Goal: Task Accomplishment & Management: Complete application form

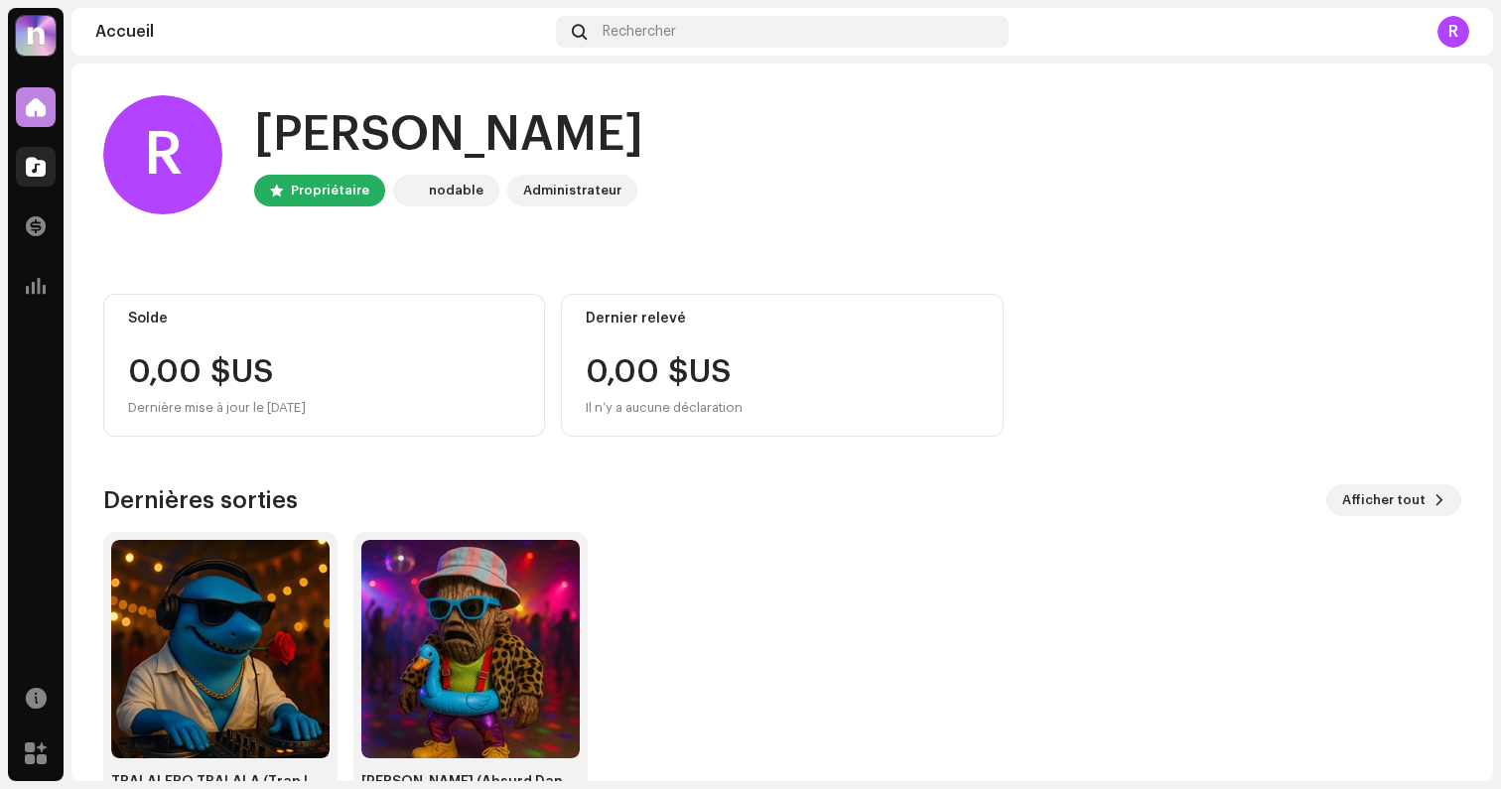
click at [36, 160] on span at bounding box center [36, 167] width 20 height 16
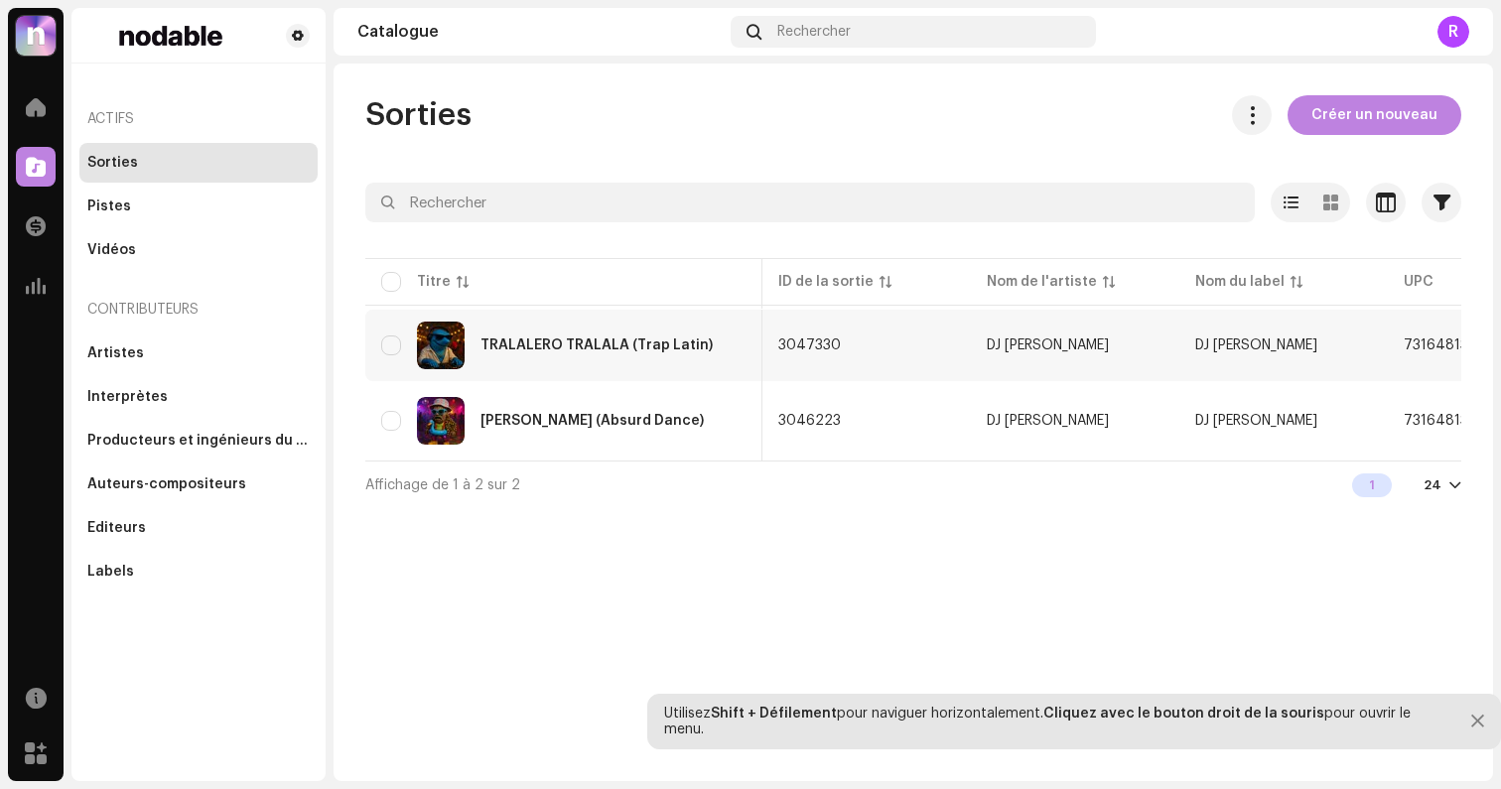
scroll to position [0, 598]
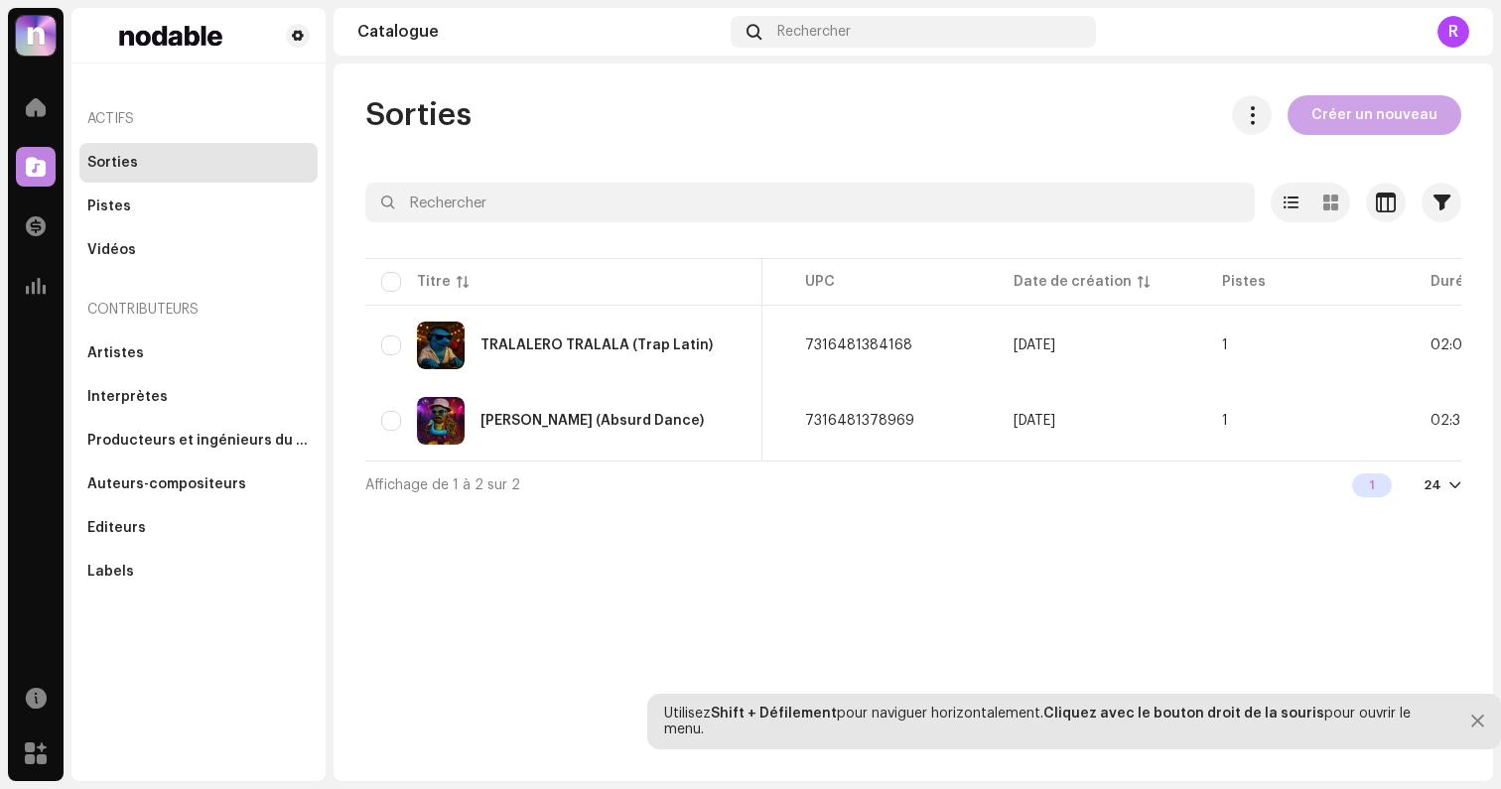
click at [1388, 115] on span "Créer un nouveau" at bounding box center [1374, 115] width 126 height 40
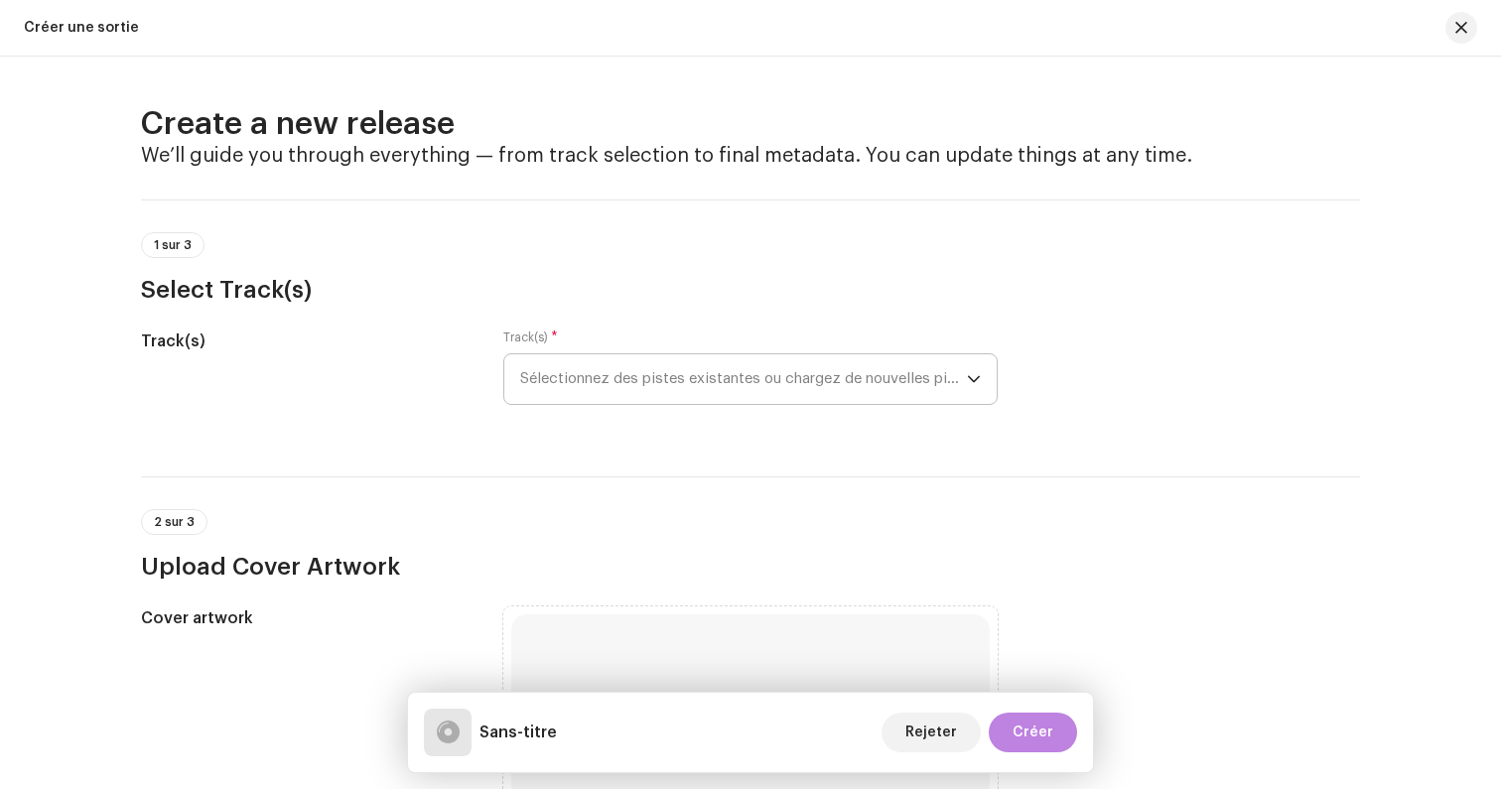
click at [642, 378] on span "Sélectionnez des pistes existantes ou chargez de nouvelles pistes" at bounding box center [743, 379] width 447 height 50
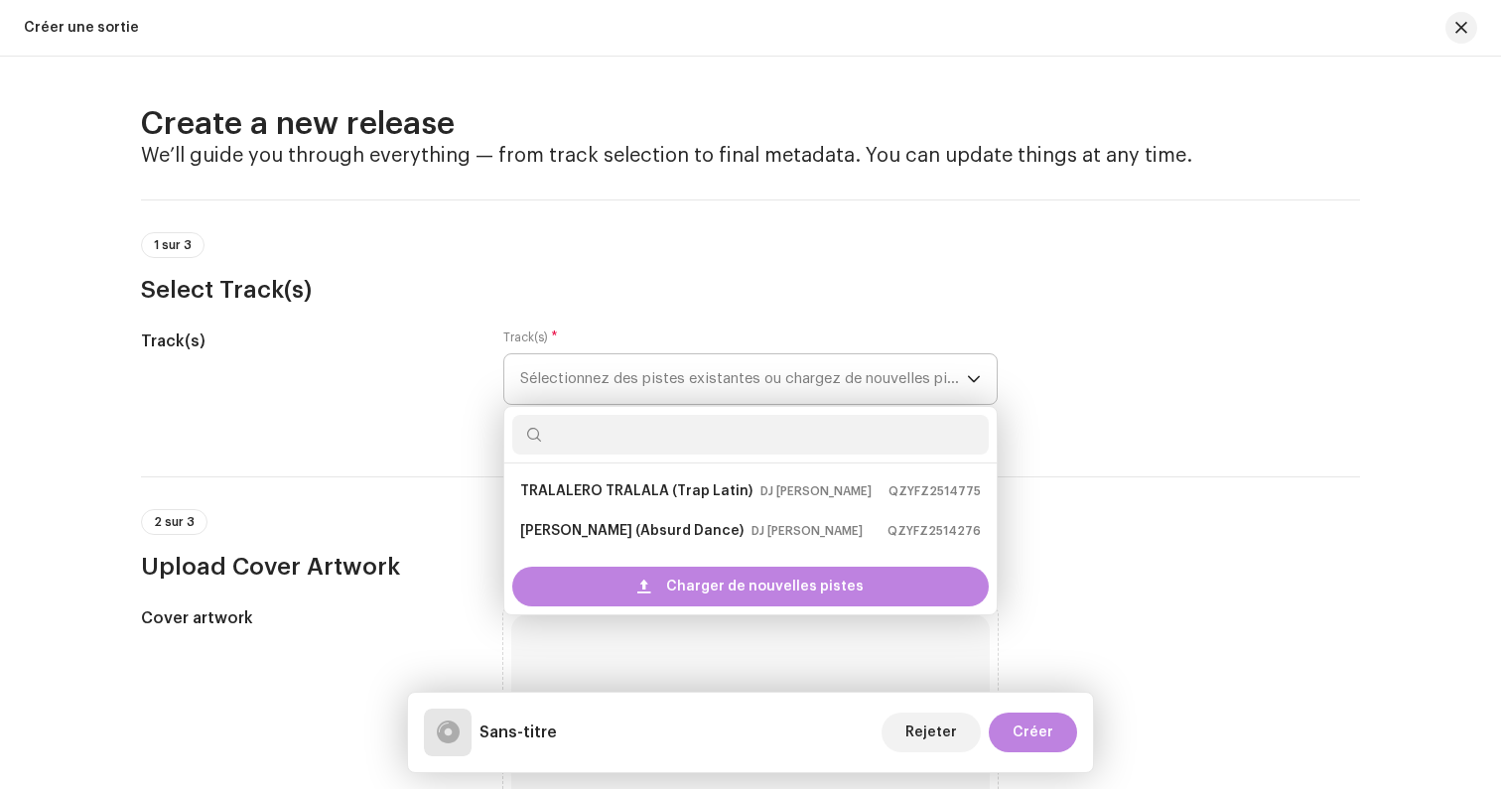
click at [636, 386] on span "Sélectionnez des pistes existantes ou chargez de nouvelles pistes" at bounding box center [743, 379] width 447 height 50
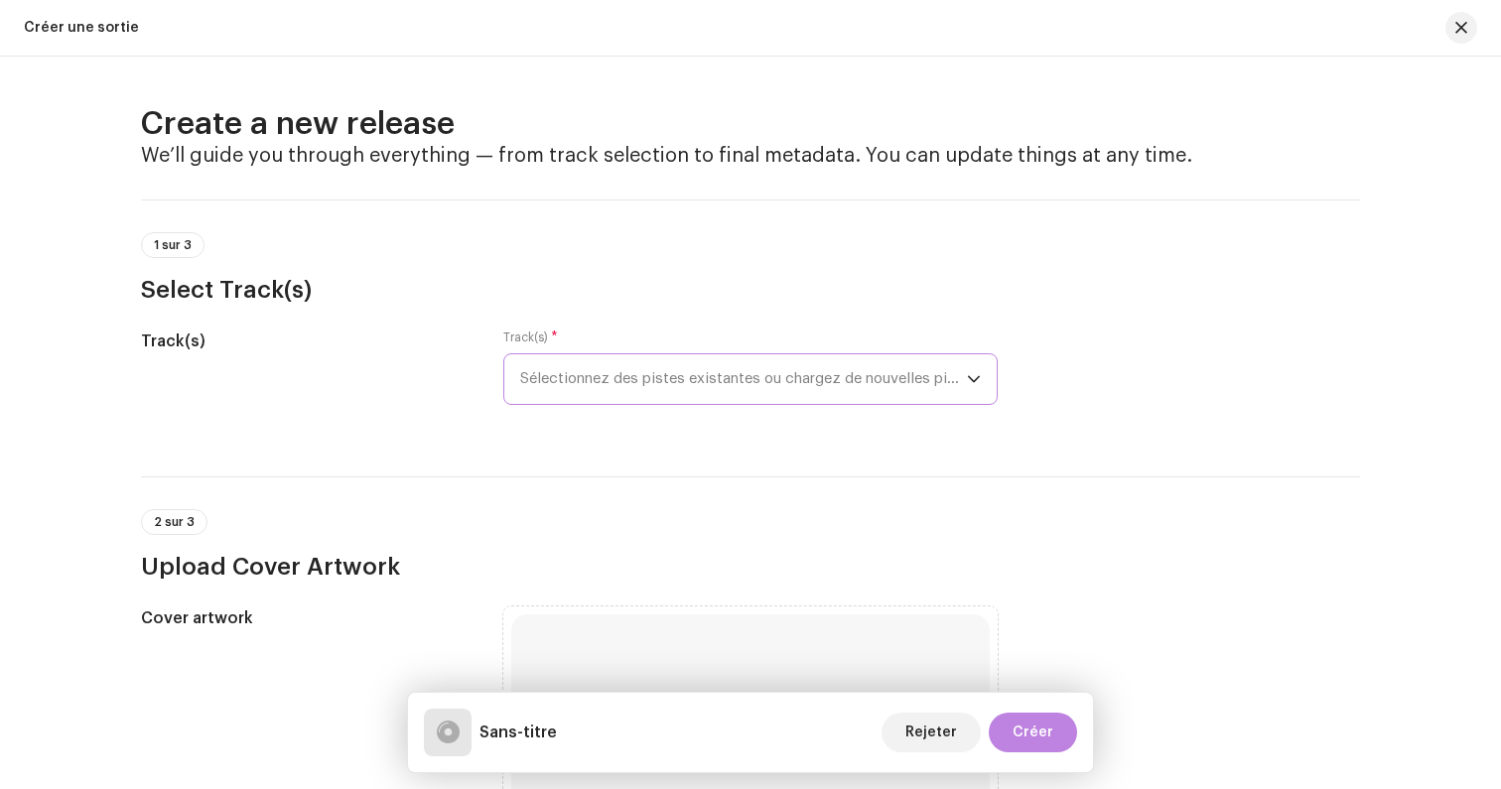
click at [639, 385] on span "Sélectionnez des pistes existantes ou chargez de nouvelles pistes" at bounding box center [743, 379] width 447 height 50
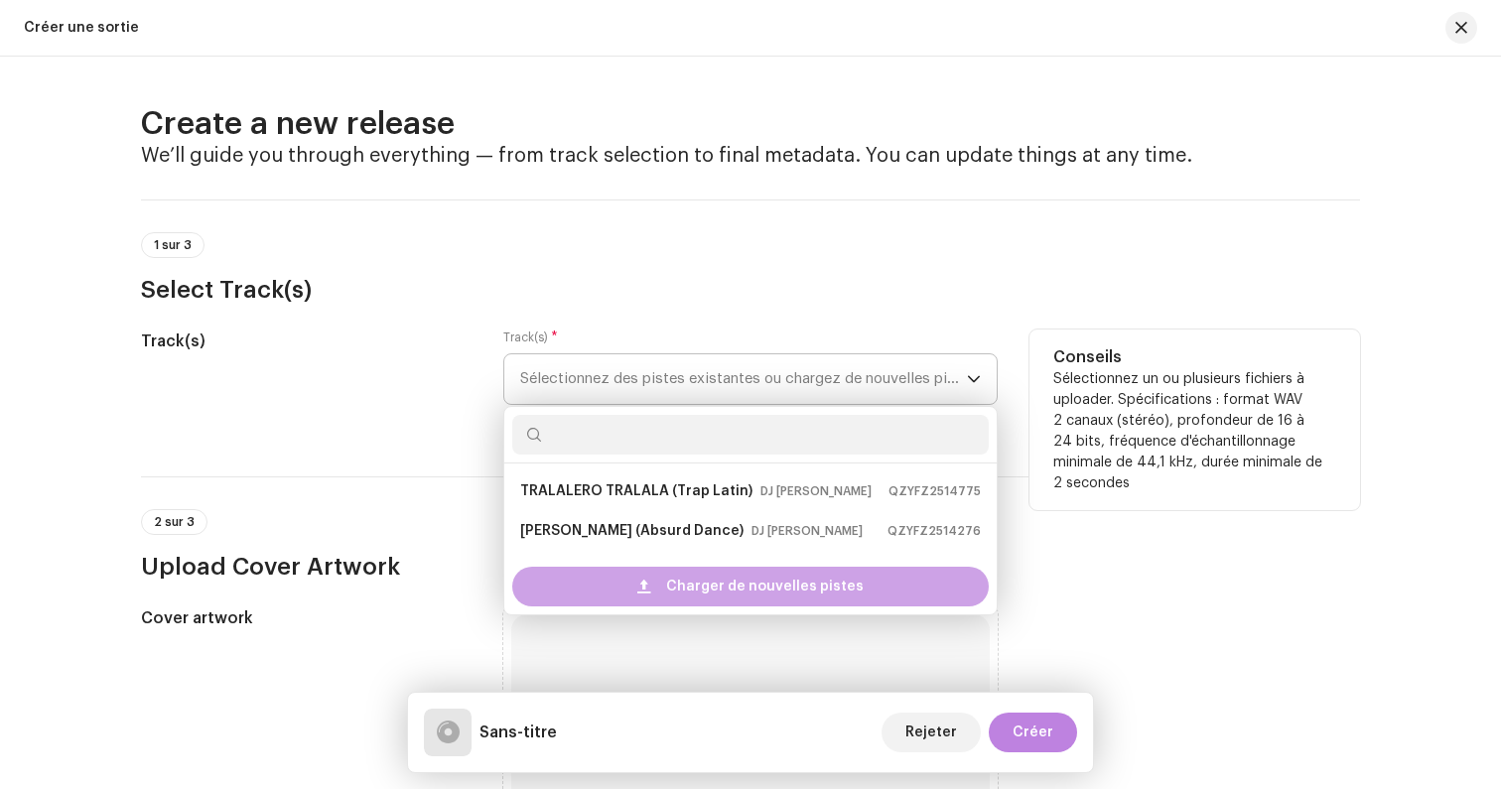
click at [688, 578] on span "Charger de nouvelles pistes" at bounding box center [764, 587] width 197 height 40
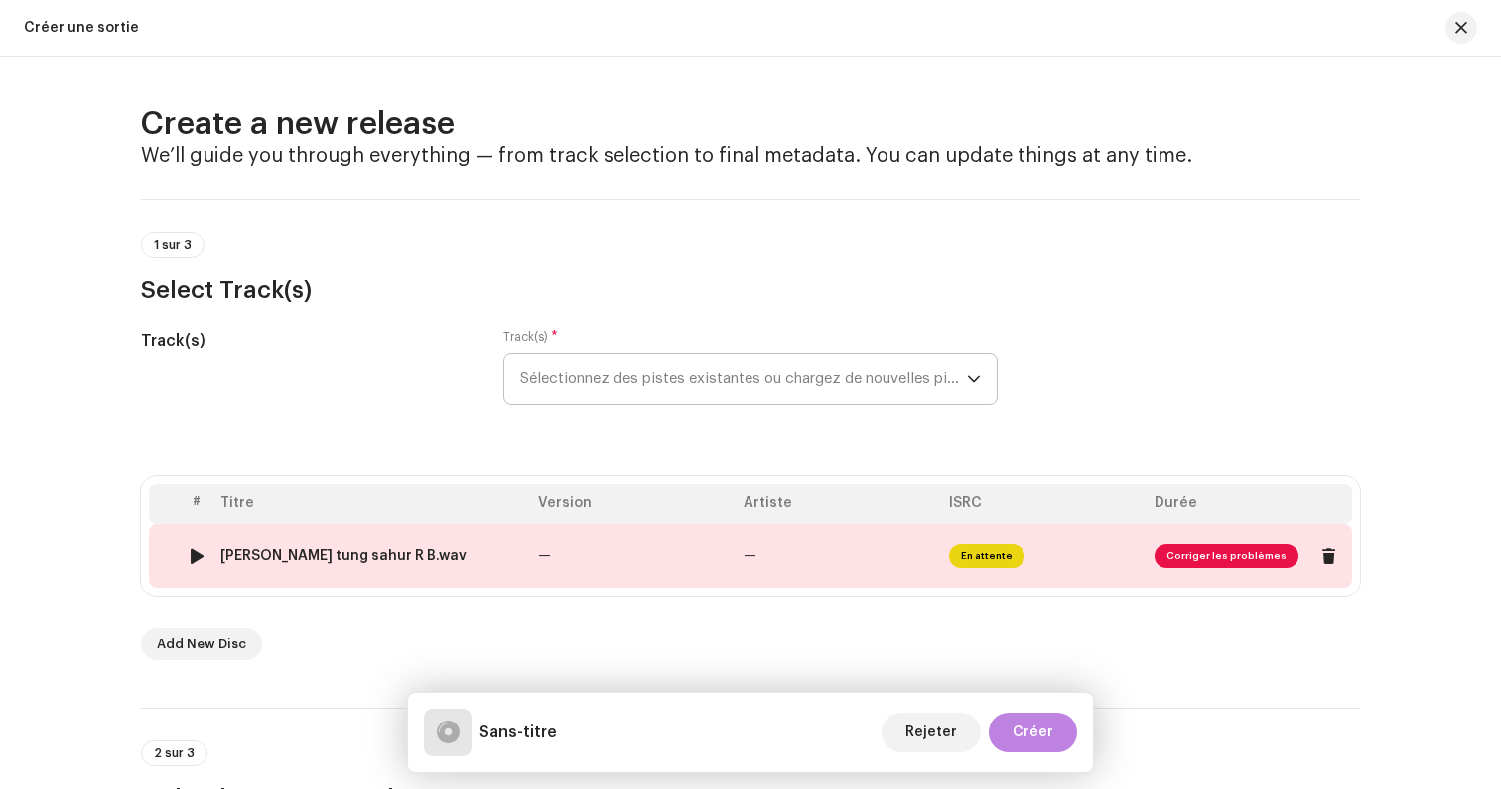
click at [1199, 552] on span "Corriger les problèmes" at bounding box center [1226, 556] width 144 height 24
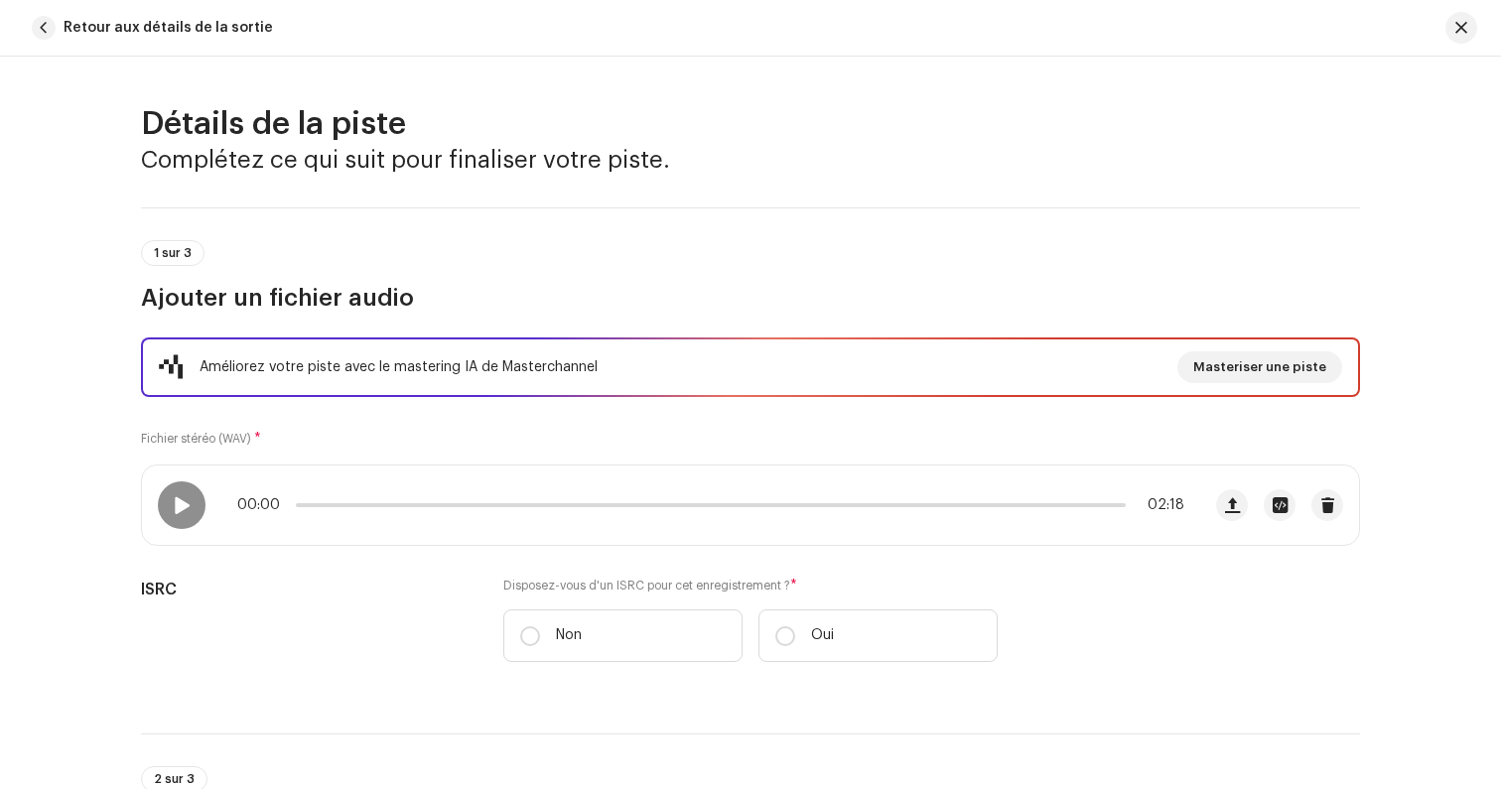
scroll to position [858, 0]
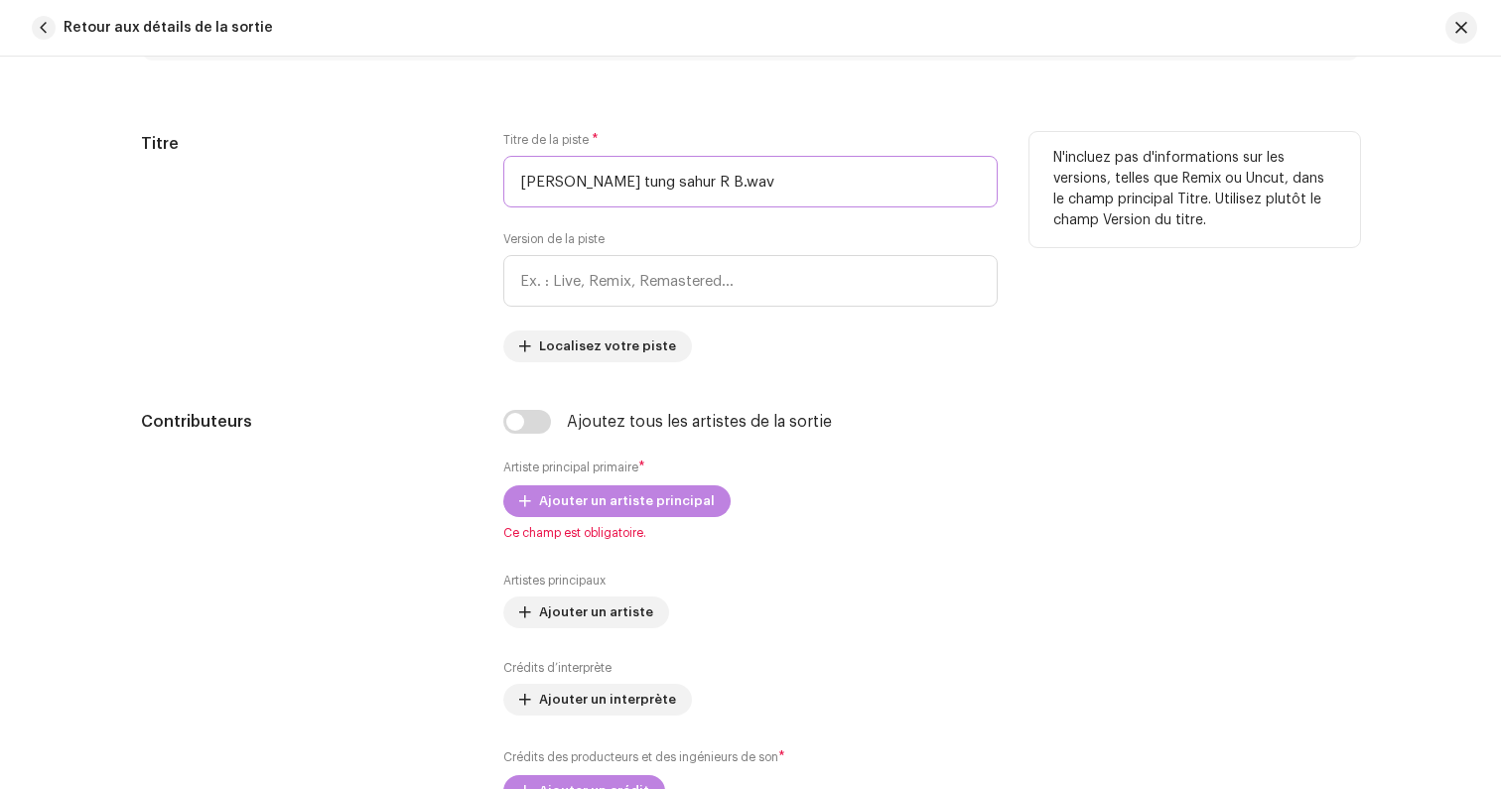
click at [685, 182] on input "[PERSON_NAME] tung sahur R B.wav" at bounding box center [750, 182] width 494 height 52
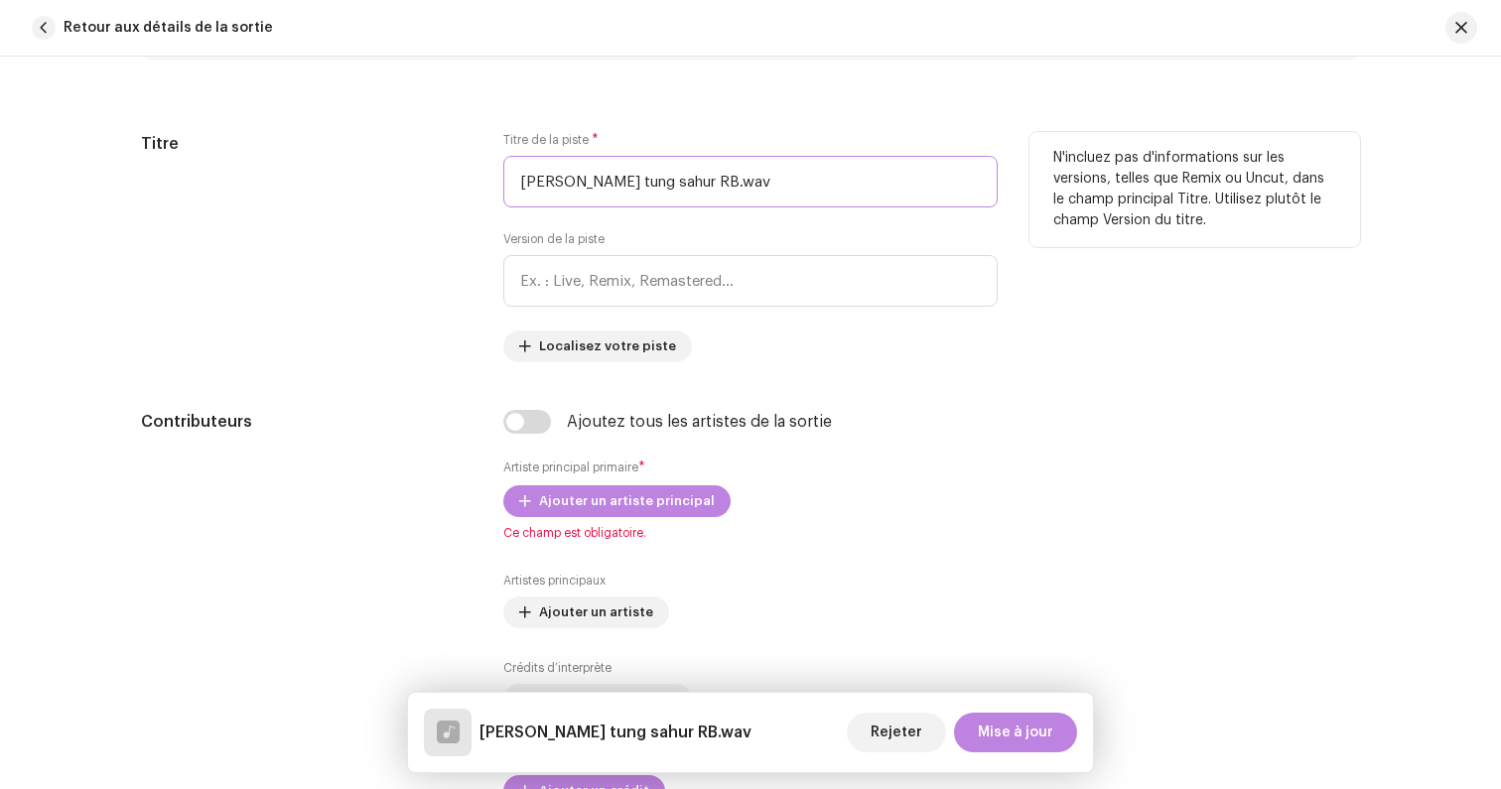
paste input "&"
drag, startPoint x: 737, startPoint y: 179, endPoint x: 700, endPoint y: 179, distance: 37.7
click at [700, 179] on input "[PERSON_NAME] tung sahur R&B.wav" at bounding box center [750, 182] width 494 height 52
click at [670, 183] on input "[PERSON_NAME] tung sahur R&B)" at bounding box center [750, 182] width 494 height 52
drag, startPoint x: 668, startPoint y: 182, endPoint x: 487, endPoint y: 177, distance: 180.7
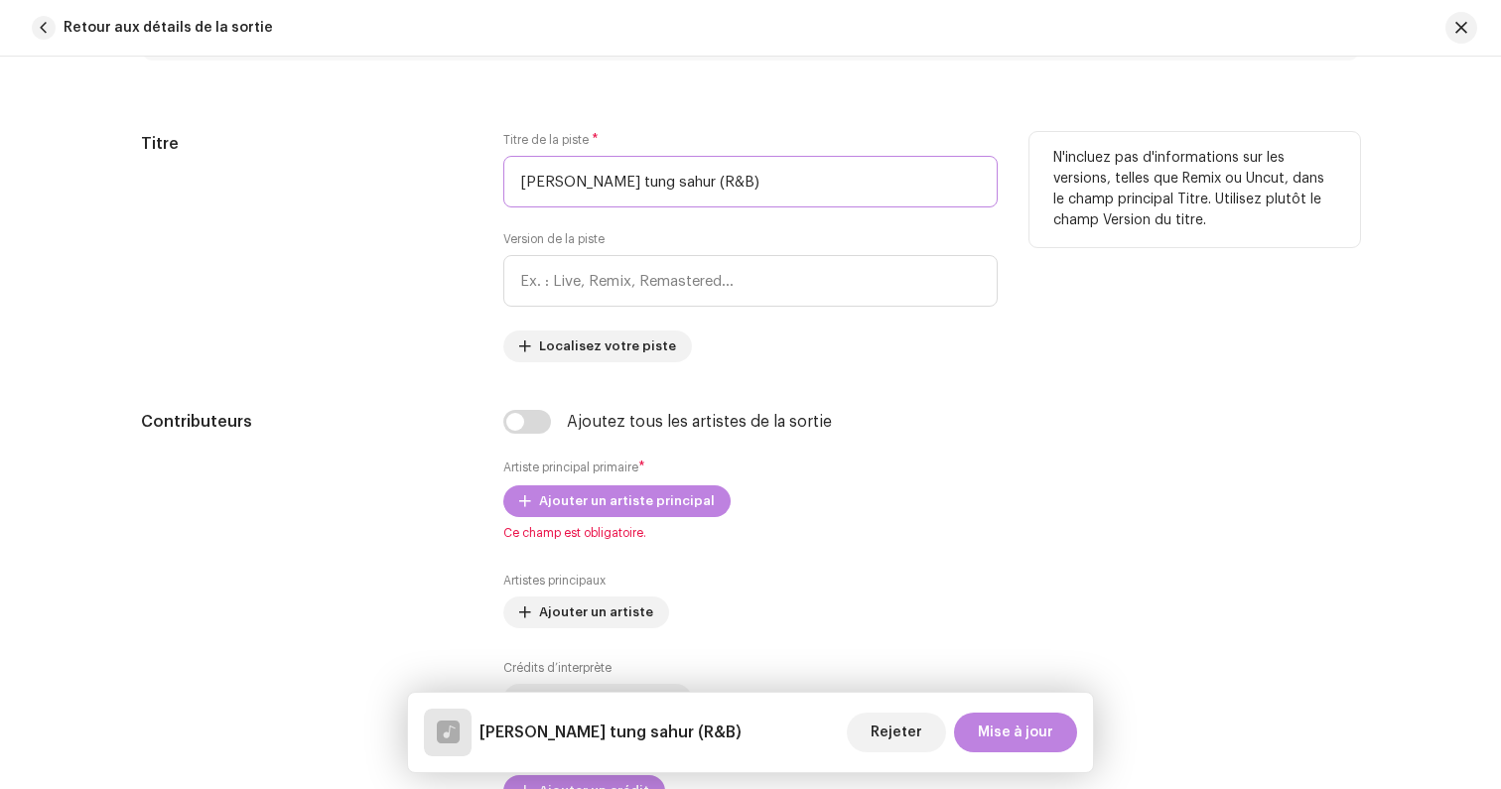
click at [487, 177] on div "Titre Titre de la piste * [PERSON_NAME] tung sahur (R&B) Version de la piste Lo…" at bounding box center [750, 247] width 1219 height 230
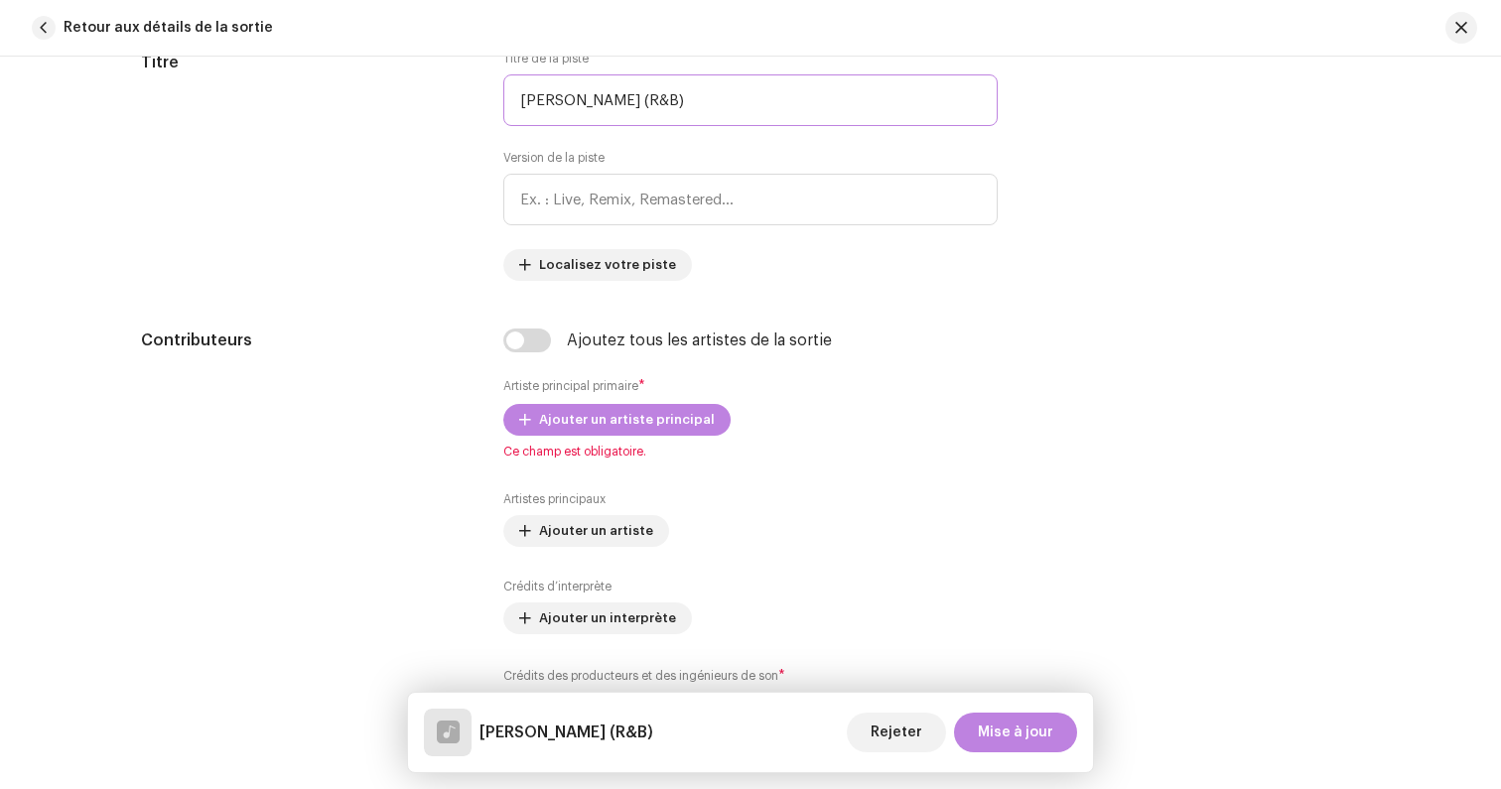
scroll to position [945, 0]
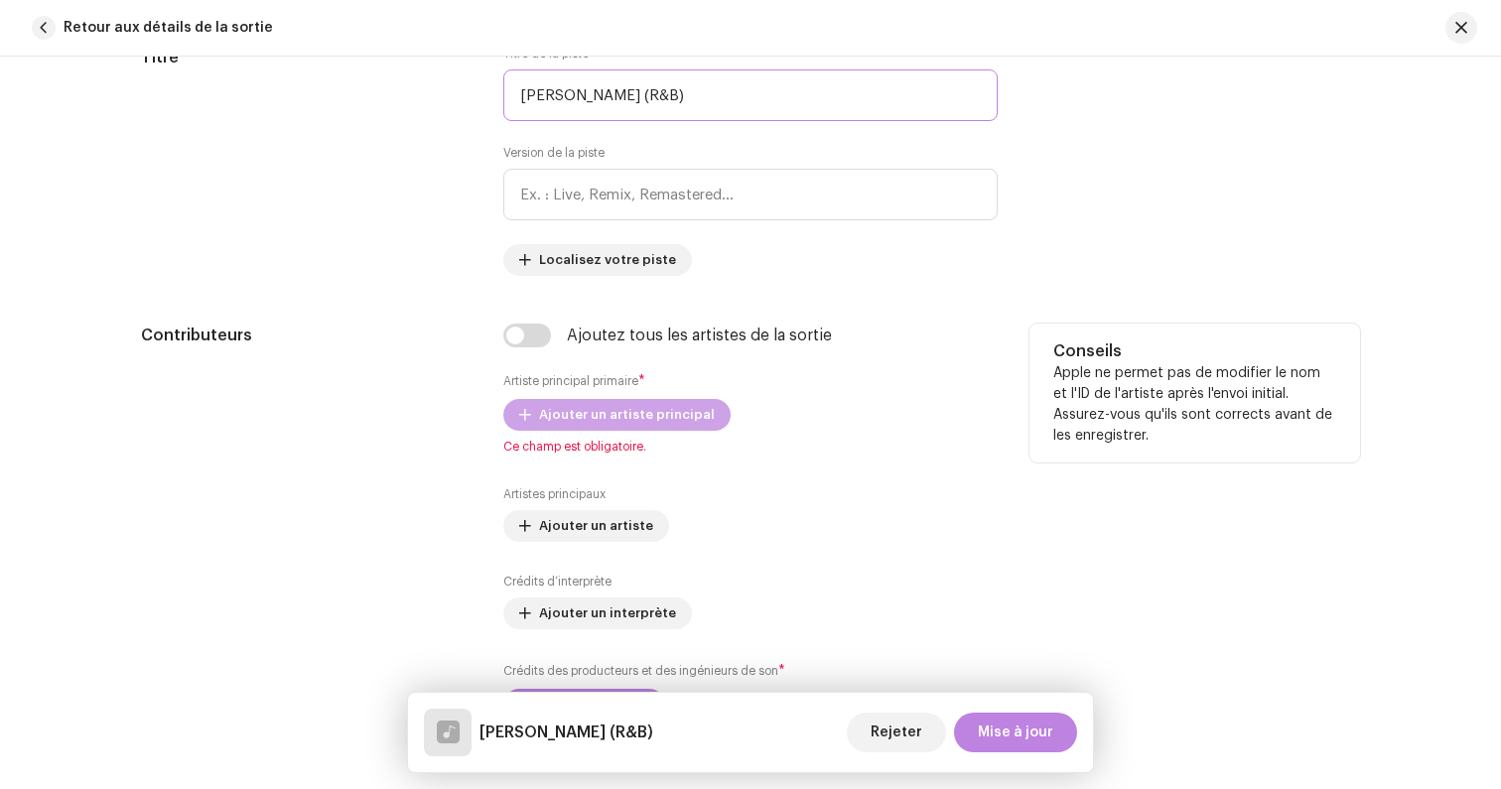
type input "[PERSON_NAME] (R&B)"
click at [545, 417] on span "Ajouter un artiste principal" at bounding box center [627, 415] width 176 height 40
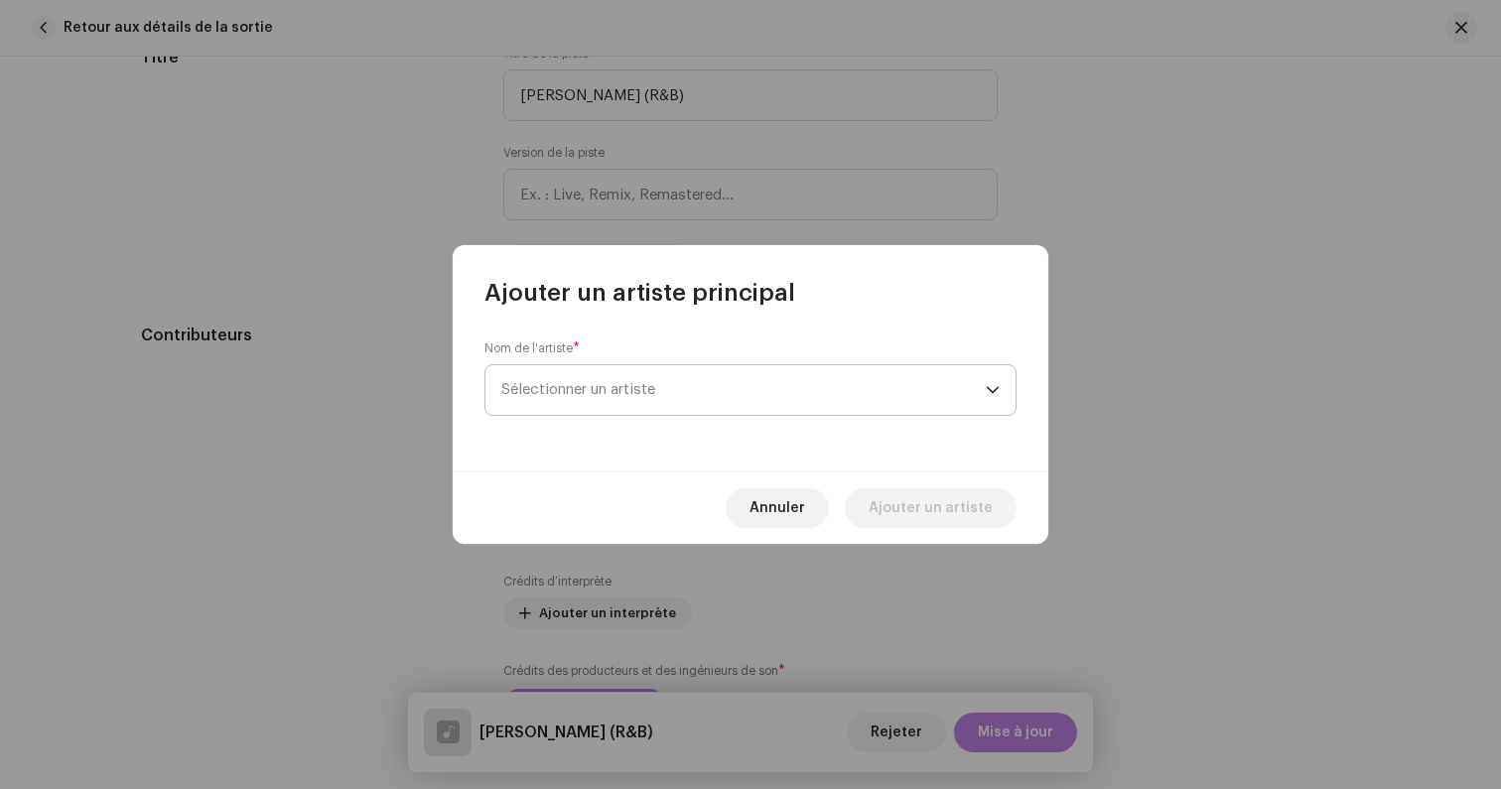
click at [584, 392] on span "Sélectionner un artiste" at bounding box center [578, 389] width 154 height 15
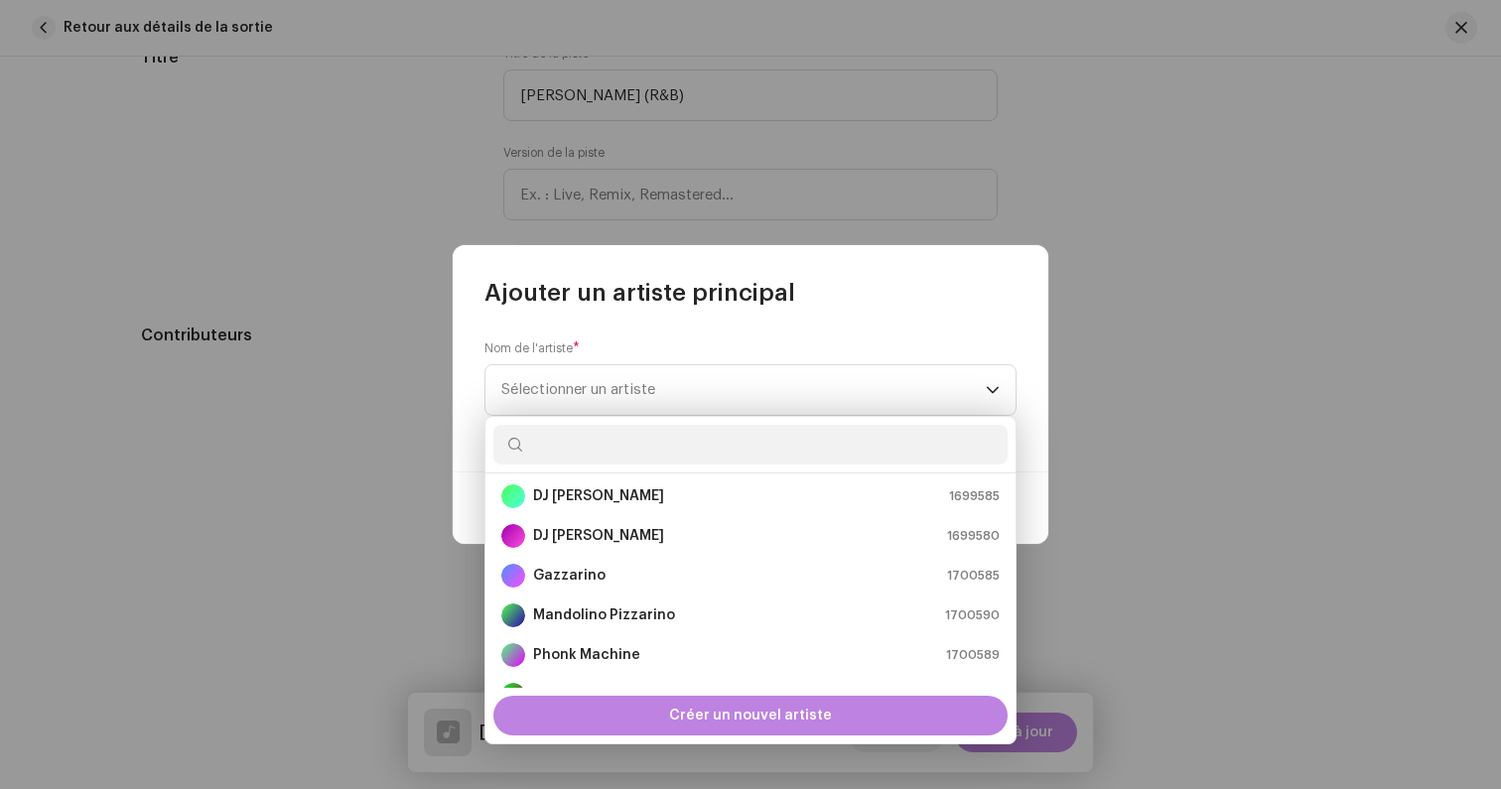
scroll to position [0, 0]
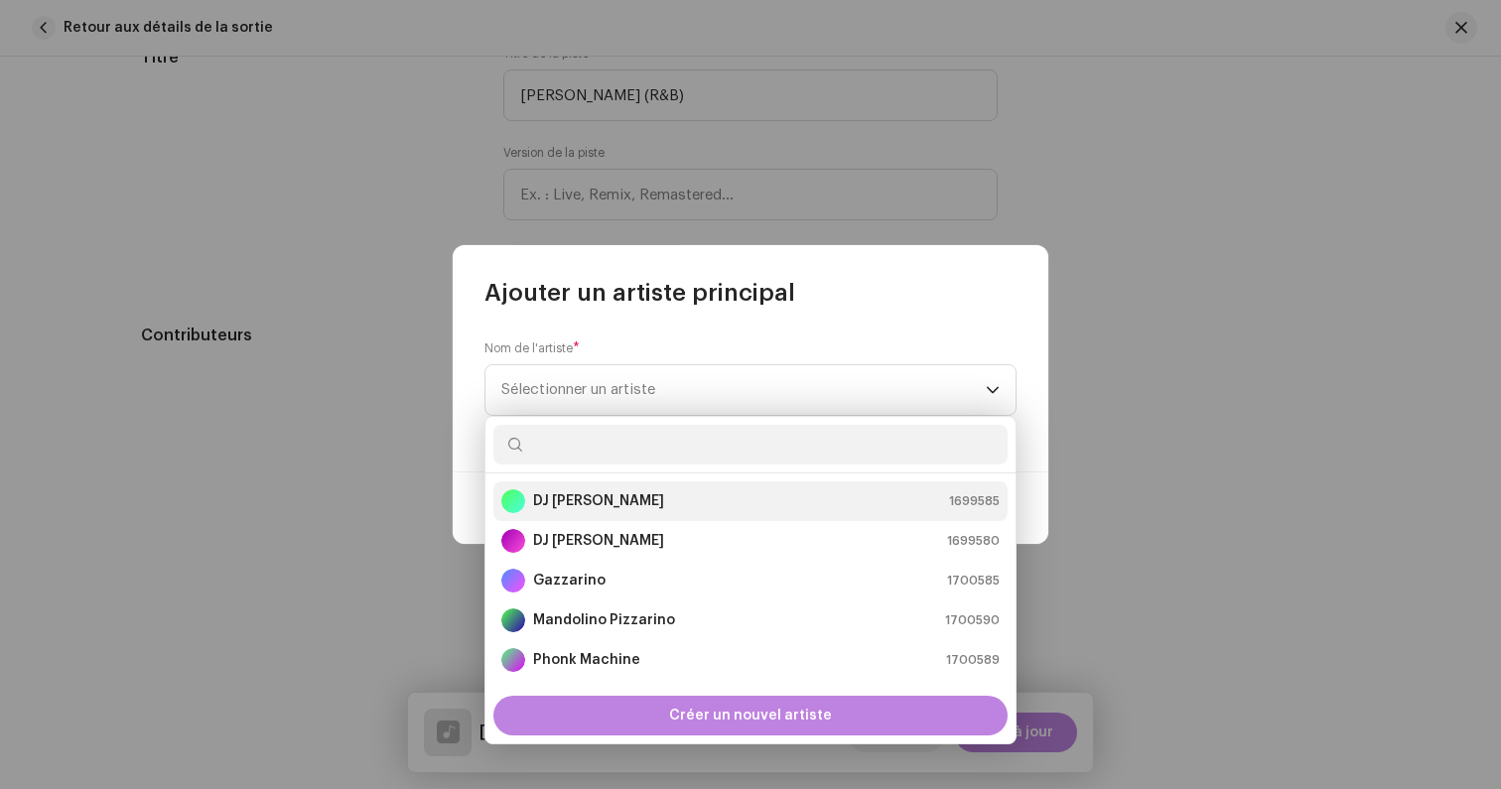
click at [567, 503] on strong "DJ [PERSON_NAME]" at bounding box center [598, 501] width 131 height 20
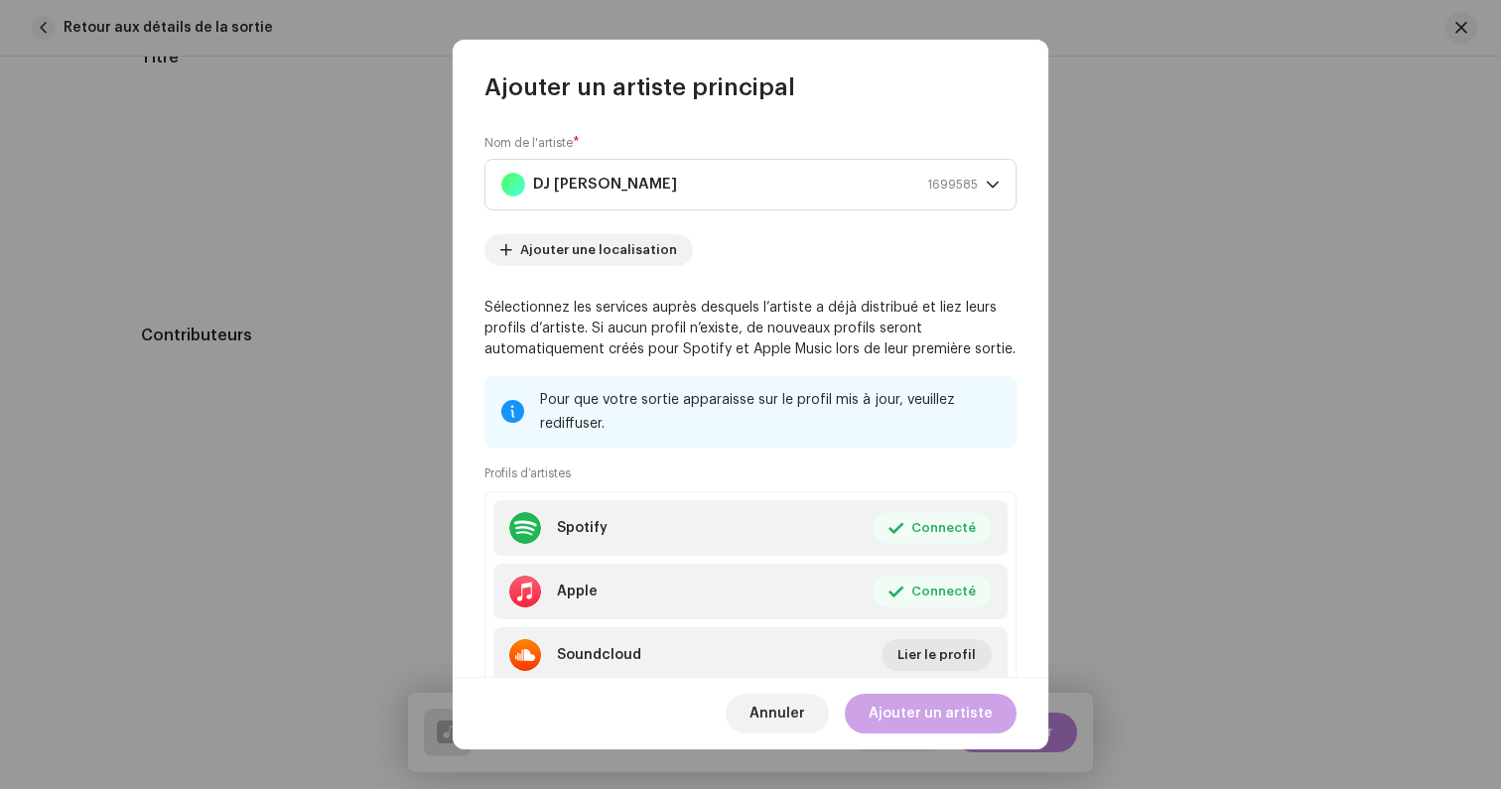
click at [939, 719] on span "Ajouter un artiste" at bounding box center [930, 714] width 124 height 40
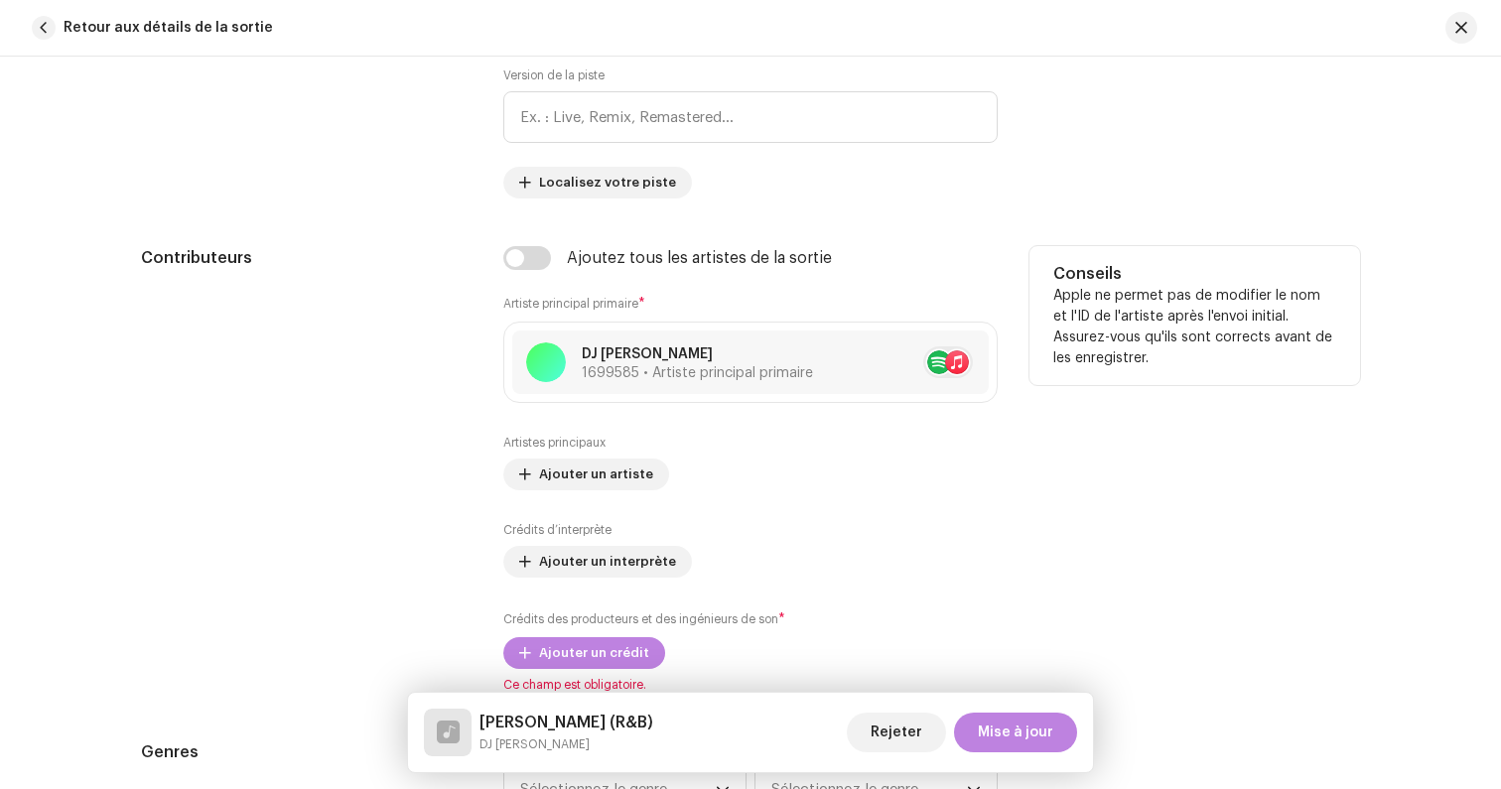
scroll to position [1026, 0]
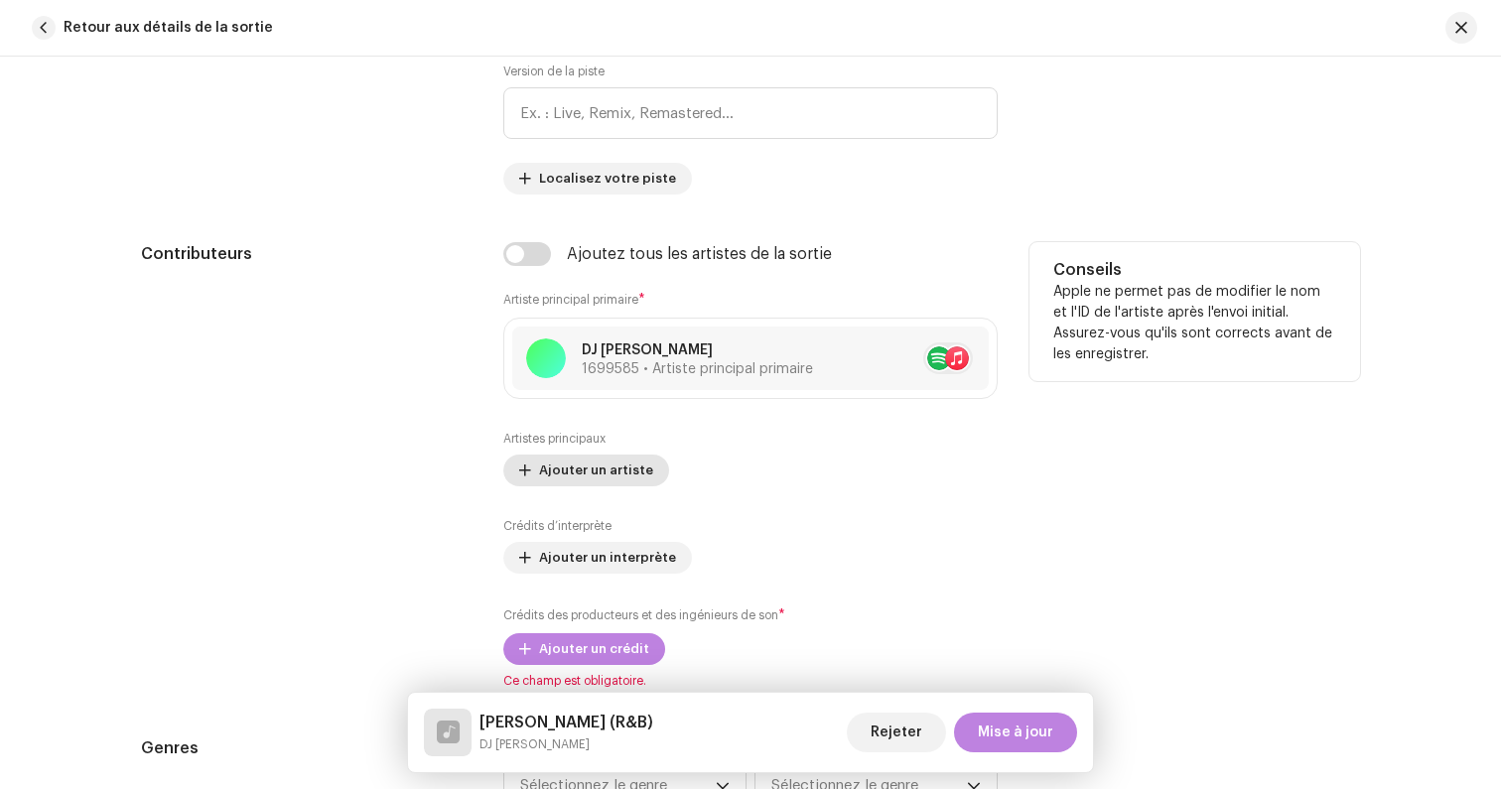
click at [603, 478] on span "Ajouter un artiste" at bounding box center [596, 471] width 114 height 40
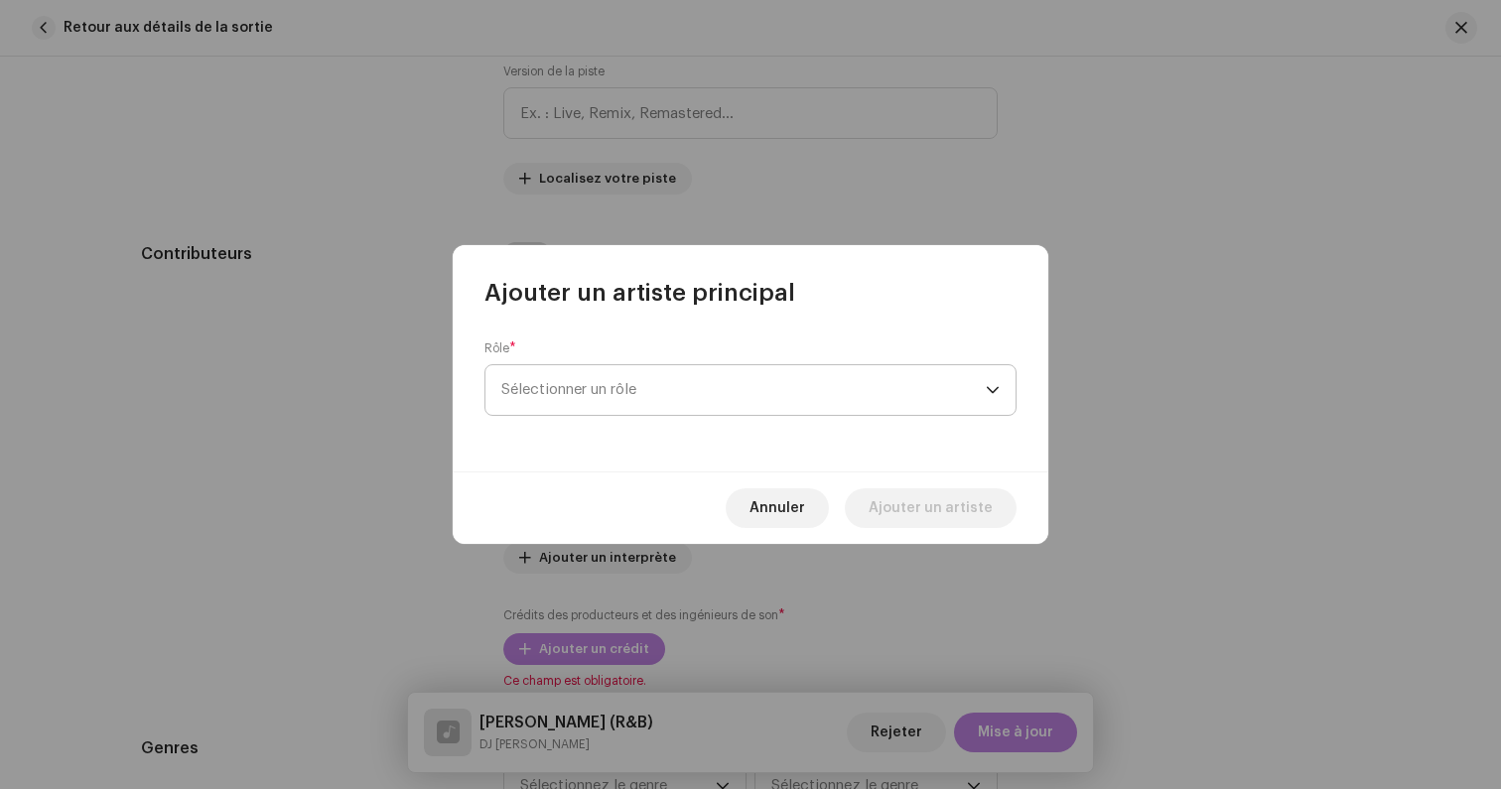
click at [630, 395] on span "Sélectionner un rôle" at bounding box center [743, 390] width 484 height 50
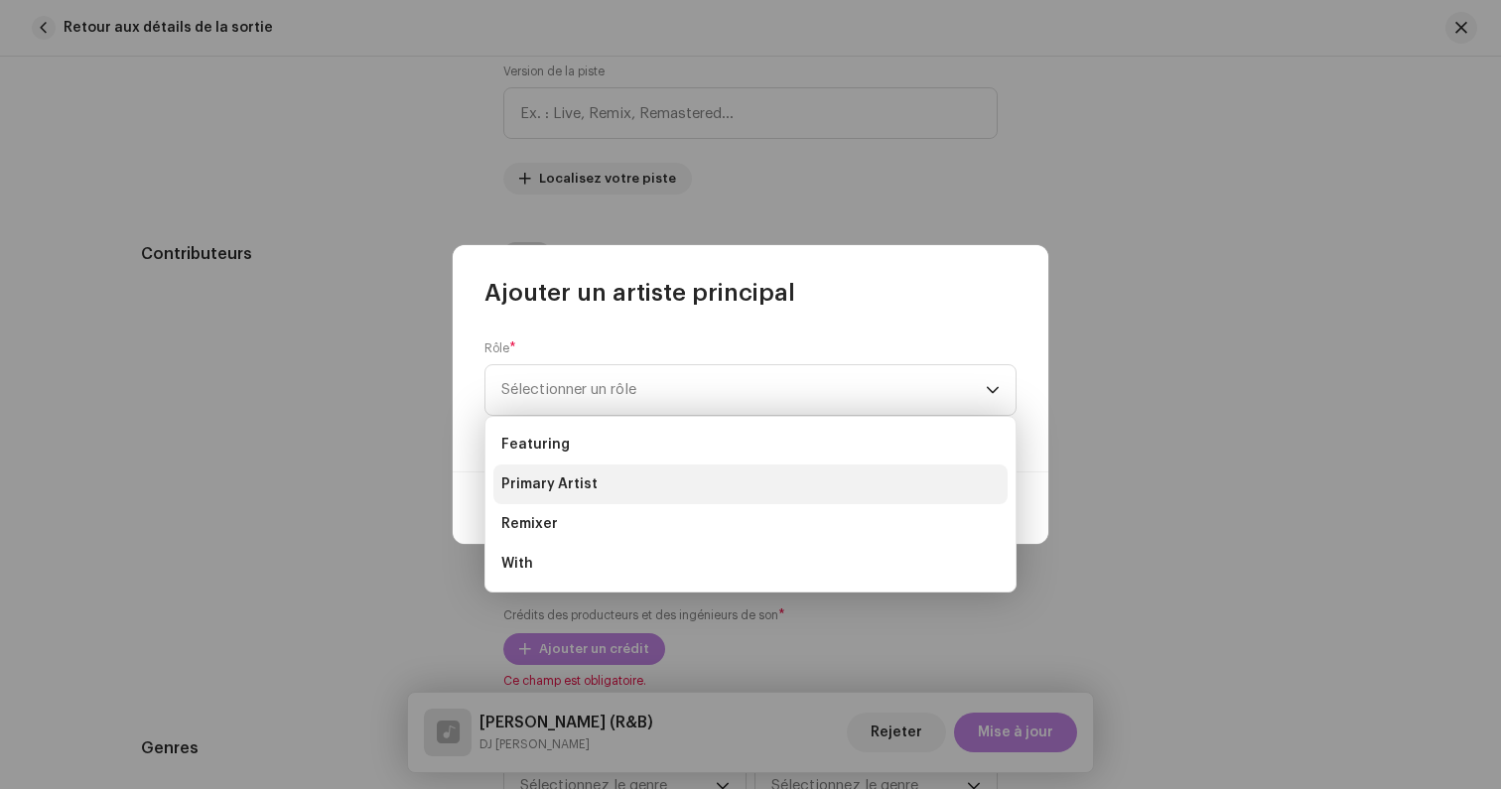
click at [560, 478] on span "Primary Artist" at bounding box center [549, 484] width 96 height 20
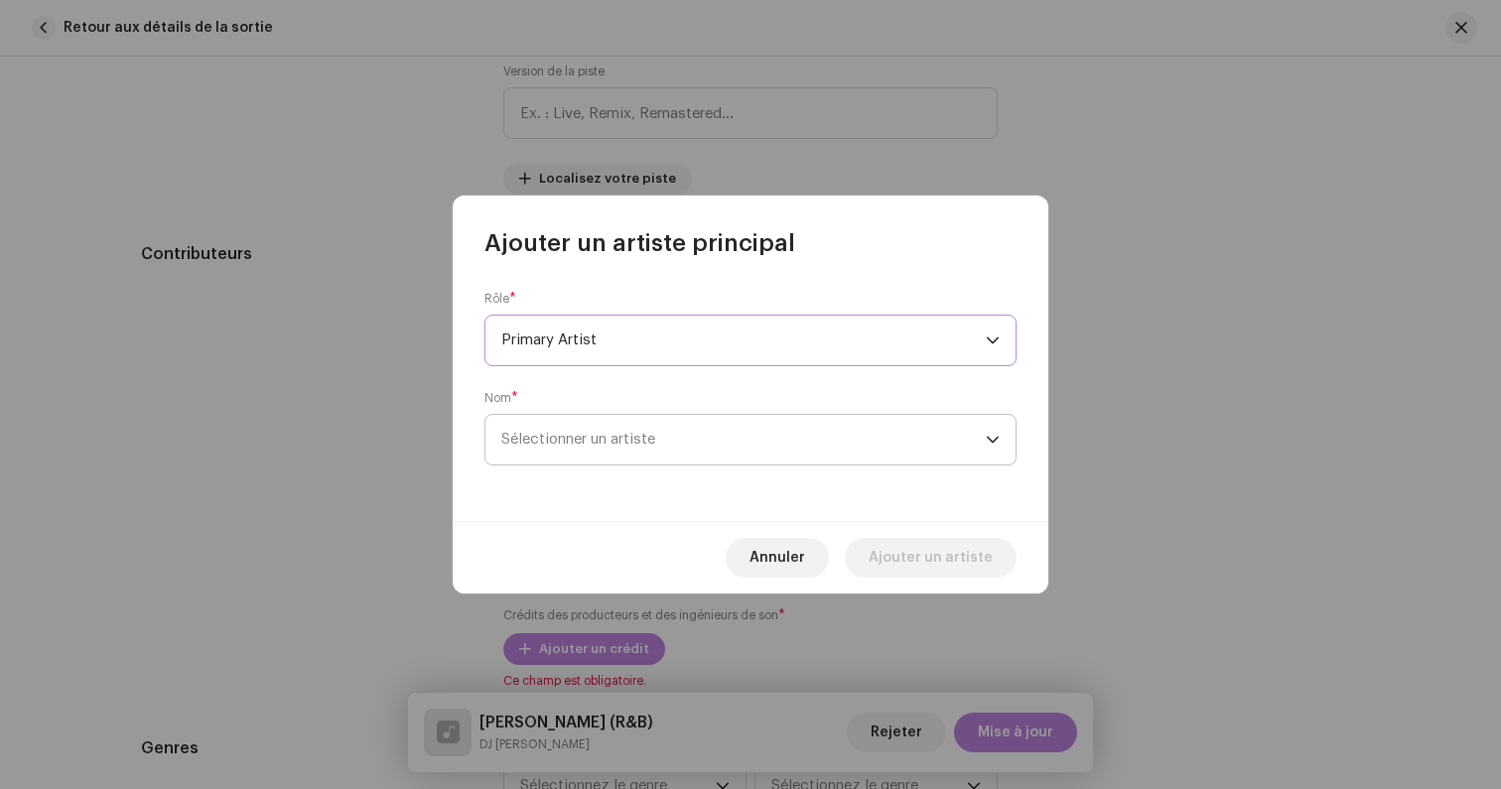
click at [559, 444] on span "Sélectionner un artiste" at bounding box center [578, 439] width 154 height 15
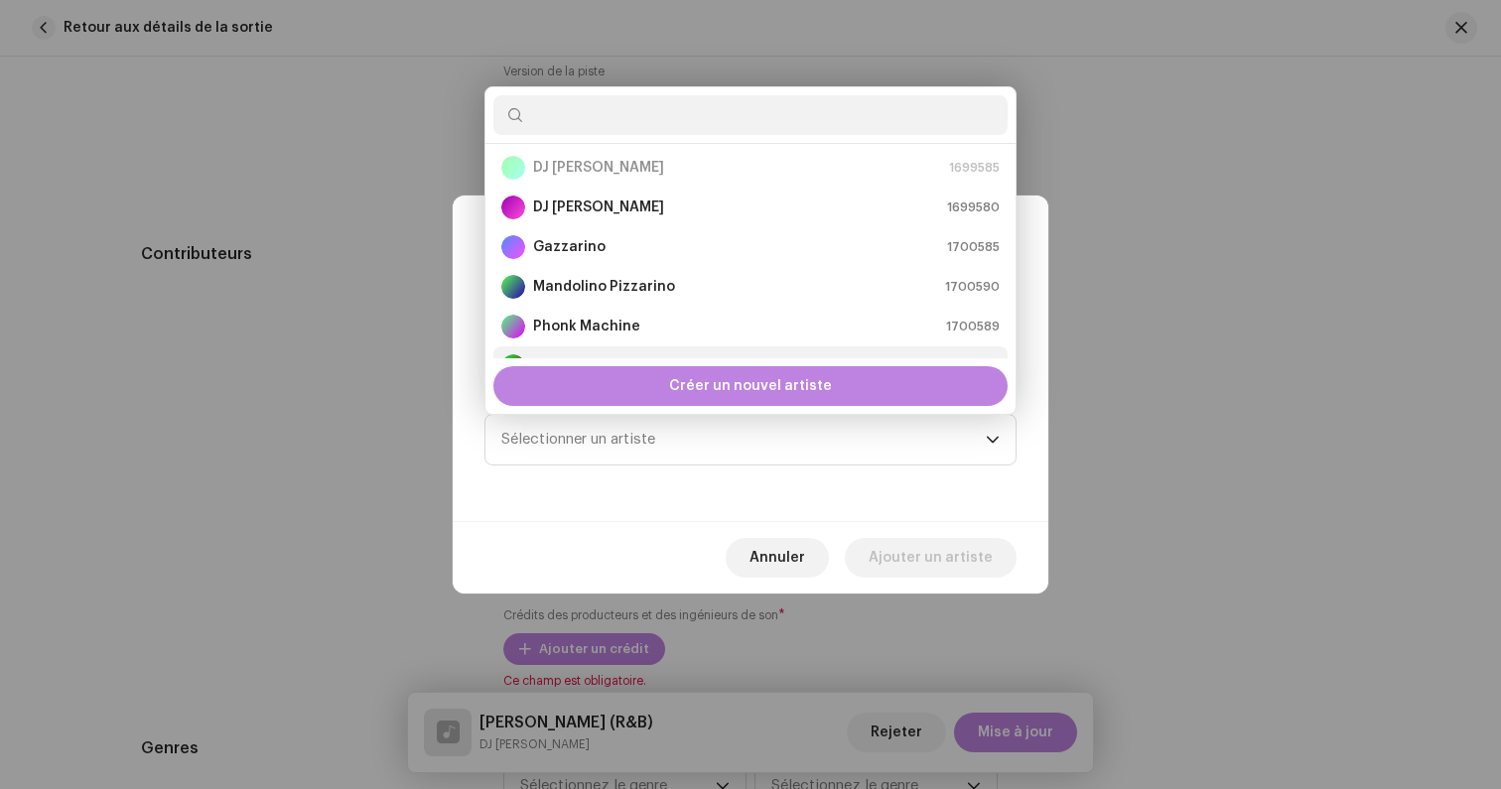
scroll to position [0, 0]
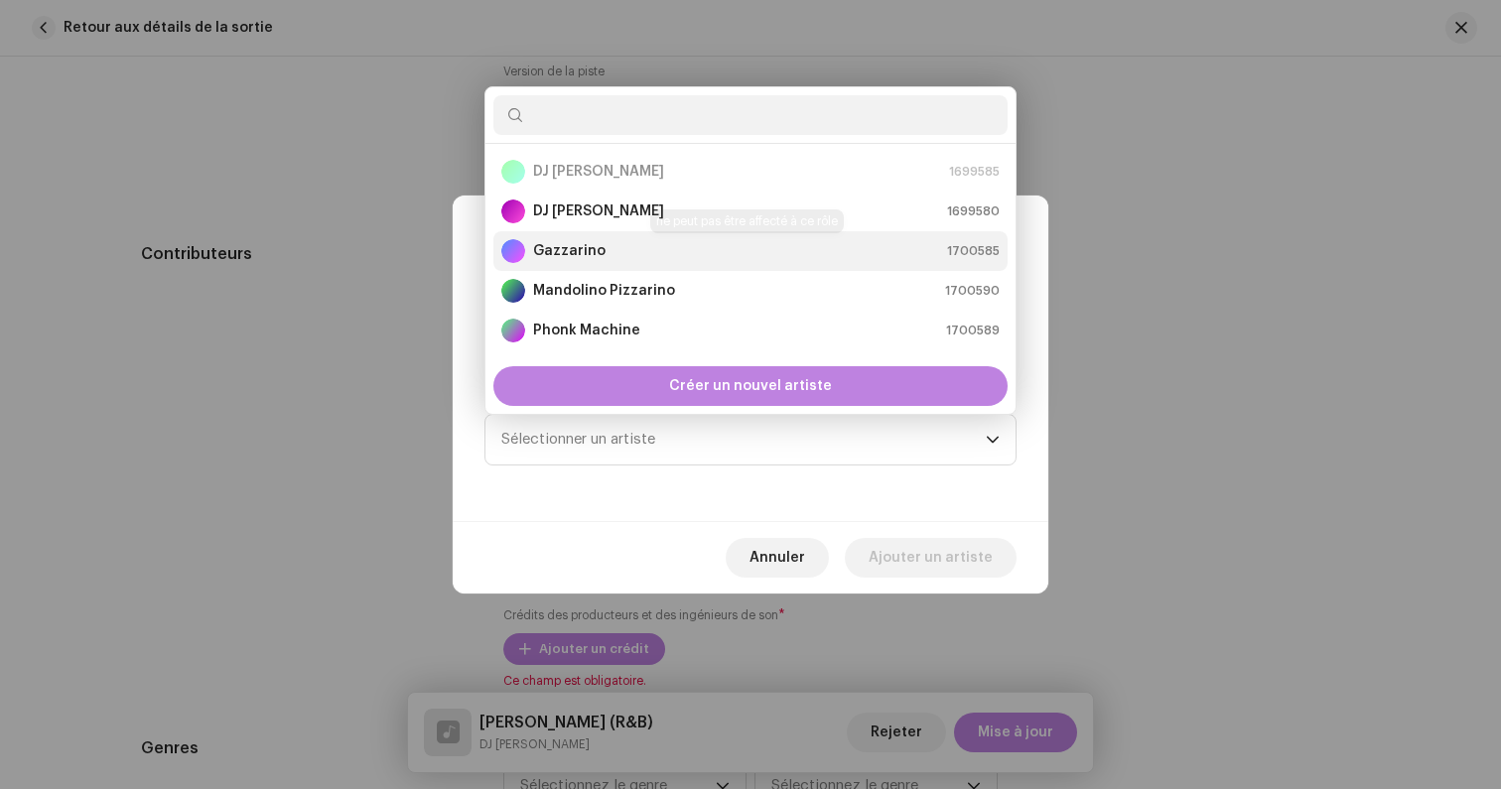
click at [572, 254] on strong "Gazzarino" at bounding box center [569, 251] width 72 height 20
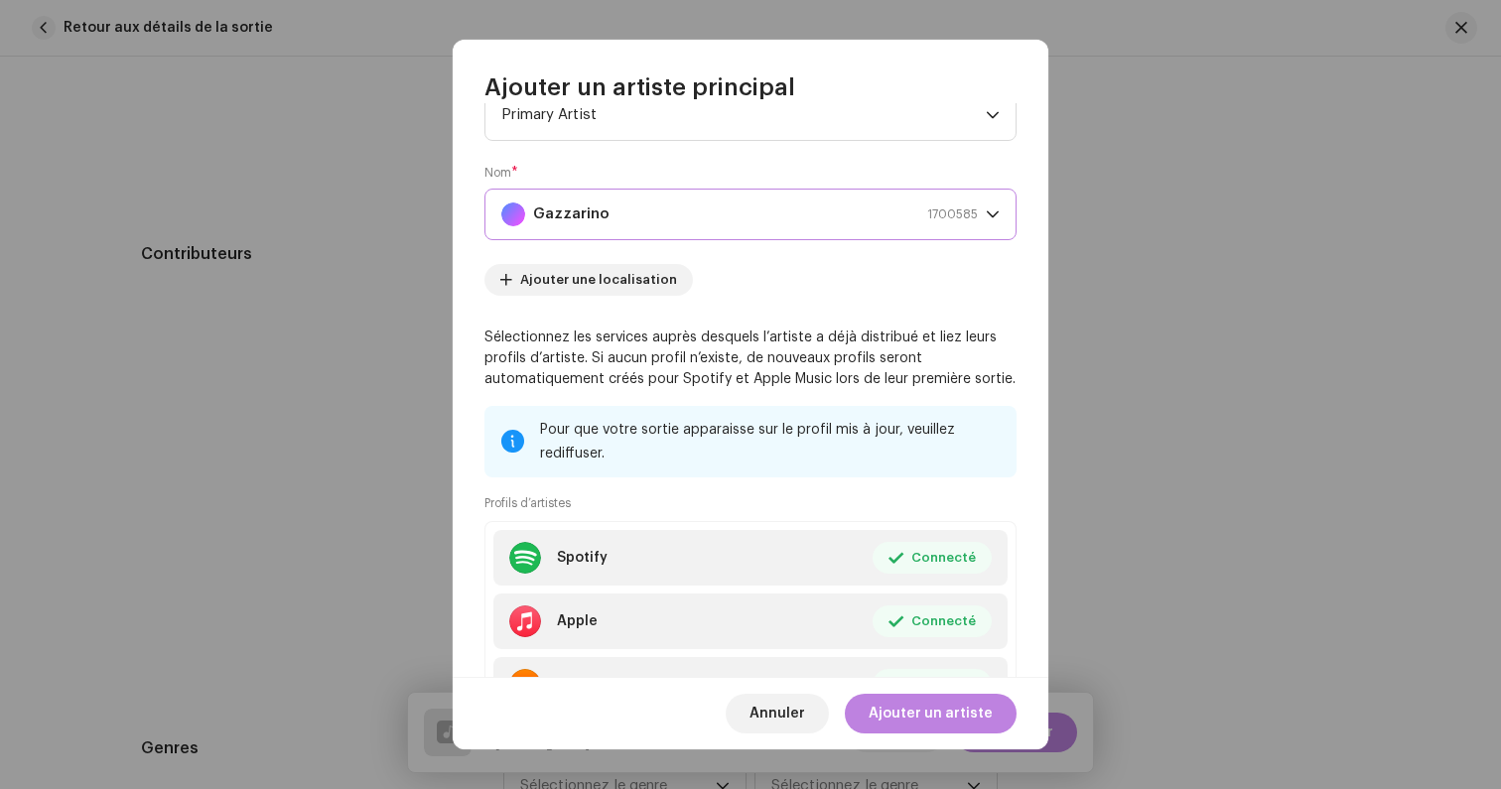
scroll to position [170, 0]
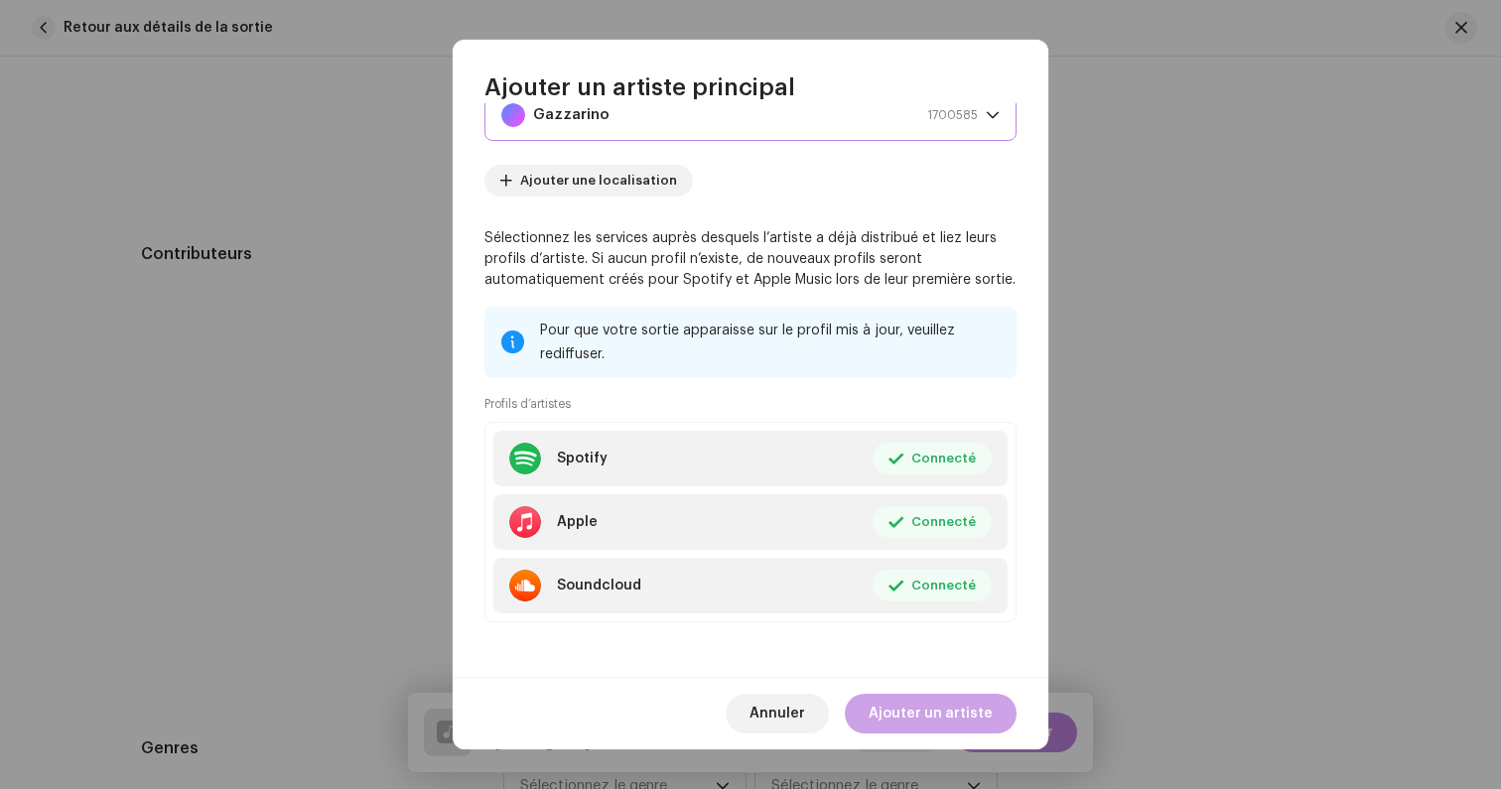
click at [921, 709] on span "Ajouter un artiste" at bounding box center [930, 714] width 124 height 40
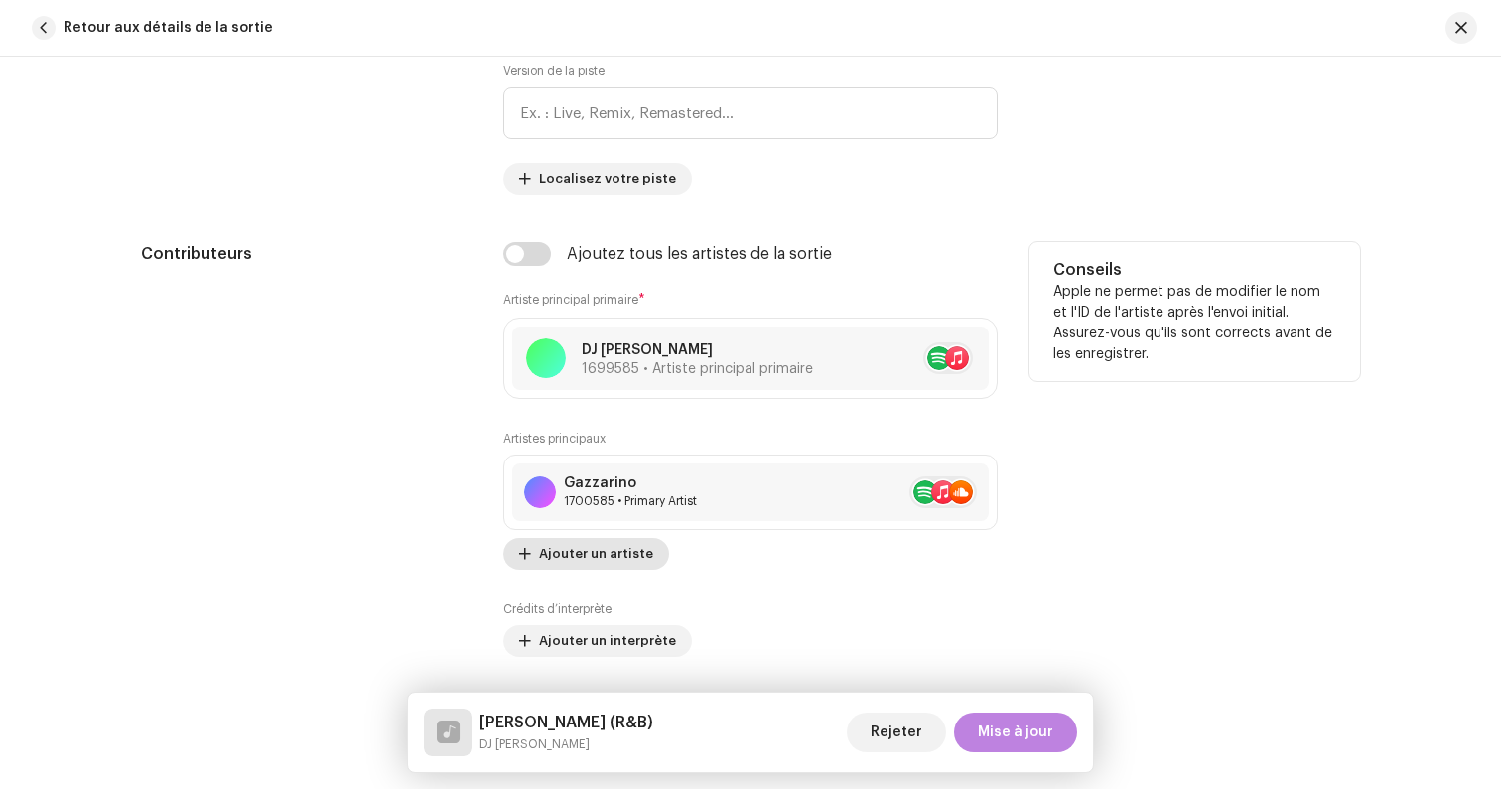
click at [598, 550] on span "Ajouter un artiste" at bounding box center [596, 554] width 114 height 40
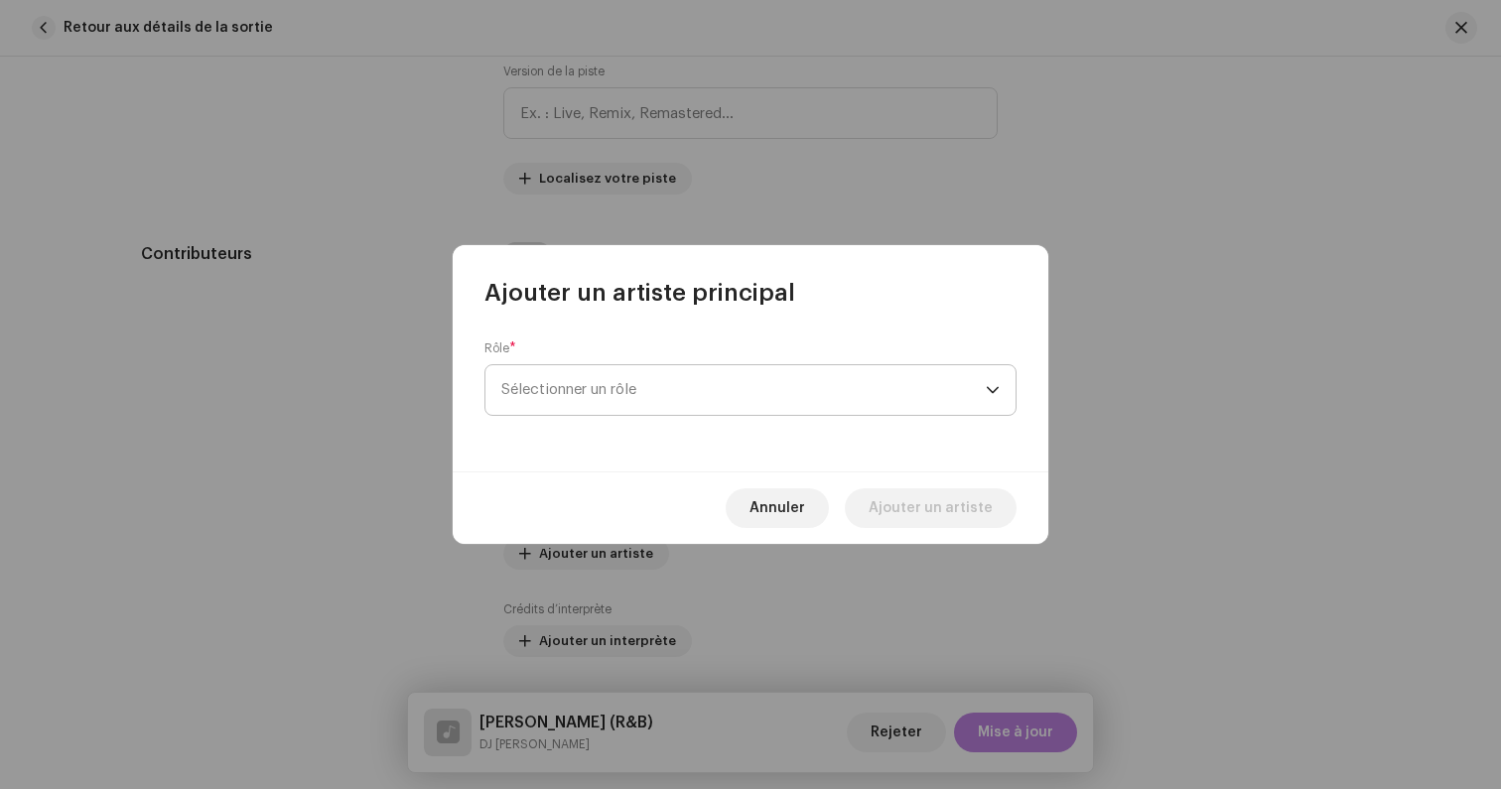
click at [601, 382] on span "Sélectionner un rôle" at bounding box center [743, 390] width 484 height 50
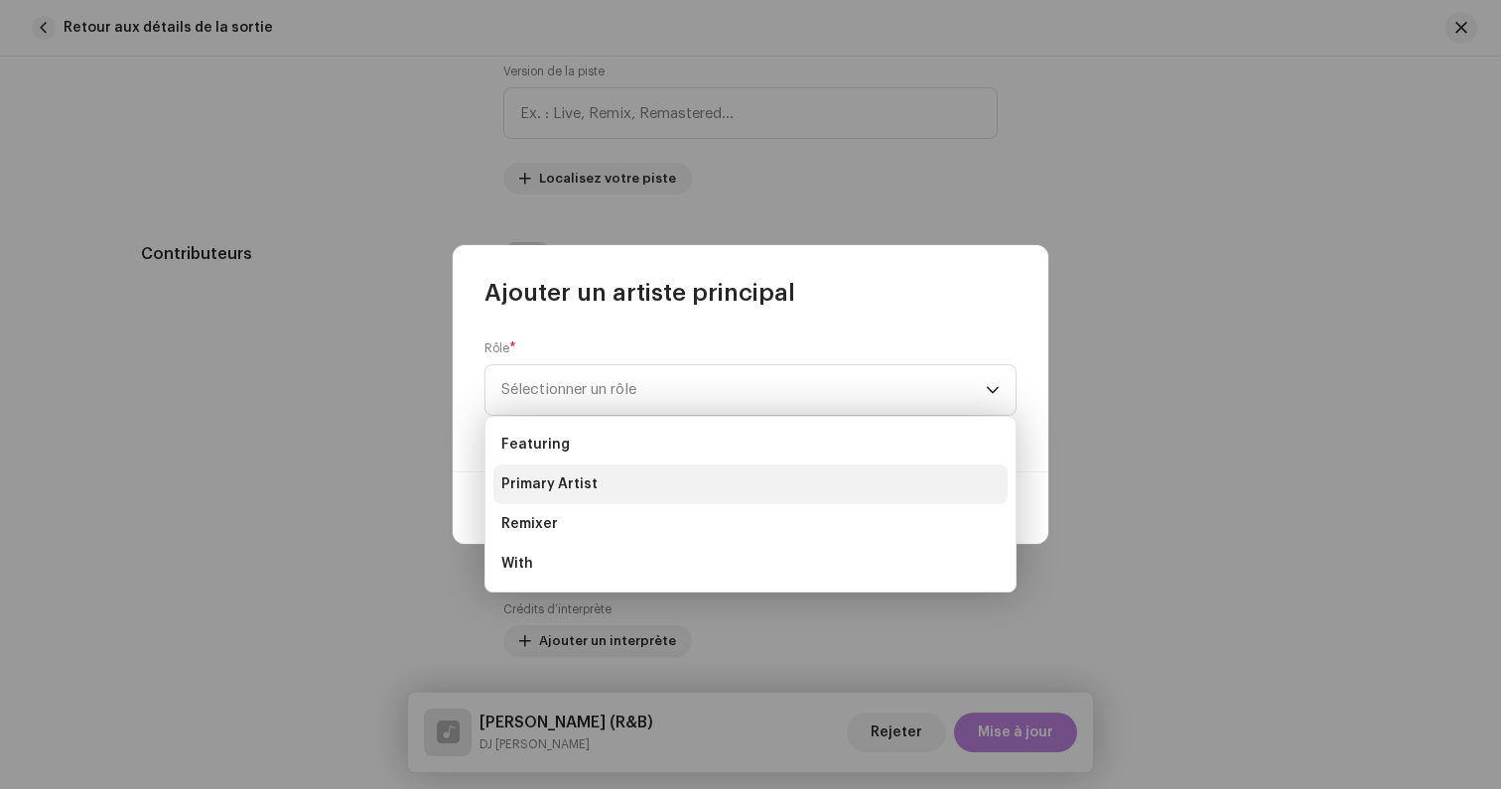
click at [593, 487] on li "Primary Artist" at bounding box center [750, 484] width 514 height 40
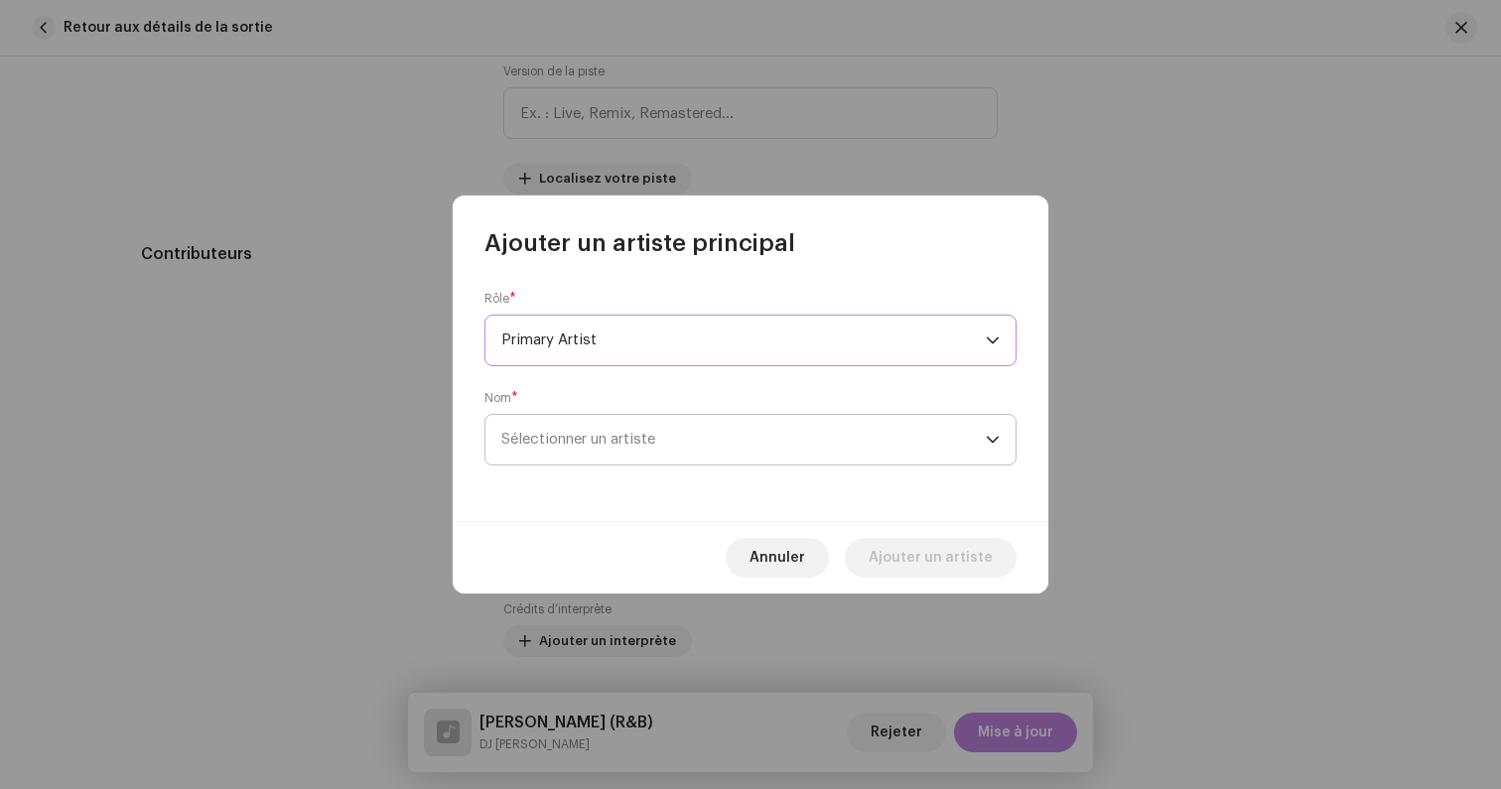
click at [567, 449] on span "Sélectionner un artiste" at bounding box center [743, 440] width 484 height 50
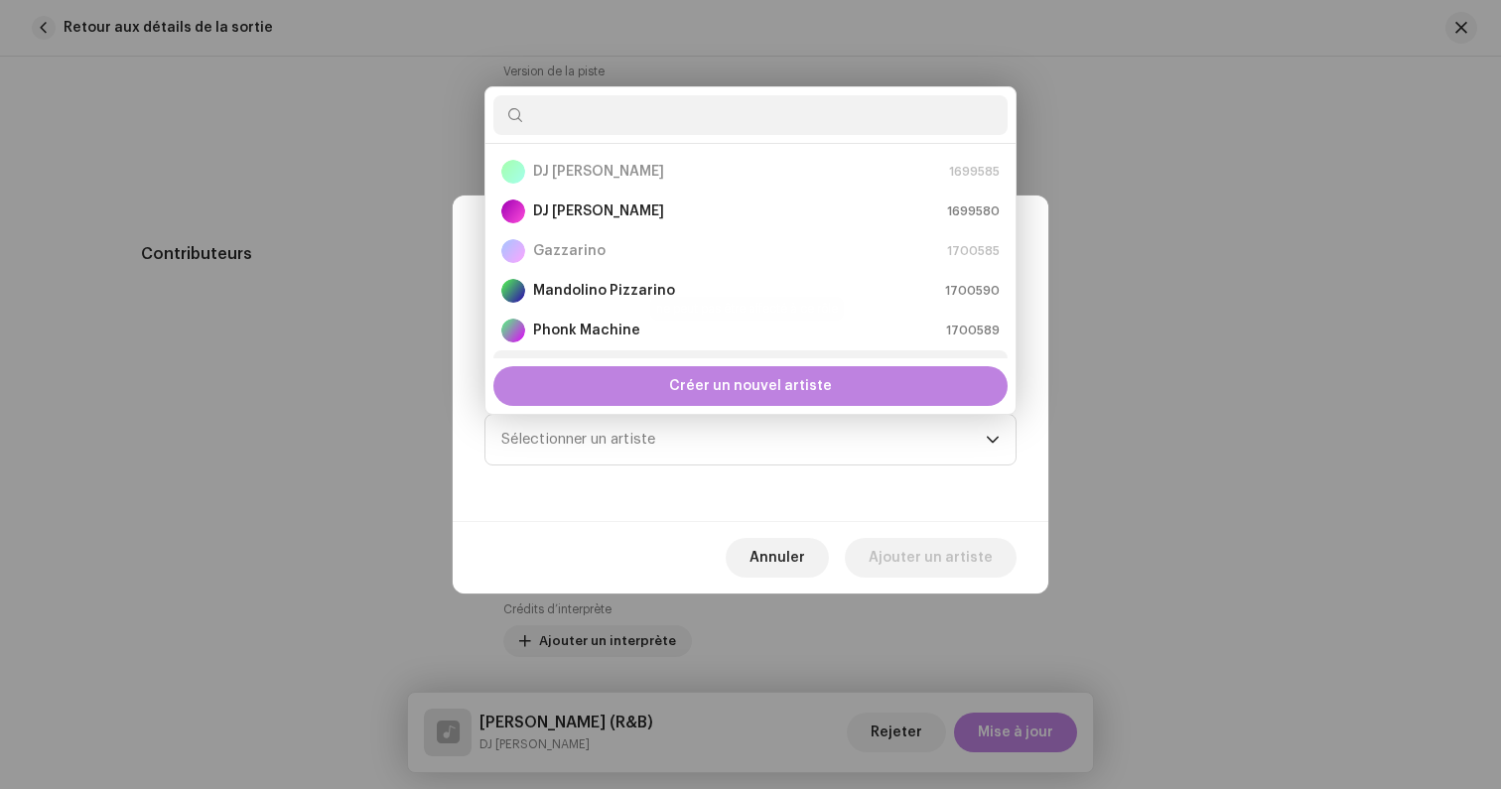
scroll to position [32, 0]
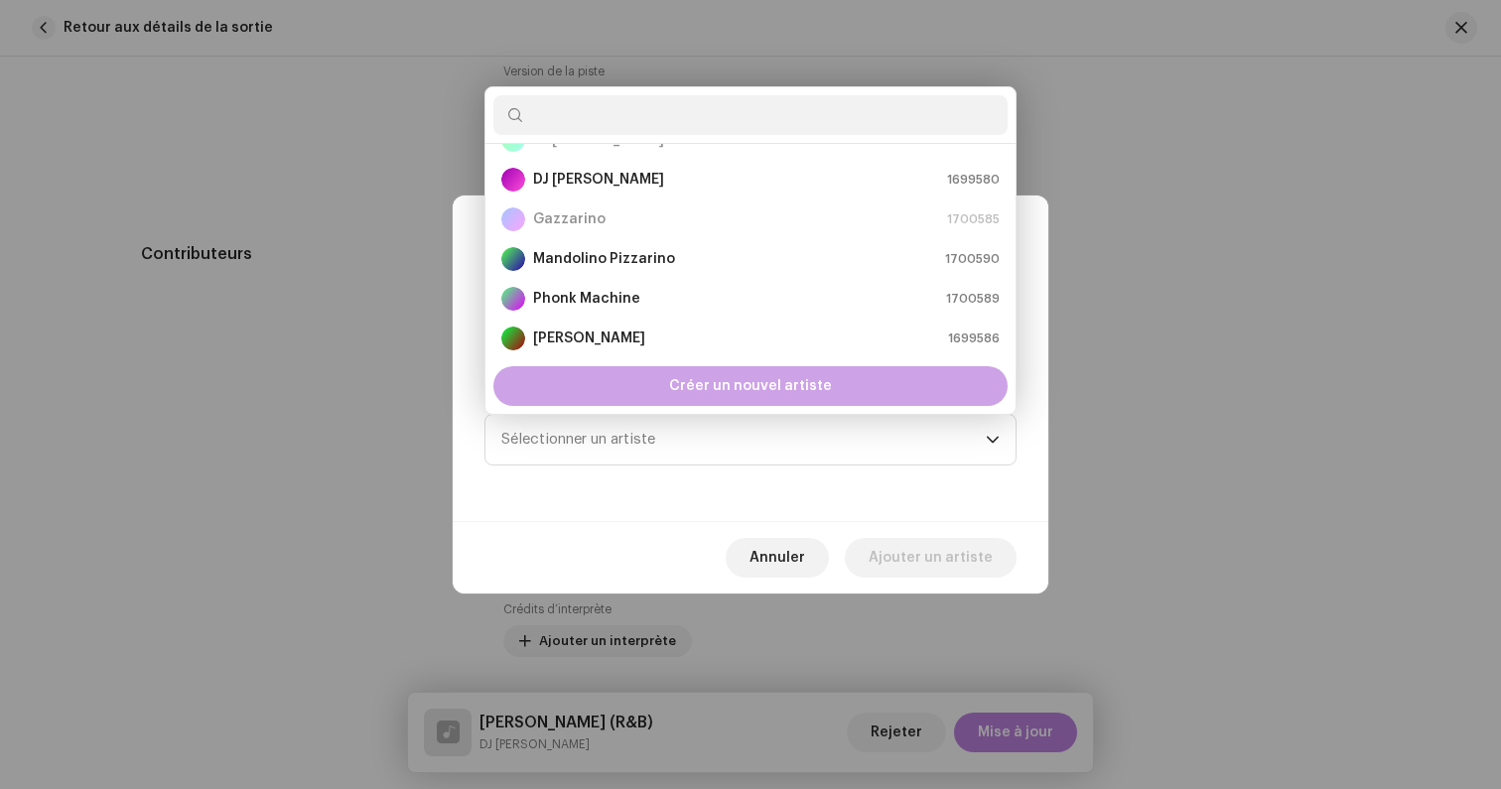
click at [681, 393] on span "Créer un nouvel artiste" at bounding box center [750, 386] width 163 height 40
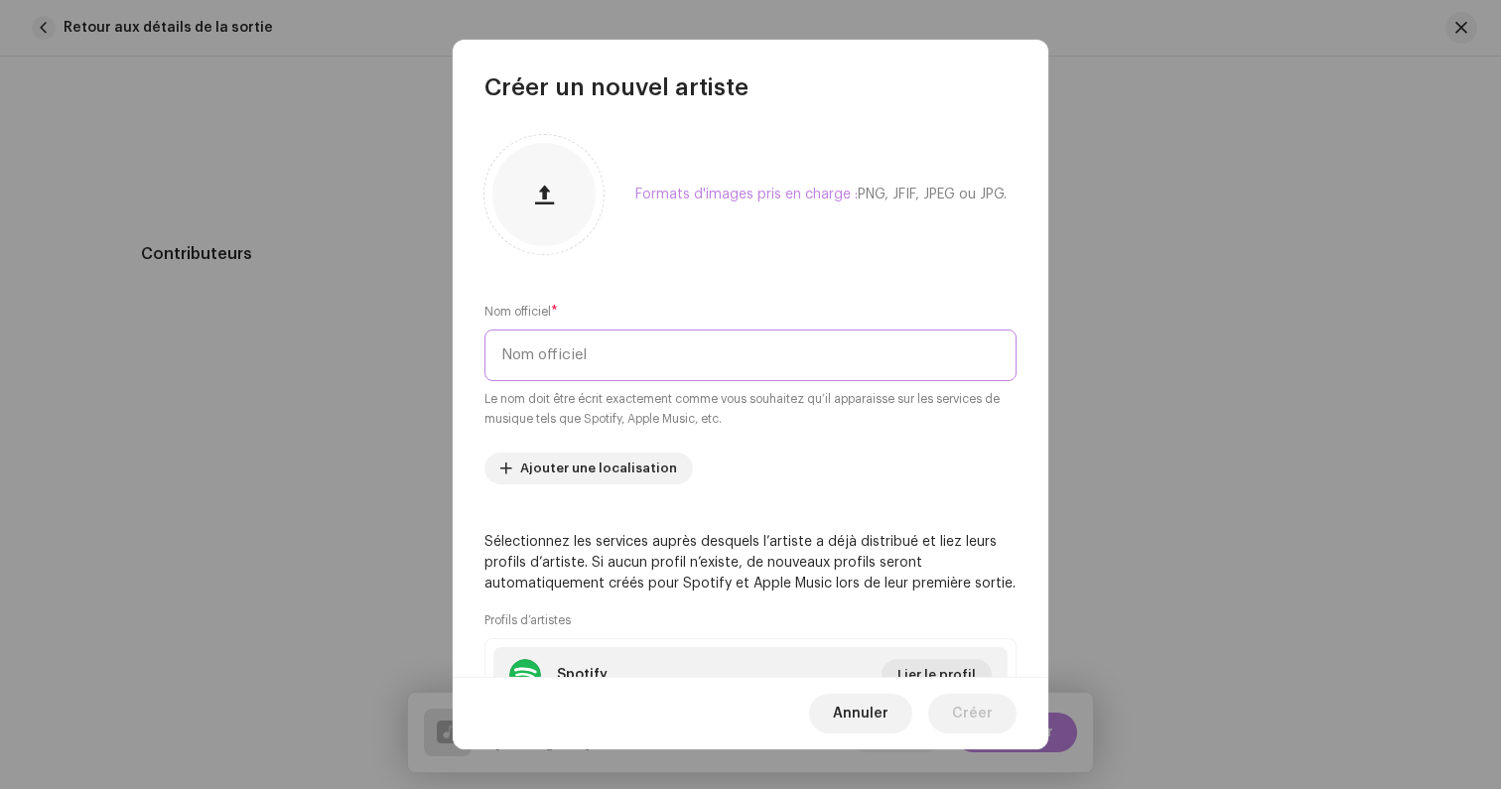
click at [556, 354] on input "text" at bounding box center [750, 355] width 532 height 52
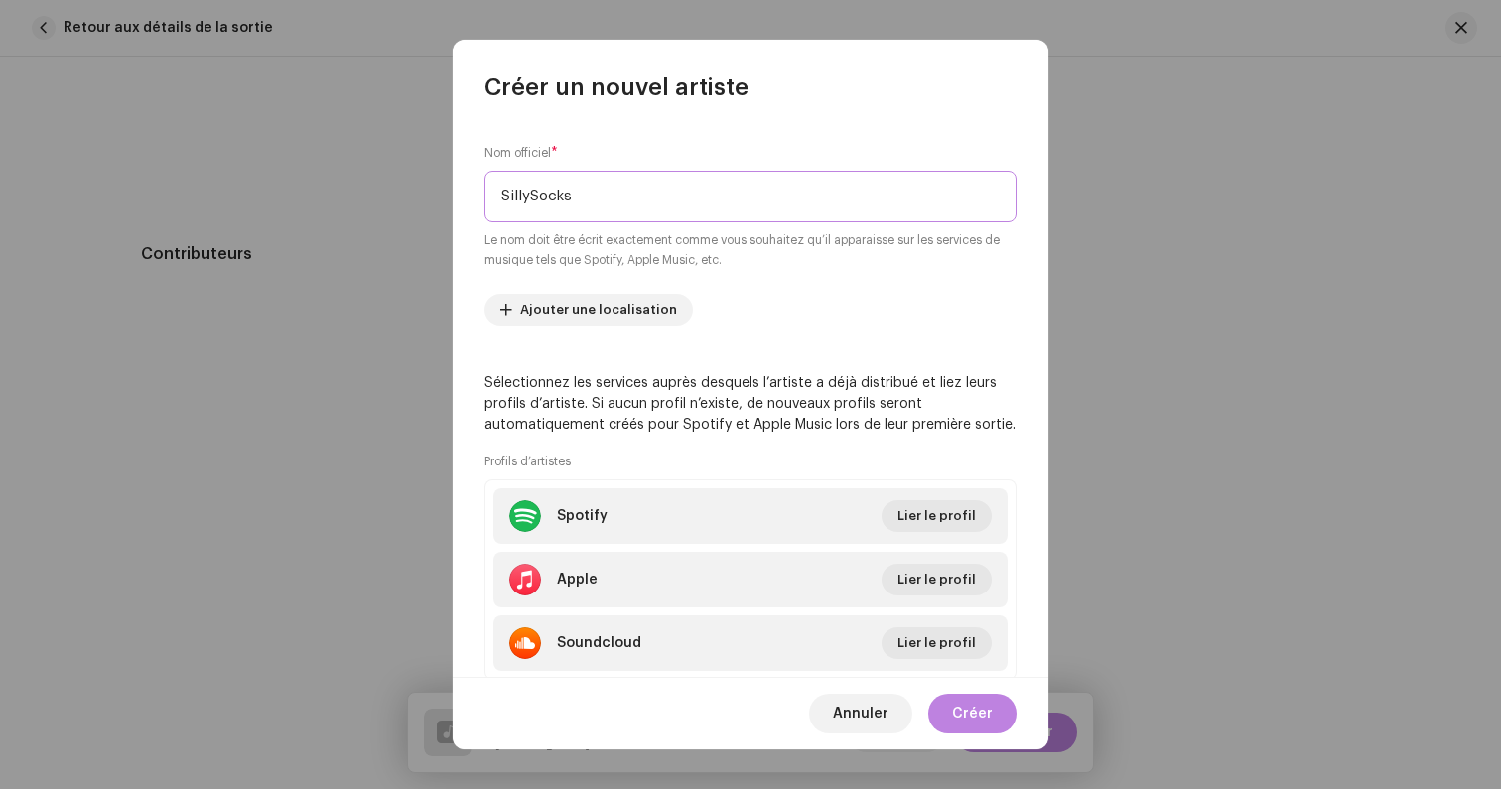
scroll to position [205, 0]
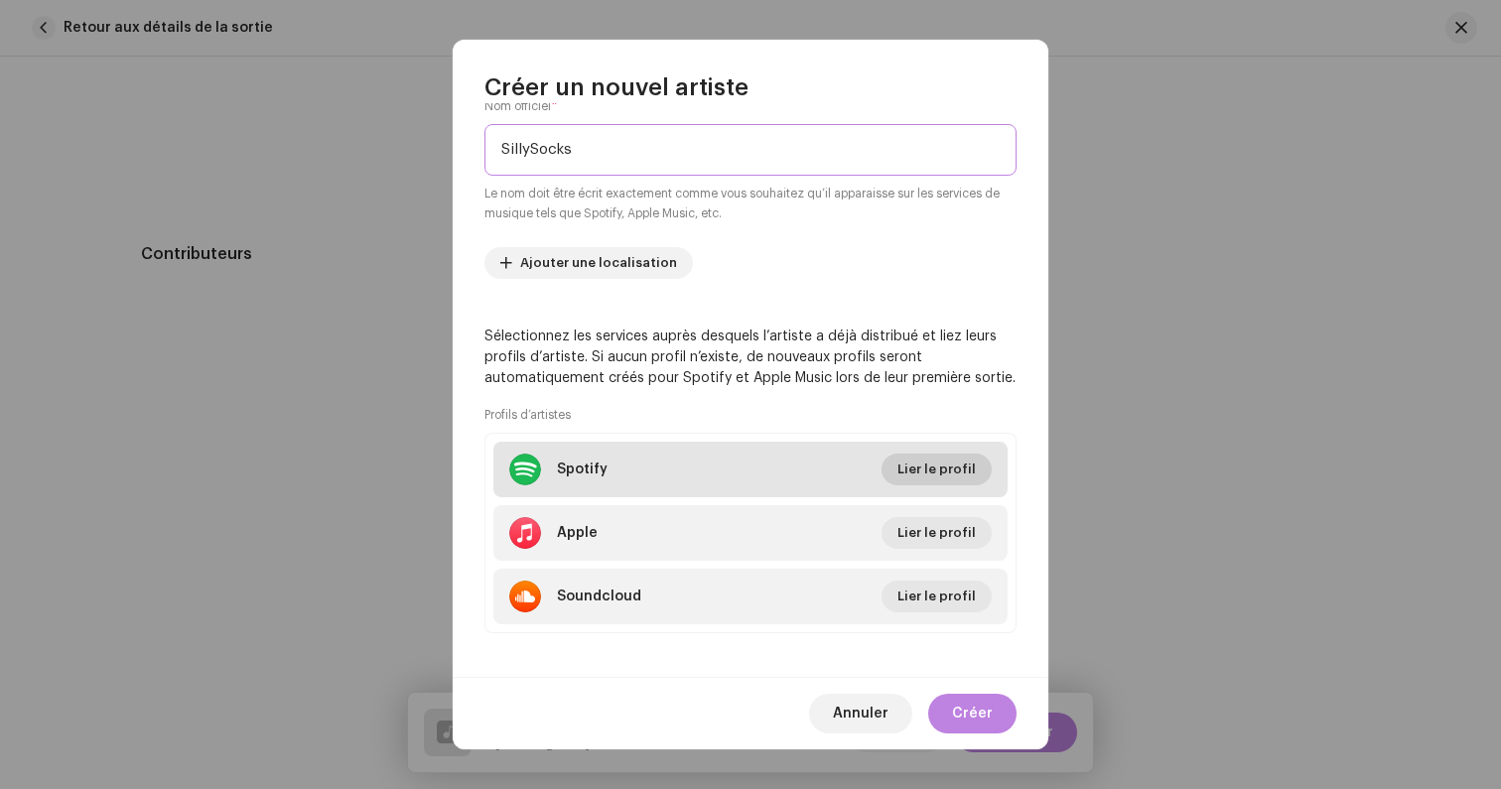
type input "SillySocks"
click at [927, 465] on span "Lier le profil" at bounding box center [936, 470] width 78 height 40
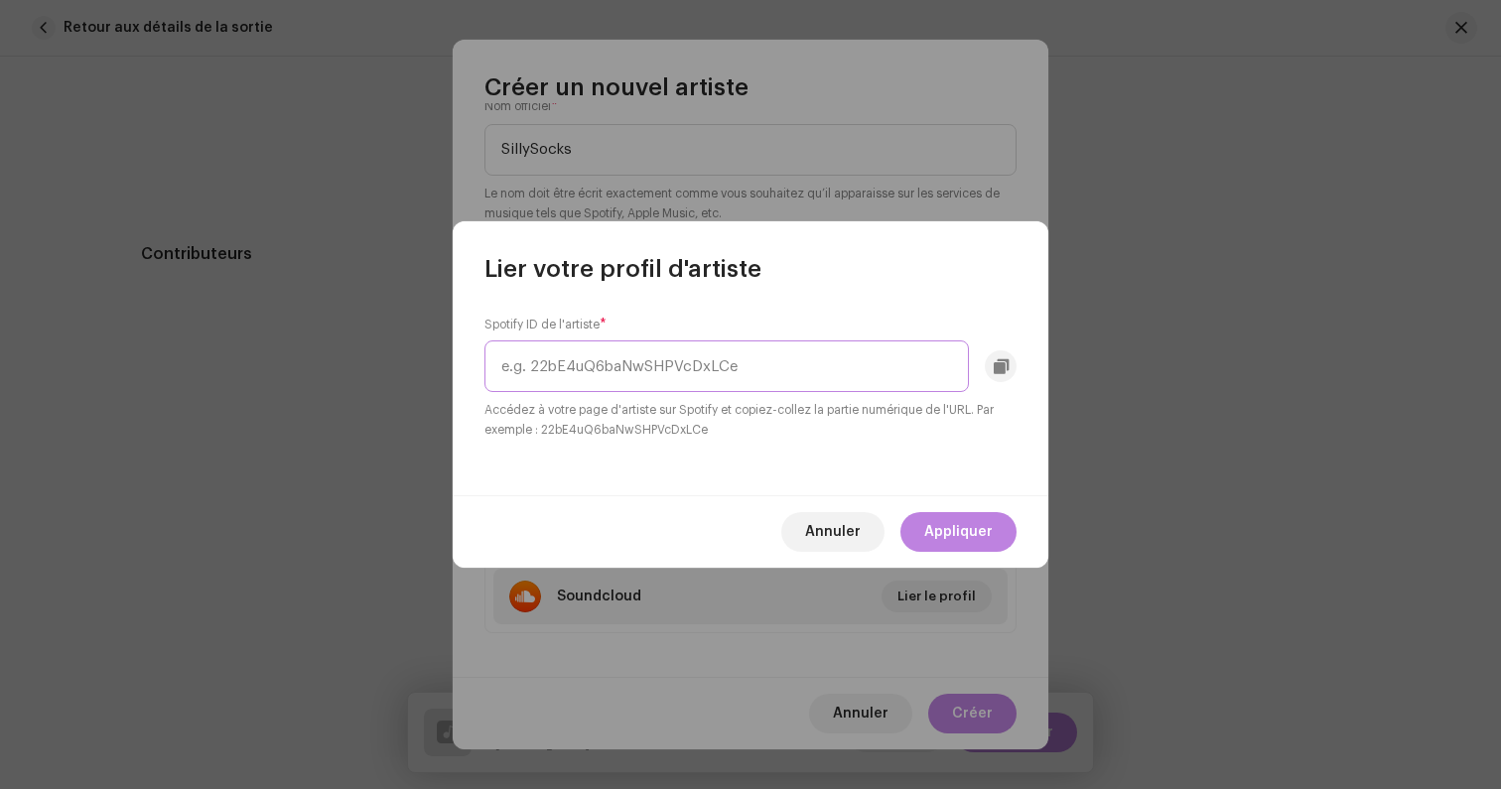
paste input "1jKVeyTW5jr0uottPszAld"
type input "1jKVeyTW5jr0uottPszAld"
click at [940, 538] on span "Appliquer" at bounding box center [958, 532] width 68 height 40
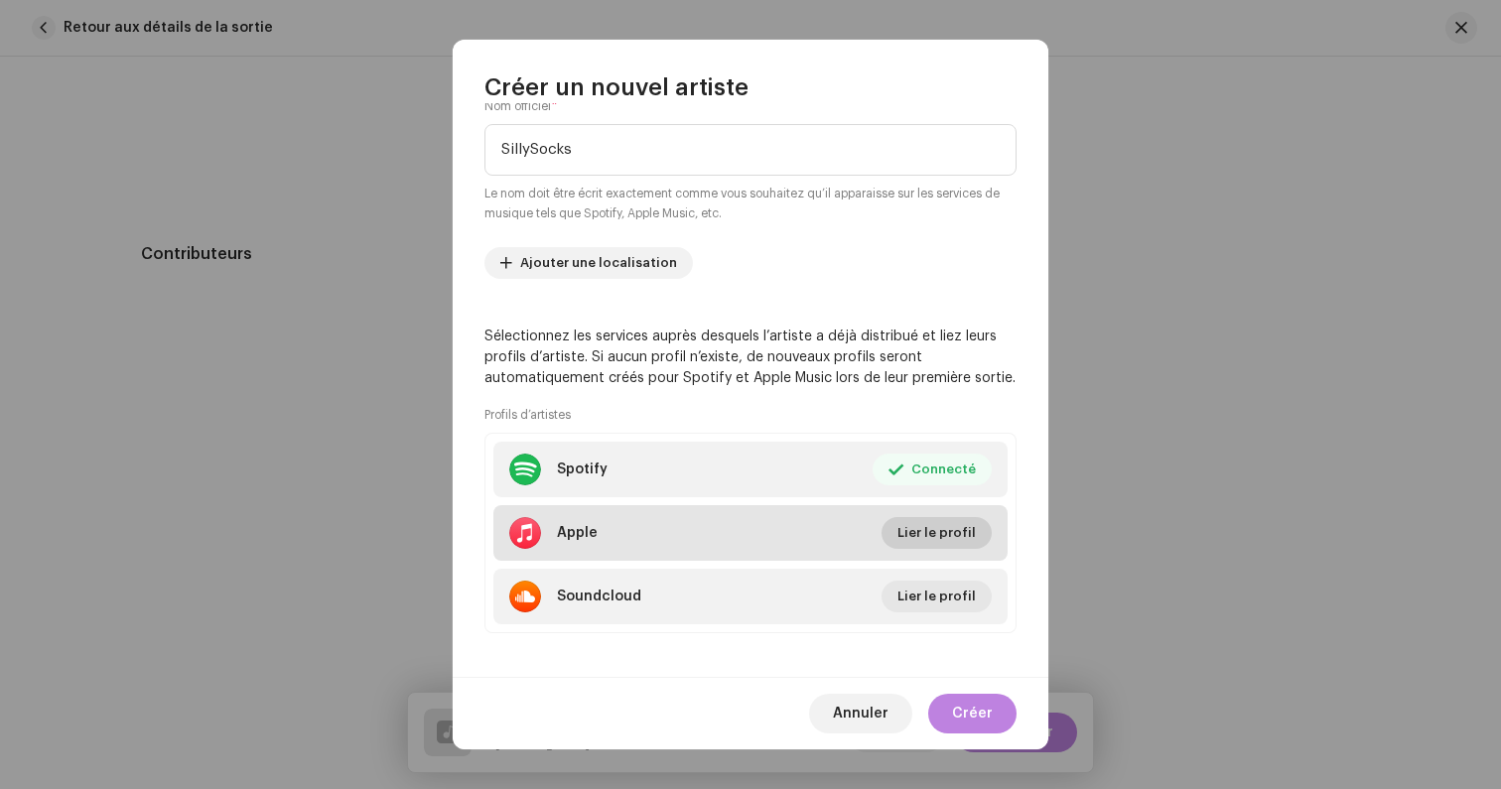
click at [905, 541] on span "Lier le profil" at bounding box center [936, 533] width 78 height 40
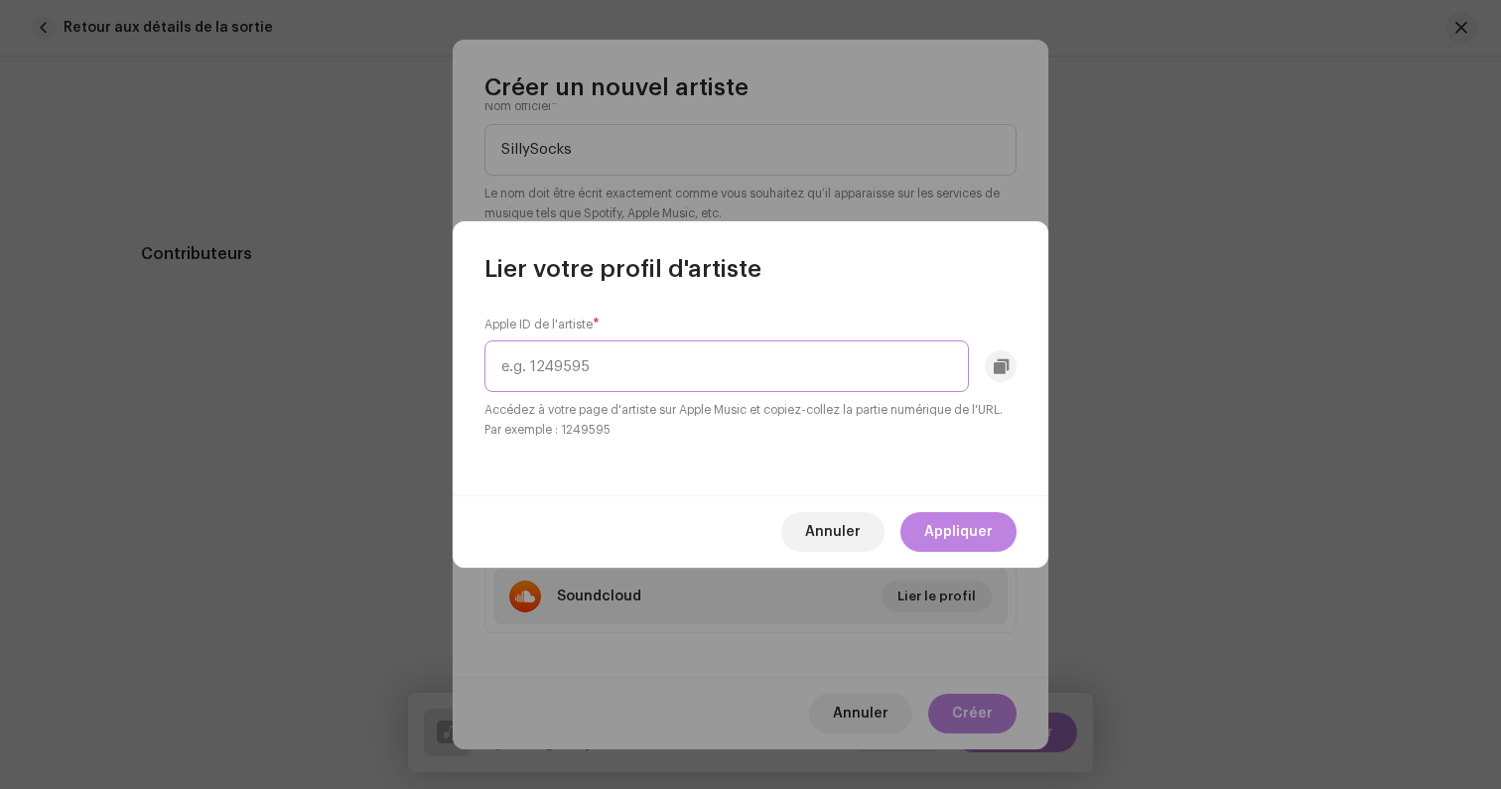
paste input "1831732701"
type input "1831732701"
click at [927, 533] on span "Appliquer" at bounding box center [958, 532] width 68 height 40
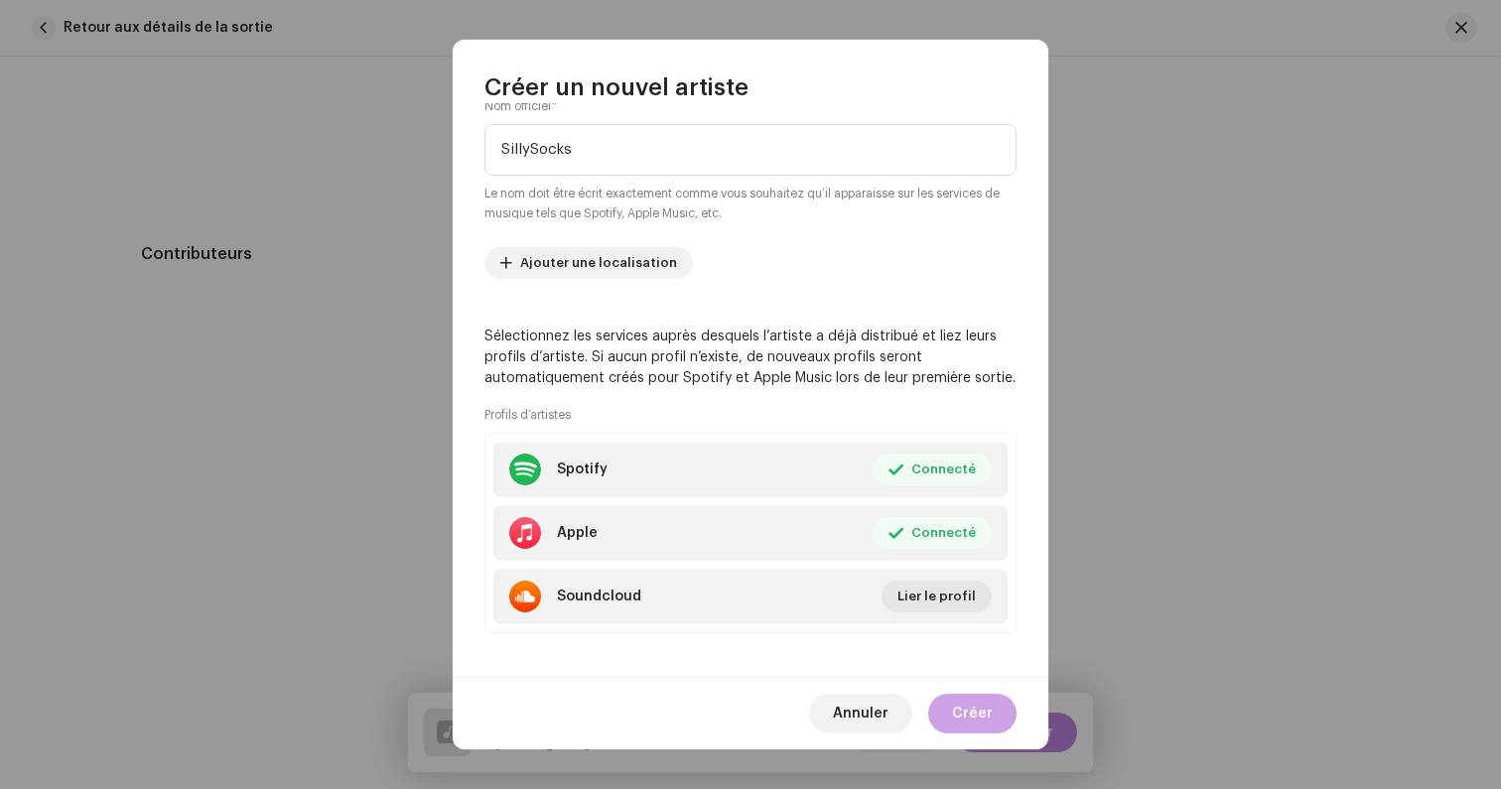
click at [968, 710] on span "Créer" at bounding box center [972, 714] width 41 height 40
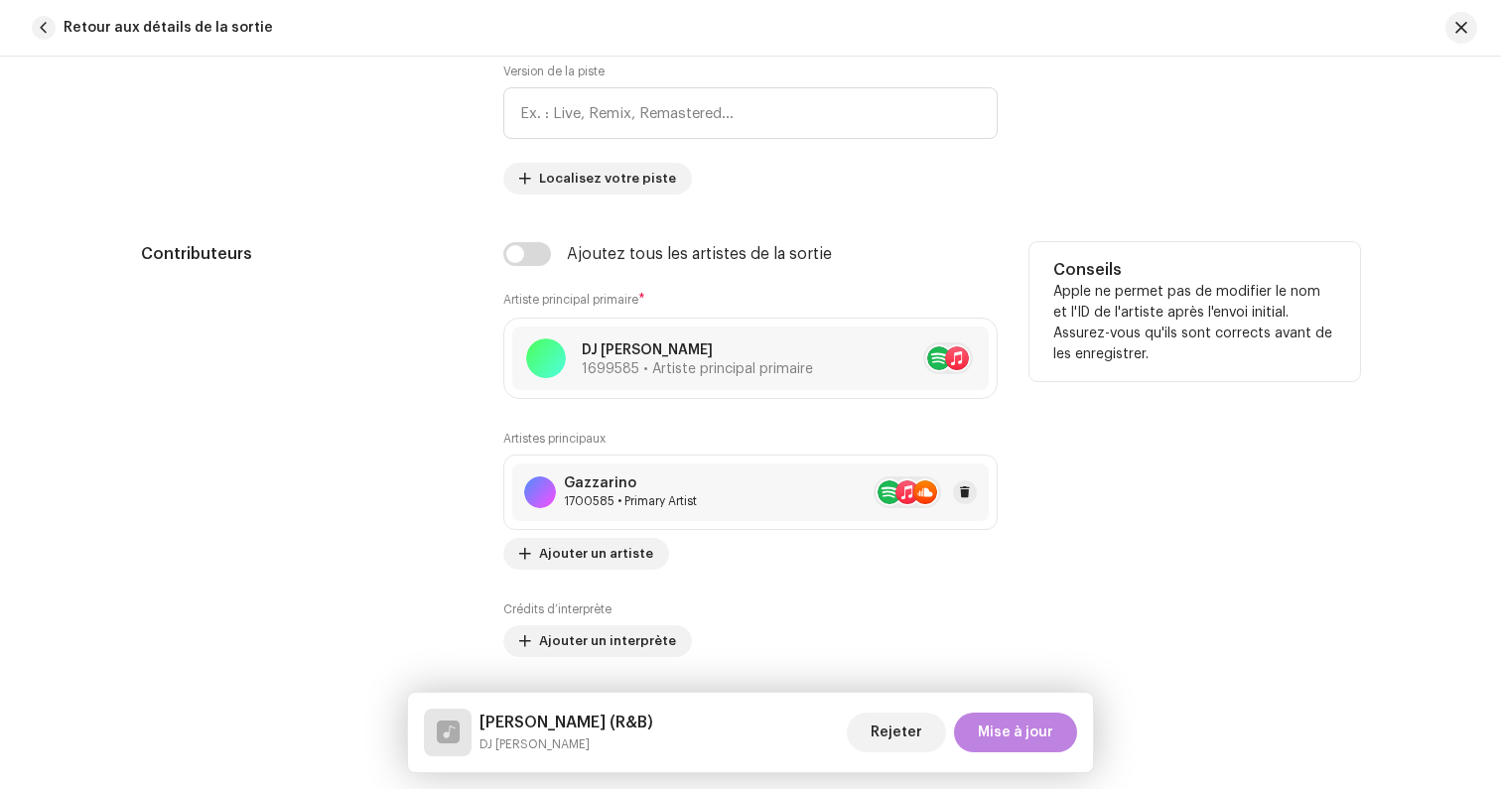
scroll to position [1060, 0]
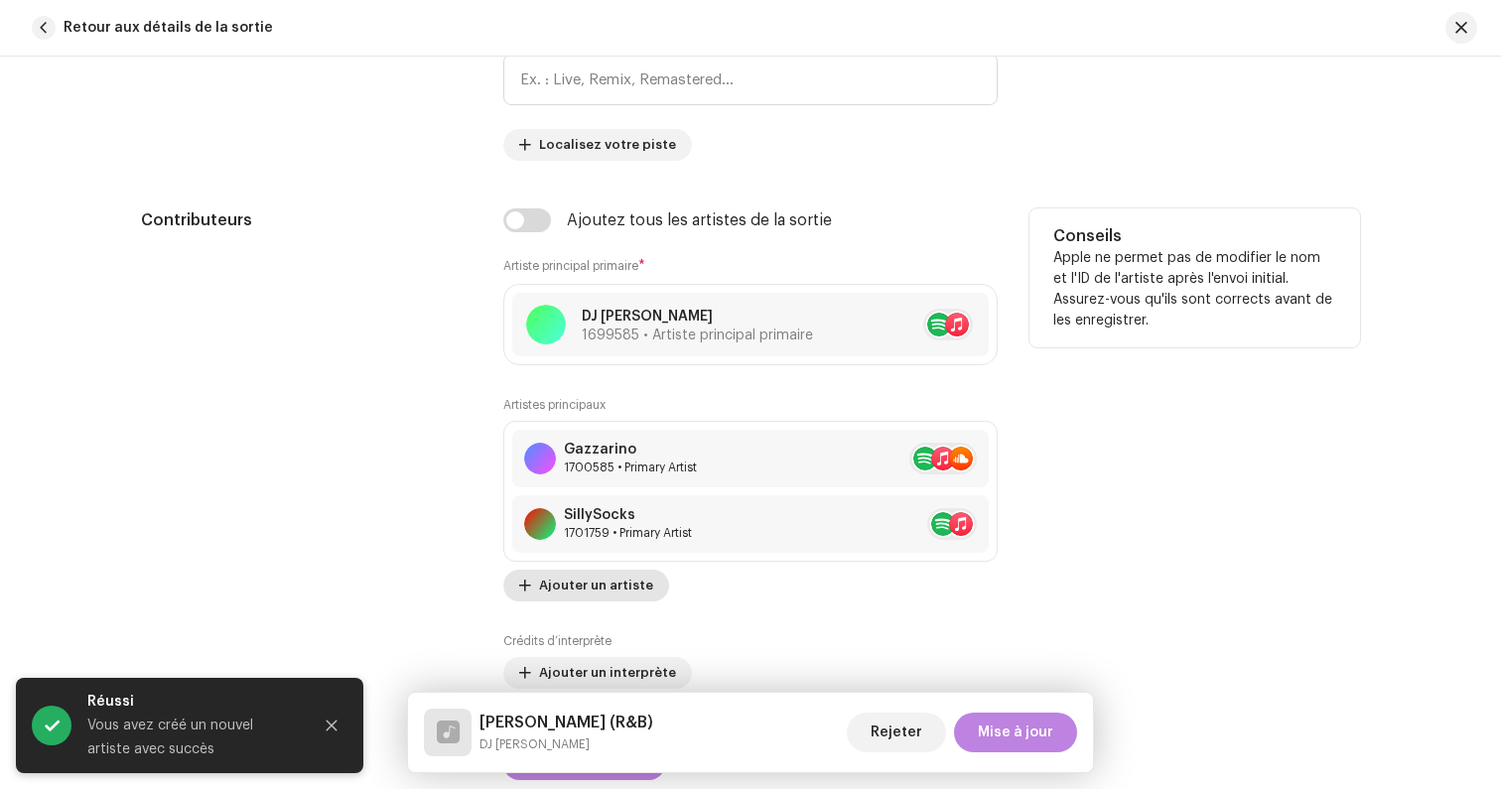
click at [603, 582] on span "Ajouter un artiste" at bounding box center [596, 586] width 114 height 40
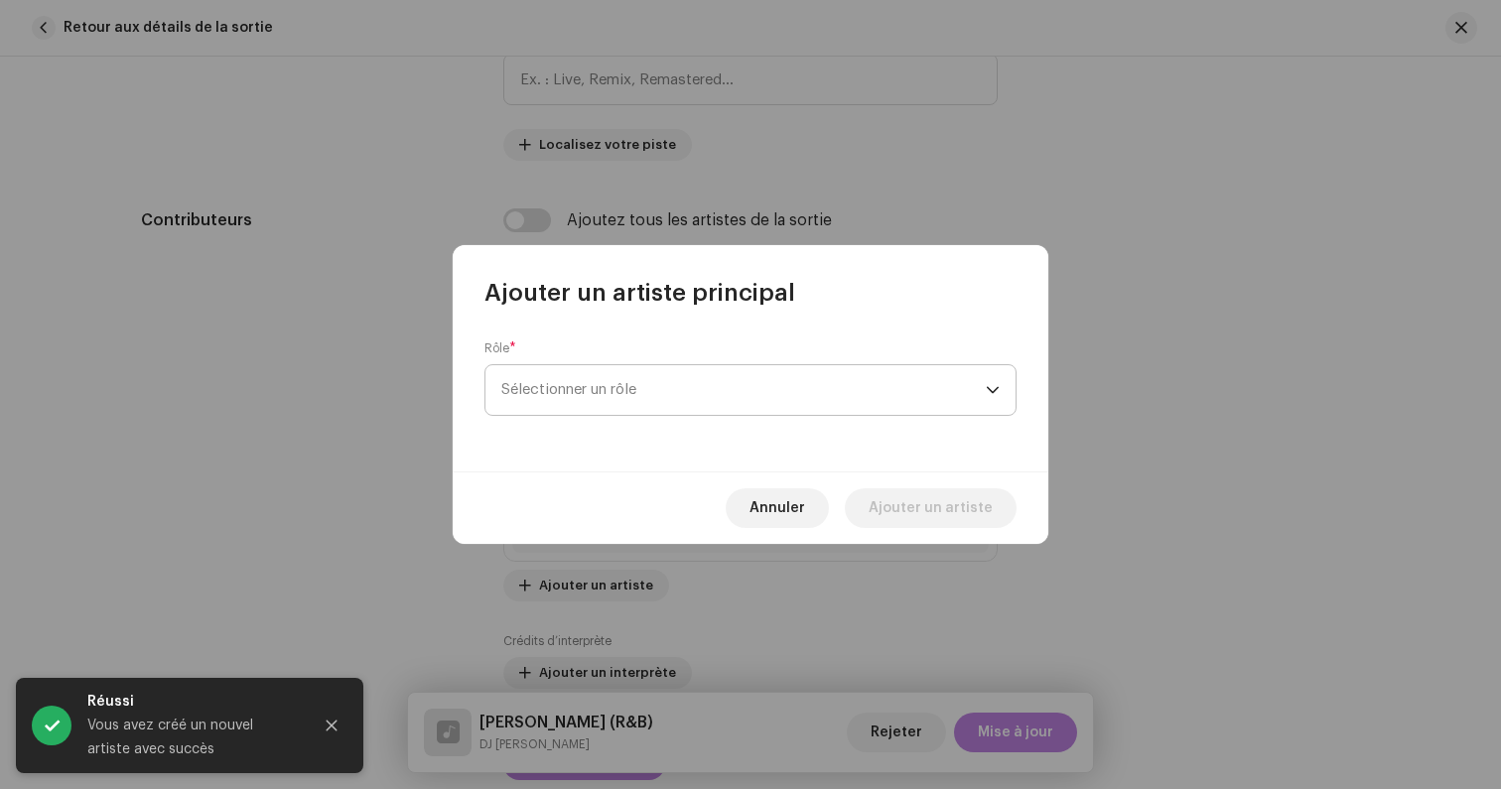
click at [608, 403] on span "Sélectionner un rôle" at bounding box center [743, 390] width 484 height 50
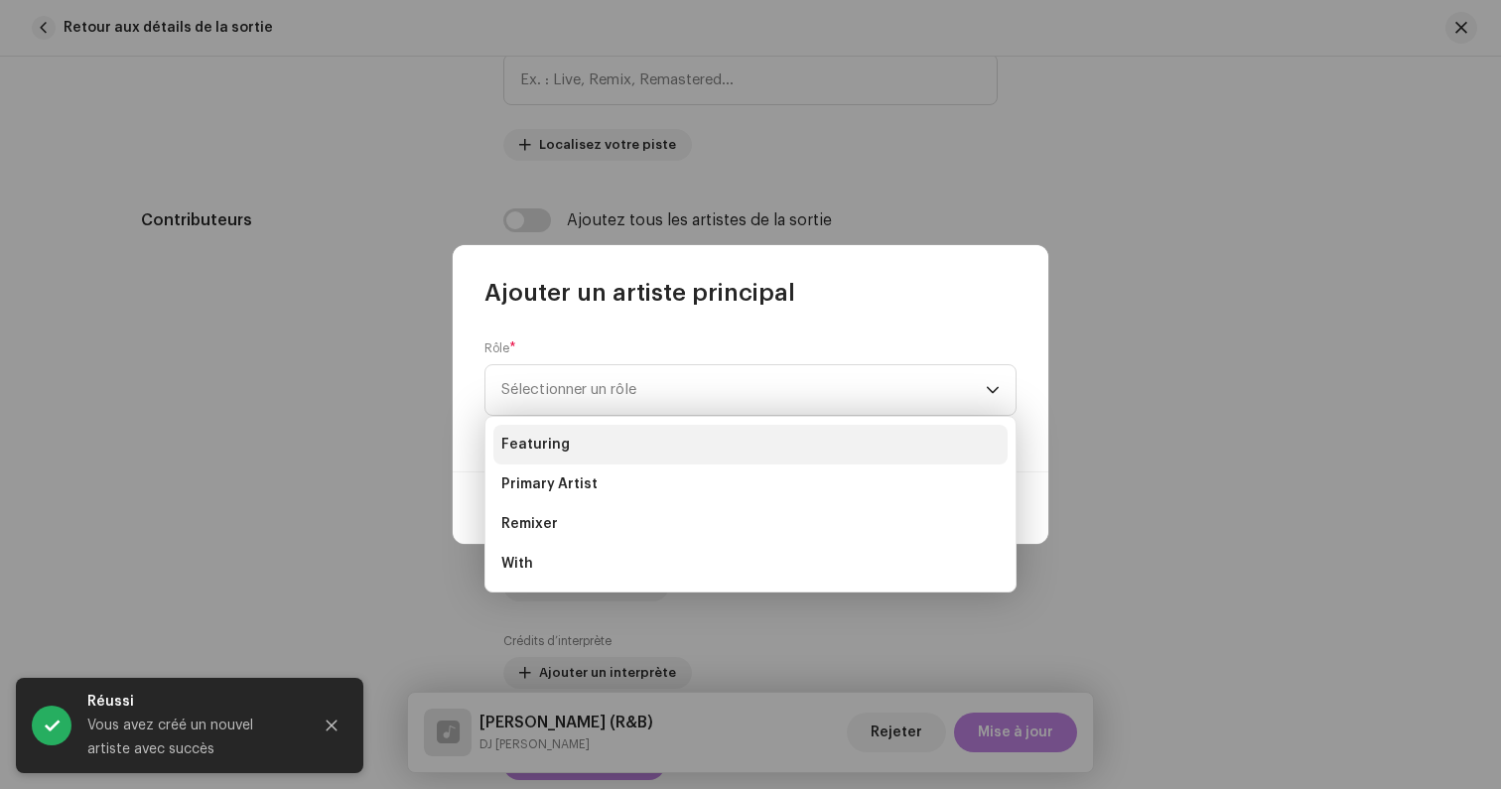
click at [599, 457] on li "Featuring" at bounding box center [750, 445] width 514 height 40
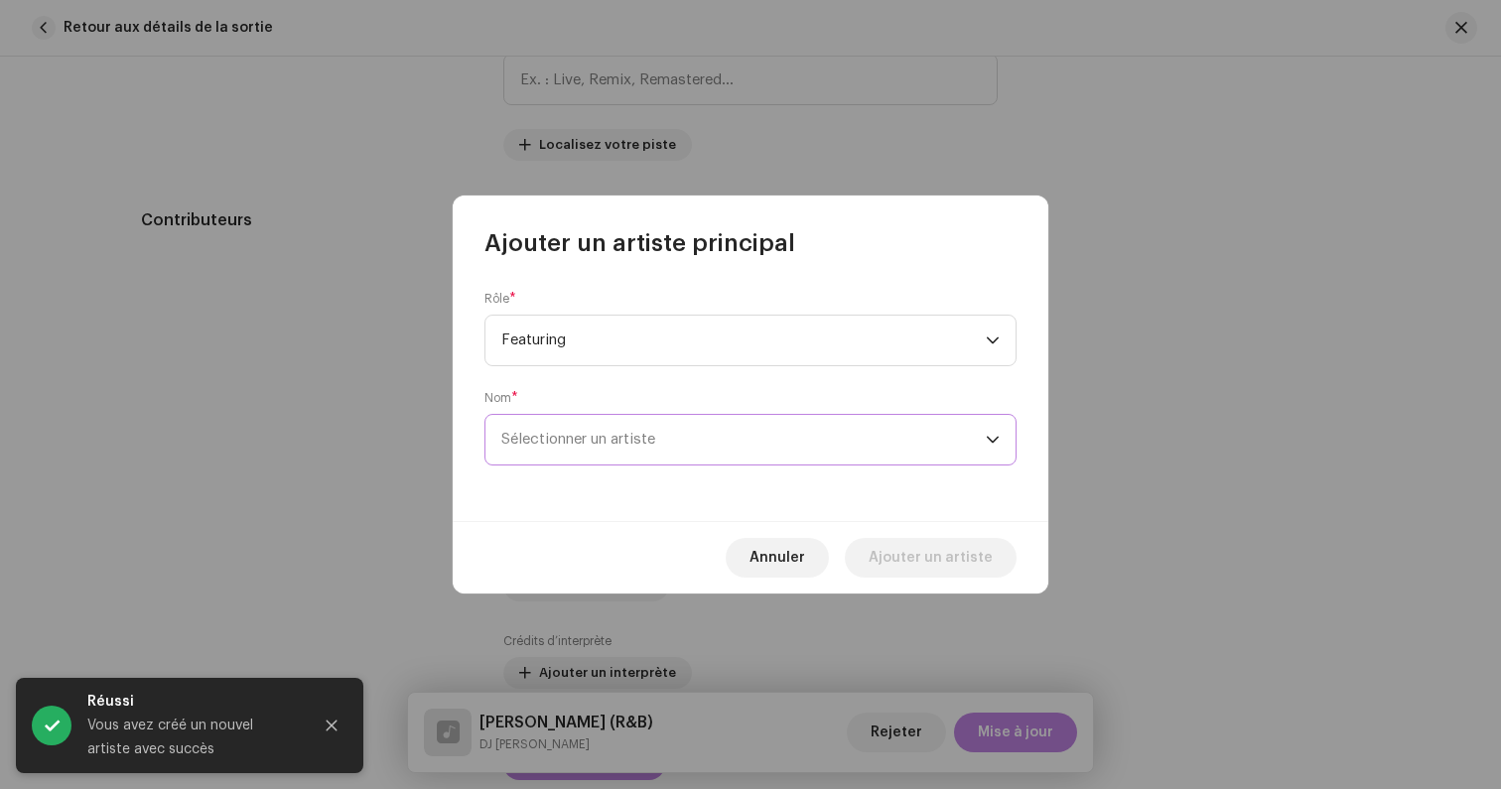
click at [586, 448] on span "Sélectionner un artiste" at bounding box center [743, 440] width 484 height 50
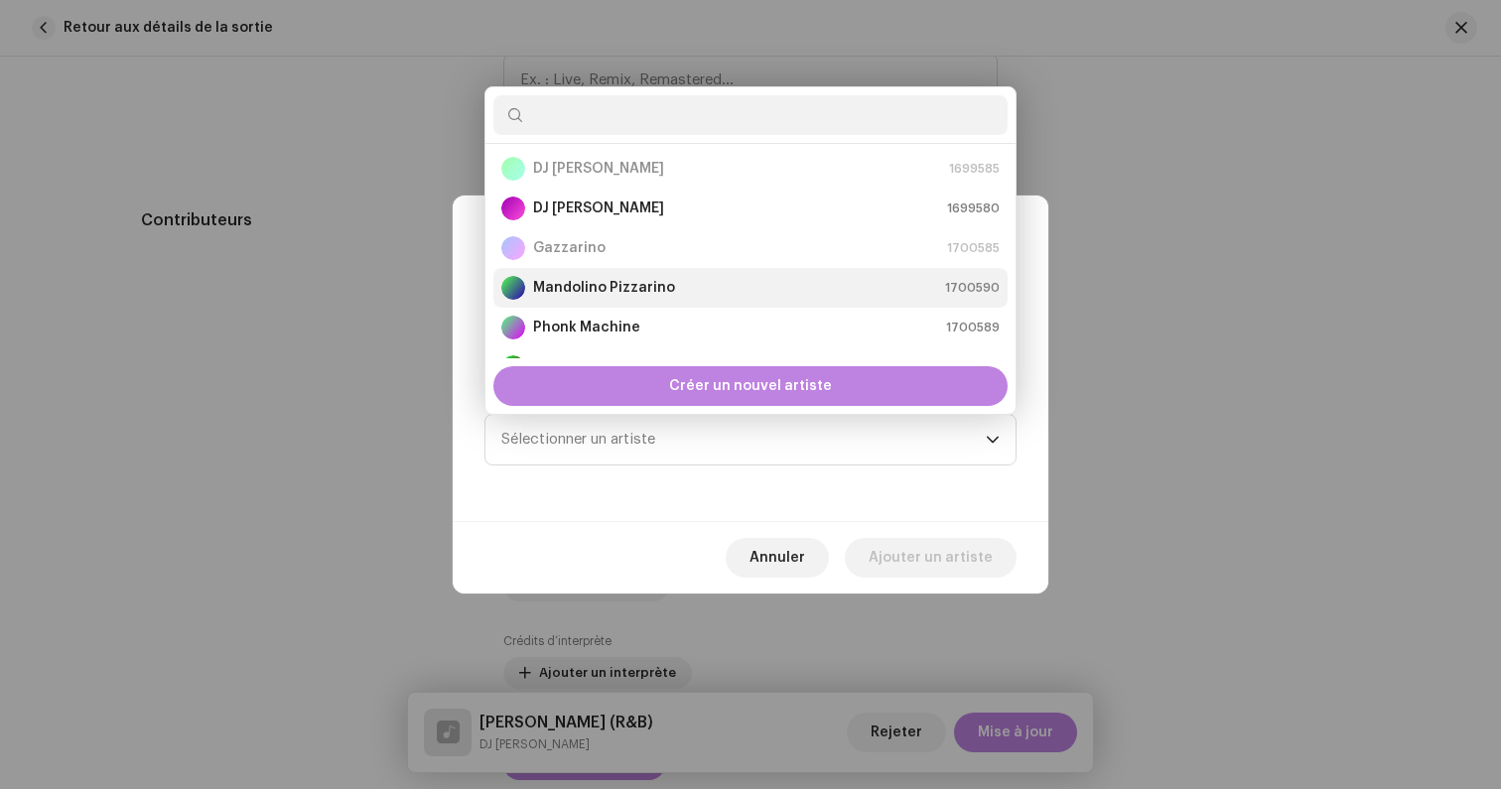
scroll to position [0, 0]
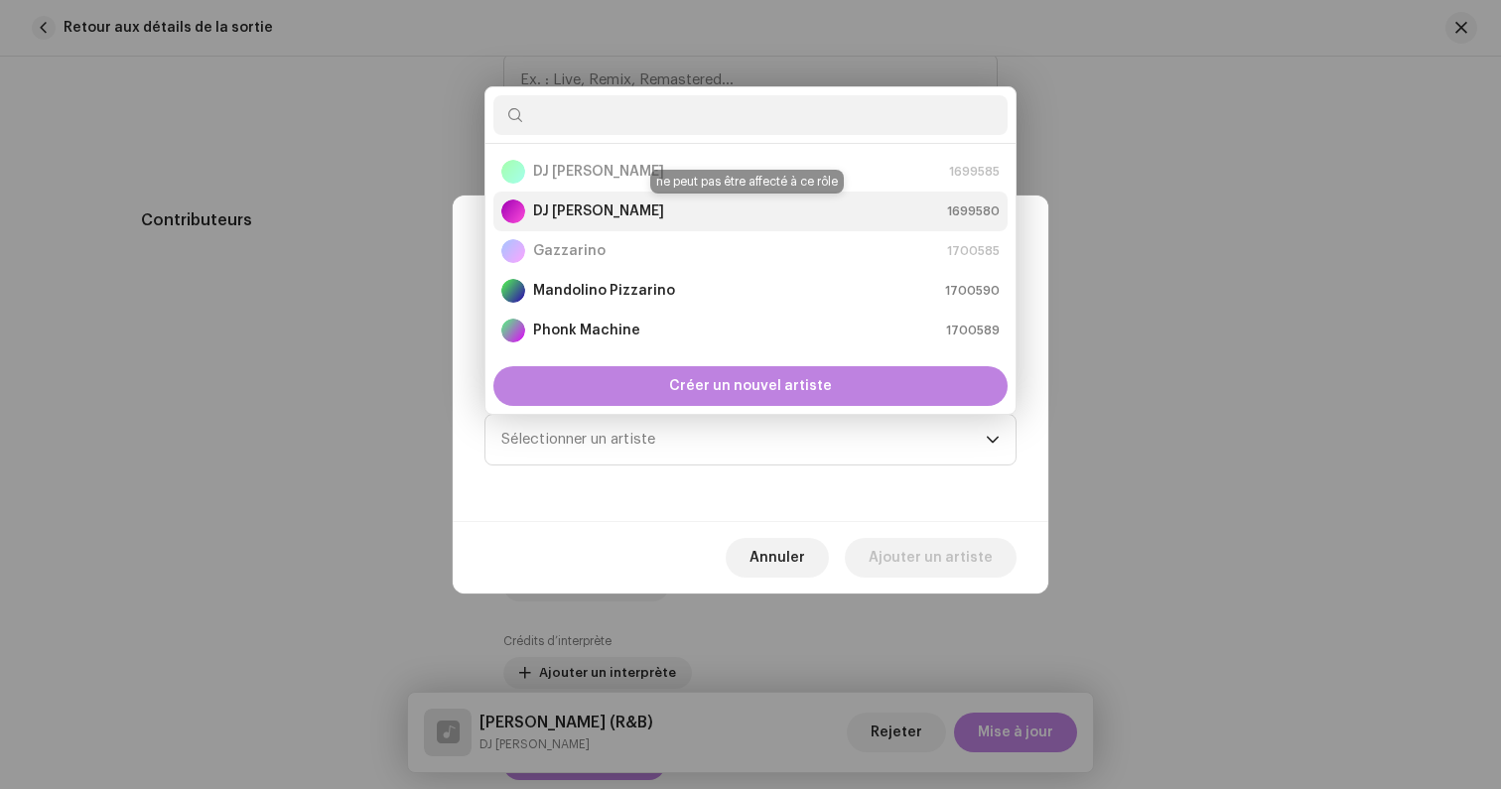
click at [589, 212] on strong "DJ [PERSON_NAME]" at bounding box center [598, 211] width 131 height 20
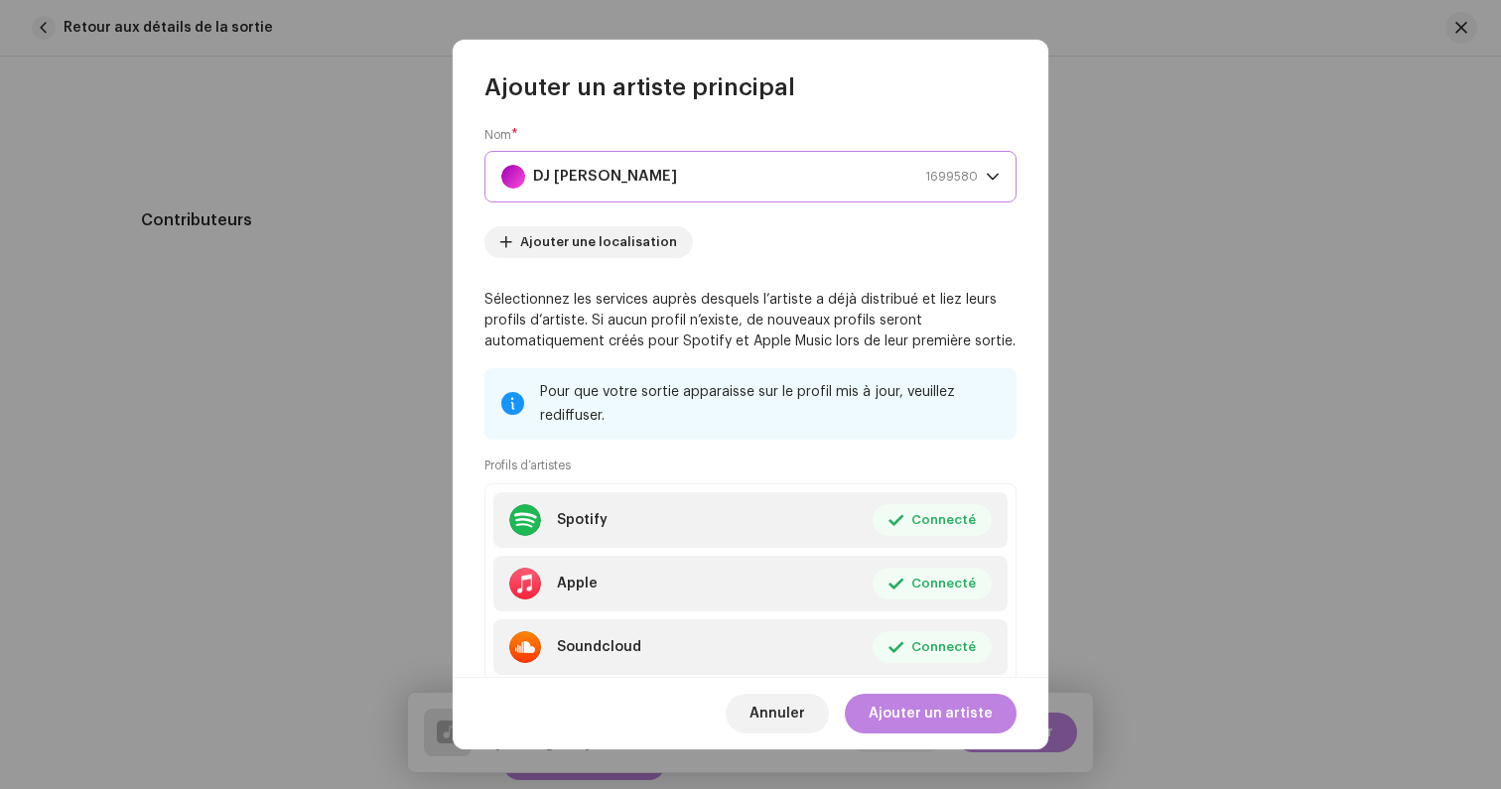
scroll to position [170, 0]
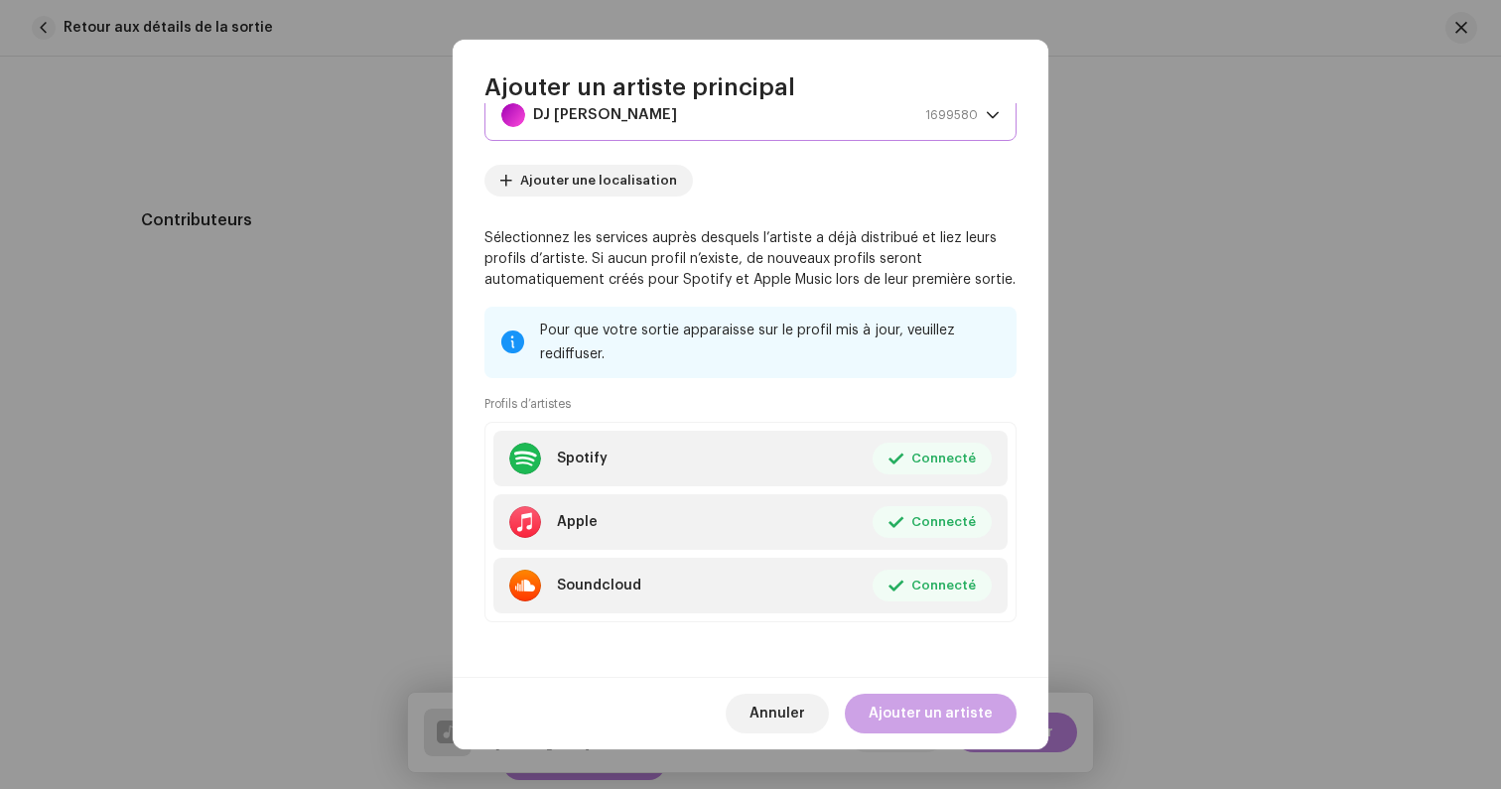
click at [930, 711] on span "Ajouter un artiste" at bounding box center [930, 714] width 124 height 40
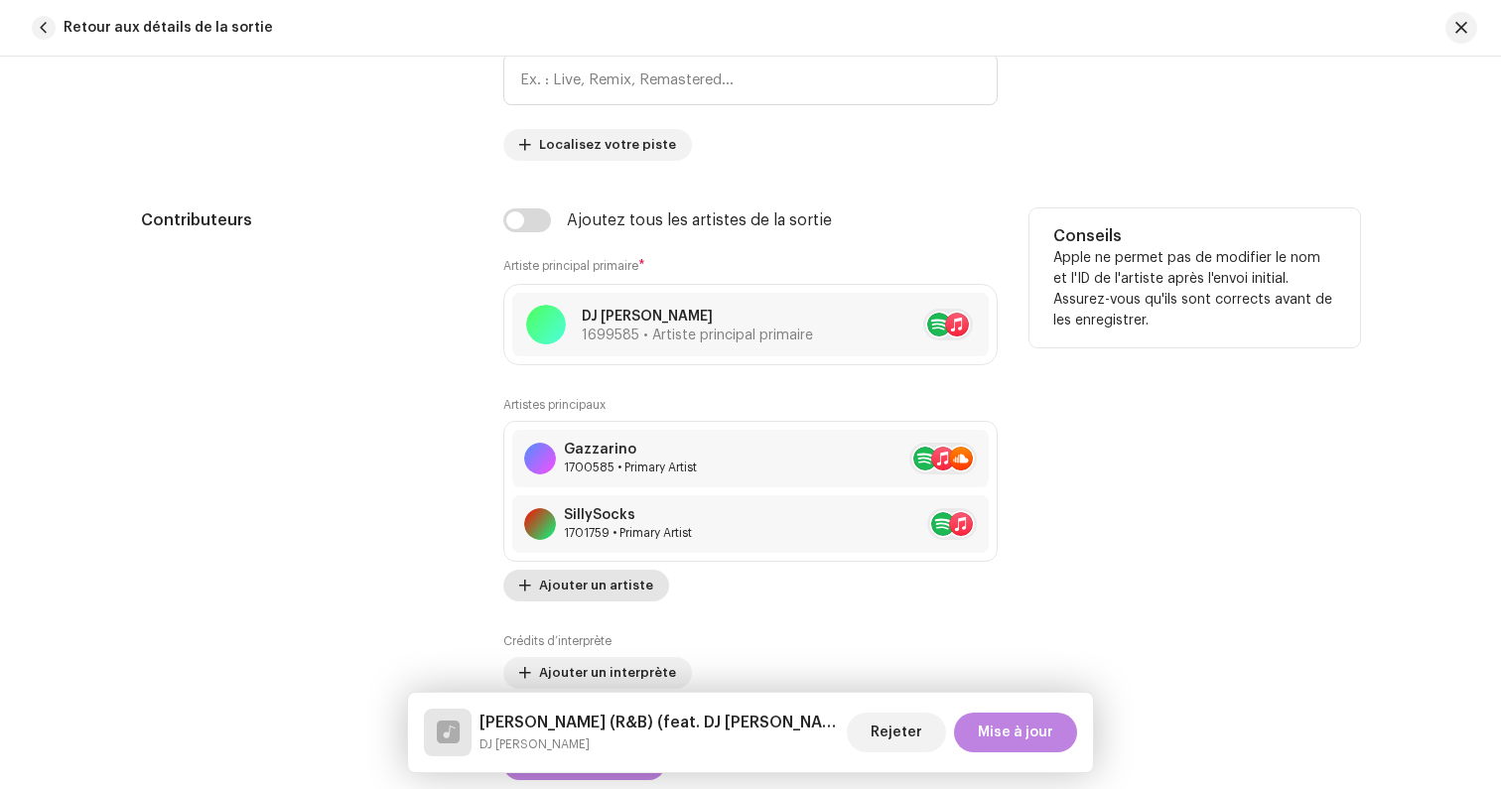
click at [578, 592] on span "Ajouter un artiste" at bounding box center [596, 586] width 114 height 40
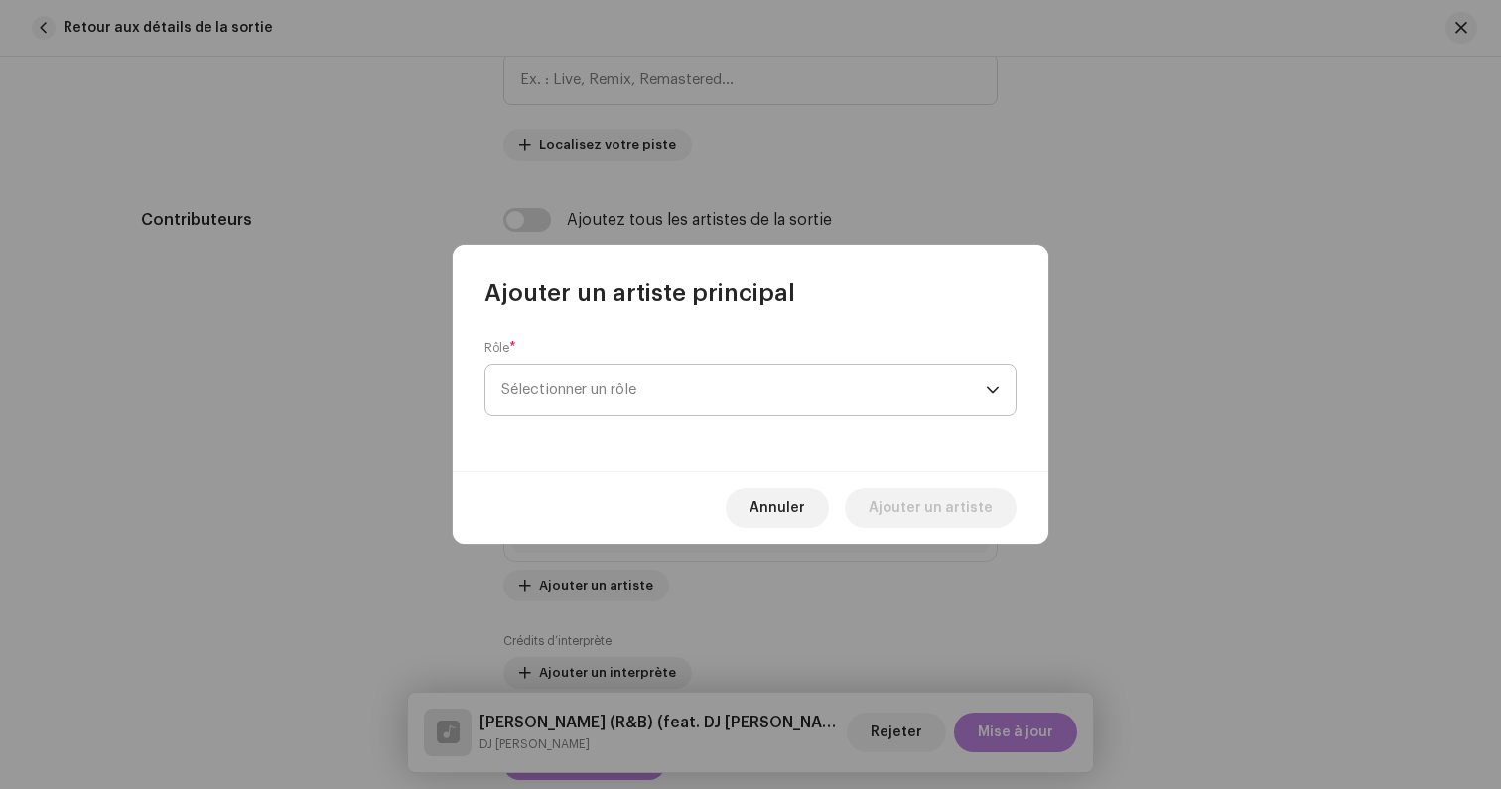
click at [618, 409] on span "Sélectionner un rôle" at bounding box center [743, 390] width 484 height 50
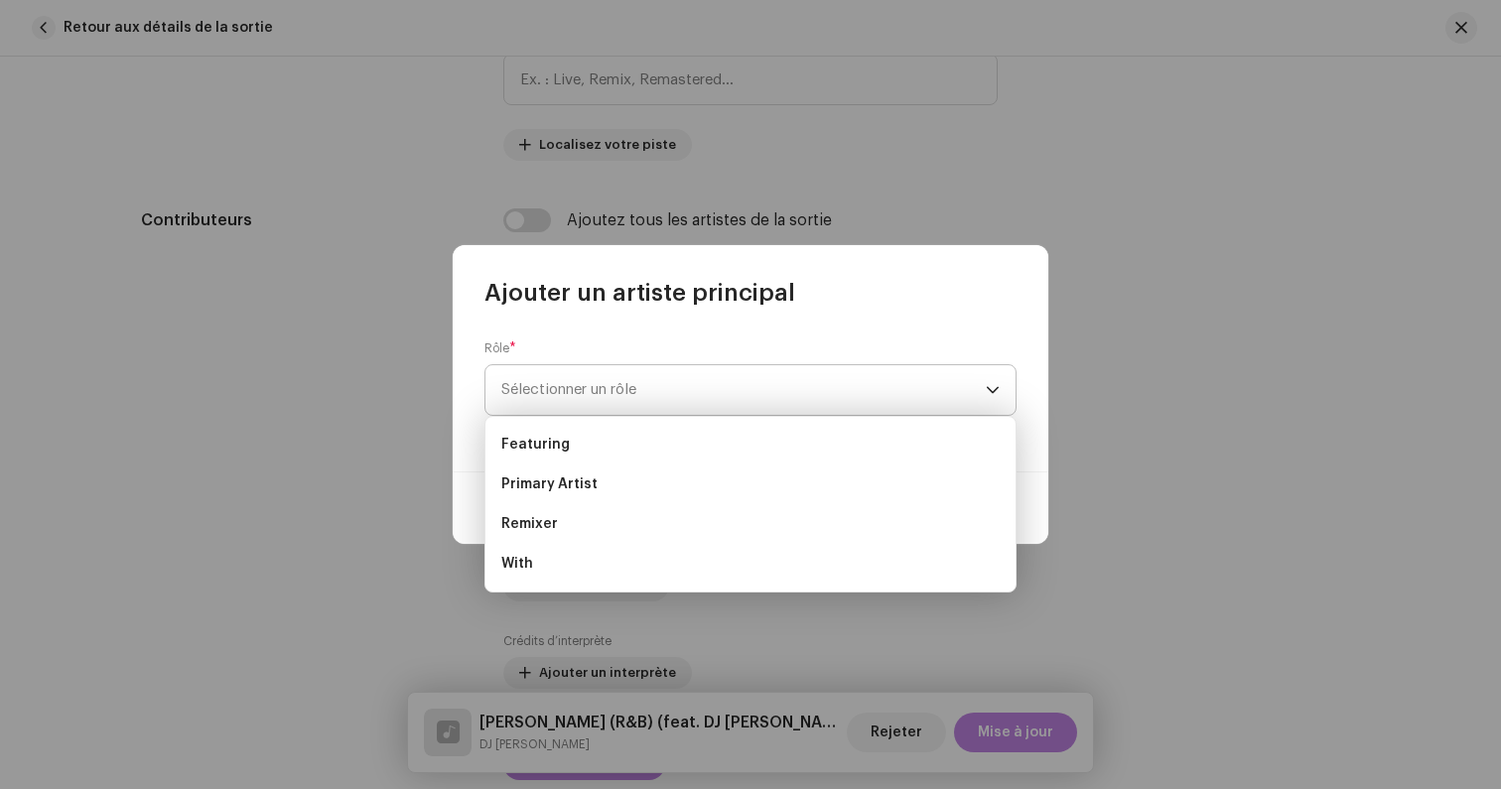
click at [612, 394] on span "Sélectionner un rôle" at bounding box center [743, 390] width 484 height 50
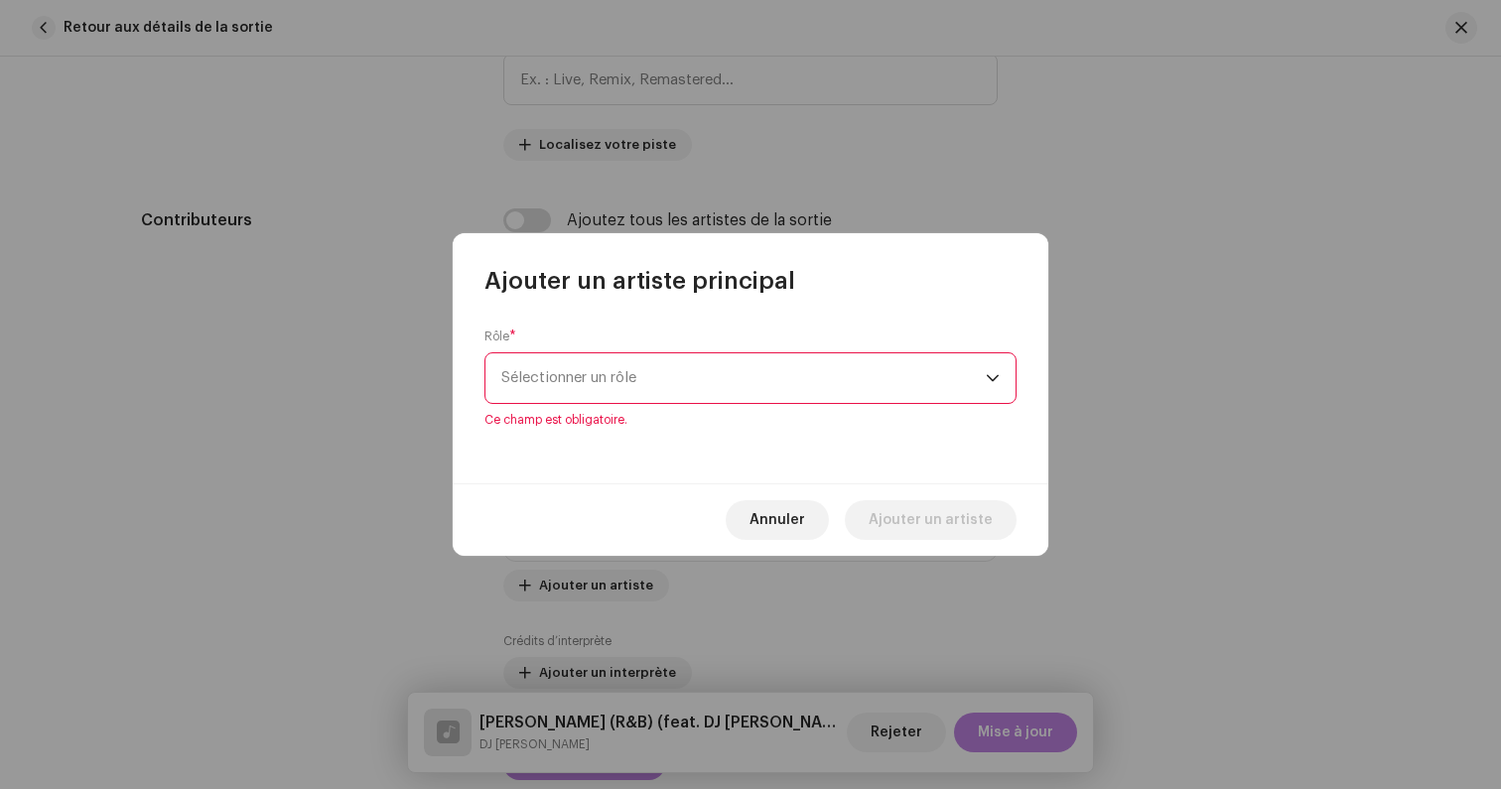
click at [602, 387] on span "Sélectionner un rôle" at bounding box center [743, 378] width 484 height 50
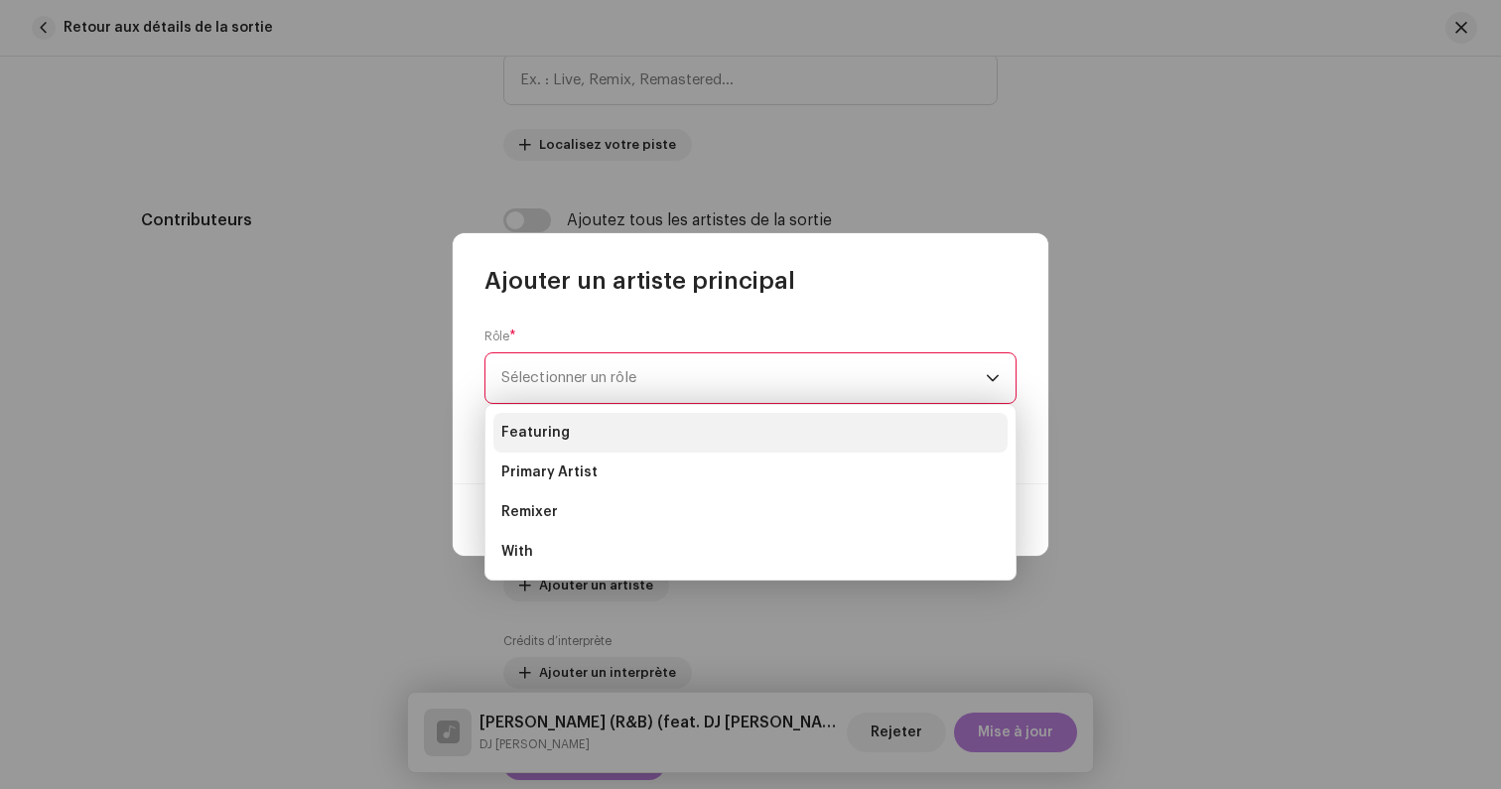
click at [602, 428] on li "Featuring" at bounding box center [750, 433] width 514 height 40
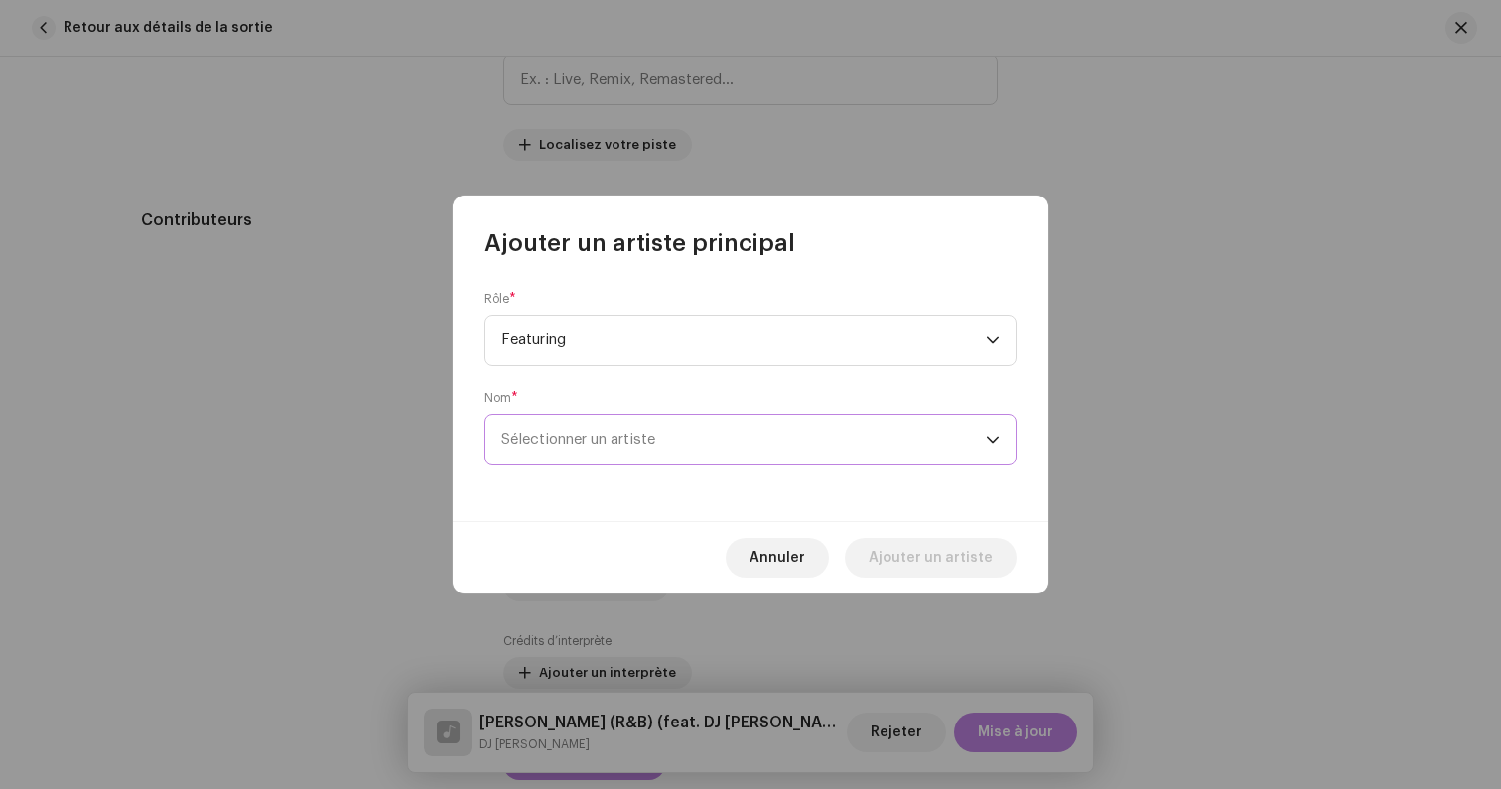
click at [623, 451] on span "Sélectionner un artiste" at bounding box center [743, 440] width 484 height 50
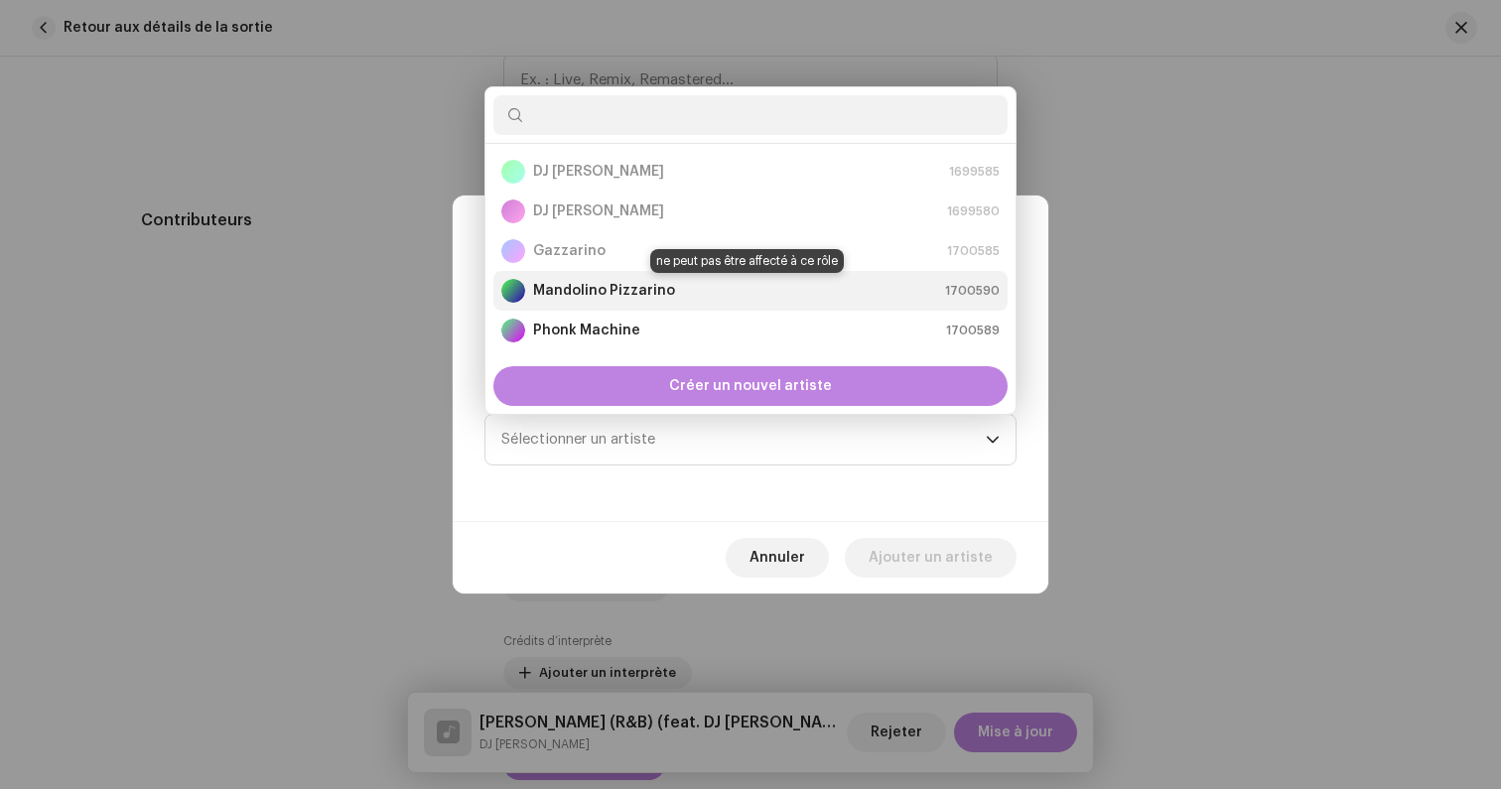
click at [570, 285] on strong "Mandolino Pizzarino" at bounding box center [604, 291] width 142 height 20
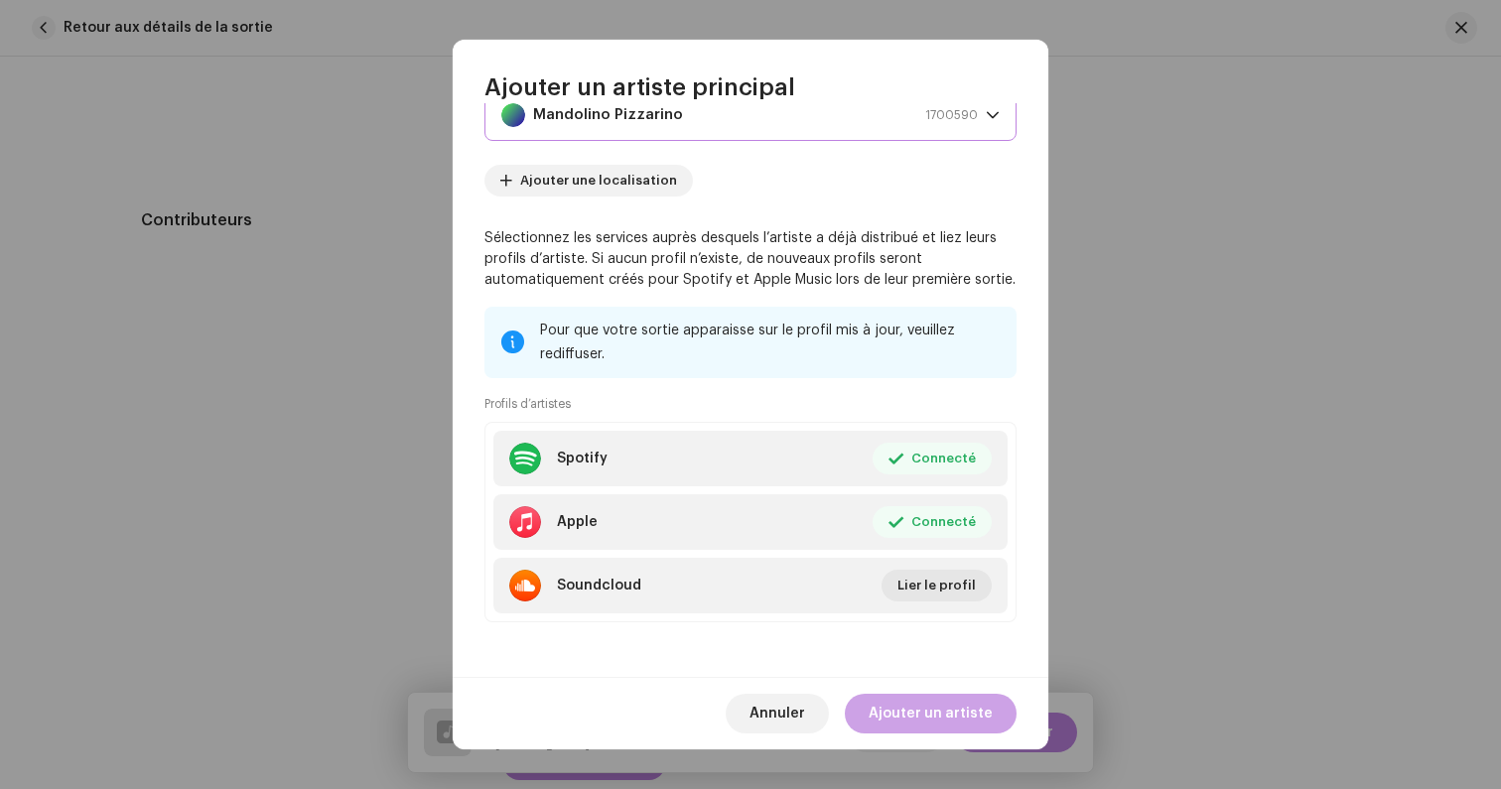
click at [916, 706] on span "Ajouter un artiste" at bounding box center [930, 714] width 124 height 40
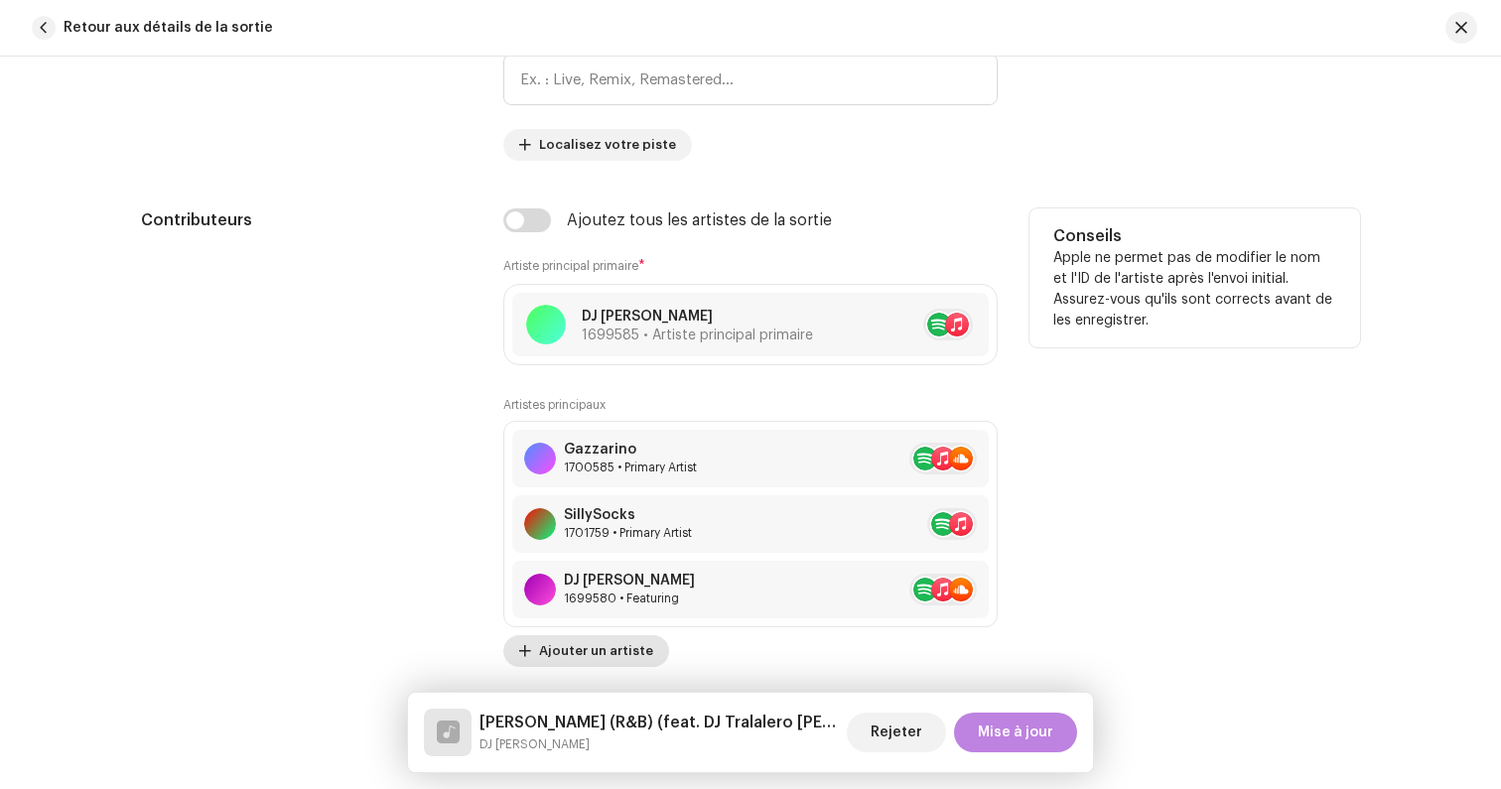
scroll to position [1088, 0]
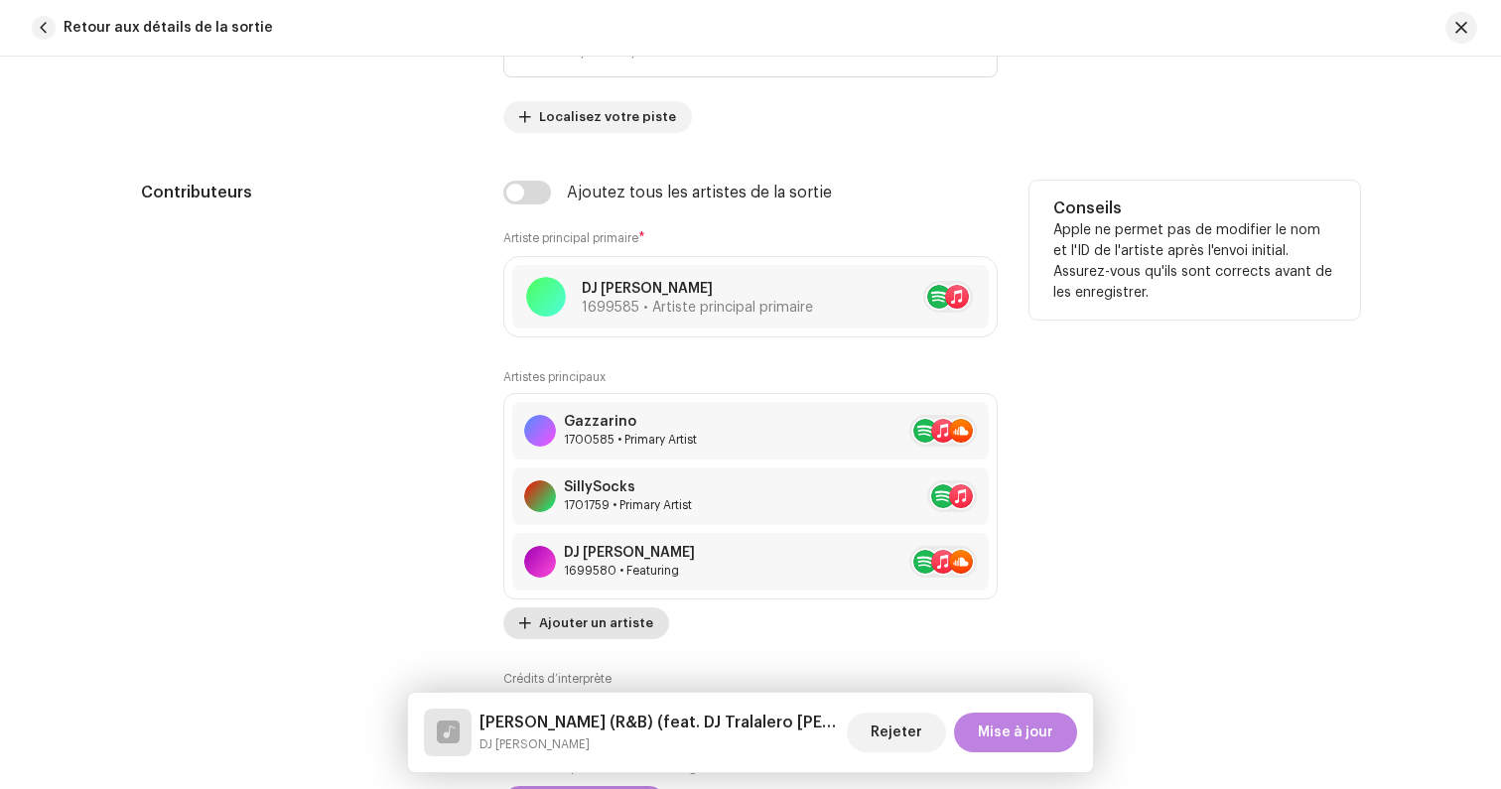
click at [587, 622] on span "Ajouter un artiste" at bounding box center [596, 623] width 114 height 40
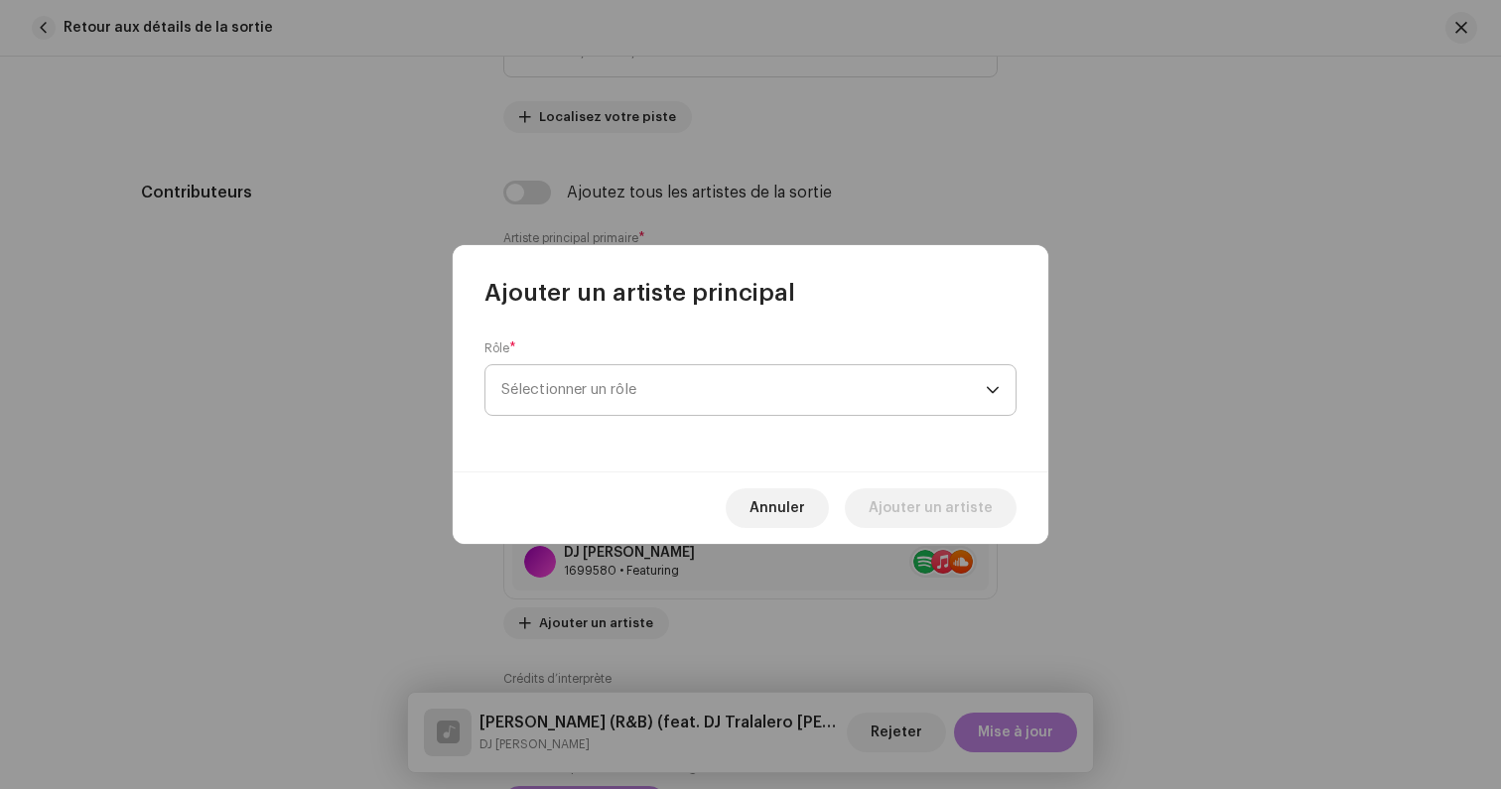
click at [580, 397] on span "Sélectionner un rôle" at bounding box center [743, 390] width 484 height 50
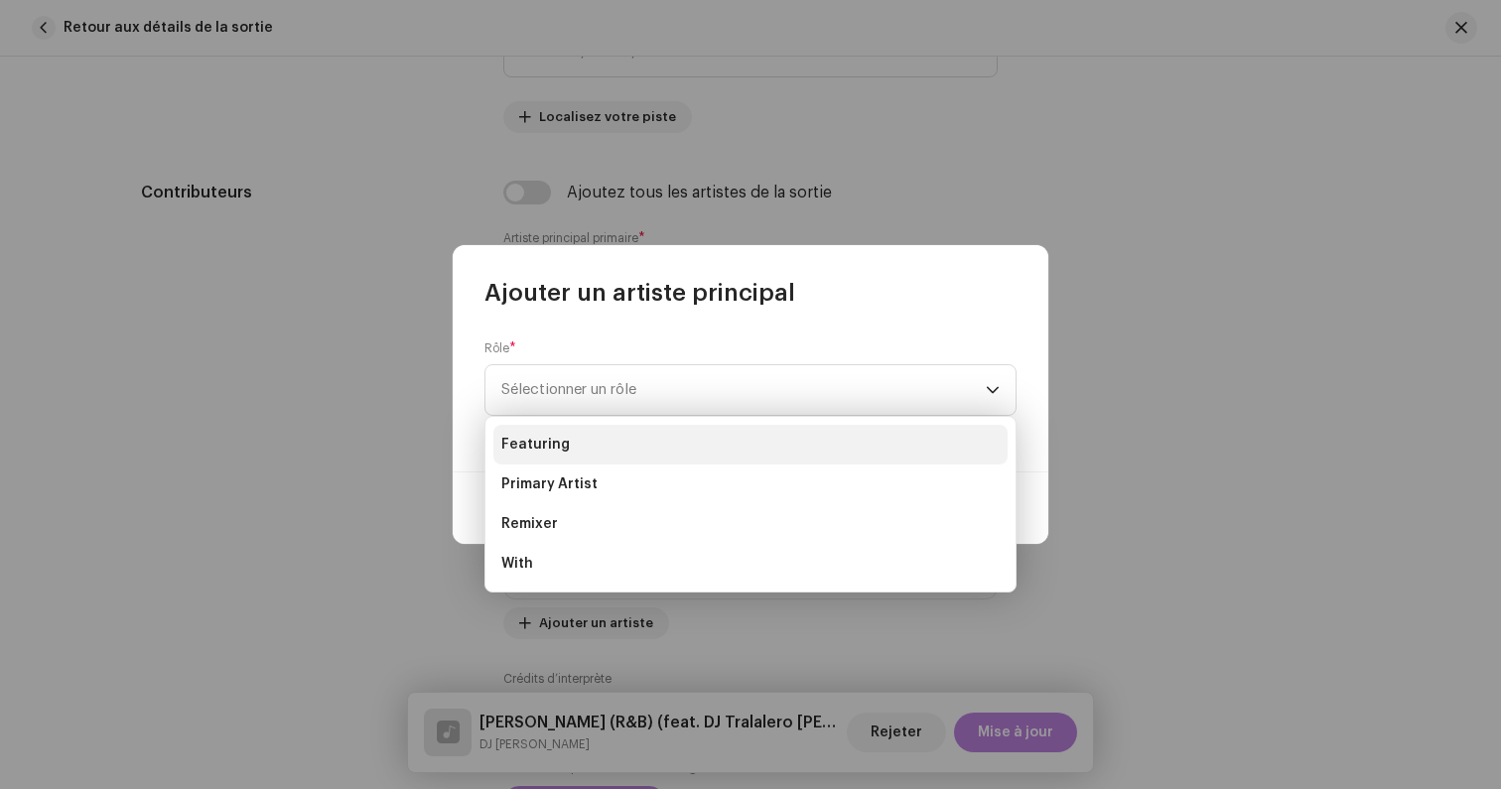
click at [557, 455] on li "Featuring" at bounding box center [750, 445] width 514 height 40
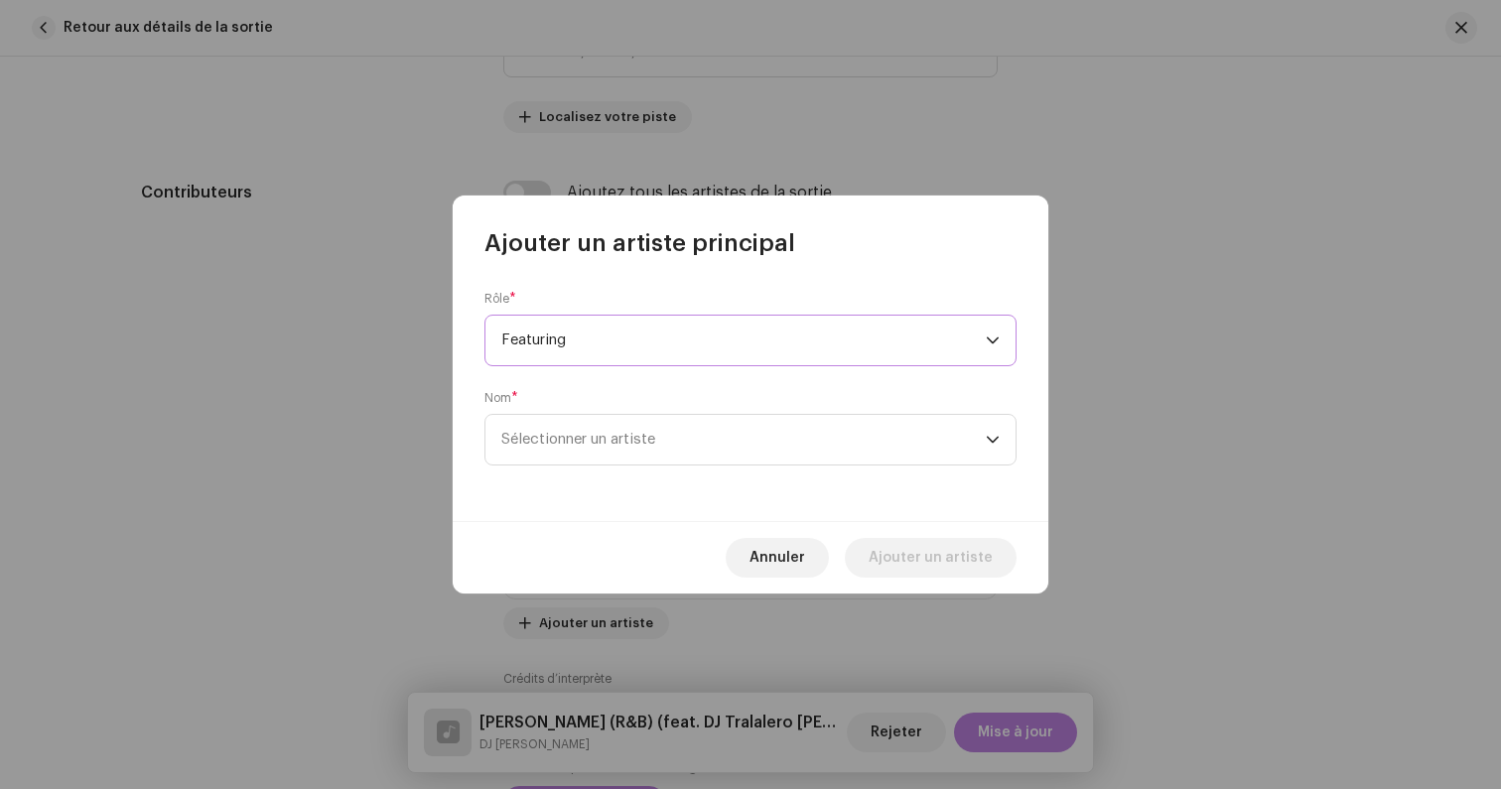
click at [557, 455] on span "Sélectionner un artiste" at bounding box center [743, 440] width 484 height 50
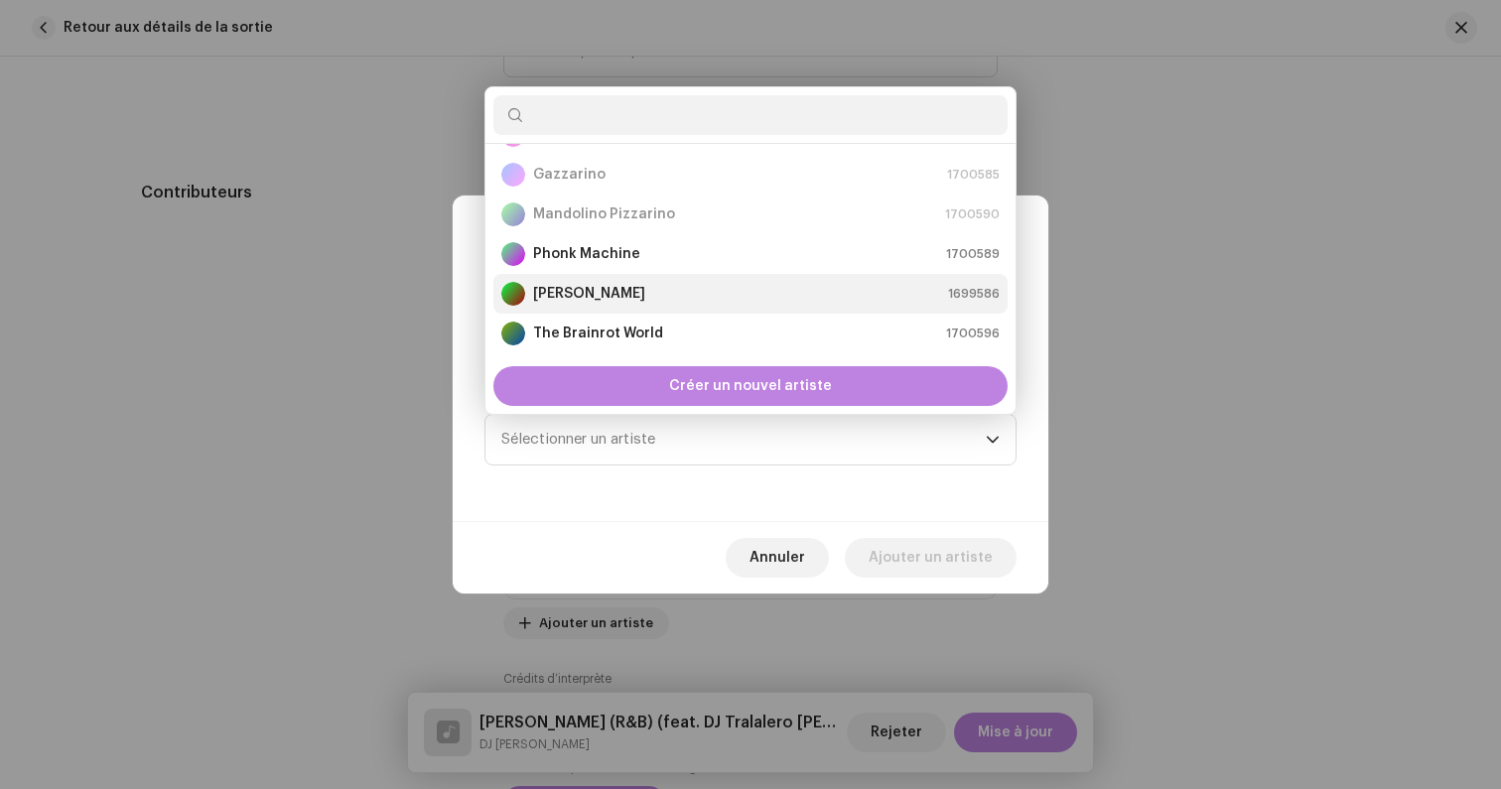
scroll to position [119, 0]
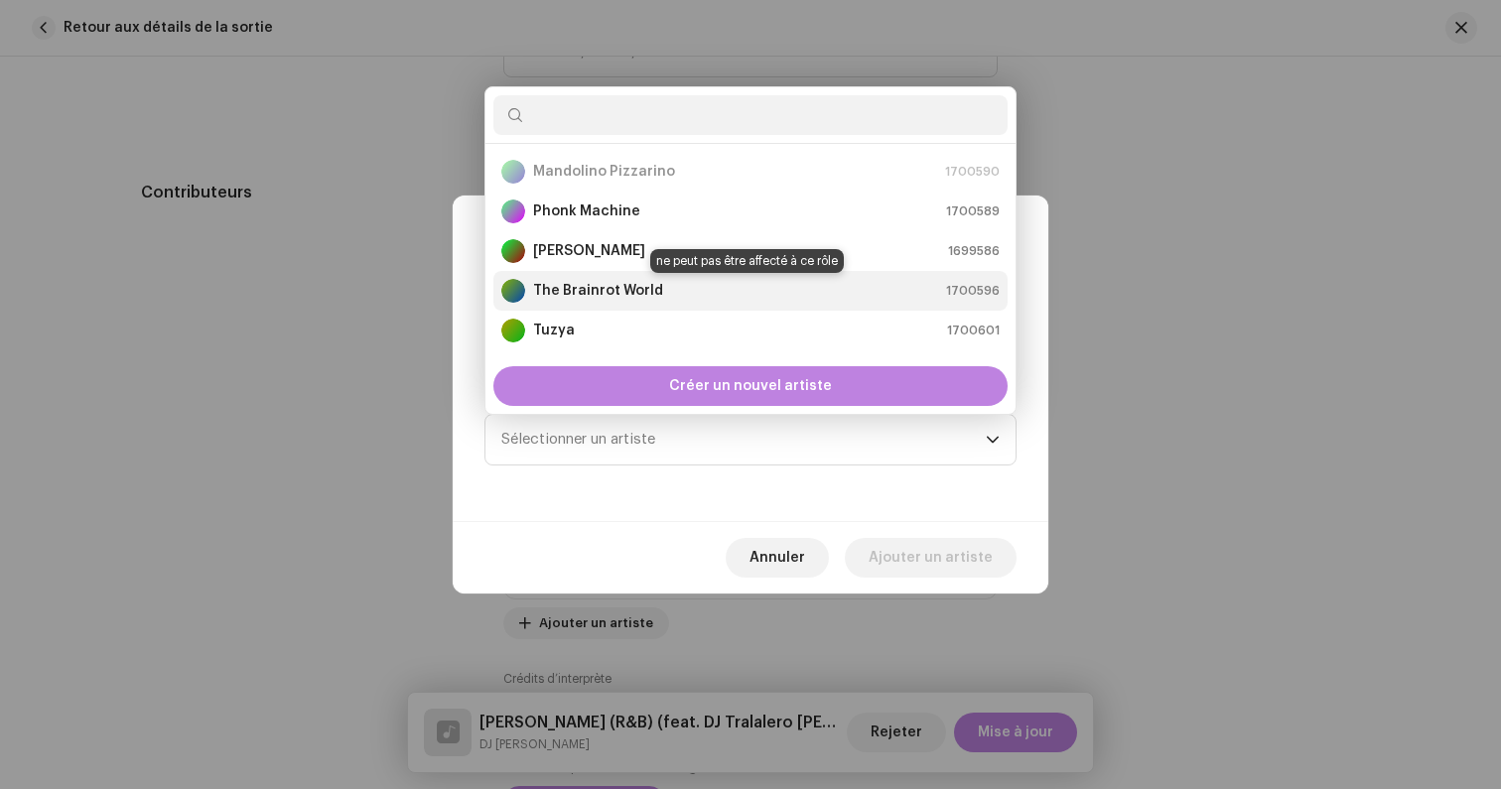
click at [567, 285] on strong "The Brainrot World" at bounding box center [598, 291] width 130 height 20
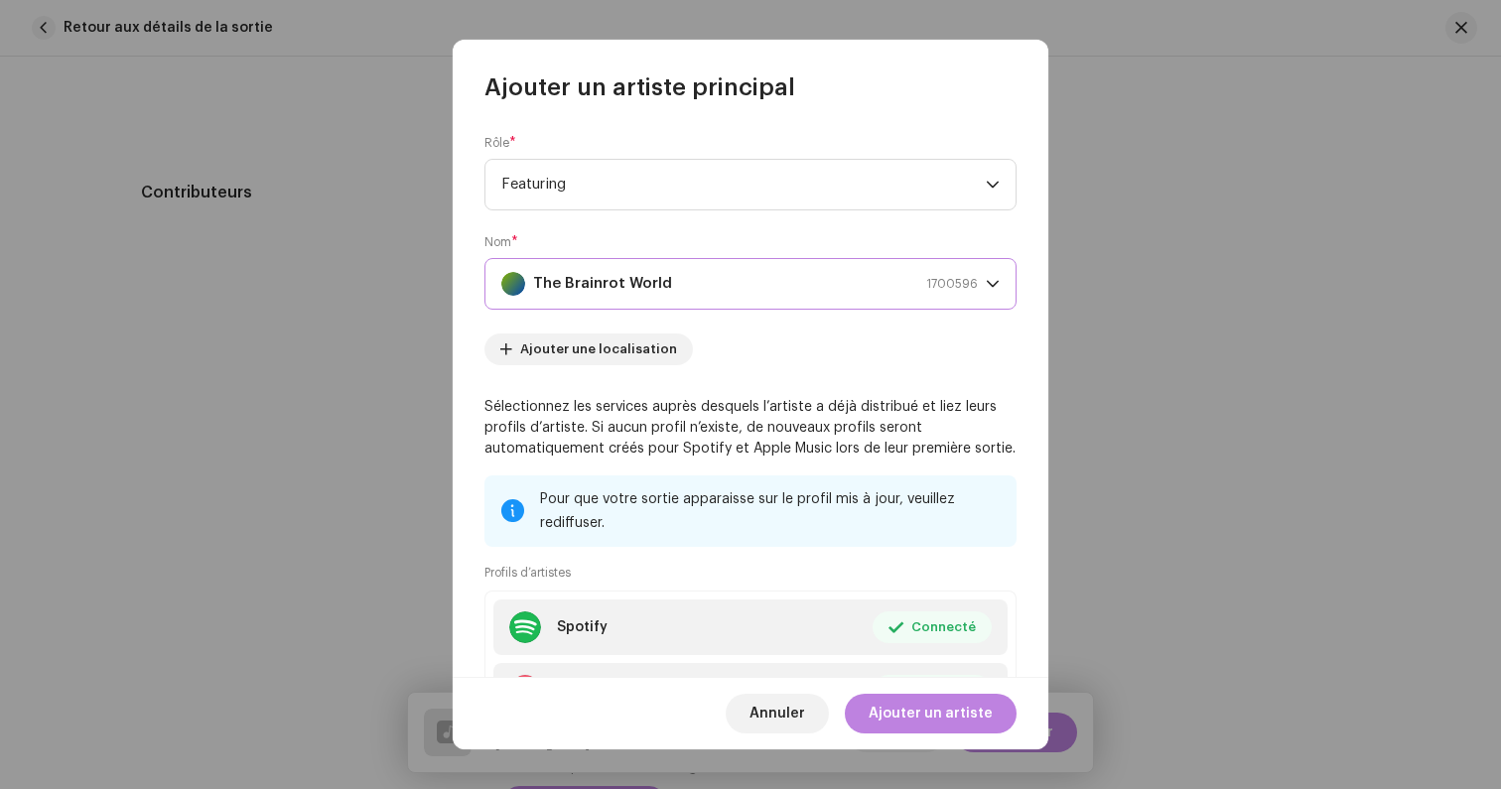
scroll to position [170, 0]
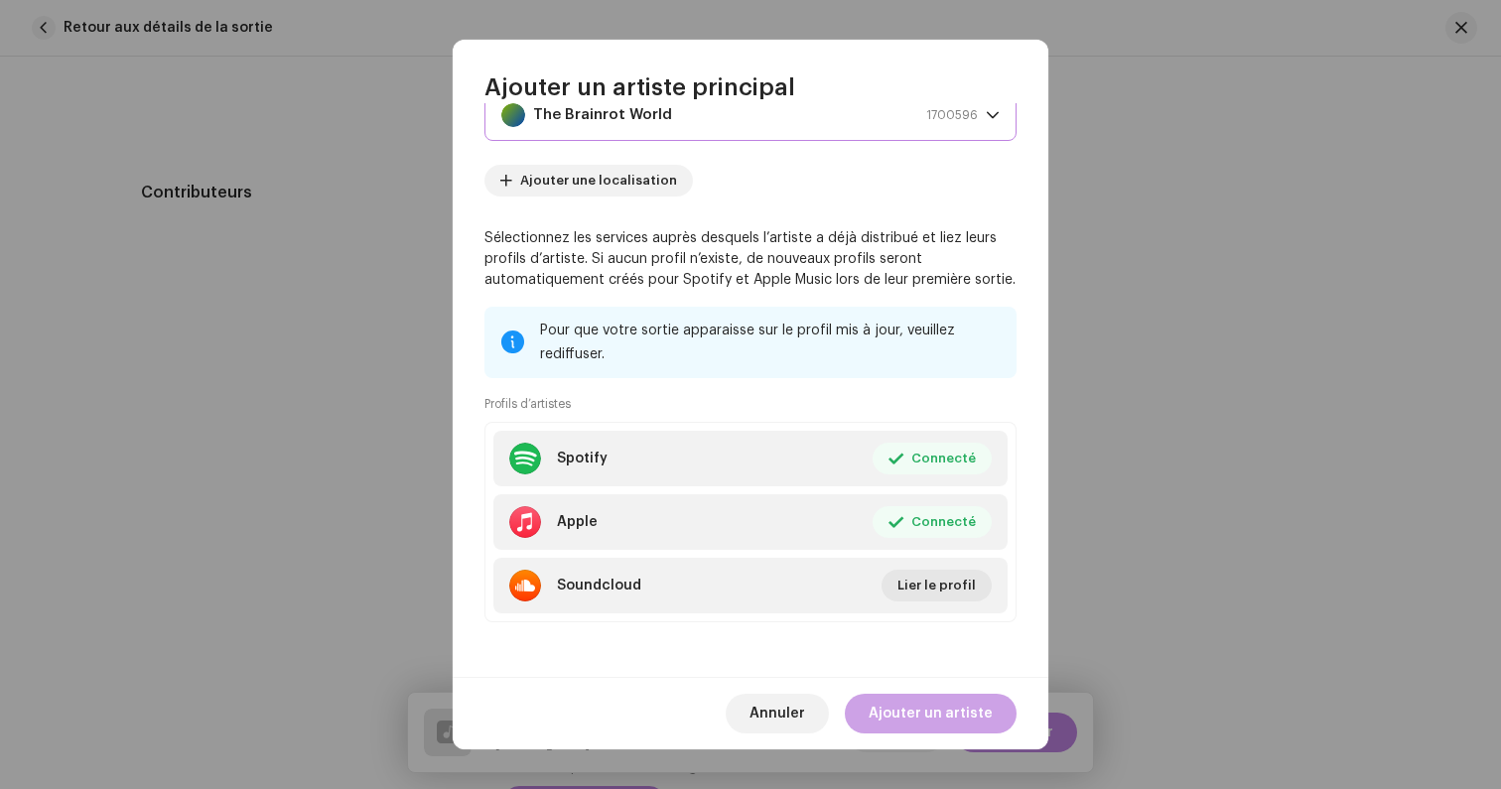
click at [936, 713] on span "Ajouter un artiste" at bounding box center [930, 714] width 124 height 40
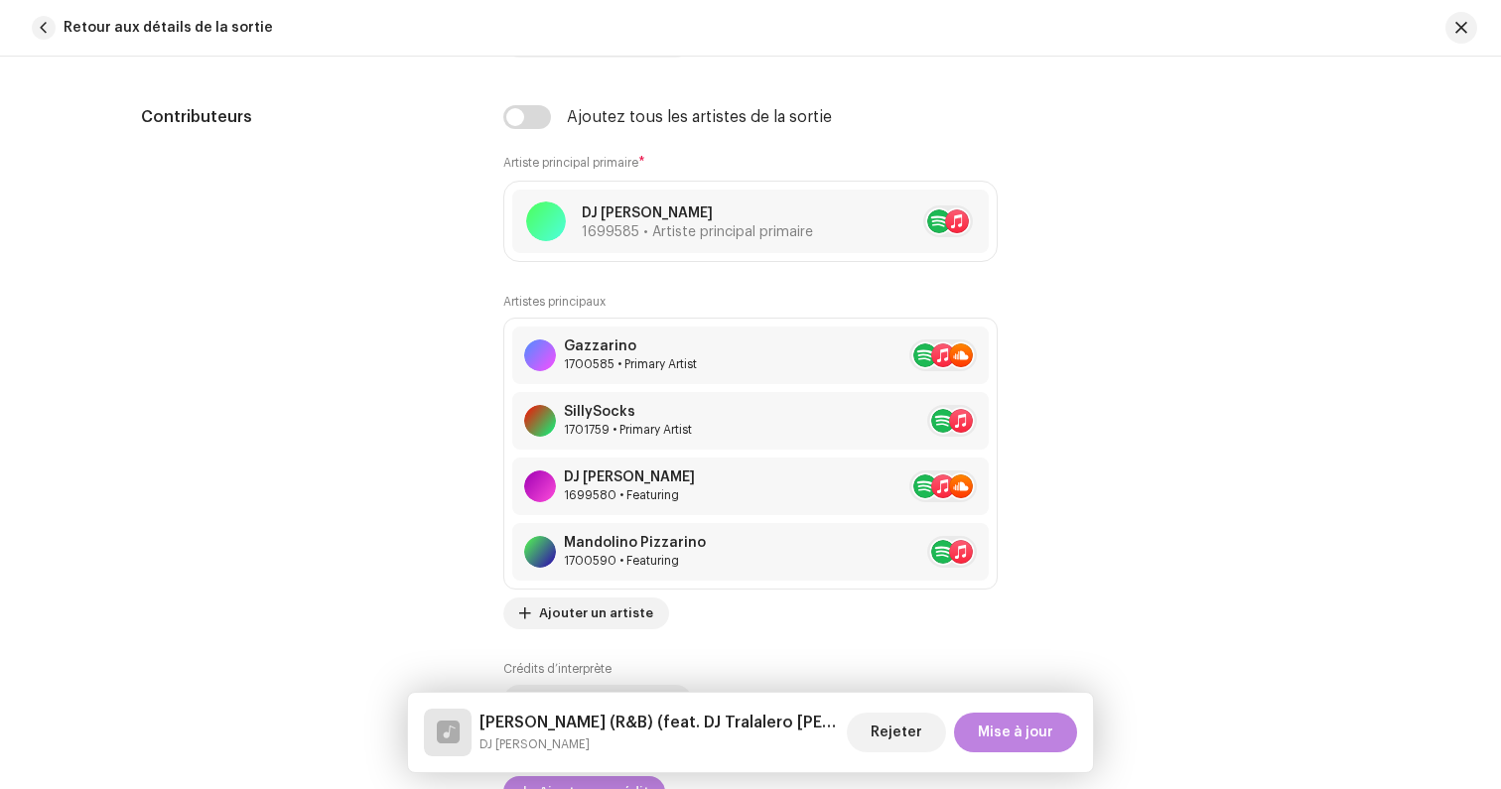
scroll to position [1183, 0]
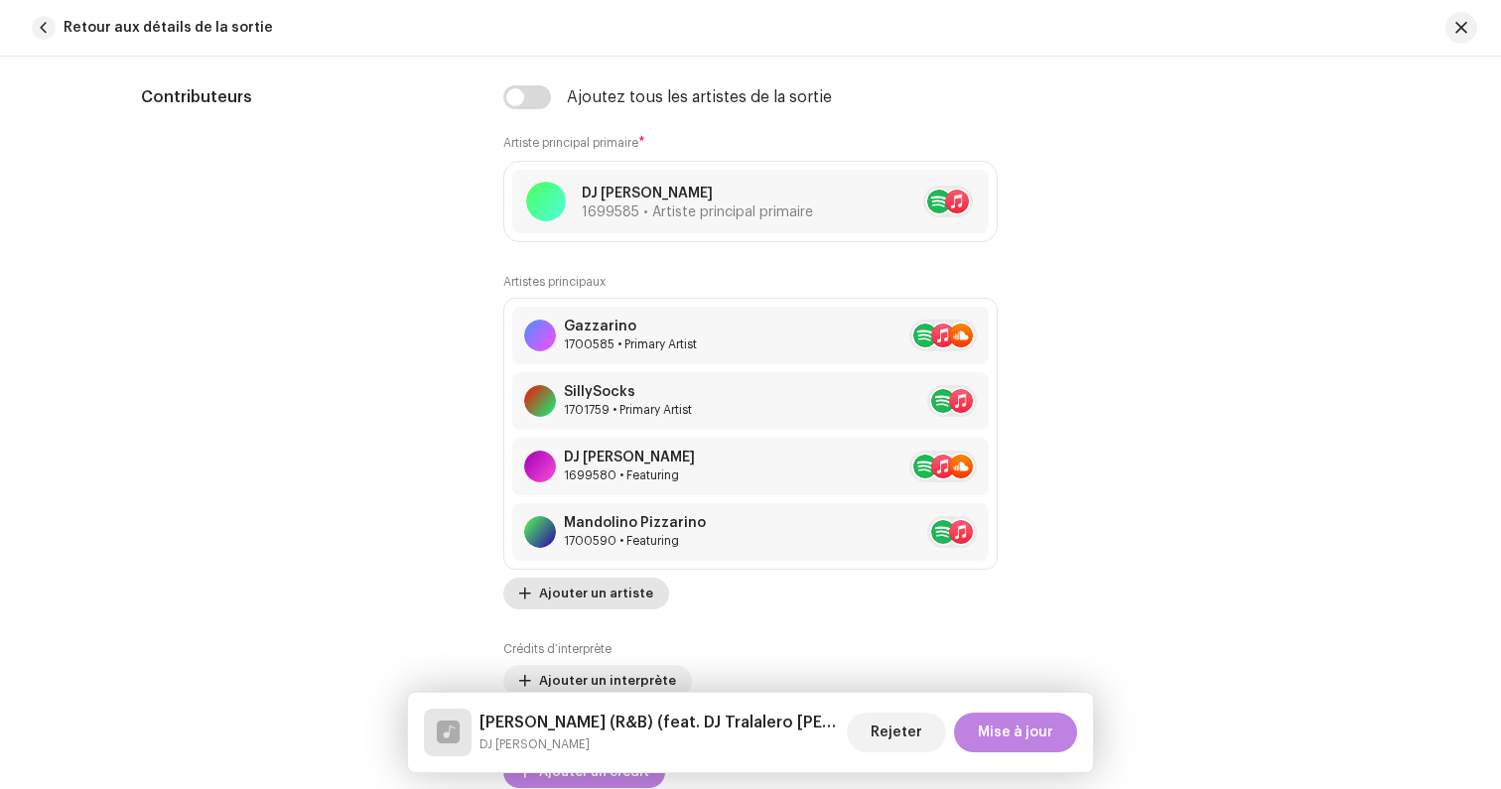
click at [616, 590] on span "Ajouter un artiste" at bounding box center [596, 594] width 114 height 40
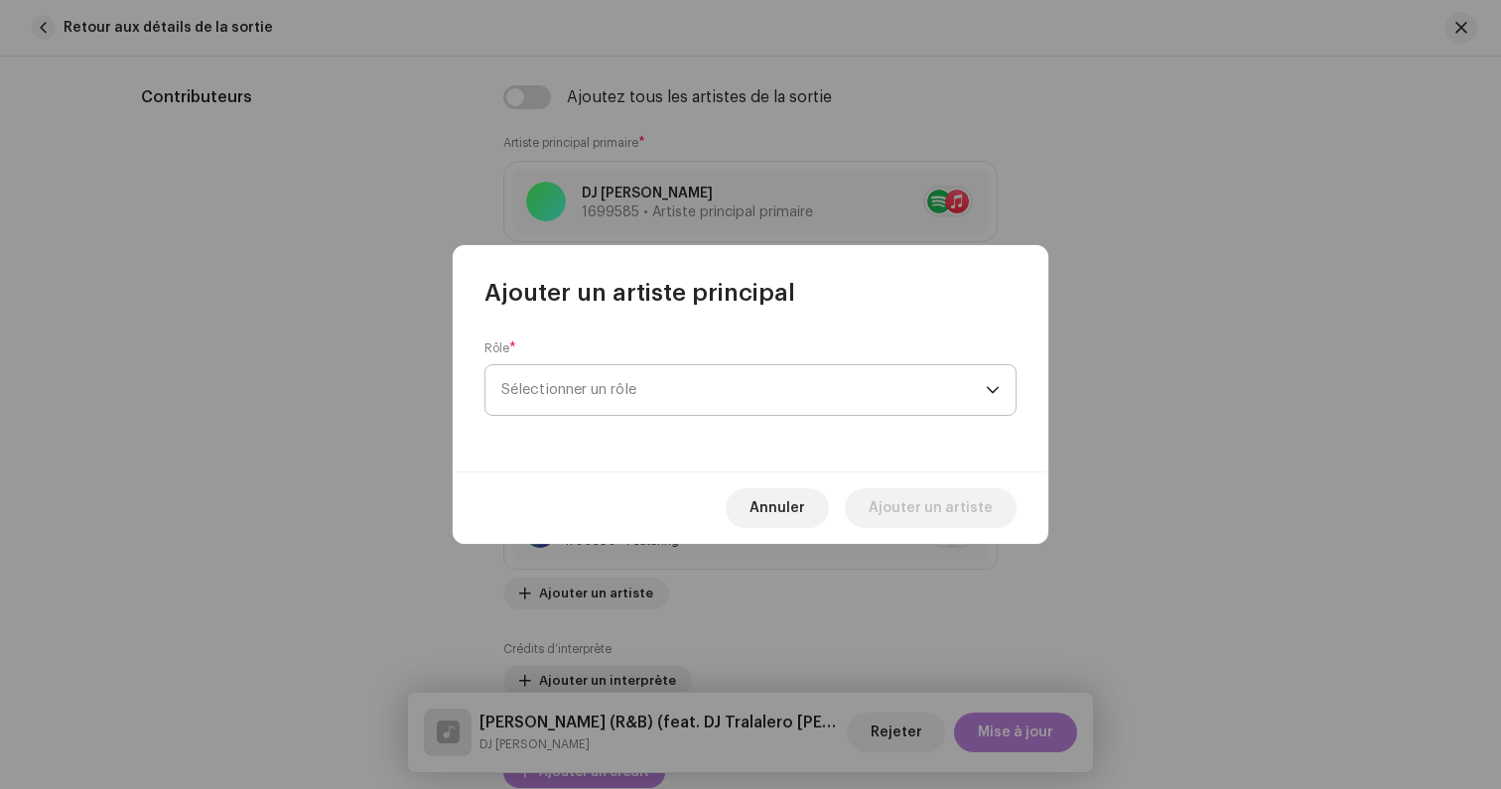
click at [608, 383] on span "Sélectionner un rôle" at bounding box center [743, 390] width 484 height 50
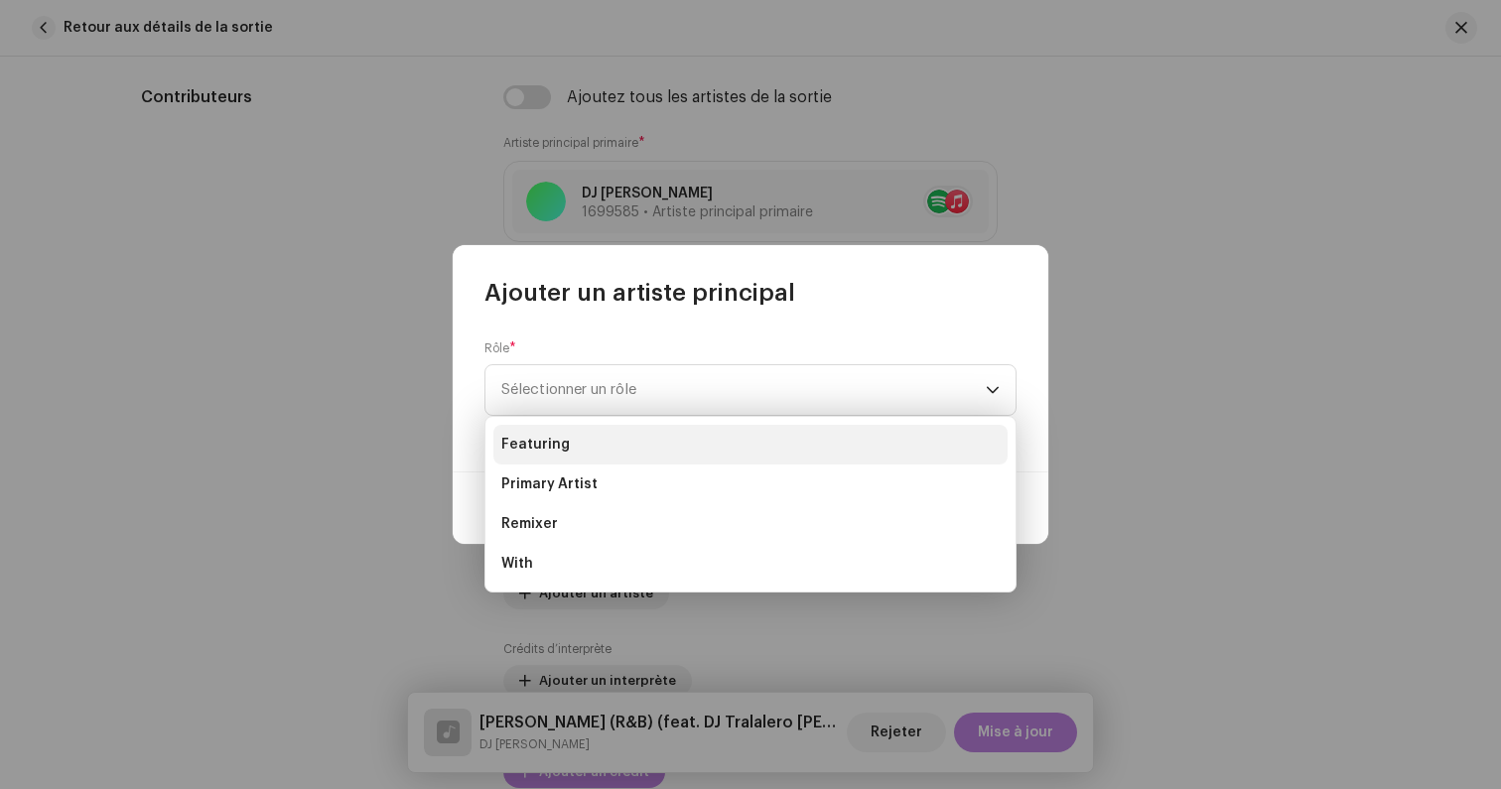
click at [575, 445] on li "Featuring" at bounding box center [750, 445] width 514 height 40
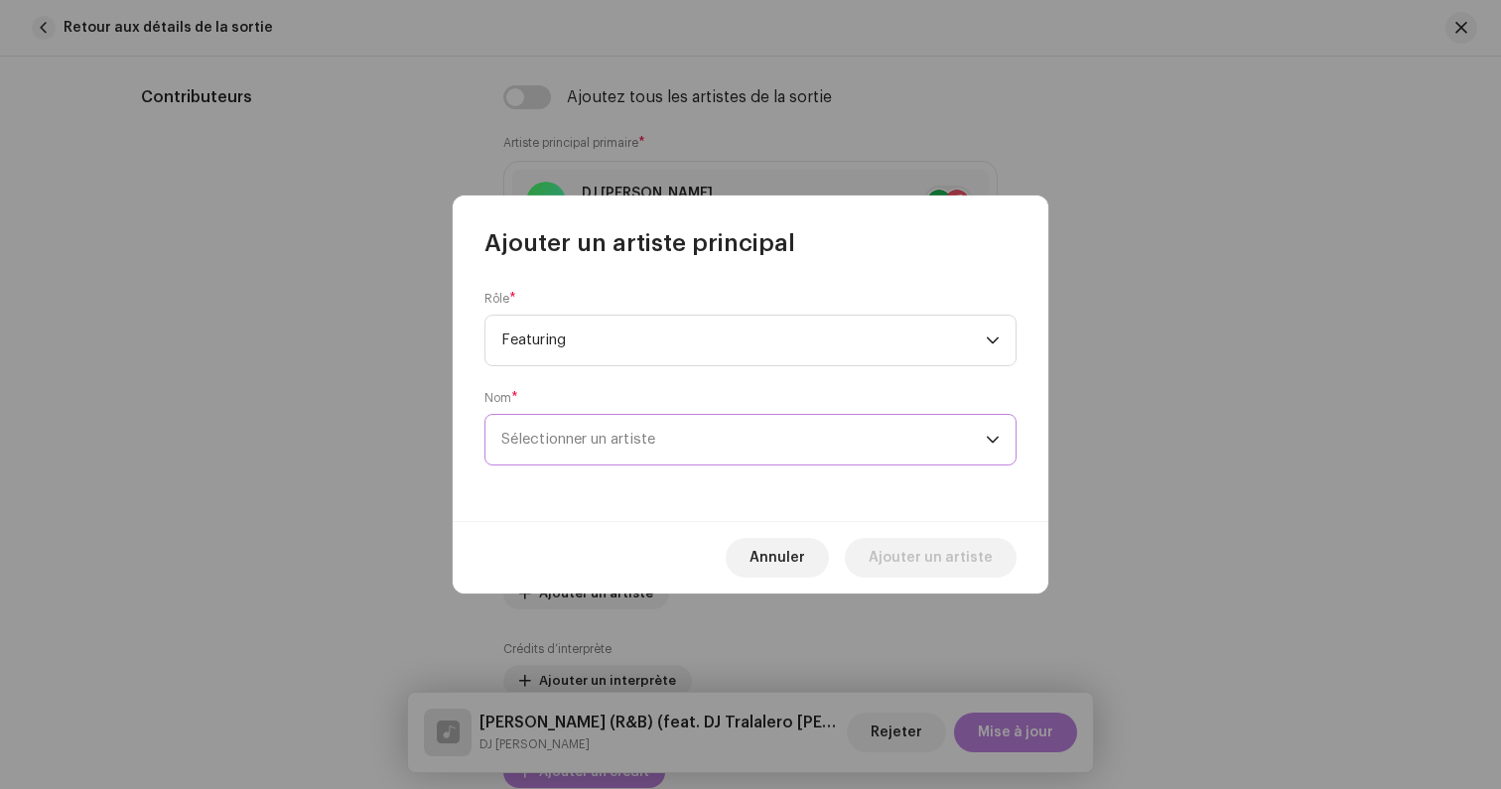
click at [572, 446] on span "Sélectionner un artiste" at bounding box center [578, 439] width 154 height 15
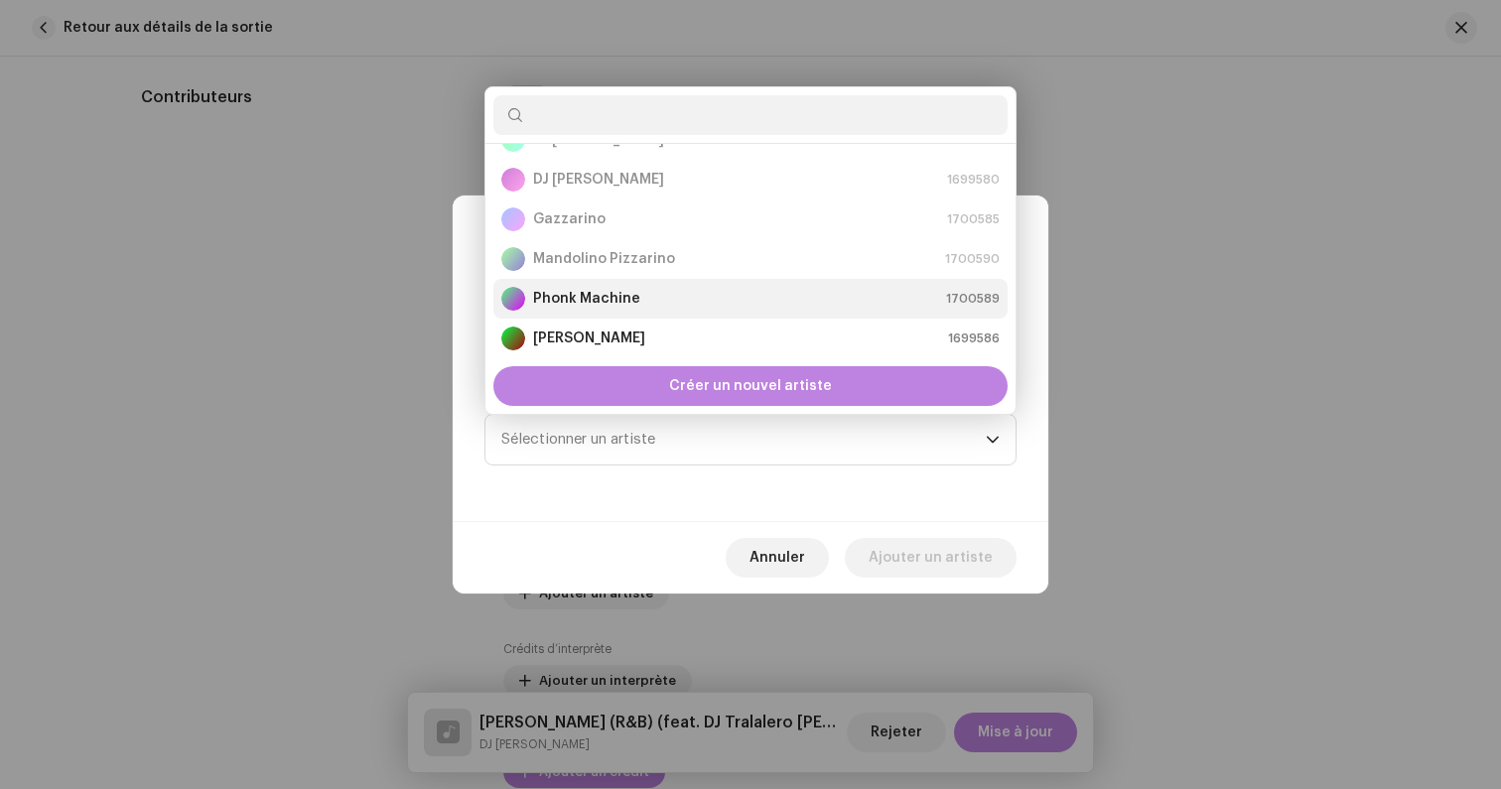
scroll to position [119, 0]
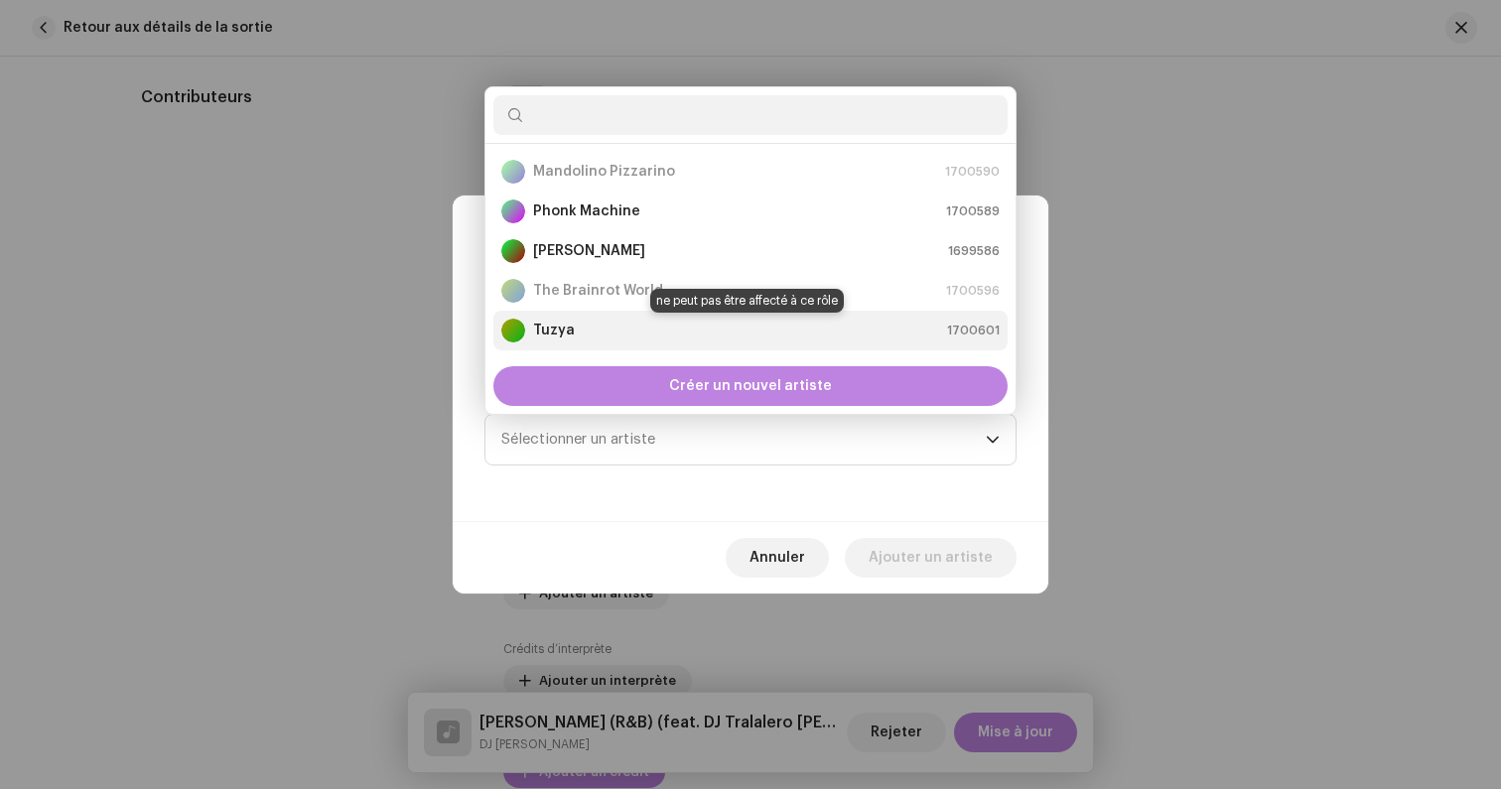
click at [572, 330] on div "Tuzya 1700601" at bounding box center [750, 331] width 498 height 24
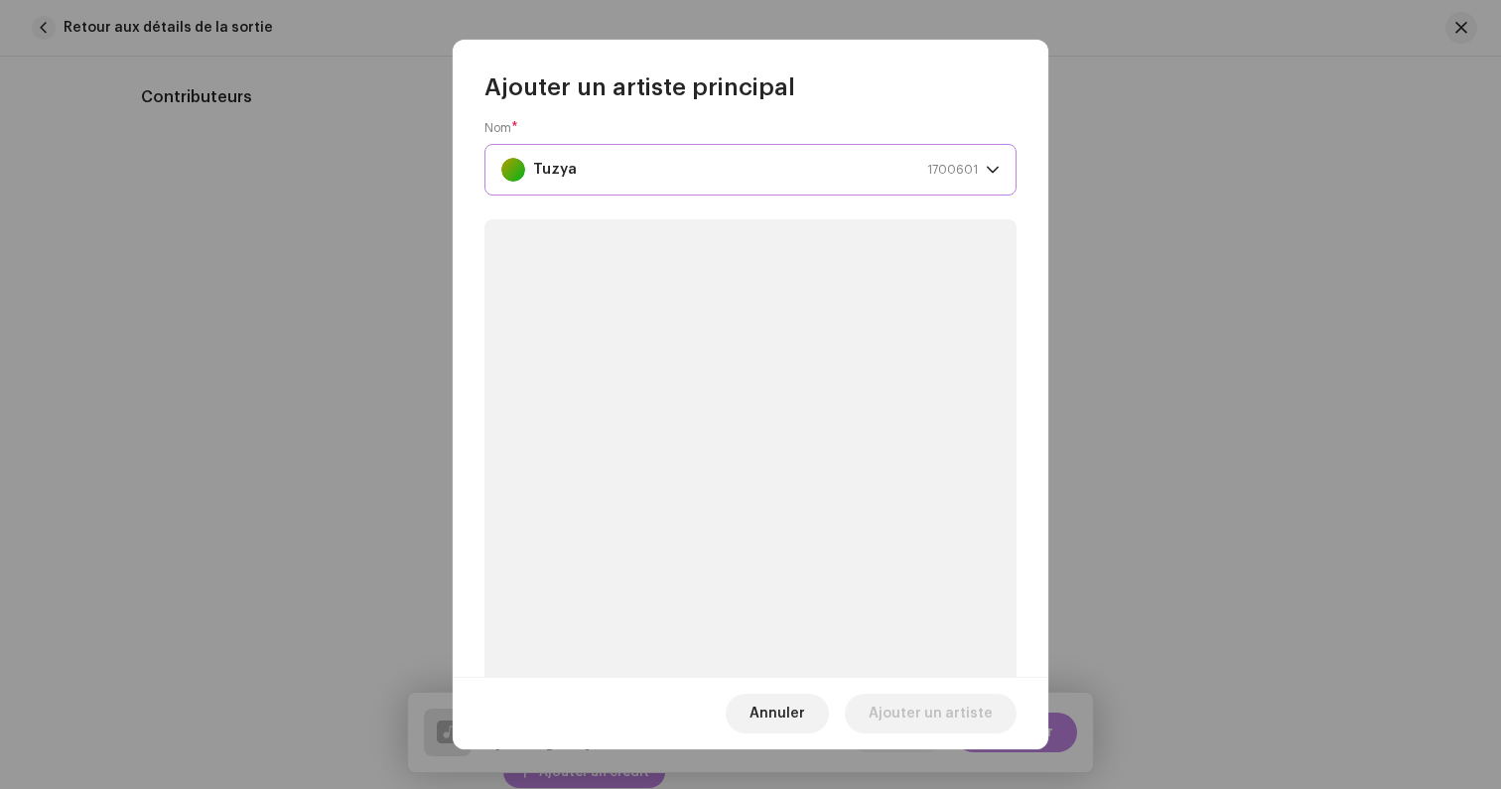
scroll to position [170, 0]
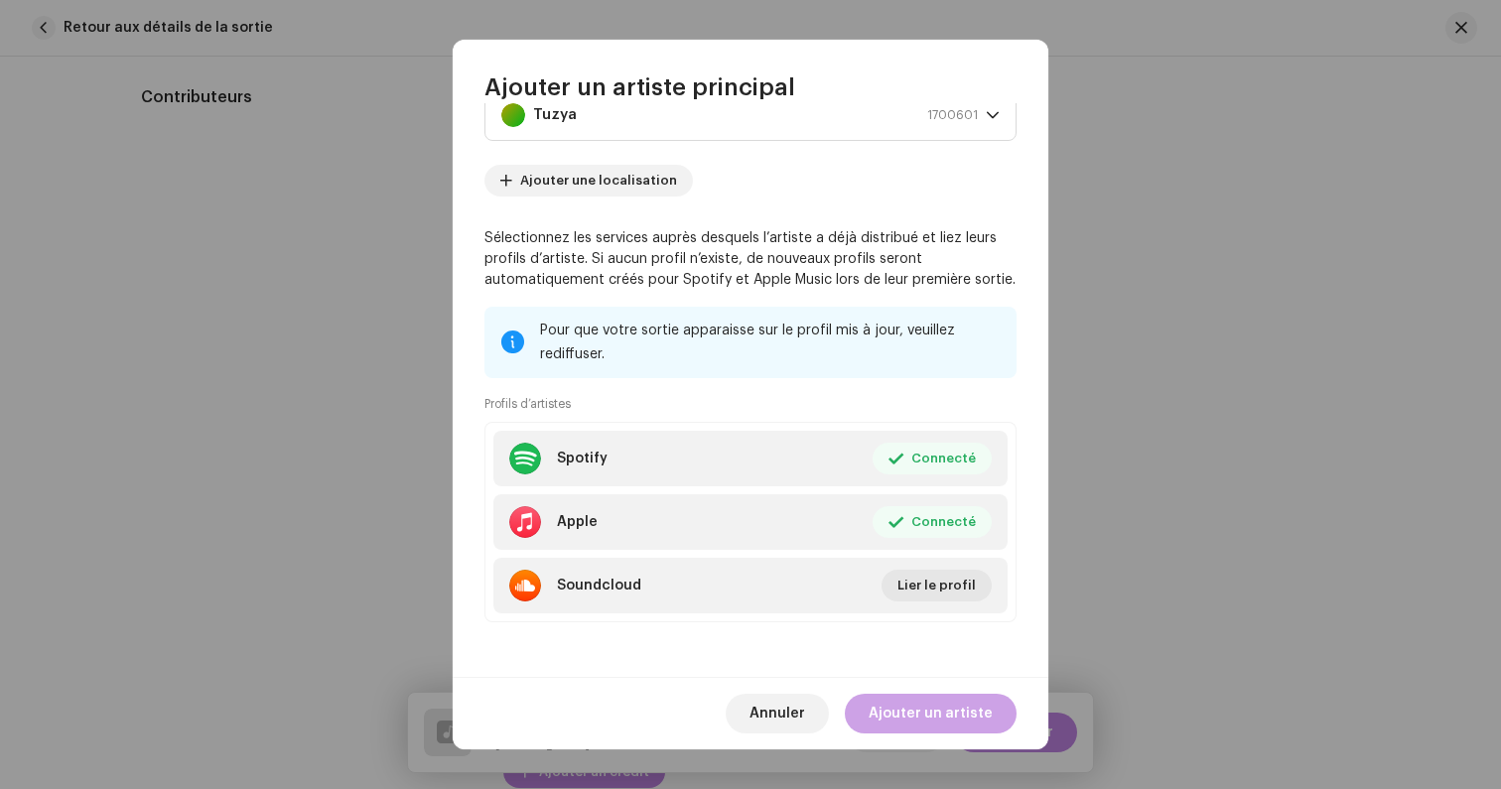
click at [921, 722] on span "Ajouter un artiste" at bounding box center [930, 714] width 124 height 40
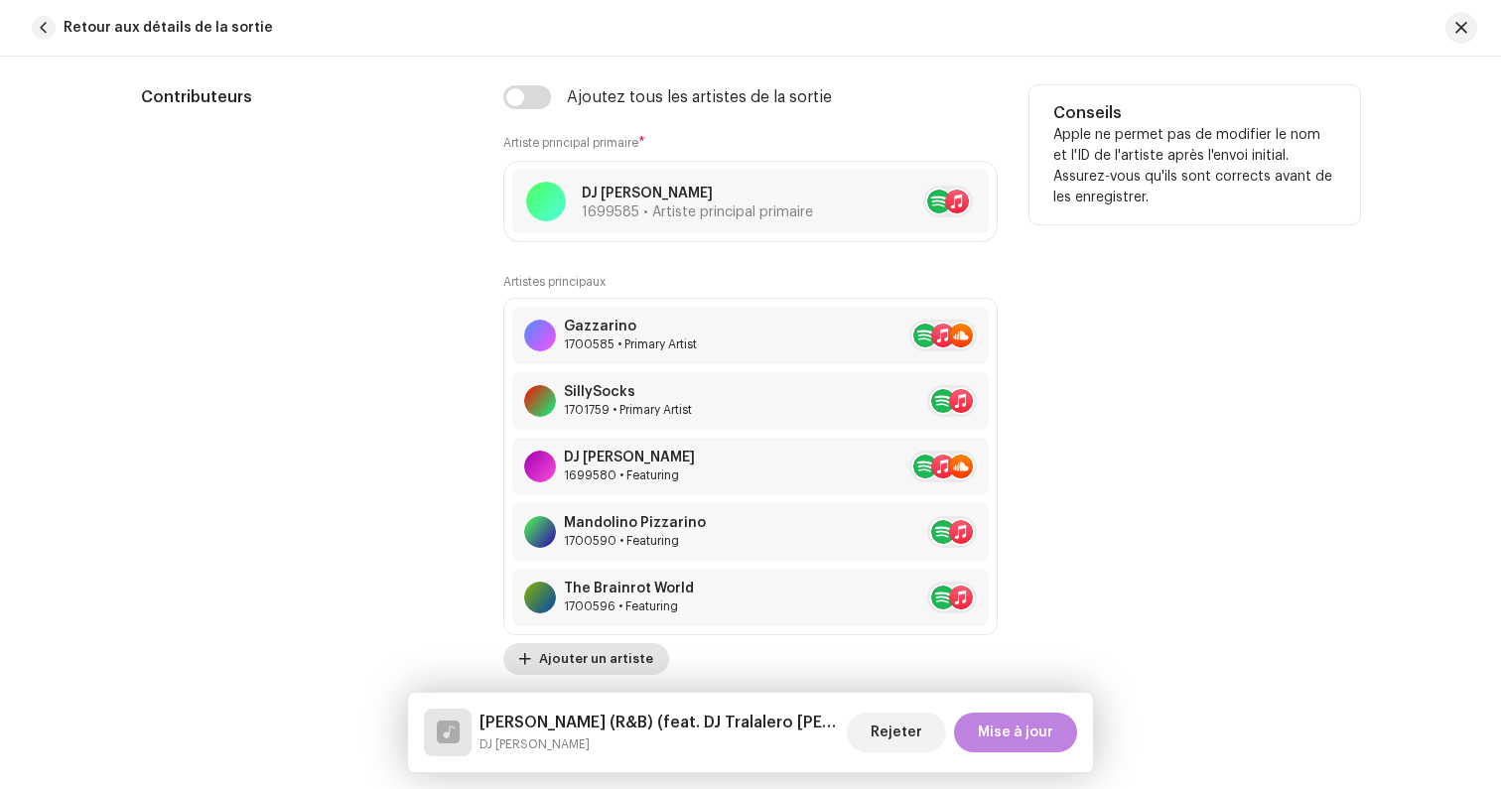
click at [591, 658] on span "Ajouter un artiste" at bounding box center [596, 659] width 114 height 40
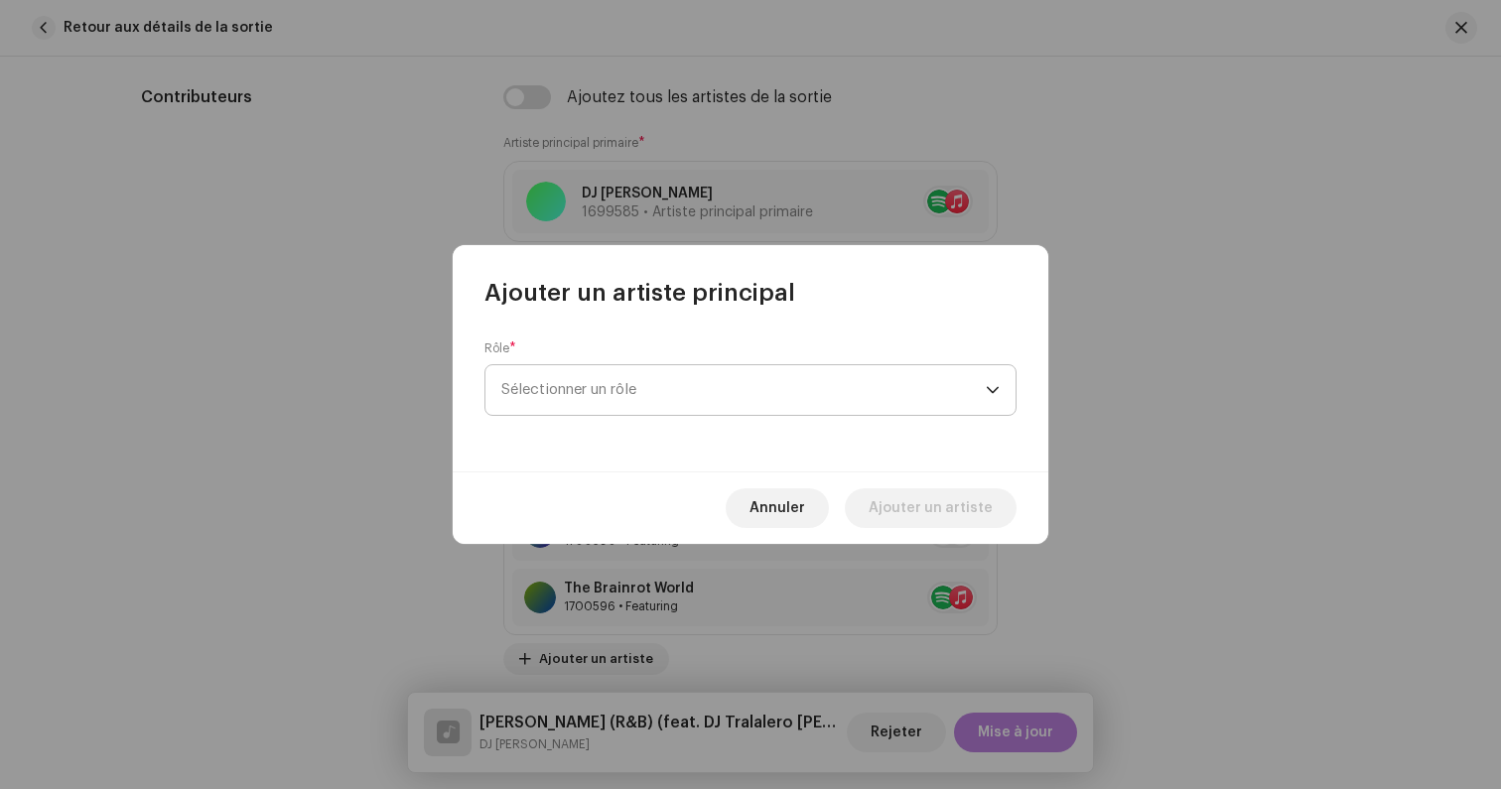
click at [604, 374] on span "Sélectionner un rôle" at bounding box center [743, 390] width 484 height 50
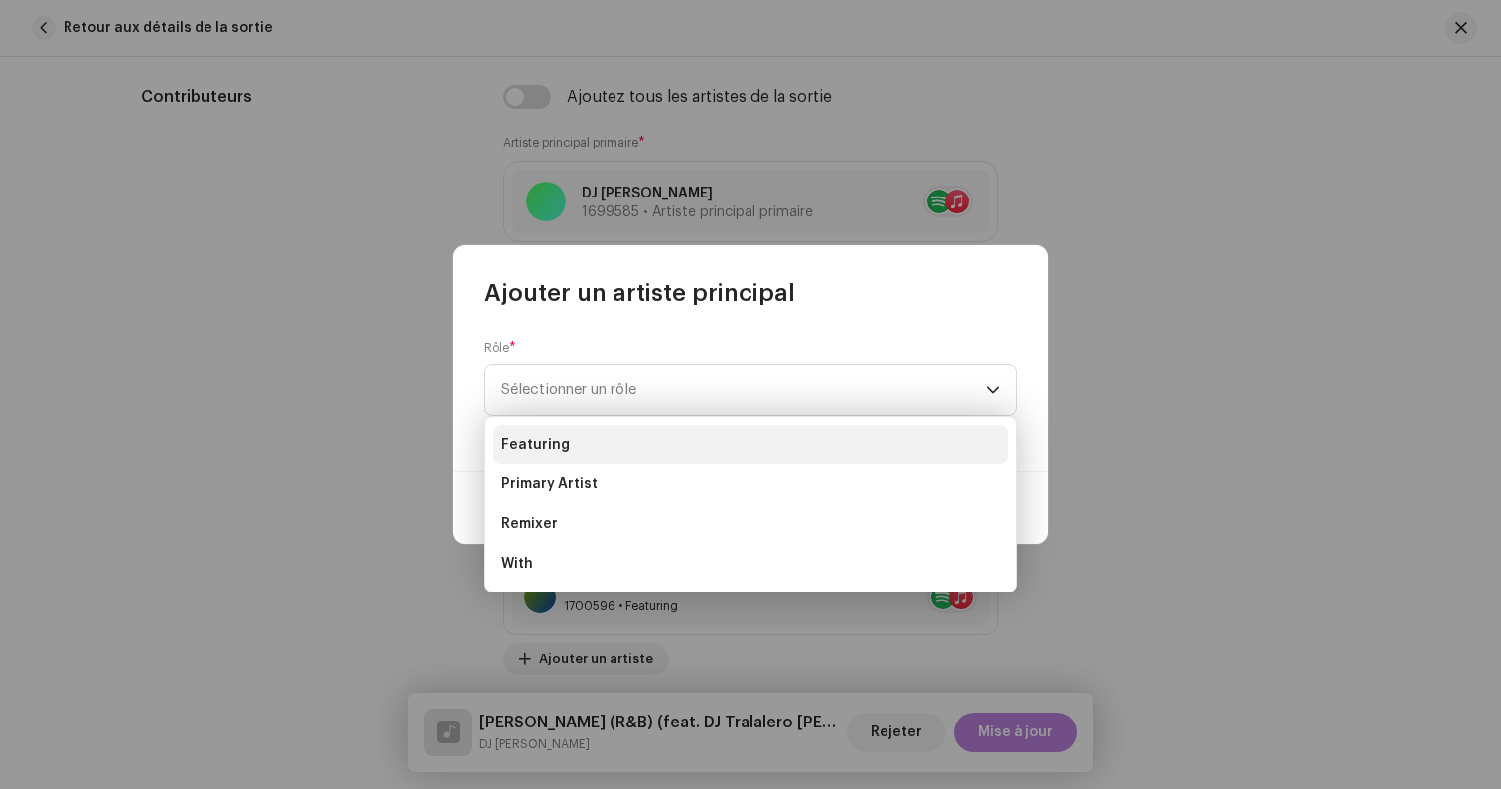
click at [604, 440] on li "Featuring" at bounding box center [750, 445] width 514 height 40
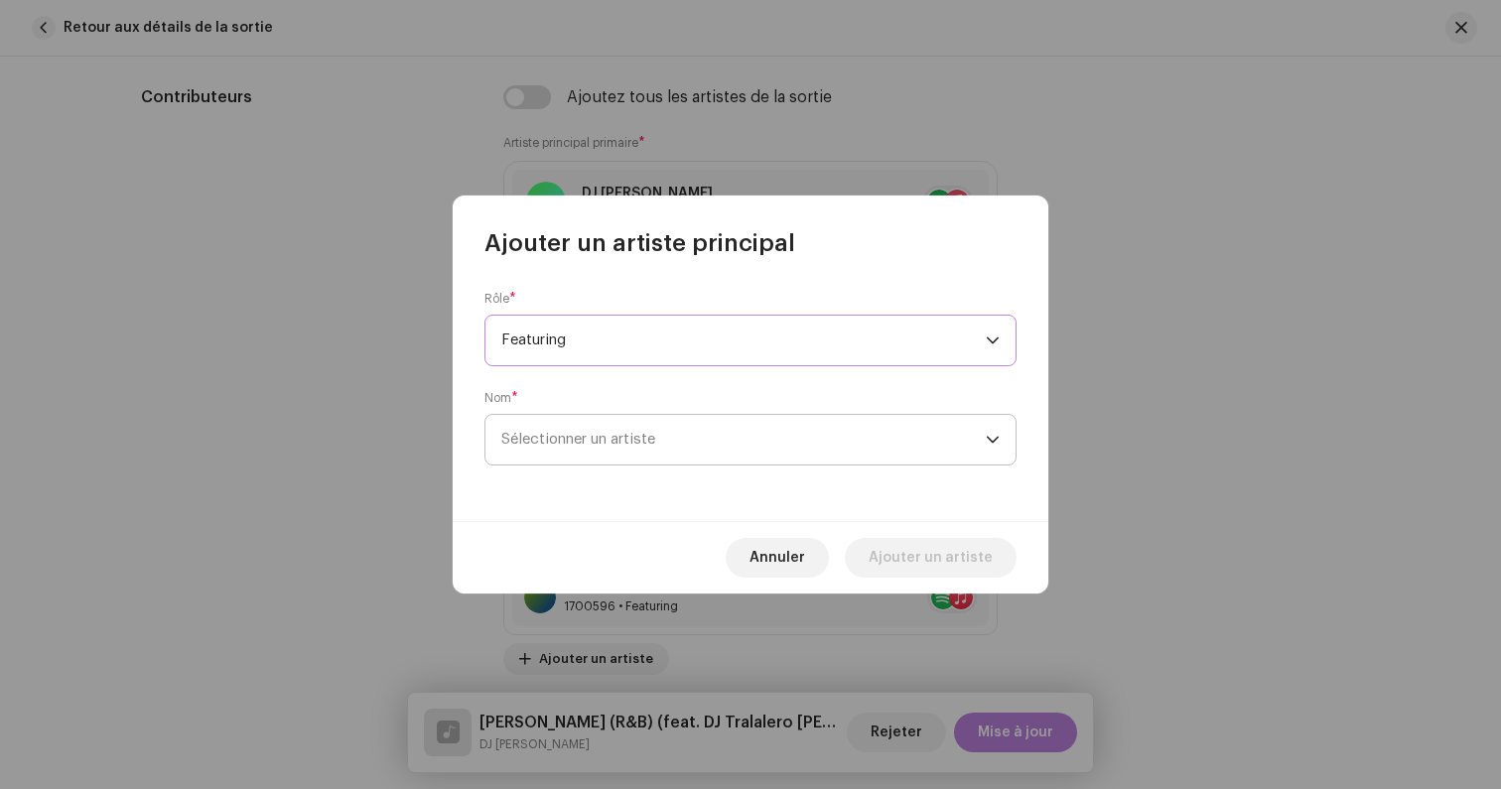
click at [604, 448] on span "Sélectionner un artiste" at bounding box center [743, 440] width 484 height 50
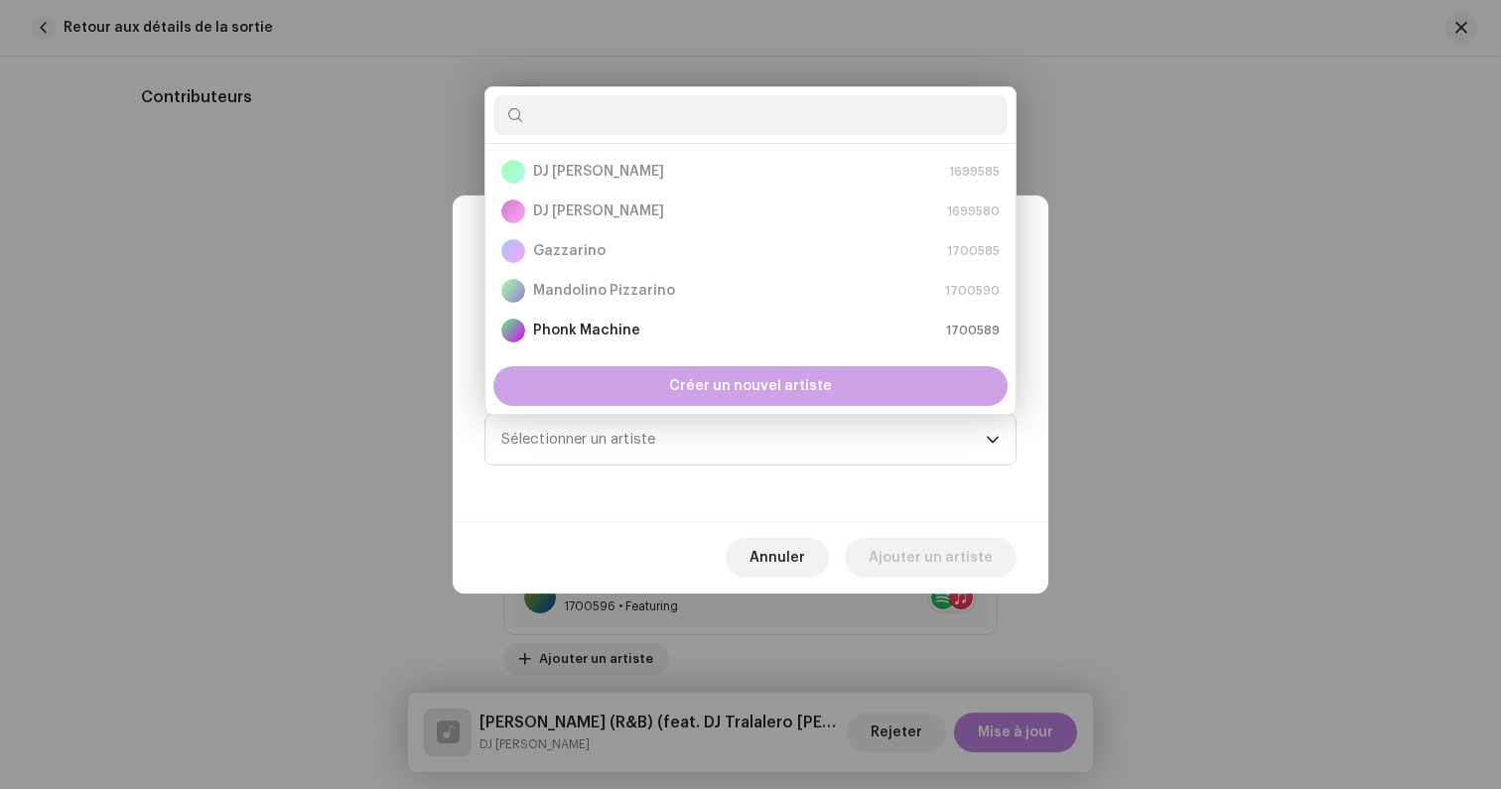
scroll to position [32, 0]
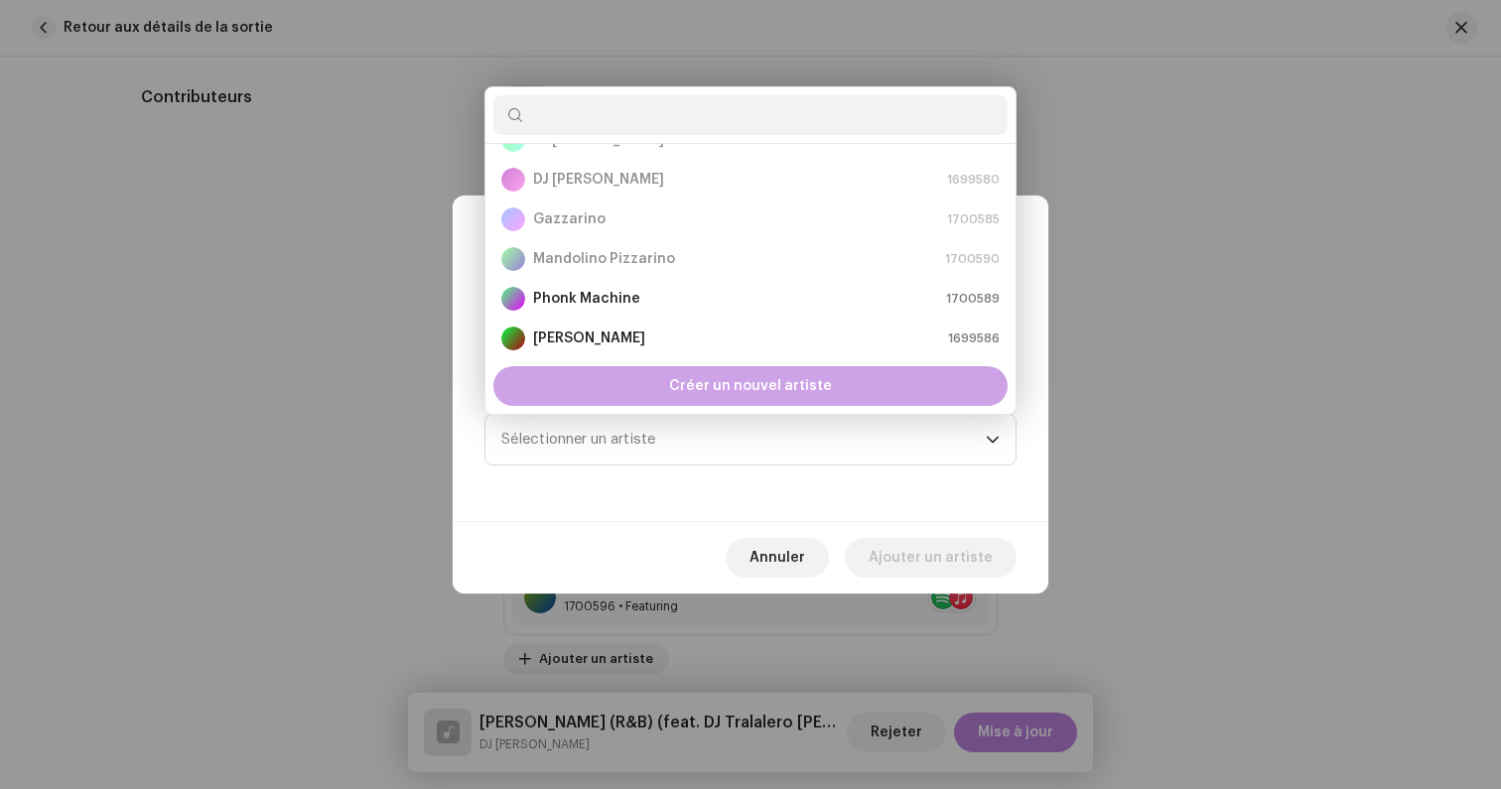
click at [617, 394] on div "Créer un nouvel artiste" at bounding box center [750, 386] width 514 height 40
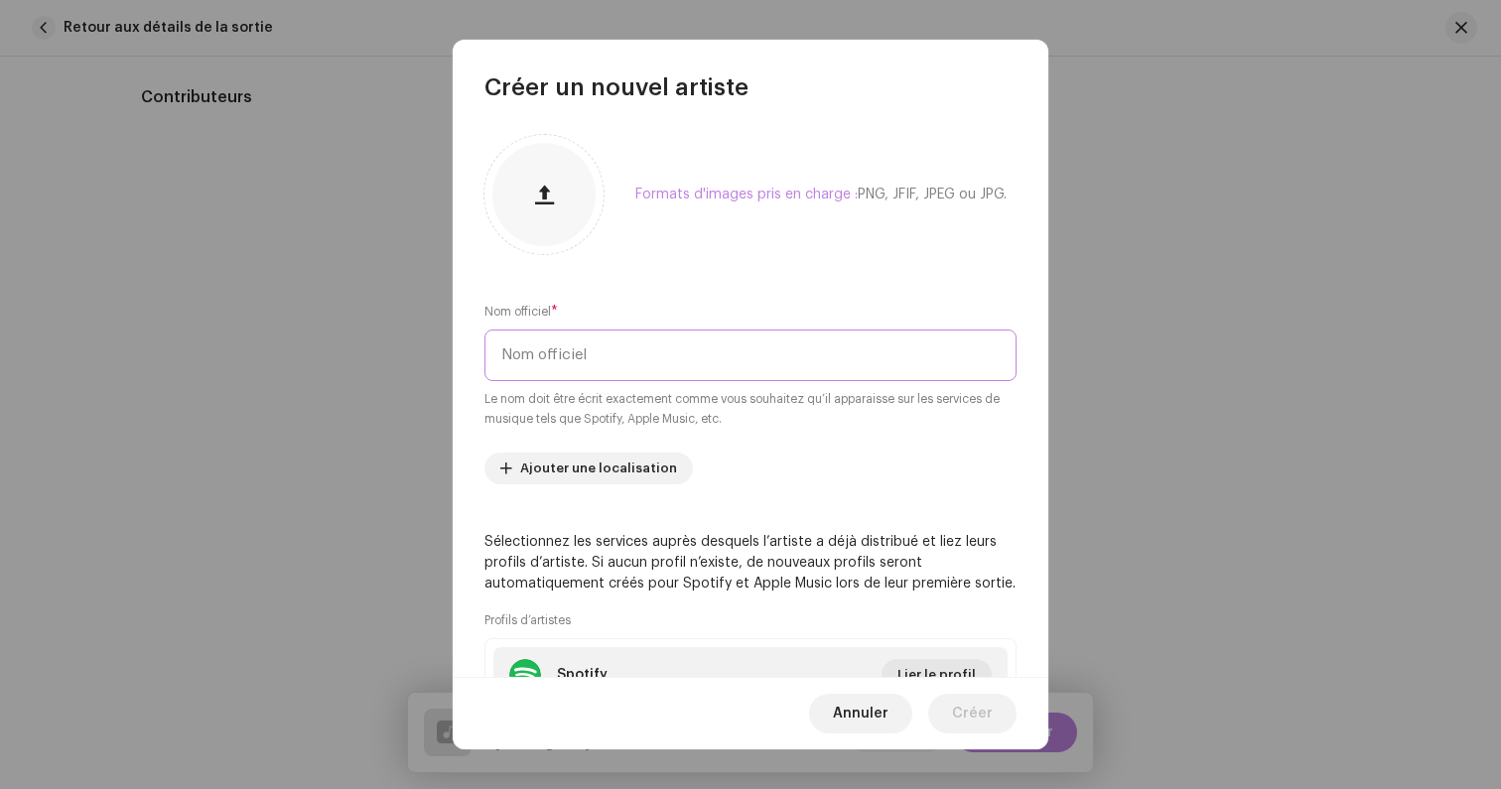
click at [595, 353] on input "text" at bounding box center [750, 355] width 532 height 52
type input "Damidok"
click at [688, 295] on div "Formats d'images pris en charge : PNG, JFIF, JPEG ou JPG. Nom officiel * Damido…" at bounding box center [750, 390] width 595 height 575
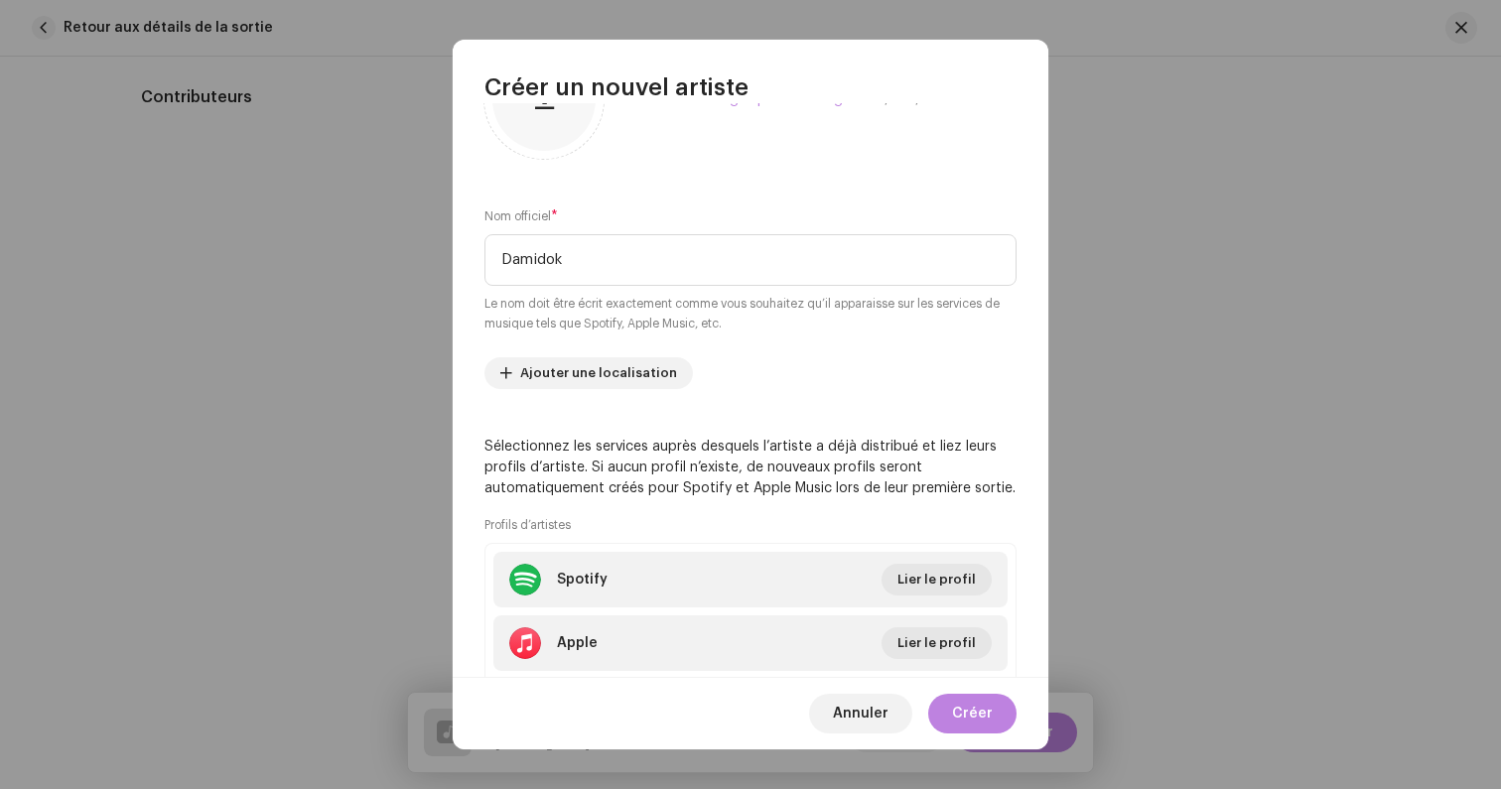
scroll to position [167, 0]
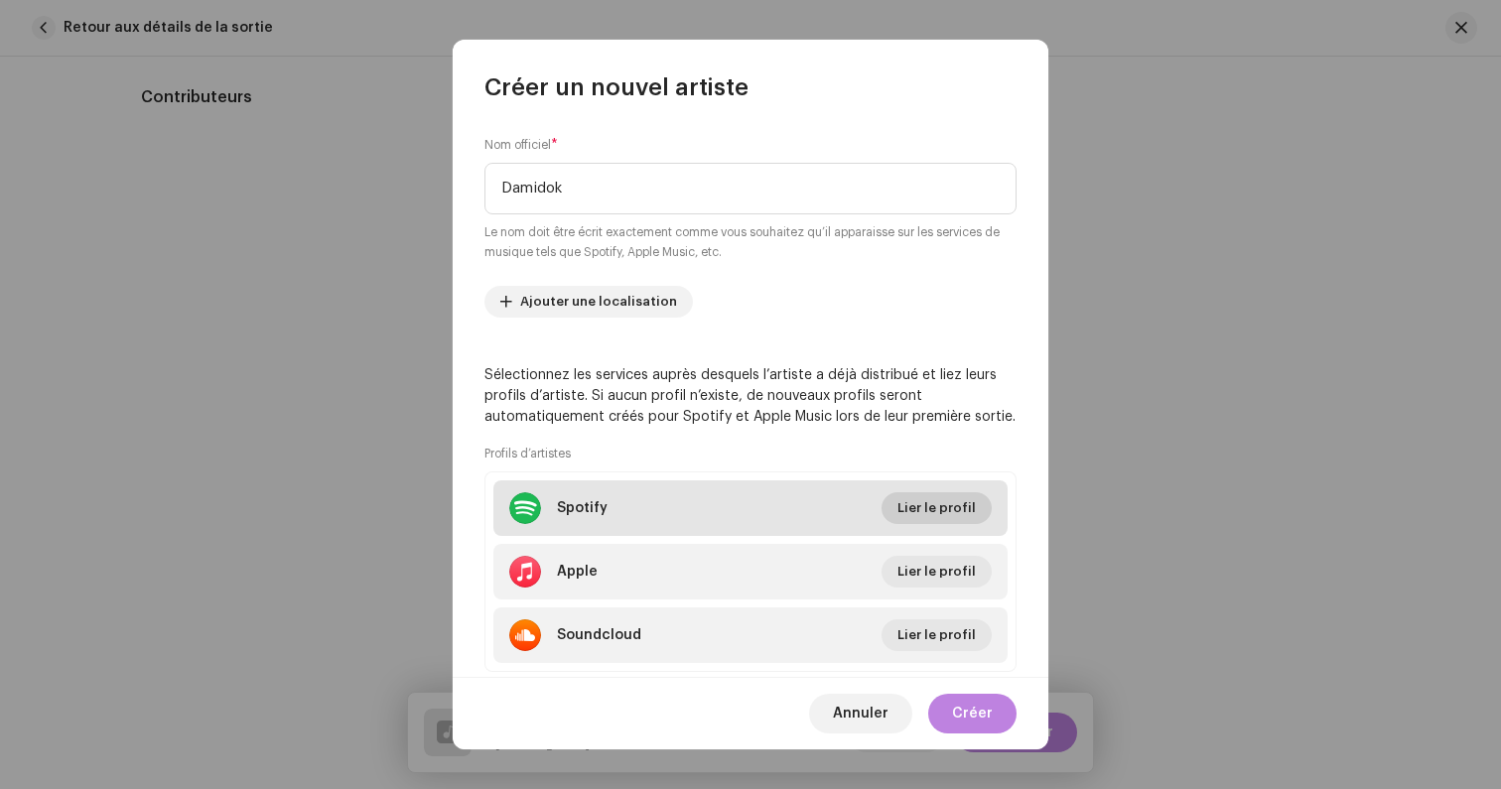
click at [922, 516] on span "Lier le profil" at bounding box center [936, 508] width 78 height 40
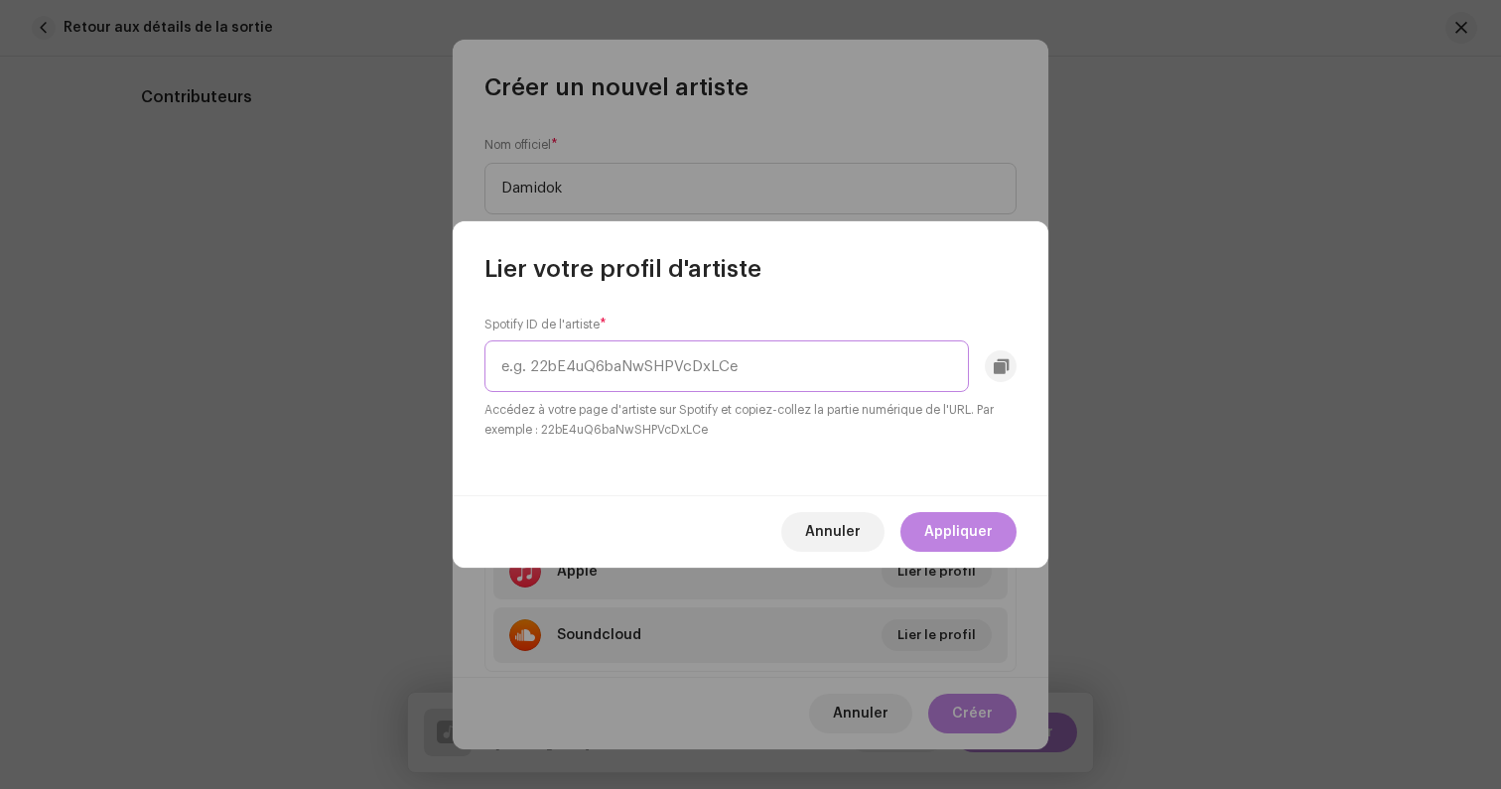
paste input "1aYVMclyt21hgieguXSN1T"
type input "1aYVMclyt21hgieguXSN1T"
click at [949, 524] on span "Appliquer" at bounding box center [958, 532] width 68 height 40
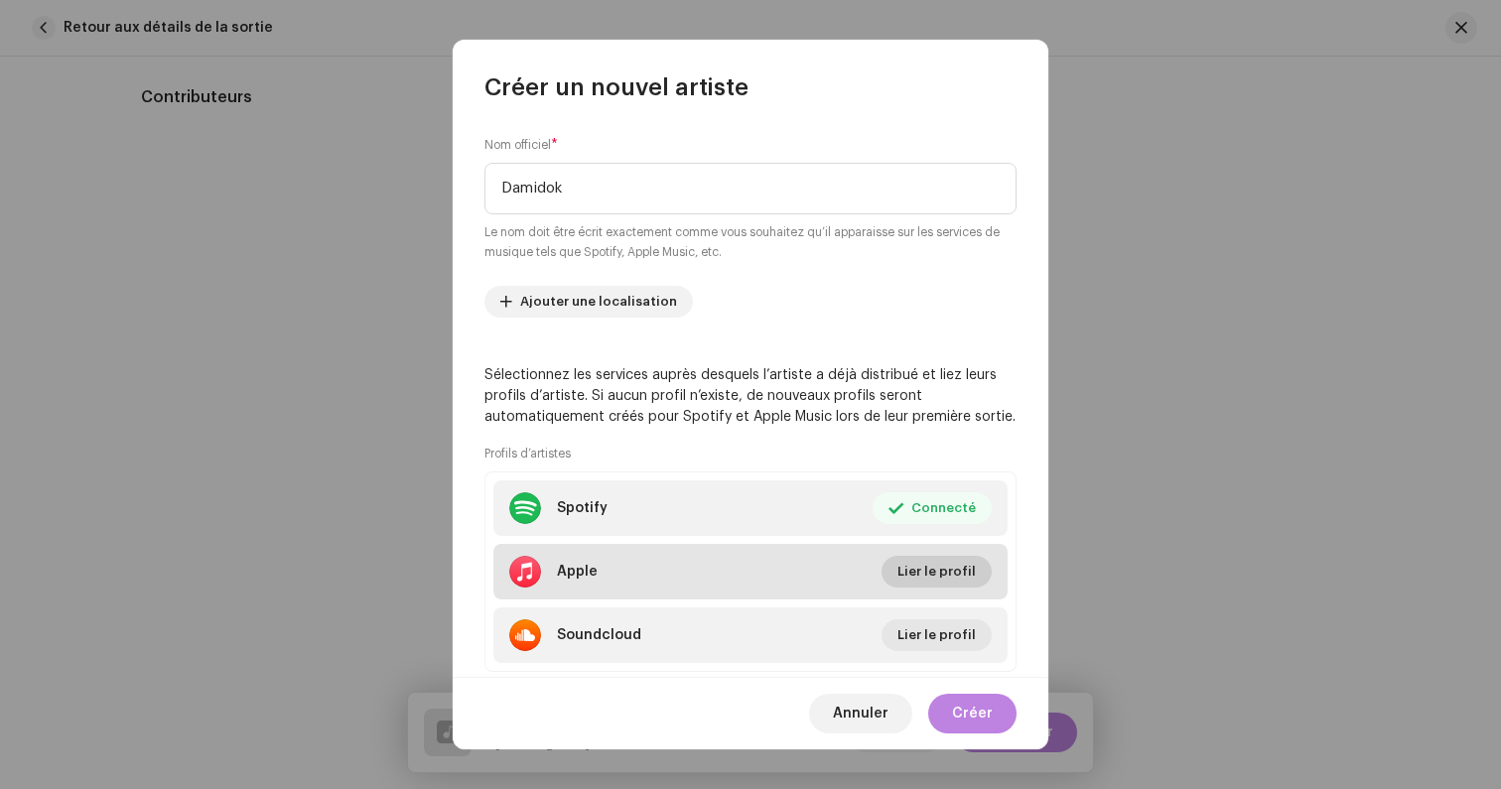
click at [923, 577] on span "Lier le profil" at bounding box center [936, 572] width 78 height 40
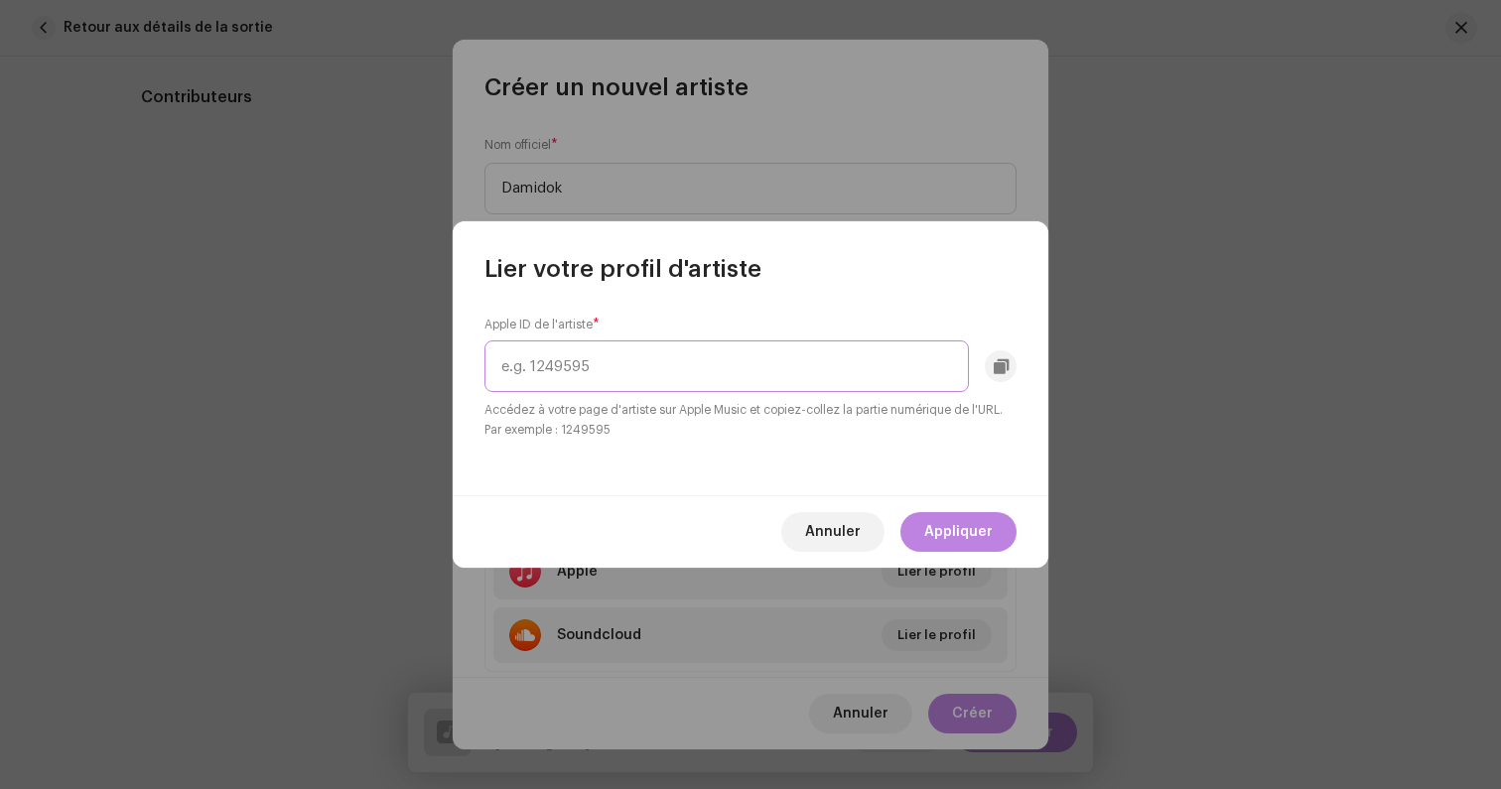
paste input "1709366390"
type input "1709366390"
click at [944, 536] on span "Appliquer" at bounding box center [958, 532] width 68 height 40
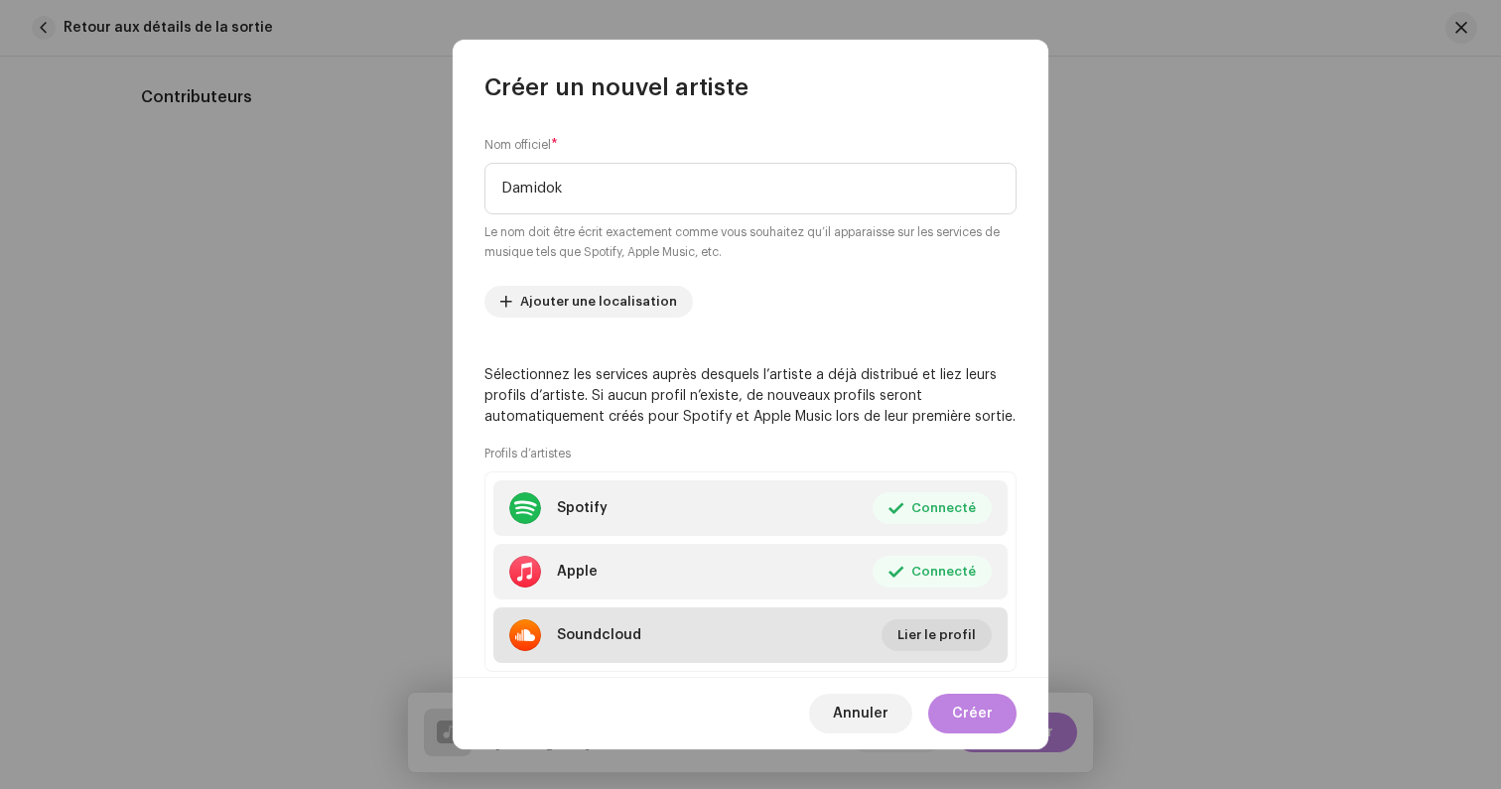
scroll to position [216, 0]
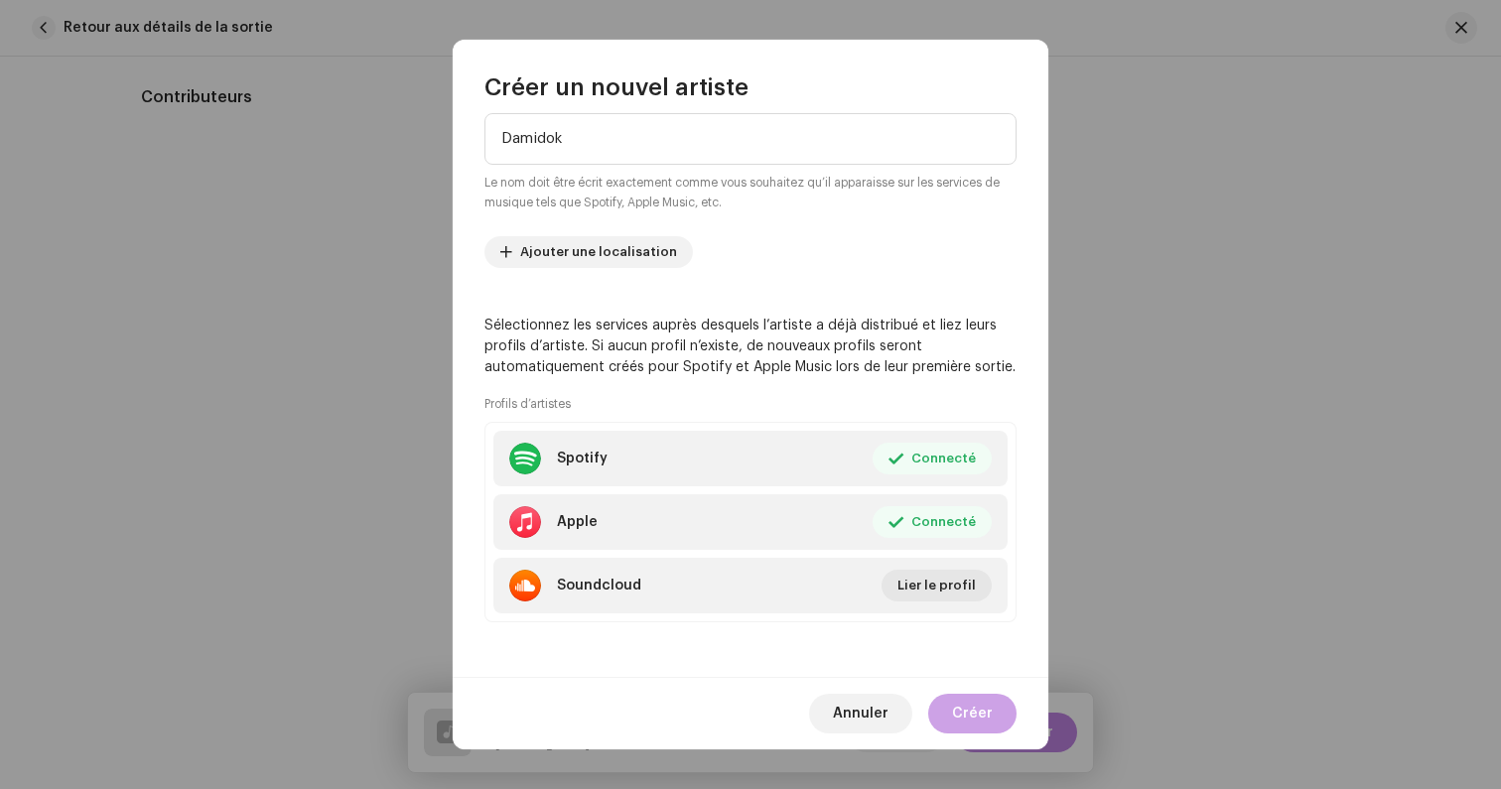
click at [983, 704] on span "Créer" at bounding box center [972, 714] width 41 height 40
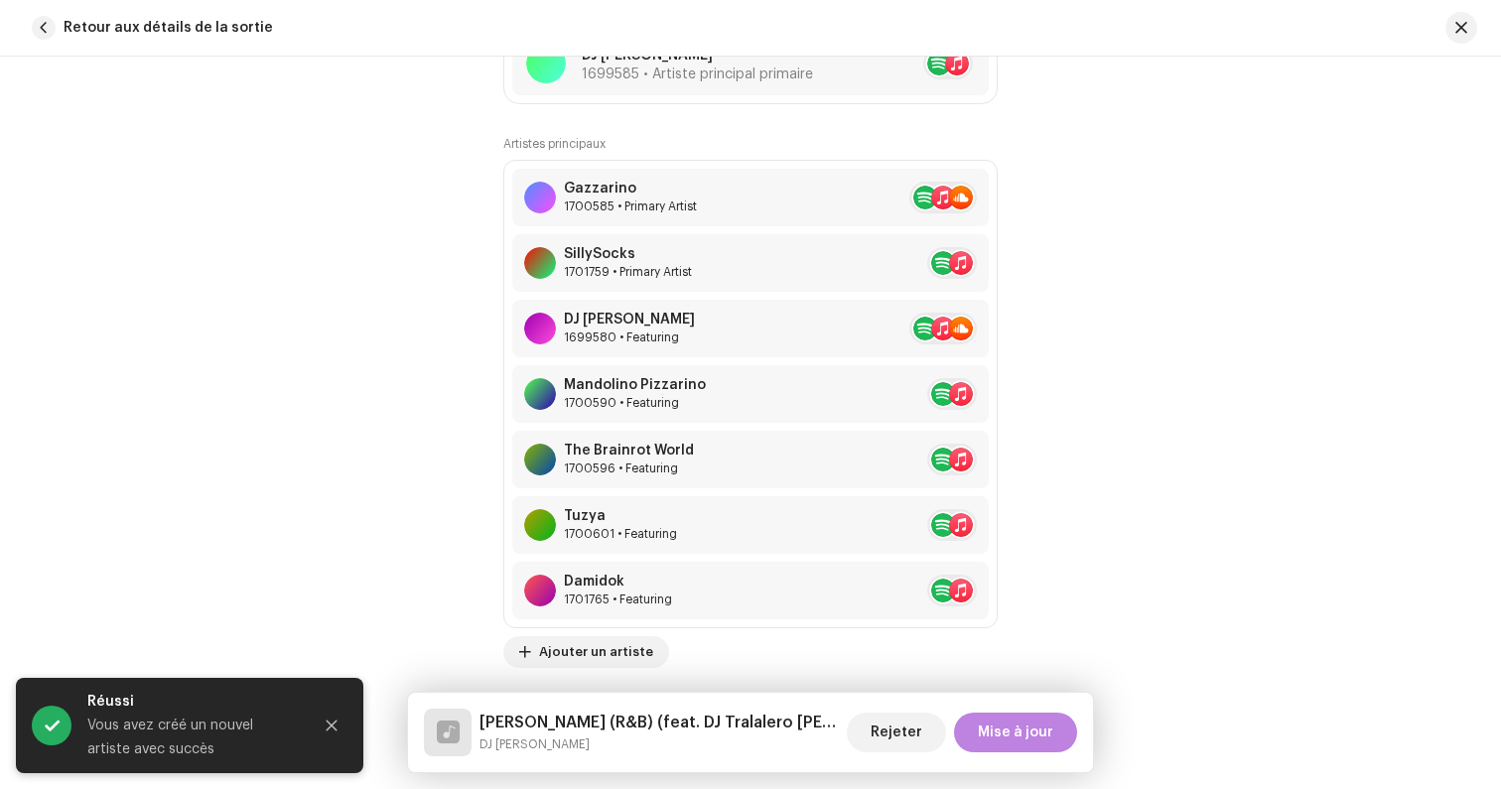
scroll to position [1337, 0]
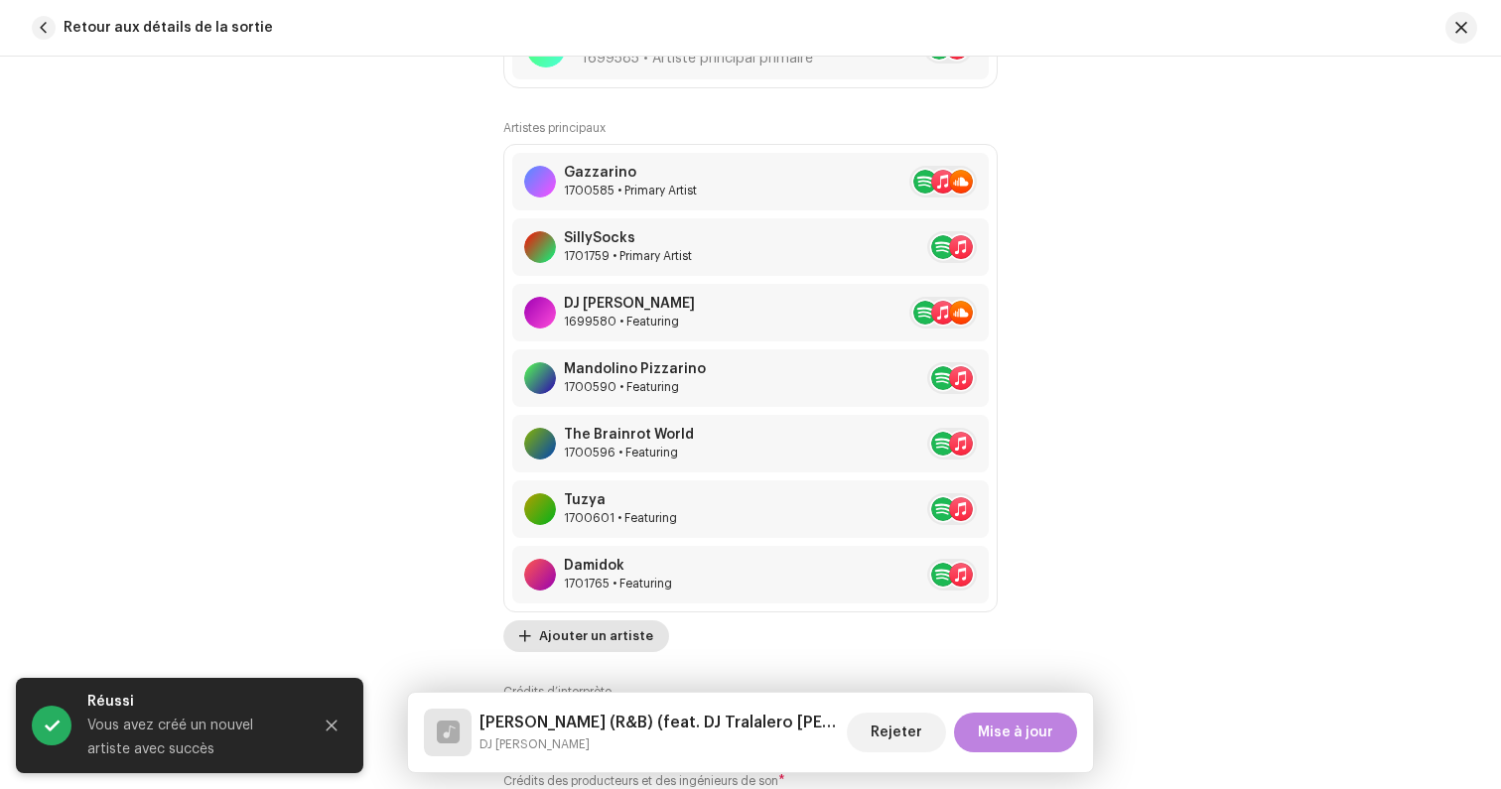
click at [584, 646] on span "Ajouter un artiste" at bounding box center [596, 636] width 114 height 40
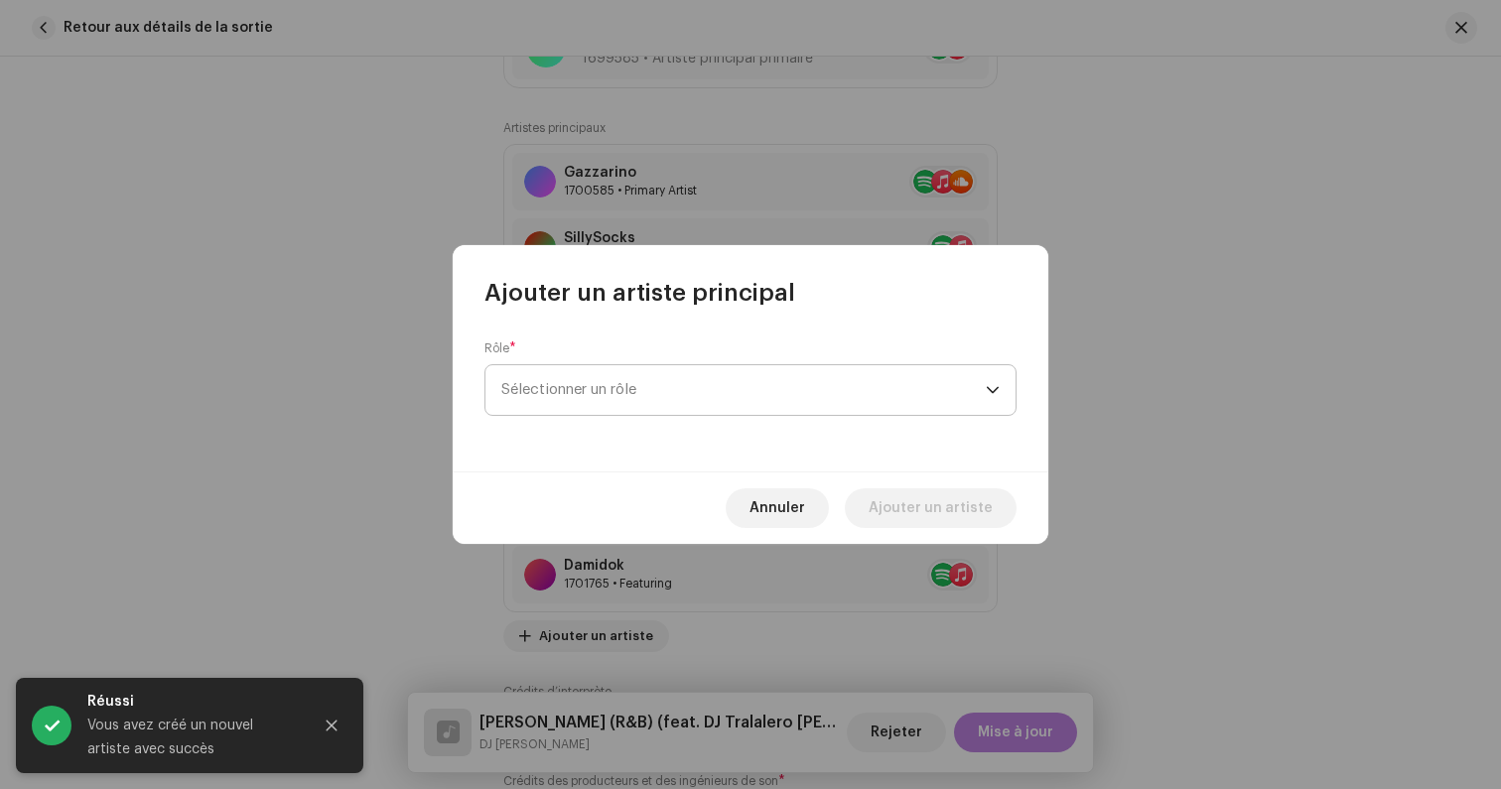
click at [614, 370] on span "Sélectionner un rôle" at bounding box center [743, 390] width 484 height 50
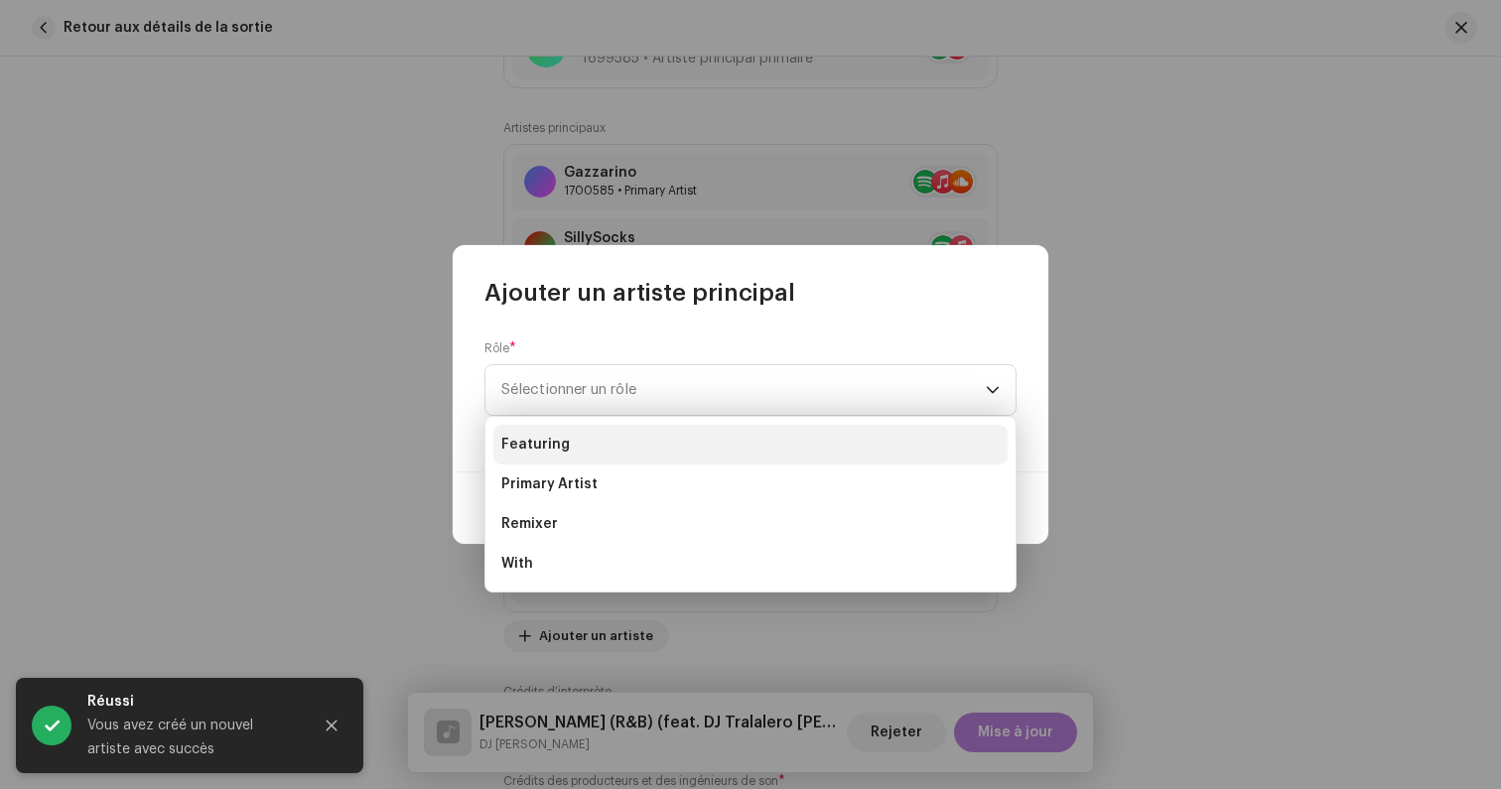
click at [587, 456] on li "Featuring" at bounding box center [750, 445] width 514 height 40
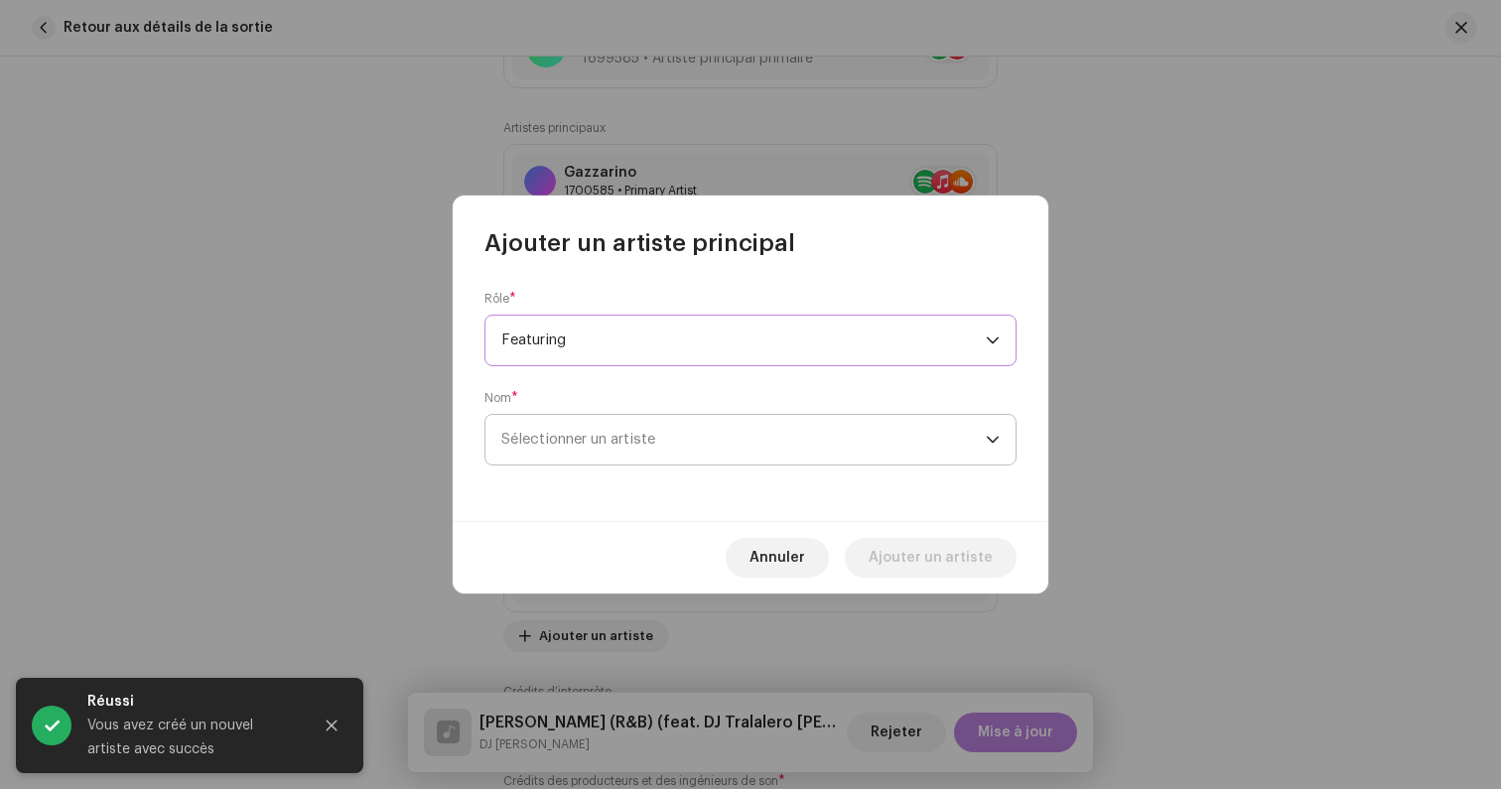
click at [649, 445] on span "Sélectionner un artiste" at bounding box center [578, 439] width 154 height 15
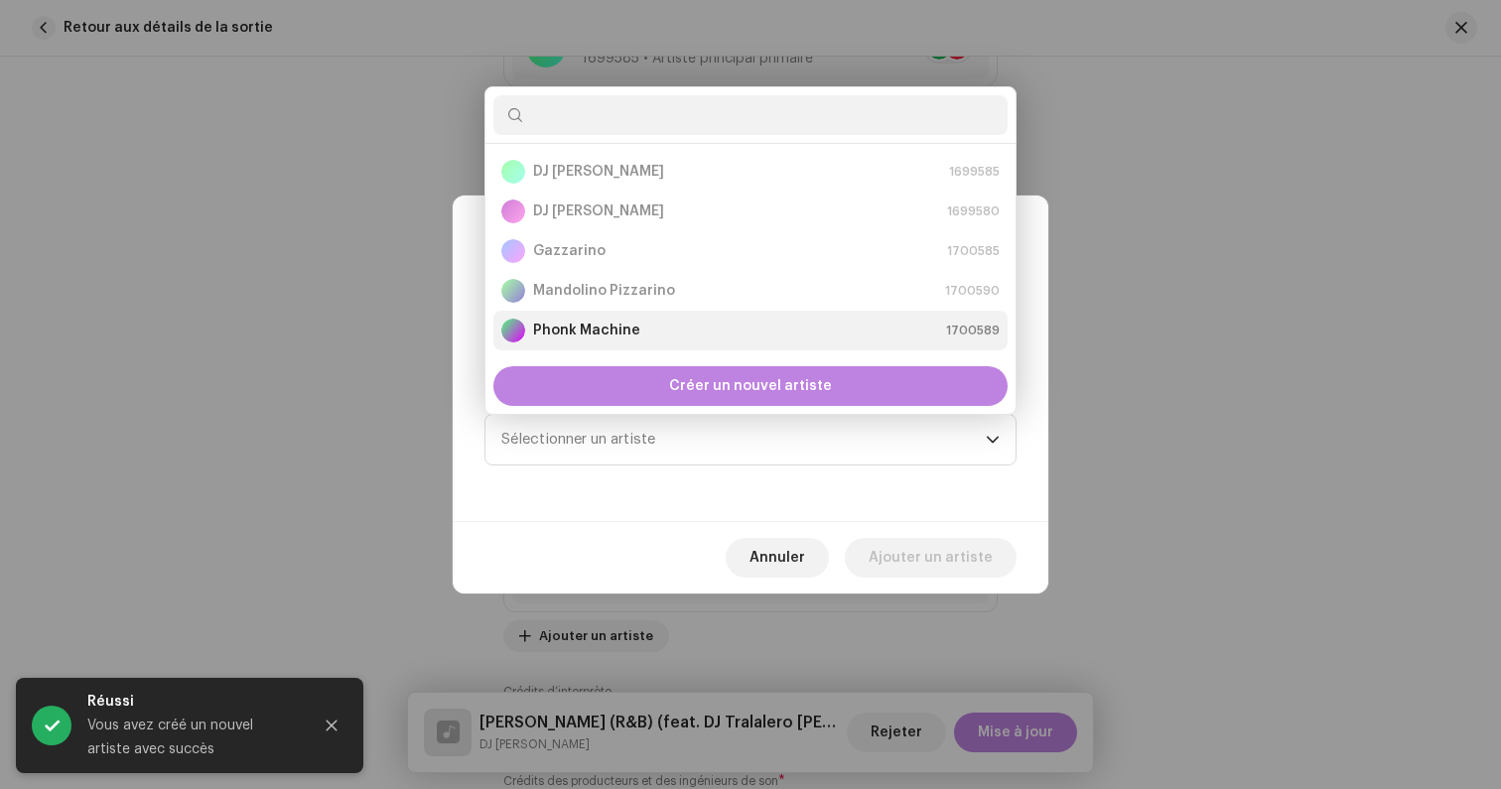
scroll to position [32, 0]
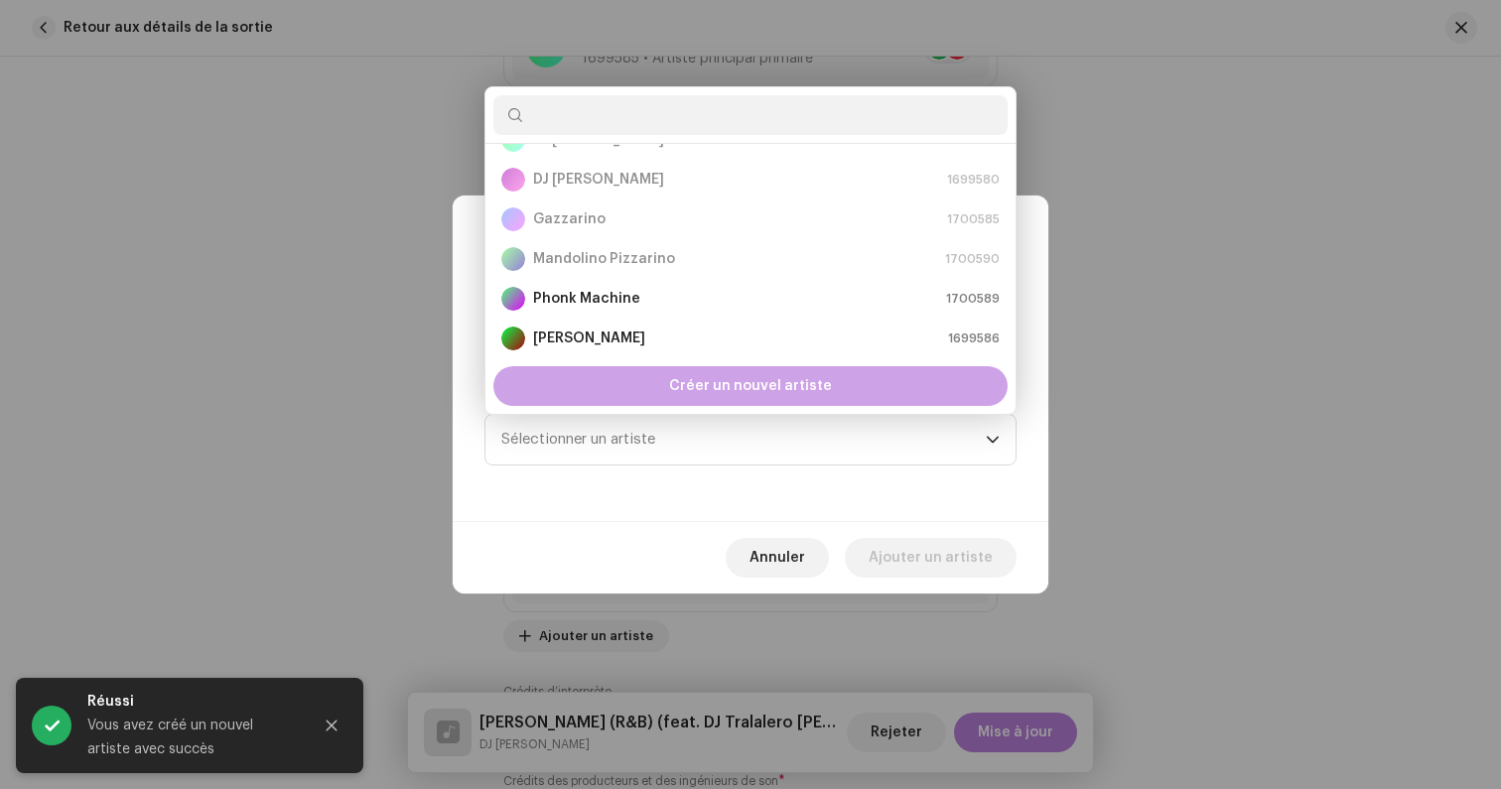
click at [638, 393] on div "Créer un nouvel artiste" at bounding box center [750, 386] width 514 height 40
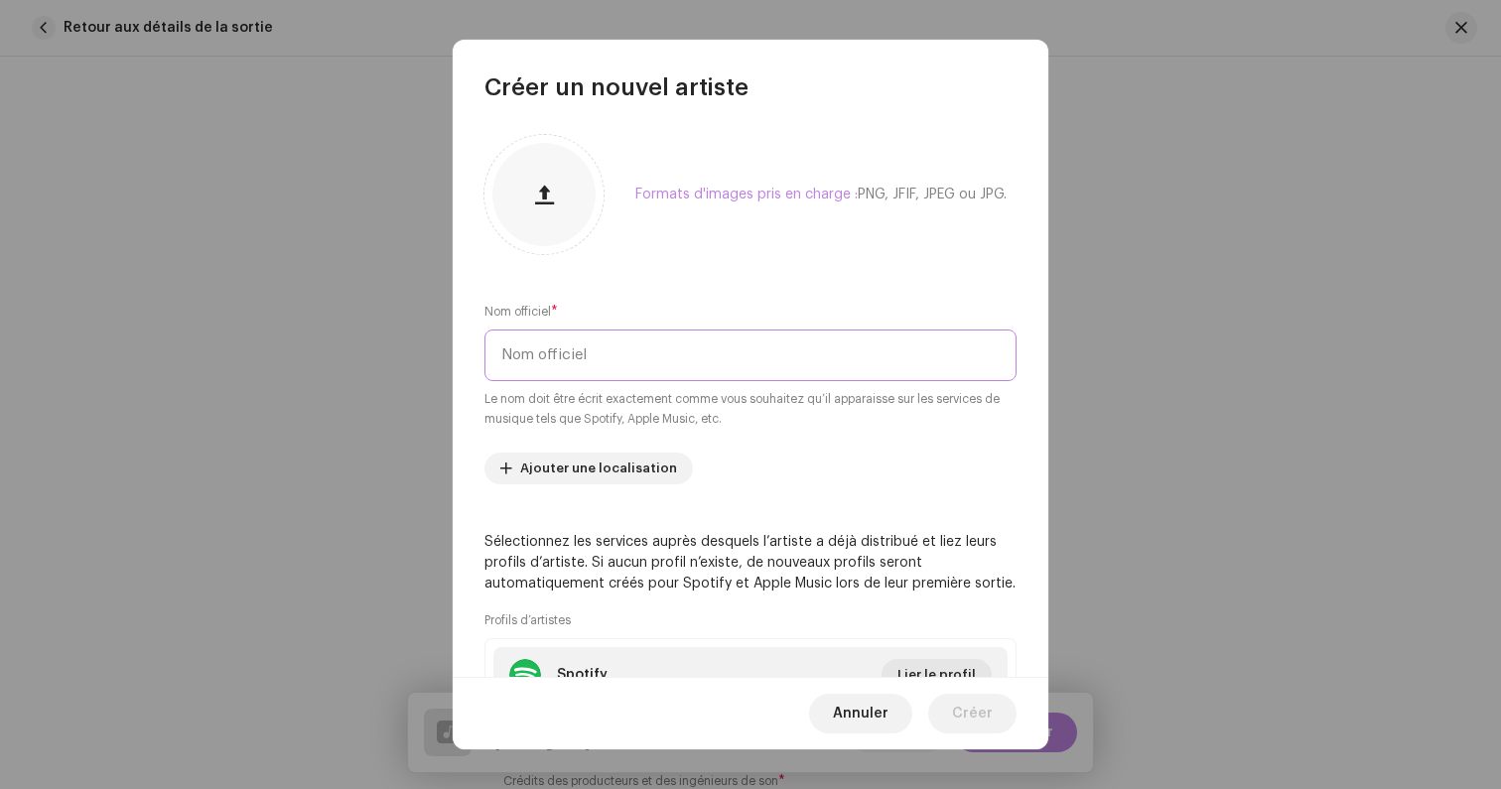
click at [565, 349] on input "text" at bounding box center [750, 355] width 532 height 52
click at [538, 362] on input "AtilKW" at bounding box center [750, 355] width 532 height 52
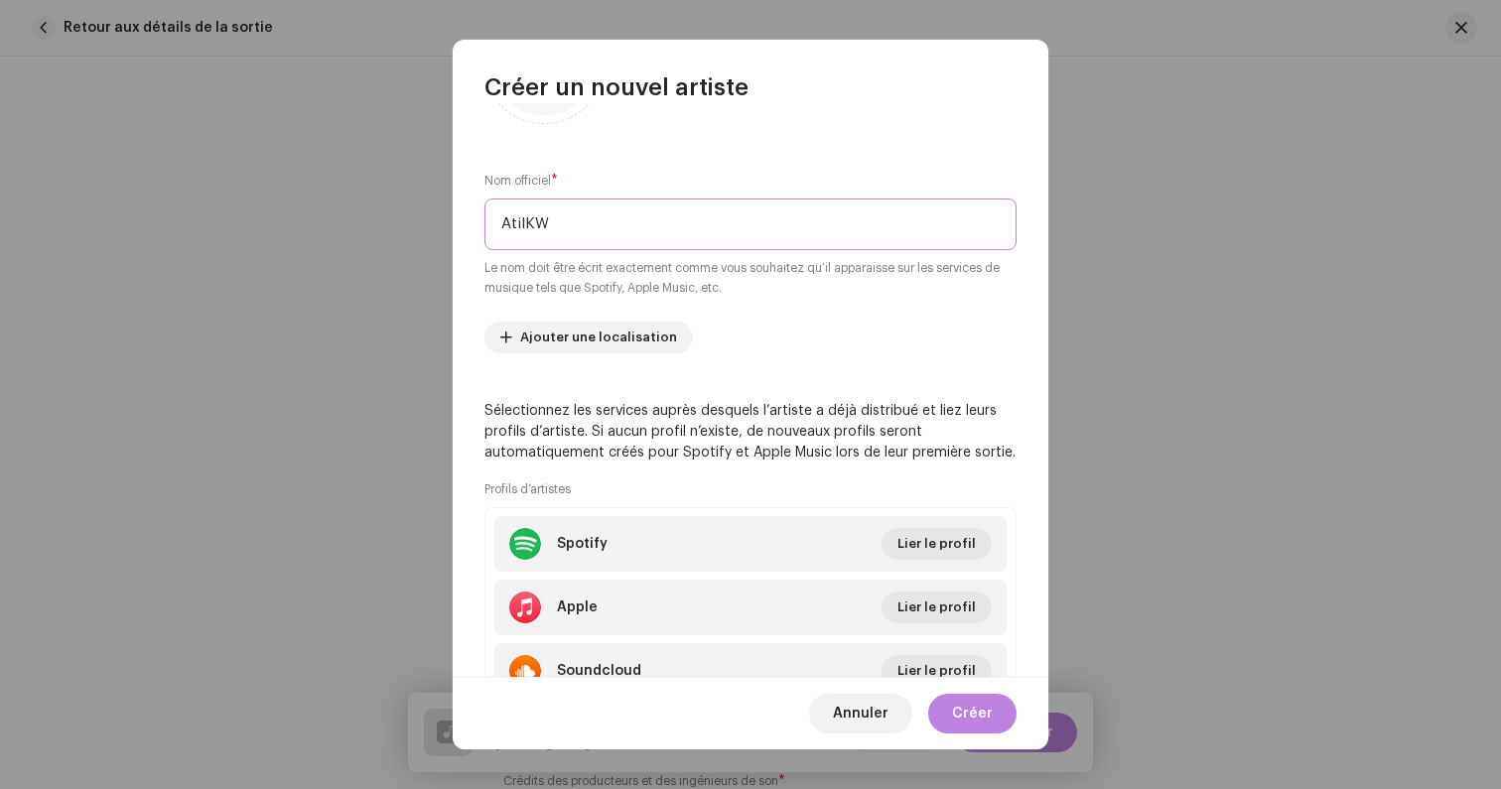
scroll to position [168, 0]
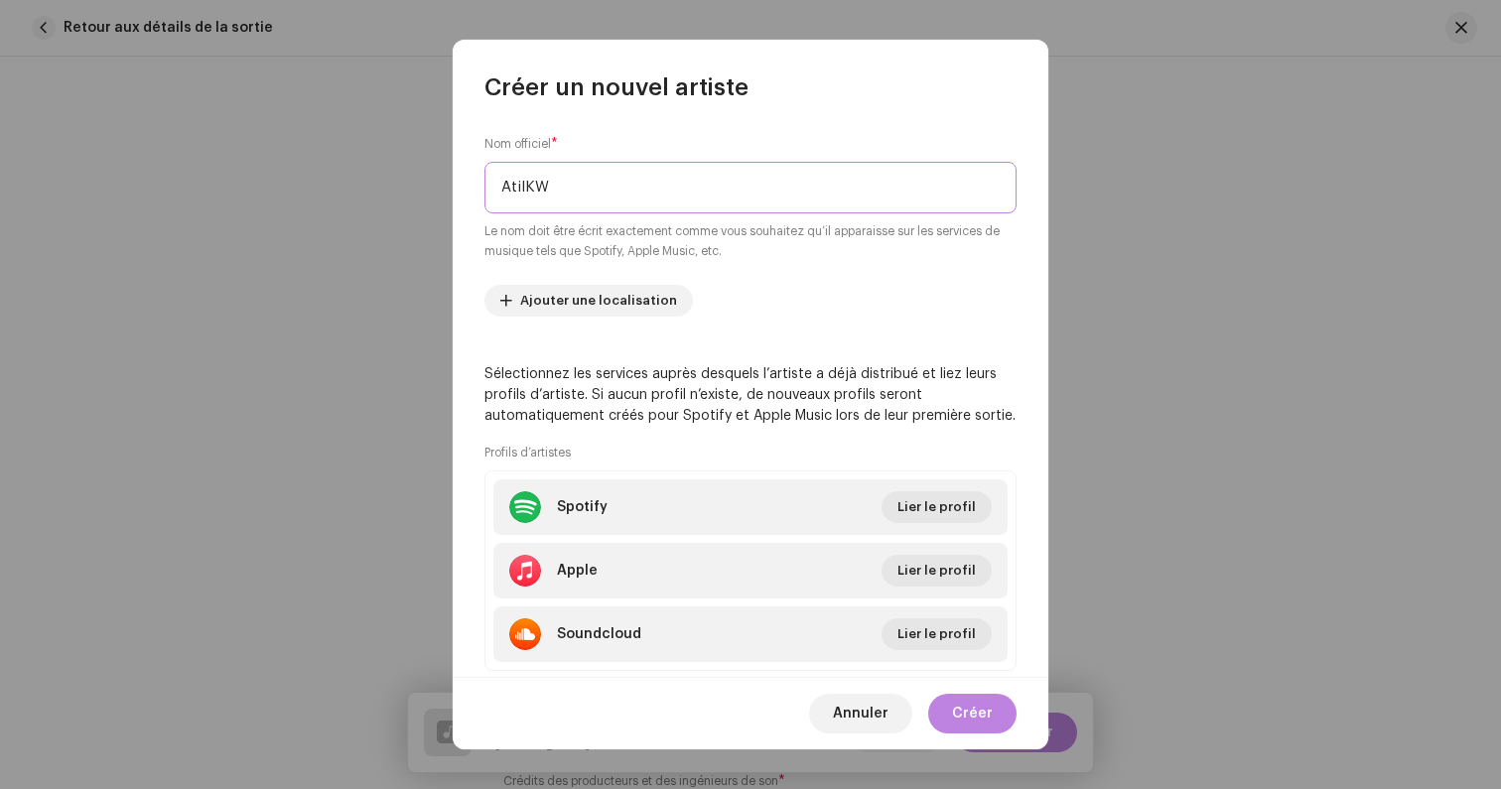
click at [527, 190] on input "AtilKW" at bounding box center [750, 188] width 532 height 52
click at [532, 199] on input "AtilaKW" at bounding box center [750, 188] width 532 height 52
type input "AtilaKW"
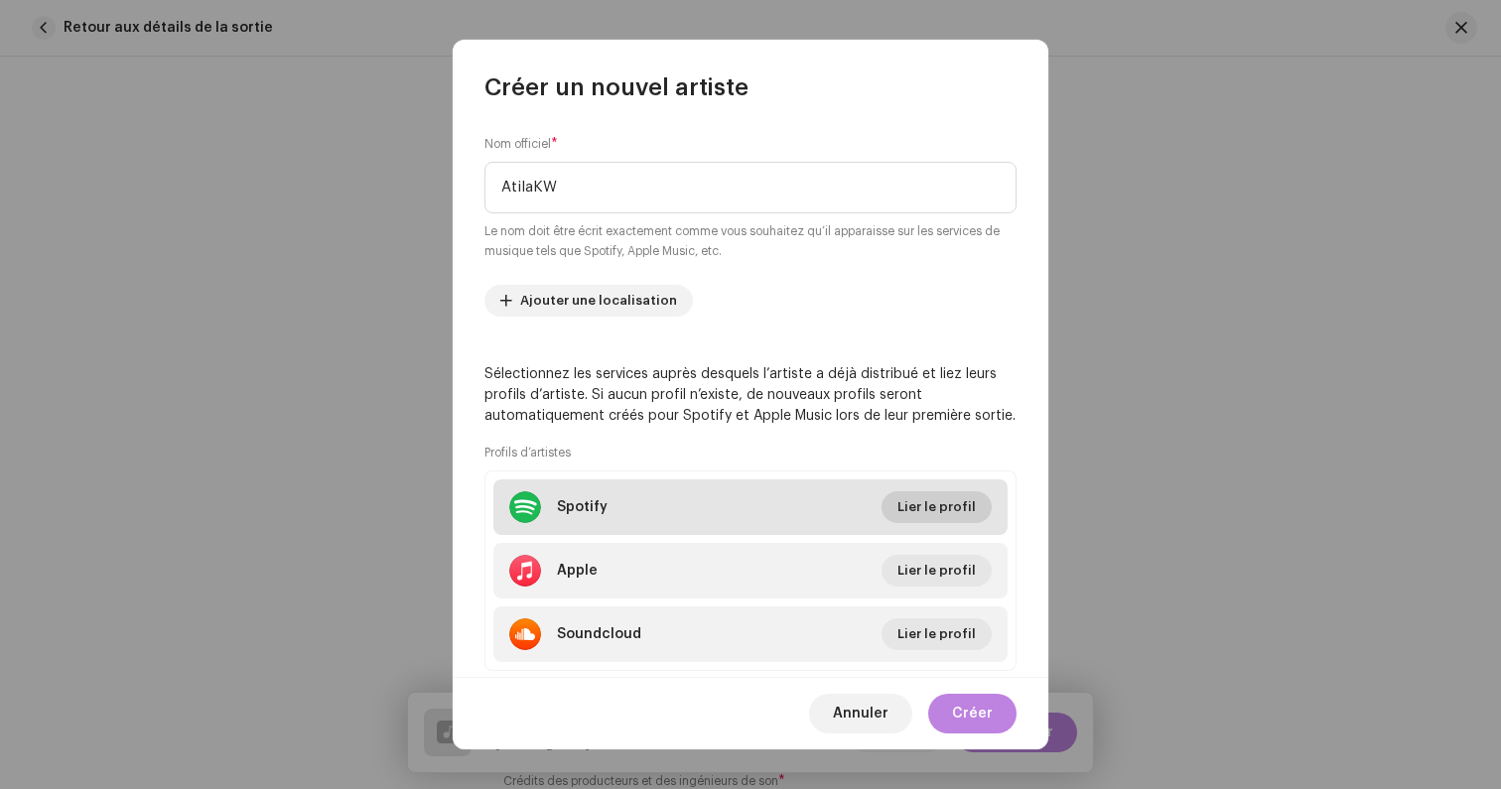
click at [938, 512] on span "Lier le profil" at bounding box center [936, 507] width 78 height 40
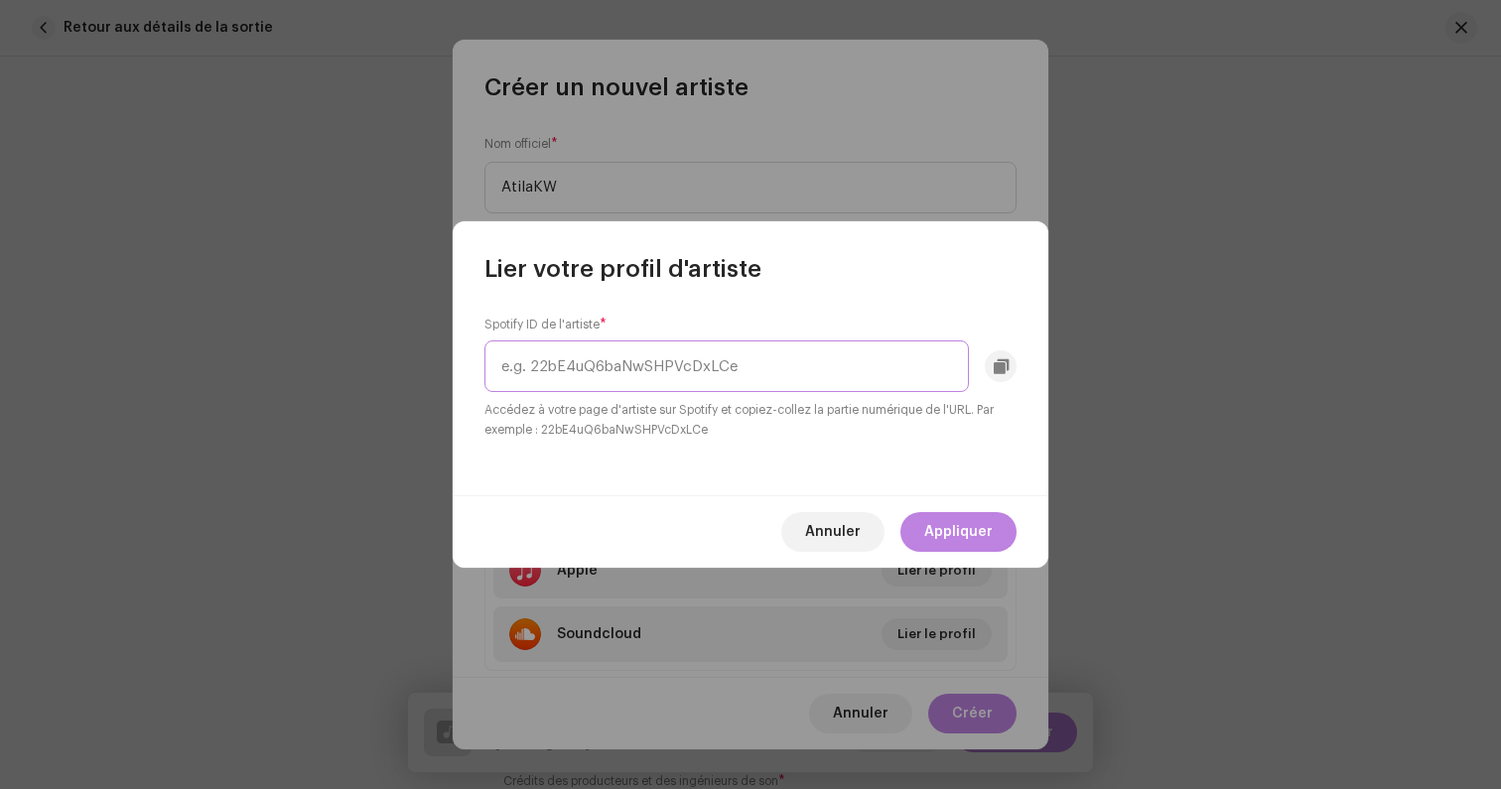
paste input "6XGm2QMEKhWqf9Lri4ajvf"
type input "6XGm2QMEKhWqf9Lri4ajvf"
click at [973, 530] on span "Appliquer" at bounding box center [958, 532] width 68 height 40
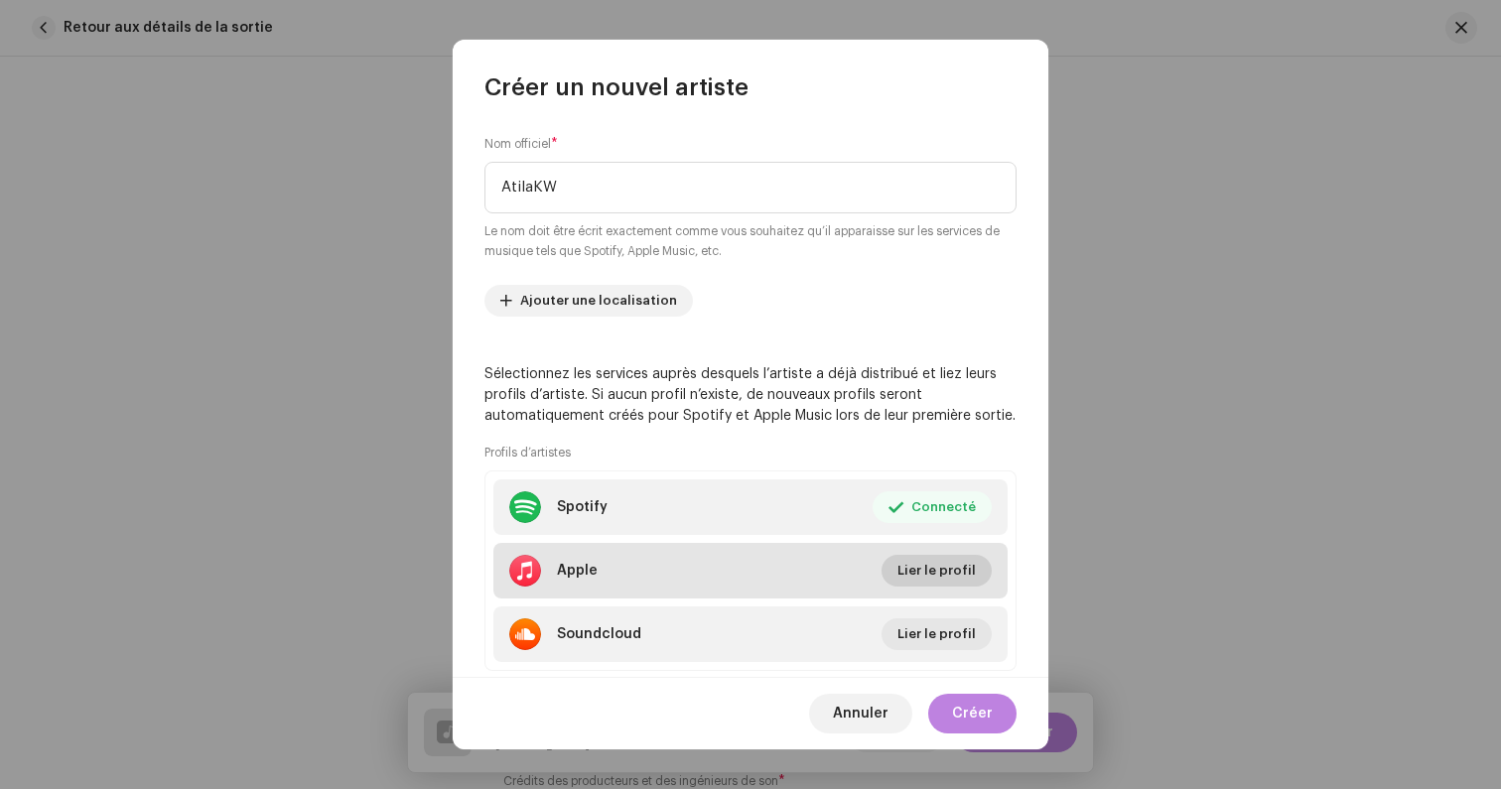
click at [906, 568] on span "Lier le profil" at bounding box center [936, 571] width 78 height 40
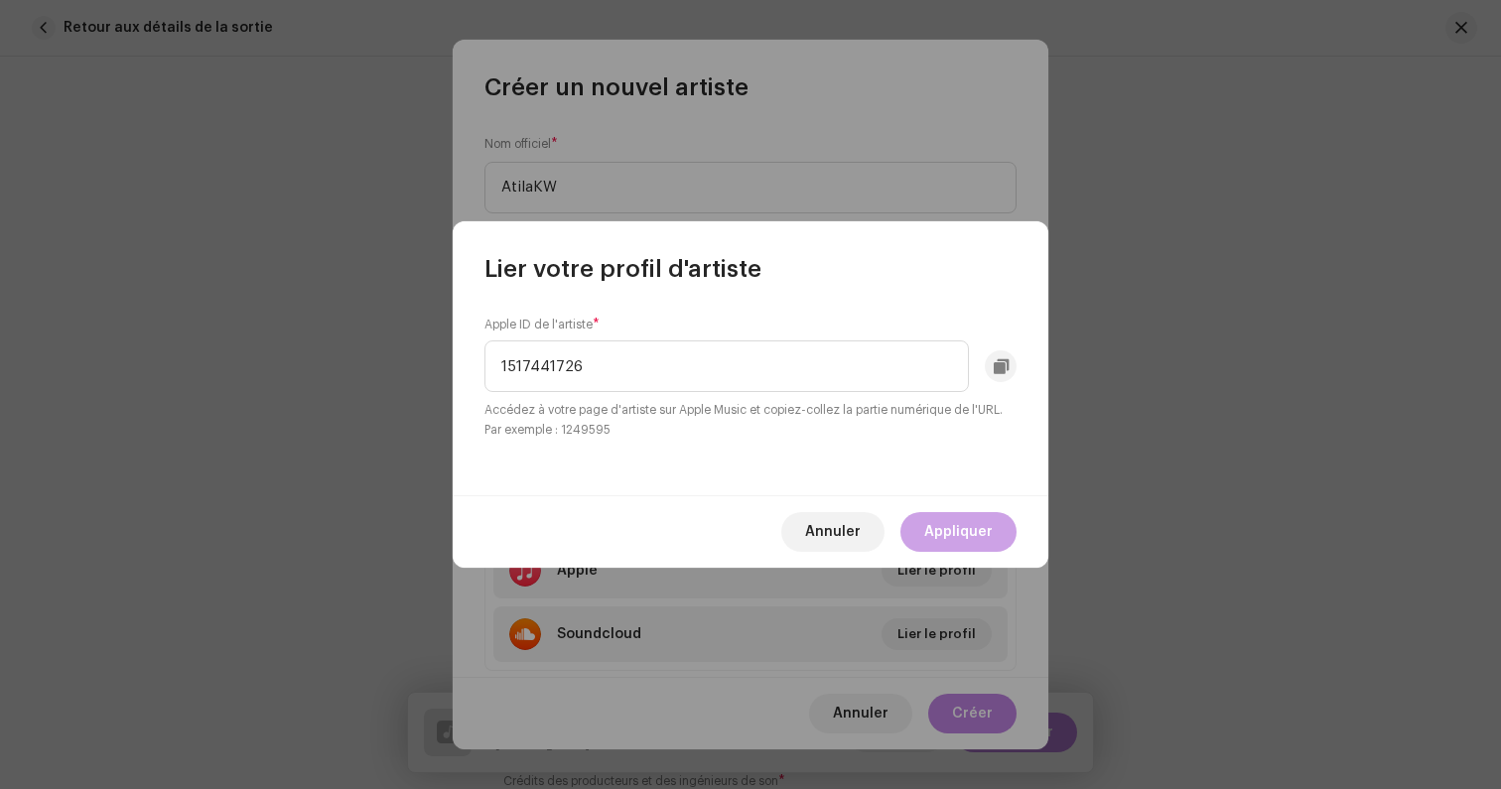
type input "1517441726"
click at [915, 515] on button "Appliquer" at bounding box center [958, 532] width 116 height 40
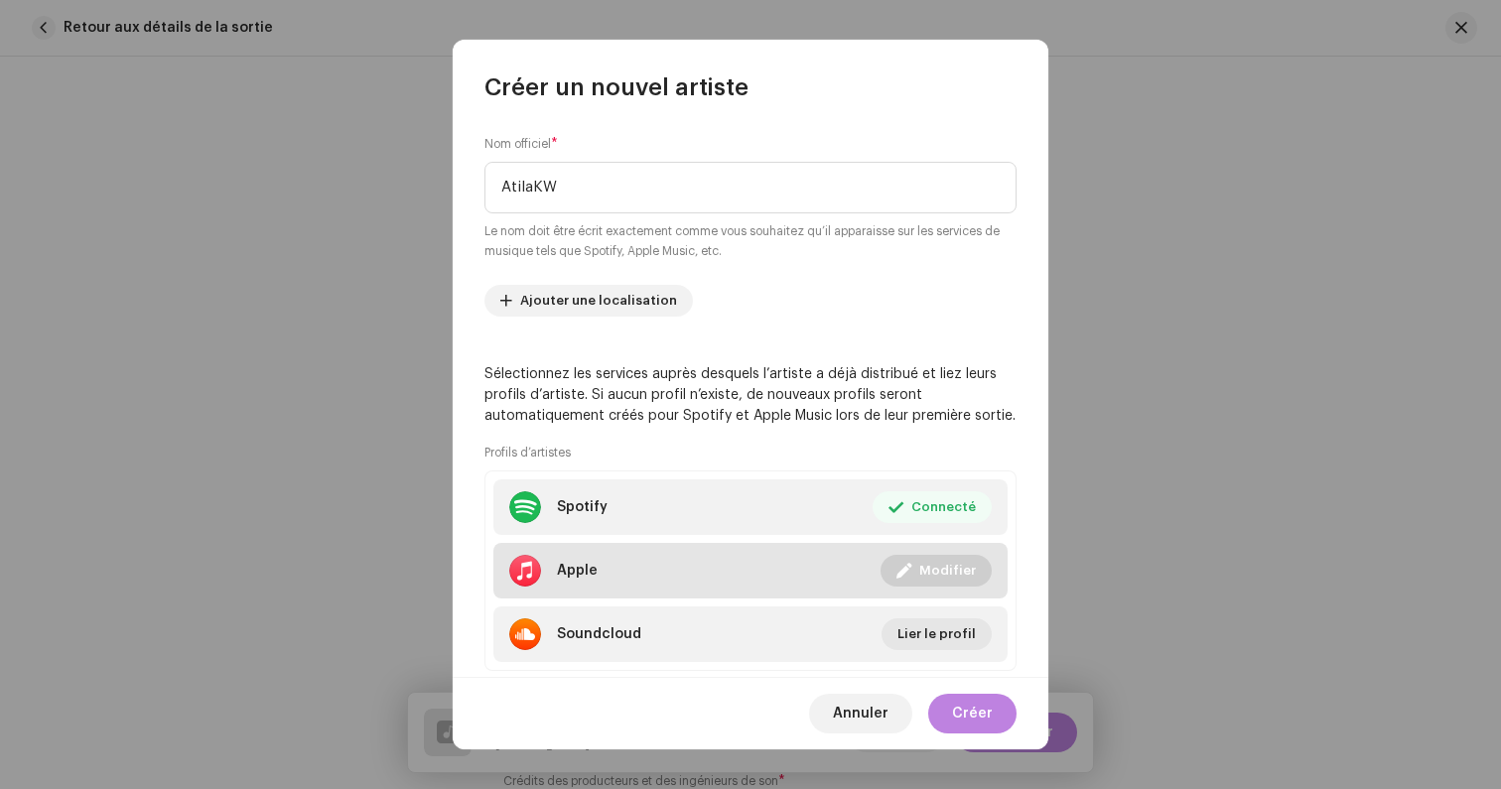
scroll to position [216, 0]
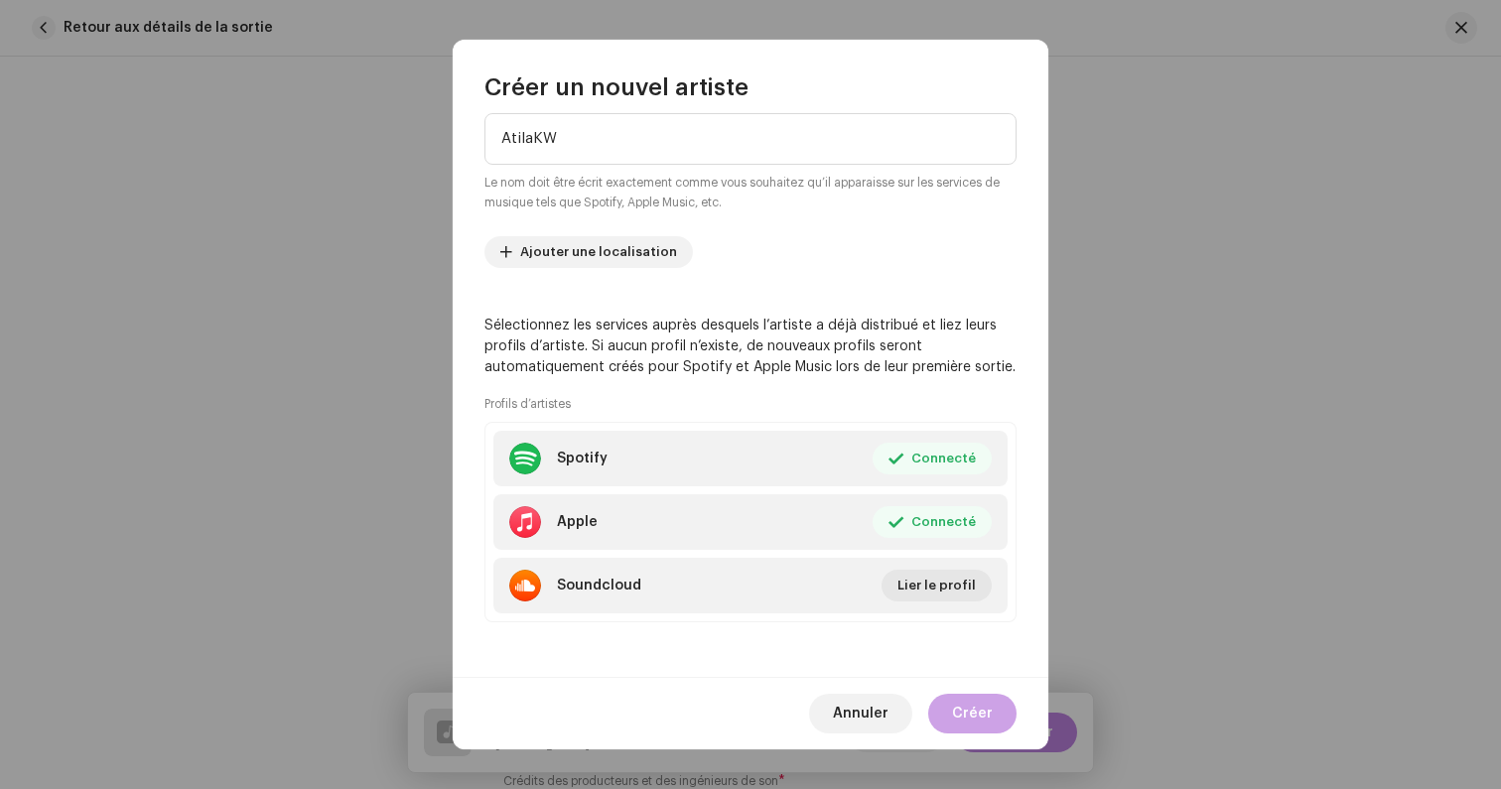
click at [992, 717] on button "Créer" at bounding box center [972, 714] width 88 height 40
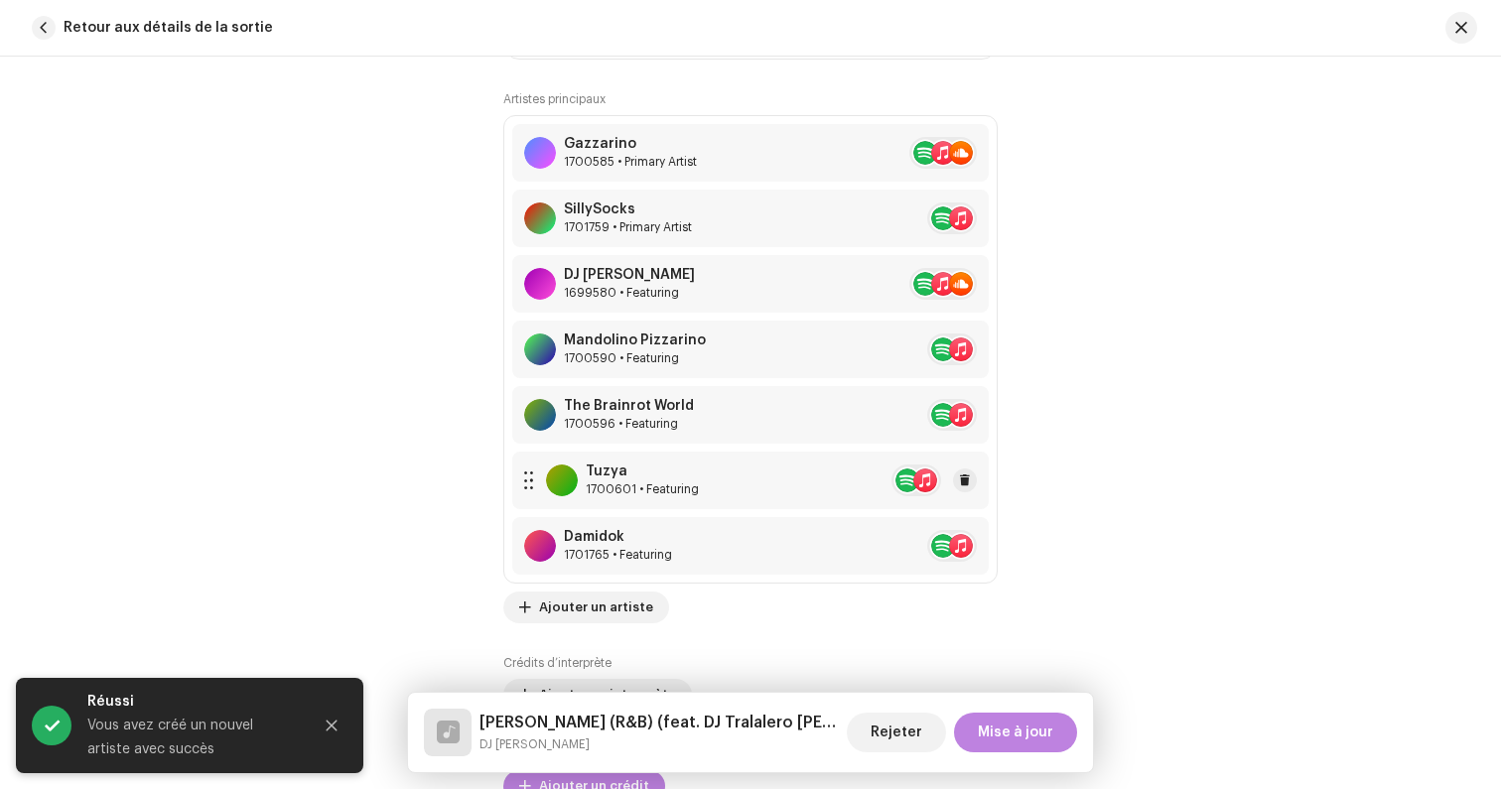
scroll to position [1369, 0]
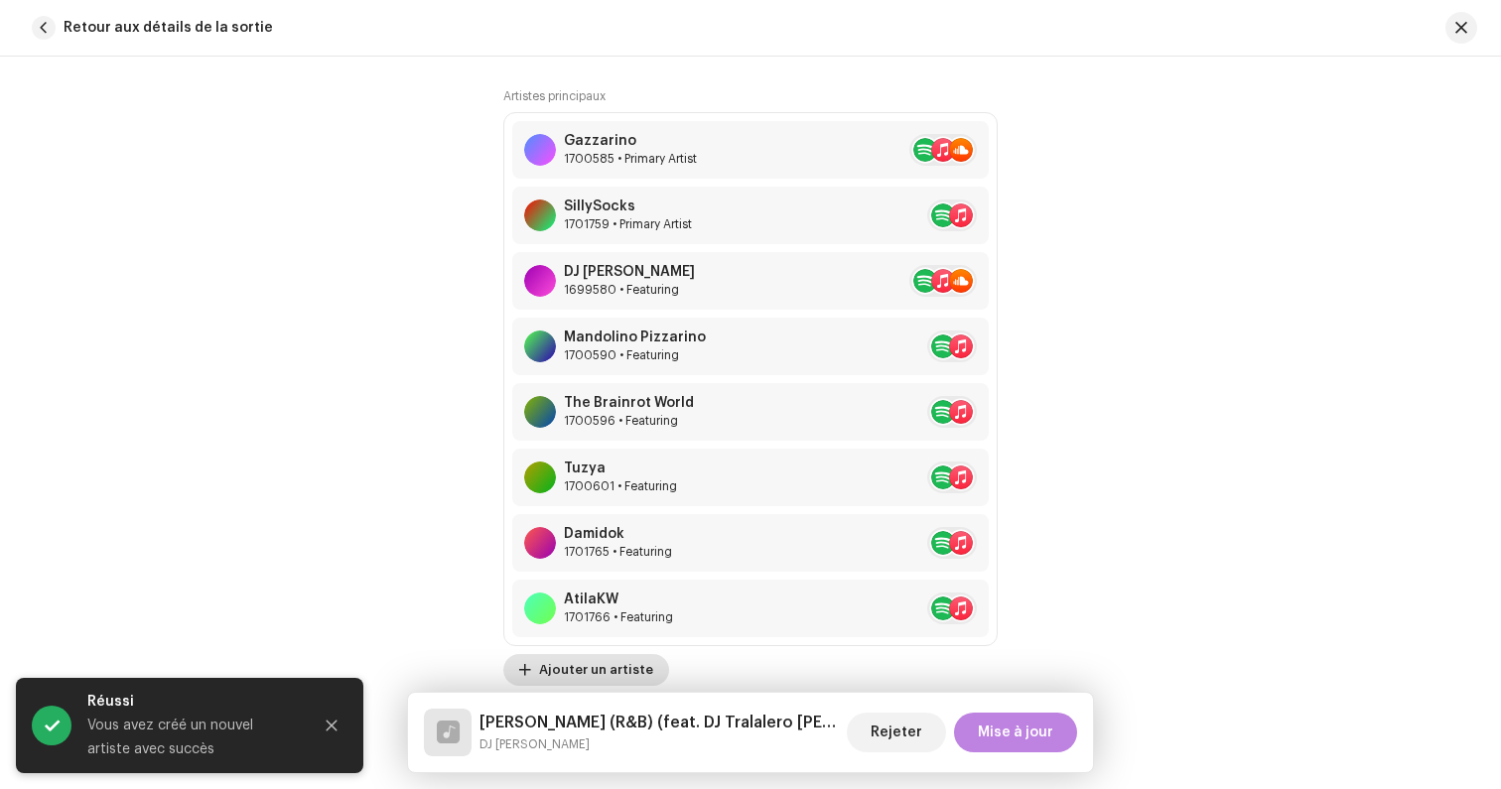
click at [594, 672] on span "Ajouter un artiste" at bounding box center [596, 670] width 114 height 40
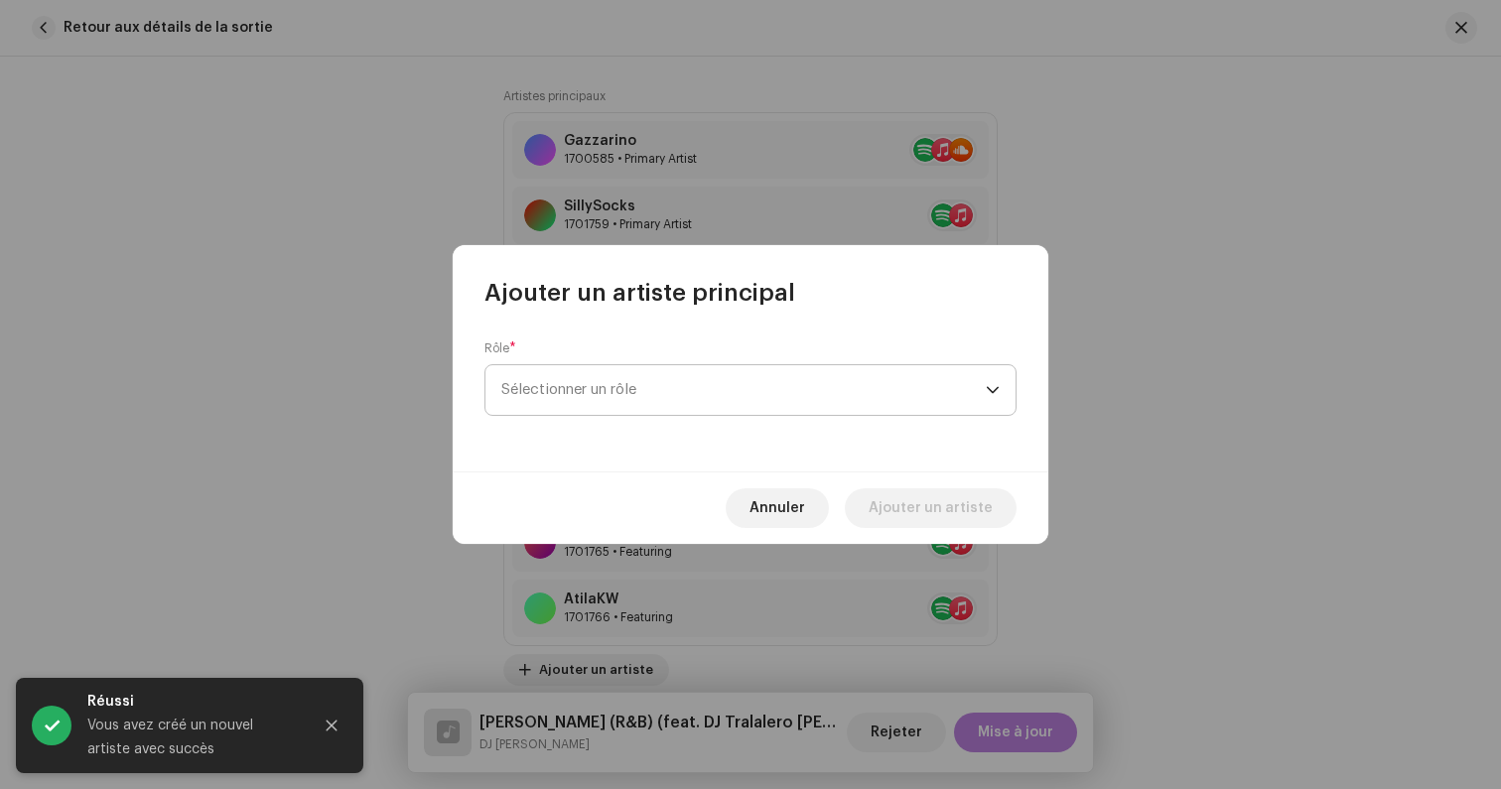
click at [573, 383] on span "Sélectionner un rôle" at bounding box center [743, 390] width 484 height 50
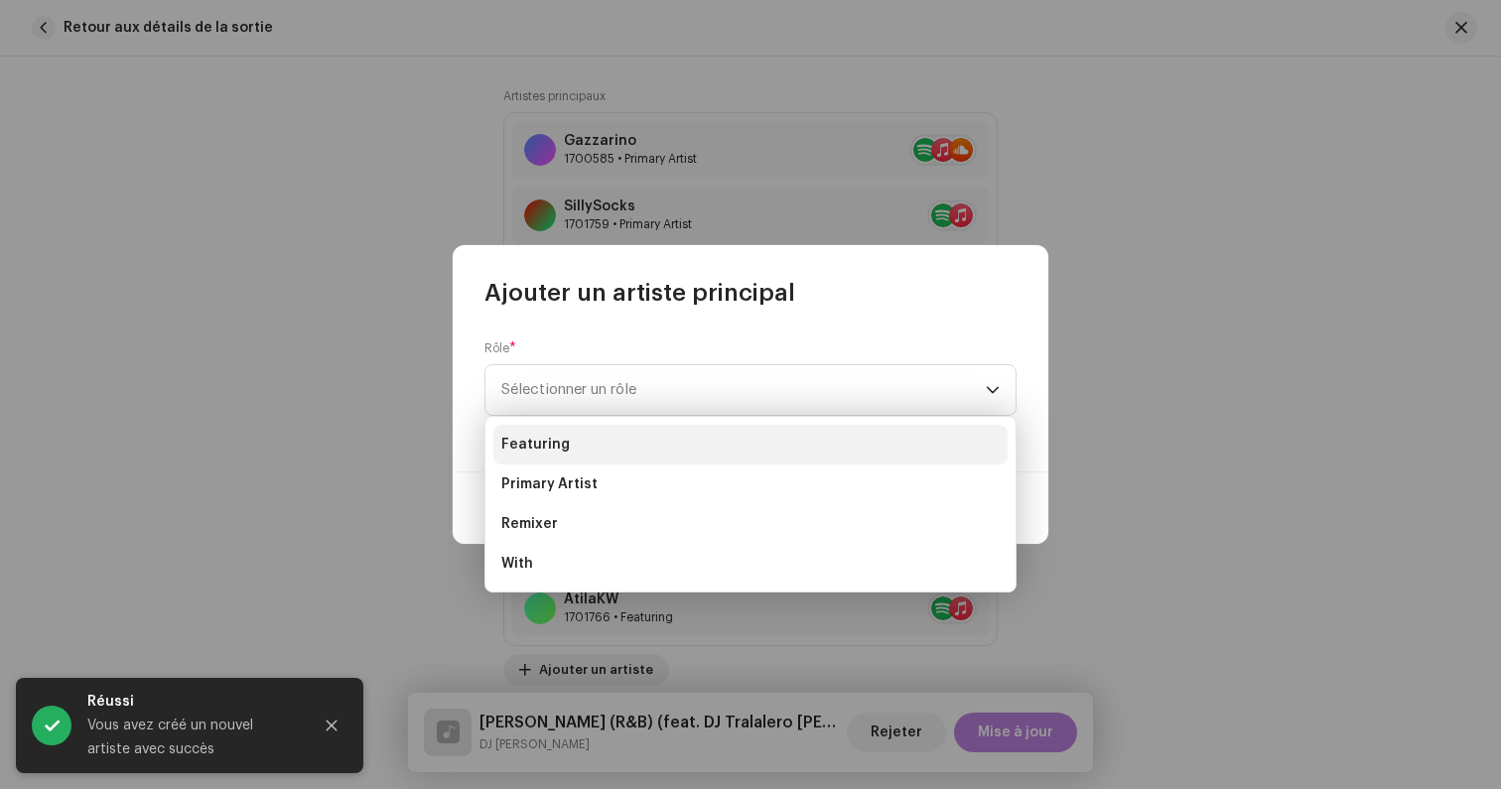
click at [593, 456] on li "Featuring" at bounding box center [750, 445] width 514 height 40
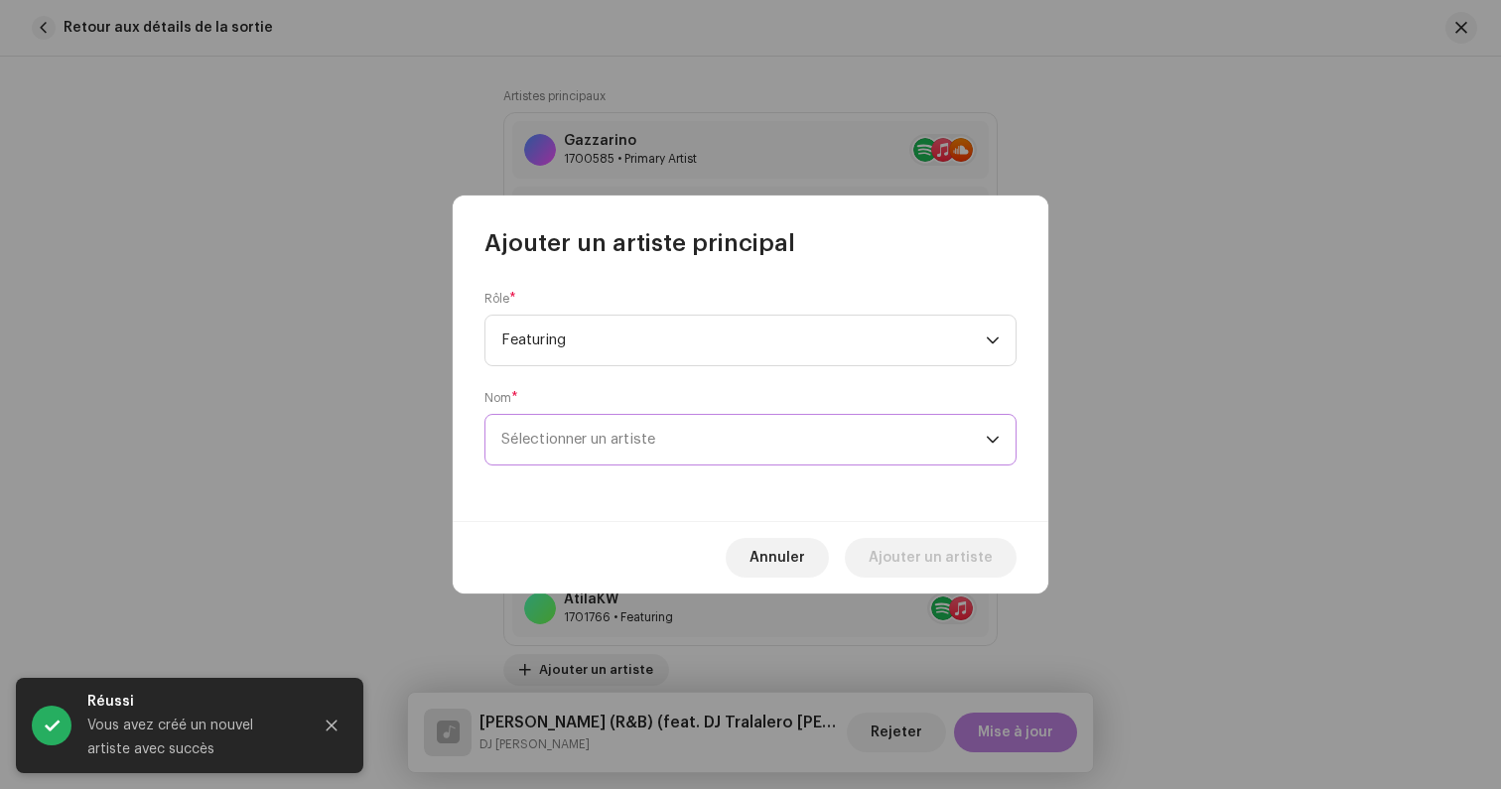
click at [706, 440] on span "Sélectionner un artiste" at bounding box center [743, 440] width 484 height 50
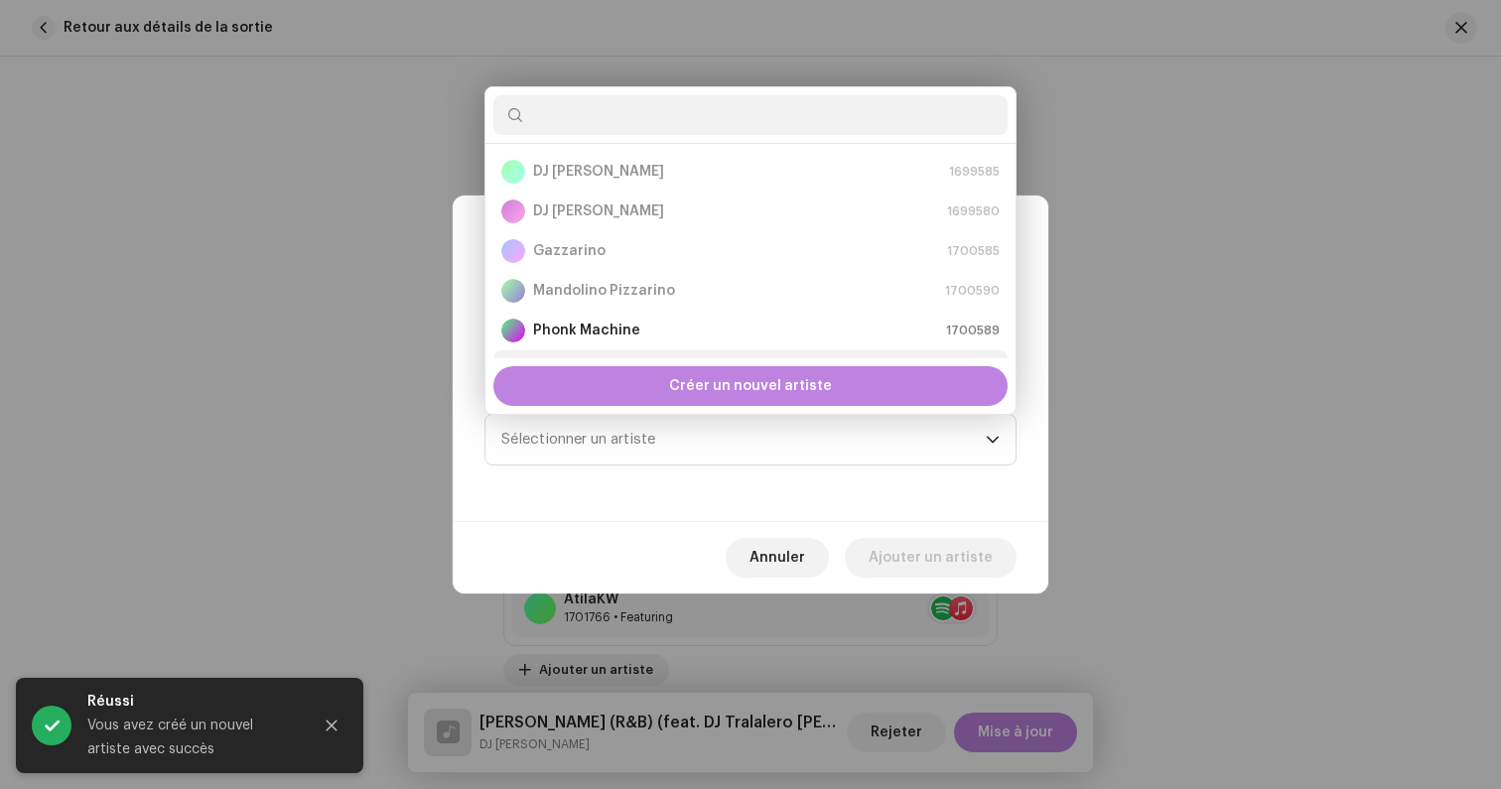
scroll to position [32, 0]
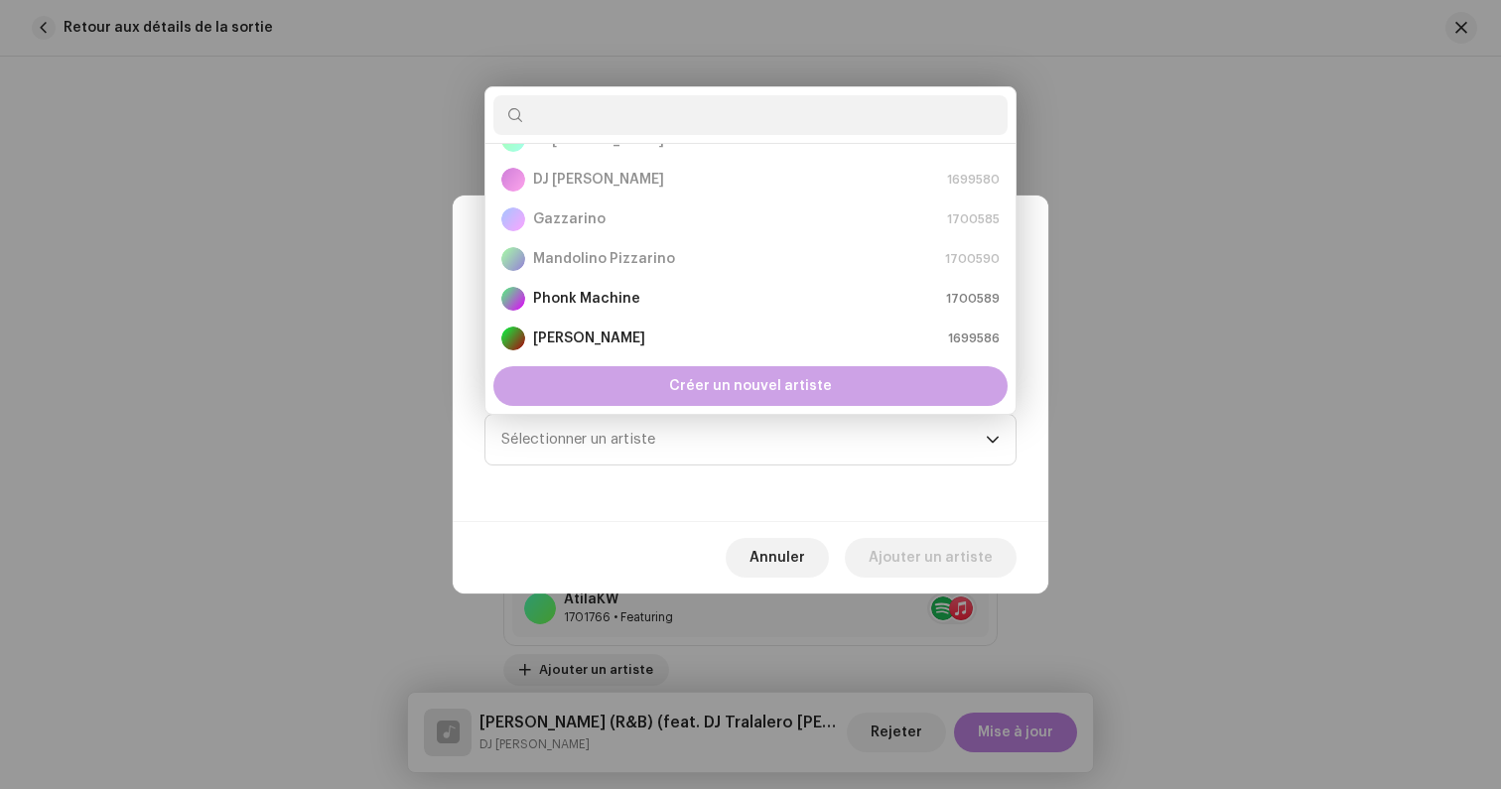
click at [649, 385] on div "Créer un nouvel artiste" at bounding box center [750, 386] width 514 height 40
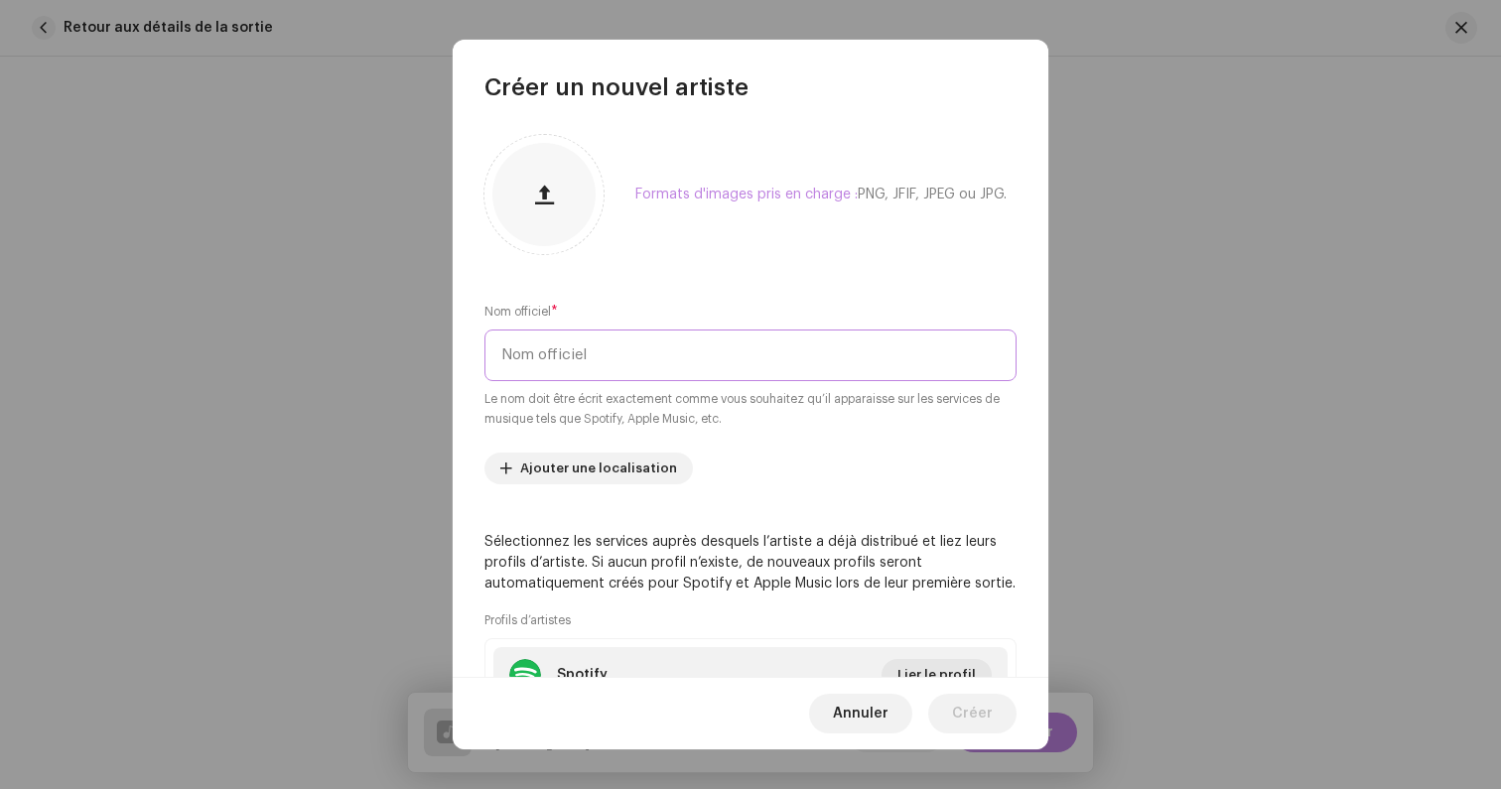
click at [551, 372] on input "text" at bounding box center [750, 355] width 532 height 52
click at [552, 373] on input "text" at bounding box center [750, 355] width 532 height 52
click at [543, 365] on input "Ezhilann" at bounding box center [750, 355] width 532 height 52
type input "Ezhilann"
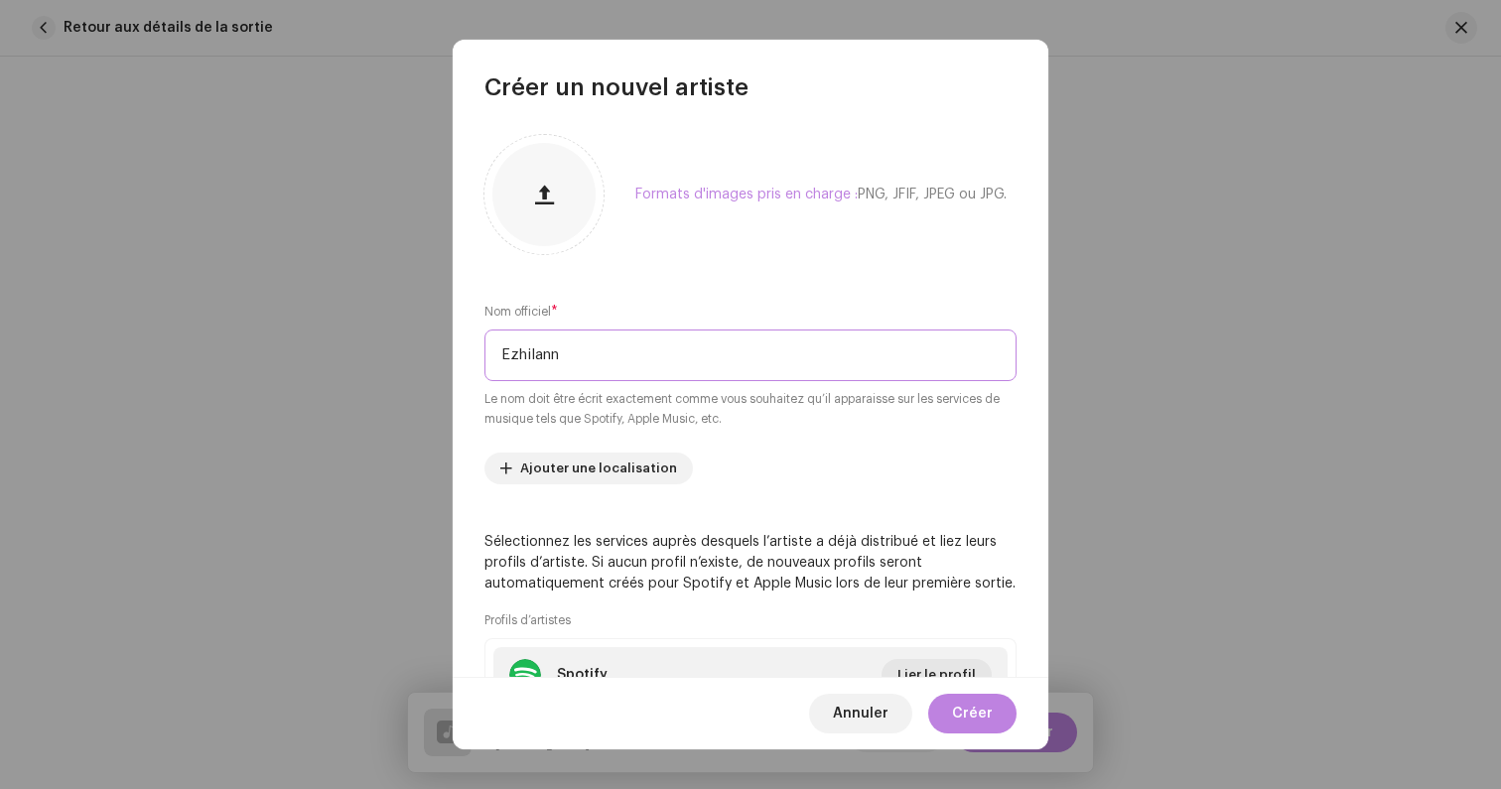
scroll to position [202, 0]
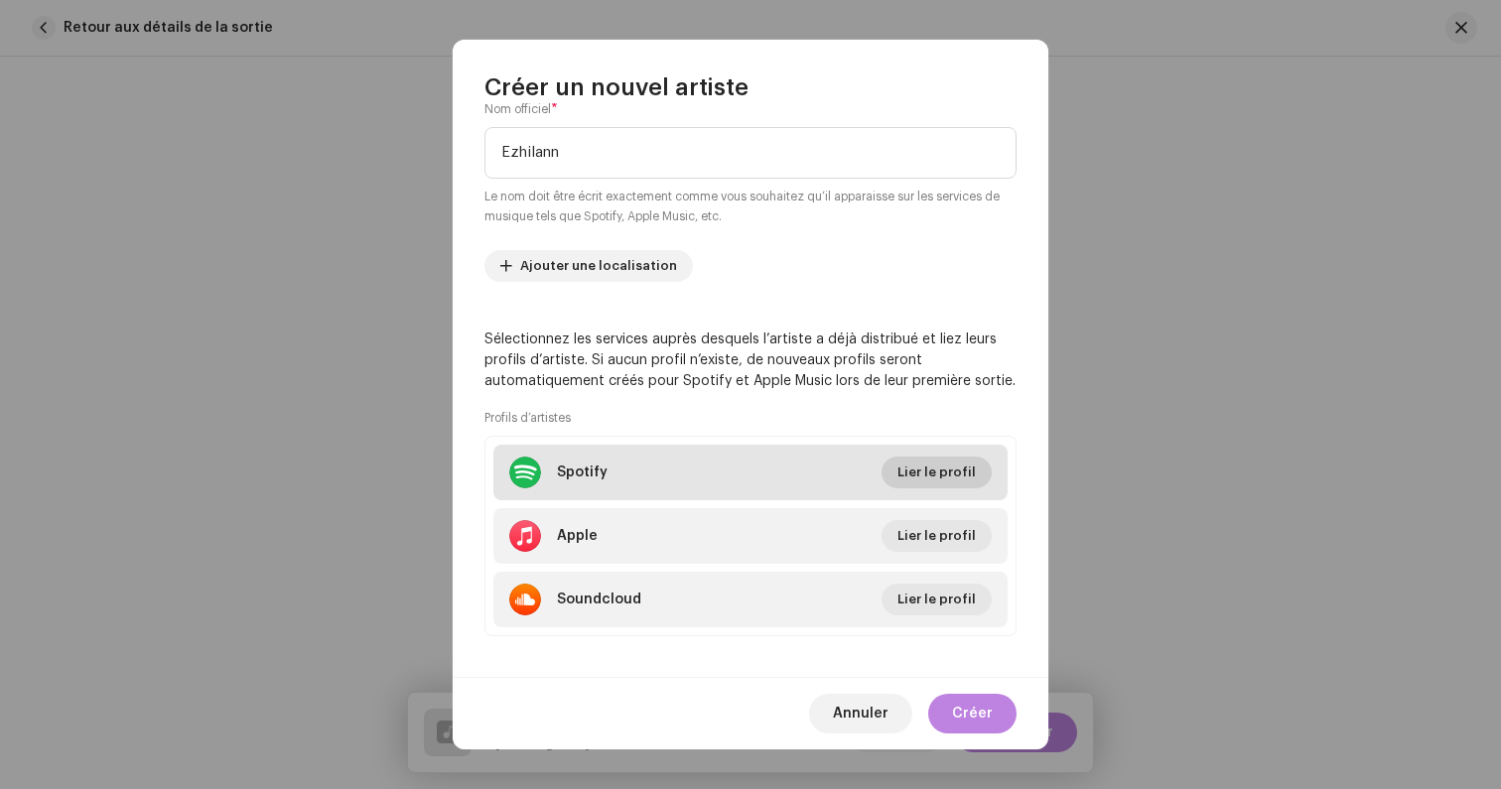
click at [913, 481] on span "Lier le profil" at bounding box center [936, 473] width 78 height 40
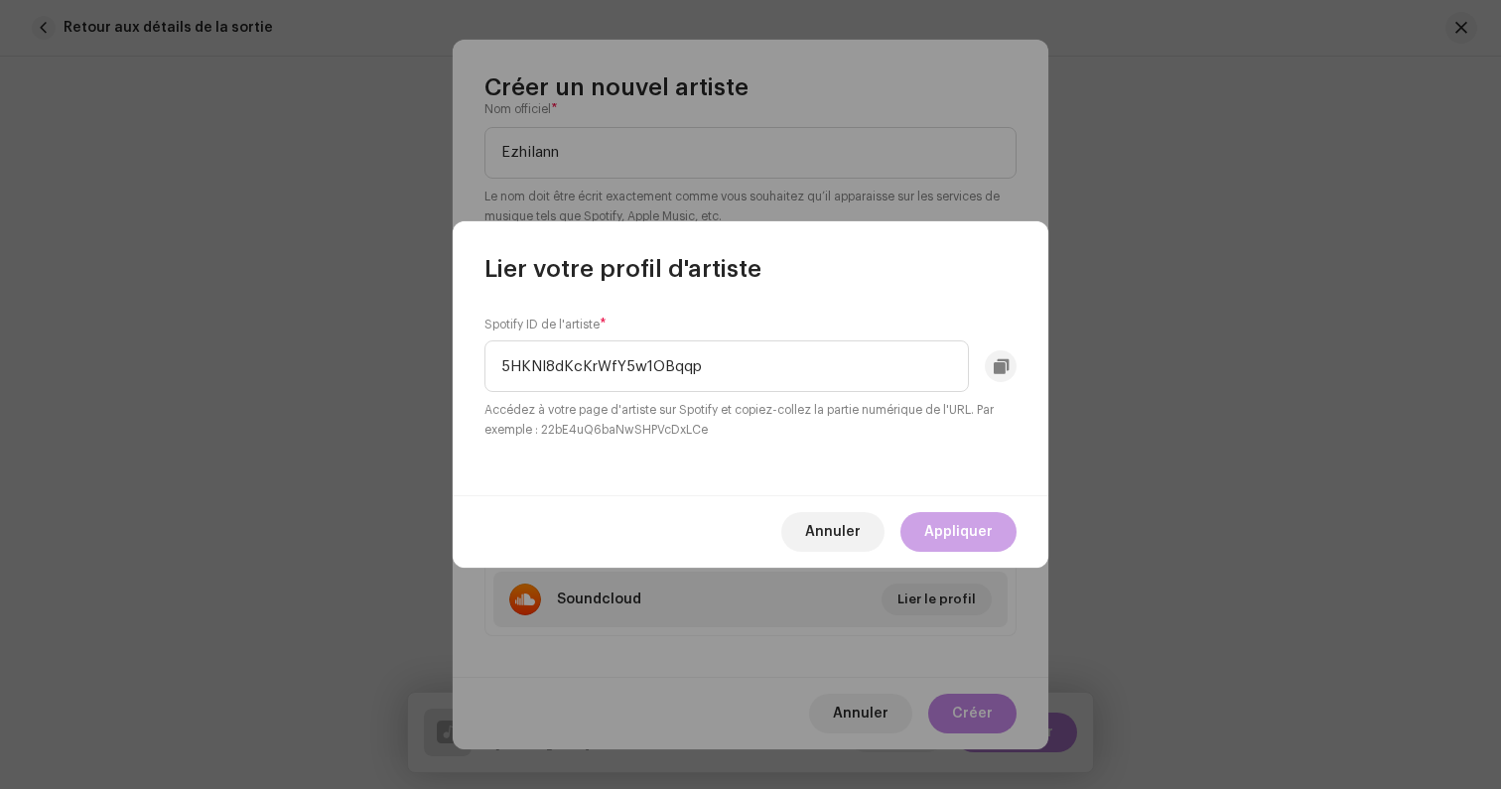
type input "5HKNI8dKcKrWfY5w1OBqqp"
click at [942, 539] on span "Appliquer" at bounding box center [958, 532] width 68 height 40
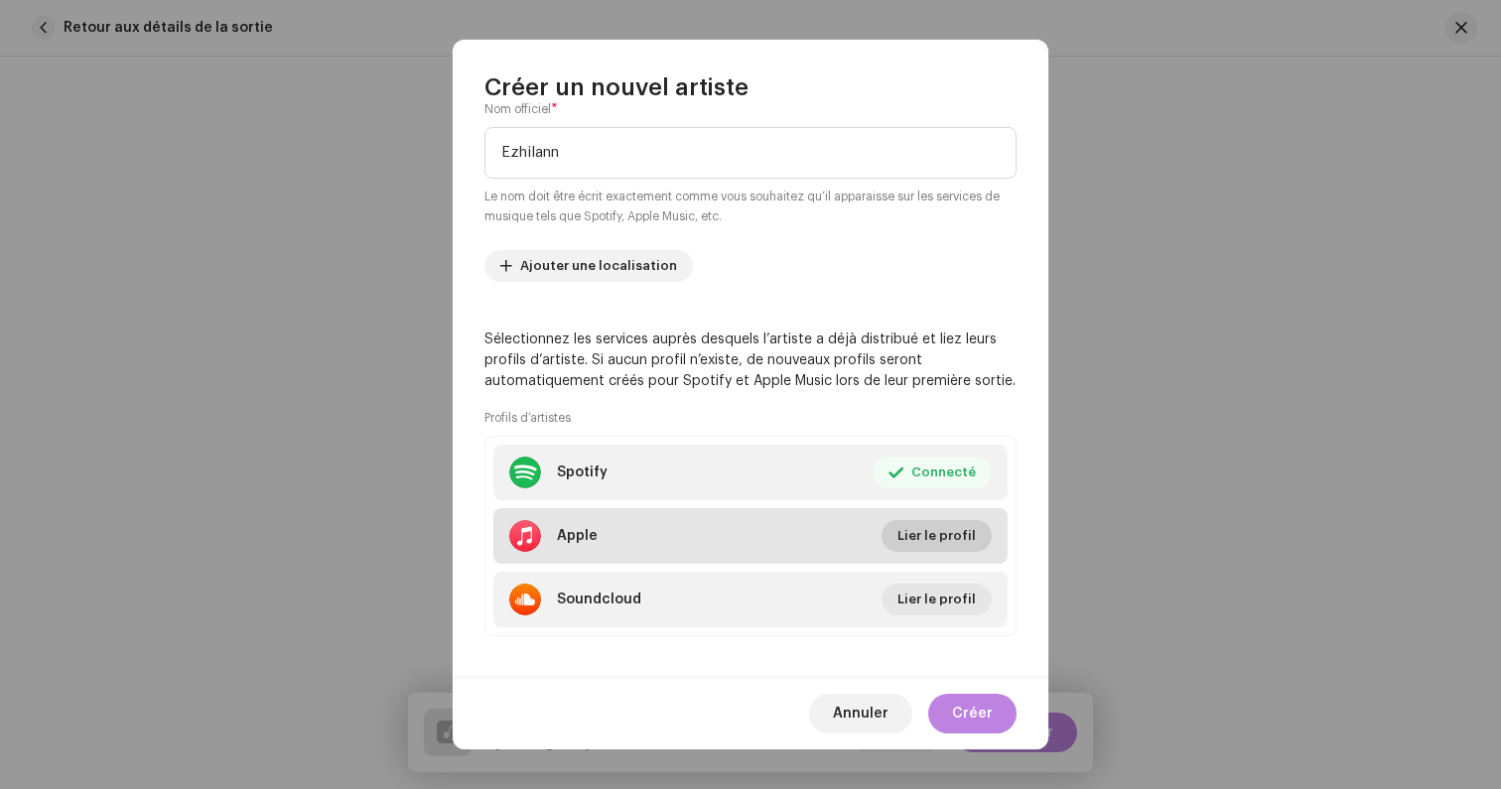
click at [913, 527] on span "Lier le profil" at bounding box center [936, 536] width 78 height 40
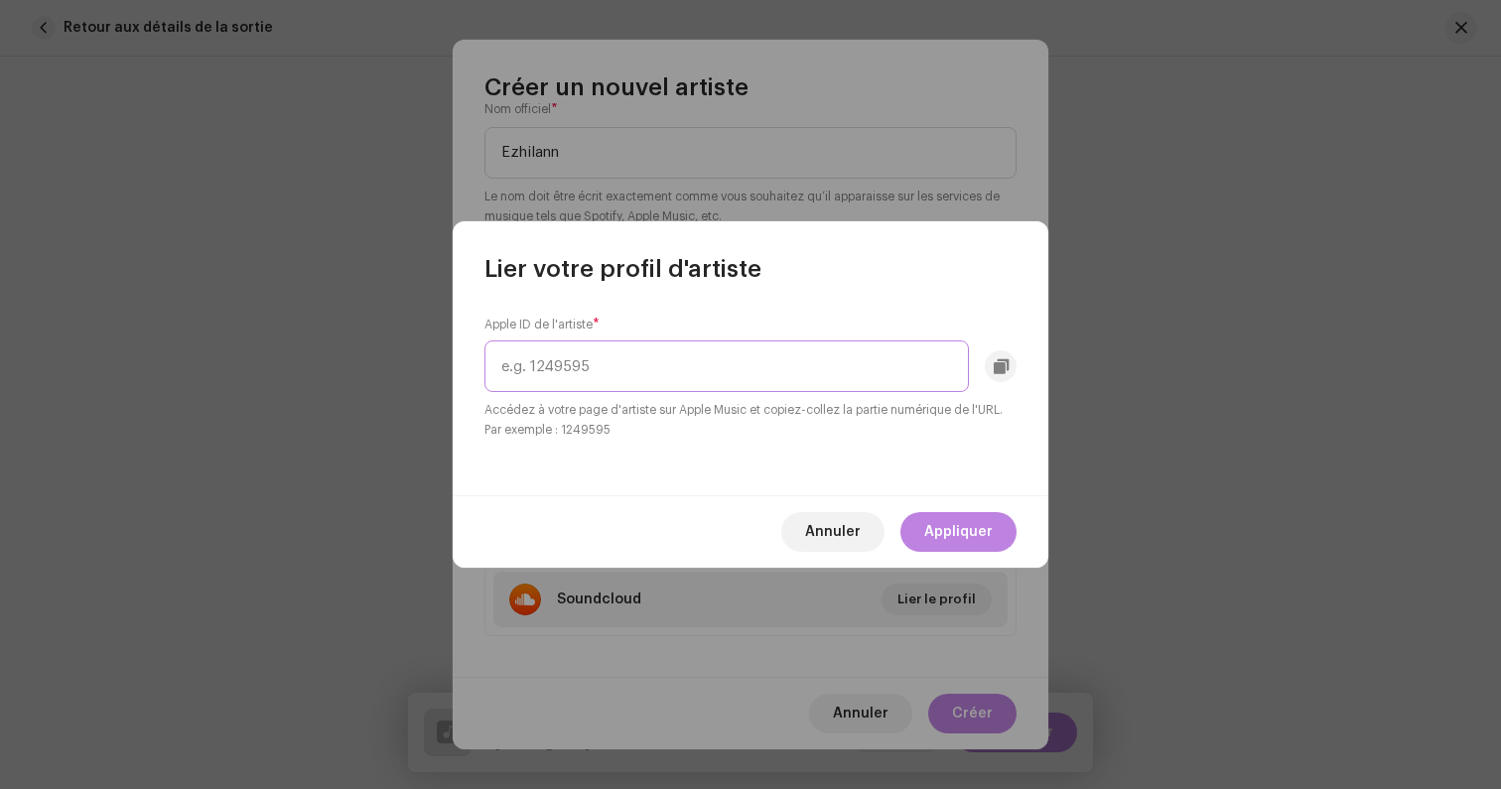
paste input "1685541445"
type input "1685541445"
click at [965, 530] on span "Appliquer" at bounding box center [958, 532] width 68 height 40
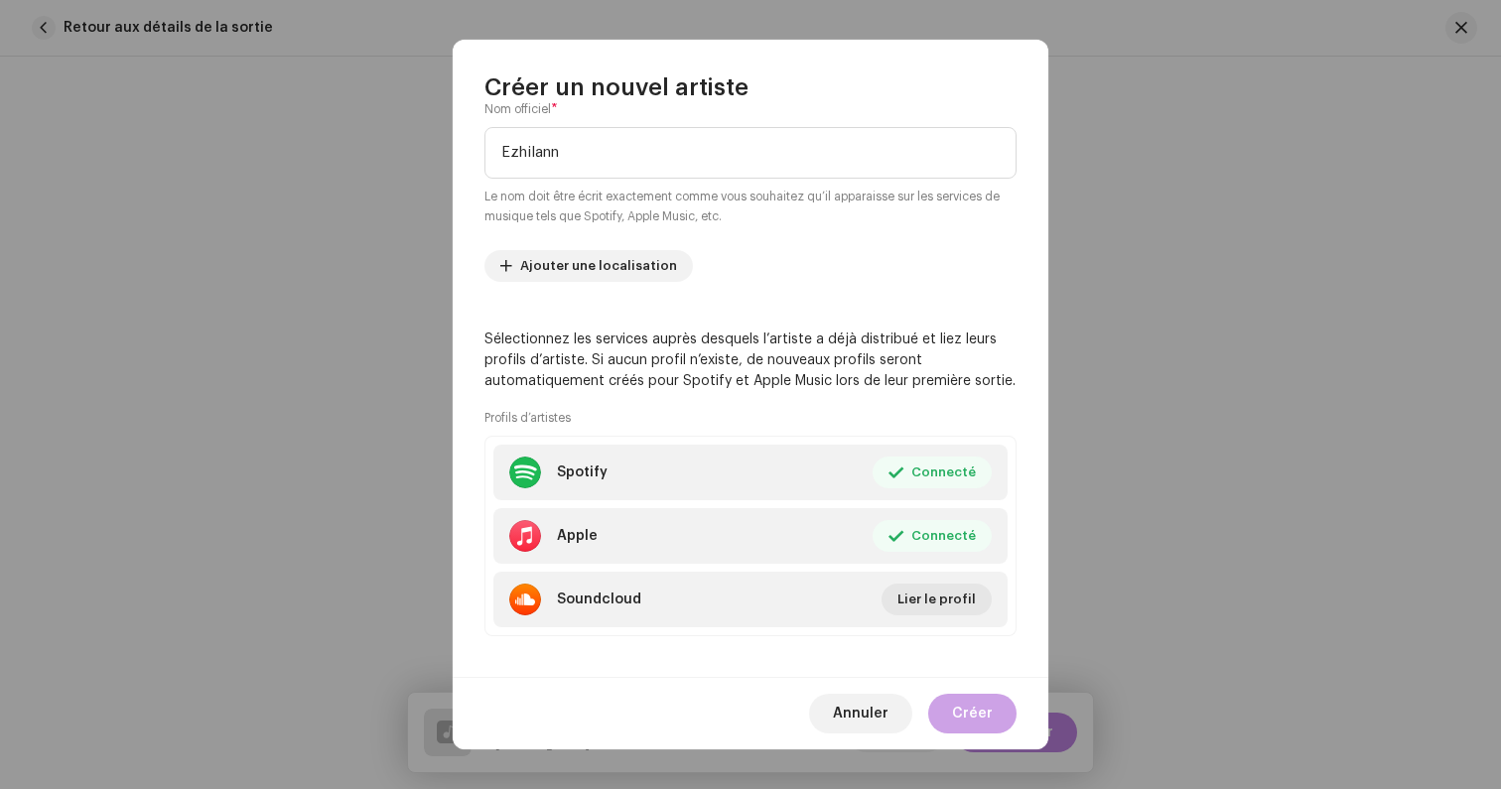
click at [995, 713] on button "Créer" at bounding box center [972, 714] width 88 height 40
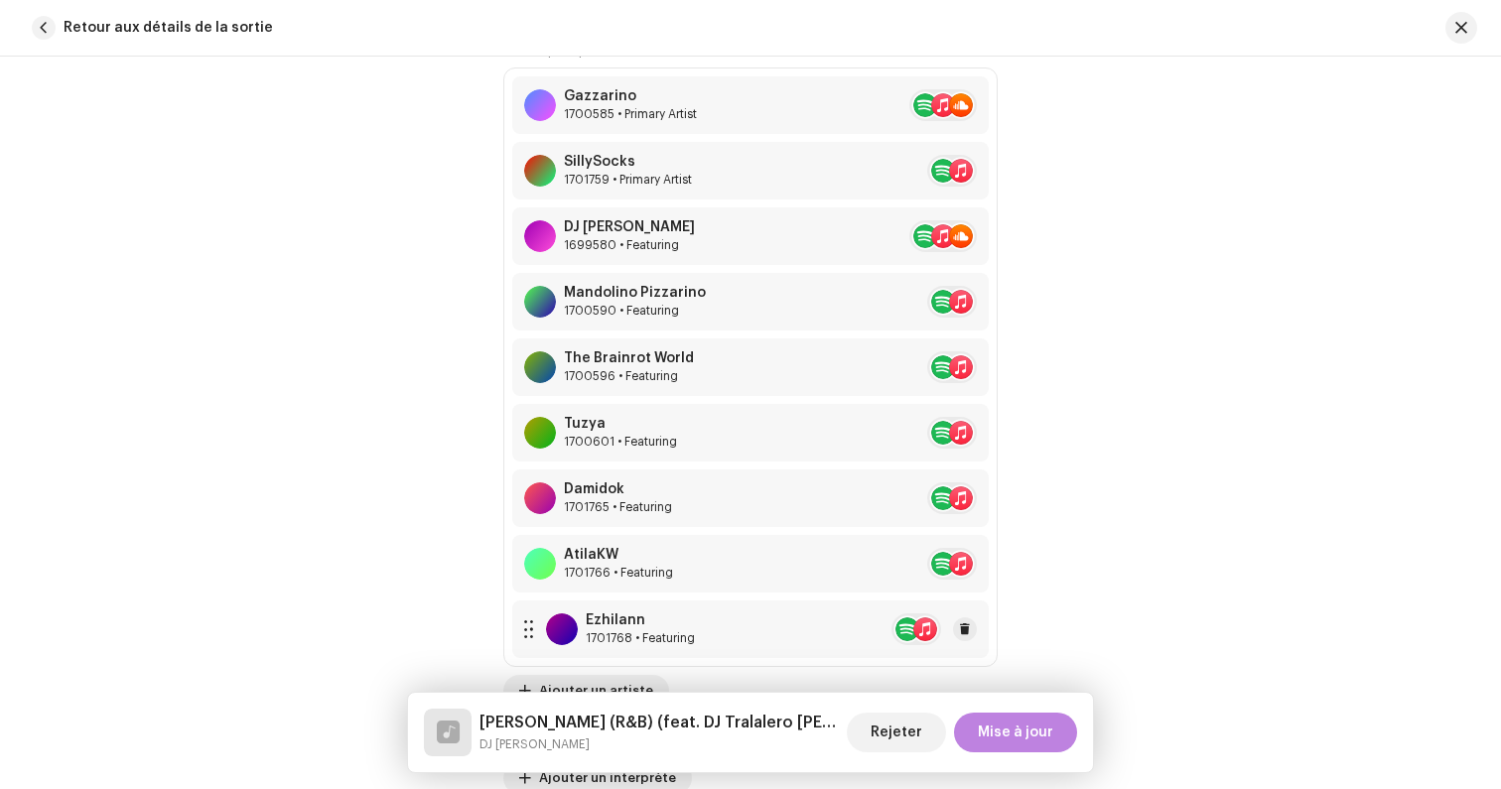
scroll to position [1448, 0]
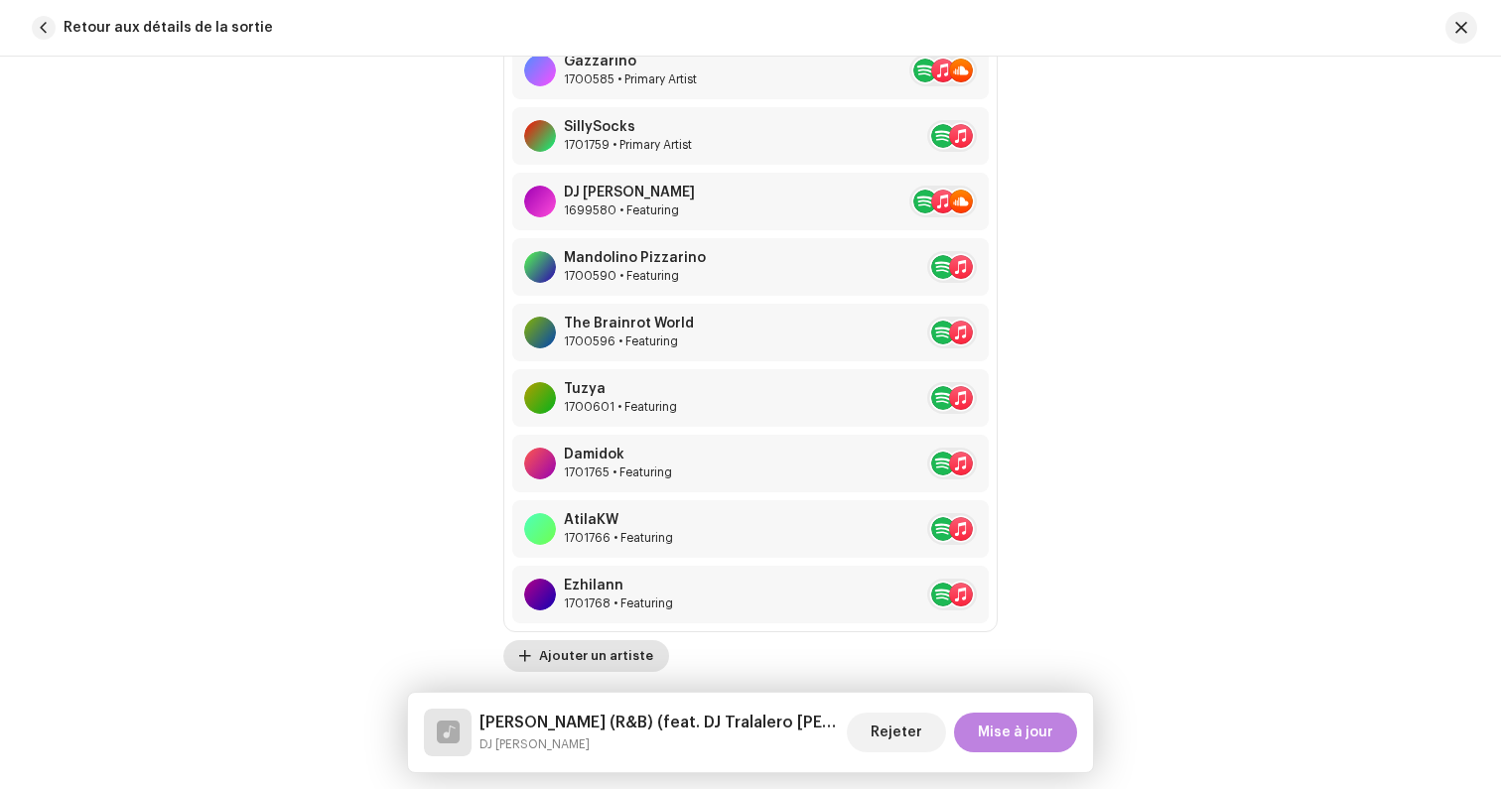
click at [582, 657] on span "Ajouter un artiste" at bounding box center [596, 656] width 114 height 40
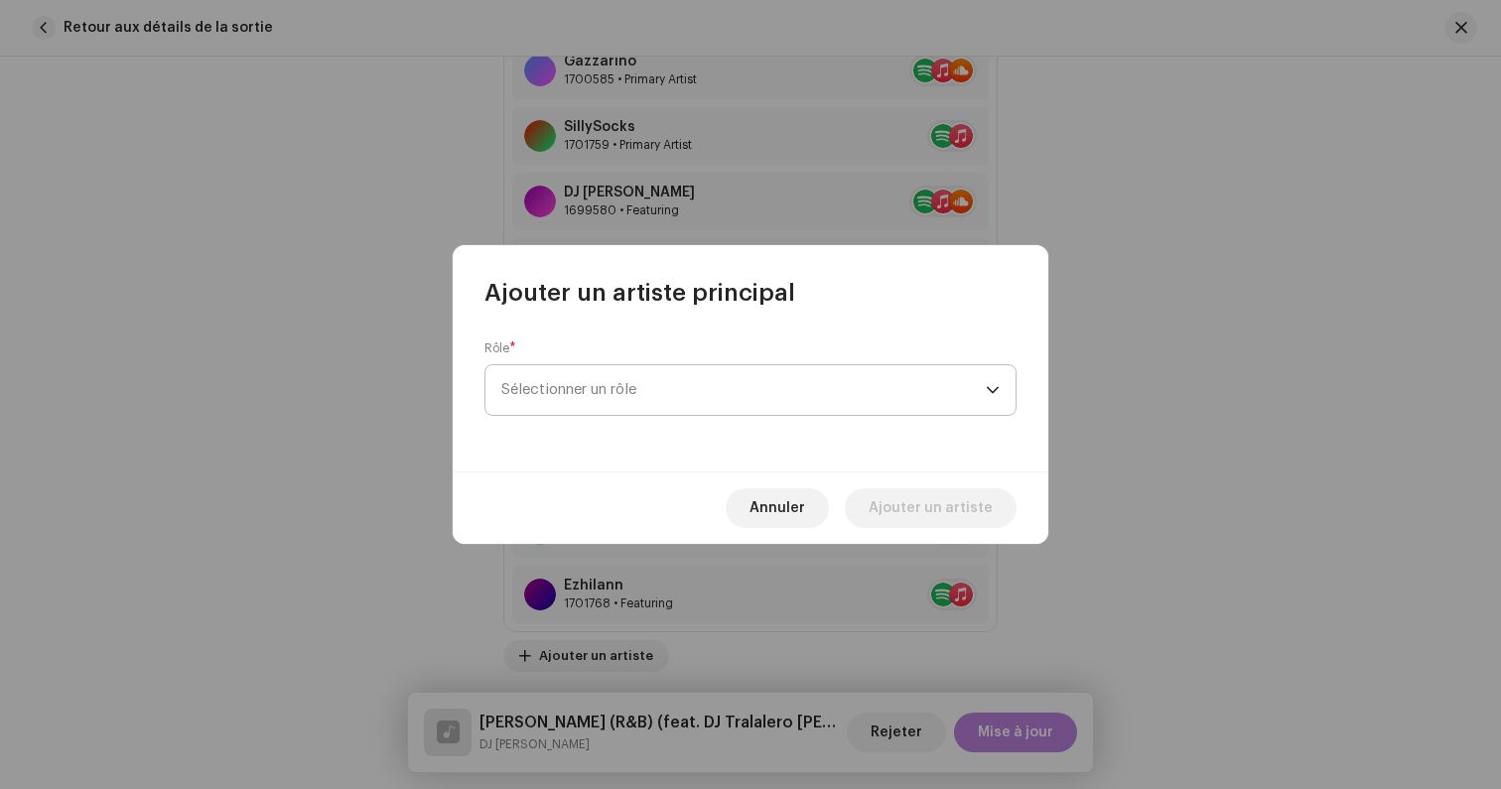
click at [627, 400] on span "Sélectionner un rôle" at bounding box center [743, 390] width 484 height 50
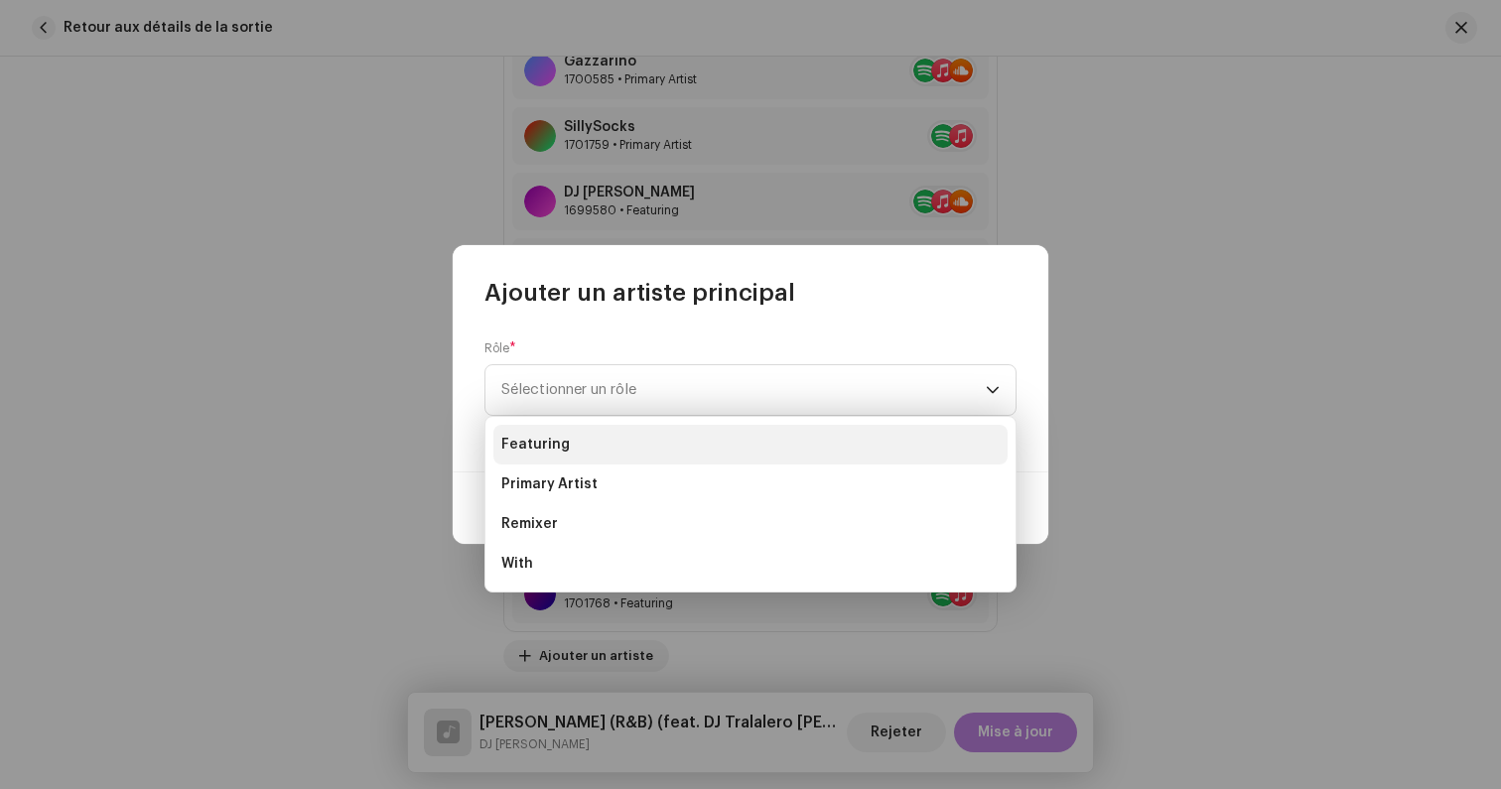
click at [601, 438] on li "Featuring" at bounding box center [750, 445] width 514 height 40
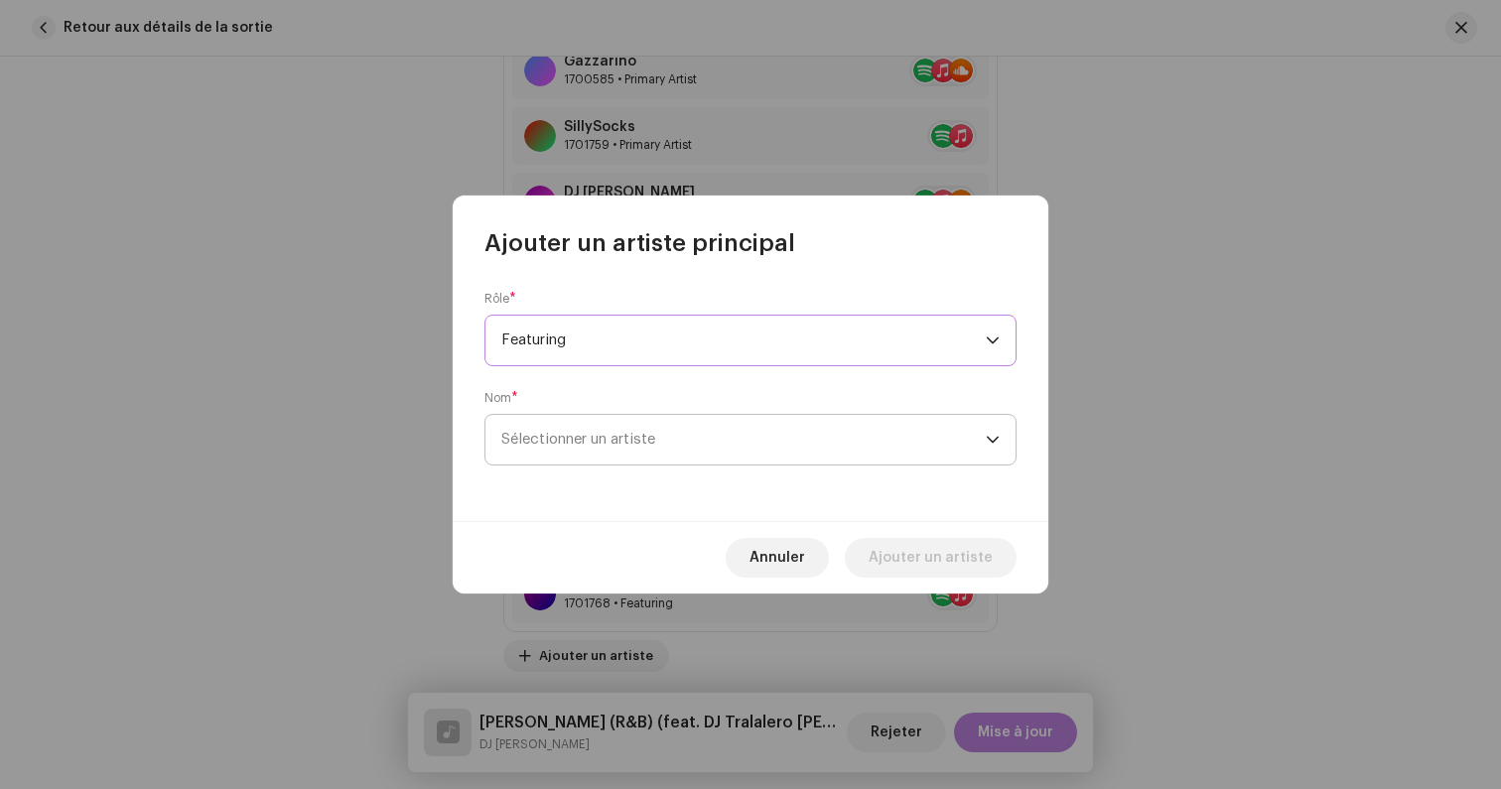
click at [714, 421] on span "Sélectionner un artiste" at bounding box center [743, 440] width 484 height 50
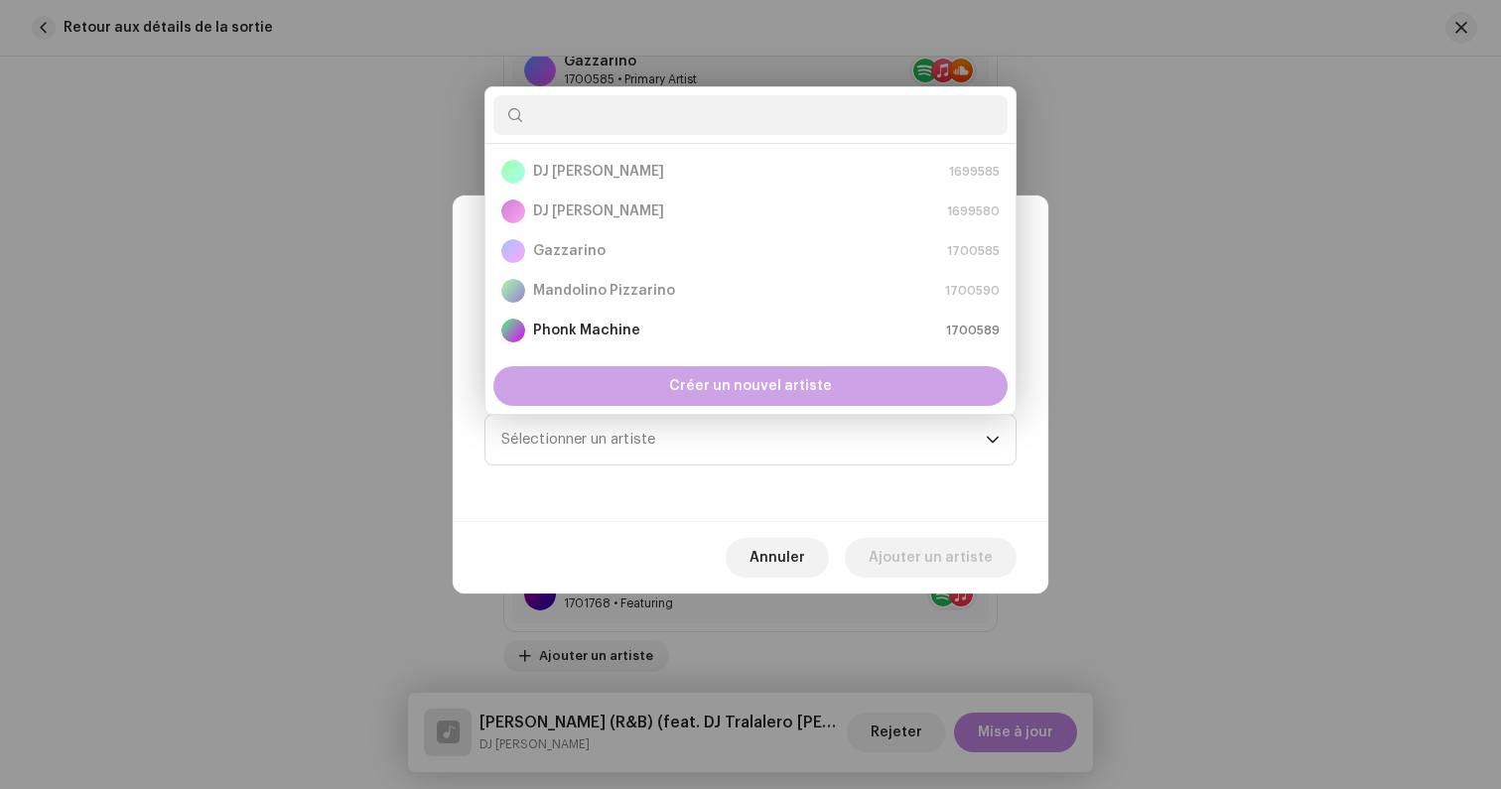
scroll to position [32, 0]
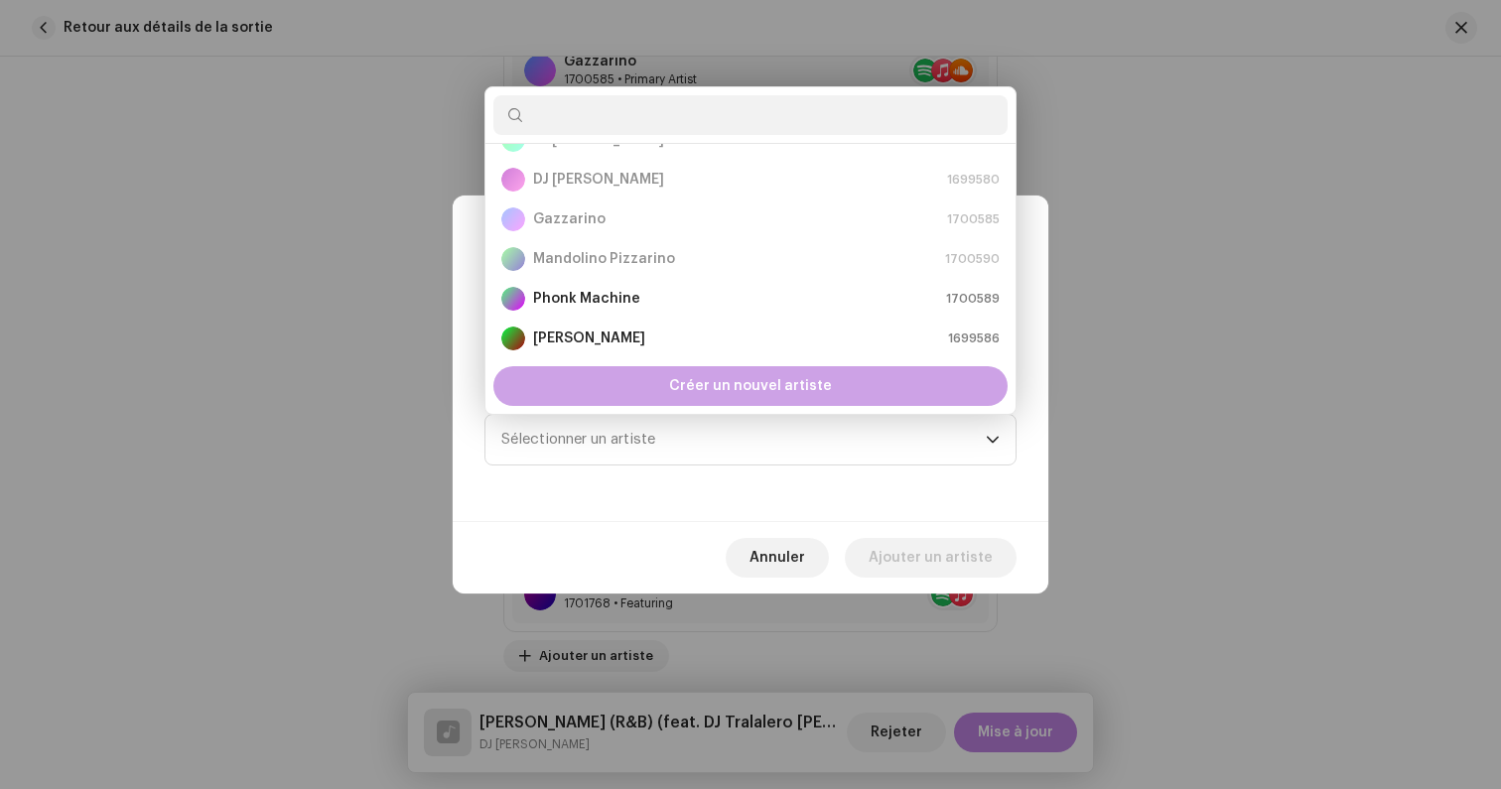
click at [703, 376] on span "Créer un nouvel artiste" at bounding box center [750, 386] width 163 height 40
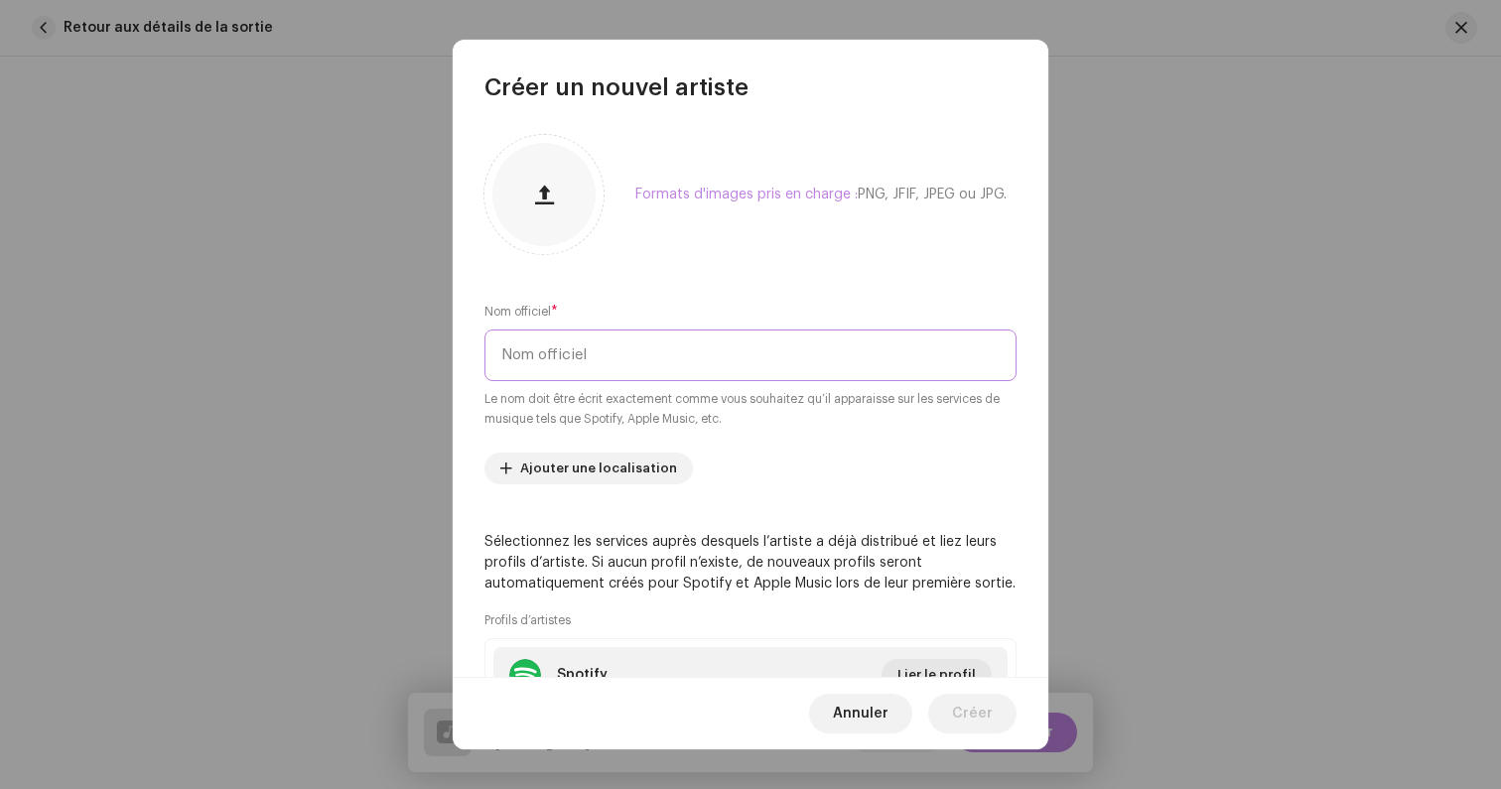
click at [629, 342] on input "text" at bounding box center [750, 355] width 532 height 52
click at [597, 351] on input "[PERSON_NAME].ia" at bounding box center [750, 355] width 532 height 52
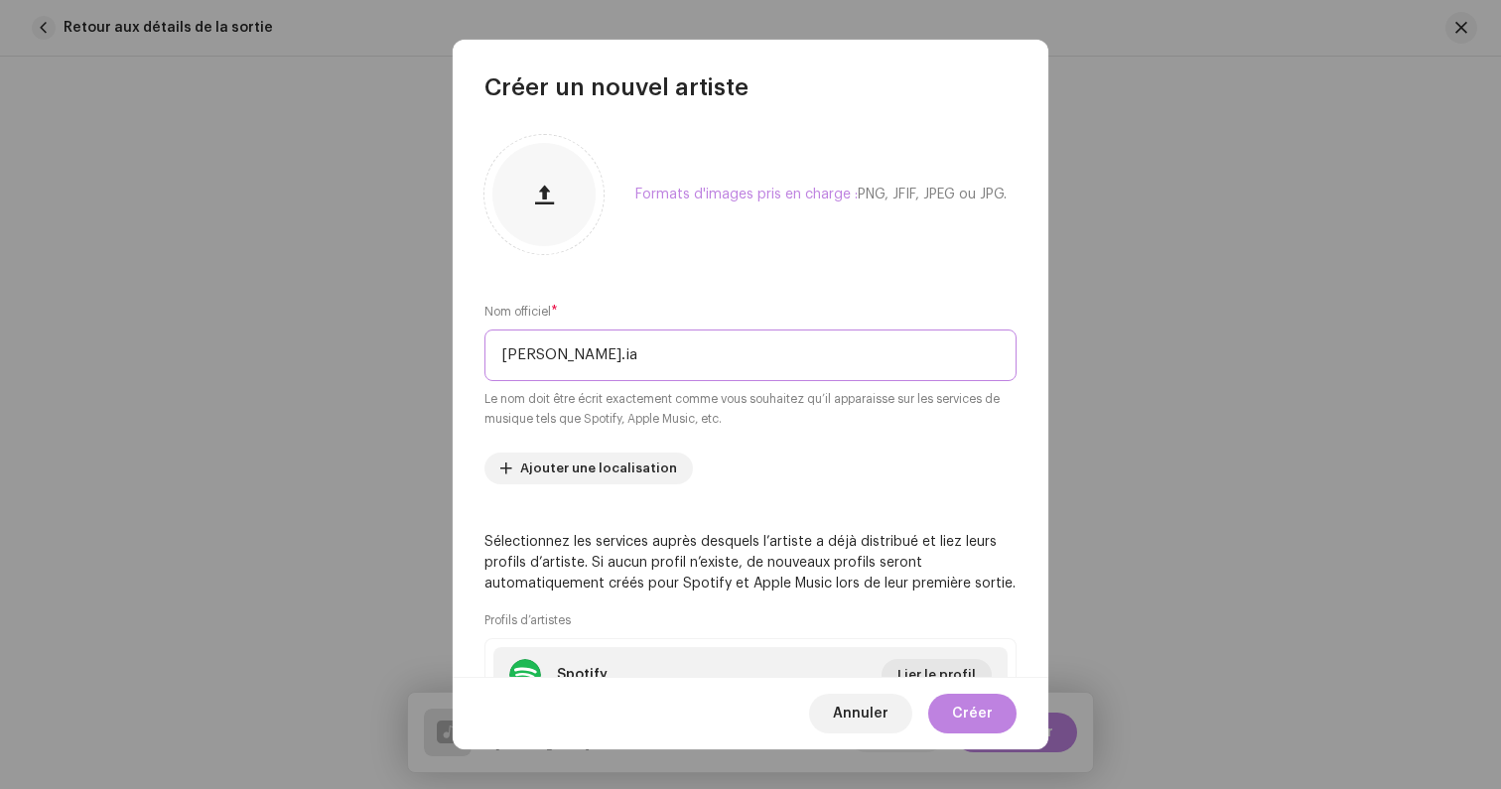
click at [597, 351] on input "[PERSON_NAME].ia" at bounding box center [750, 355] width 532 height 52
type input "[PERSON_NAME].ia"
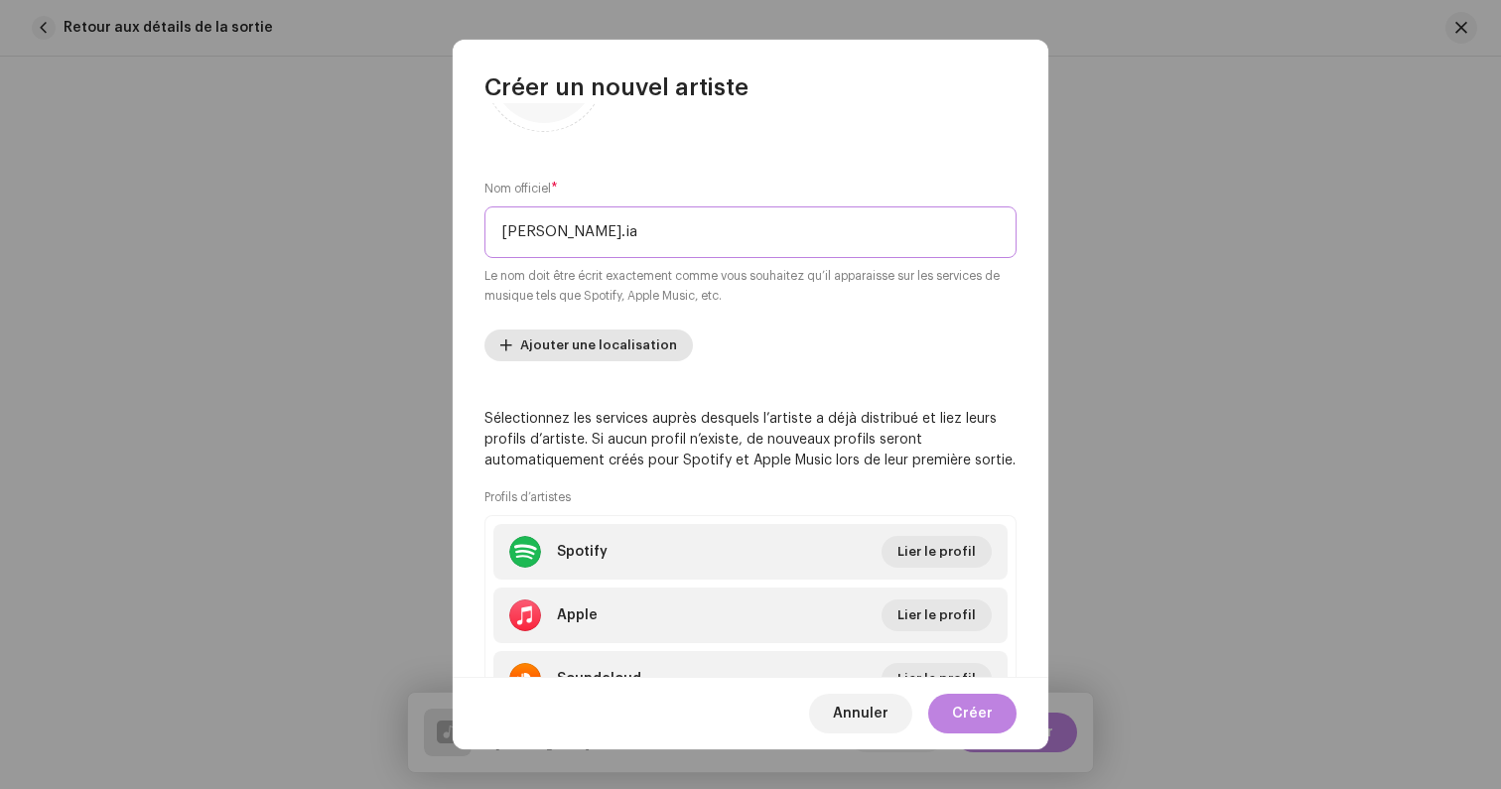
scroll to position [198, 0]
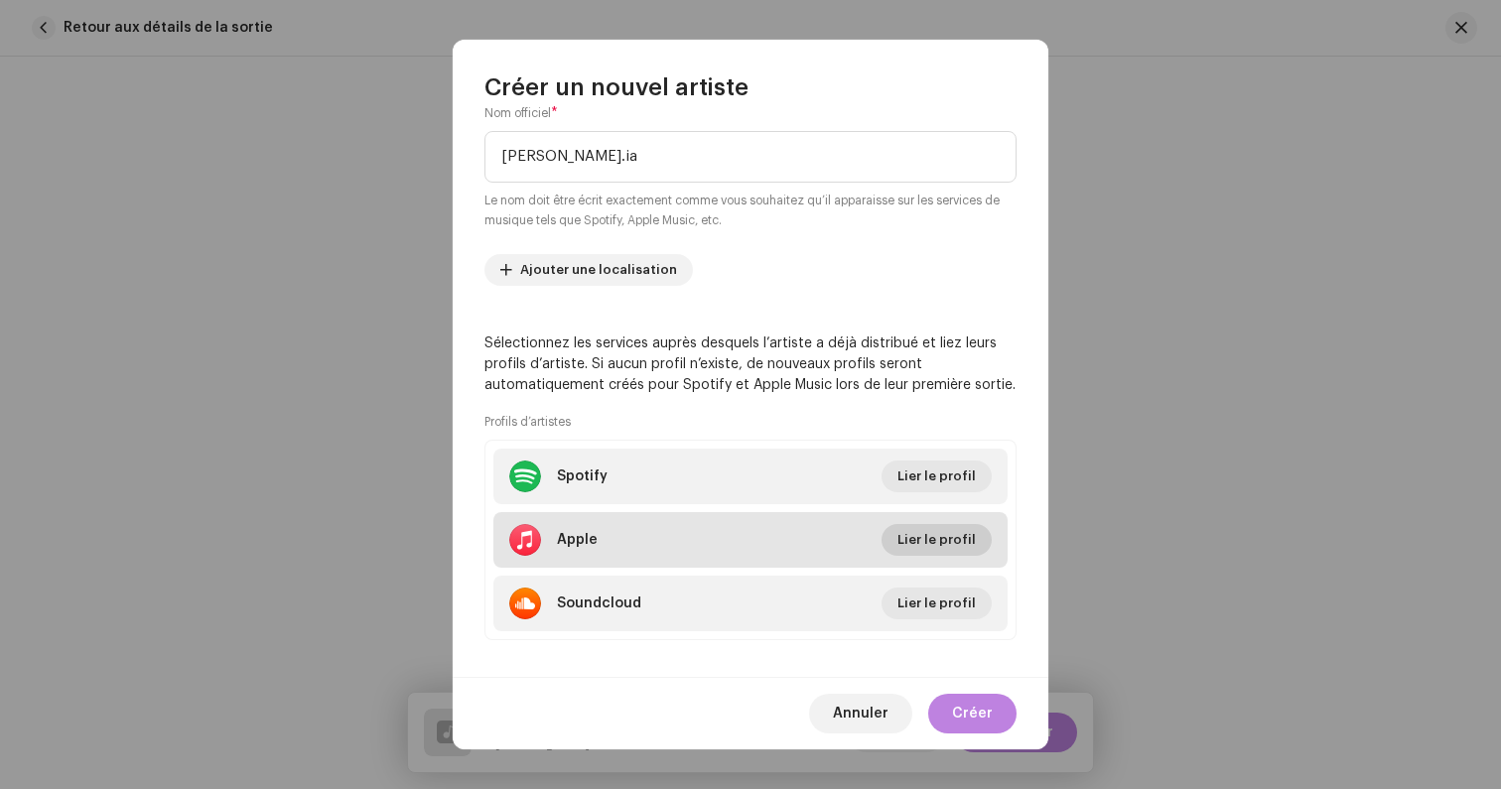
click at [914, 538] on span "Lier le profil" at bounding box center [936, 540] width 78 height 40
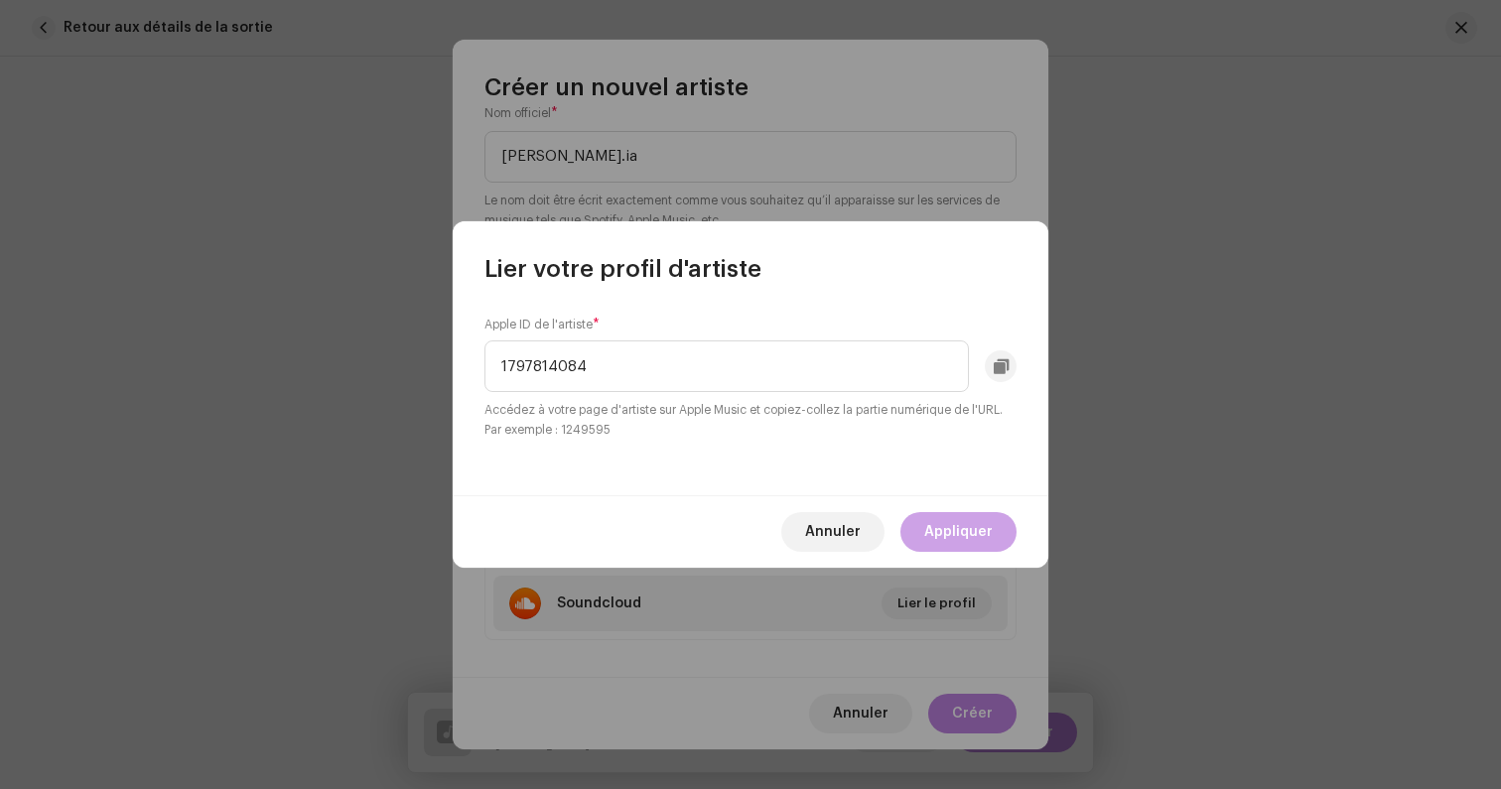
type input "1797814084"
click at [953, 532] on span "Appliquer" at bounding box center [958, 532] width 68 height 40
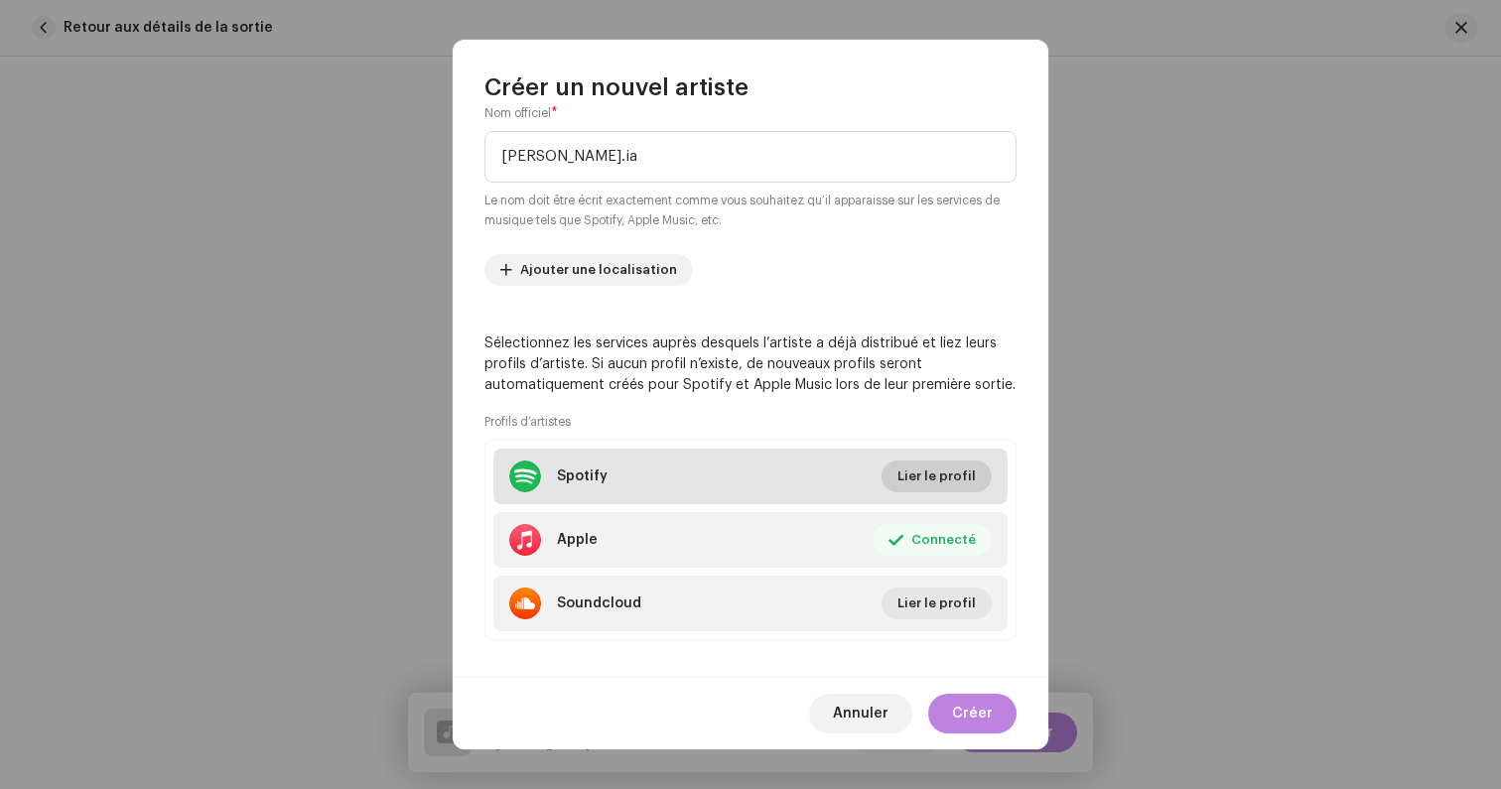
click at [917, 474] on span "Lier le profil" at bounding box center [936, 477] width 78 height 40
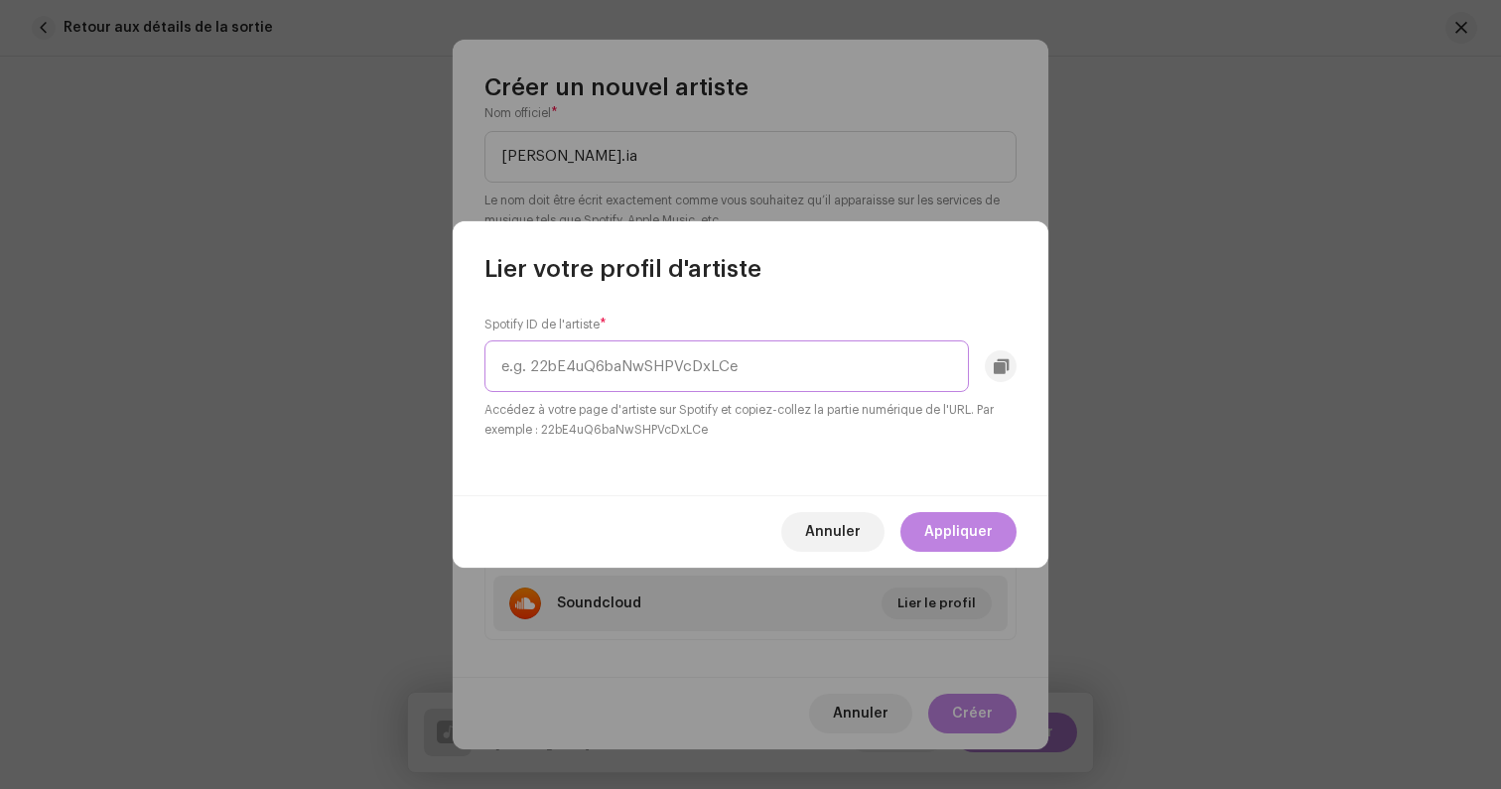
paste input "5R09zC1StynDjnGduDeOxl"
type input "5R09zC1StynDjnGduDeOxl"
click at [953, 531] on span "Appliquer" at bounding box center [958, 532] width 68 height 40
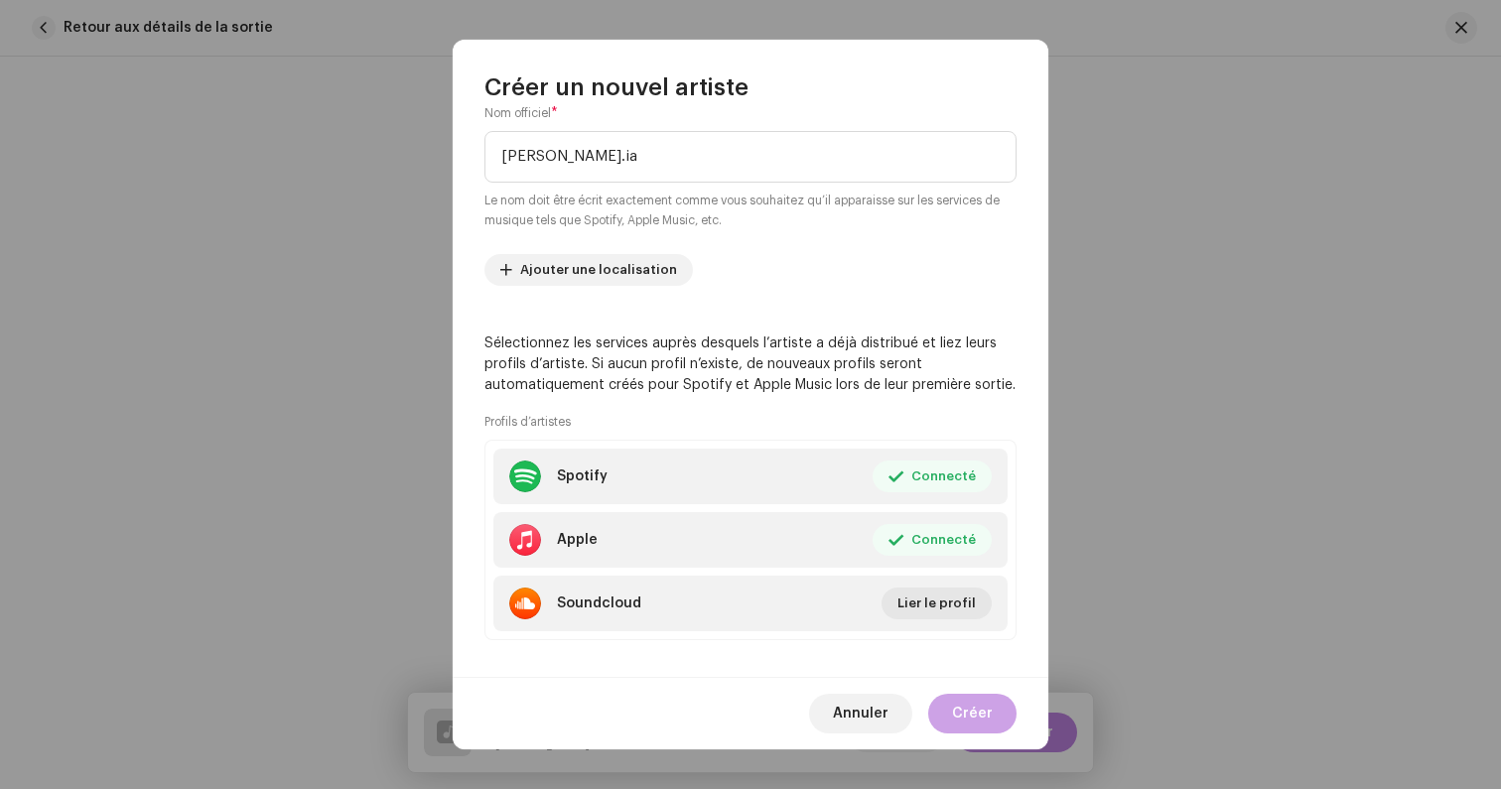
click at [960, 707] on span "Créer" at bounding box center [972, 714] width 41 height 40
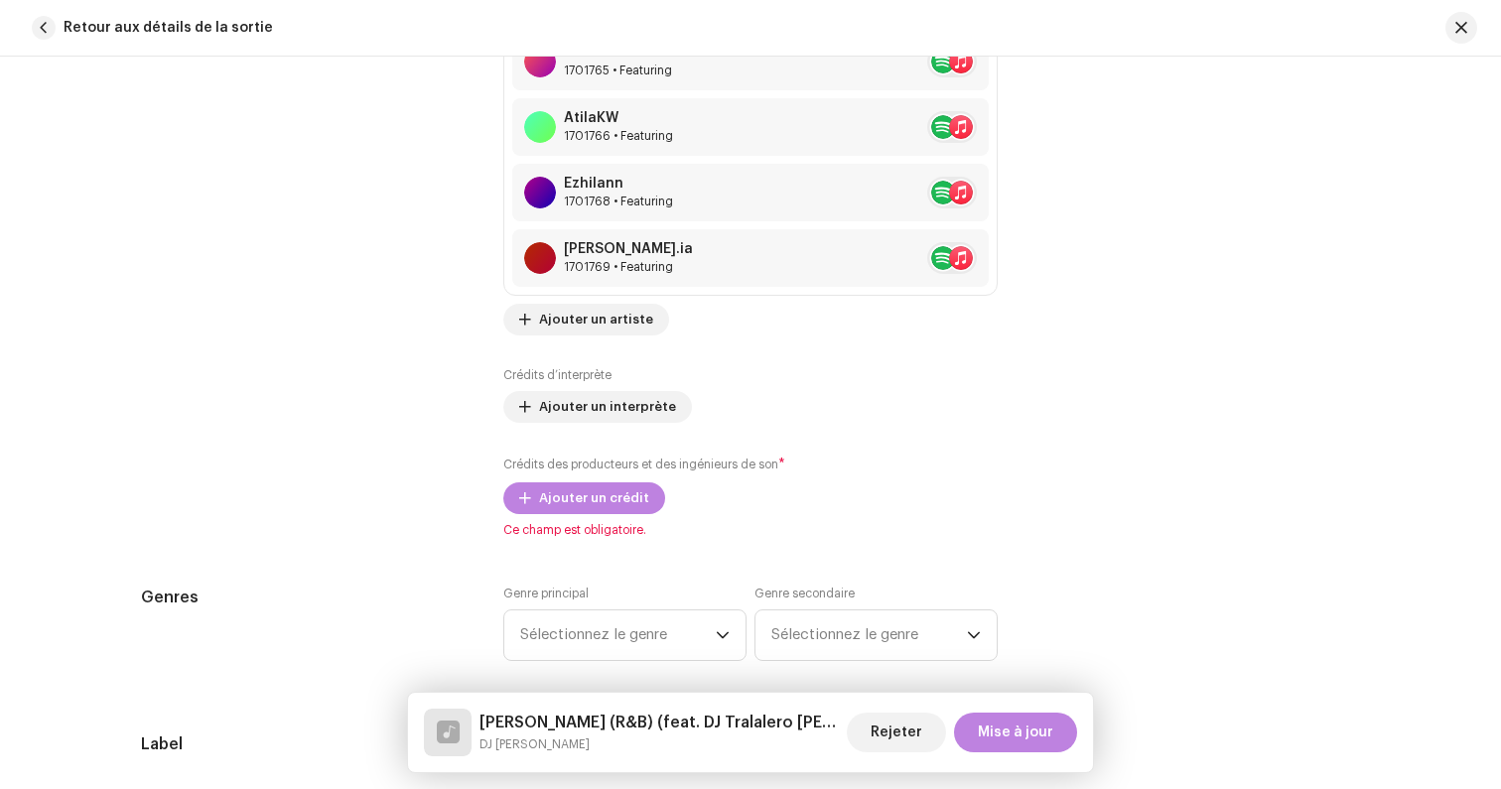
scroll to position [1957, 0]
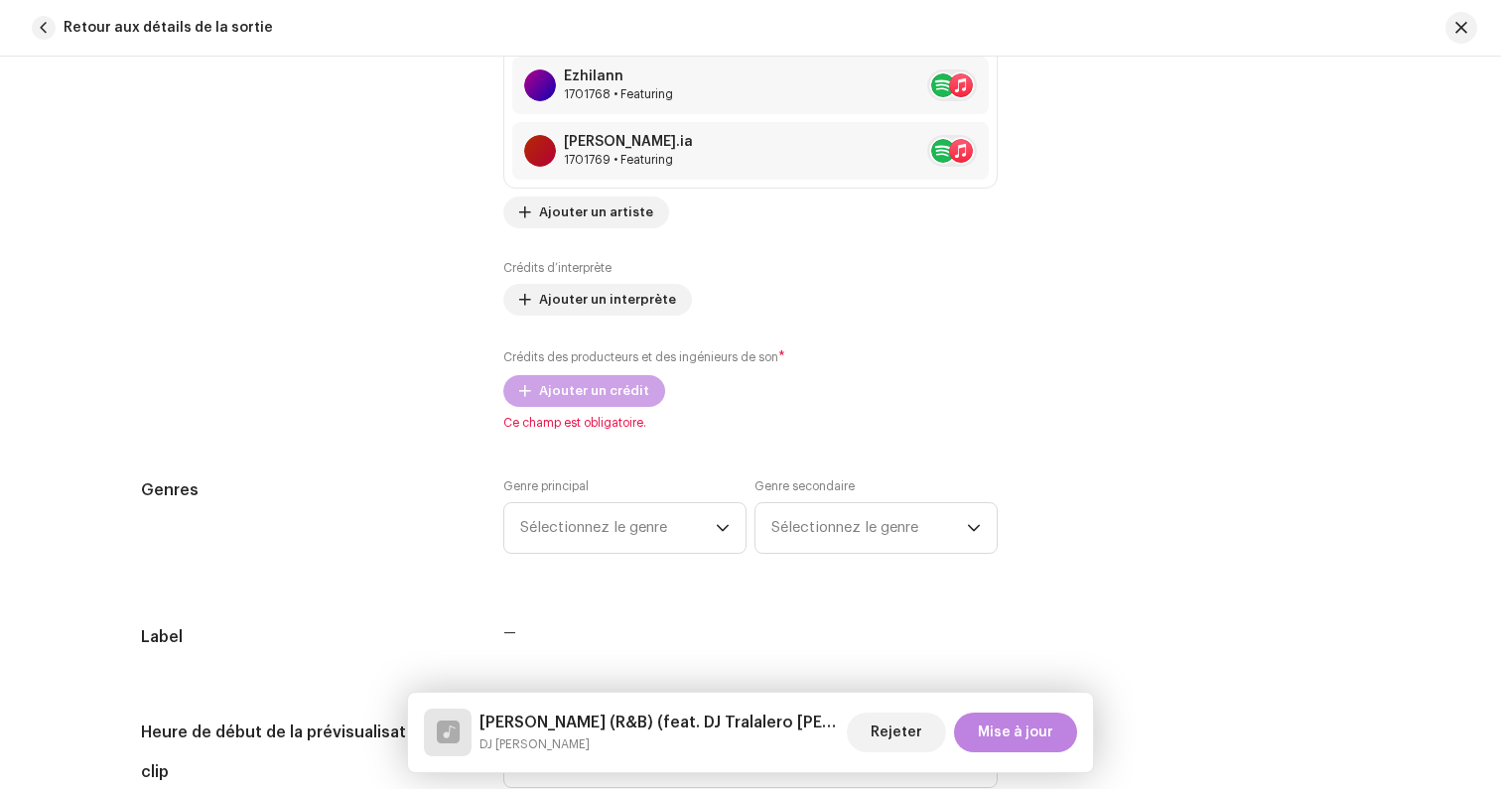
click at [564, 383] on span "Ajouter un crédit" at bounding box center [594, 391] width 110 height 40
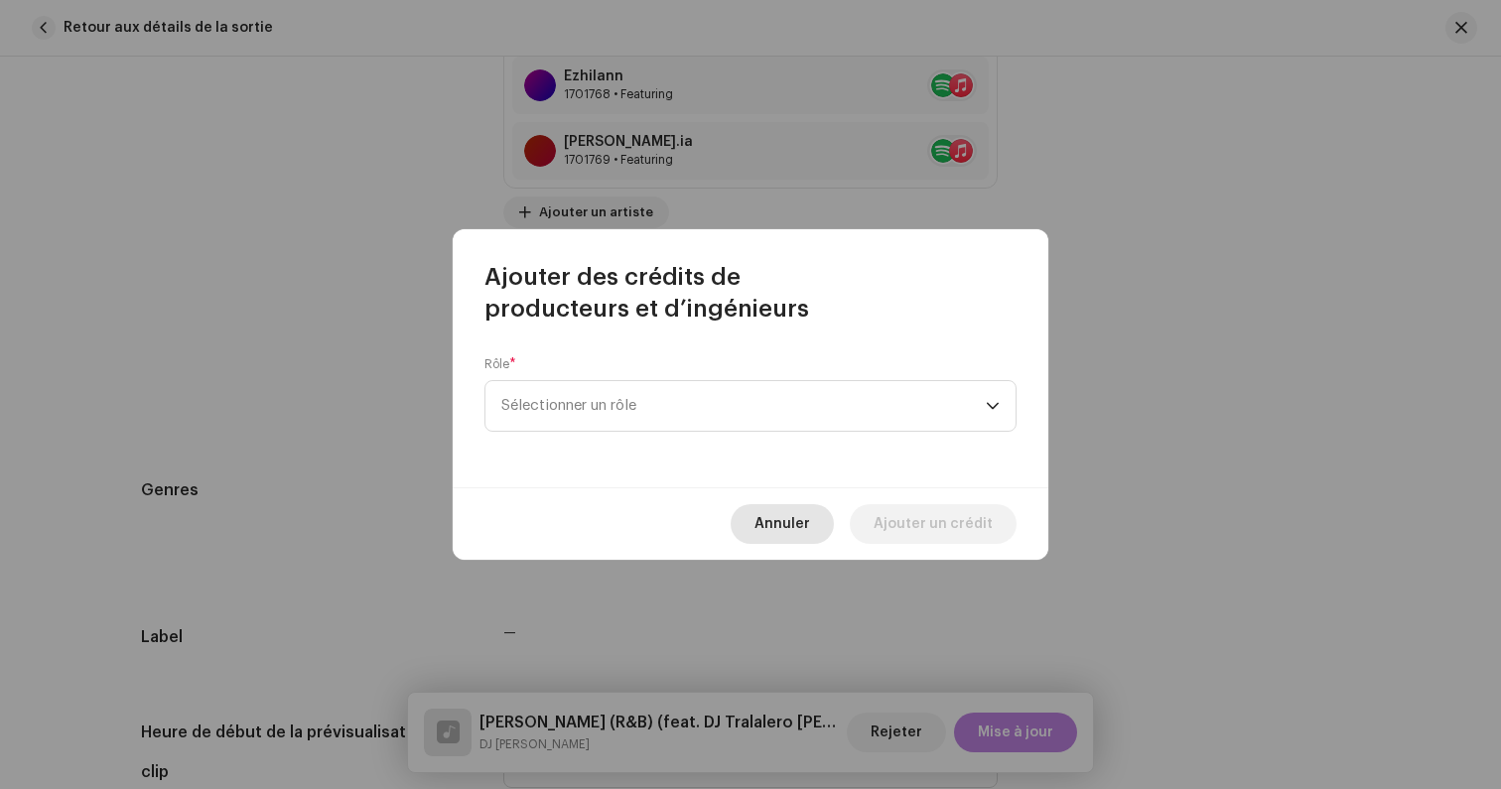
click at [768, 531] on span "Annuler" at bounding box center [782, 524] width 56 height 40
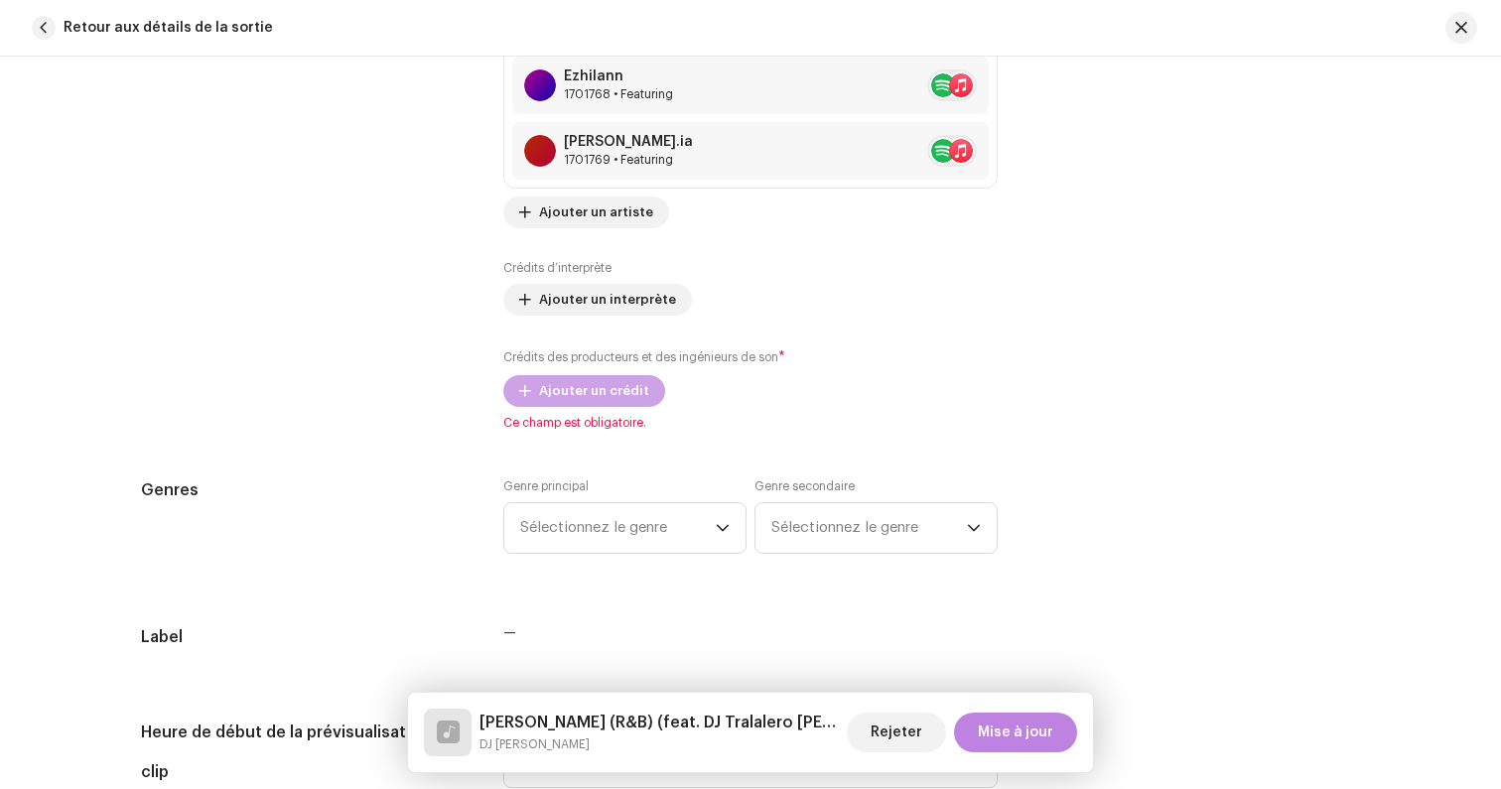
click at [607, 391] on span "Ajouter un crédit" at bounding box center [594, 391] width 110 height 40
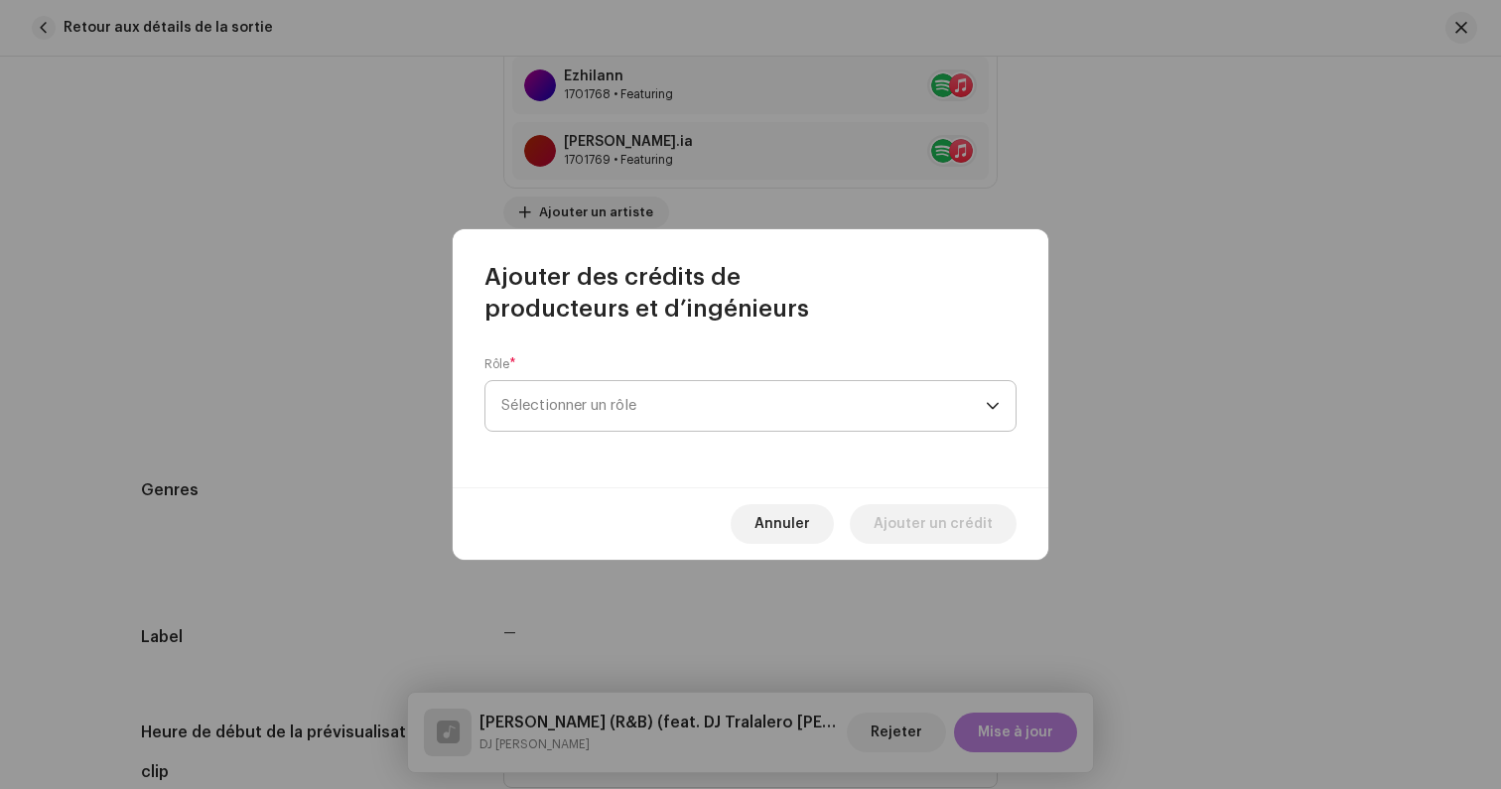
click at [645, 404] on span "Sélectionner un rôle" at bounding box center [743, 406] width 484 height 50
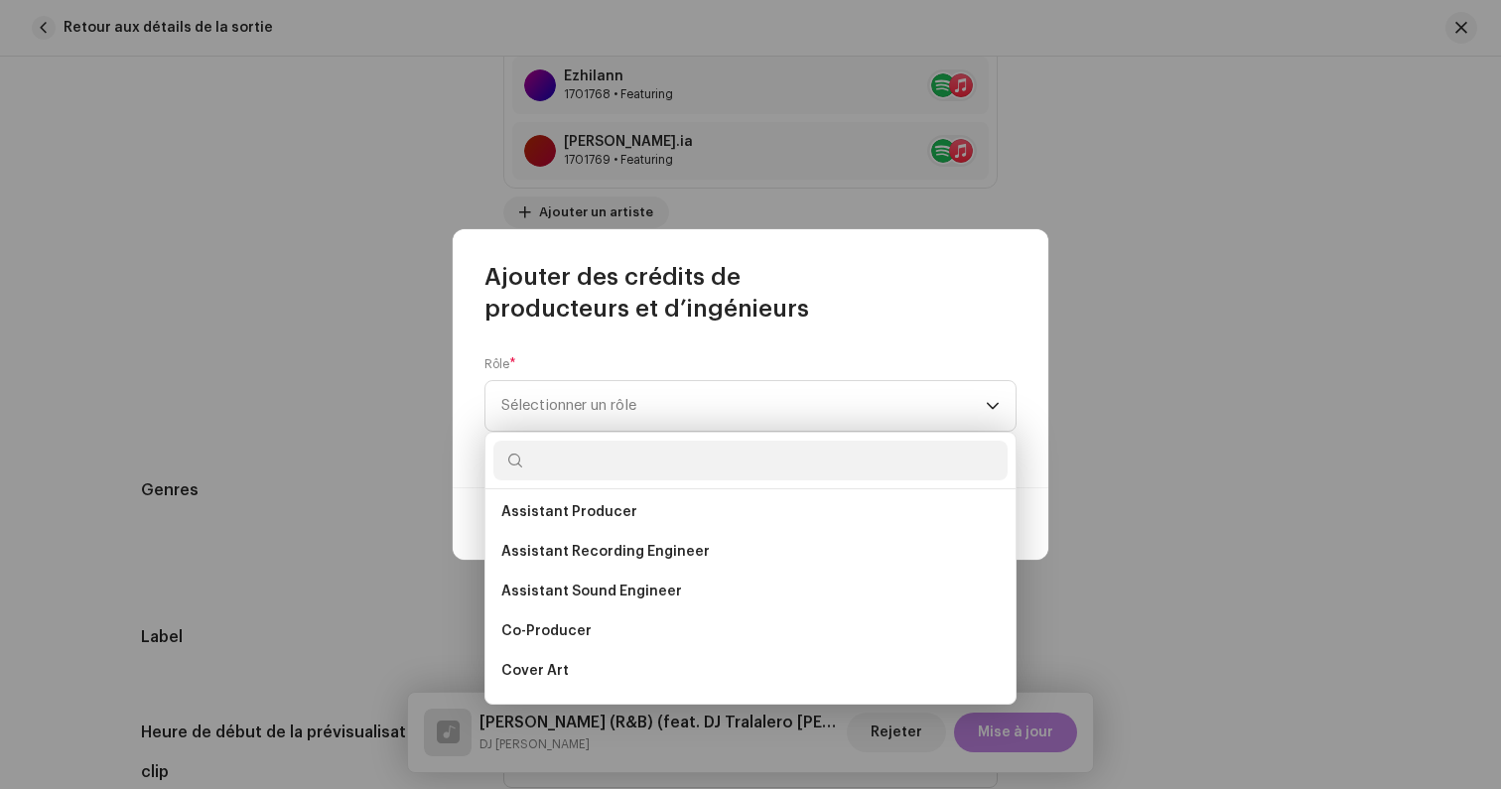
scroll to position [252, 0]
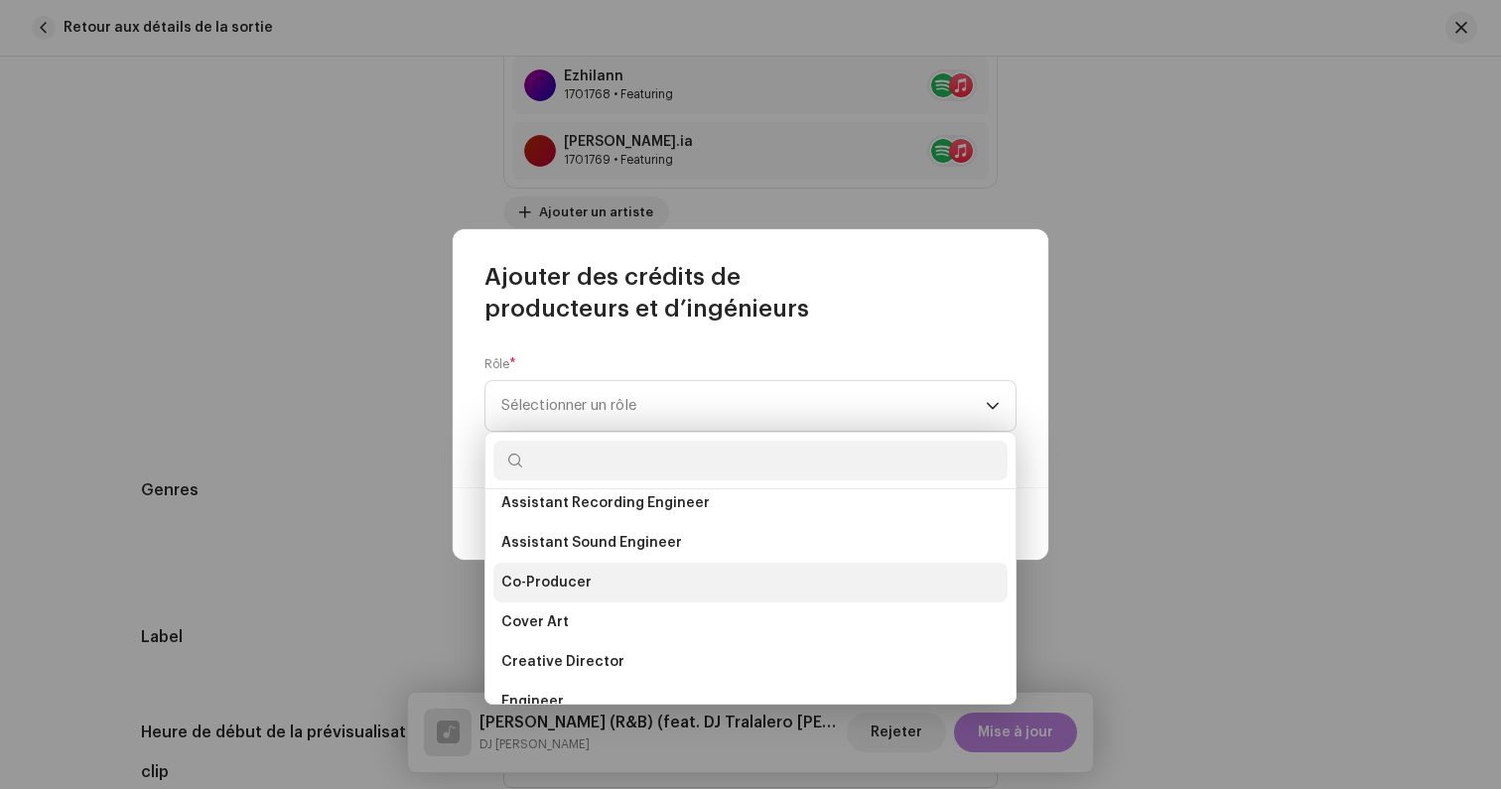
click at [594, 589] on li "Co-Producer" at bounding box center [750, 583] width 514 height 40
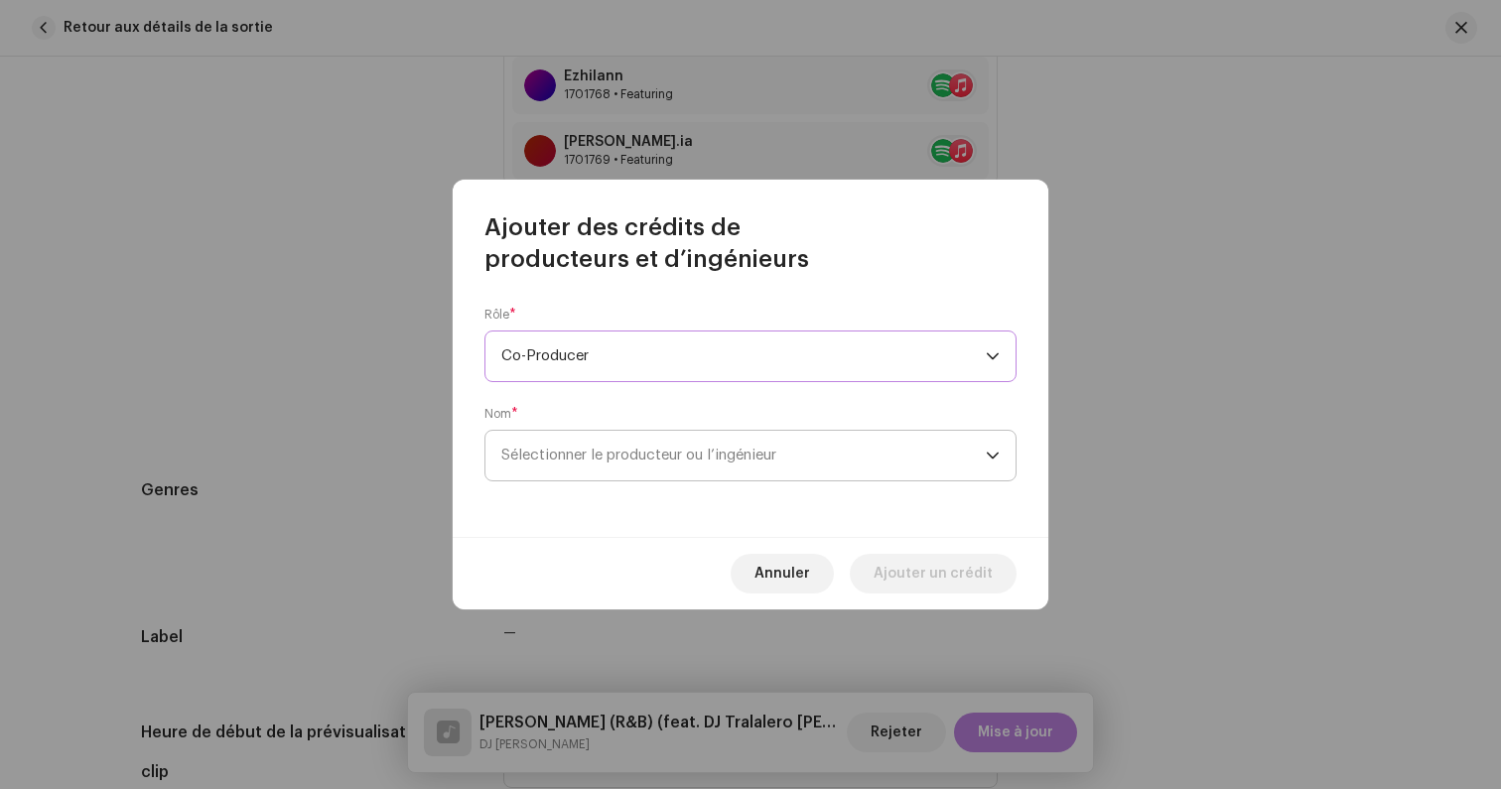
click at [545, 457] on span "Sélectionner le producteur ou l’ingénieur" at bounding box center [638, 455] width 275 height 15
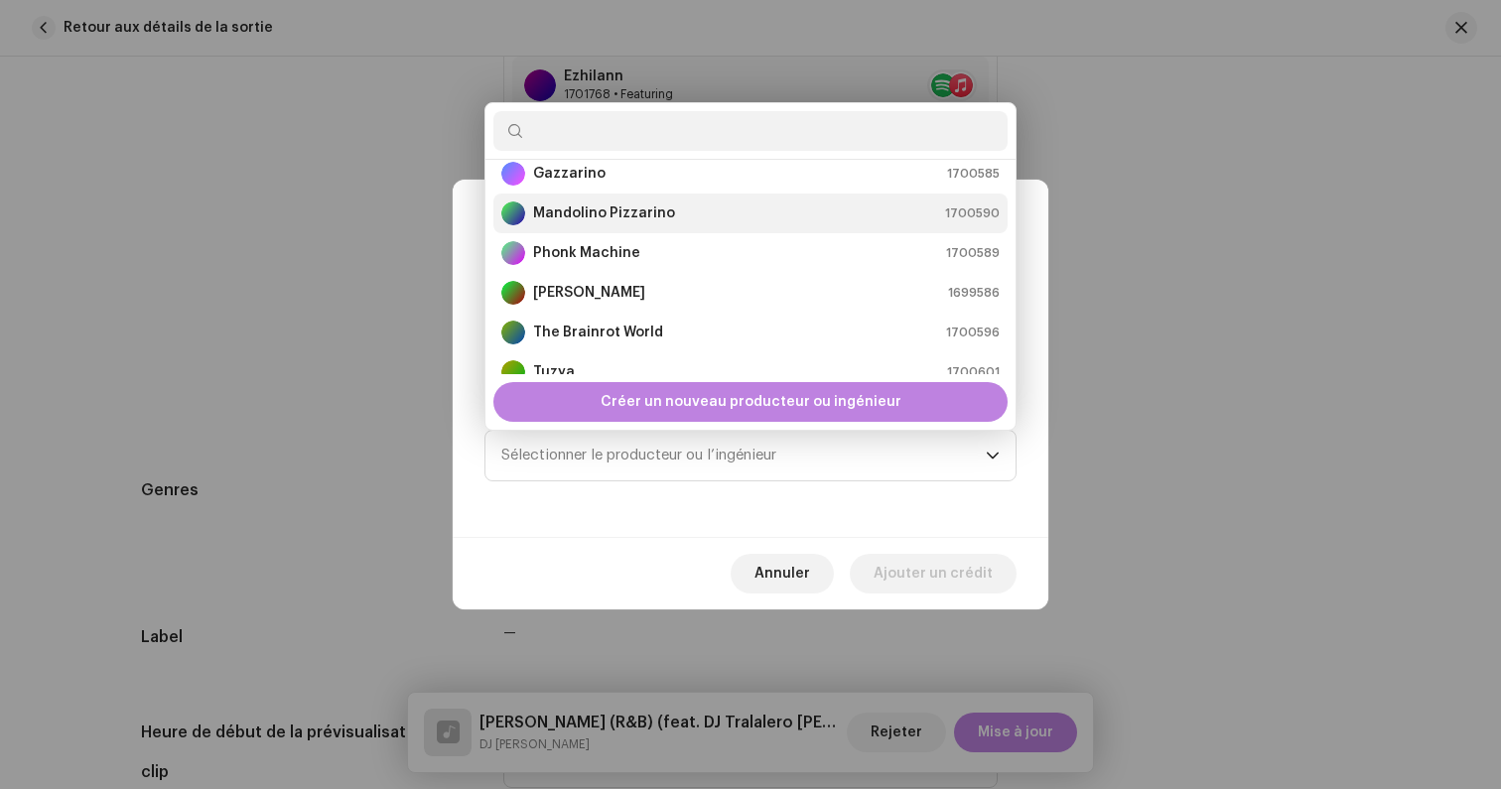
scroll to position [0, 0]
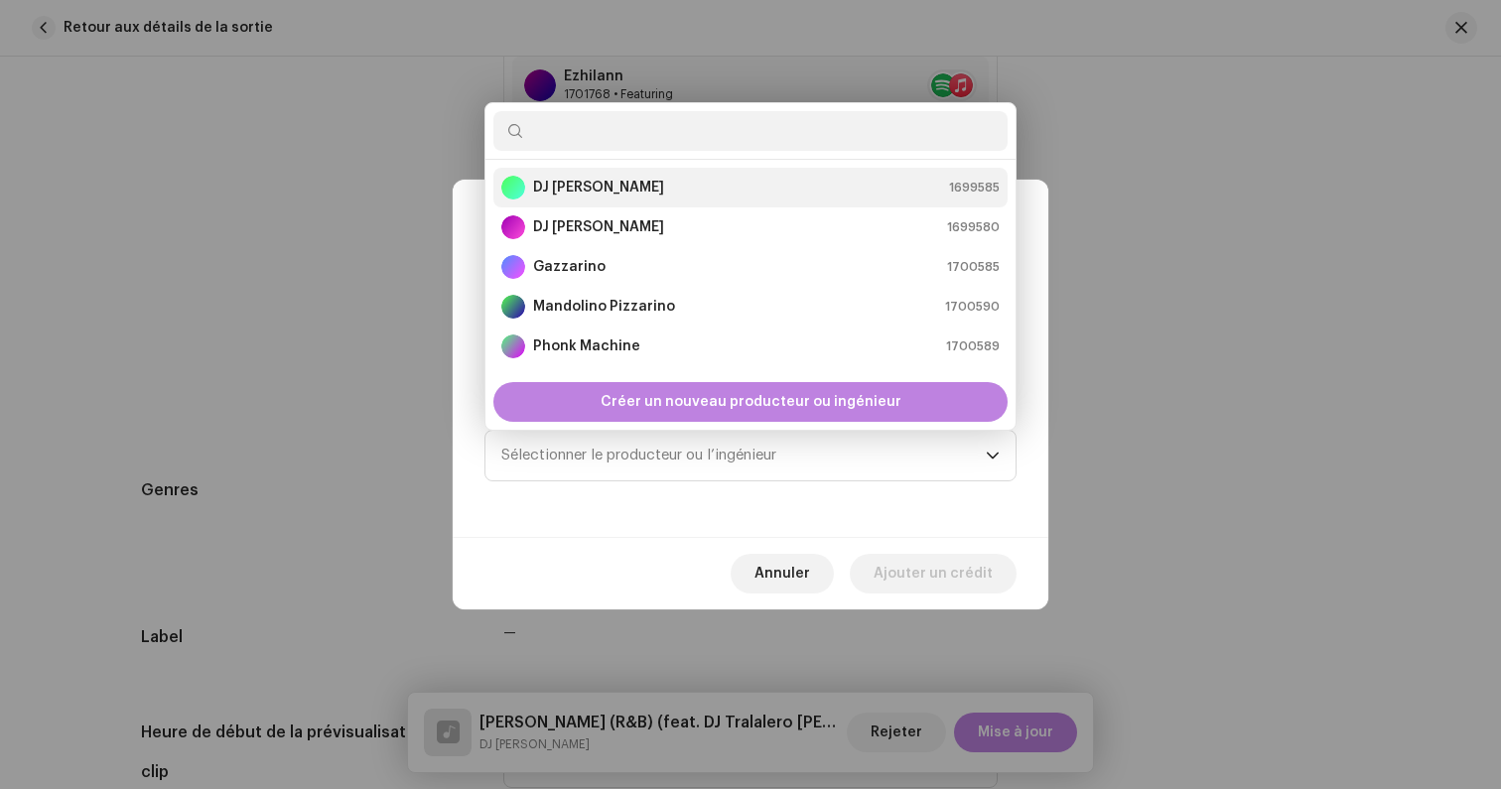
click at [560, 186] on strong "DJ [PERSON_NAME]" at bounding box center [598, 188] width 131 height 20
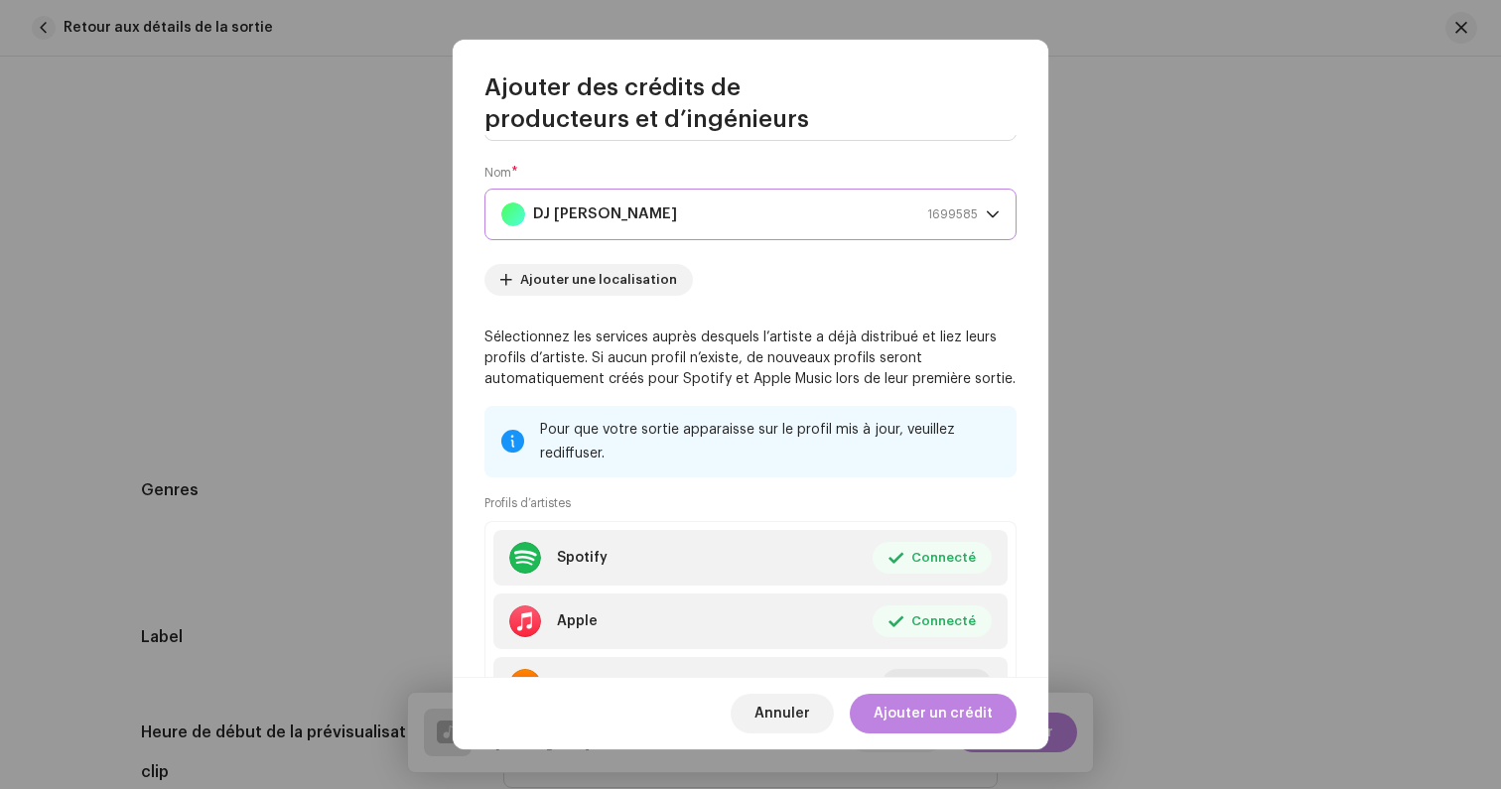
scroll to position [201, 0]
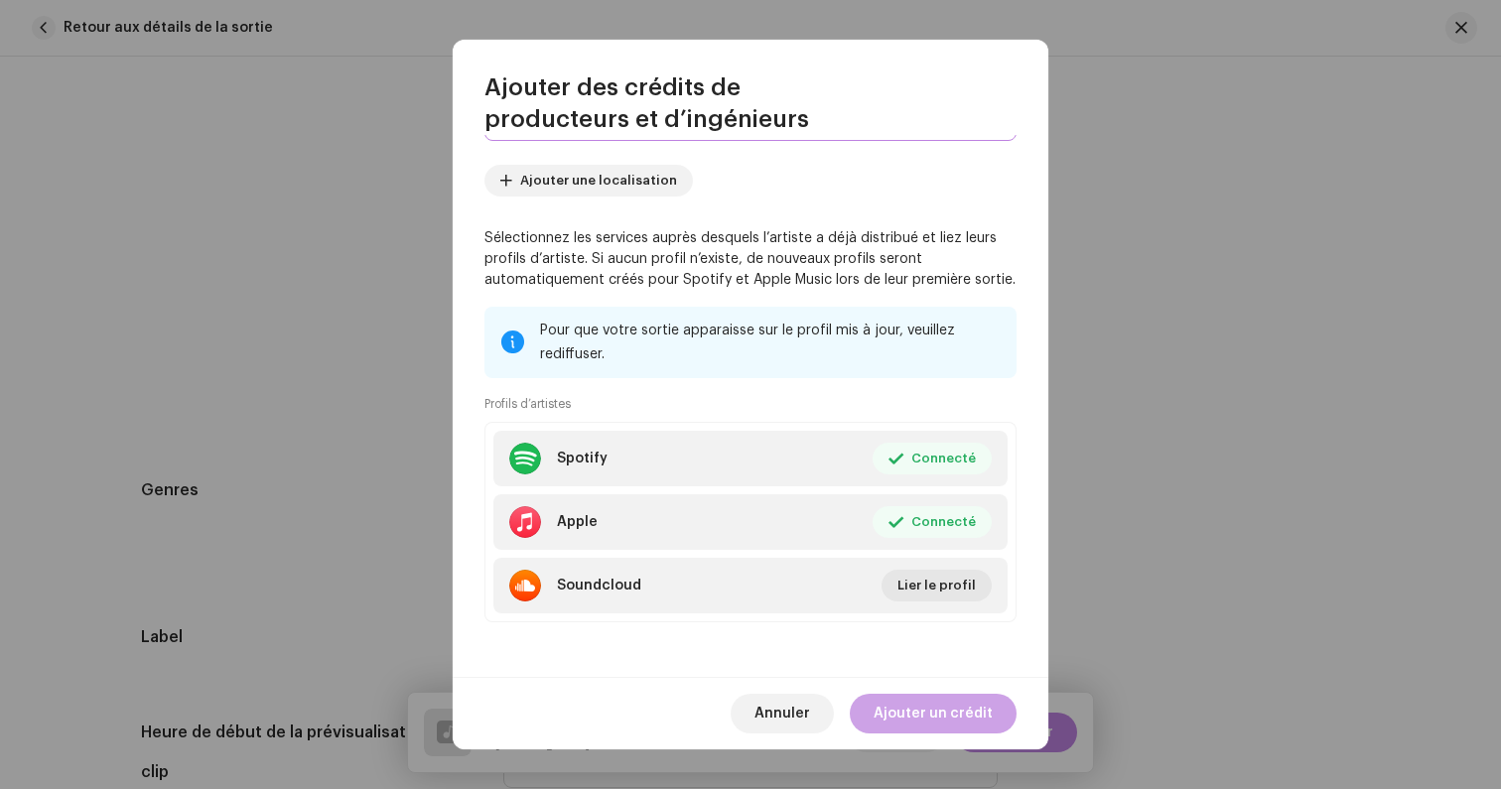
click at [931, 702] on span "Ajouter un crédit" at bounding box center [932, 714] width 119 height 40
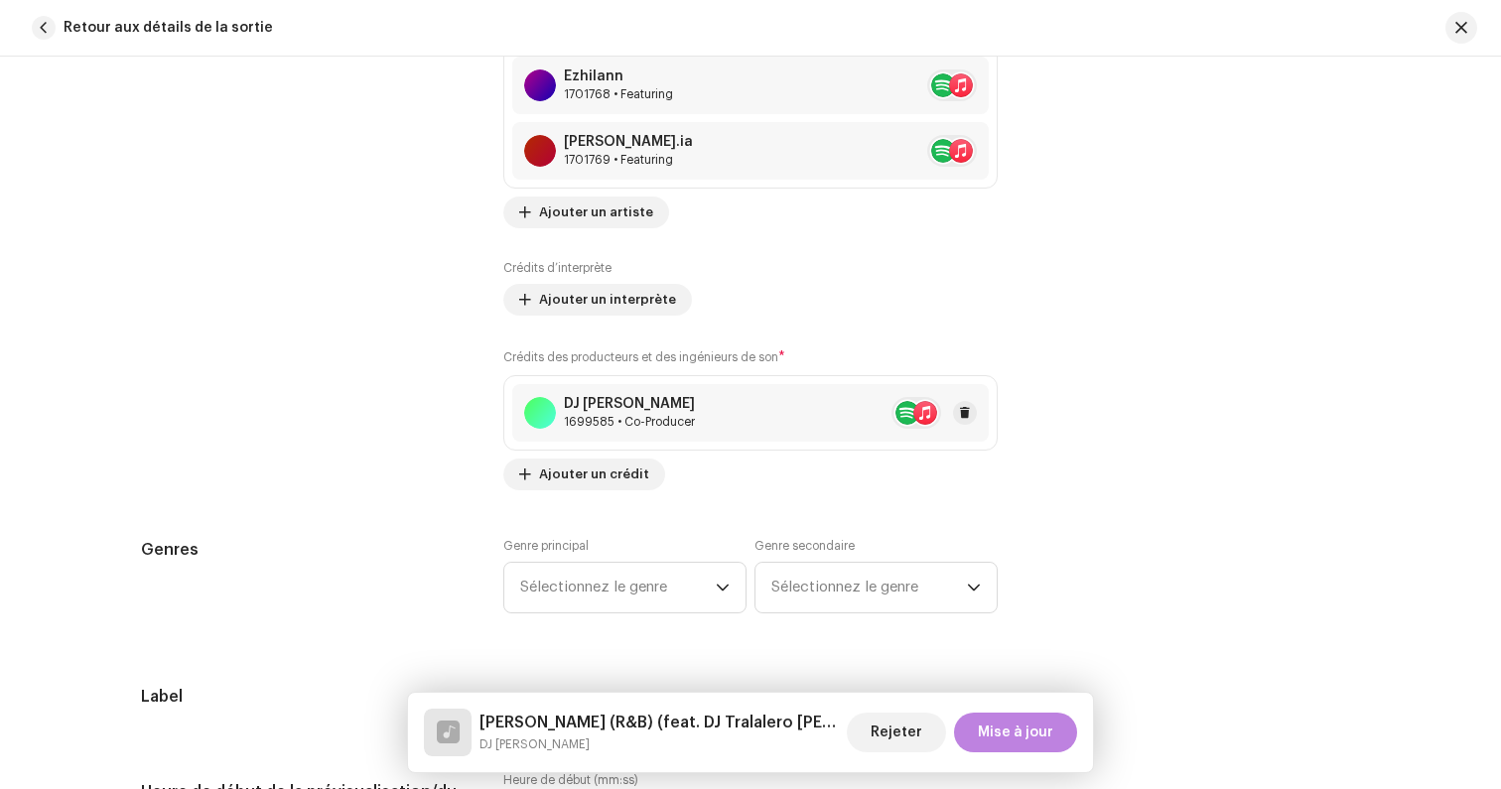
click at [604, 417] on div "1699585 • Co-Producer" at bounding box center [629, 422] width 131 height 16
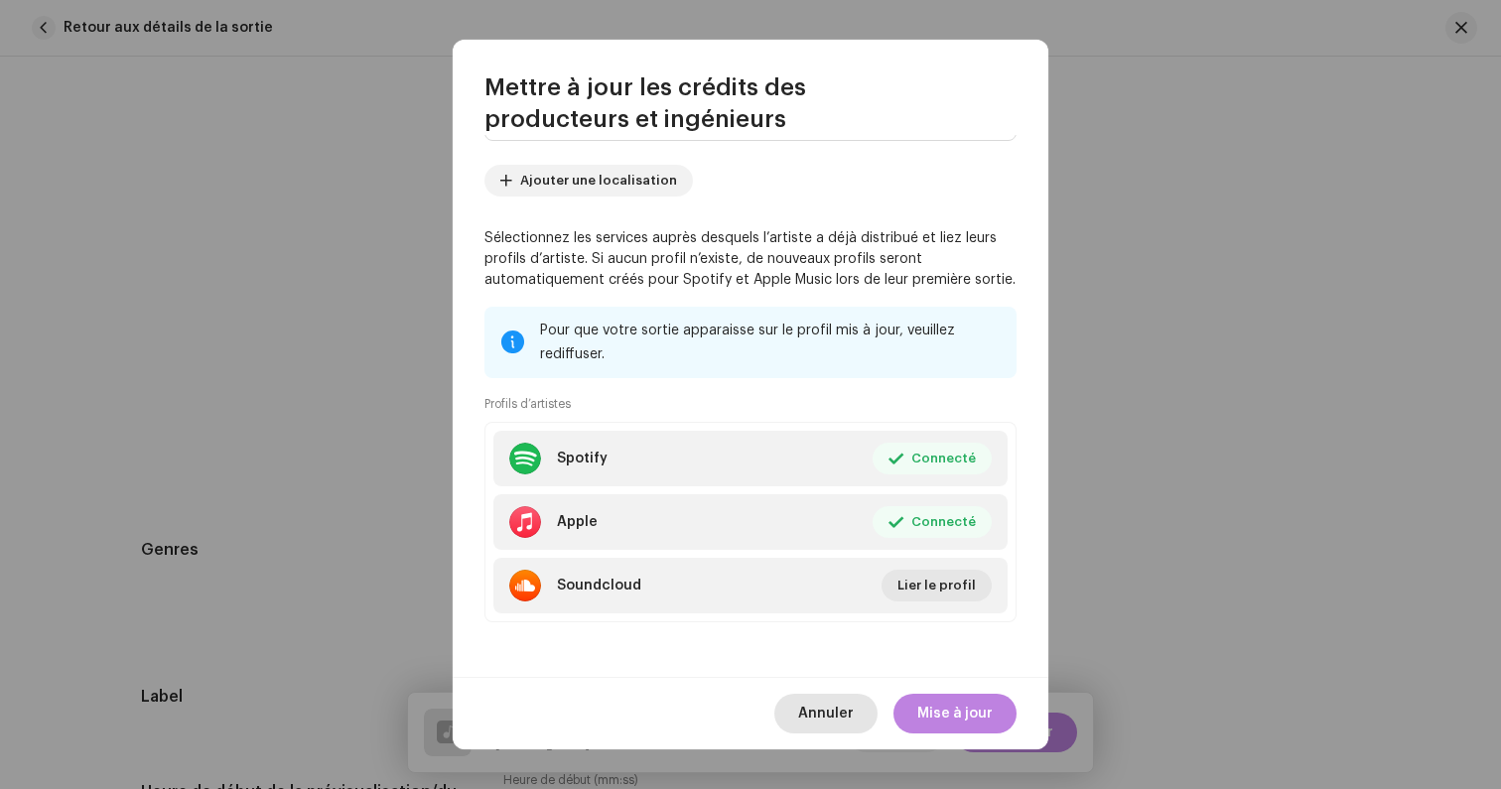
click at [811, 709] on span "Annuler" at bounding box center [826, 714] width 56 height 40
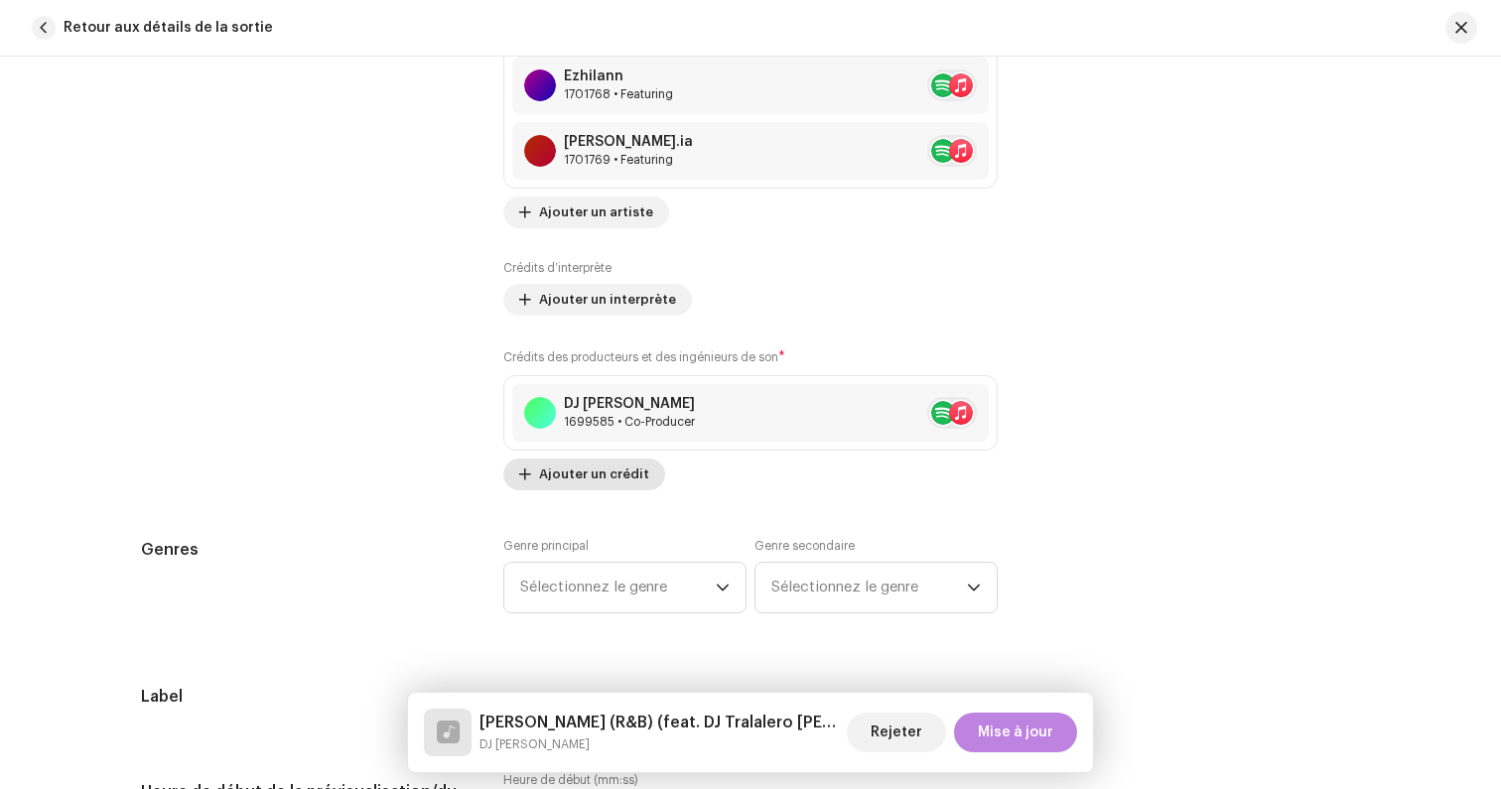
click at [615, 463] on span "Ajouter un crédit" at bounding box center [594, 475] width 110 height 40
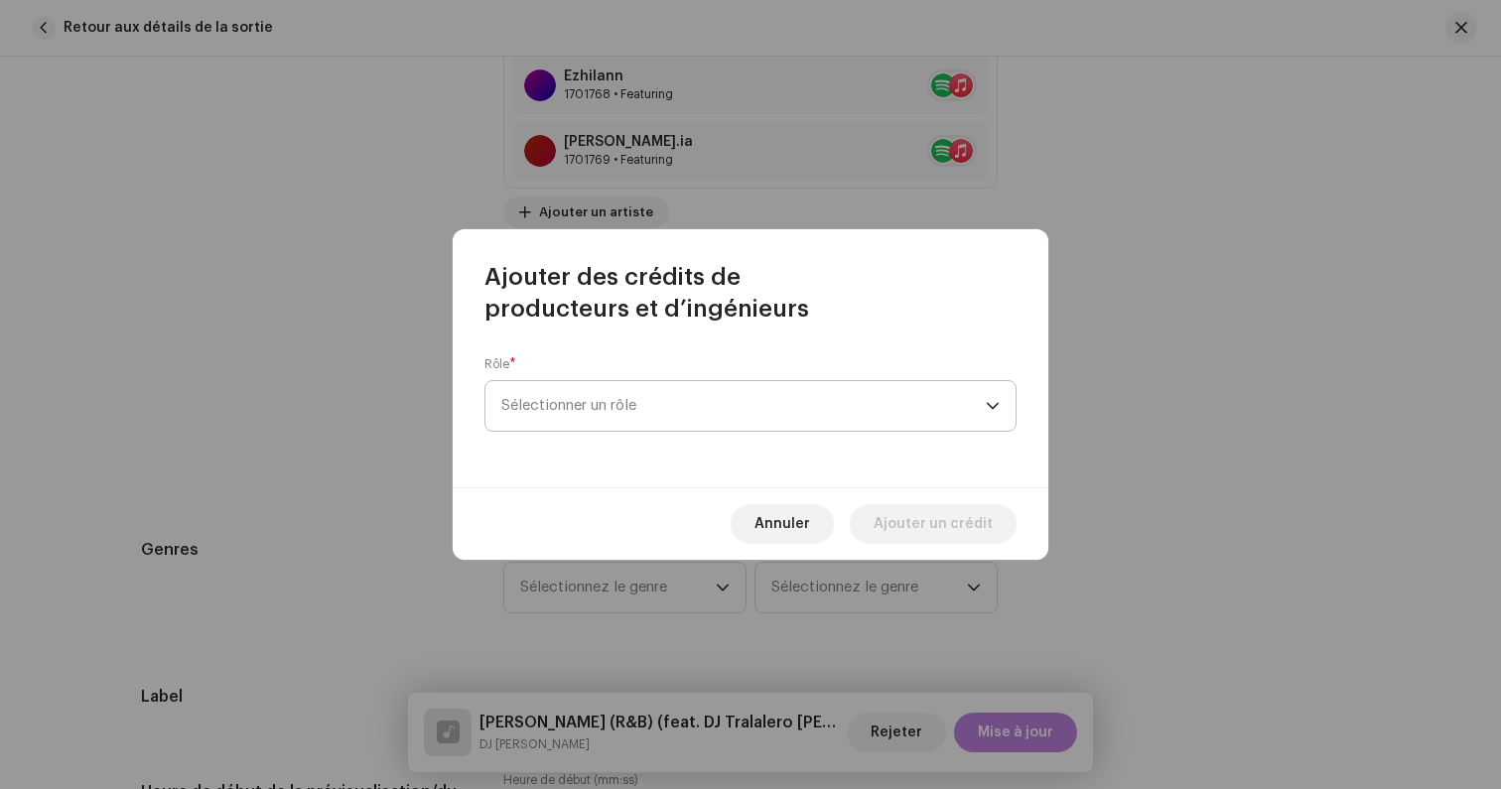
click at [578, 395] on span "Sélectionner un rôle" at bounding box center [743, 406] width 484 height 50
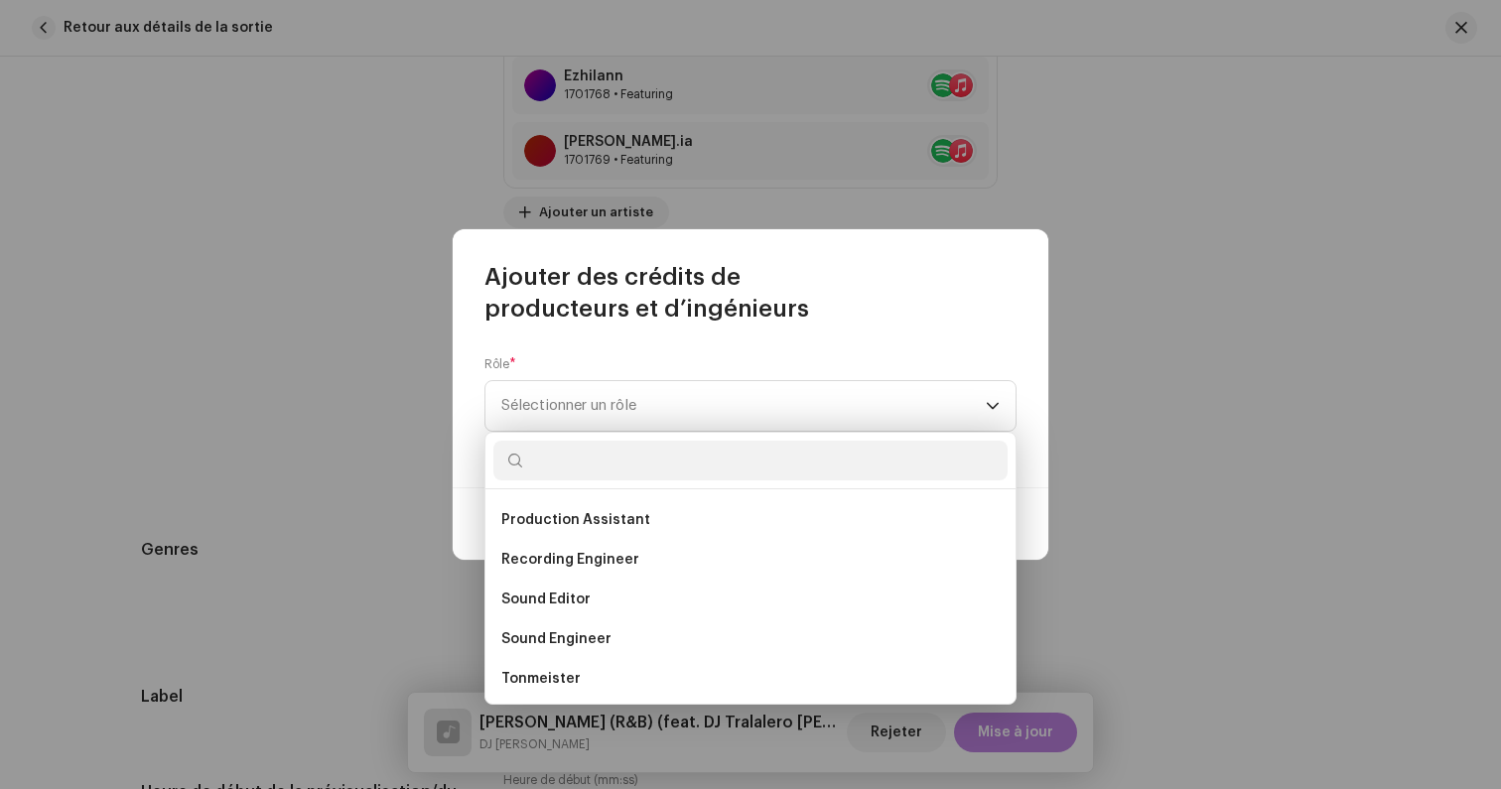
scroll to position [873, 0]
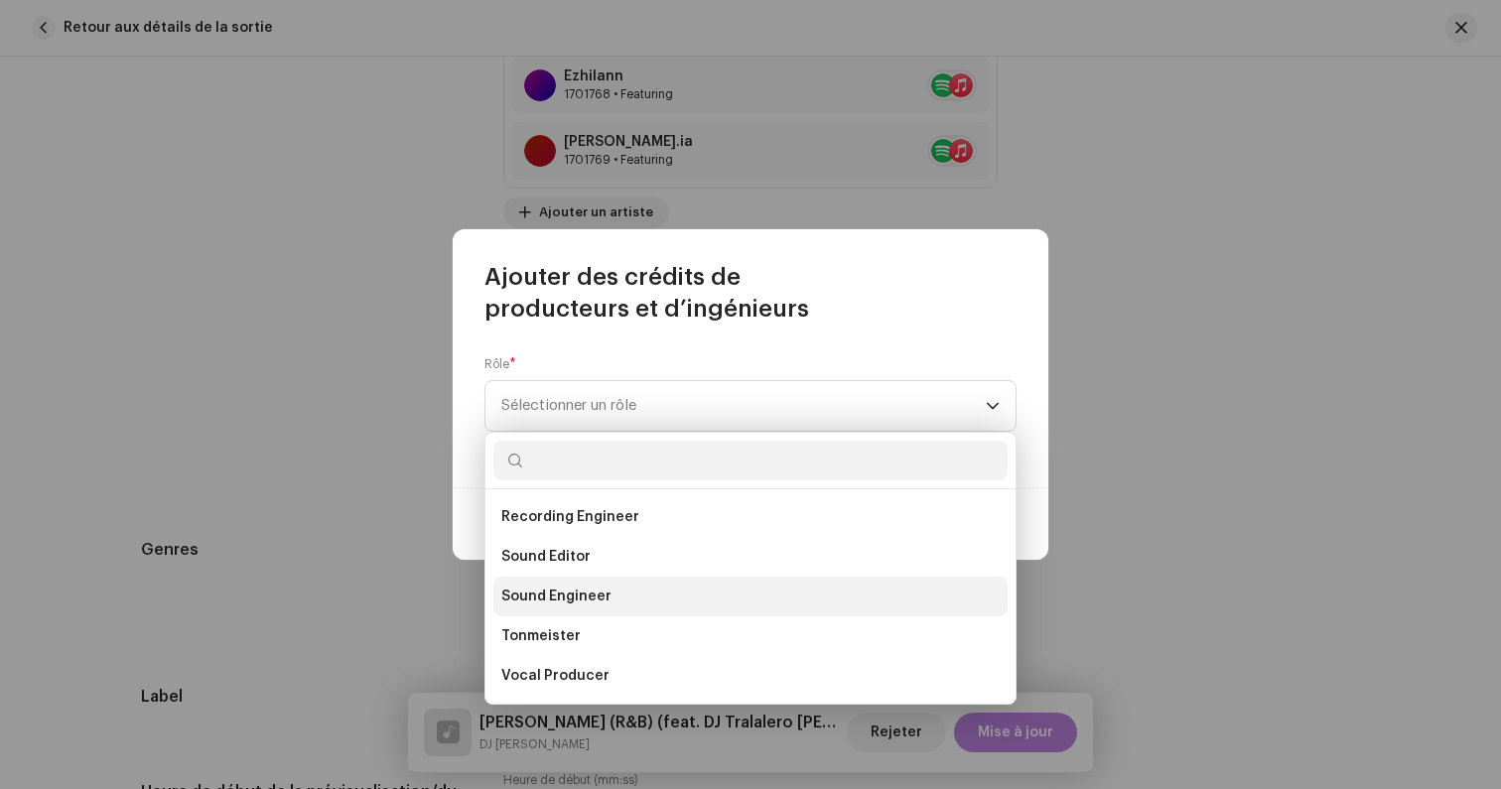
click at [604, 590] on span "Sound Engineer" at bounding box center [556, 597] width 110 height 20
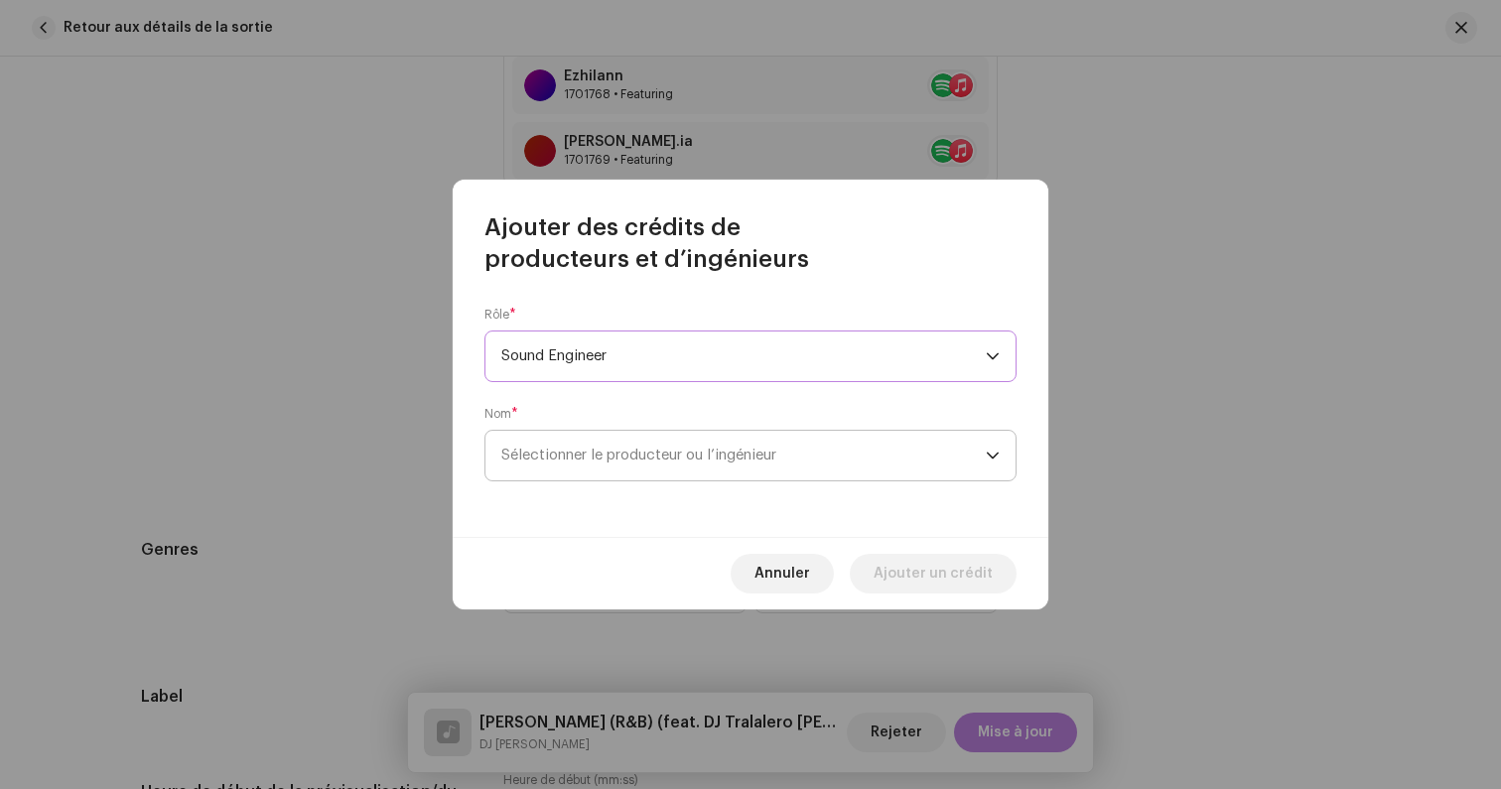
click at [557, 454] on span "Sélectionner le producteur ou l’ingénieur" at bounding box center [638, 455] width 275 height 15
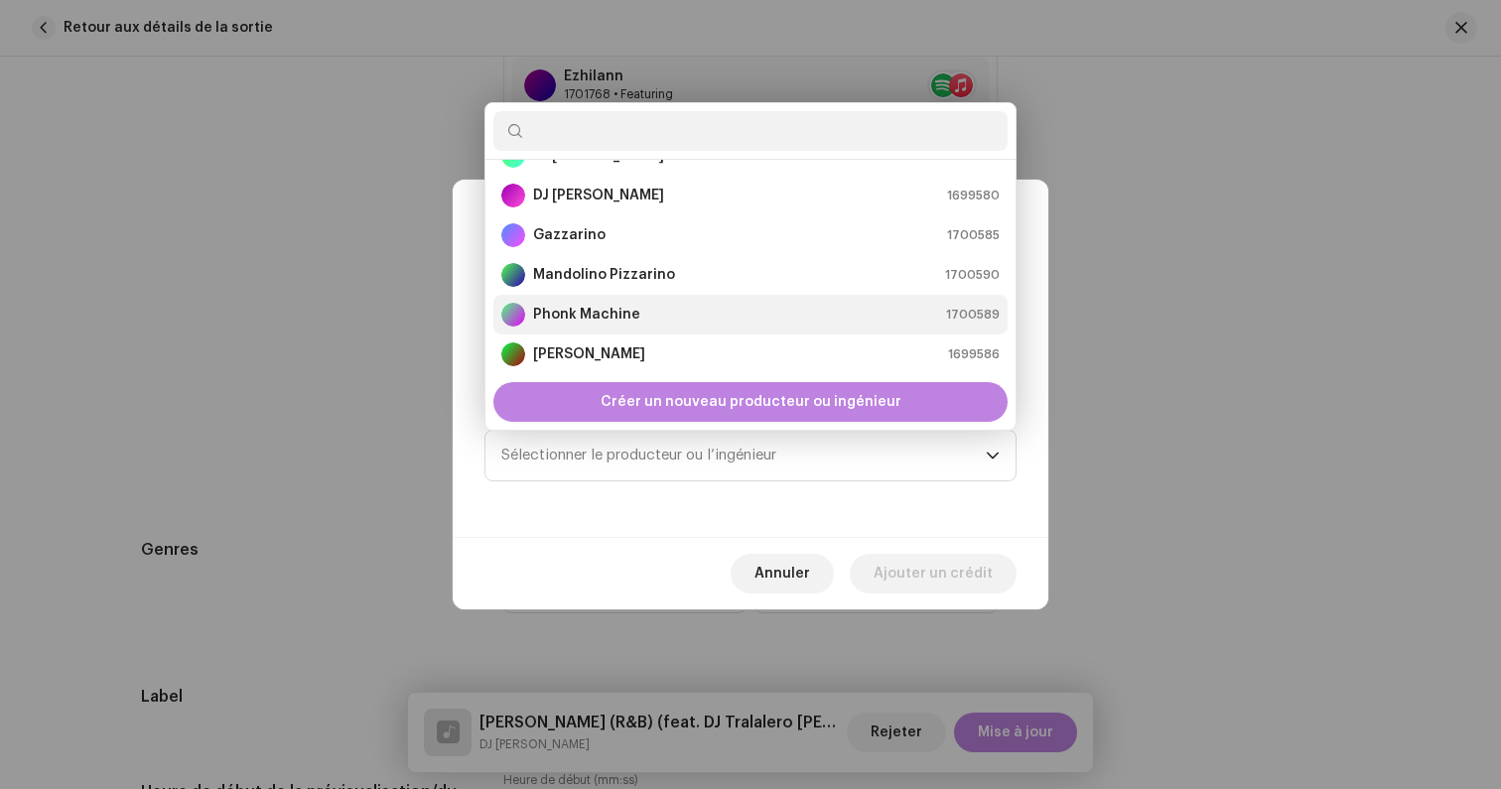
scroll to position [0, 0]
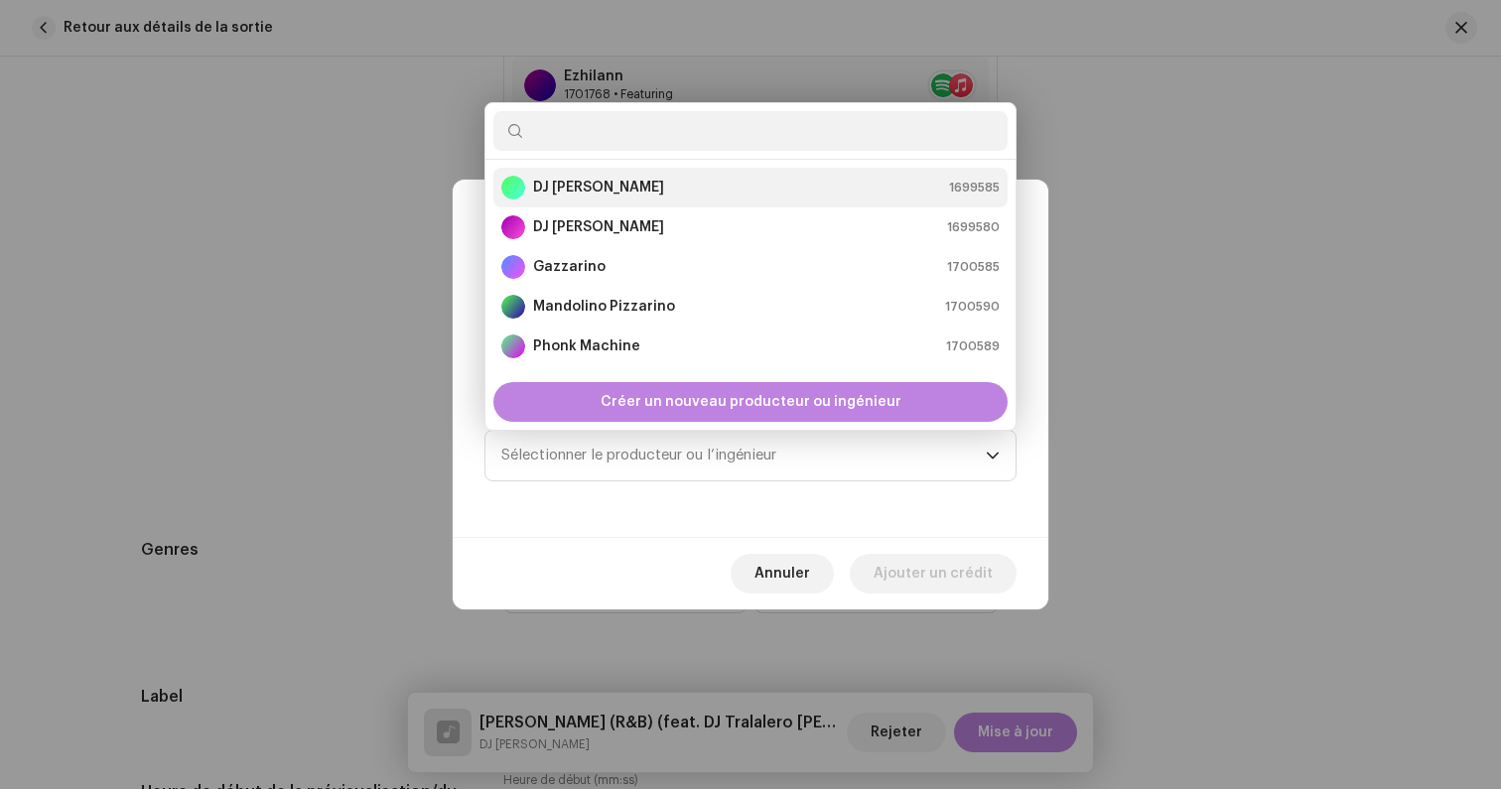
click at [598, 197] on strong "DJ [PERSON_NAME]" at bounding box center [598, 188] width 131 height 20
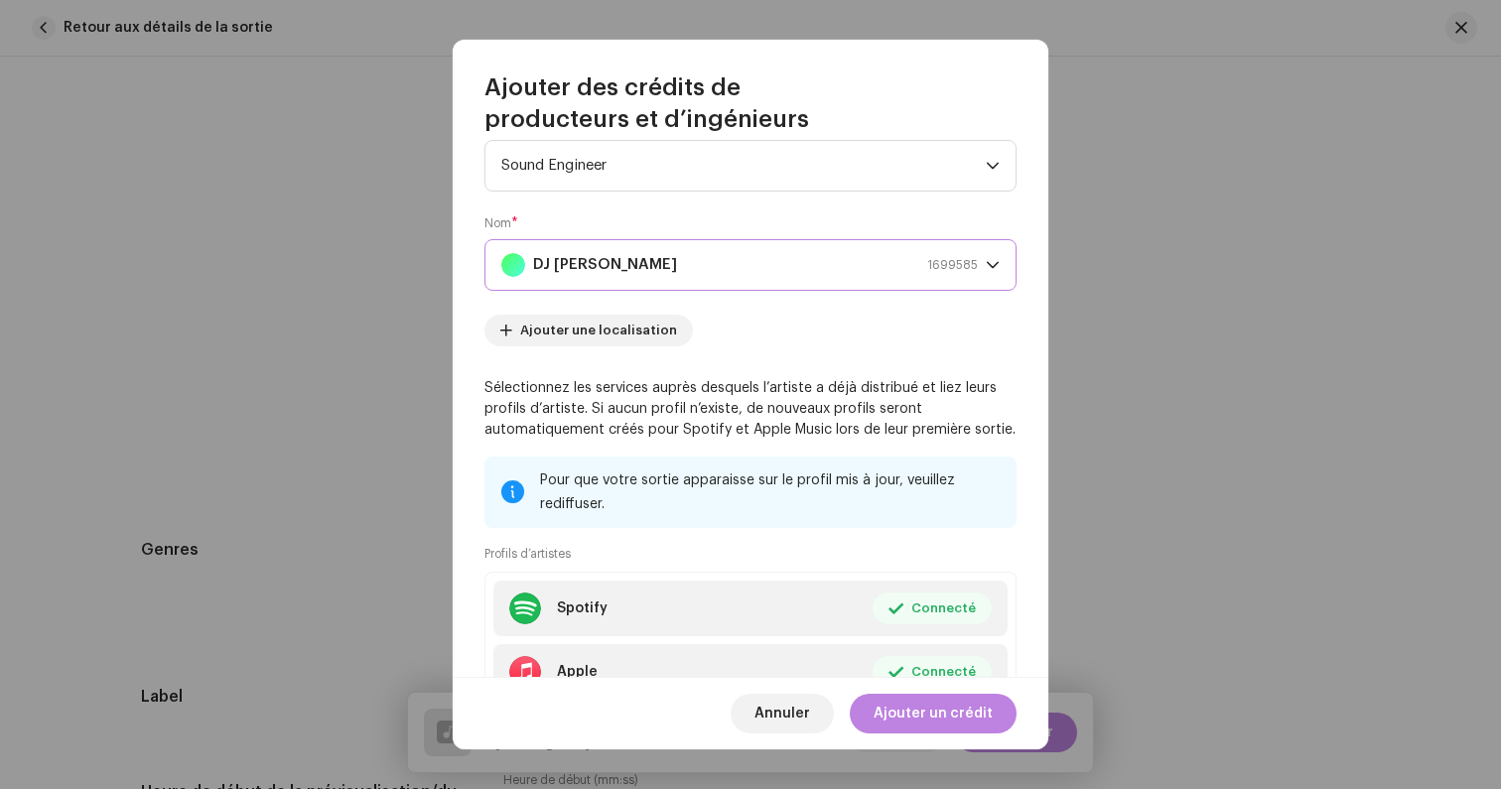
scroll to position [201, 0]
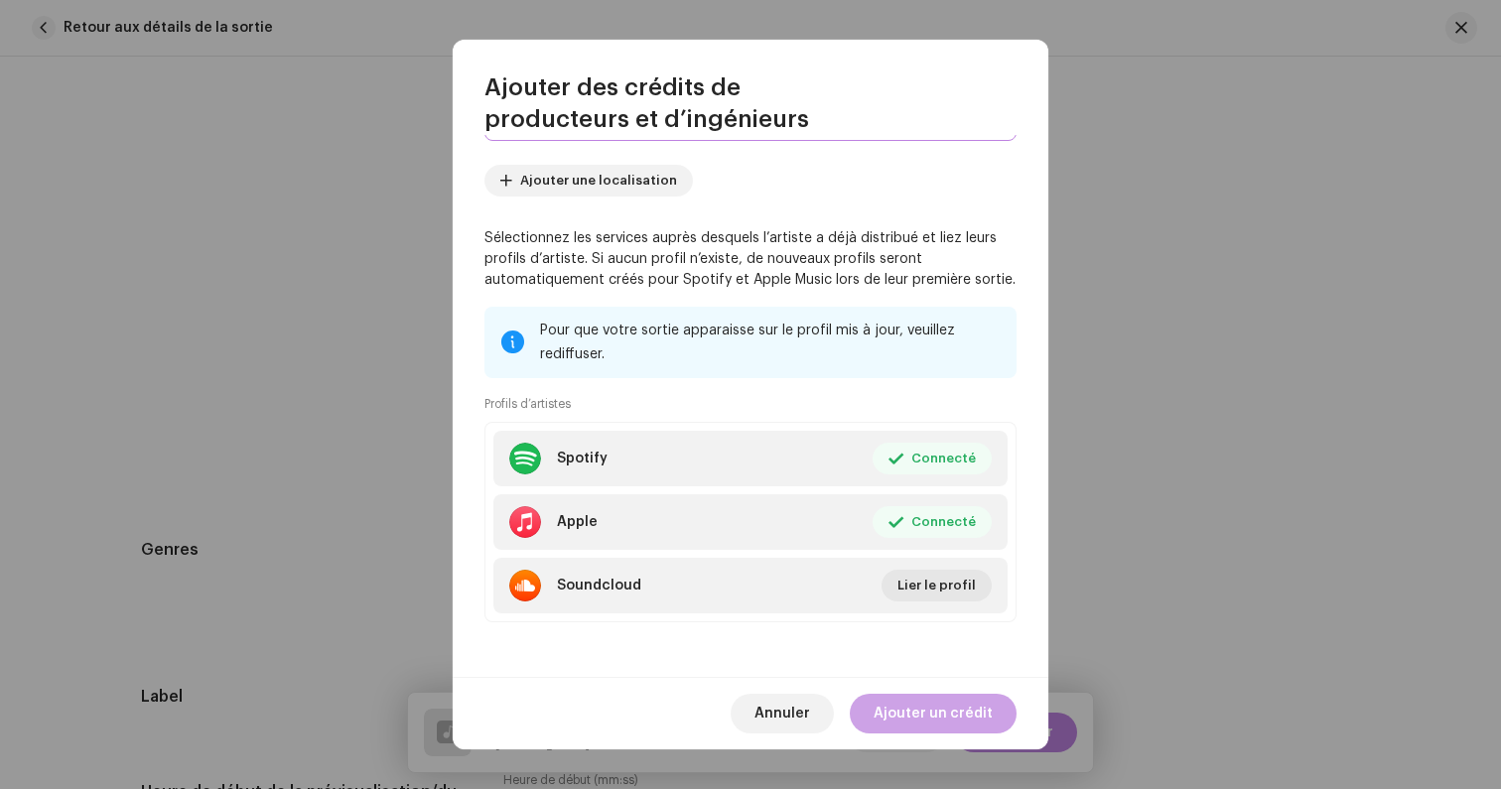
click at [925, 722] on span "Ajouter un crédit" at bounding box center [932, 714] width 119 height 40
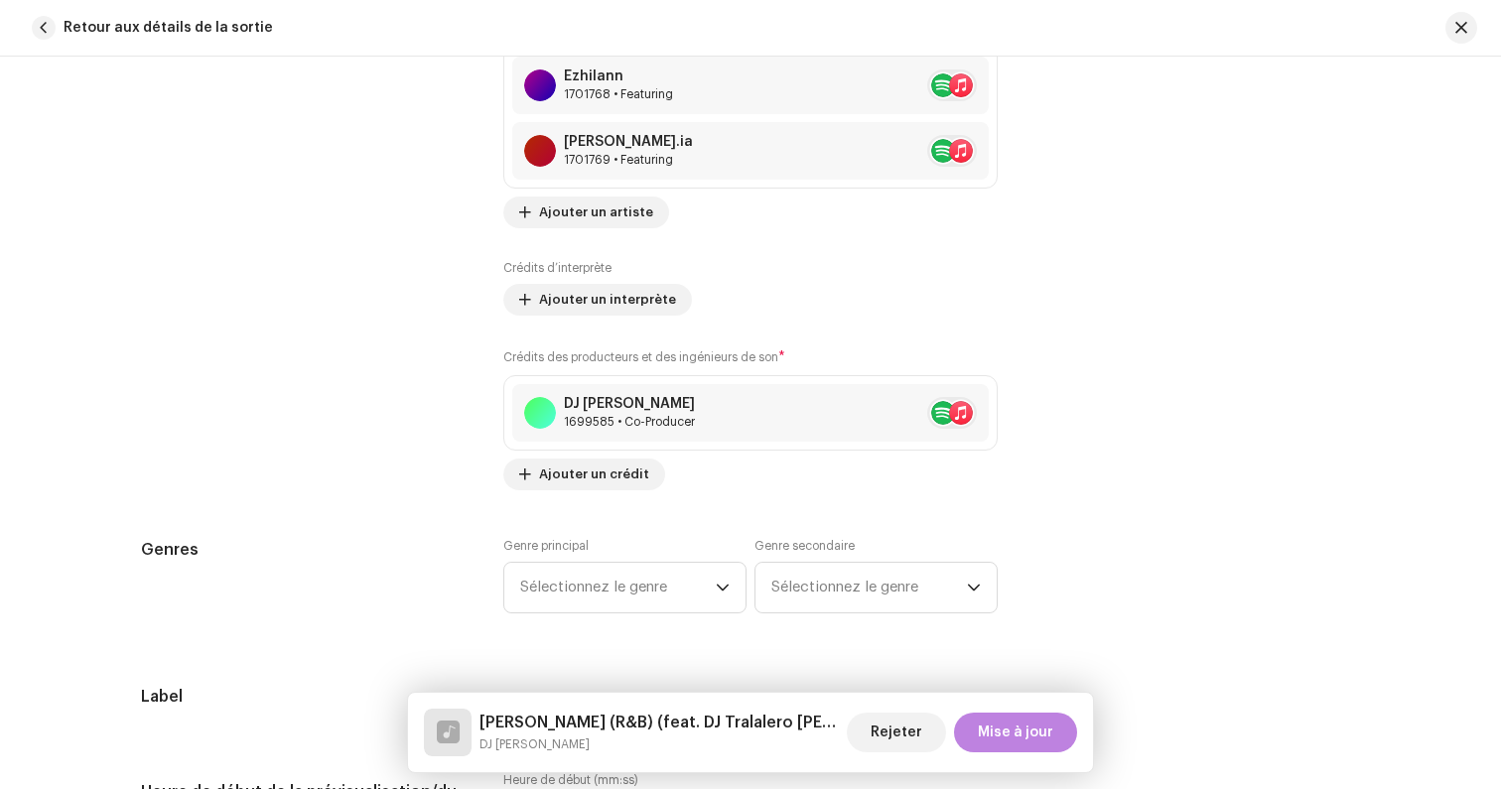
scroll to position [2065, 0]
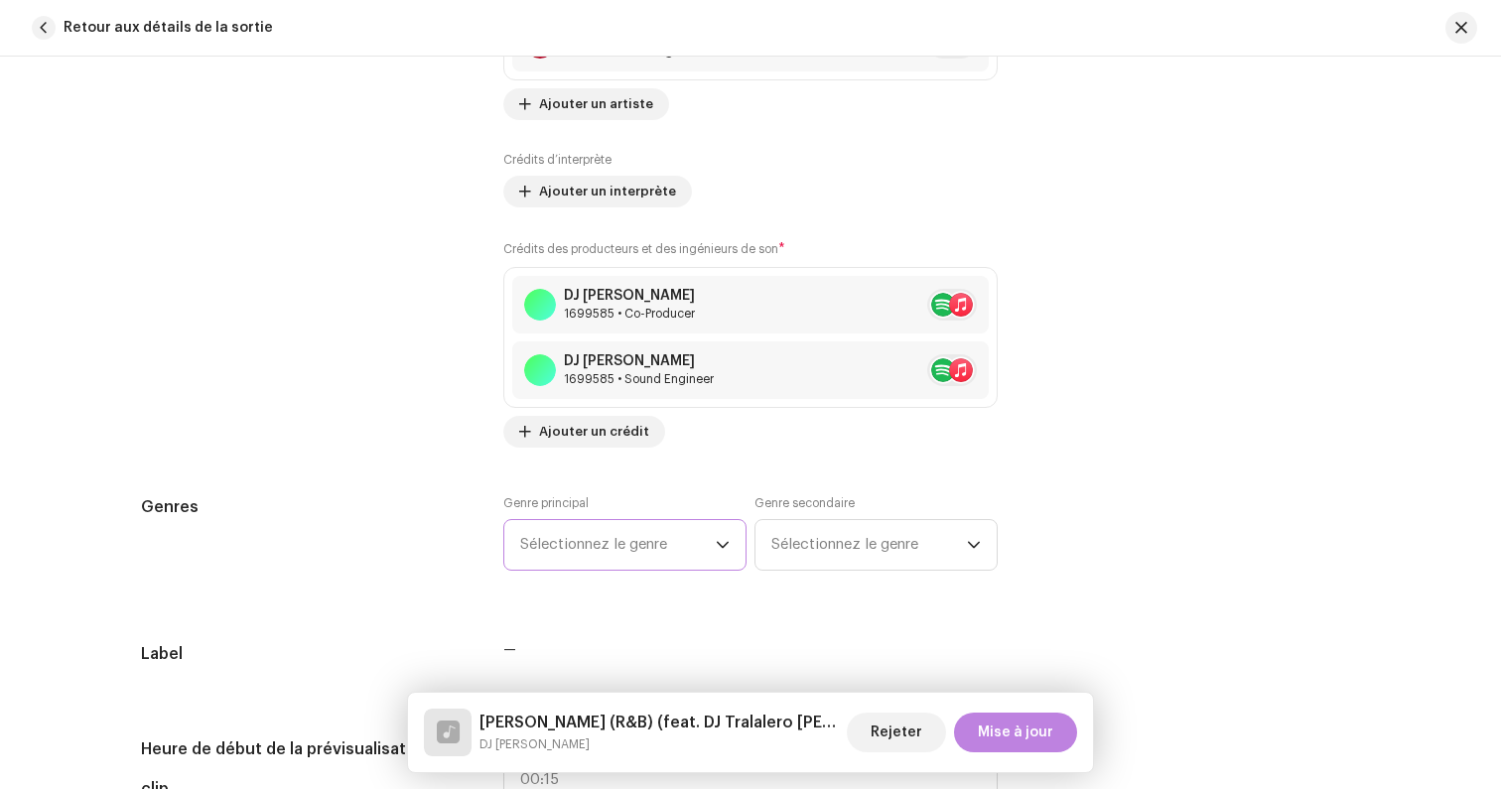
click at [597, 547] on span "Sélectionnez le genre" at bounding box center [618, 545] width 196 height 50
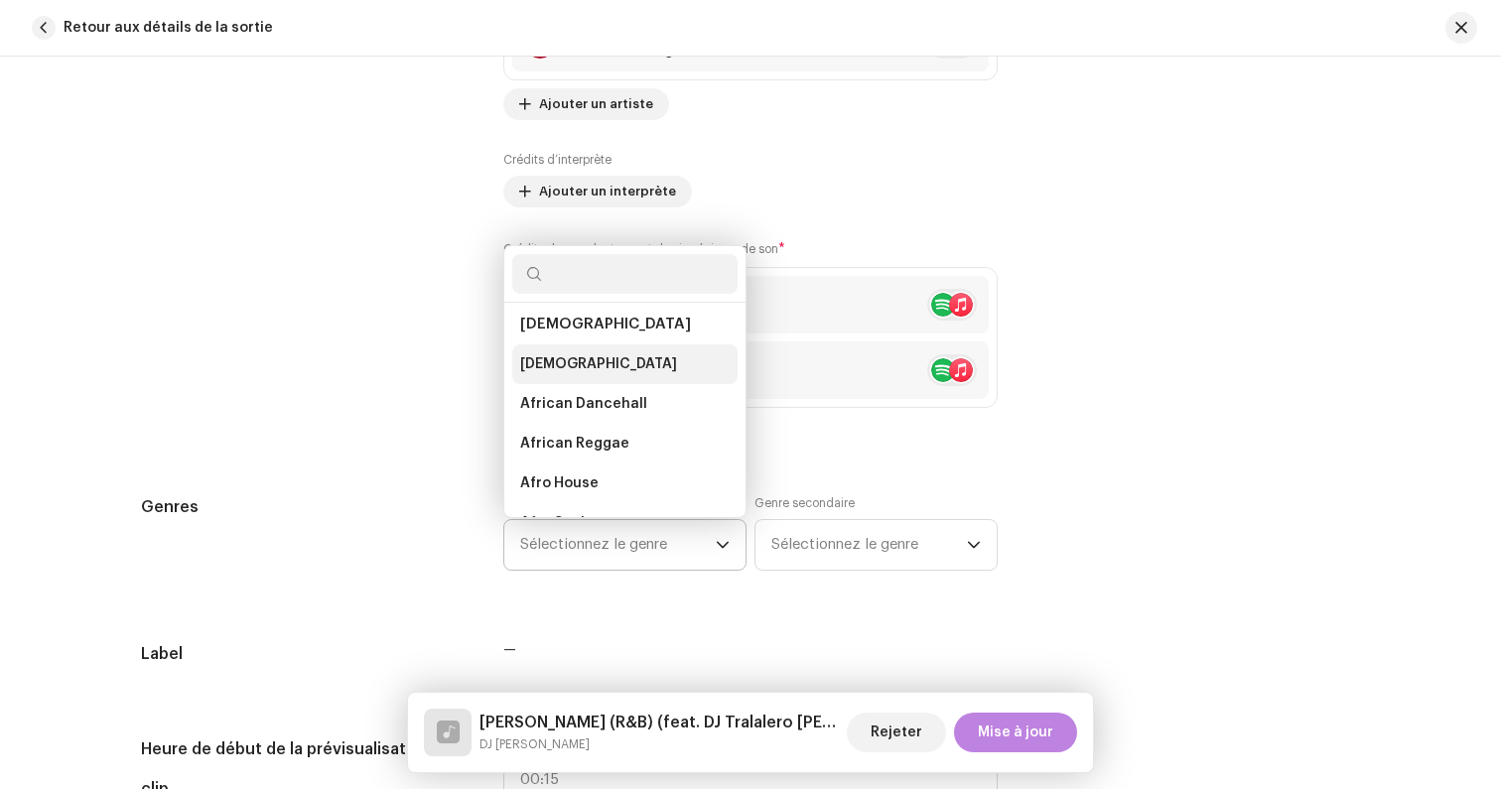
scroll to position [0, 0]
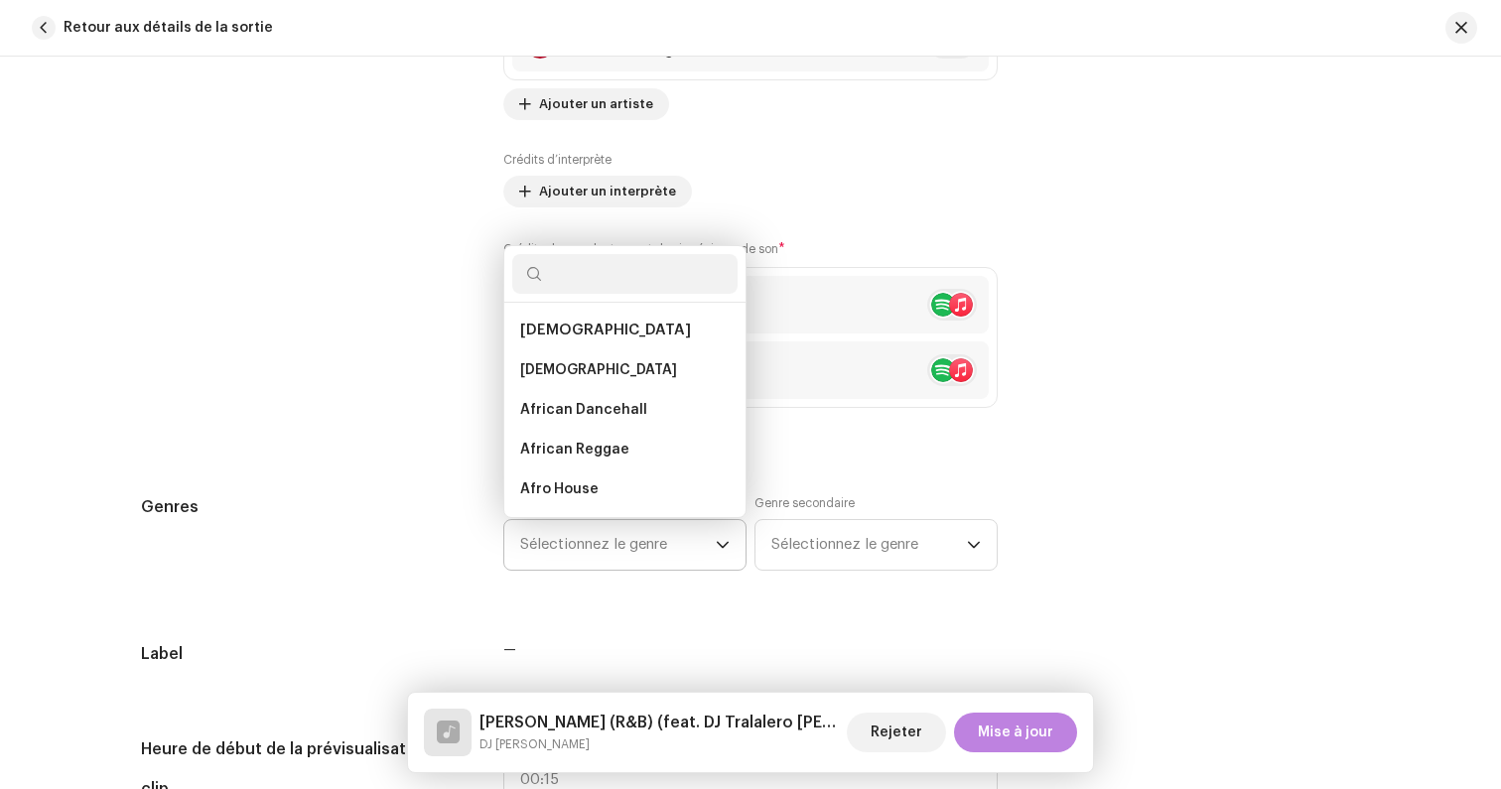
click at [557, 277] on input "text" at bounding box center [624, 274] width 225 height 40
type input "r"
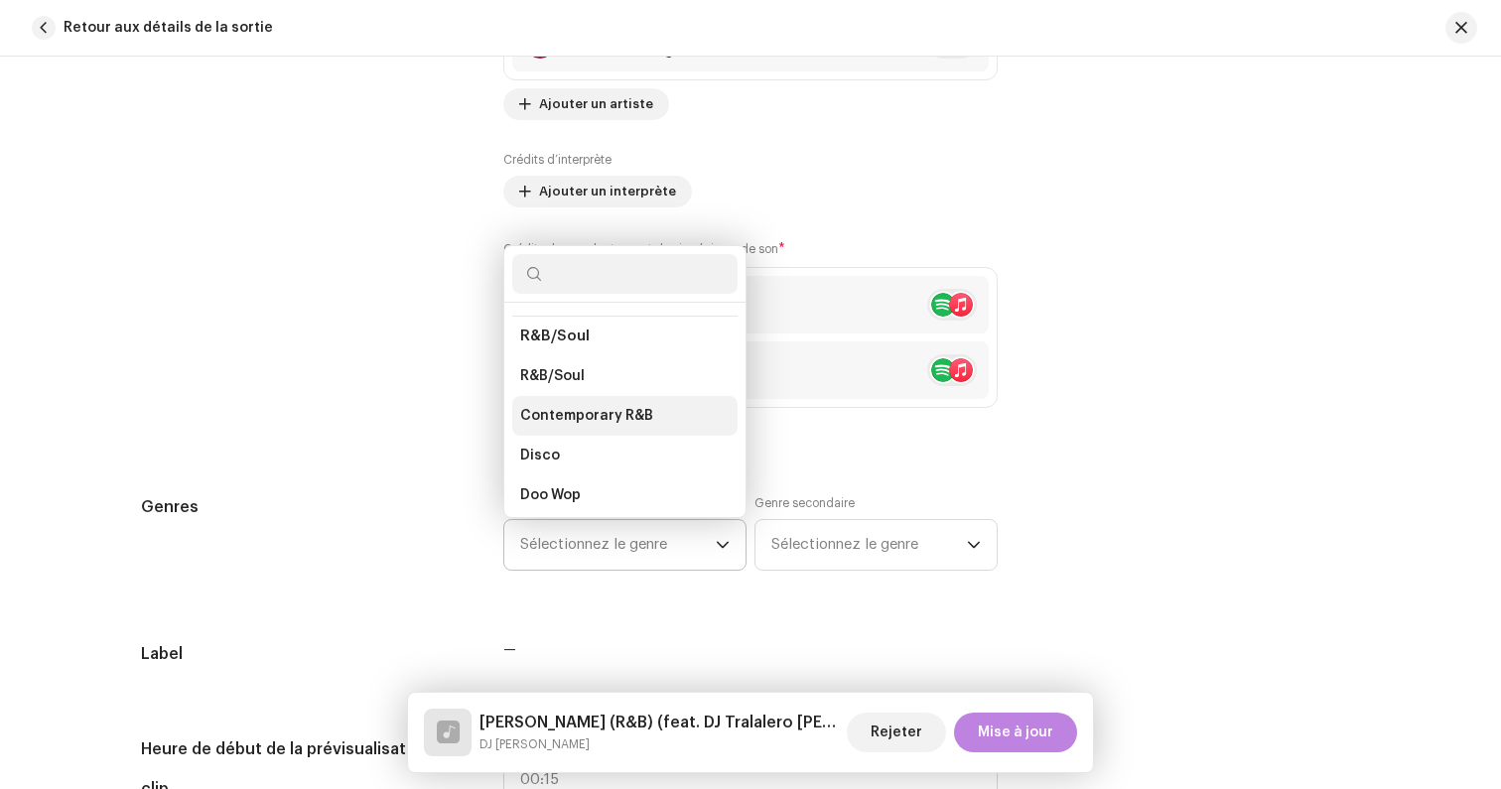
click at [574, 406] on span "Contemporary R&B" at bounding box center [586, 416] width 133 height 20
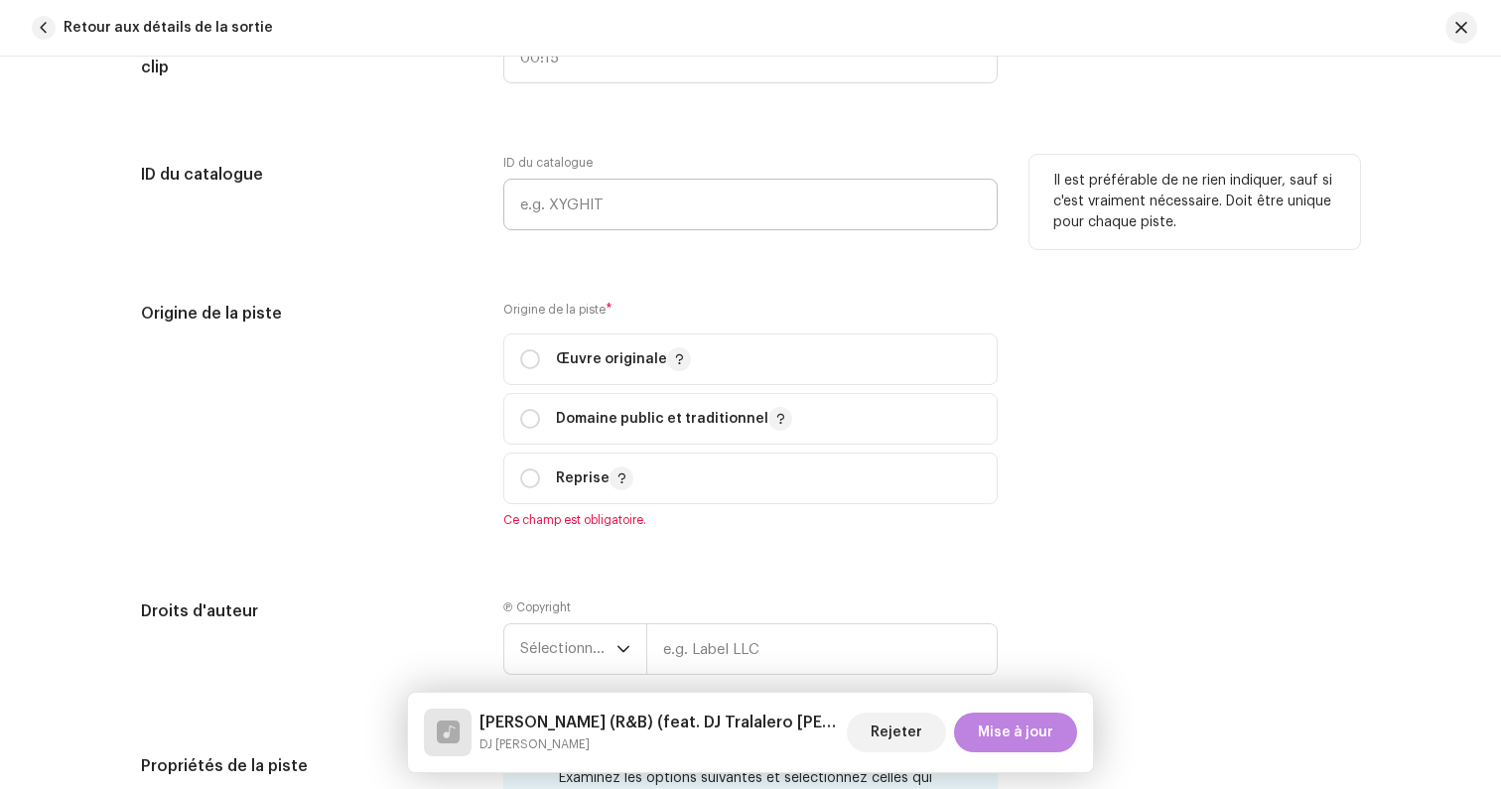
scroll to position [2795, 0]
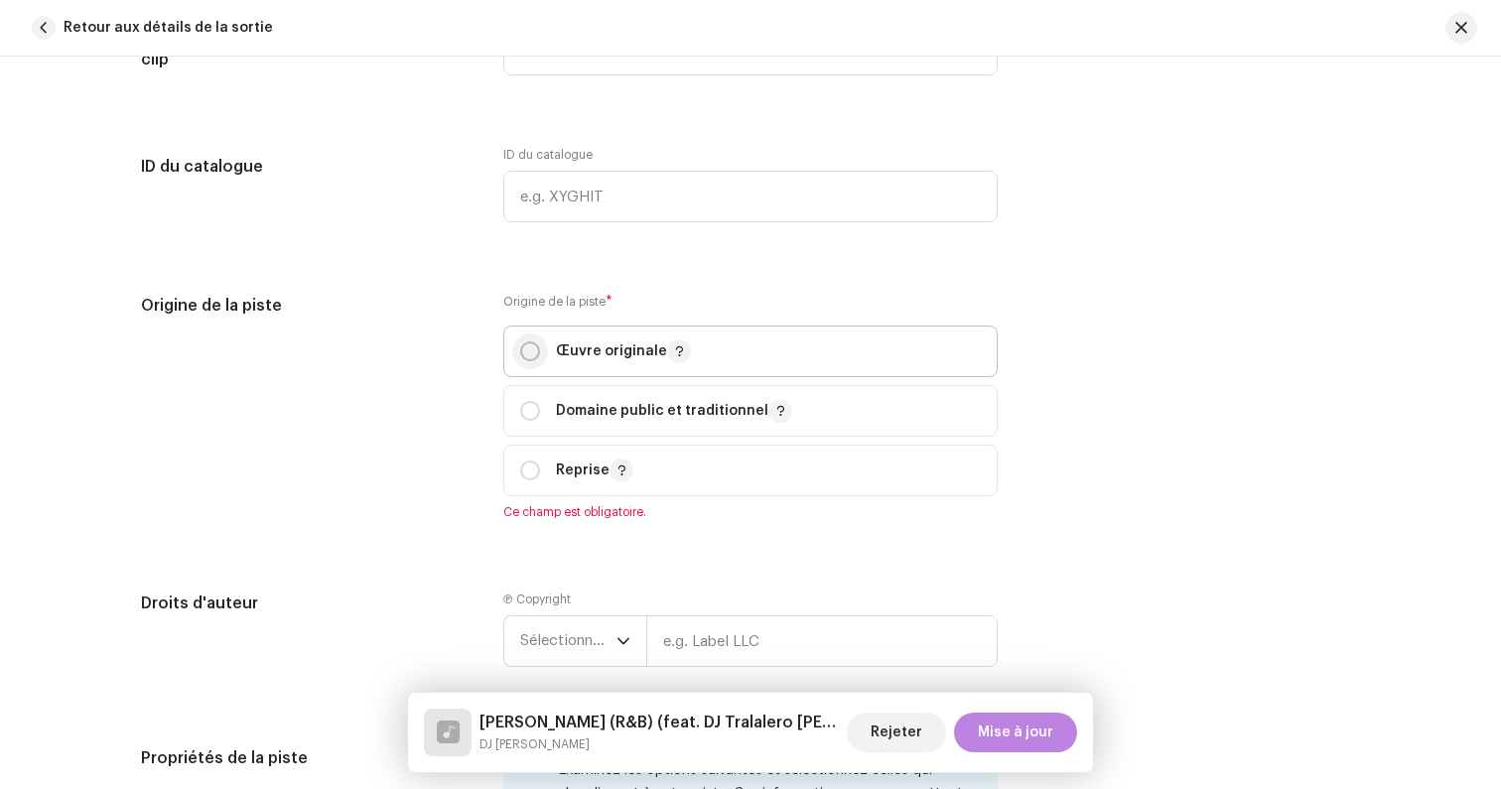
click at [523, 353] on input "radio" at bounding box center [530, 351] width 20 height 20
radio input "true"
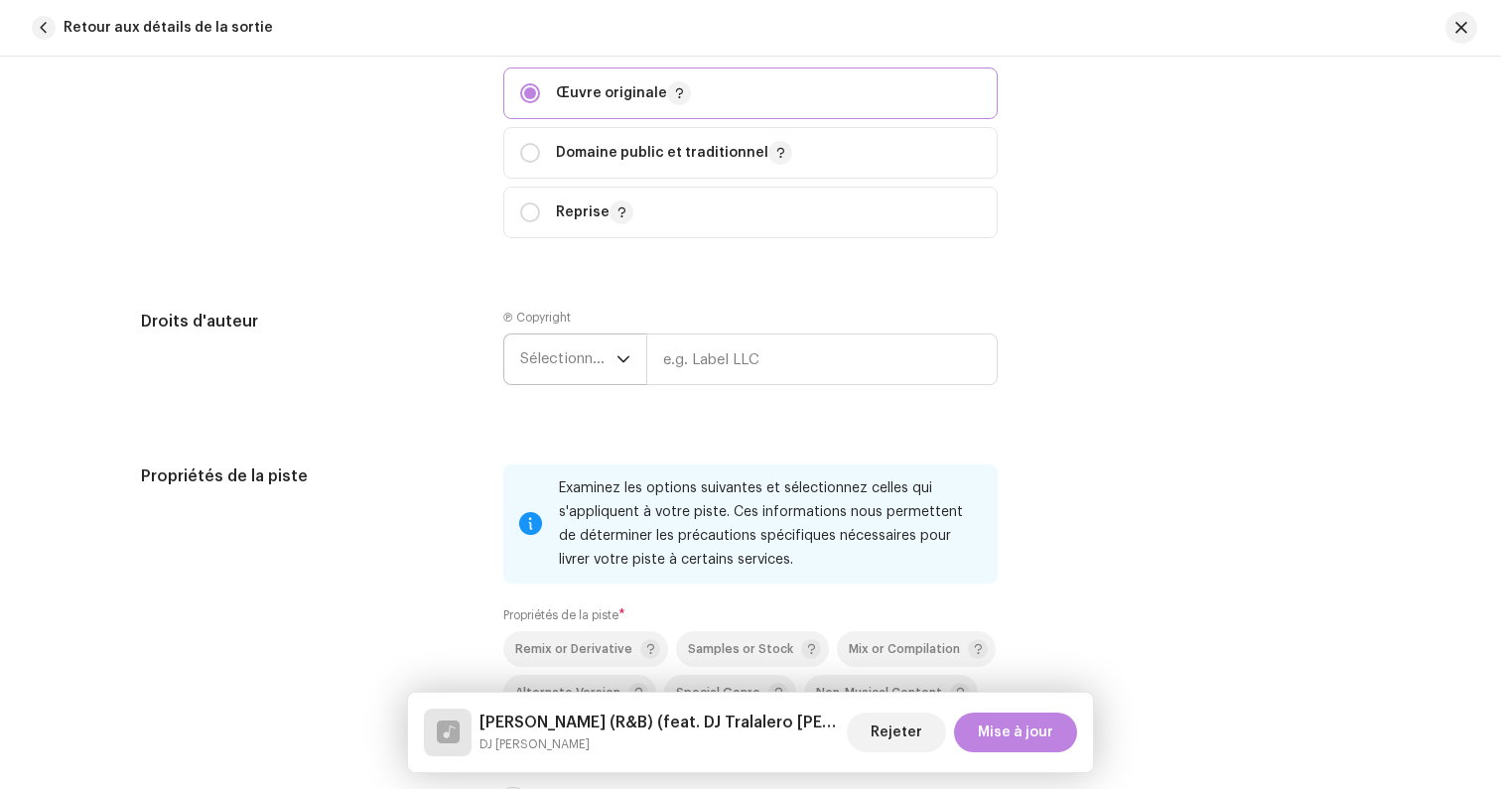
scroll to position [3052, 0]
click at [563, 367] on span "Sélectionner une année" at bounding box center [568, 360] width 96 height 50
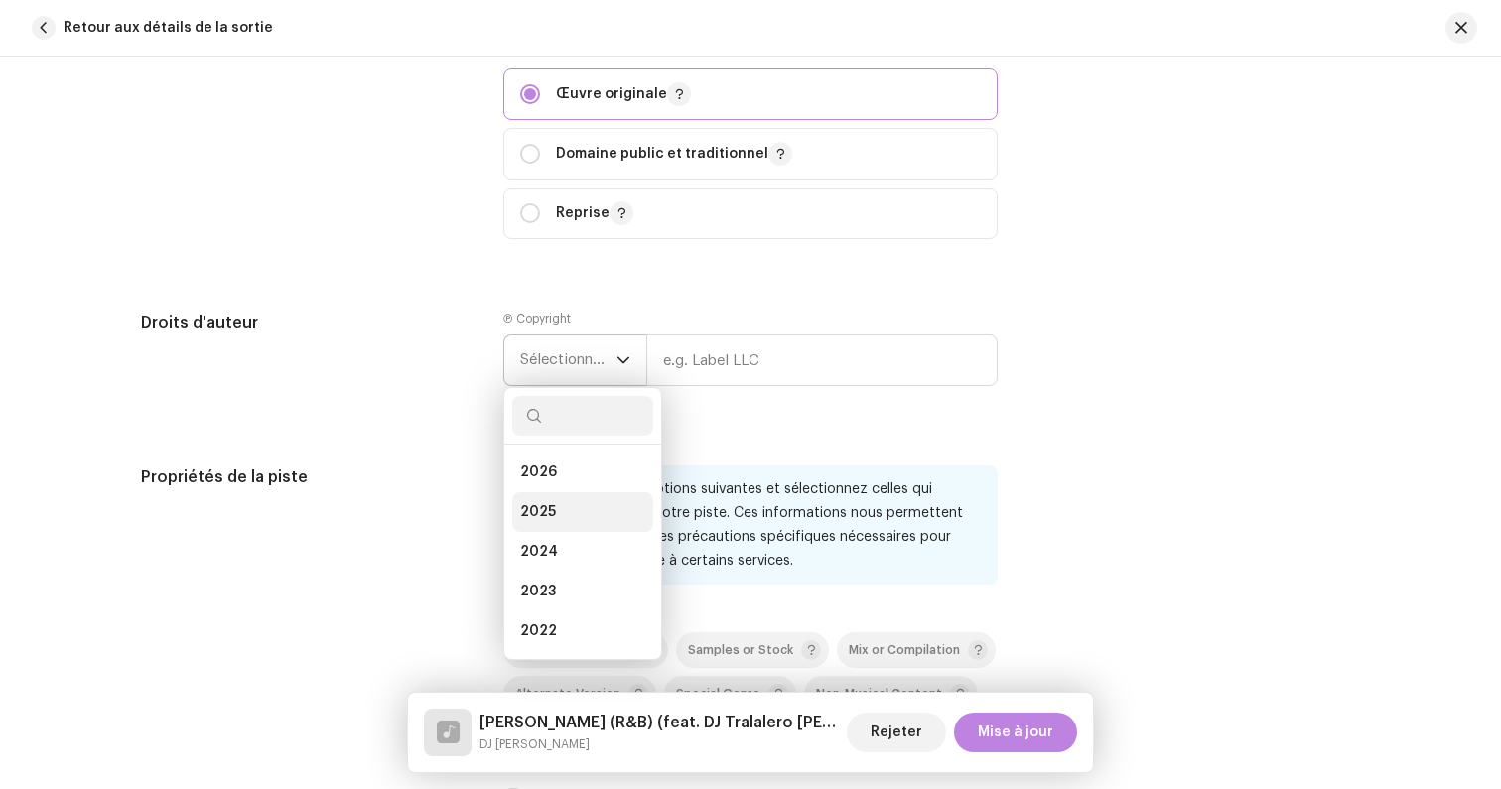
click at [552, 504] on li "2025" at bounding box center [582, 512] width 141 height 40
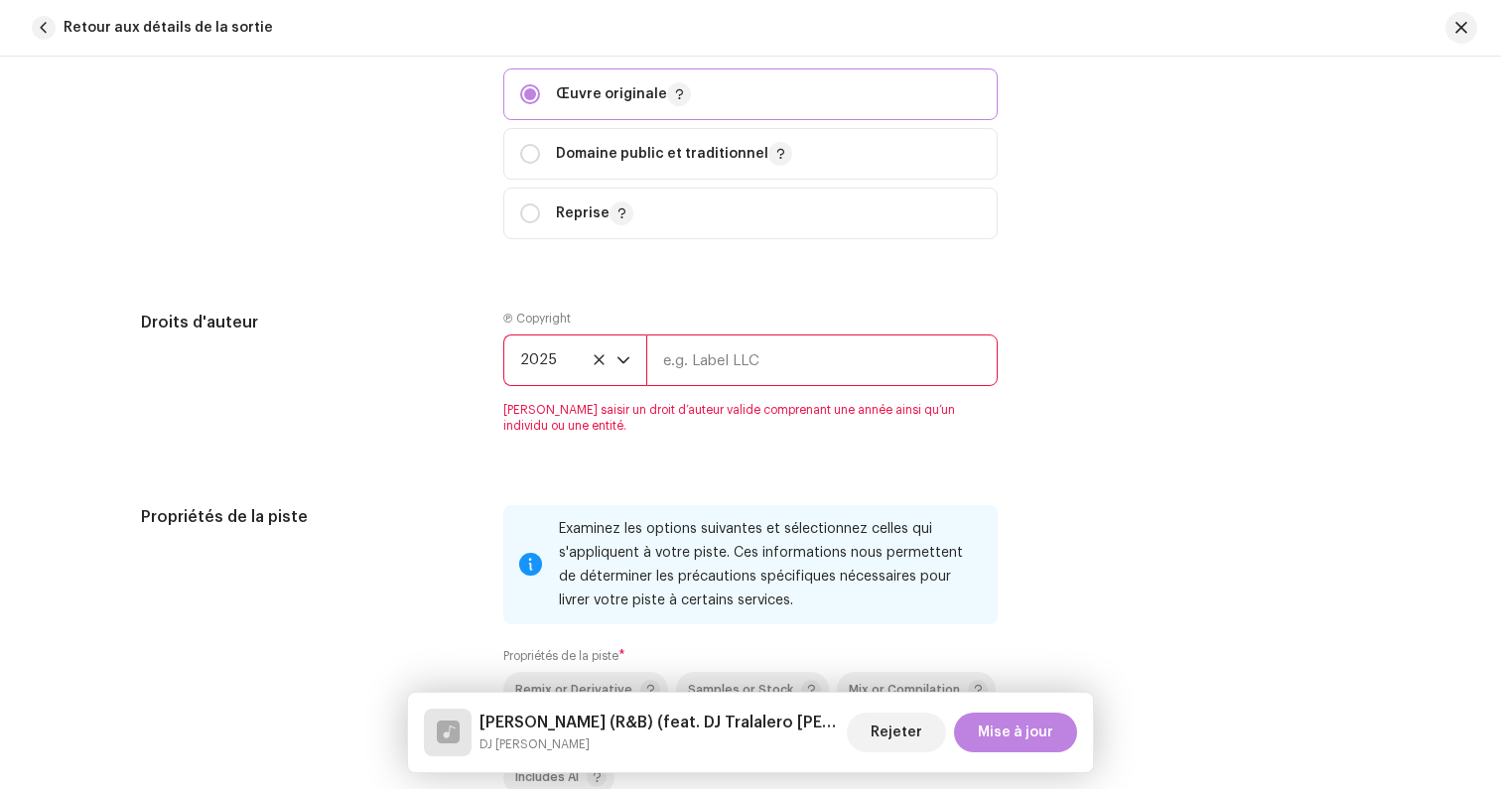
click at [680, 360] on input "text" at bounding box center [821, 360] width 351 height 52
type input "Lalala"
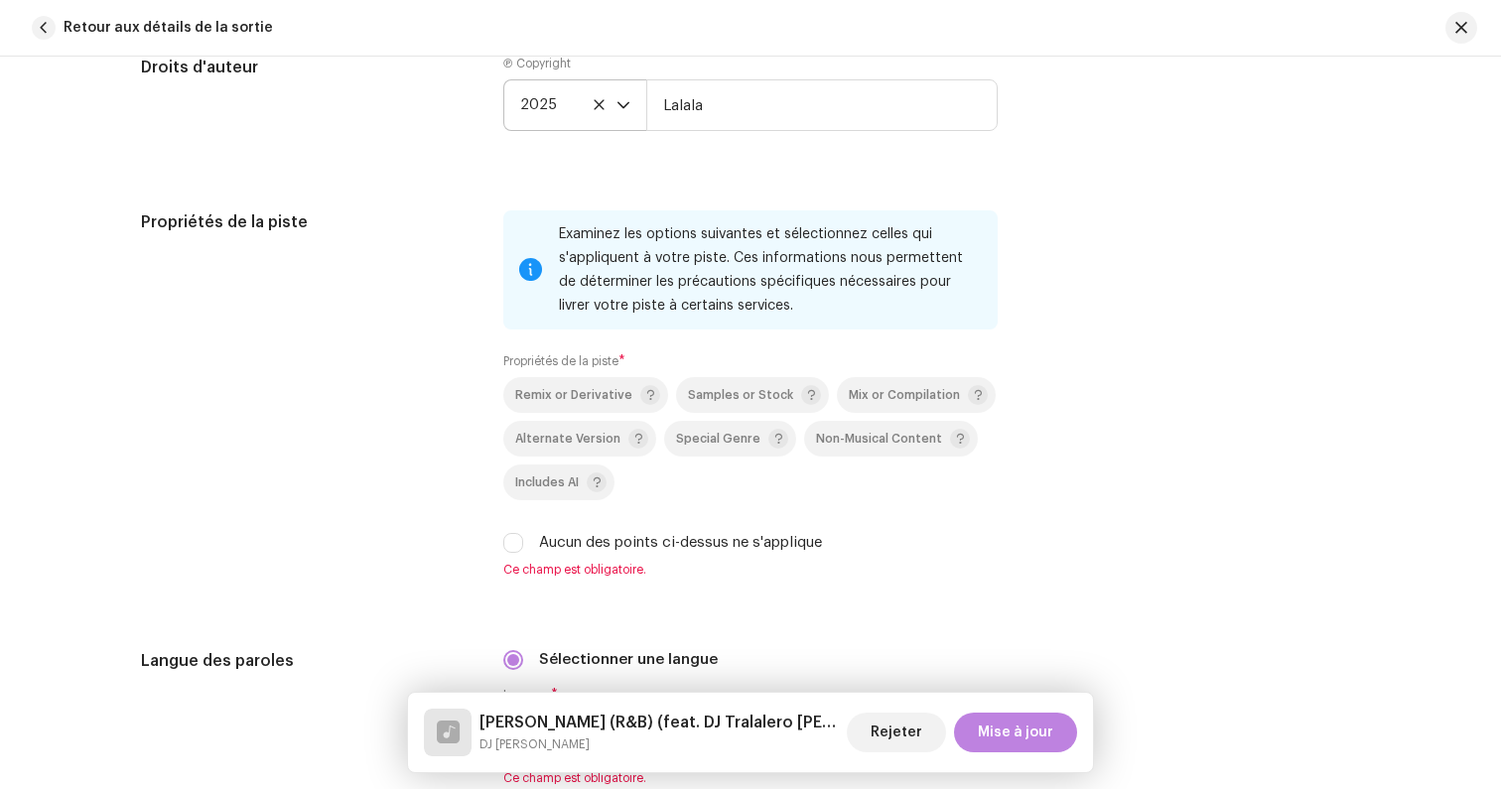
scroll to position [3310, 0]
click at [538, 475] on span "Includes AI" at bounding box center [547, 479] width 64 height 13
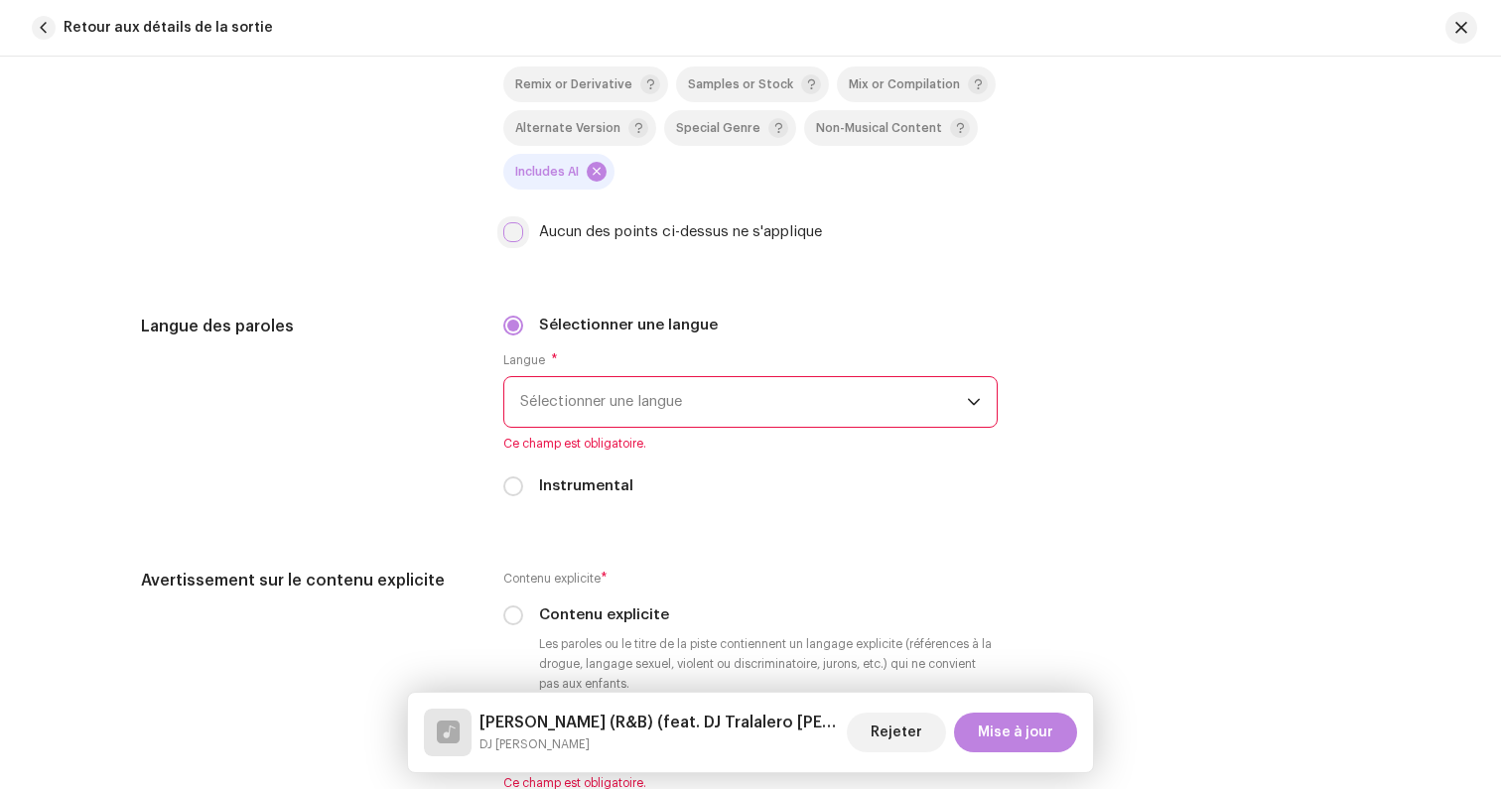
scroll to position [3643, 0]
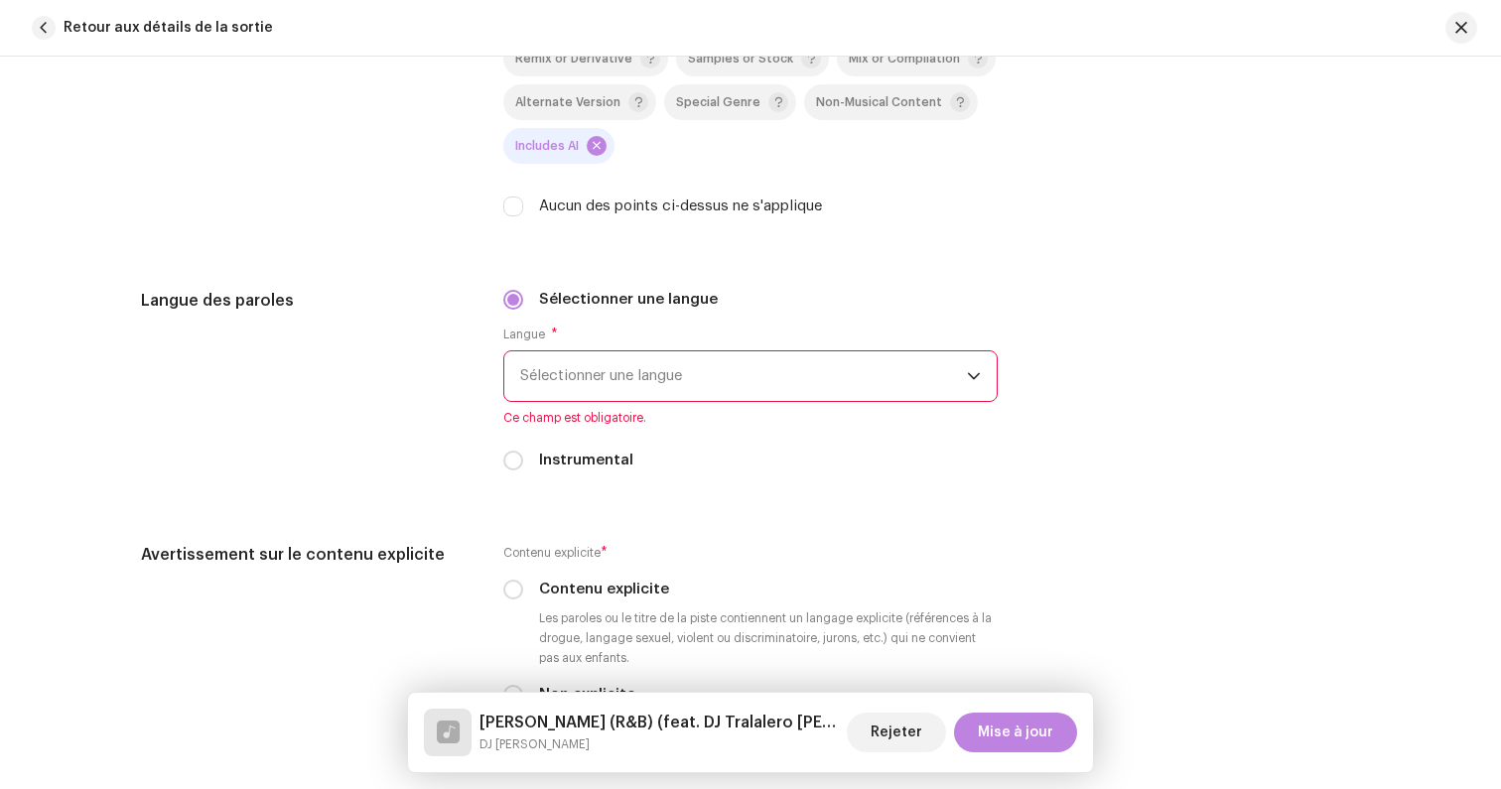
click at [558, 367] on span "Sélectionner une langue" at bounding box center [743, 376] width 447 height 50
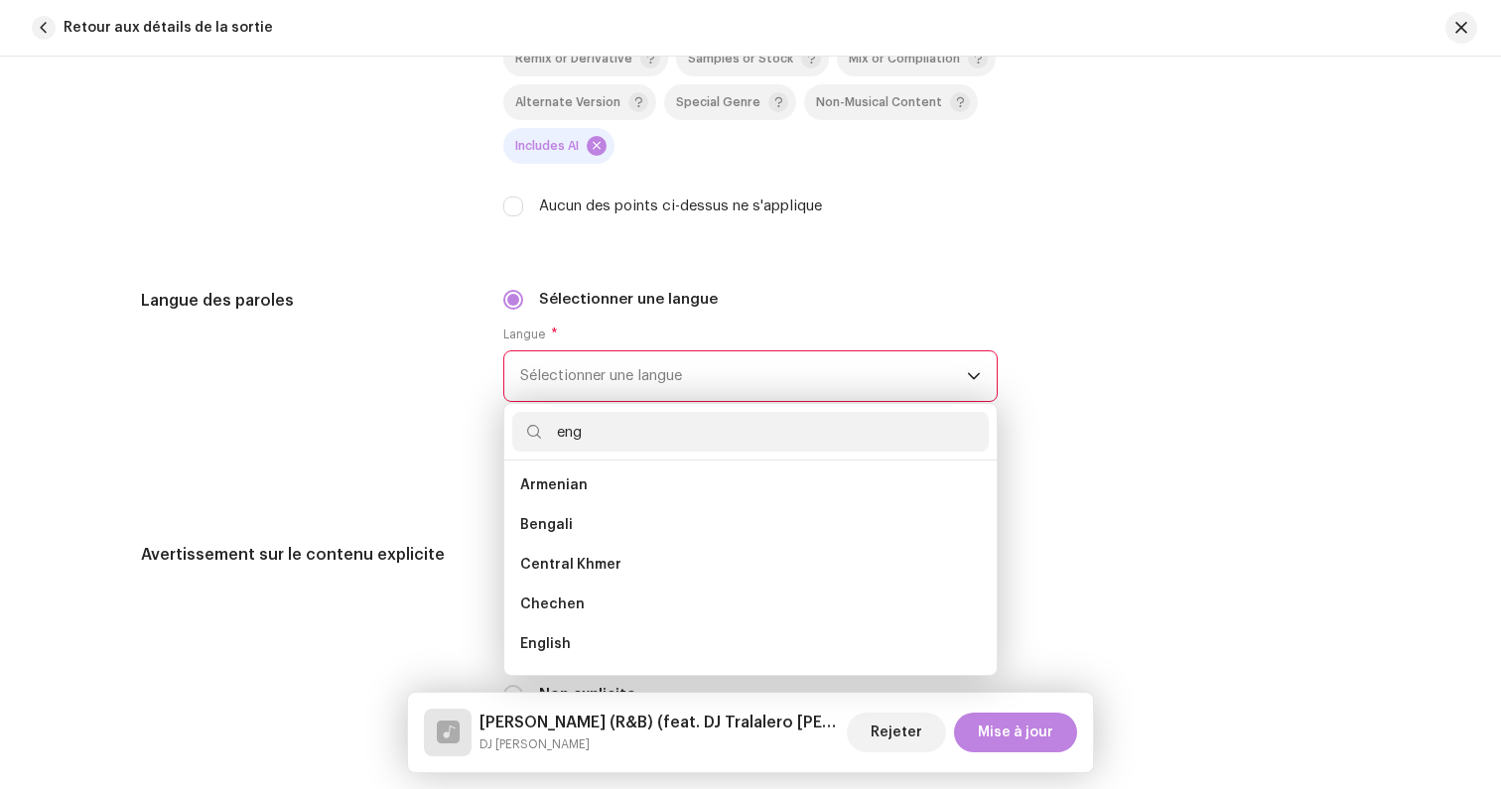
scroll to position [0, 0]
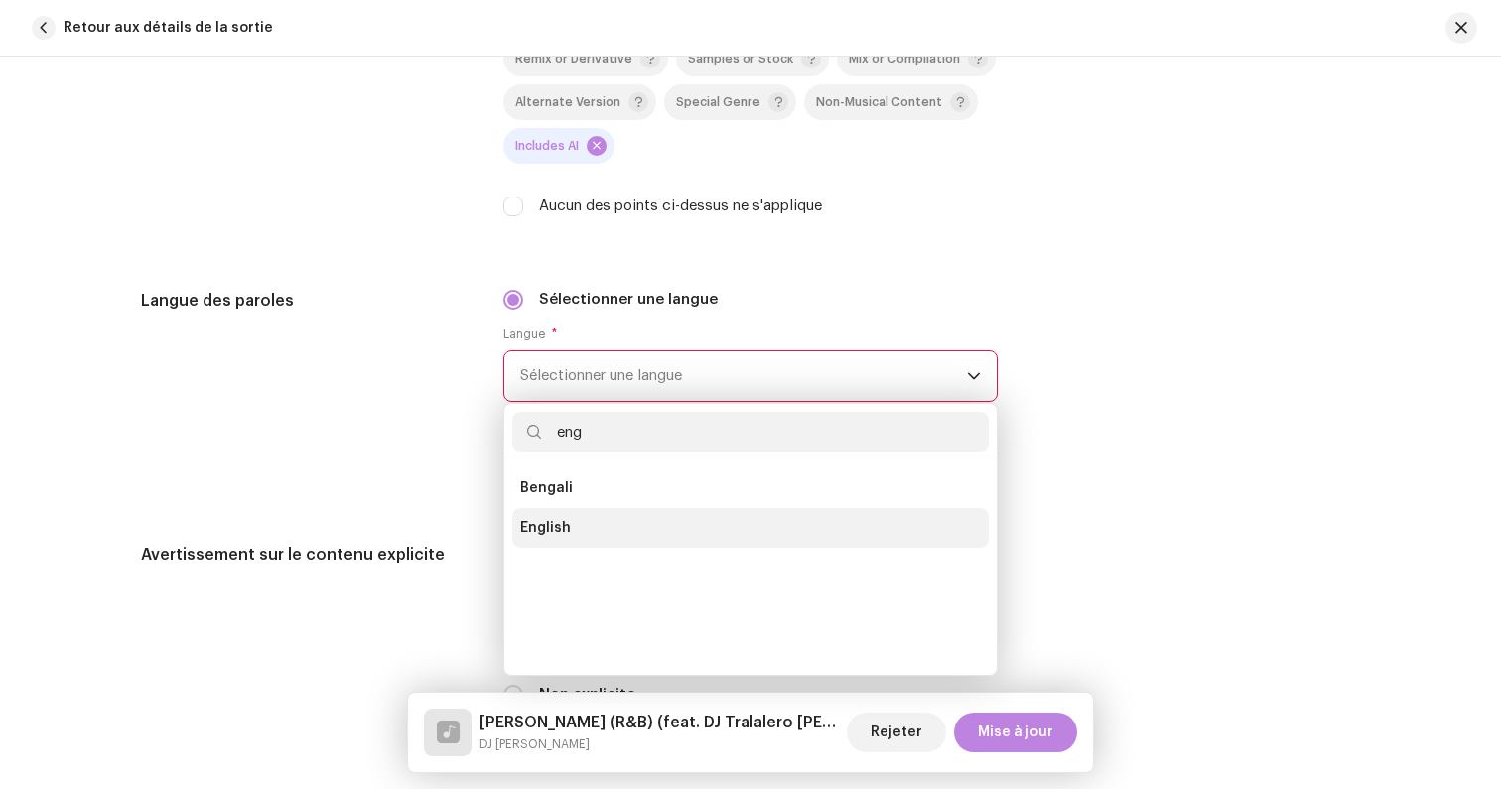
type input "eng"
click at [527, 528] on span "English" at bounding box center [545, 528] width 51 height 20
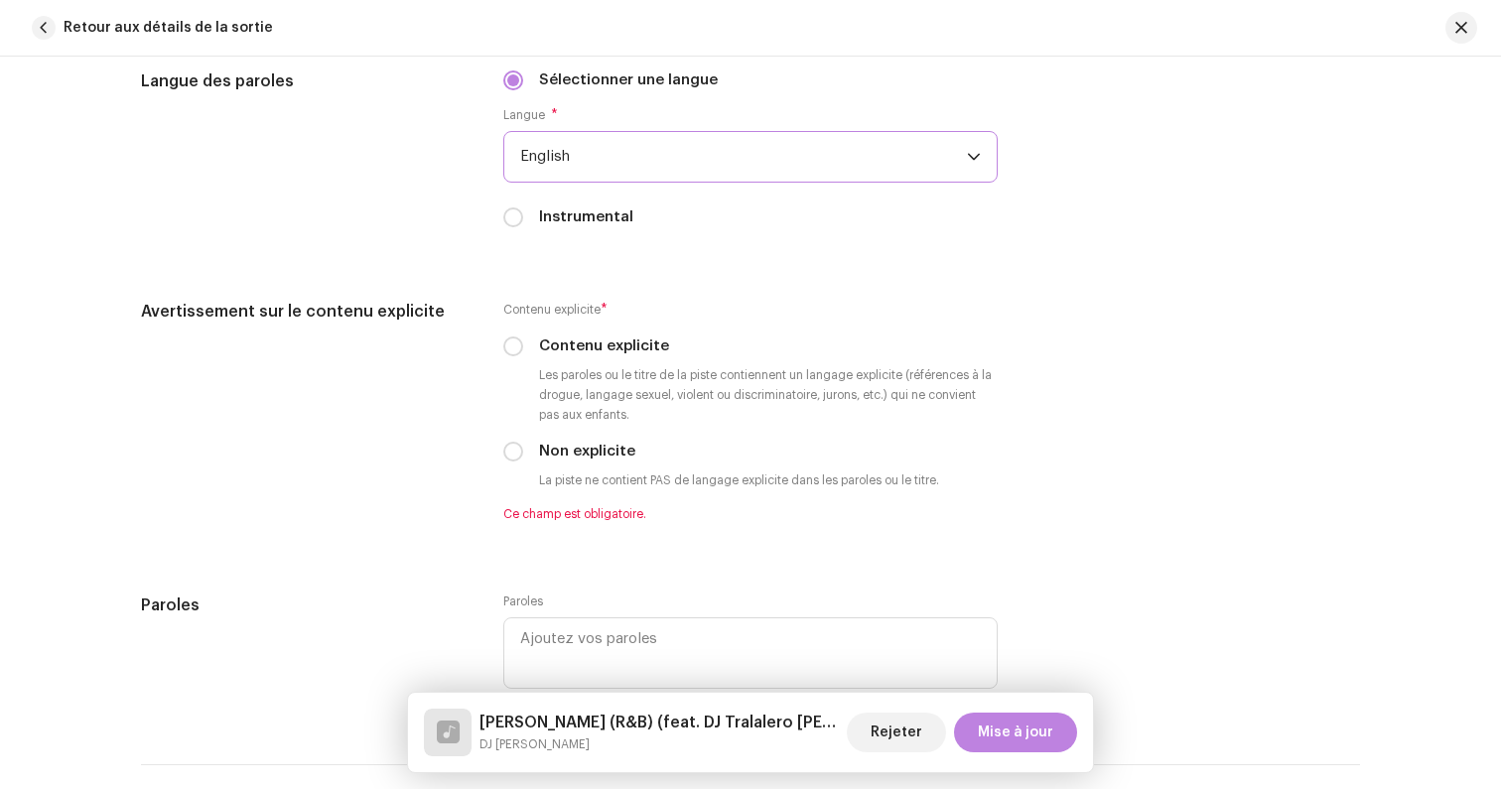
scroll to position [3882, 0]
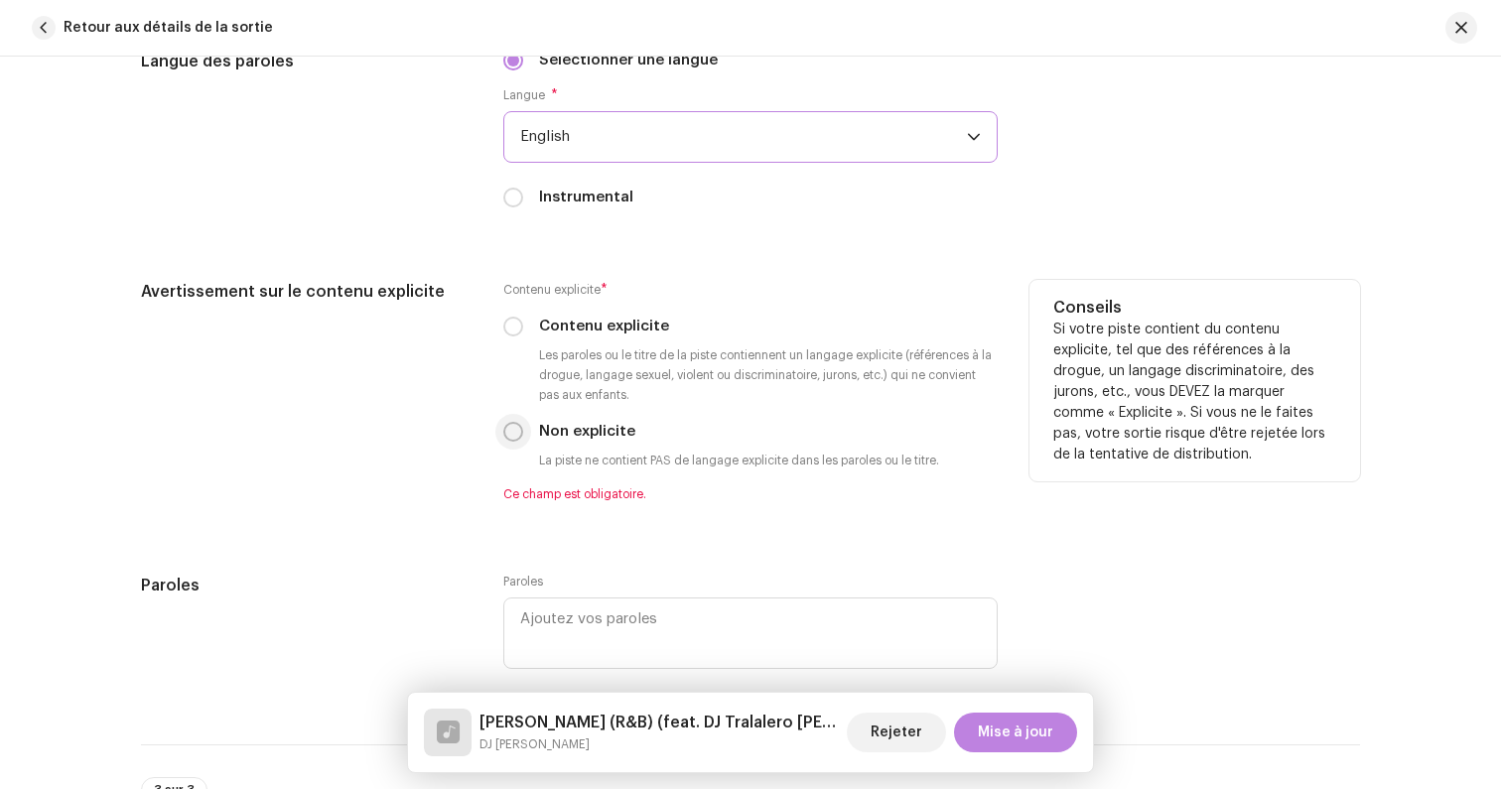
click at [506, 441] on input "Non explicite" at bounding box center [513, 432] width 20 height 20
radio input "true"
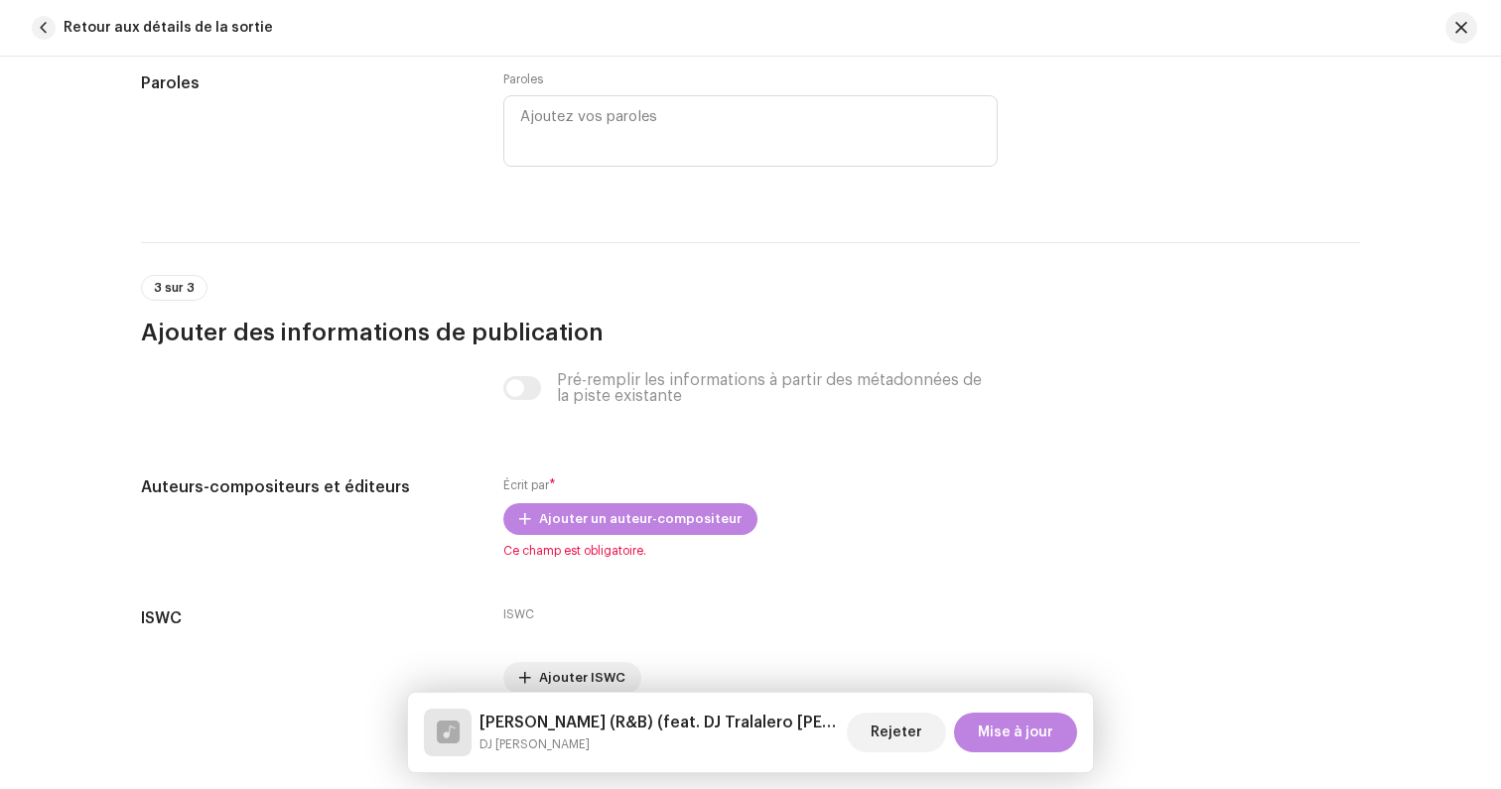
scroll to position [4460, 0]
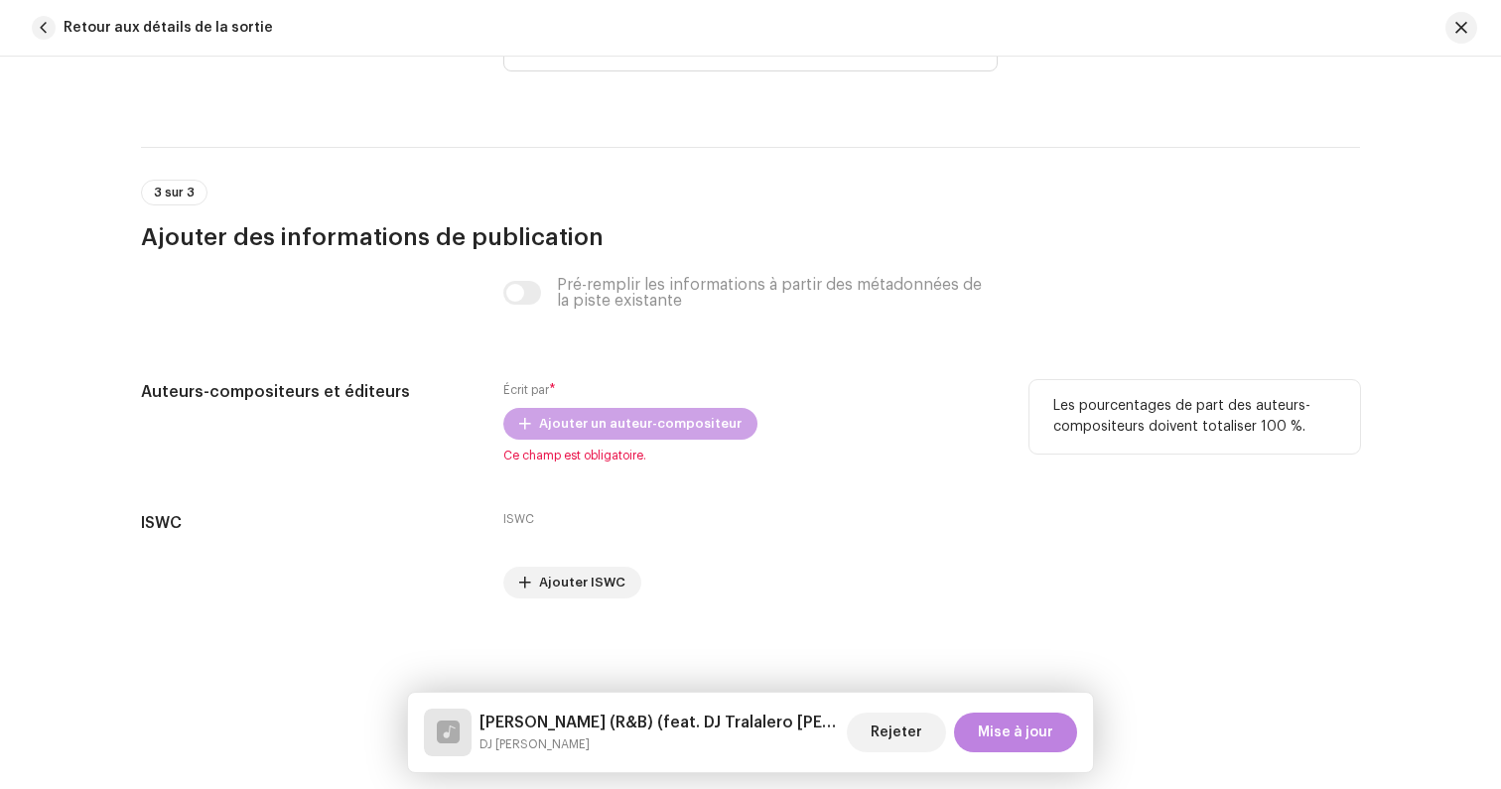
click at [539, 433] on span "Ajouter un auteur-compositeur" at bounding box center [640, 424] width 202 height 40
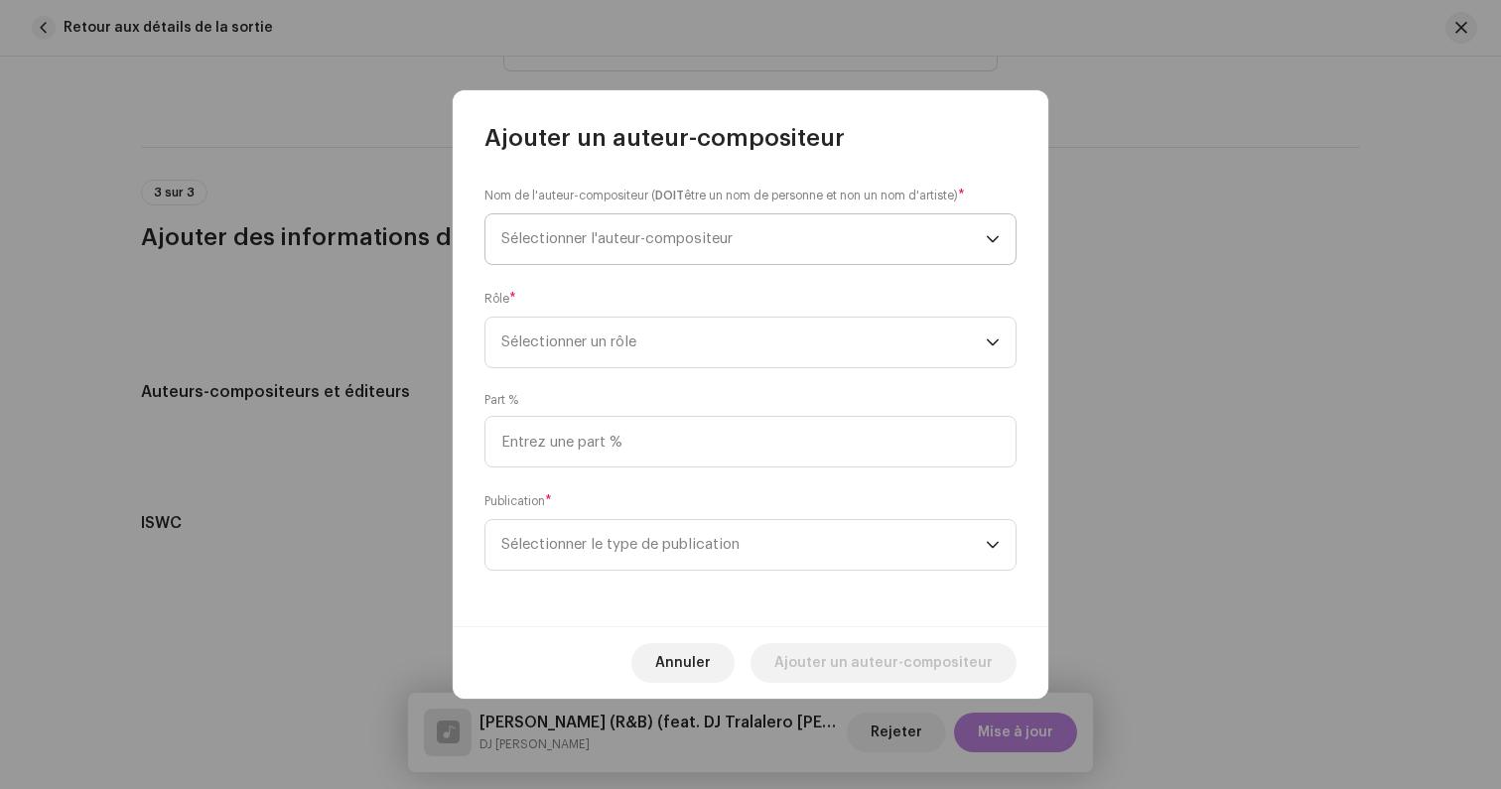
click at [546, 231] on span "Sélectionner l'auteur-compositeur" at bounding box center [616, 238] width 231 height 15
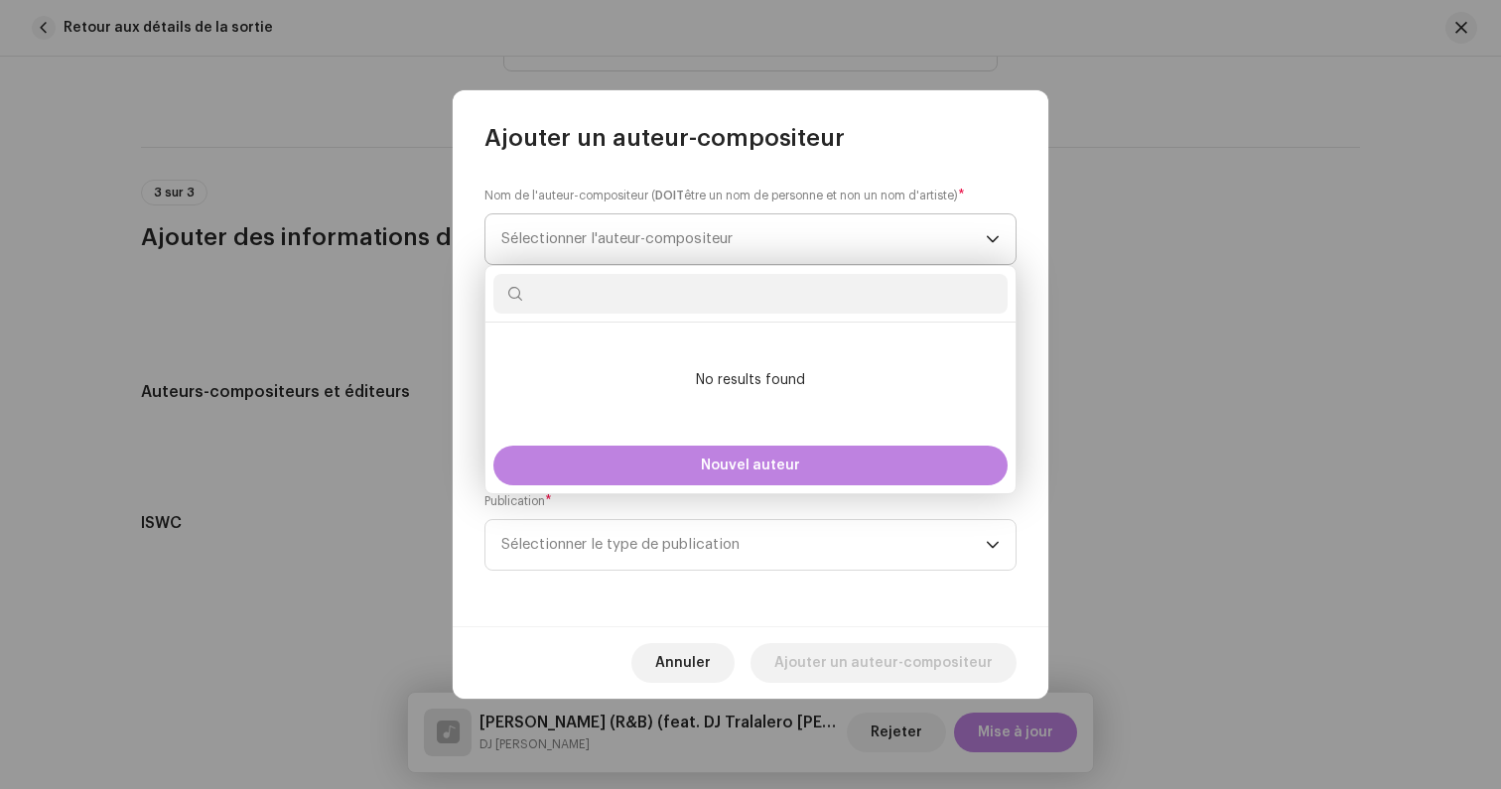
click at [505, 226] on span "Sélectionner l'auteur-compositeur" at bounding box center [743, 239] width 484 height 50
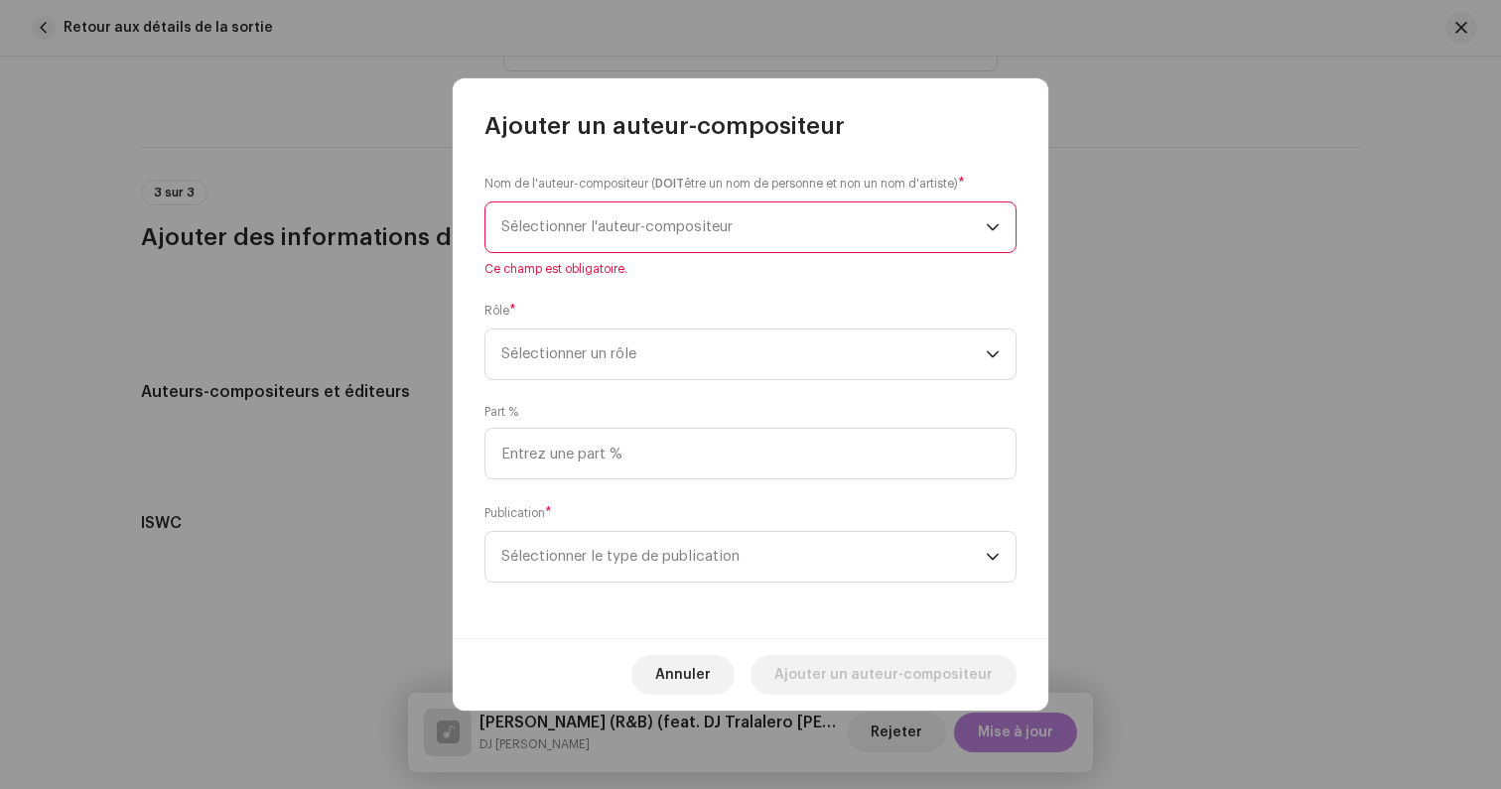
click at [538, 238] on span "Sélectionner l'auteur-compositeur" at bounding box center [743, 227] width 484 height 50
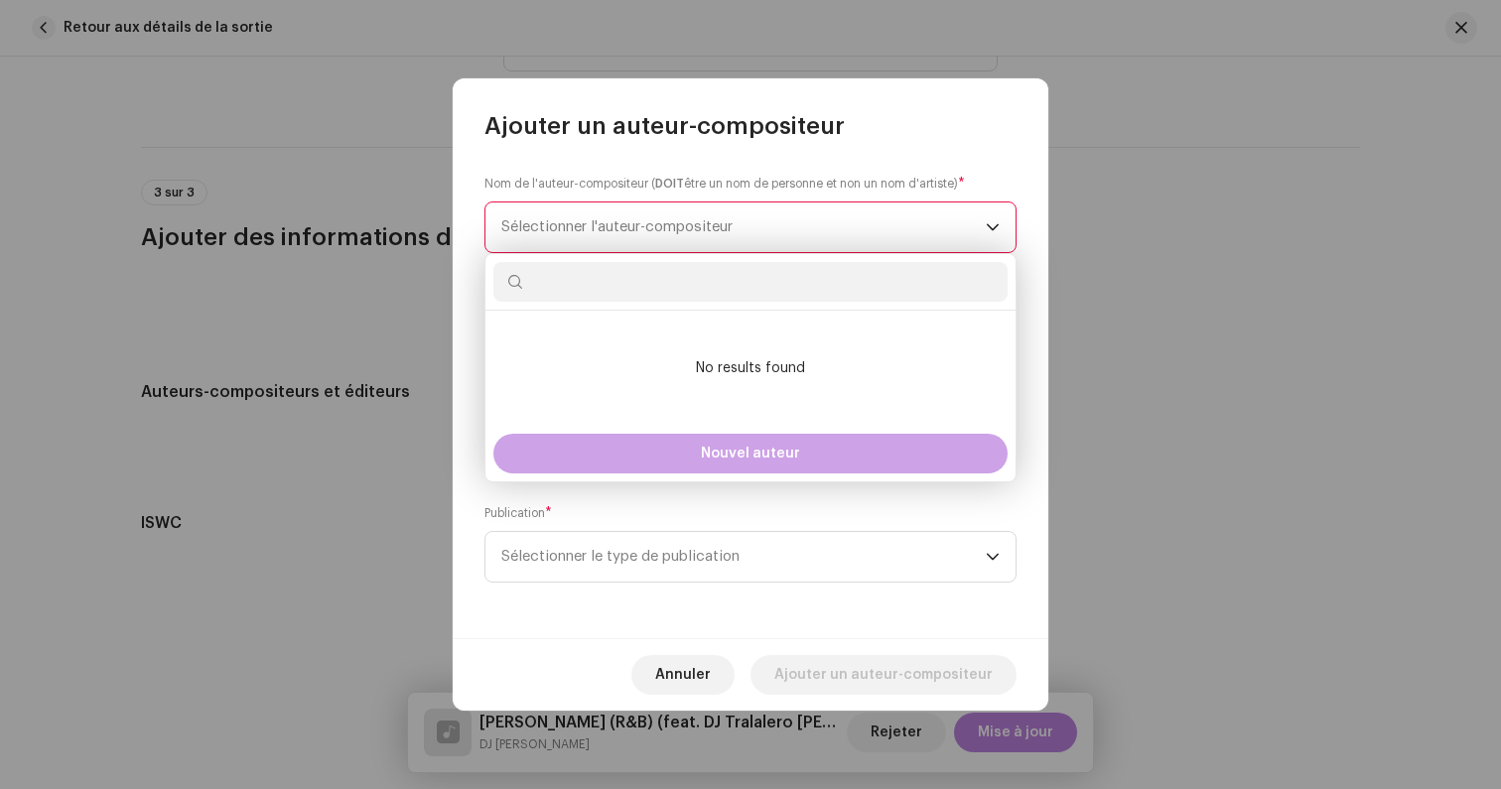
click at [655, 435] on button "Nouvel auteur" at bounding box center [750, 454] width 514 height 40
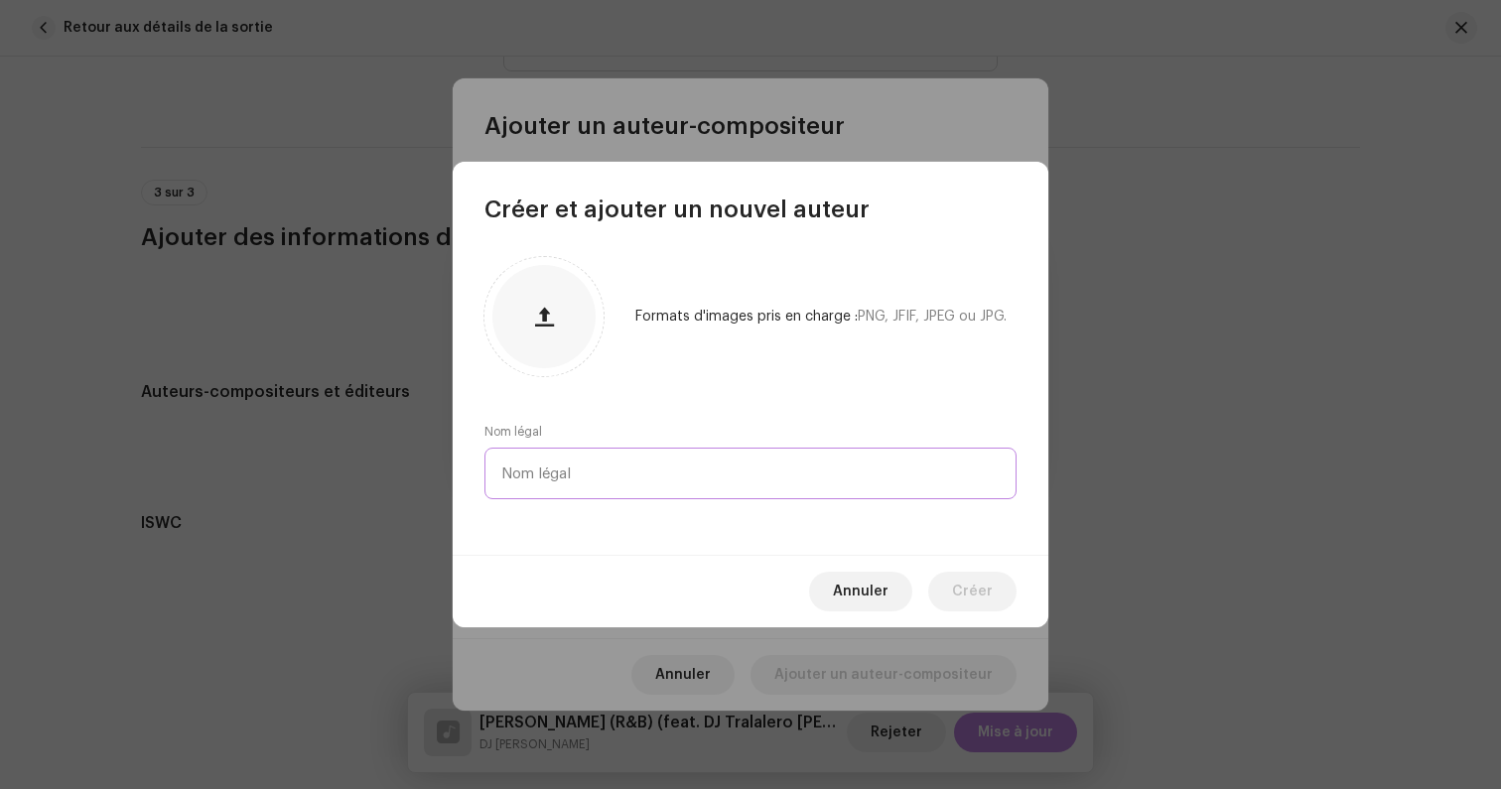
click at [595, 474] on input "text" at bounding box center [750, 474] width 532 height 52
type input "[PERSON_NAME]"
click at [956, 583] on span "Créer" at bounding box center [972, 592] width 41 height 40
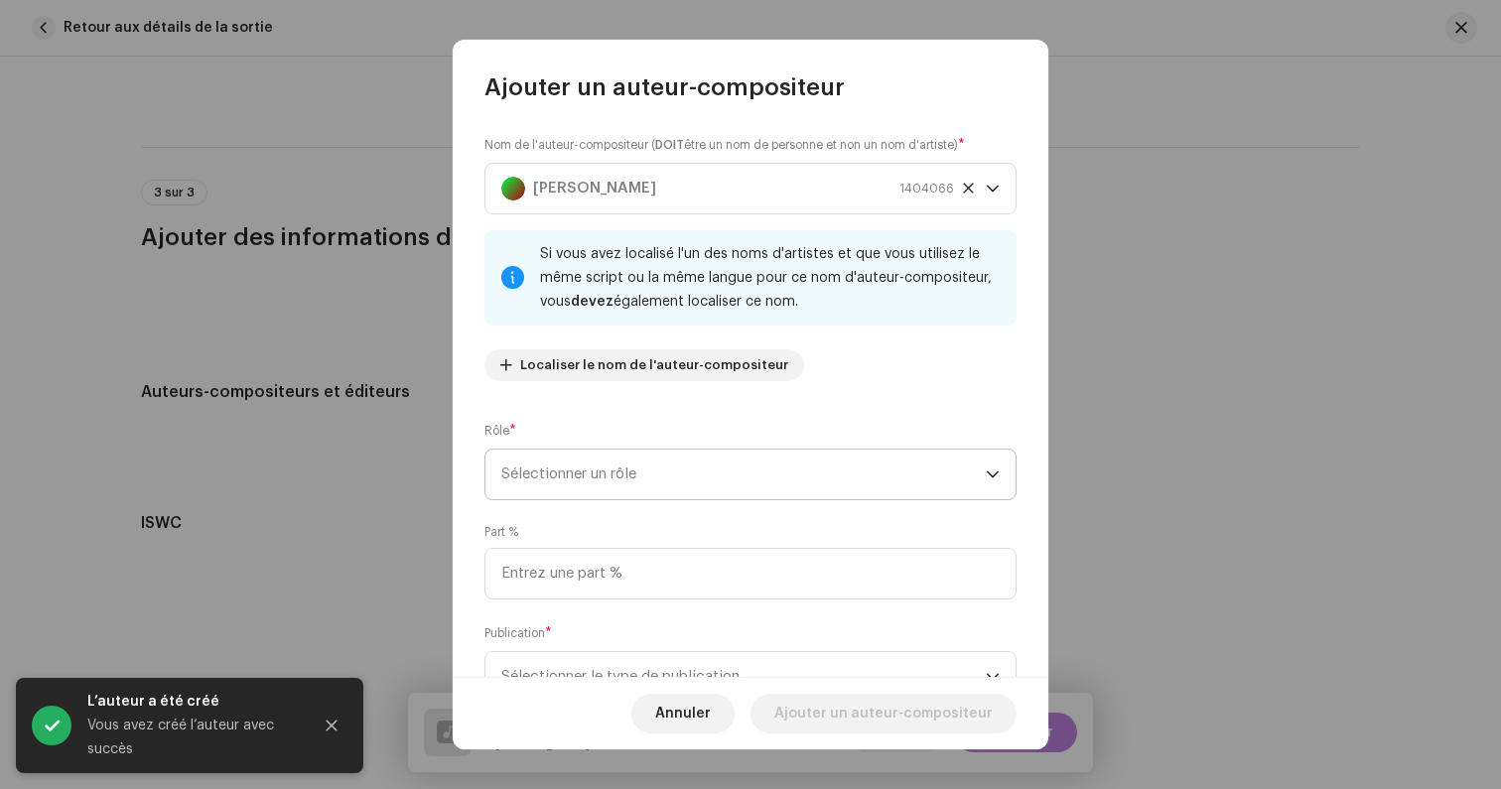
click at [675, 469] on span "Sélectionner un rôle" at bounding box center [743, 475] width 484 height 50
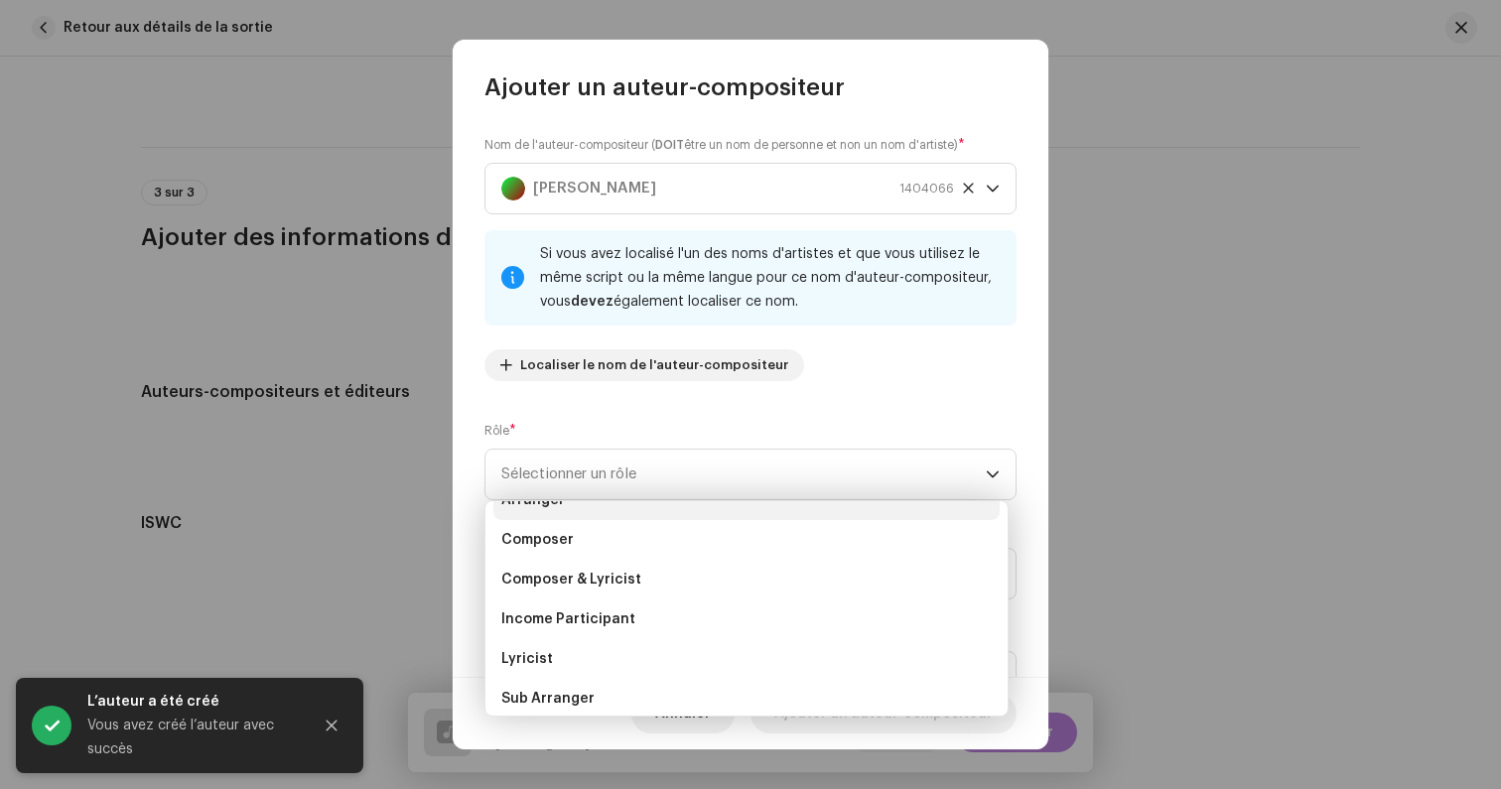
scroll to position [92, 0]
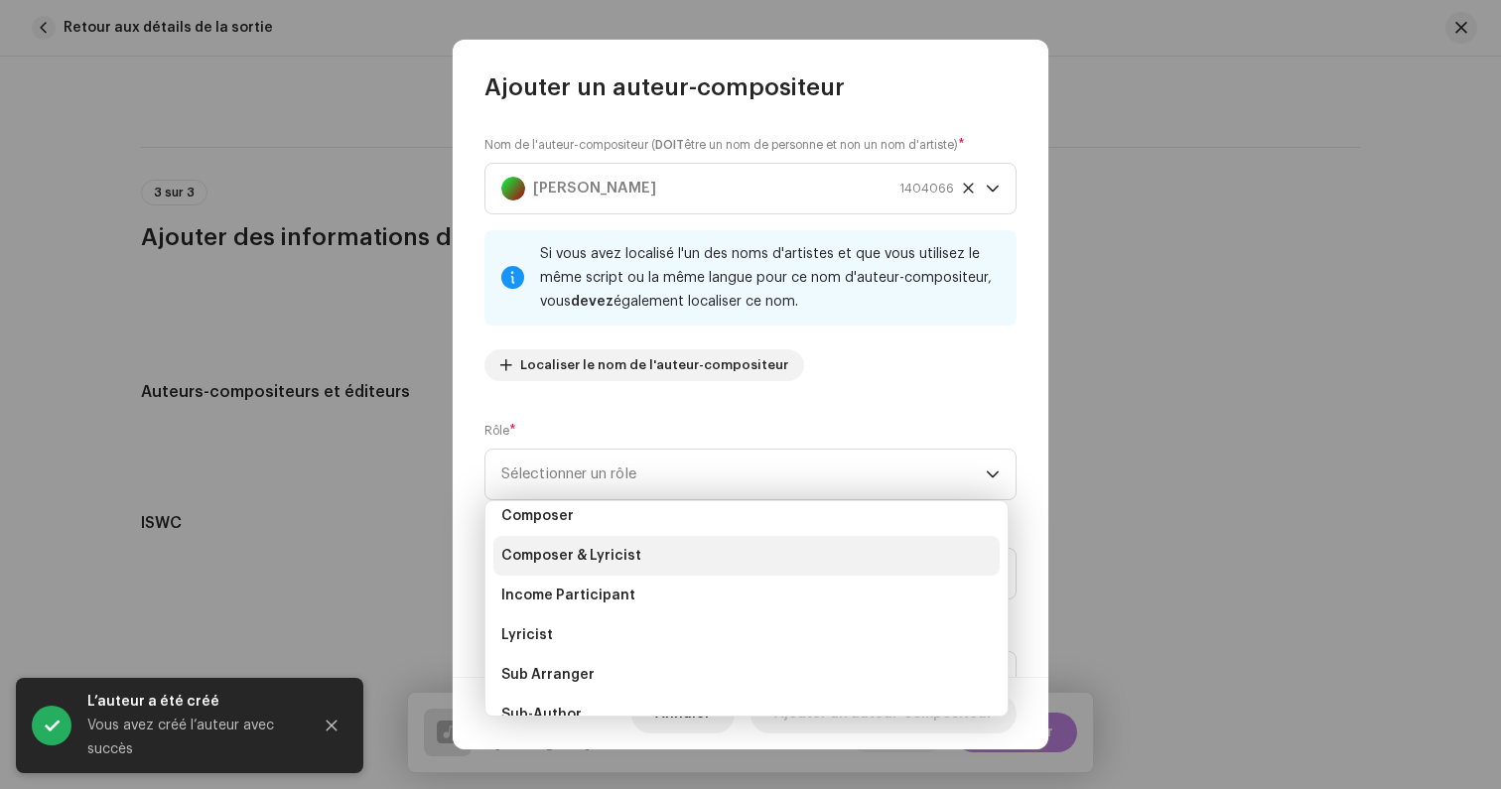
click at [646, 550] on li "Composer & Lyricist" at bounding box center [746, 556] width 506 height 40
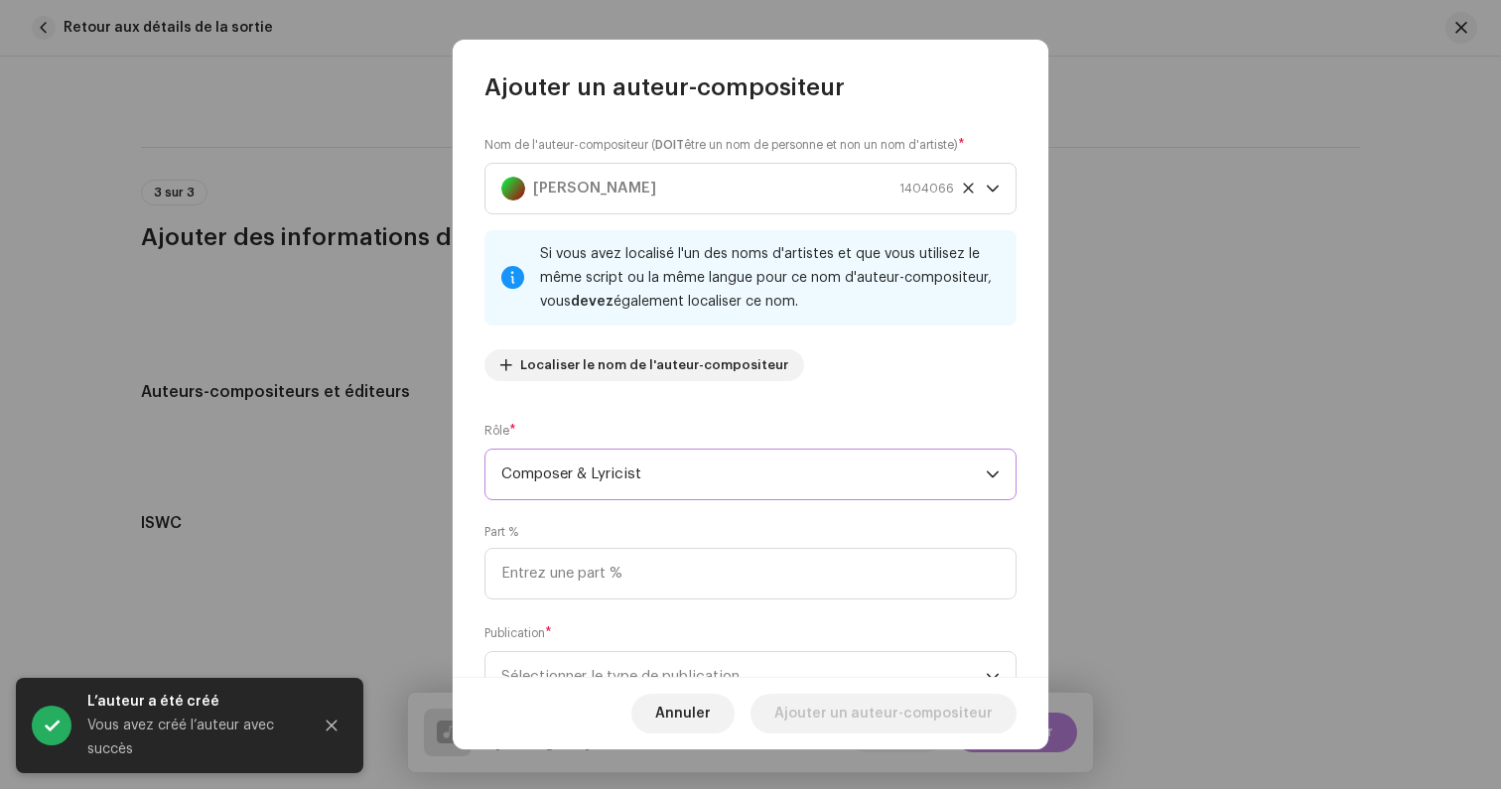
scroll to position [81, 0]
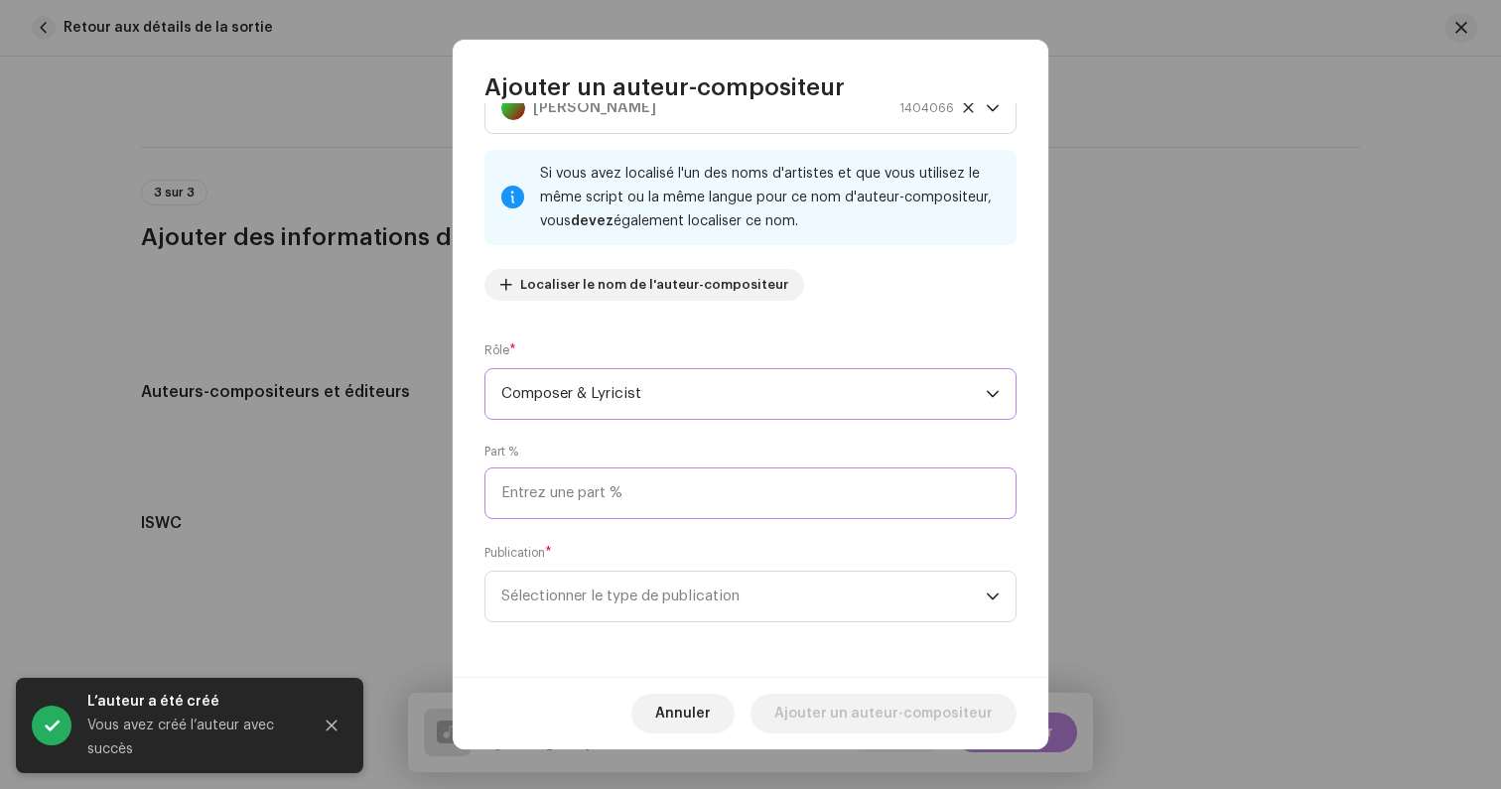
click at [628, 486] on input at bounding box center [750, 493] width 532 height 52
type input "100,00"
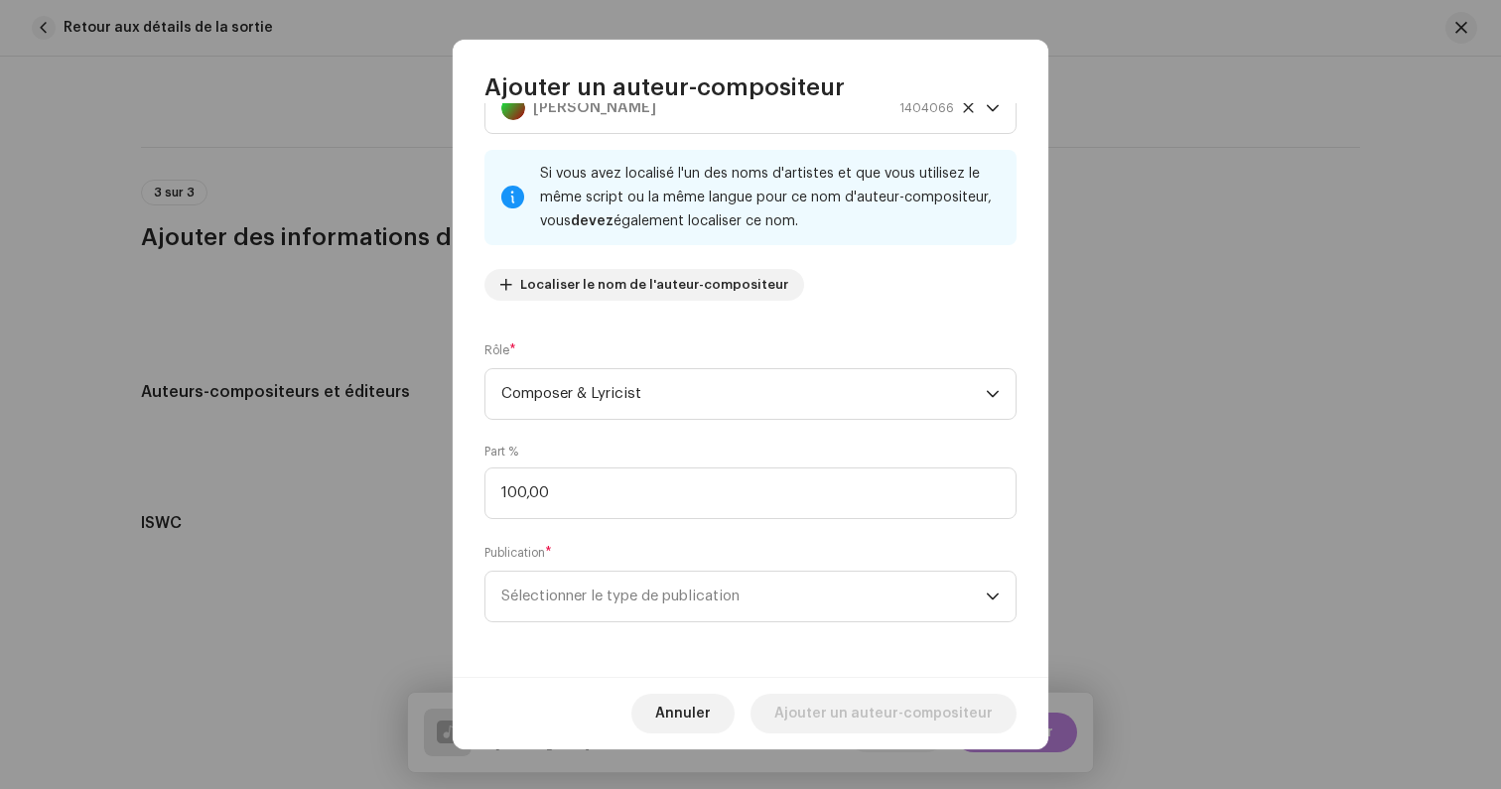
click at [742, 558] on div "Publication * Sélectionner le type de publication" at bounding box center [750, 582] width 532 height 79
click at [683, 625] on div "Nom de l'auteur-compositeur ( DOIT être un nom de personne et non un nom d'arti…" at bounding box center [750, 390] width 595 height 575
click at [679, 609] on span "Sélectionner le type de publication" at bounding box center [743, 597] width 484 height 50
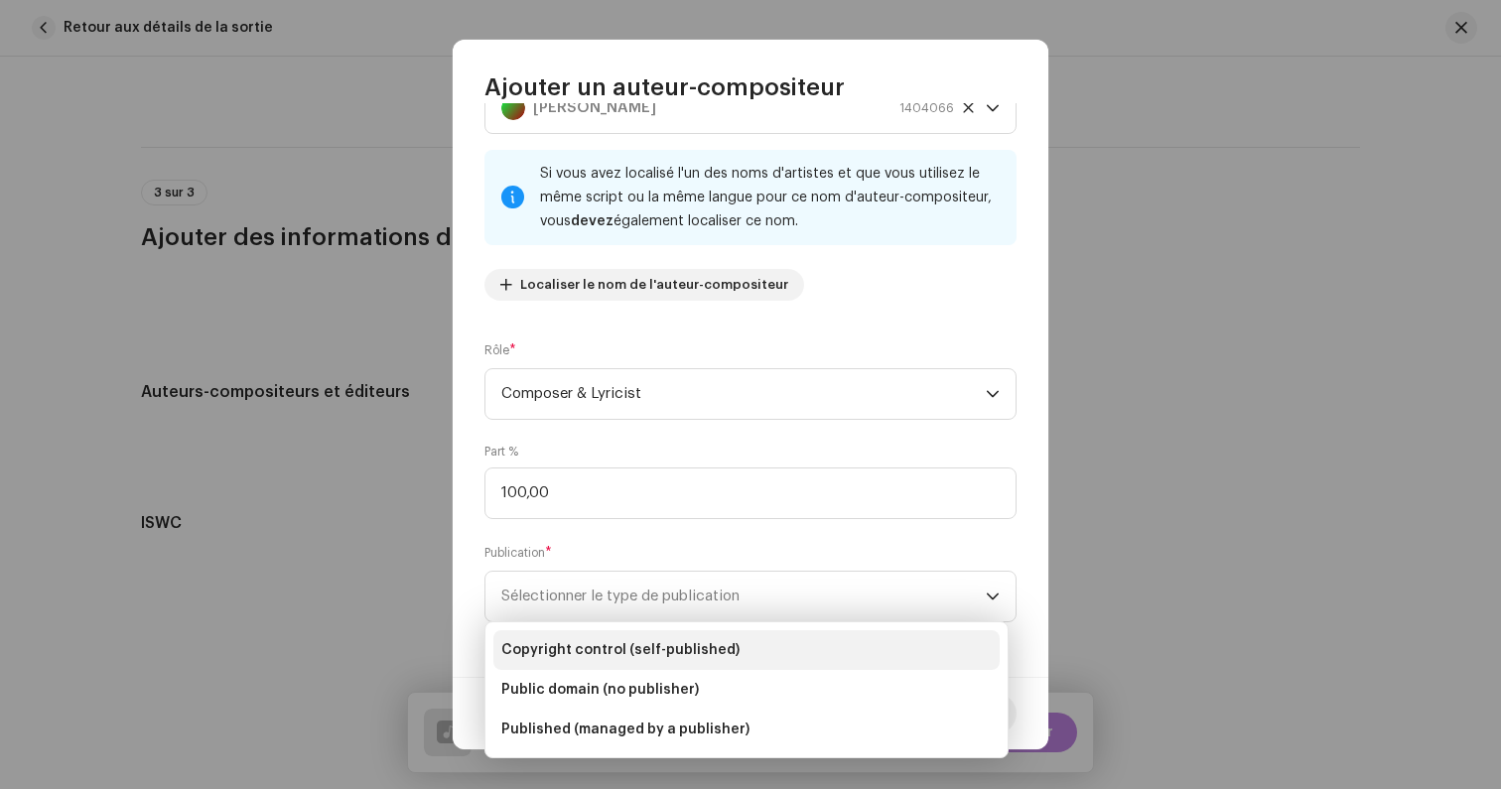
click at [657, 646] on span "Copyright control (self-published)" at bounding box center [620, 650] width 238 height 20
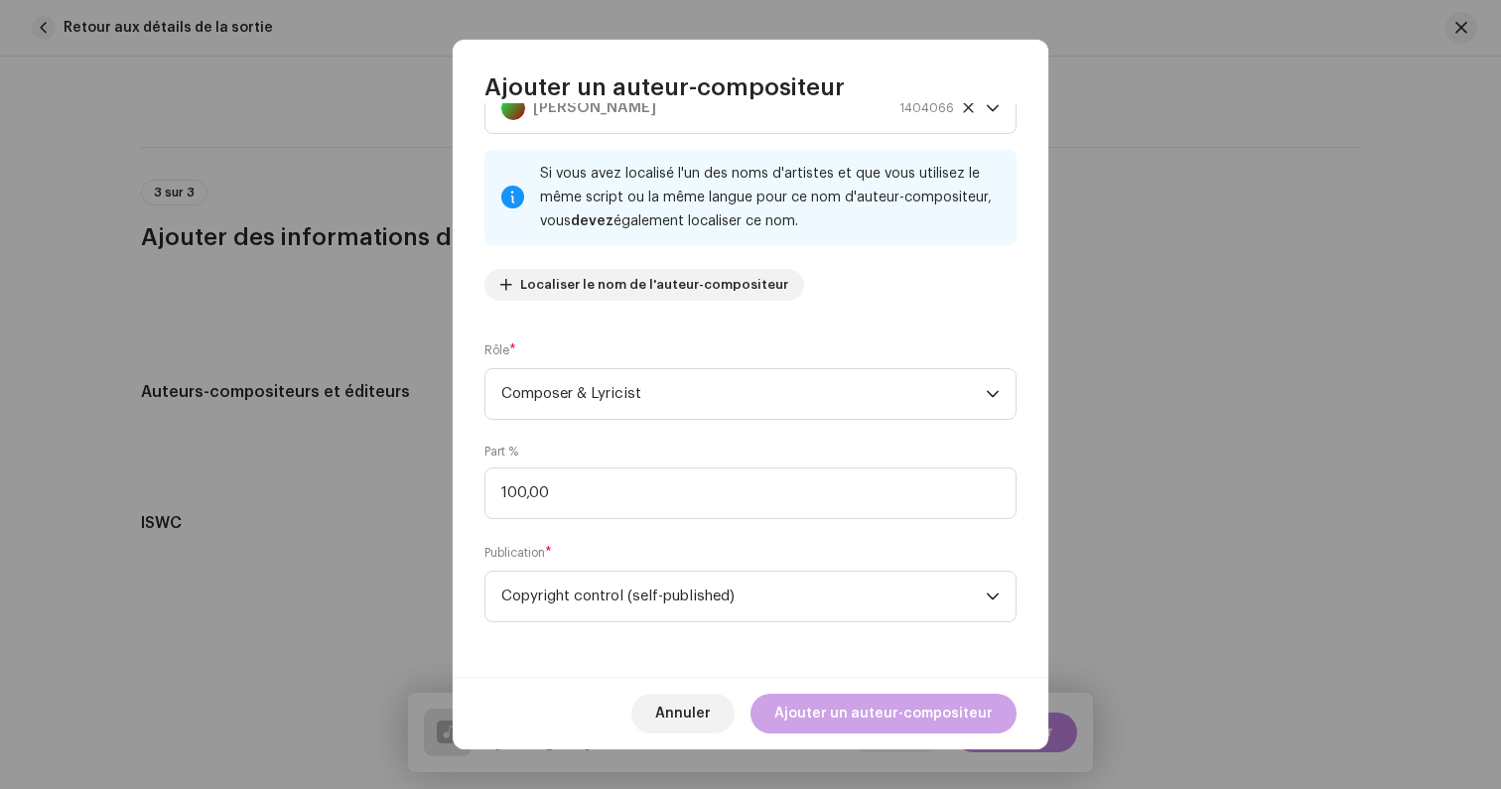
click at [863, 727] on span "Ajouter un auteur-compositeur" at bounding box center [883, 714] width 218 height 40
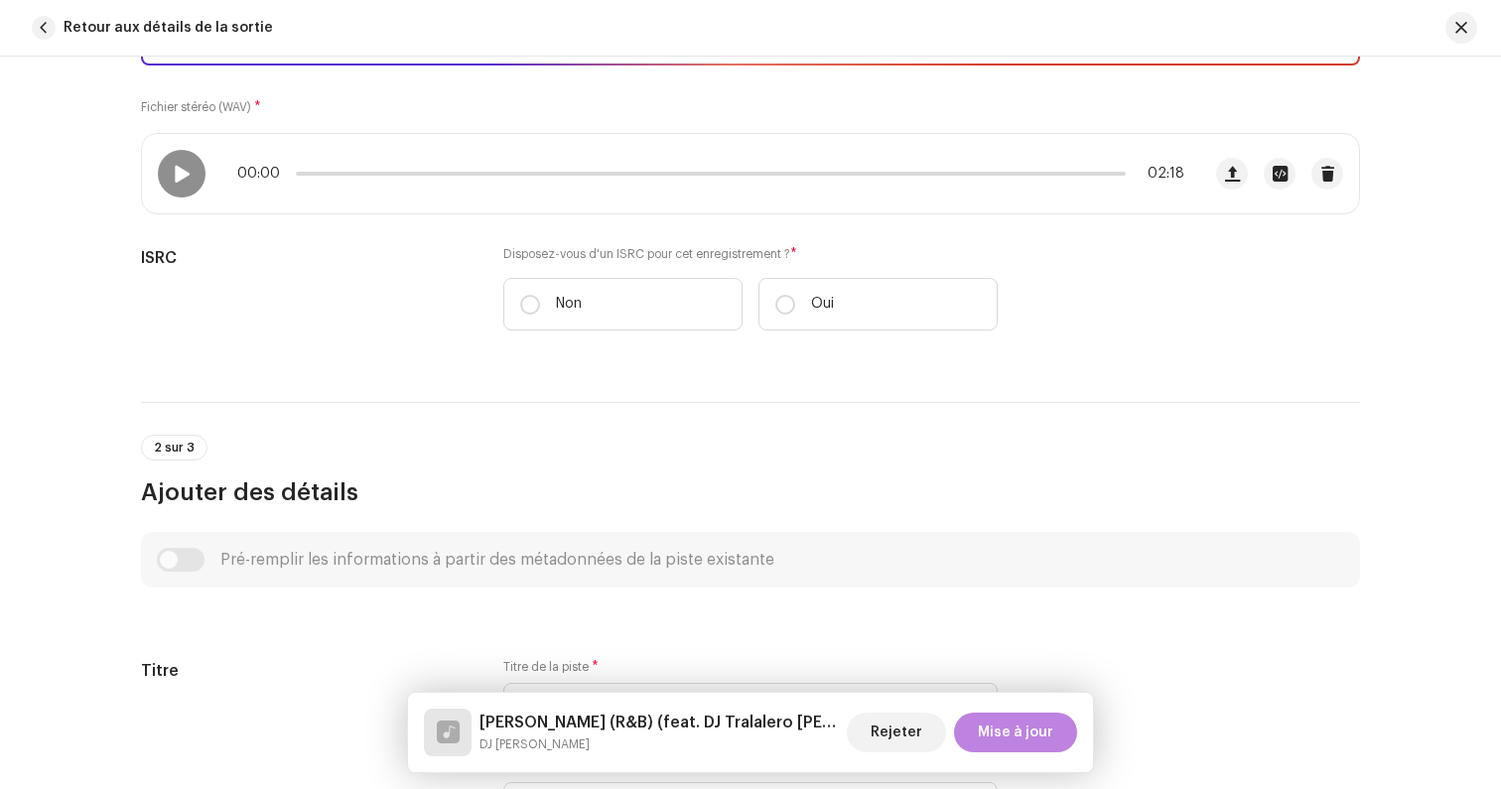
scroll to position [668, 0]
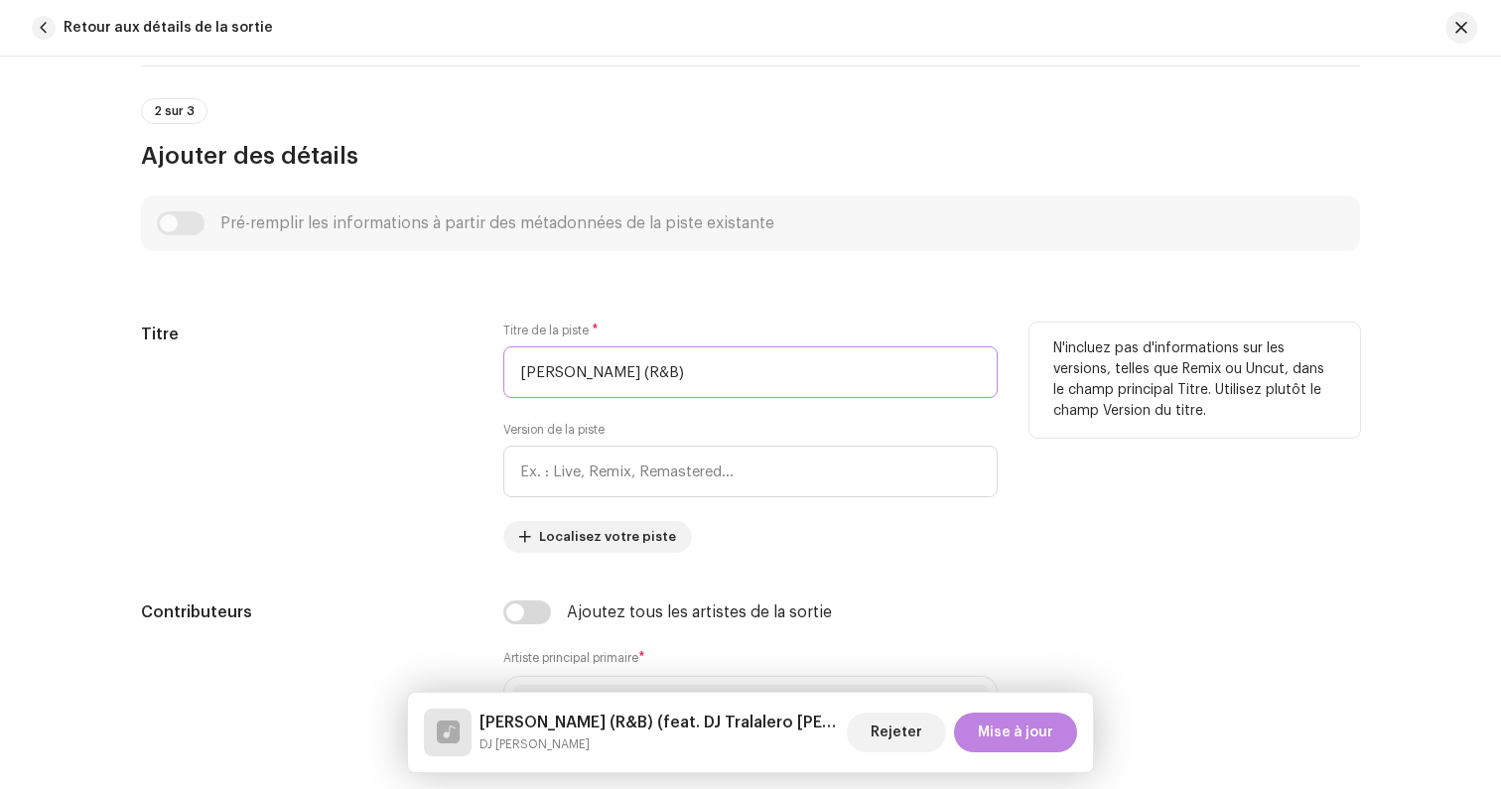
click at [572, 354] on input "[PERSON_NAME] (R&B)" at bounding box center [750, 372] width 494 height 52
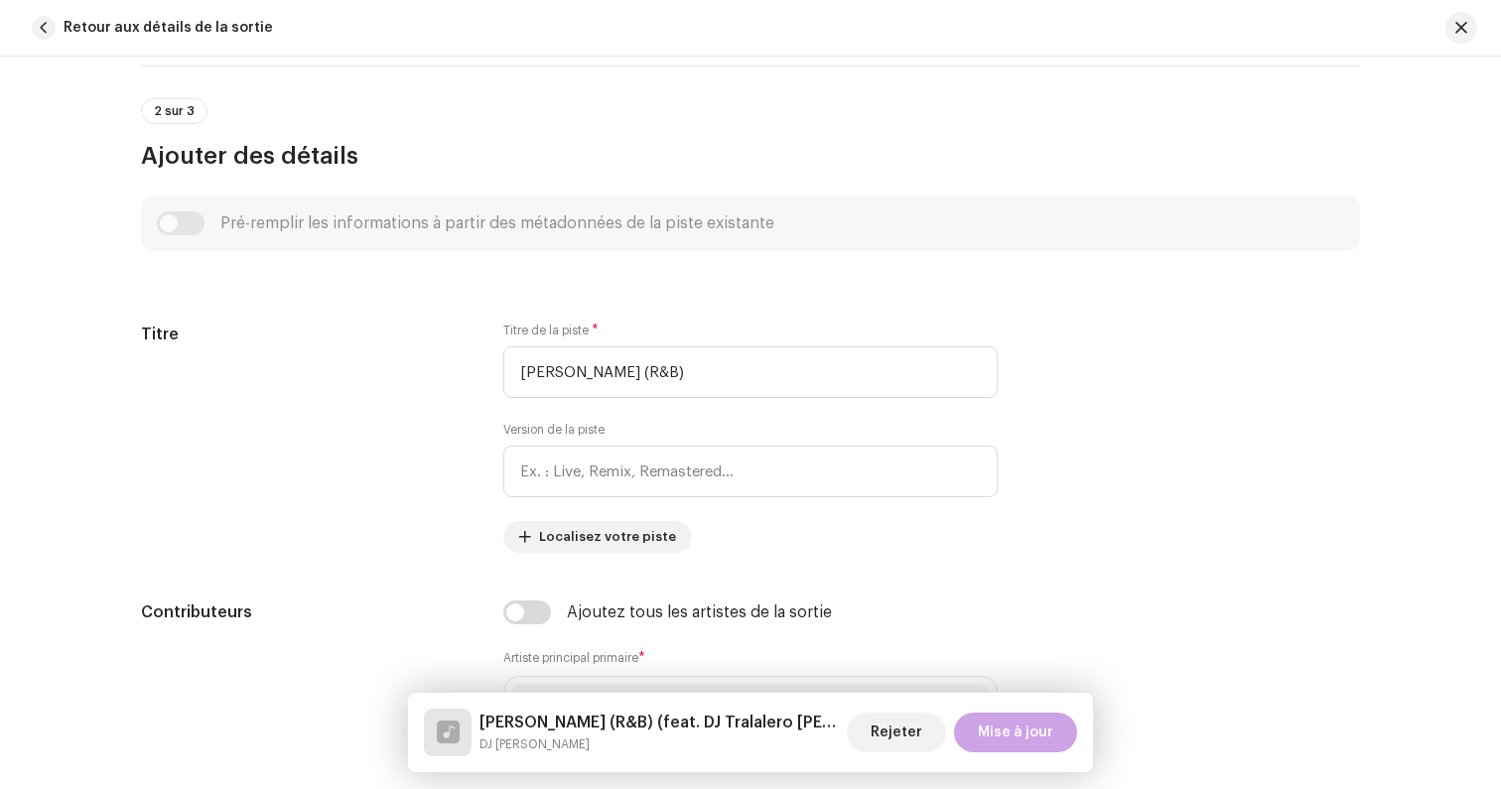
click at [1002, 725] on span "Mise à jour" at bounding box center [1015, 733] width 75 height 40
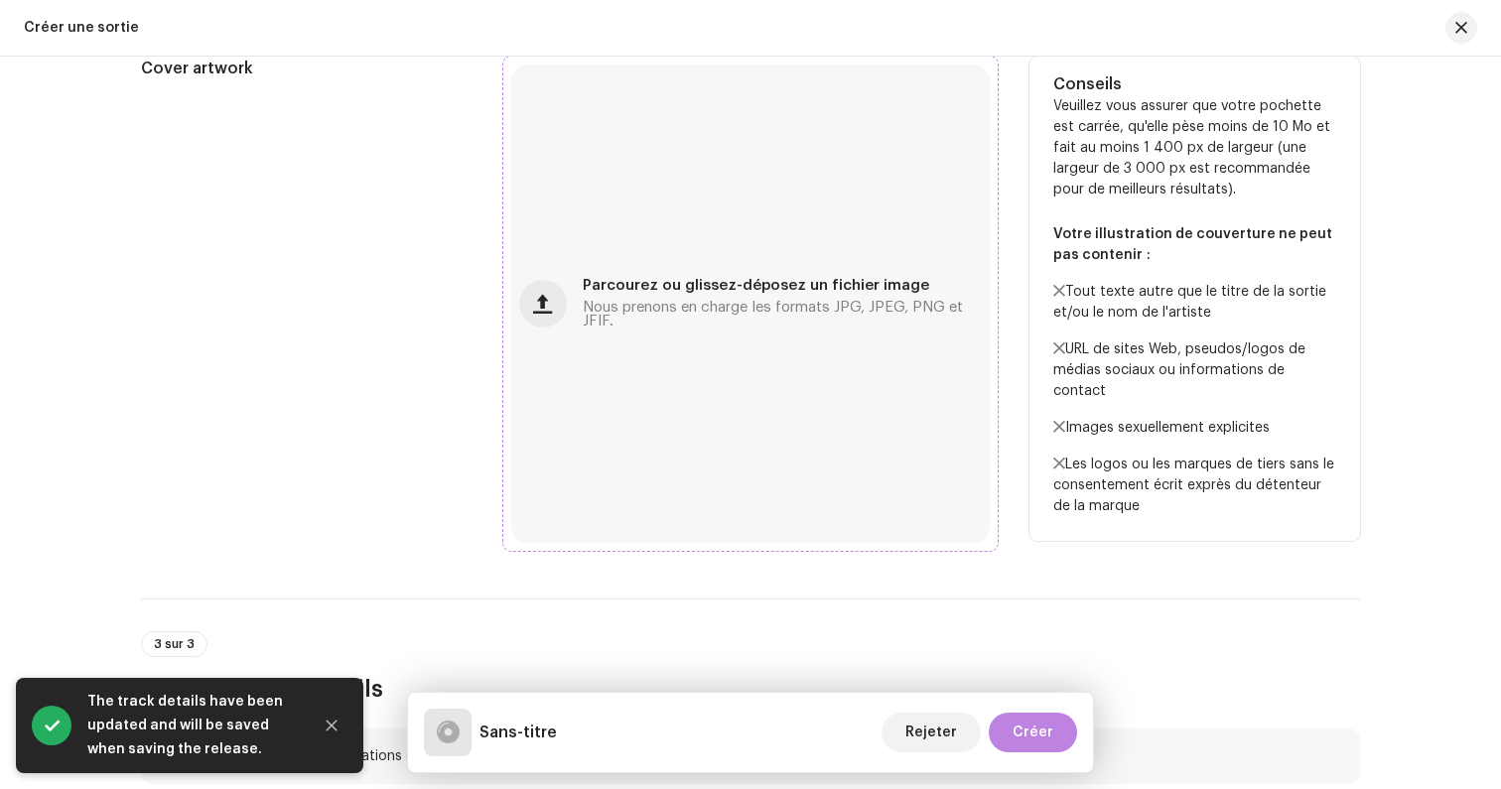
scroll to position [899, 0]
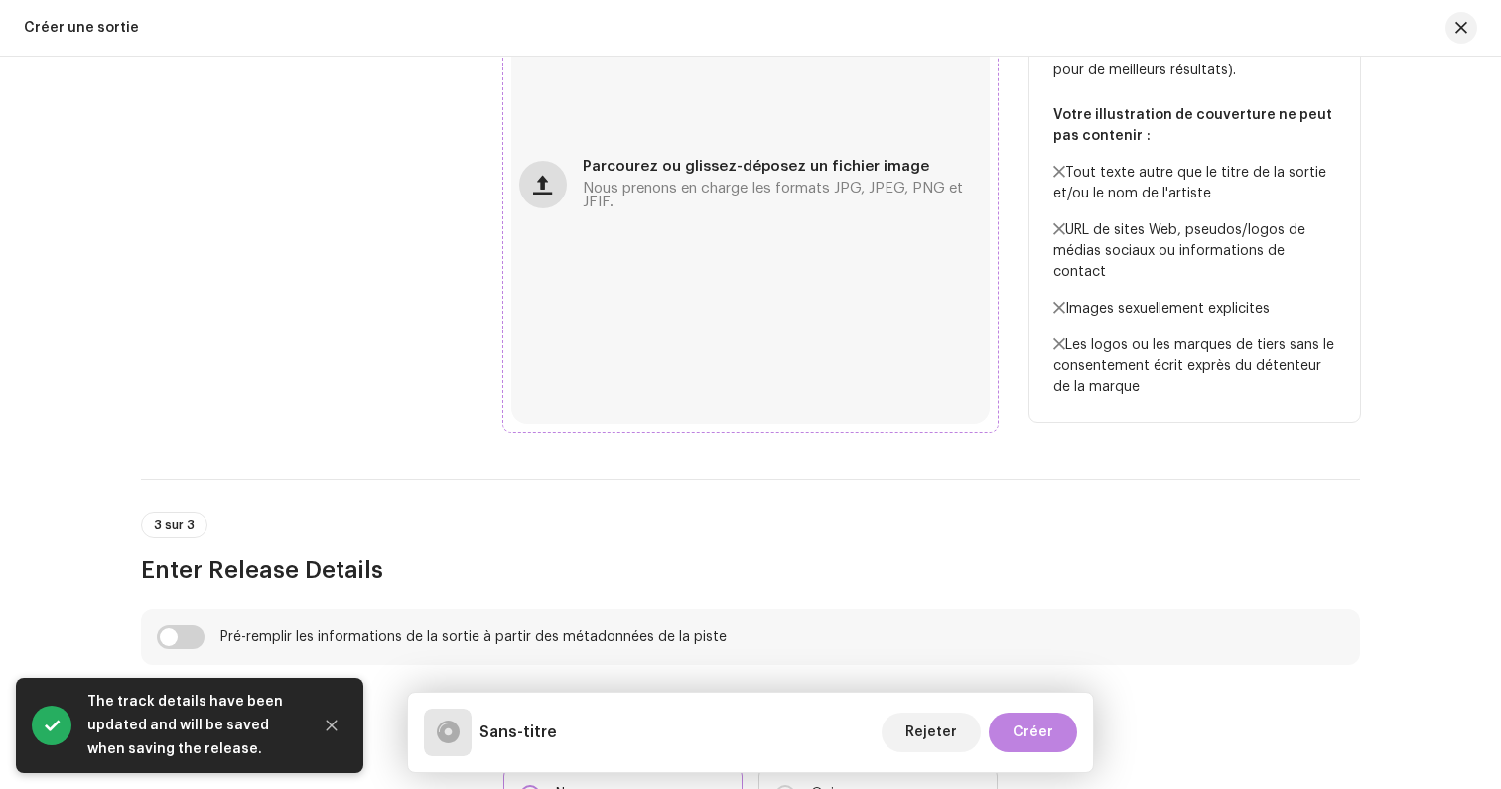
click at [558, 173] on button "button" at bounding box center [543, 185] width 48 height 48
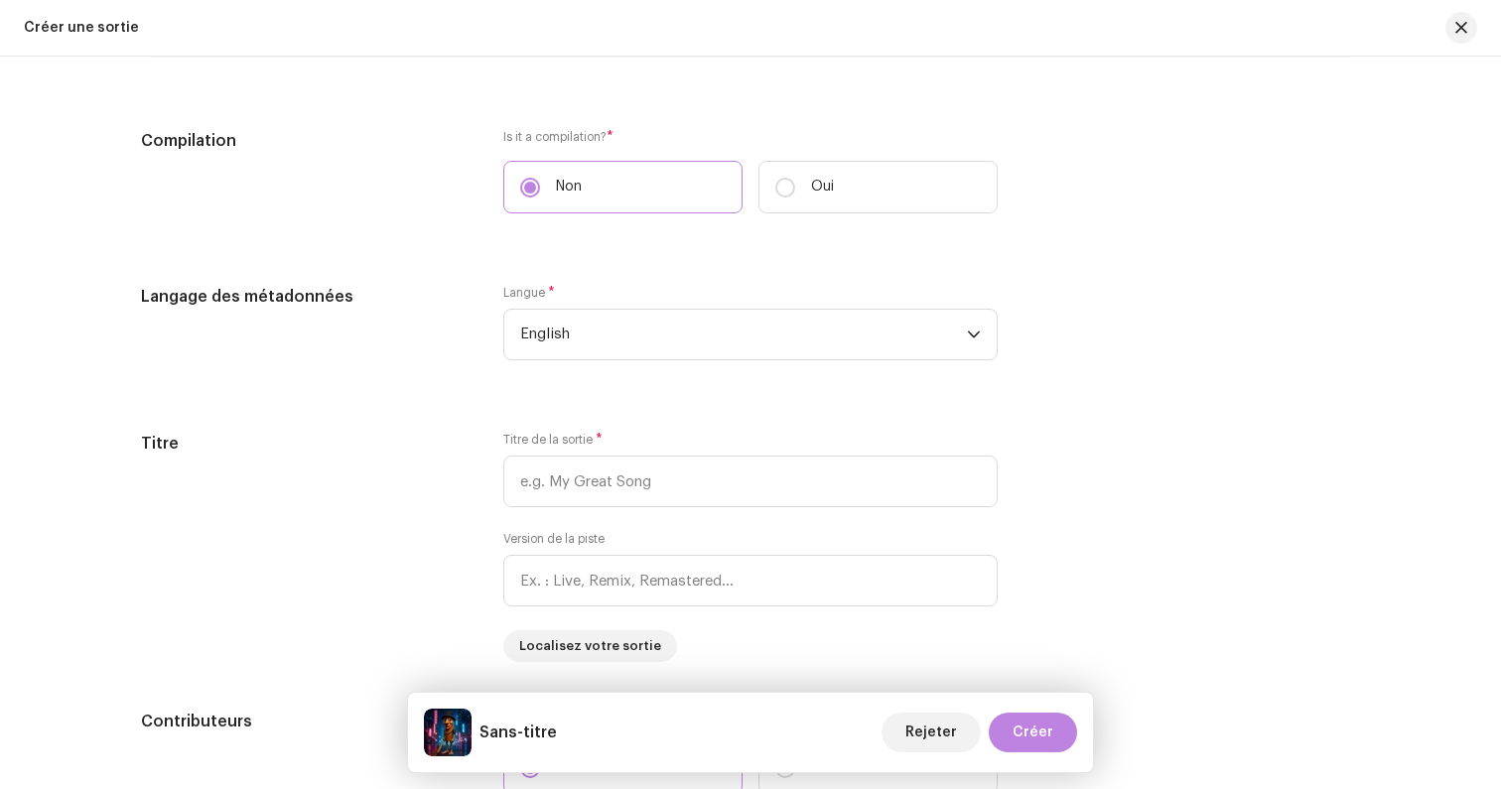
scroll to position [1550, 0]
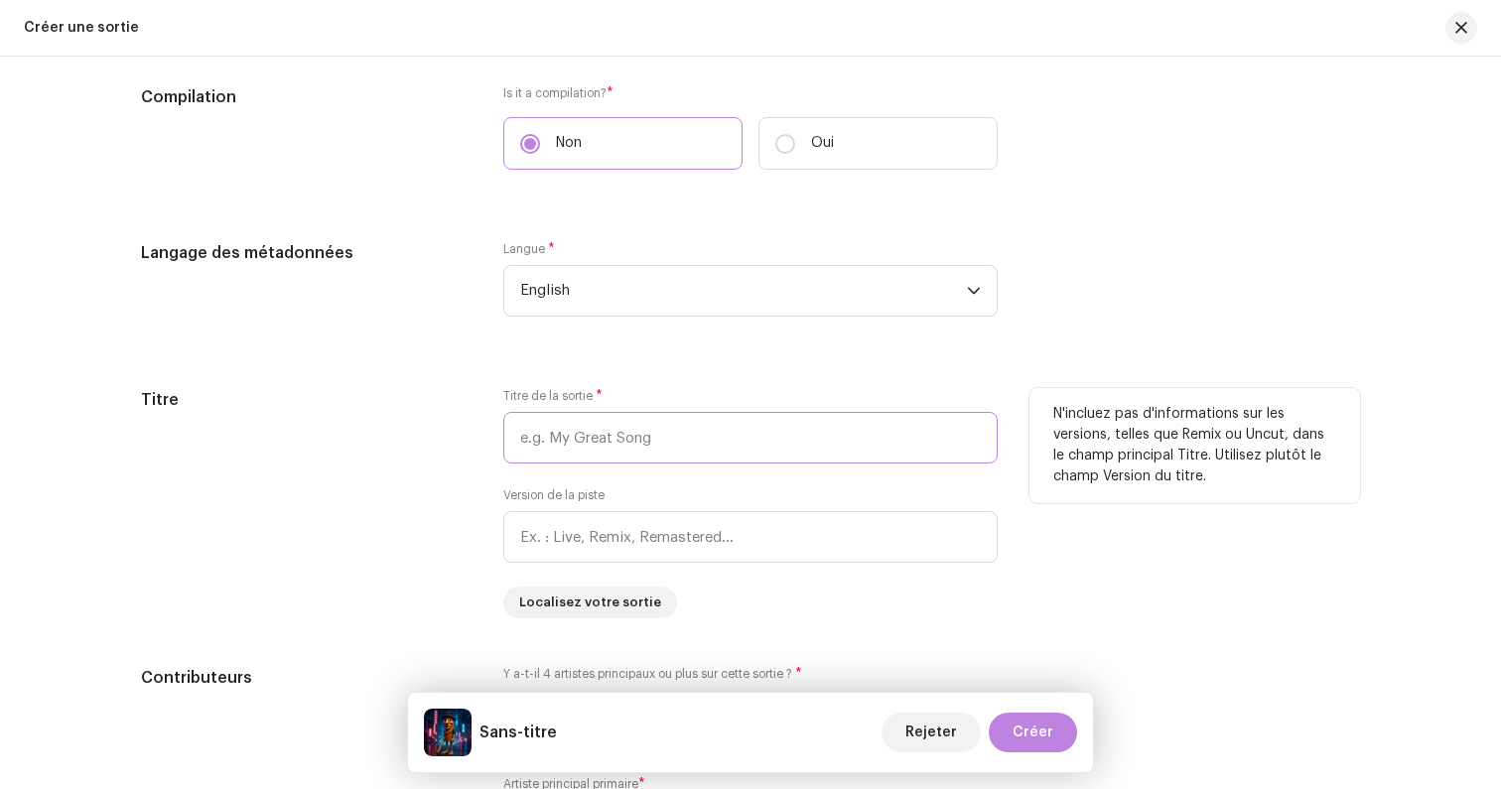
click at [543, 443] on input "text" at bounding box center [750, 438] width 494 height 52
paste input "[PERSON_NAME] (R&B)"
type input "[PERSON_NAME] (R&B)"
click at [419, 478] on div "Titre" at bounding box center [306, 503] width 330 height 230
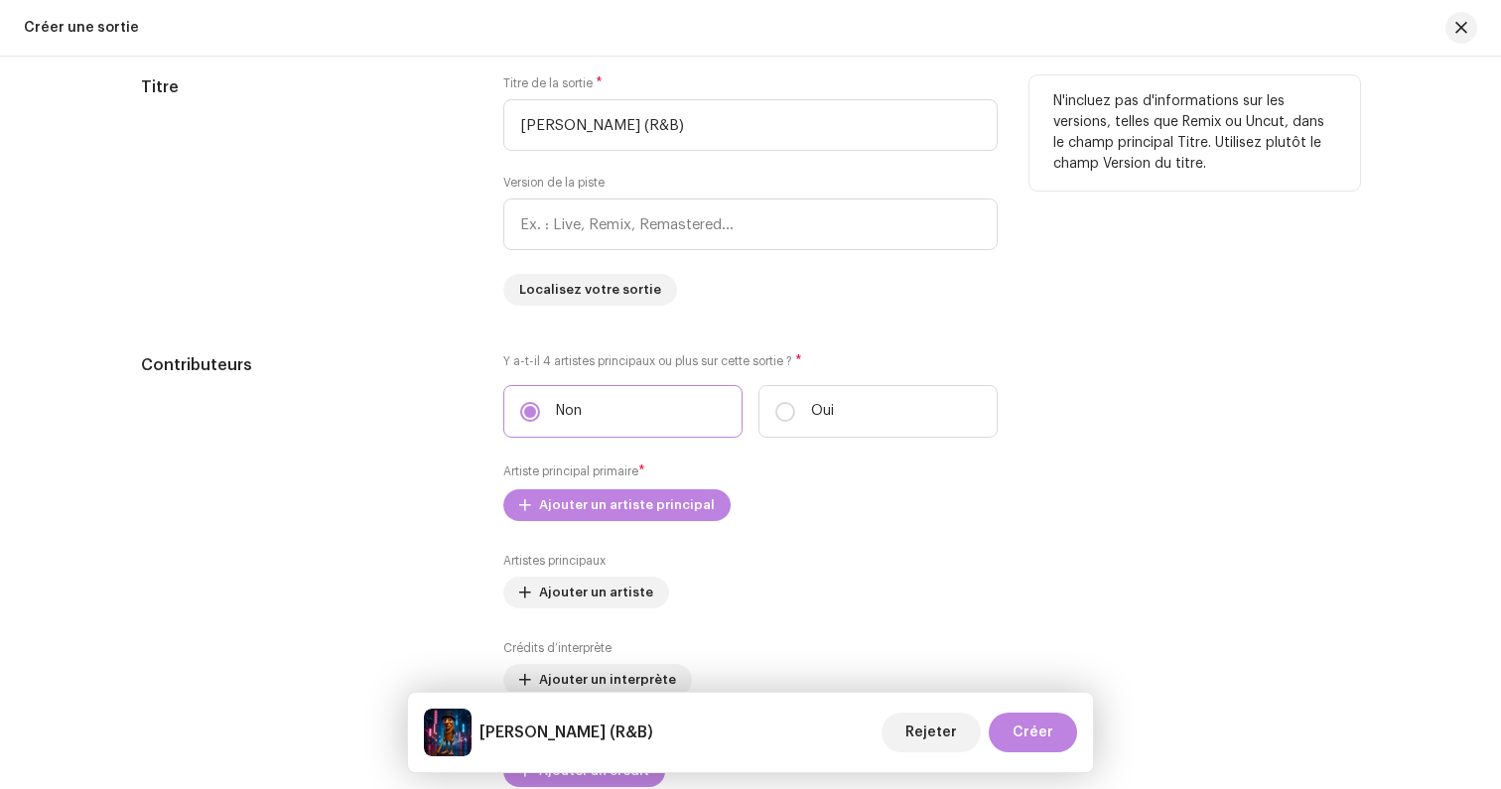
scroll to position [1890, 0]
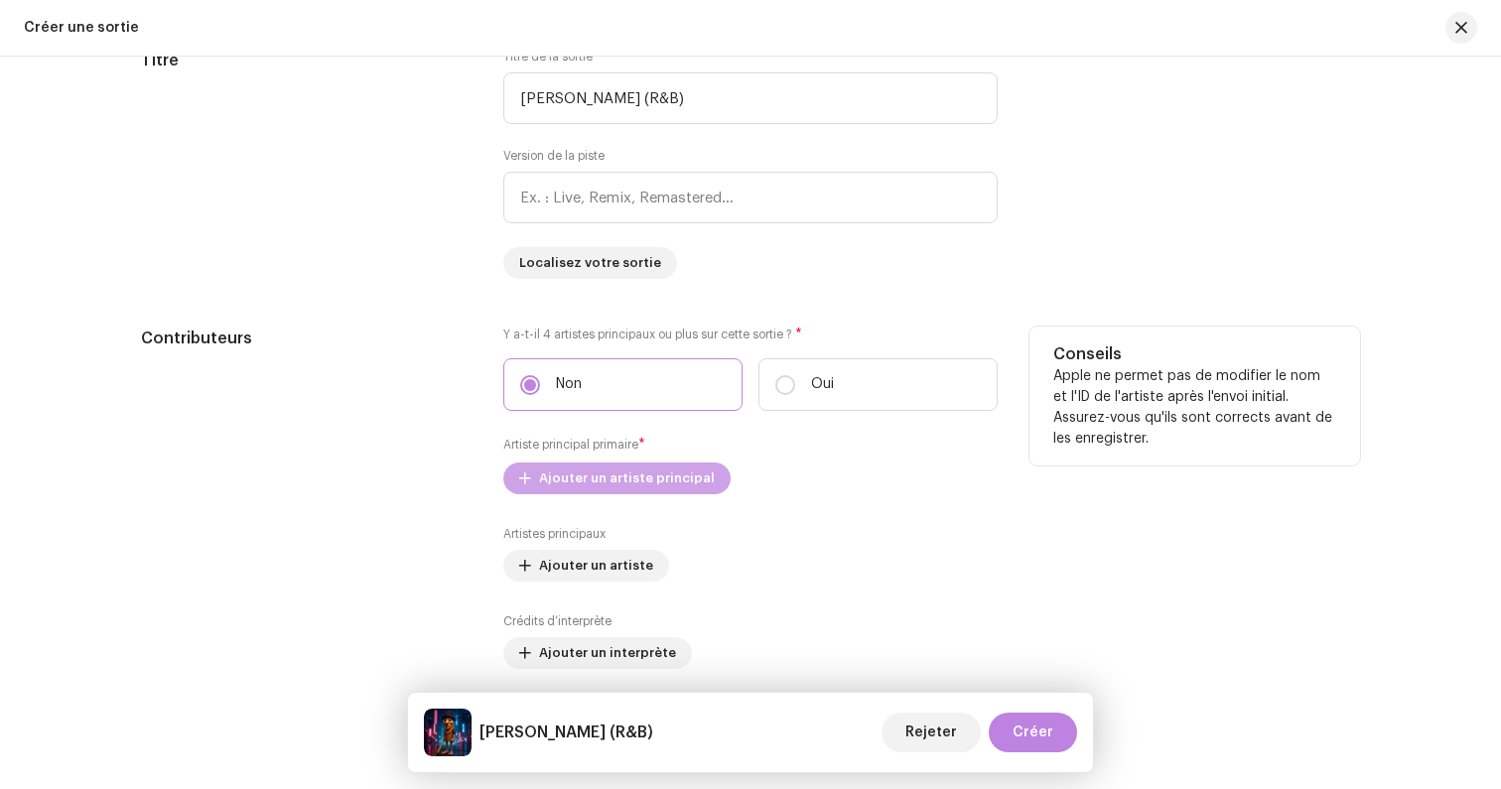
click at [557, 484] on span "Ajouter un artiste principal" at bounding box center [627, 479] width 176 height 40
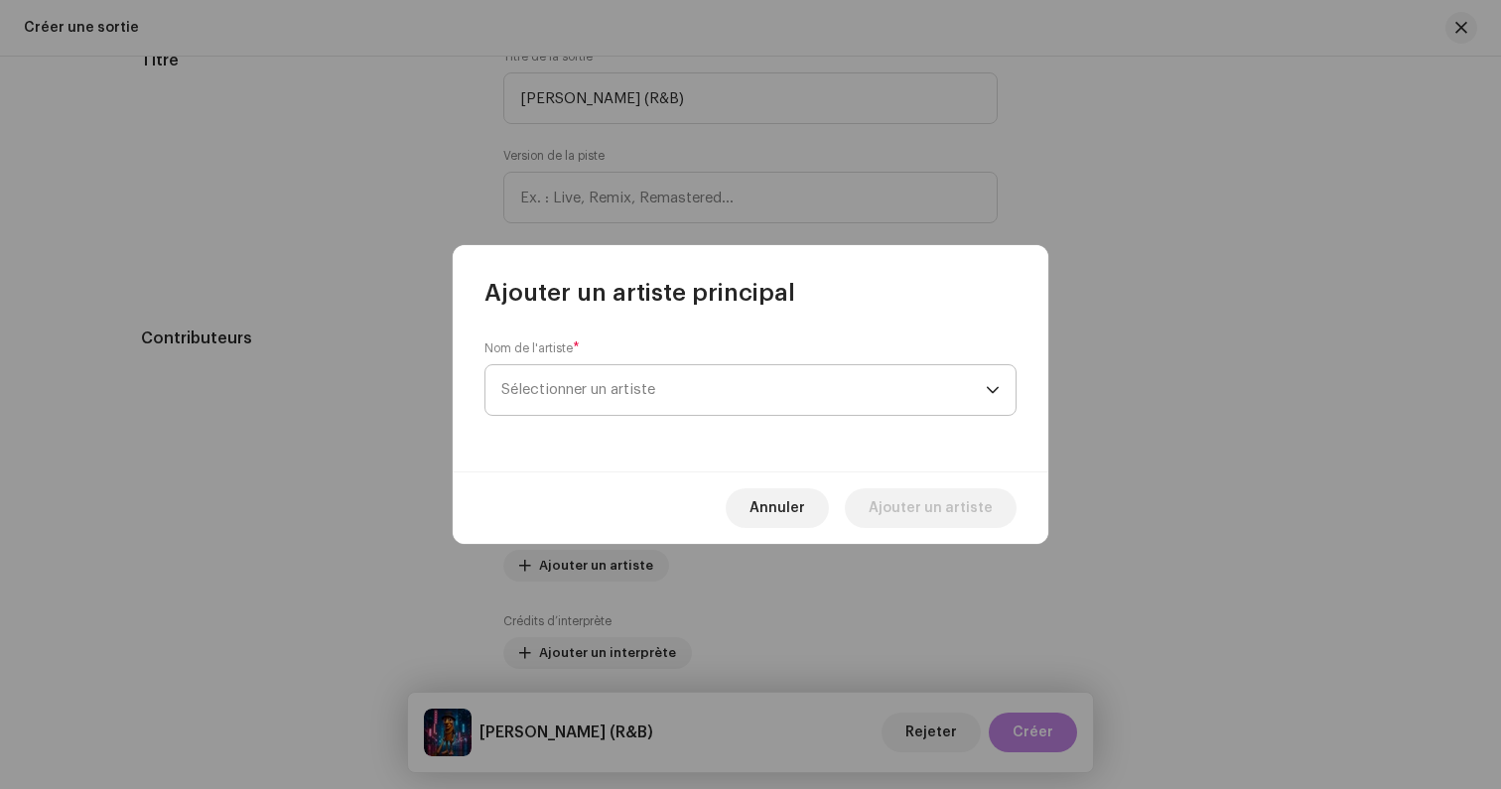
click at [601, 385] on span "Sélectionner un artiste" at bounding box center [578, 389] width 154 height 15
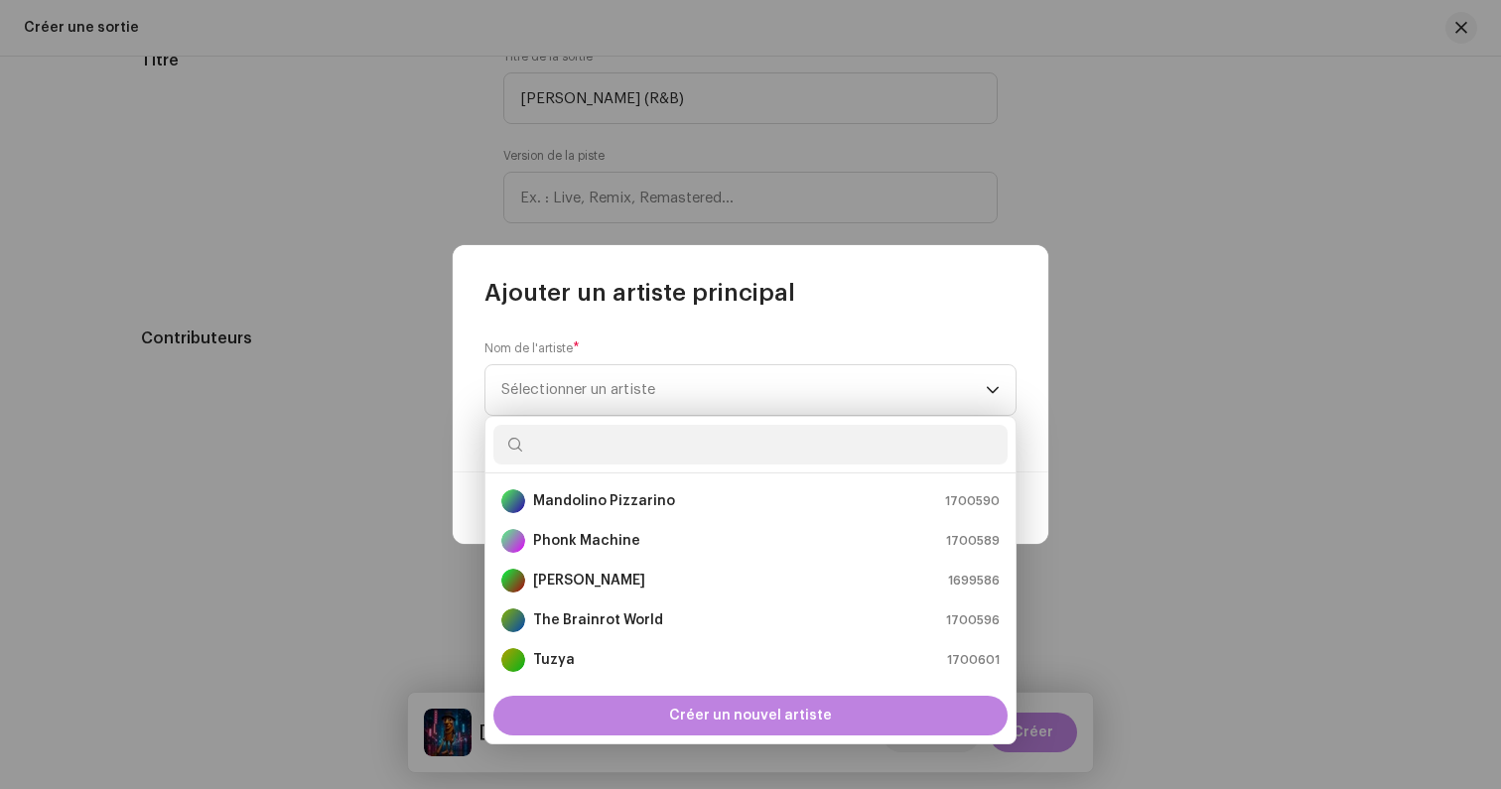
scroll to position [0, 0]
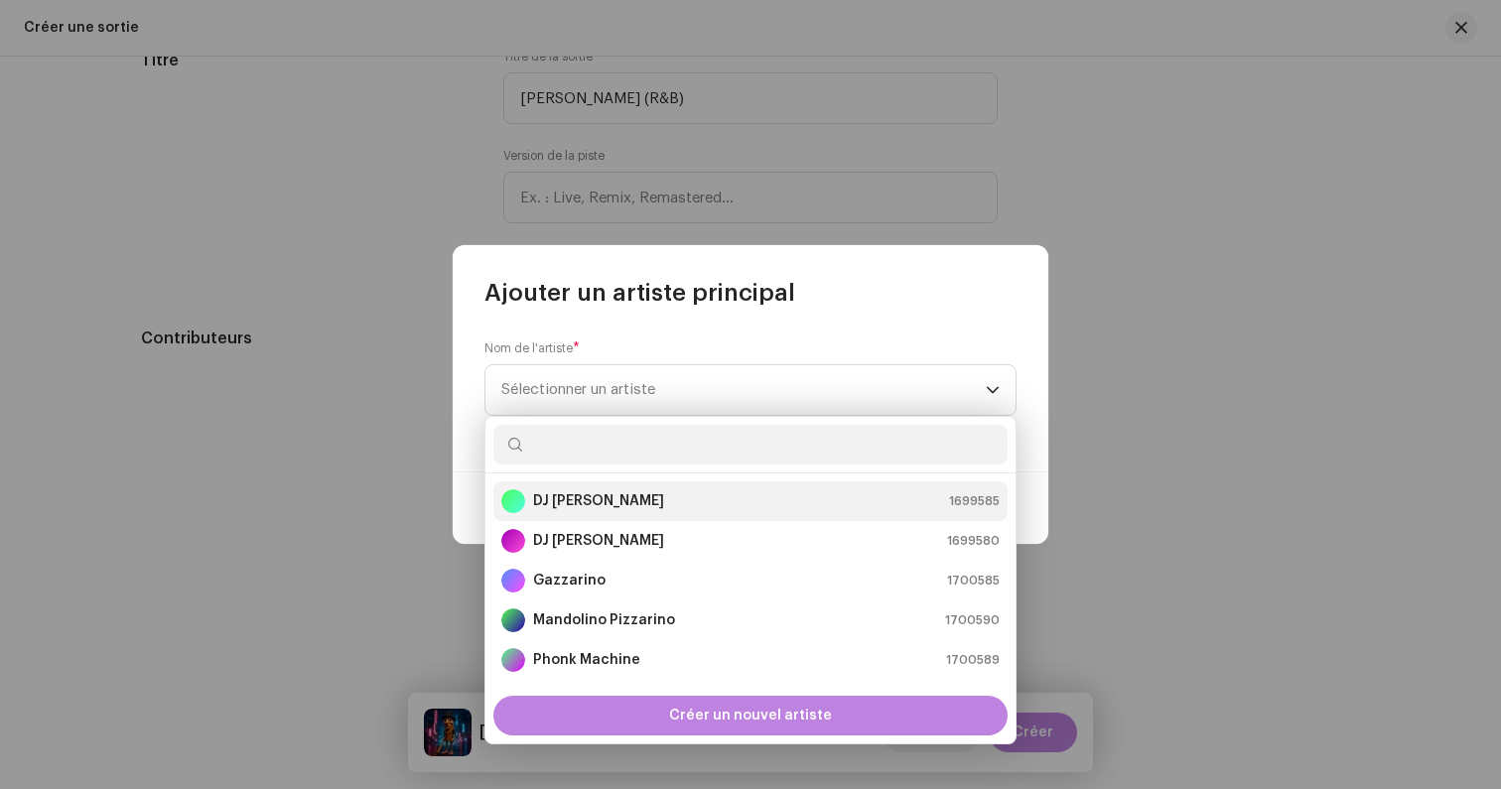
click at [590, 507] on strong "DJ [PERSON_NAME]" at bounding box center [598, 501] width 131 height 20
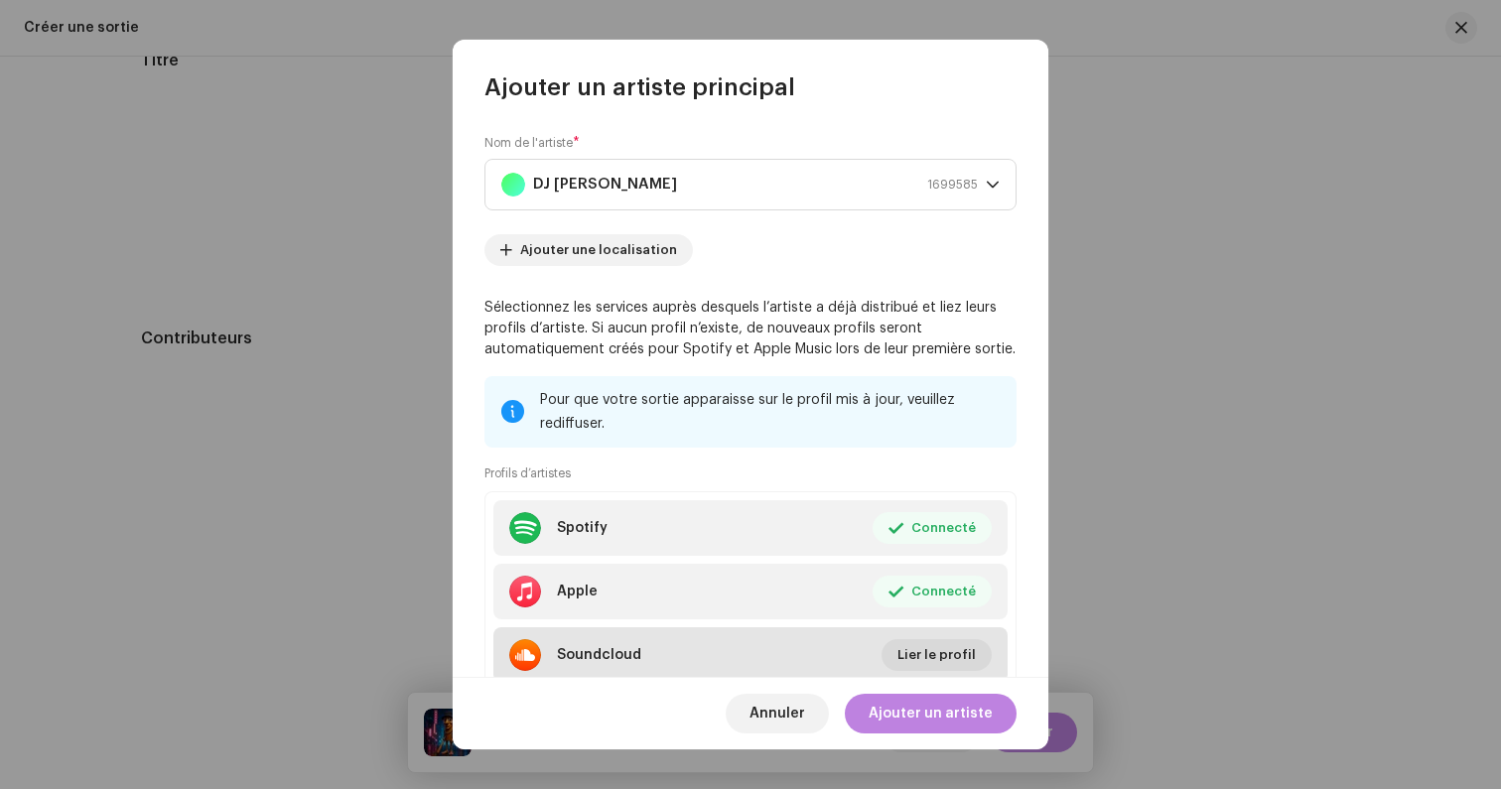
scroll to position [70, 0]
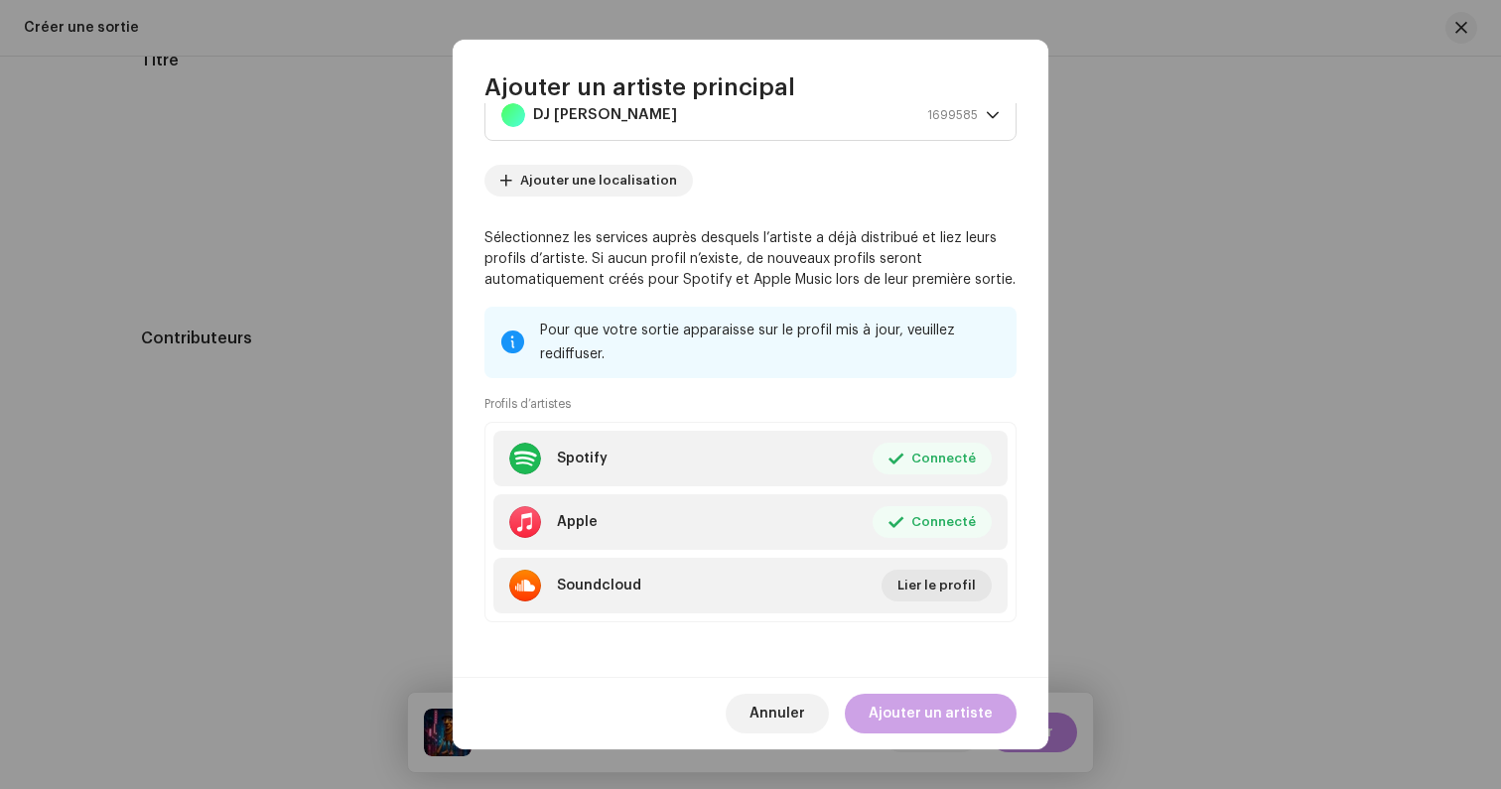
click at [946, 719] on span "Ajouter un artiste" at bounding box center [930, 714] width 124 height 40
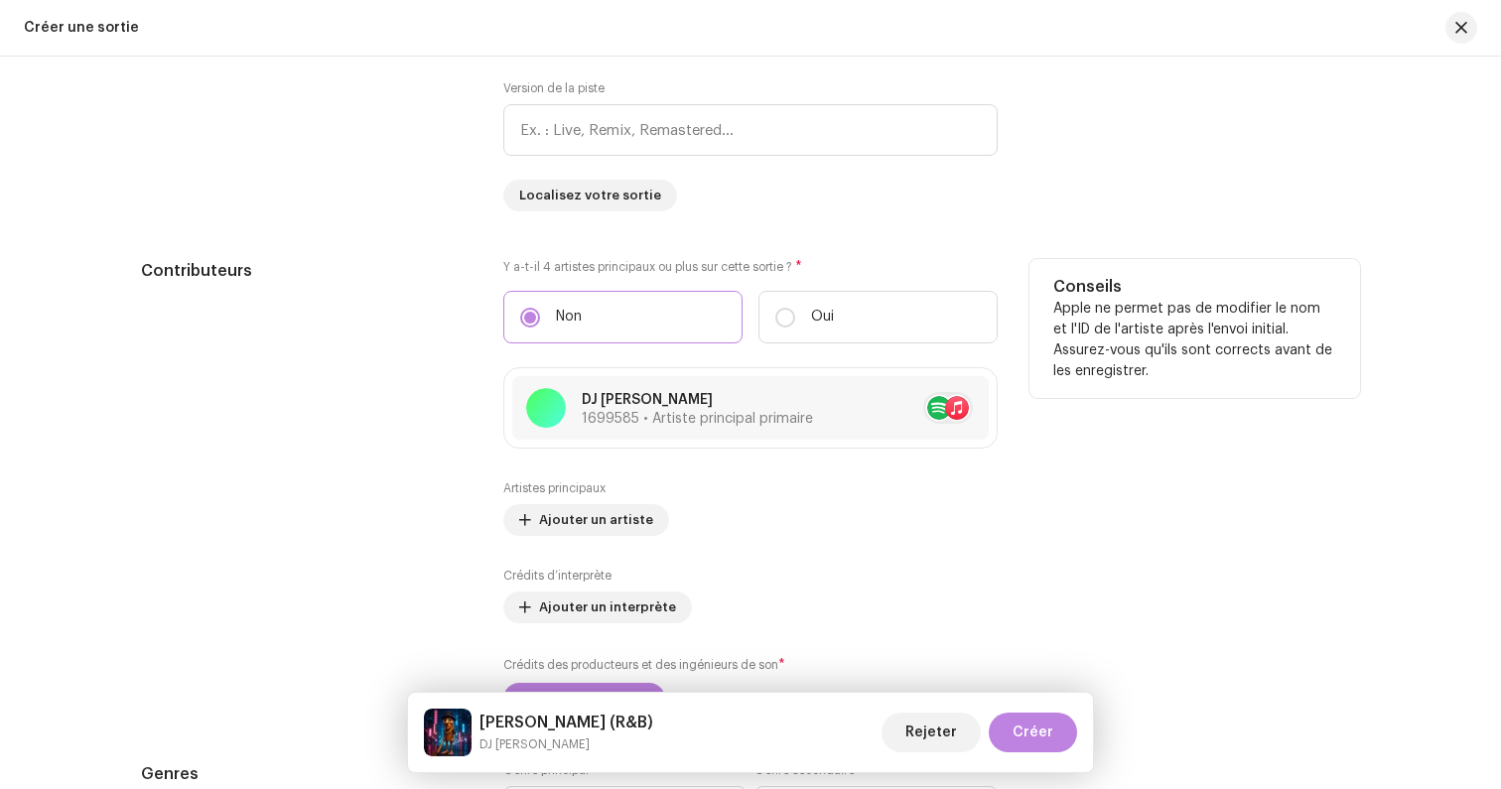
scroll to position [1972, 0]
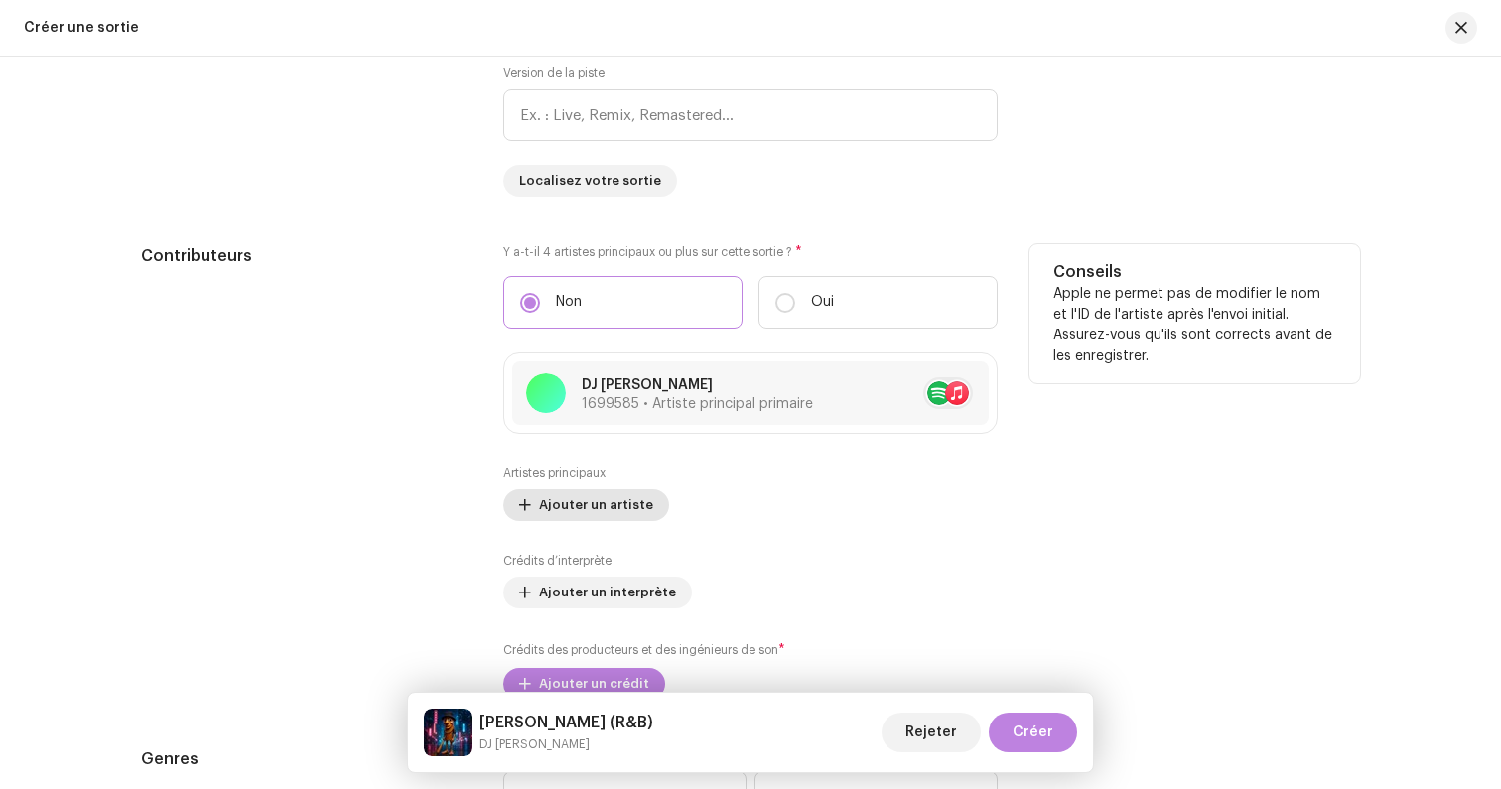
click at [583, 503] on span "Ajouter un artiste" at bounding box center [596, 505] width 114 height 40
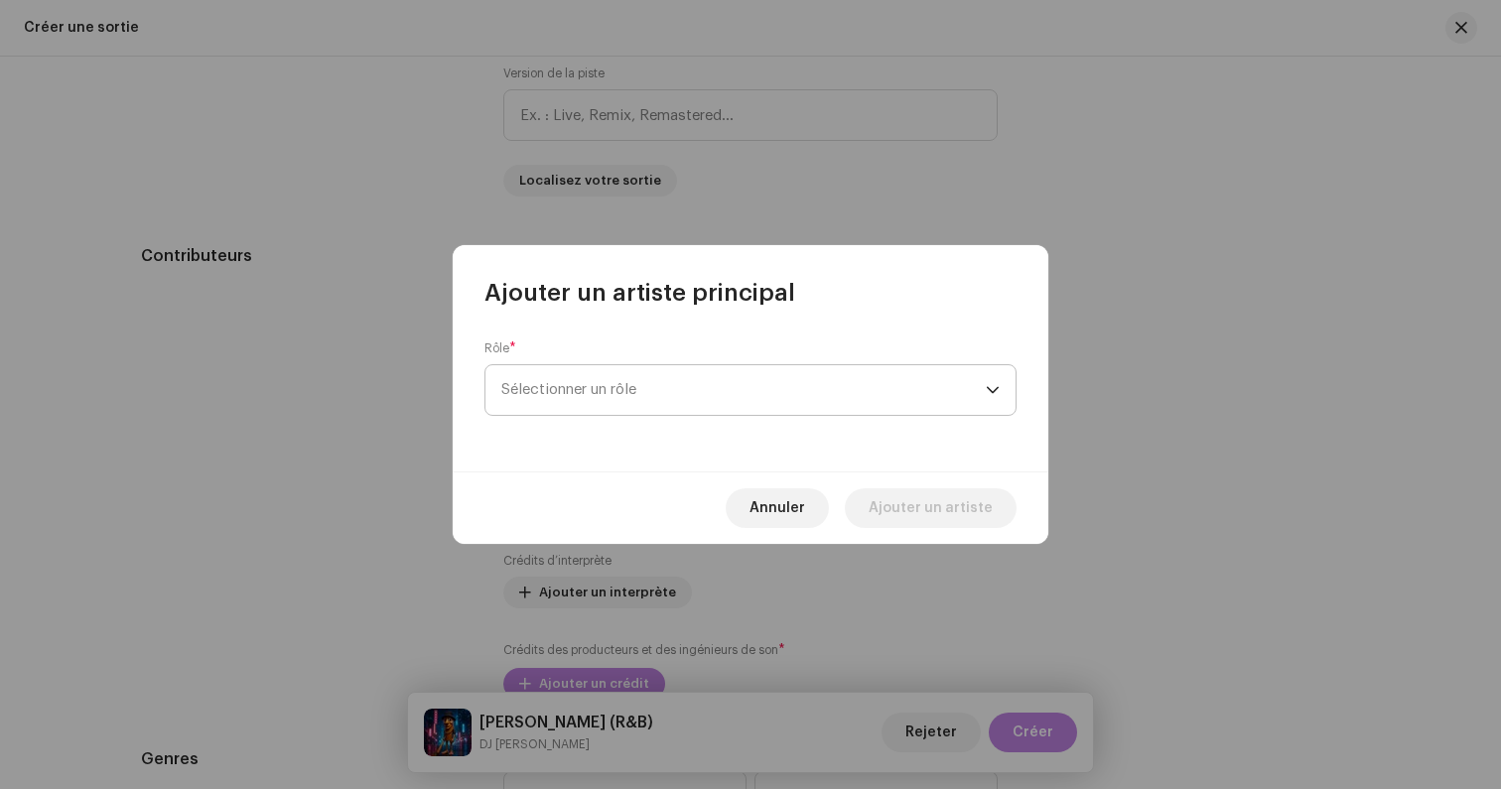
click at [568, 397] on span "Sélectionner un rôle" at bounding box center [743, 390] width 484 height 50
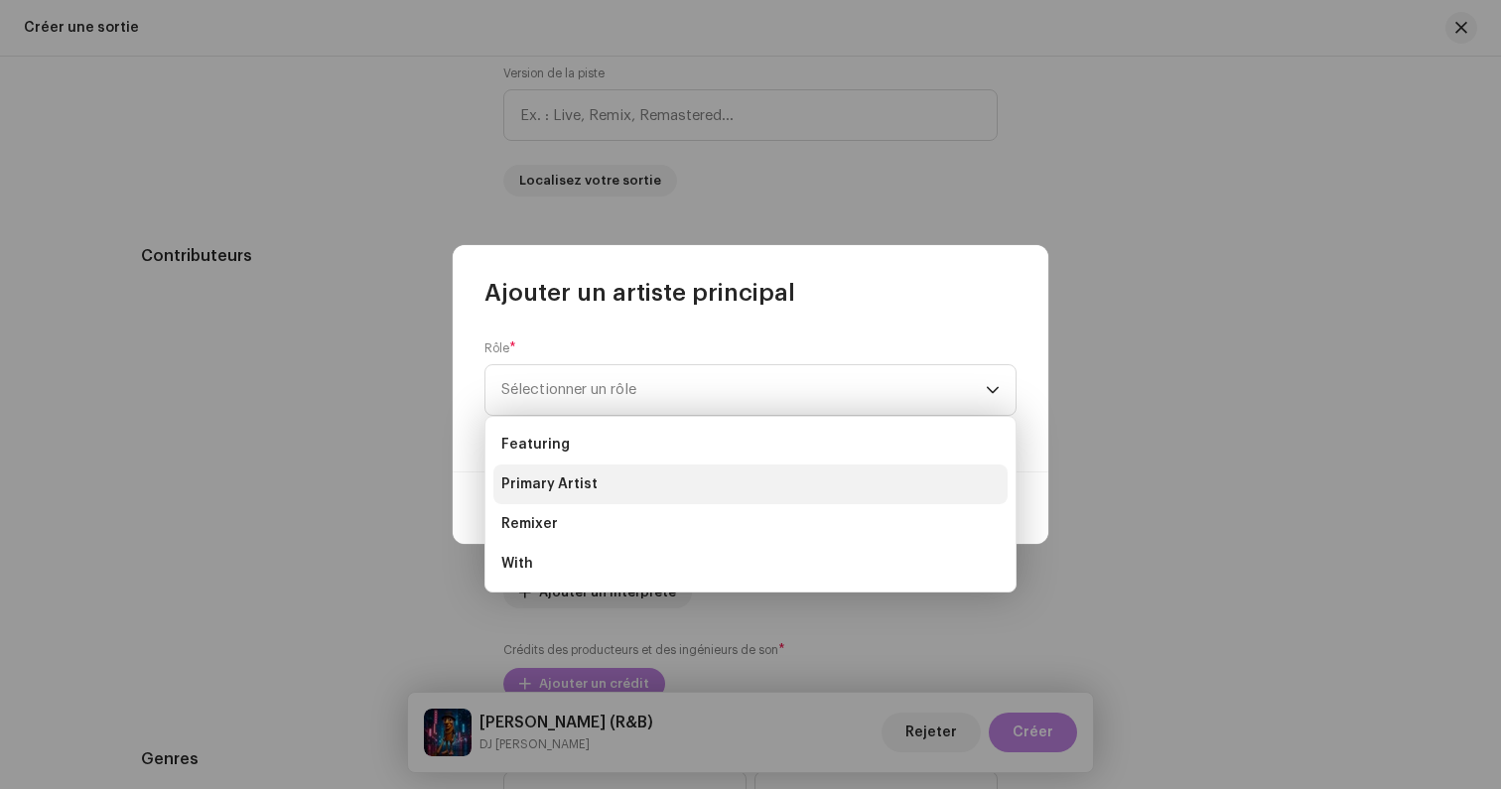
click at [572, 486] on span "Primary Artist" at bounding box center [549, 484] width 96 height 20
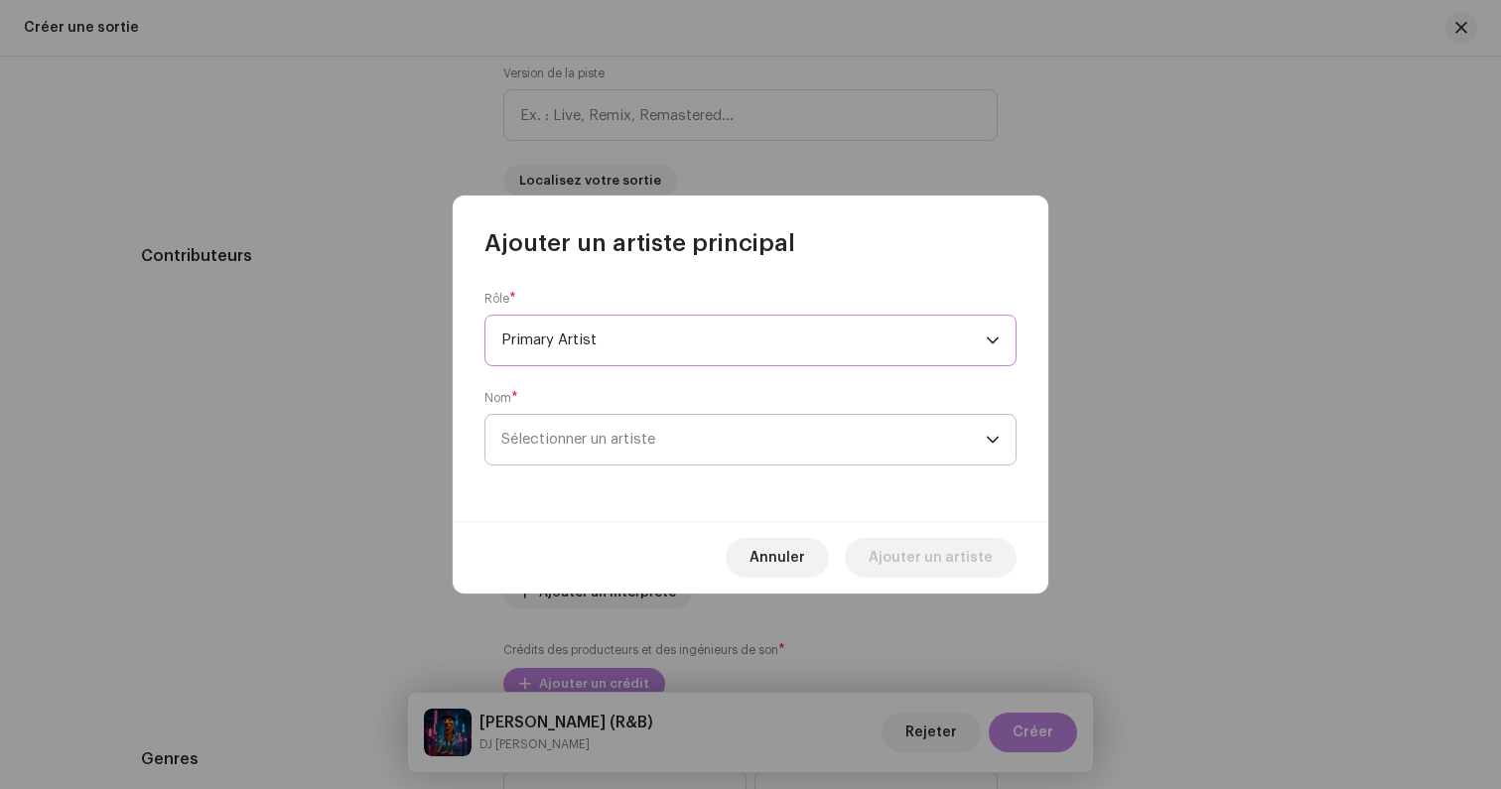
click at [568, 431] on span "Sélectionner un artiste" at bounding box center [743, 440] width 484 height 50
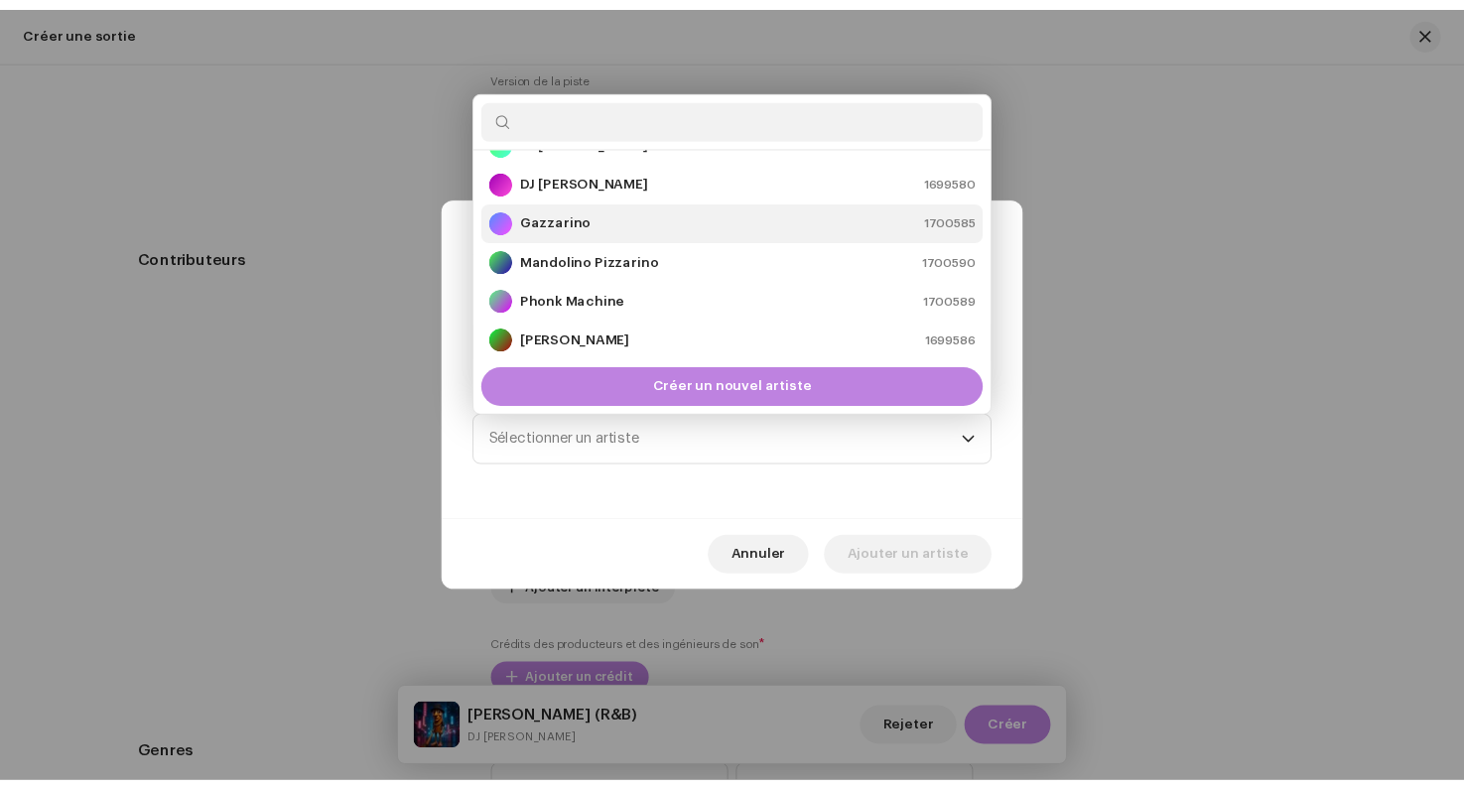
scroll to position [0, 0]
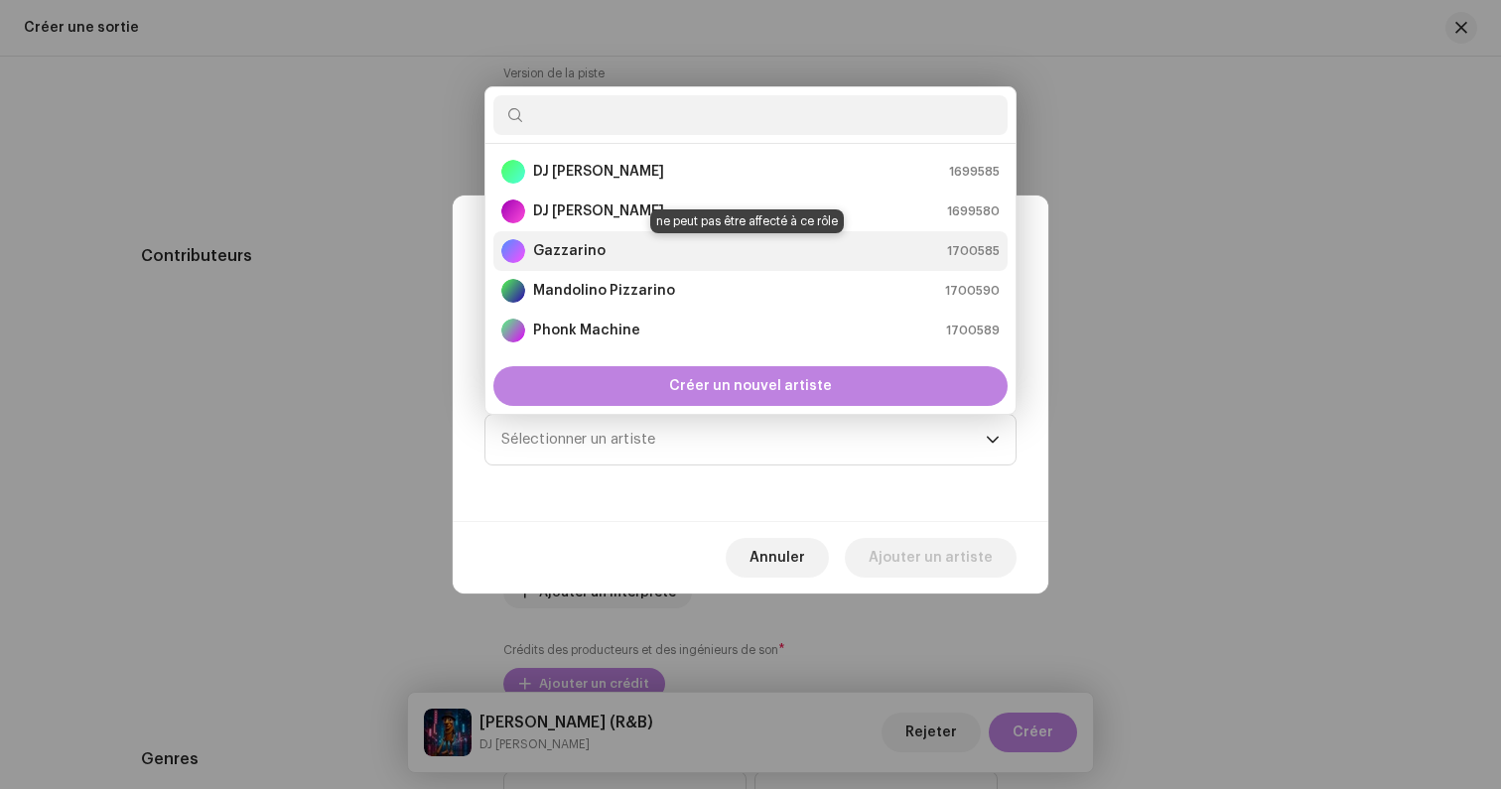
click at [589, 255] on strong "Gazzarino" at bounding box center [569, 251] width 72 height 20
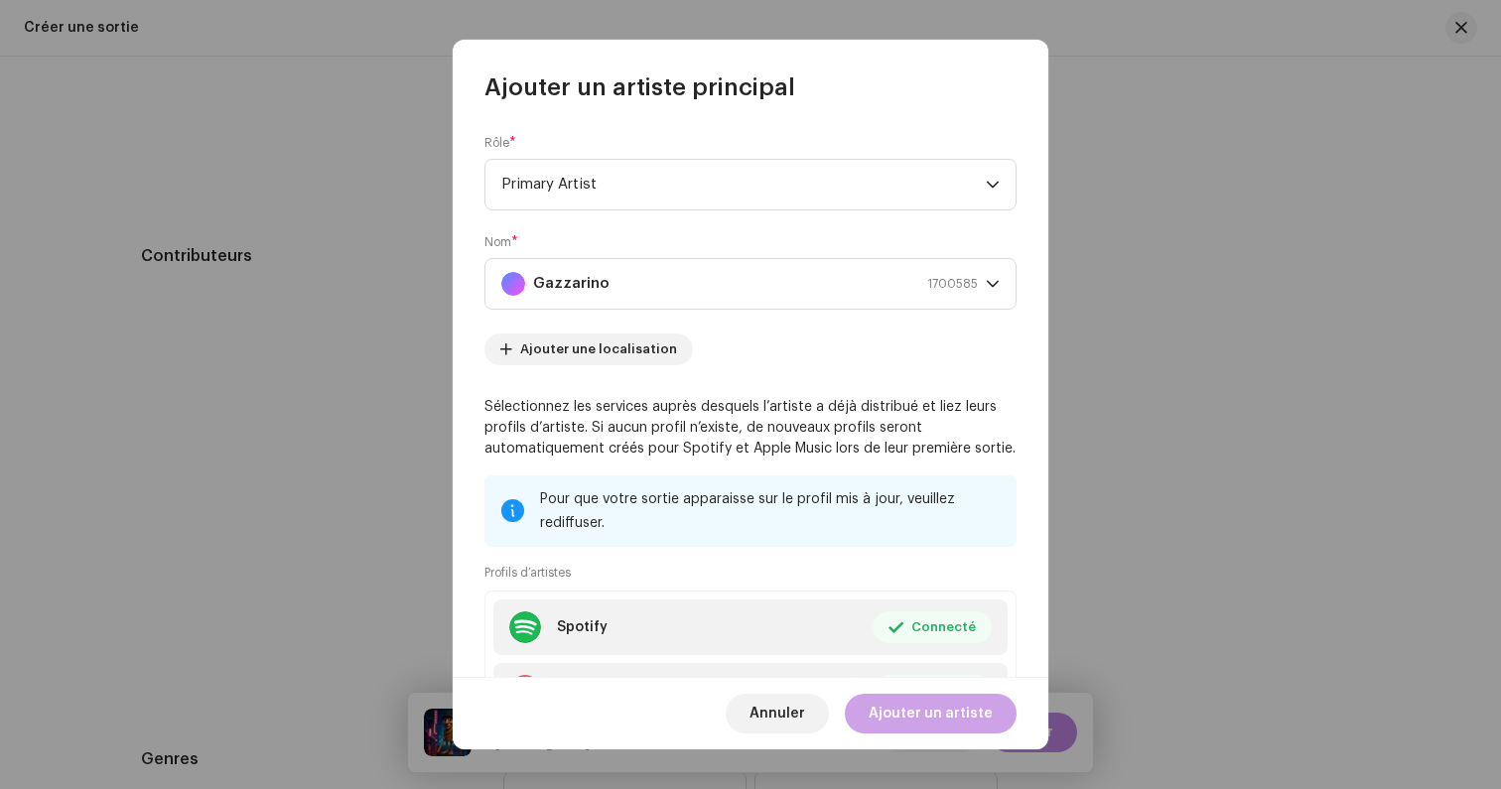
click at [907, 708] on span "Ajouter un artiste" at bounding box center [930, 714] width 124 height 40
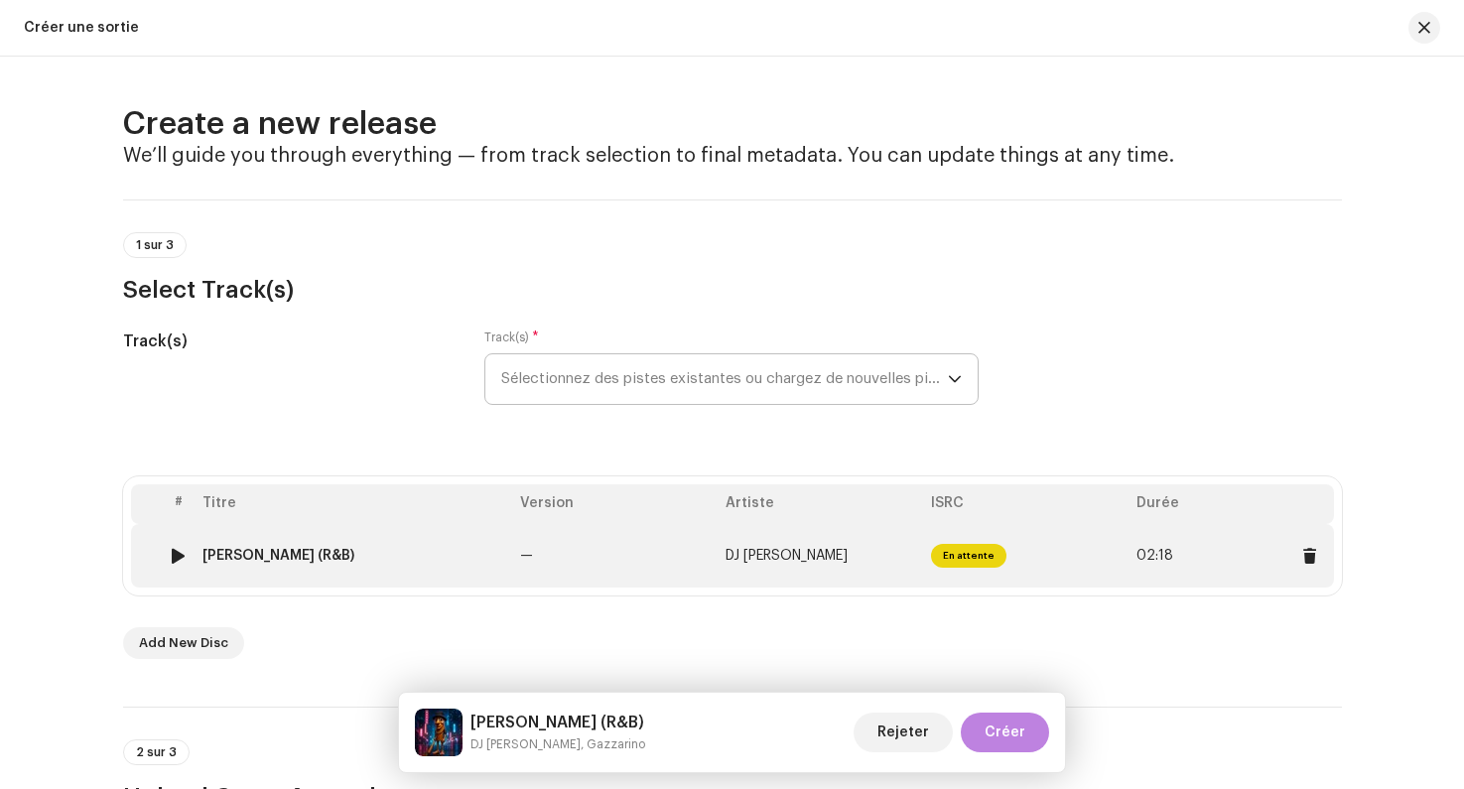
click at [772, 546] on td "DJ [PERSON_NAME]" at bounding box center [820, 556] width 205 height 64
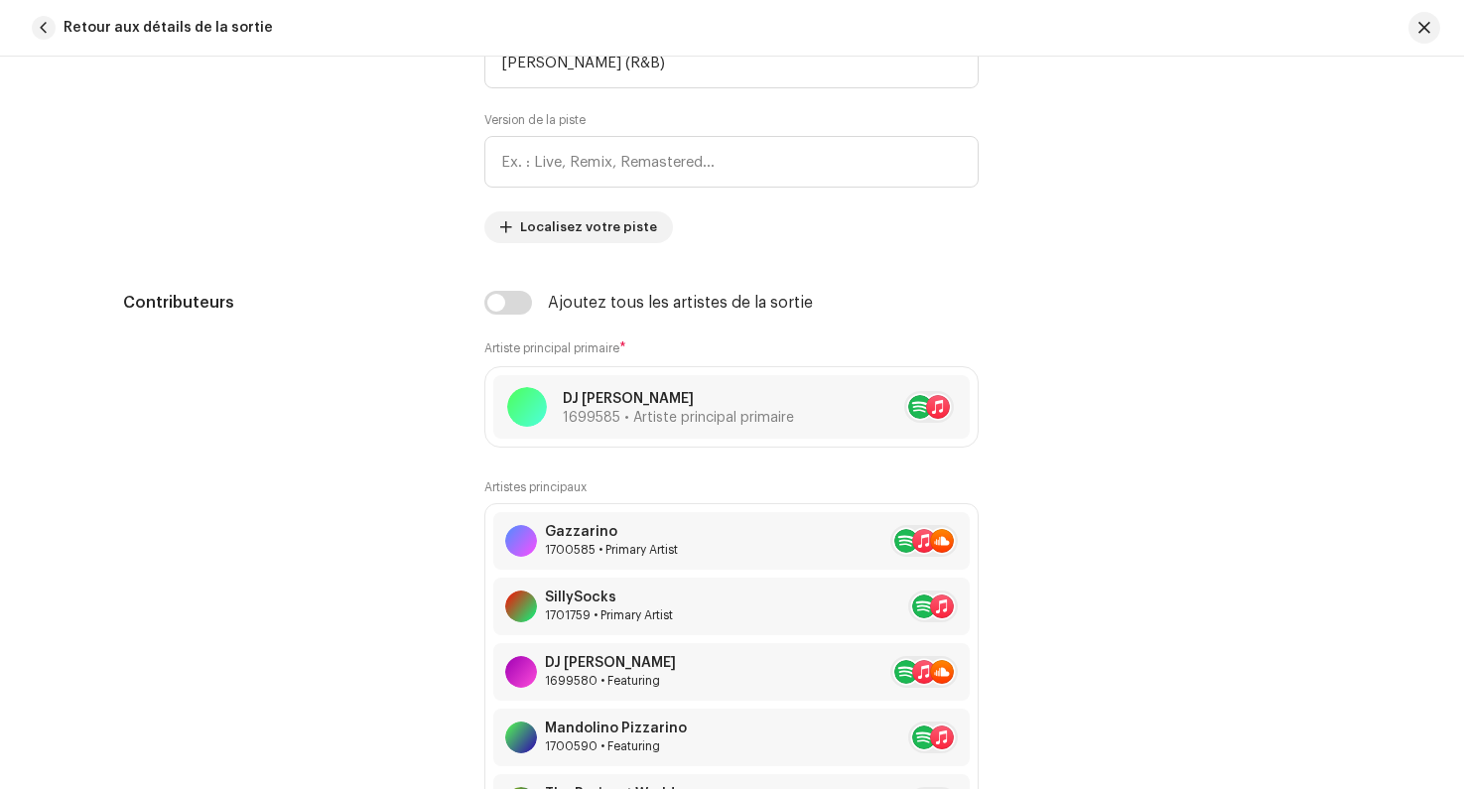
scroll to position [1043, 0]
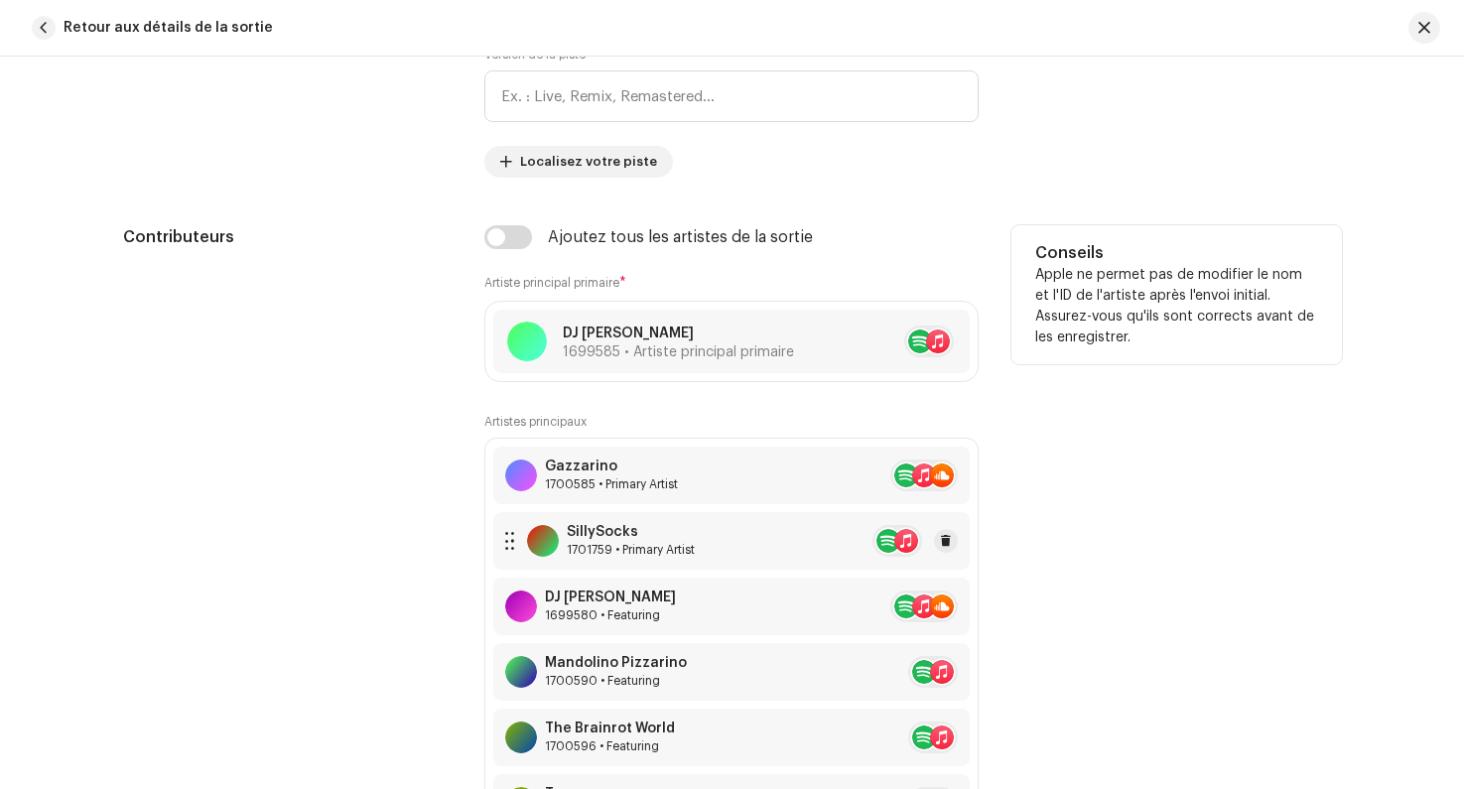
click at [710, 548] on div "SillySocks 1701759 • Primary Artist" at bounding box center [731, 541] width 476 height 58
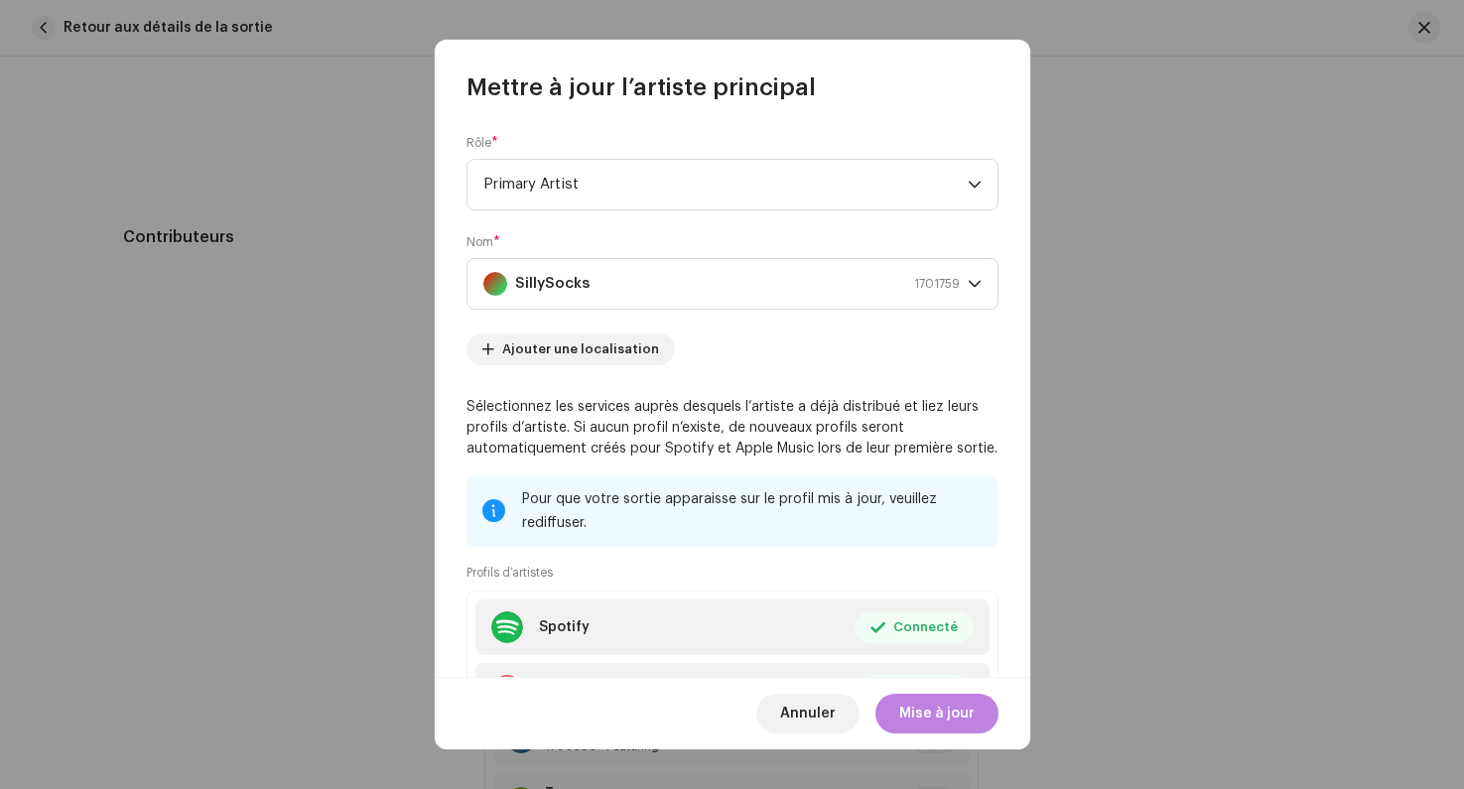
scroll to position [170, 0]
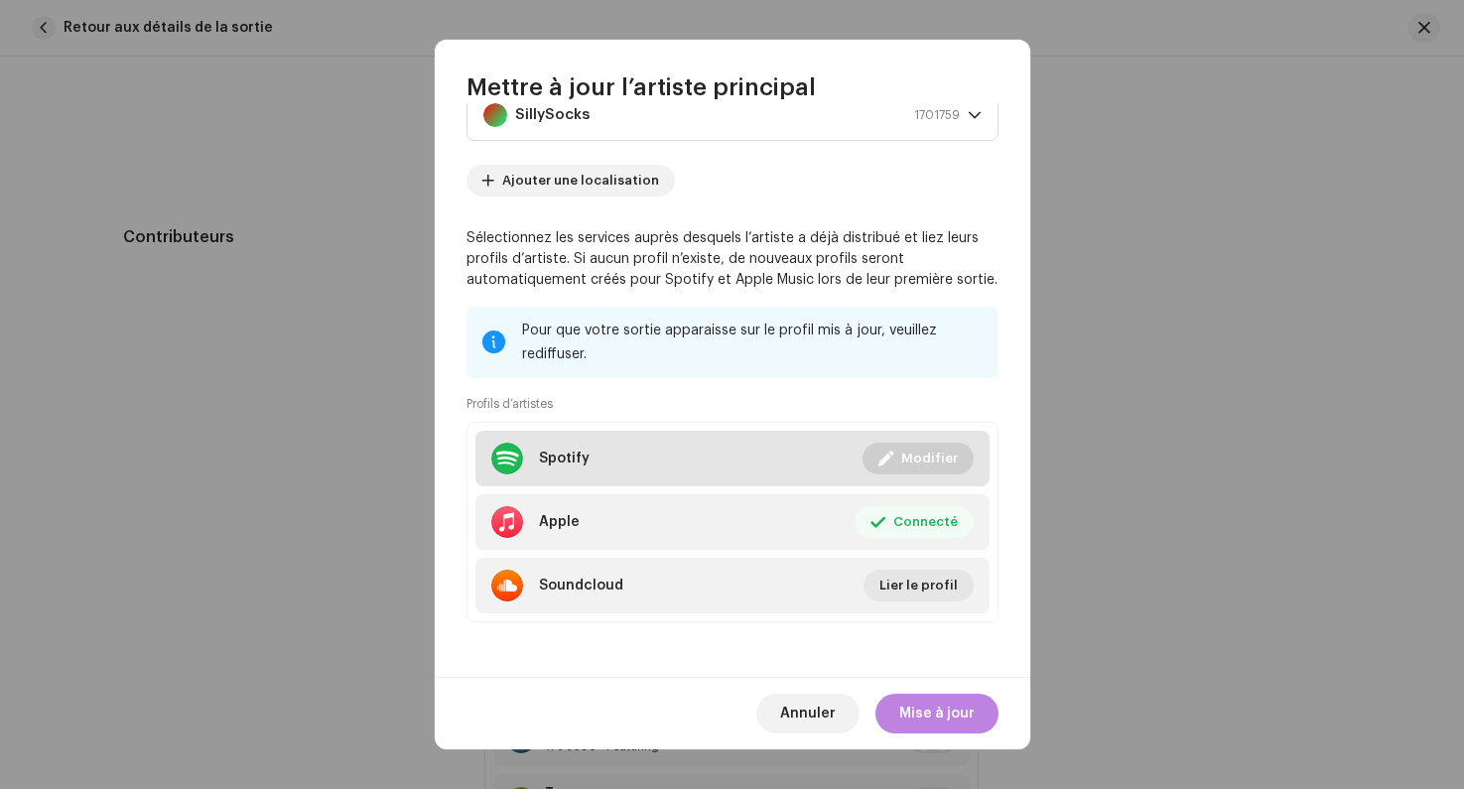
click at [728, 449] on li "Spotify Connecté Modifier" at bounding box center [732, 459] width 514 height 56
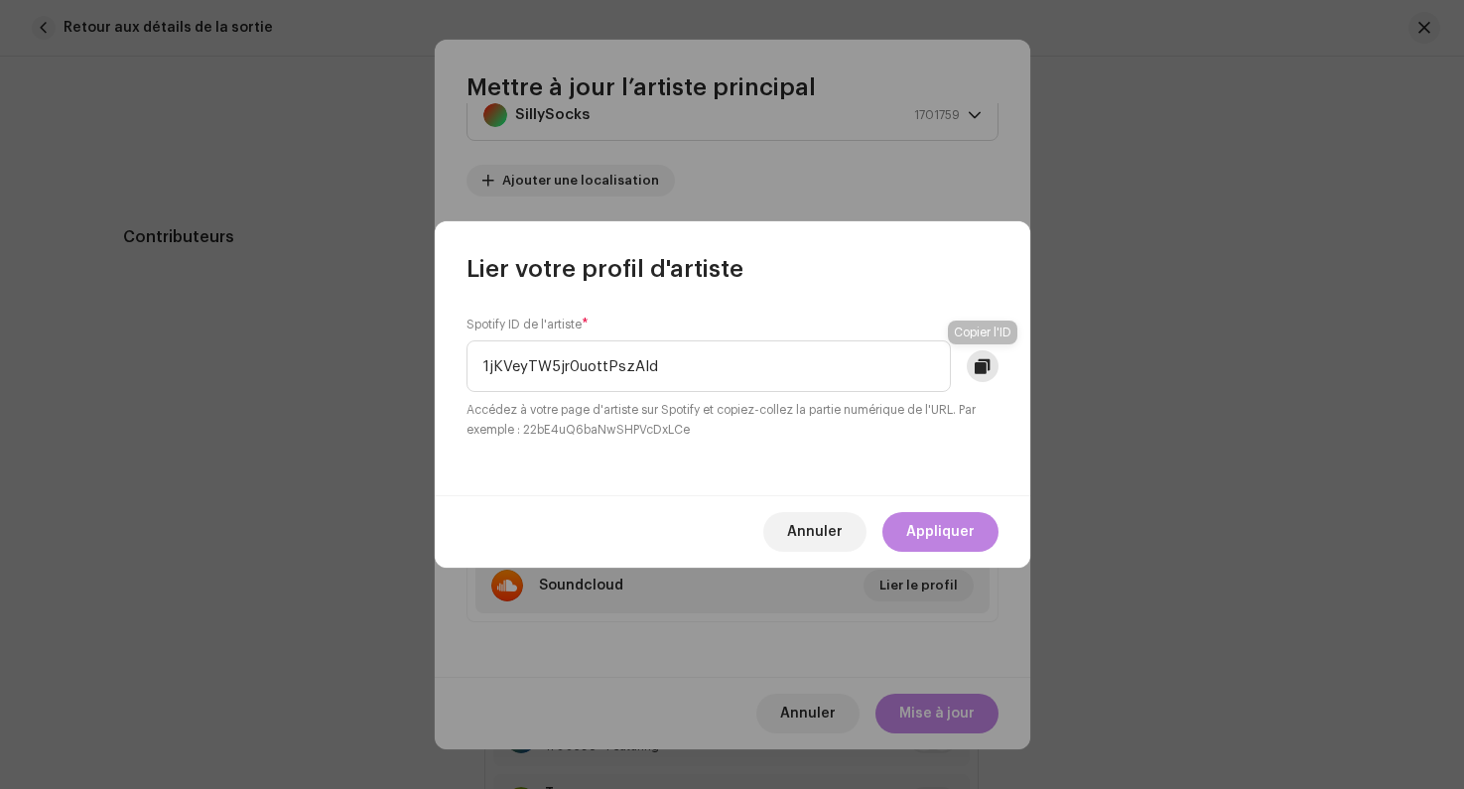
click at [977, 375] on button at bounding box center [983, 366] width 32 height 32
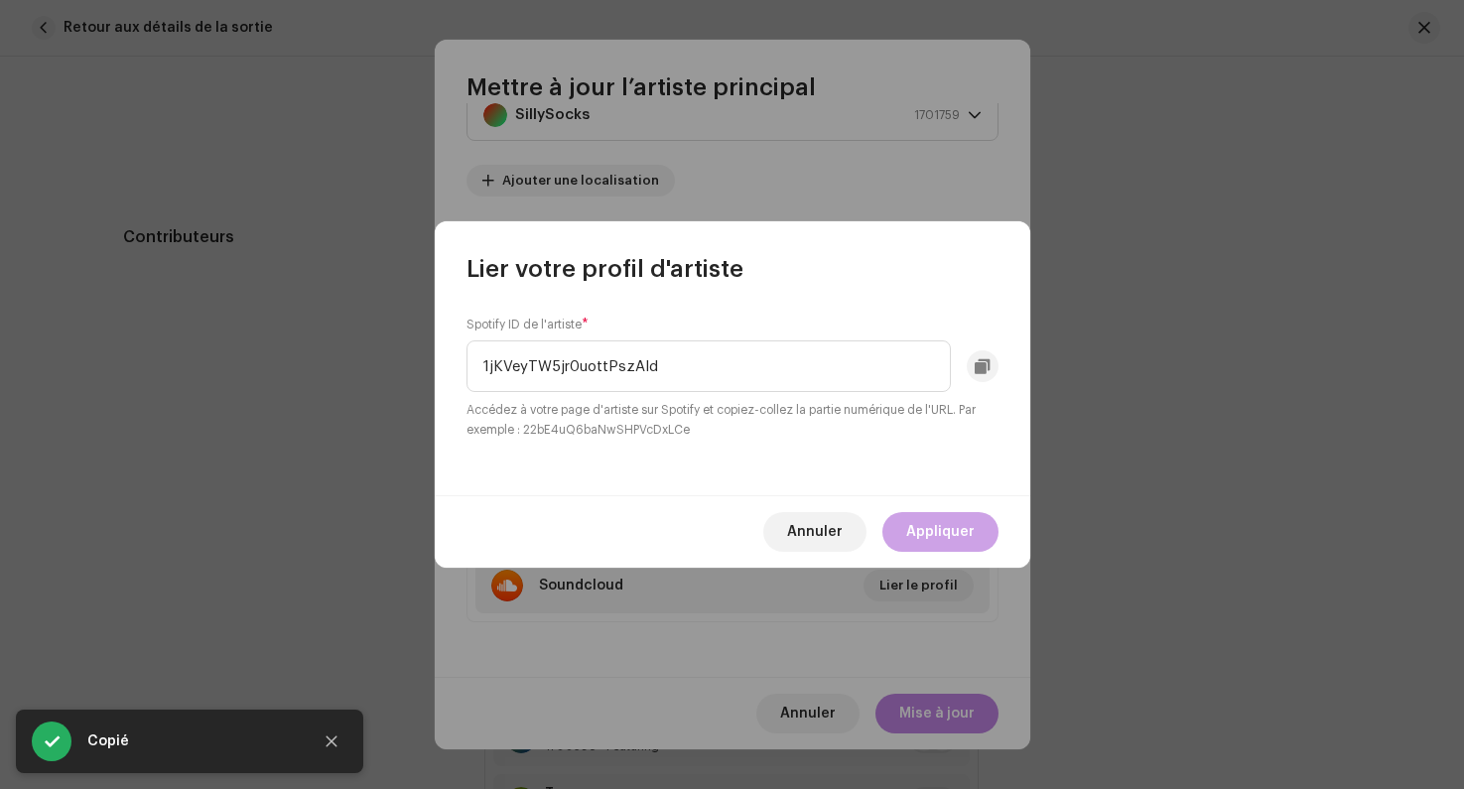
click at [913, 532] on span "Appliquer" at bounding box center [940, 532] width 68 height 40
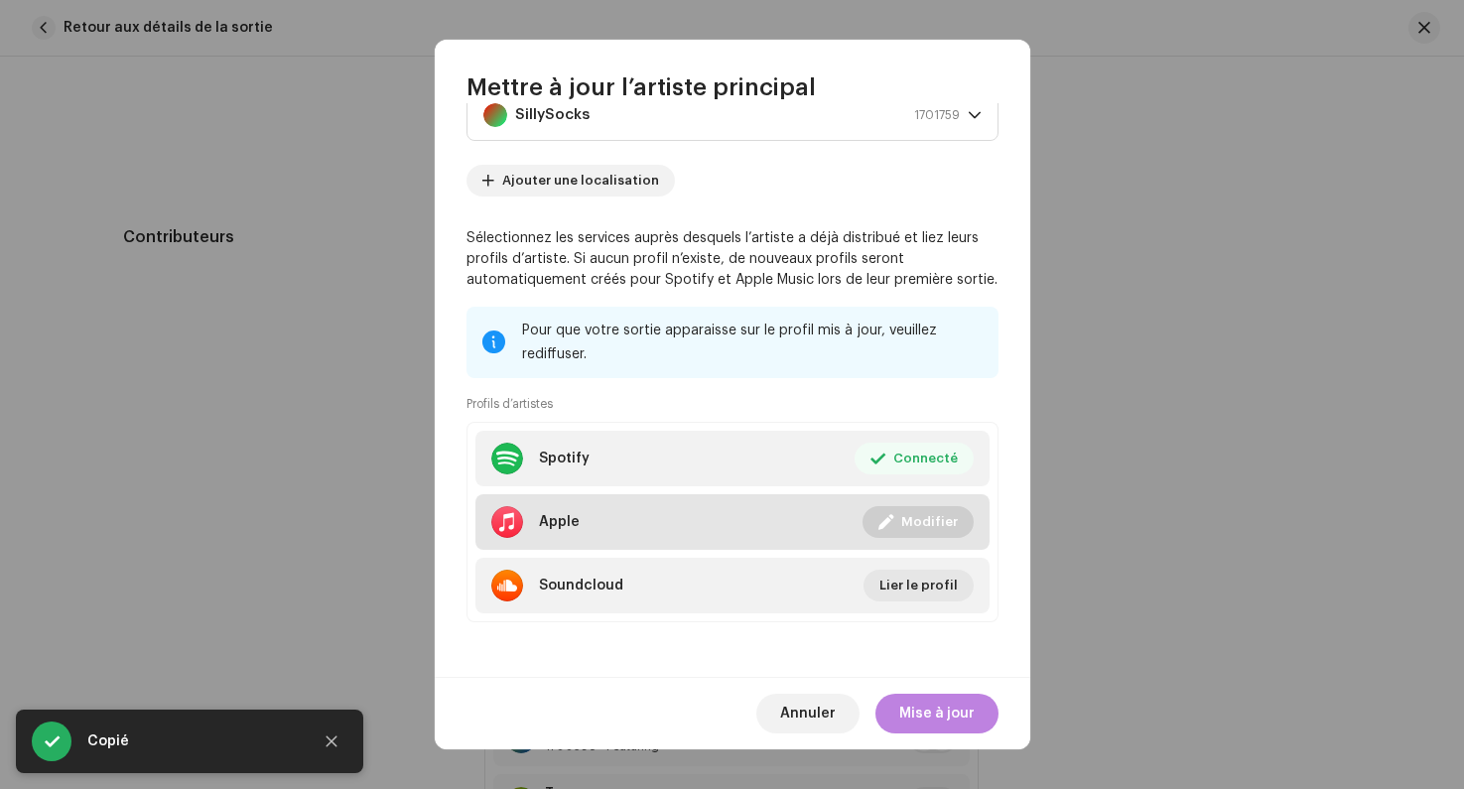
click at [908, 520] on span "Modifier" at bounding box center [929, 522] width 57 height 40
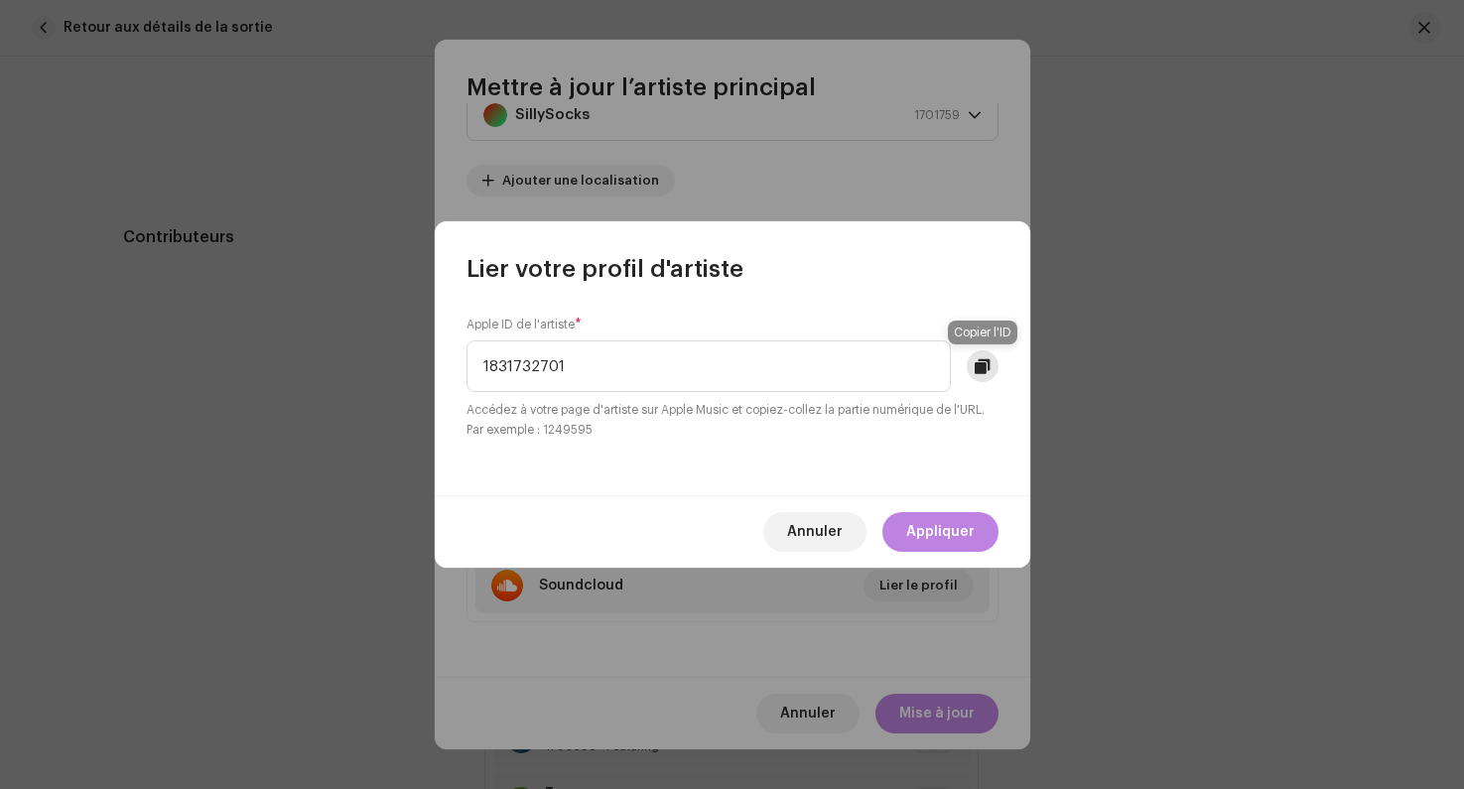
click at [983, 371] on span at bounding box center [982, 366] width 15 height 16
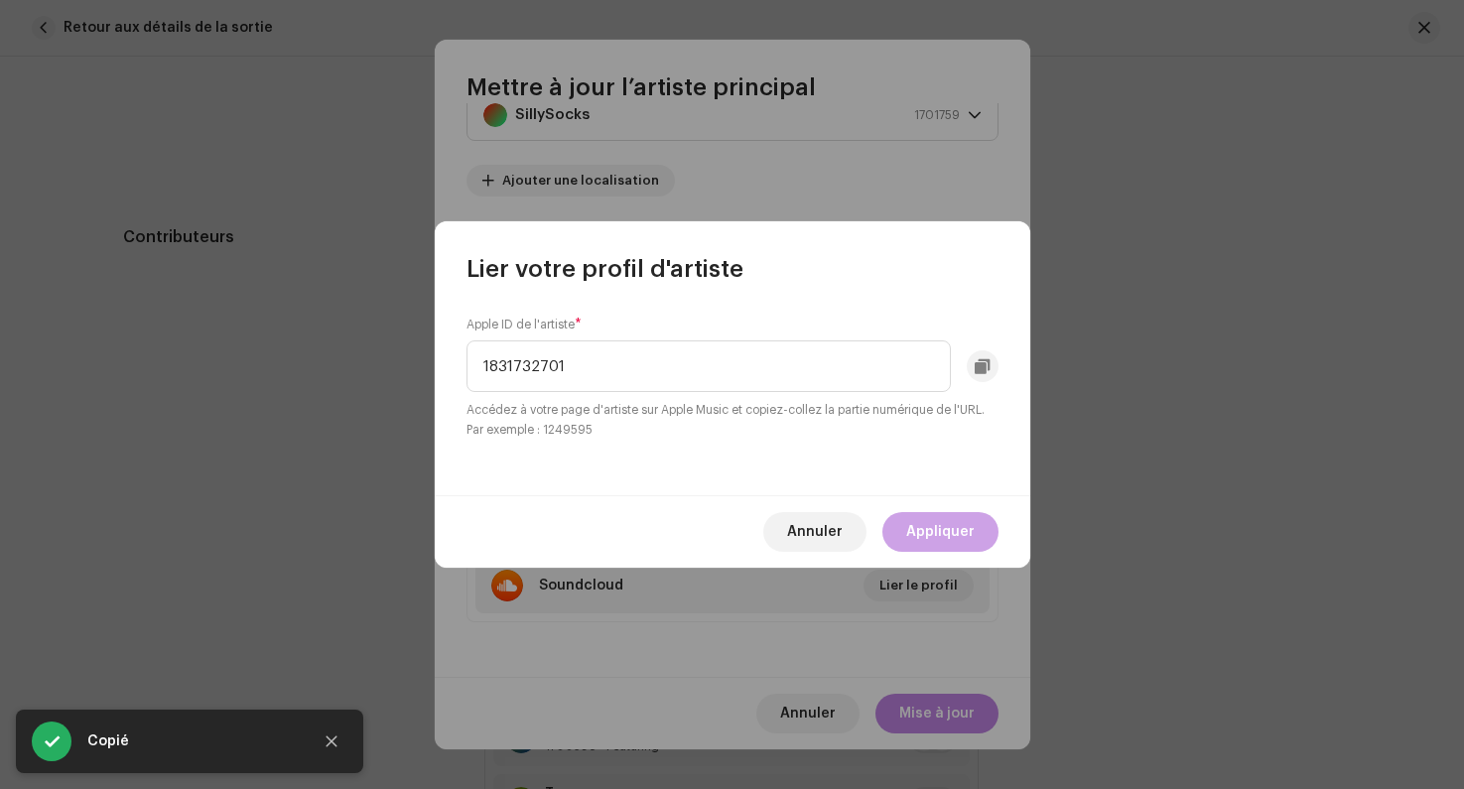
click at [949, 520] on span "Appliquer" at bounding box center [940, 532] width 68 height 40
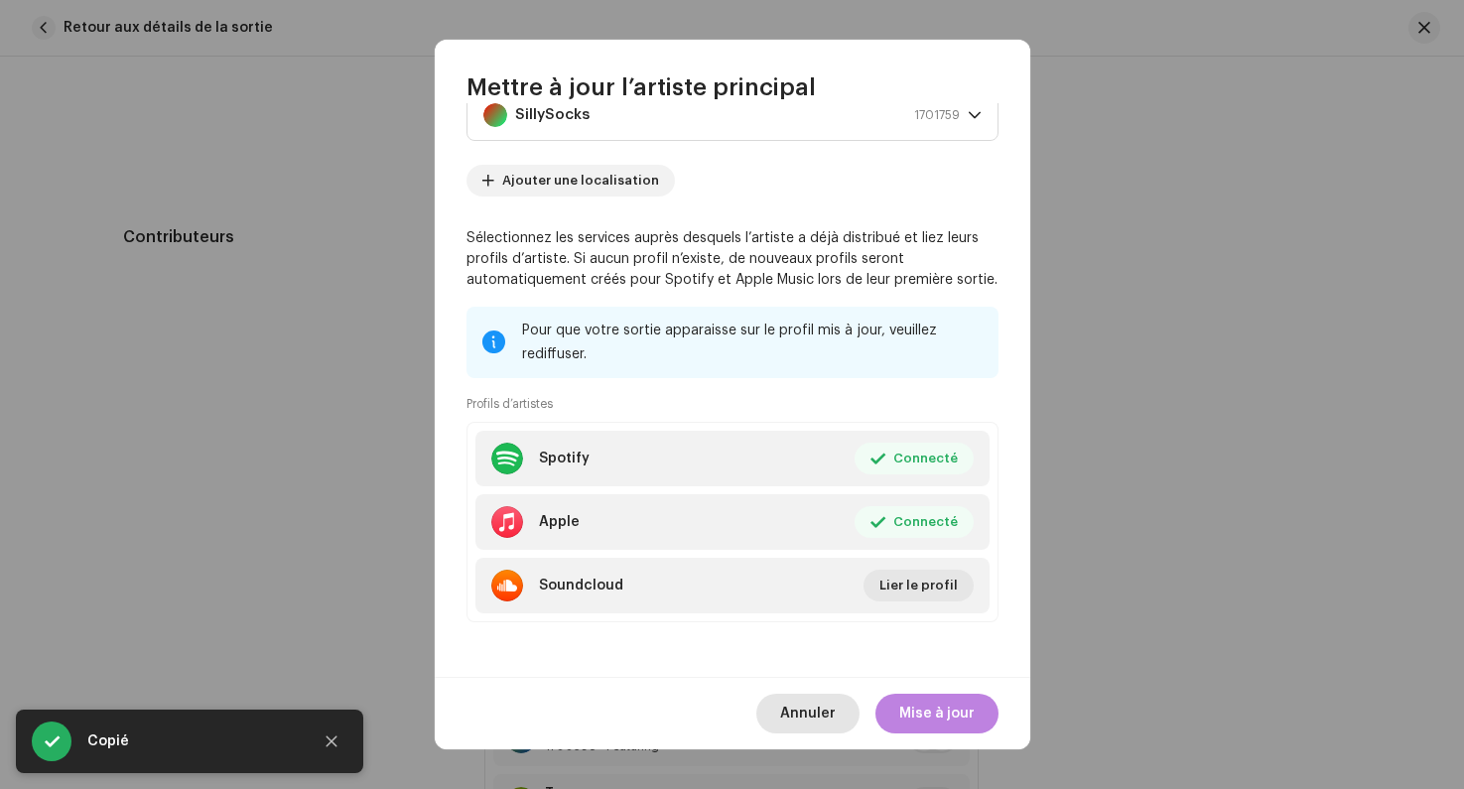
click at [792, 724] on span "Annuler" at bounding box center [808, 714] width 56 height 40
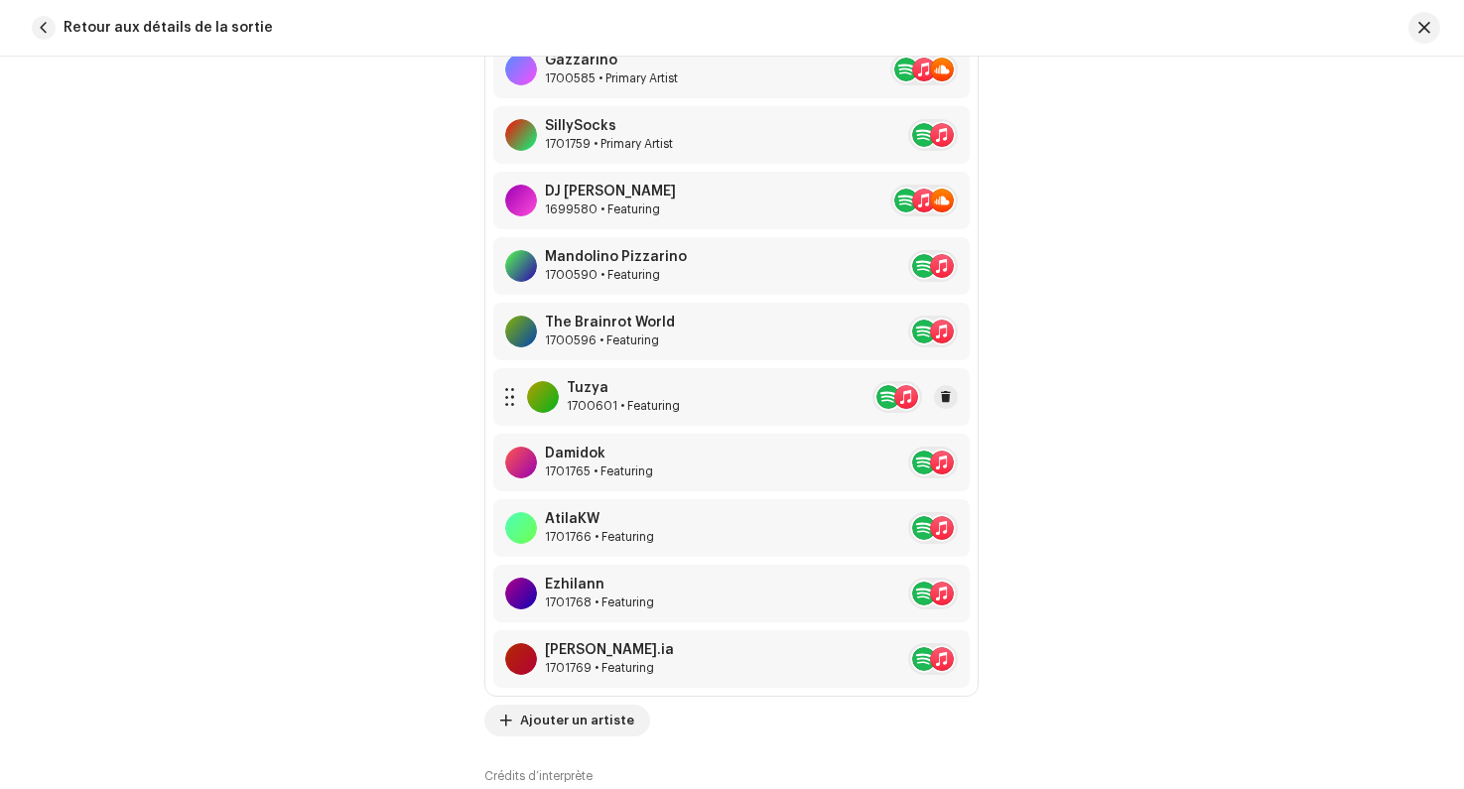
scroll to position [1481, 0]
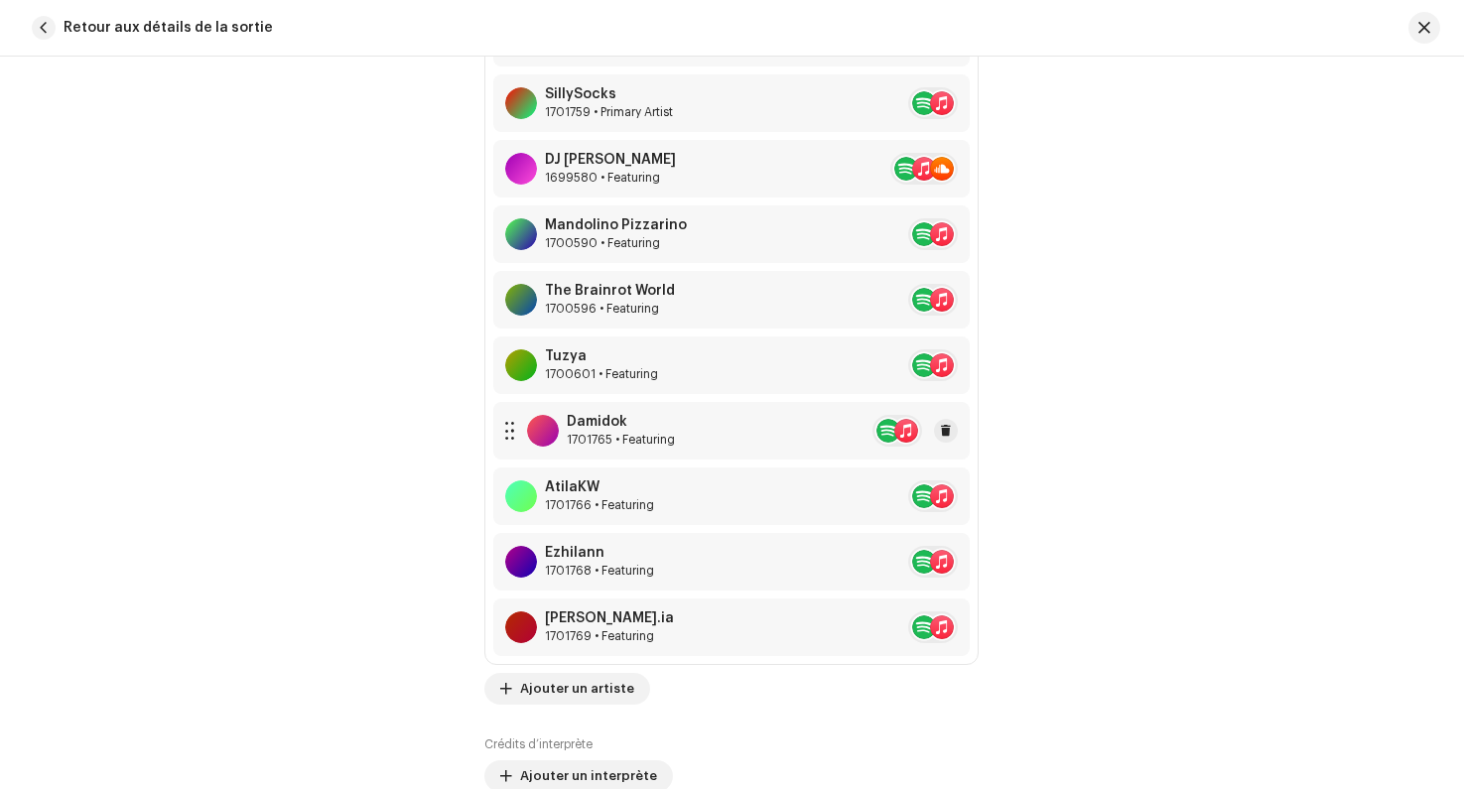
click at [756, 436] on div "Damidok 1701765 • Featuring" at bounding box center [731, 431] width 476 height 58
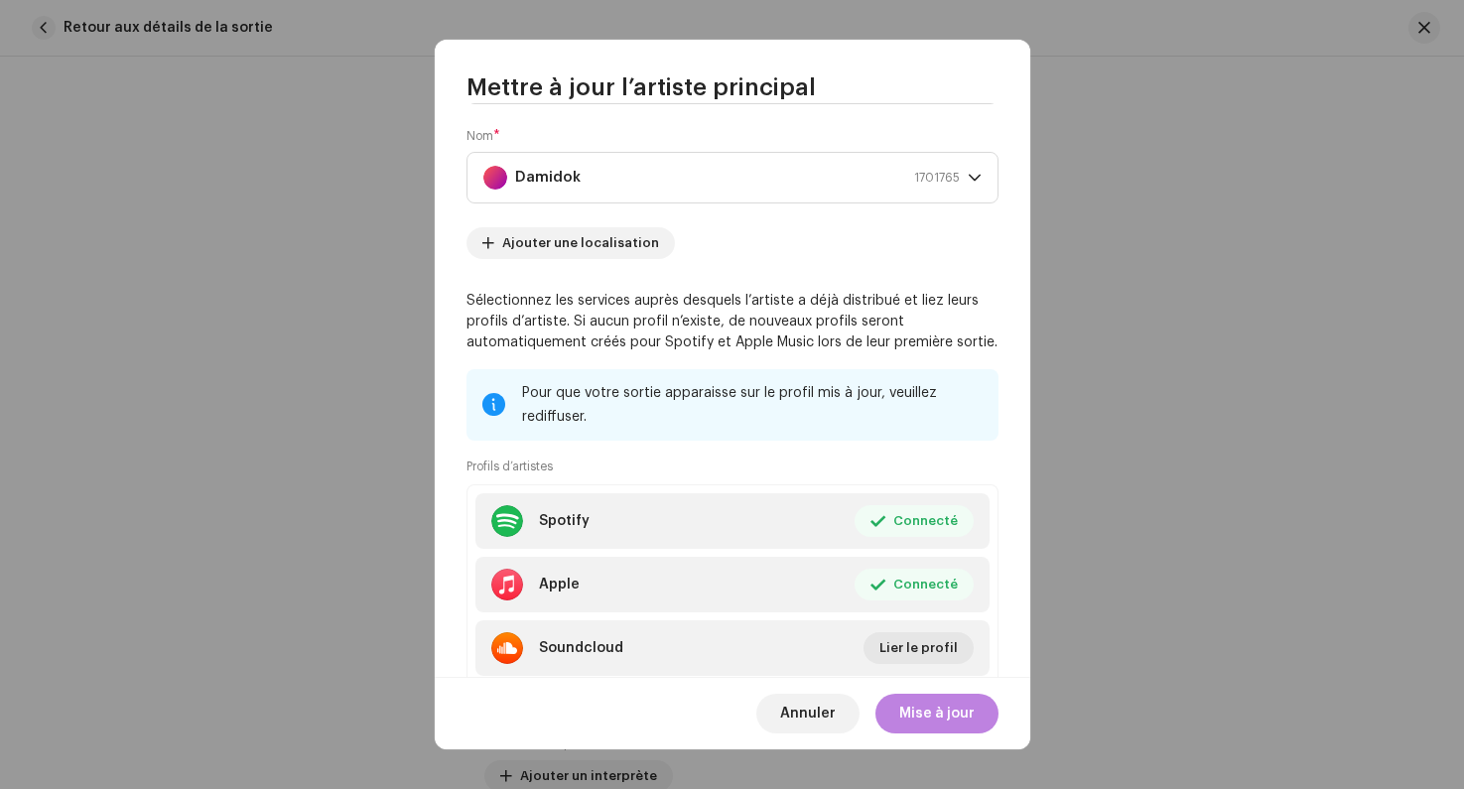
scroll to position [170, 0]
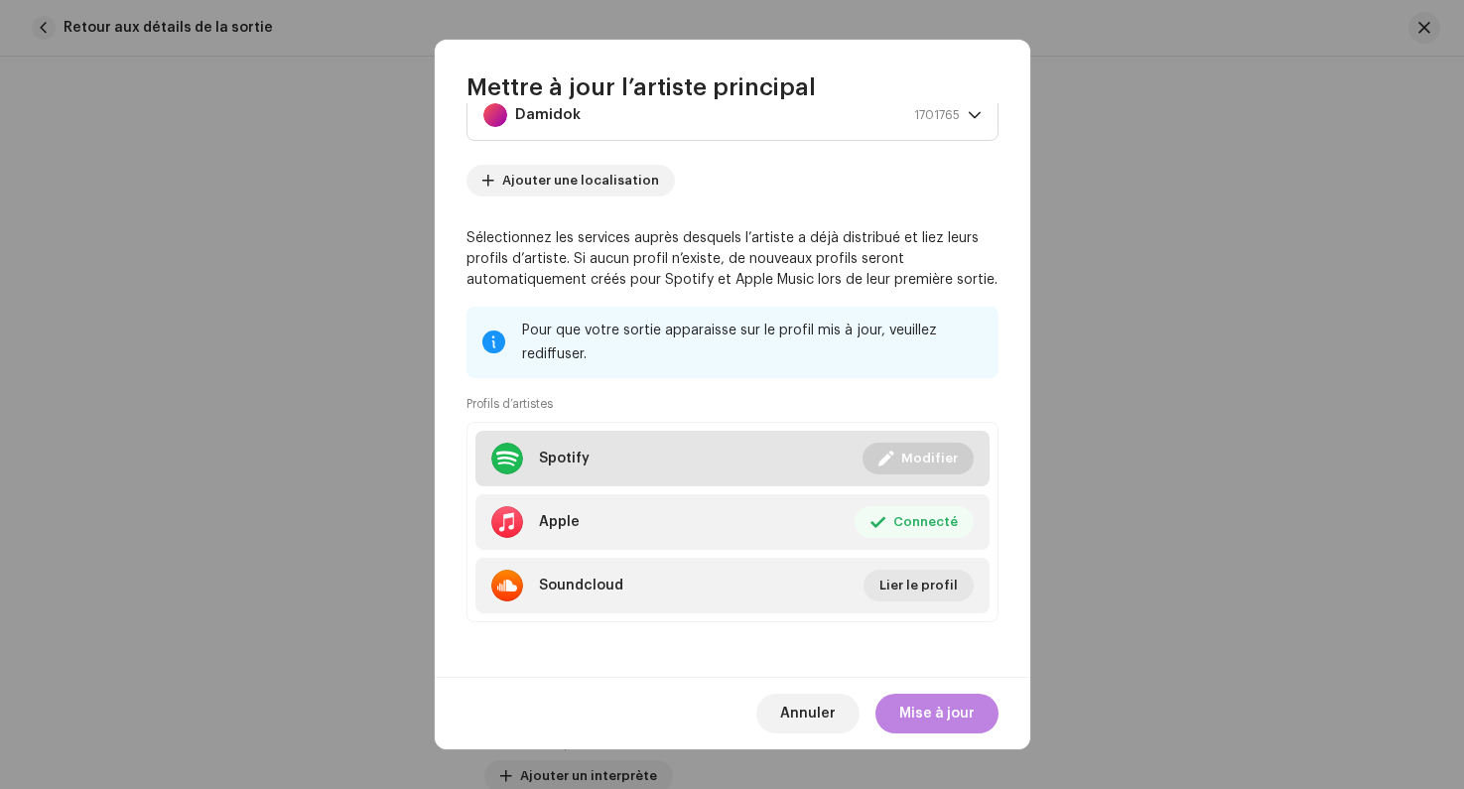
click at [901, 459] on span "Modifier" at bounding box center [929, 459] width 57 height 40
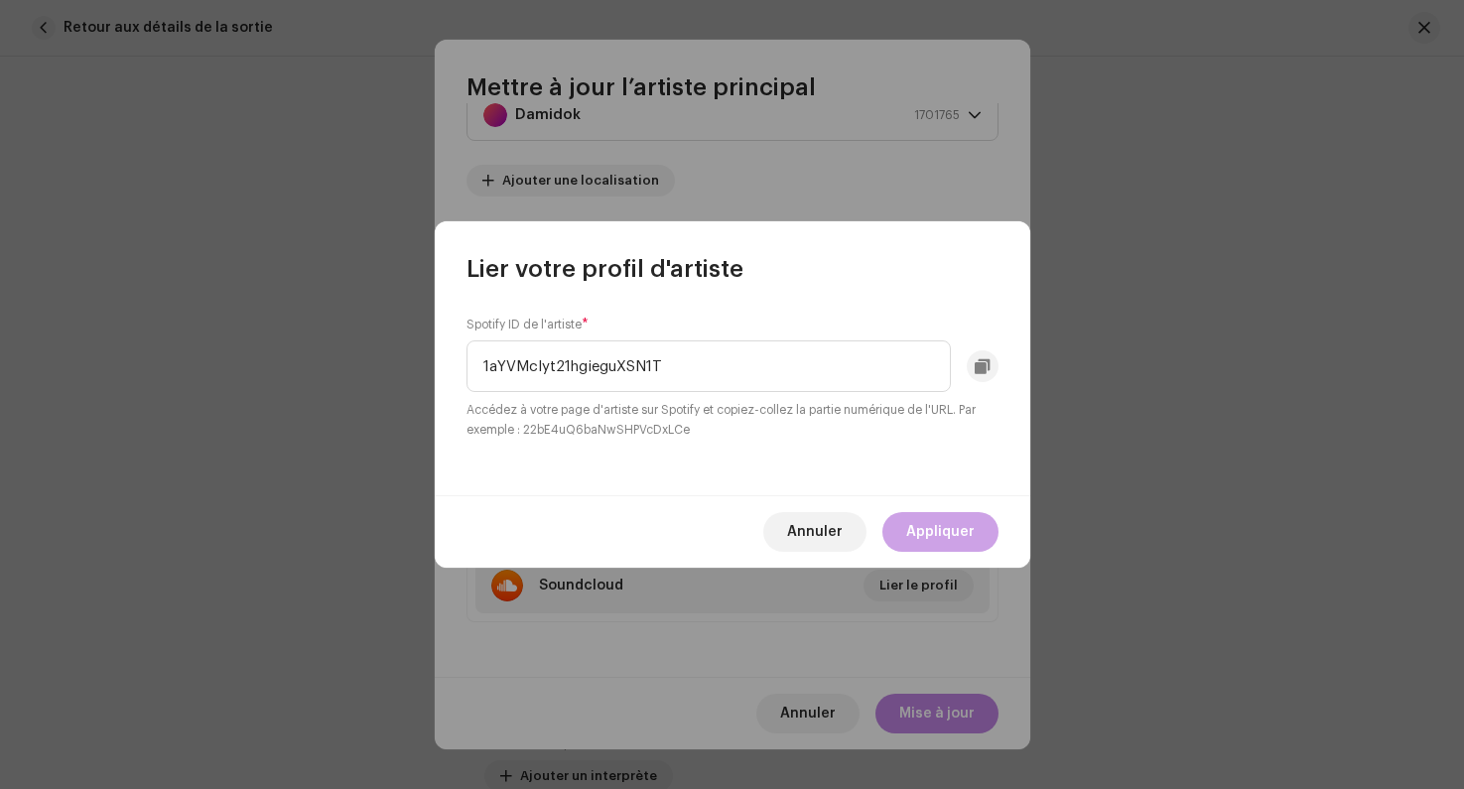
click at [929, 526] on span "Appliquer" at bounding box center [940, 532] width 68 height 40
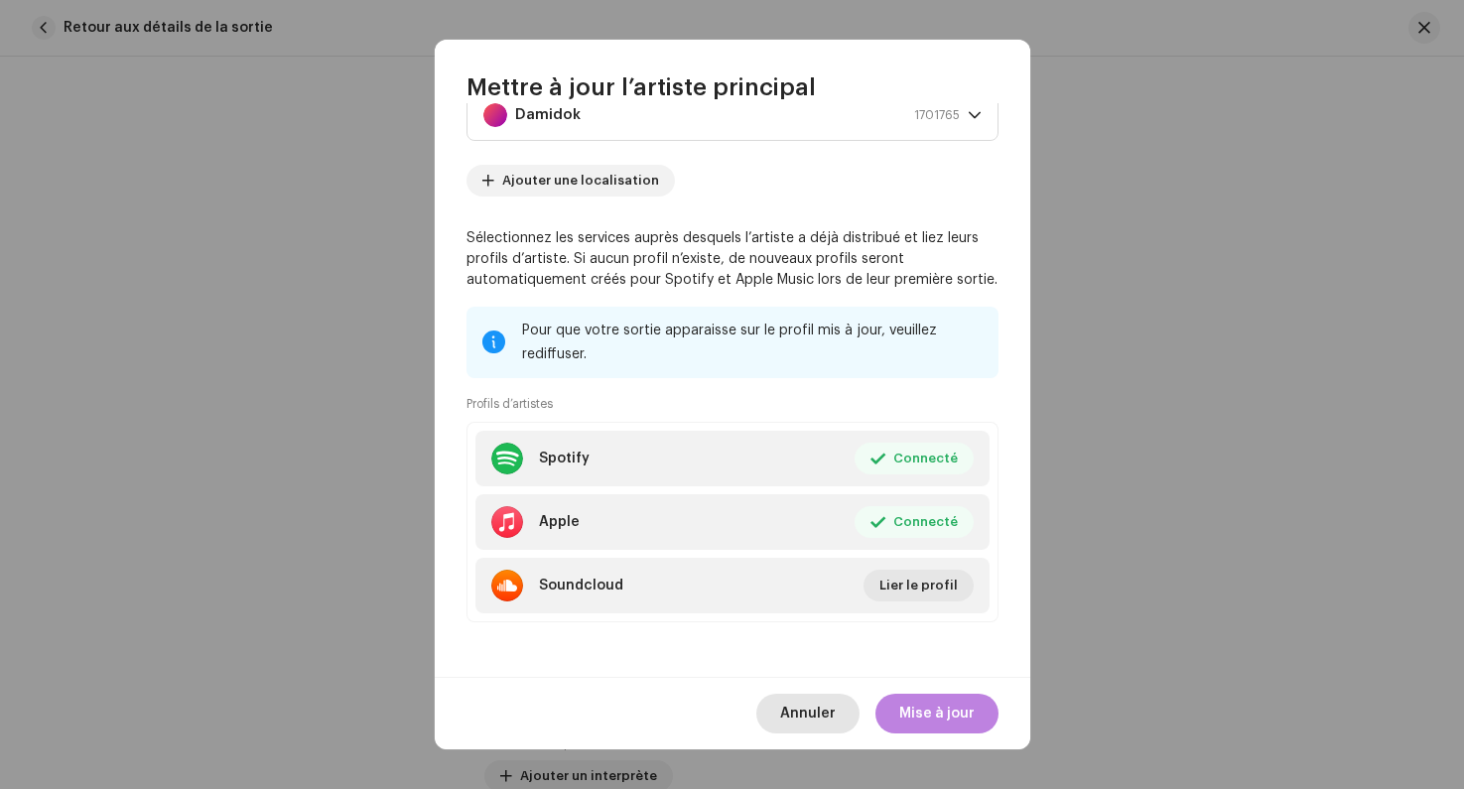
click at [804, 731] on span "Annuler" at bounding box center [808, 714] width 56 height 40
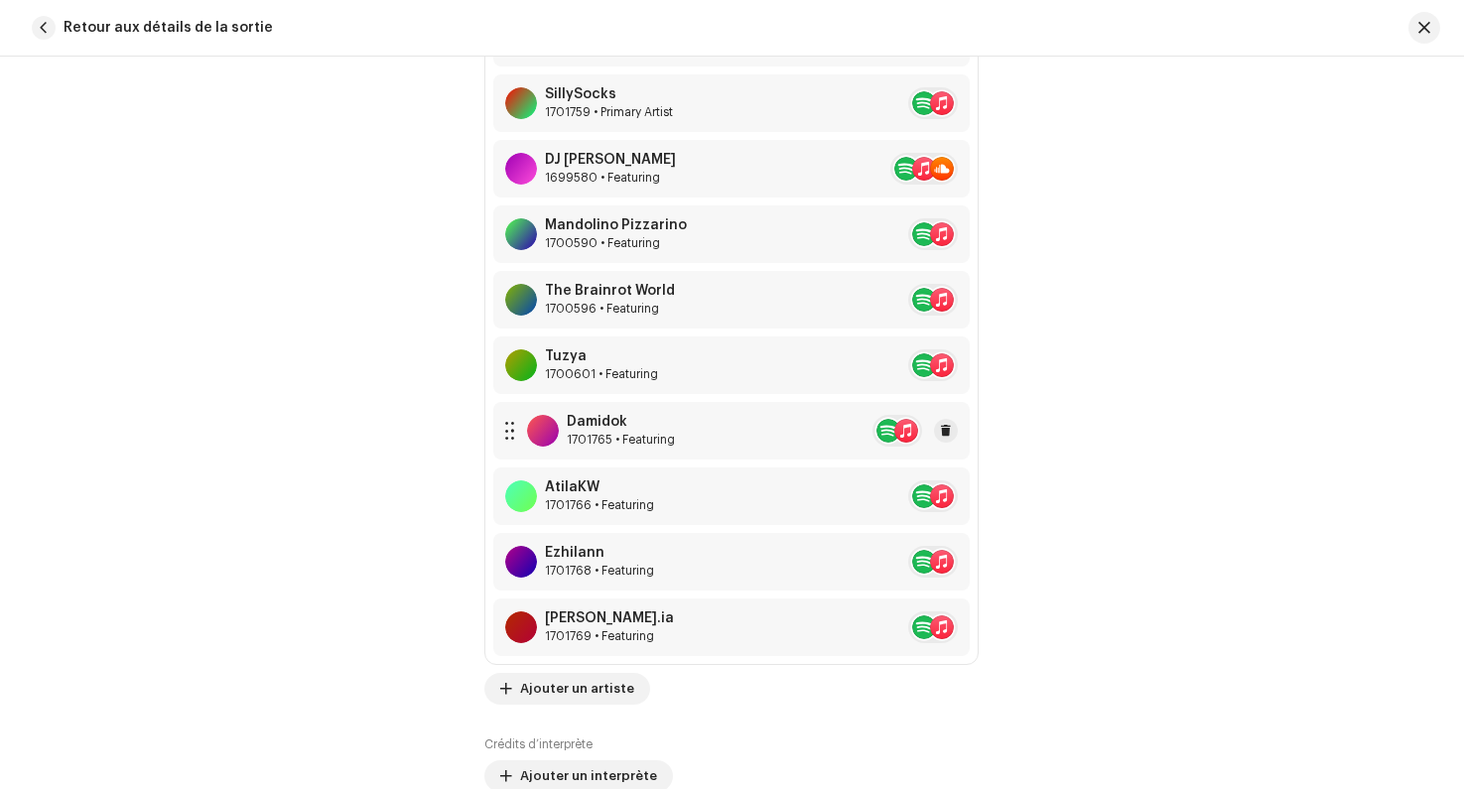
click at [723, 443] on div "Damidok 1701765 • Featuring" at bounding box center [731, 431] width 476 height 58
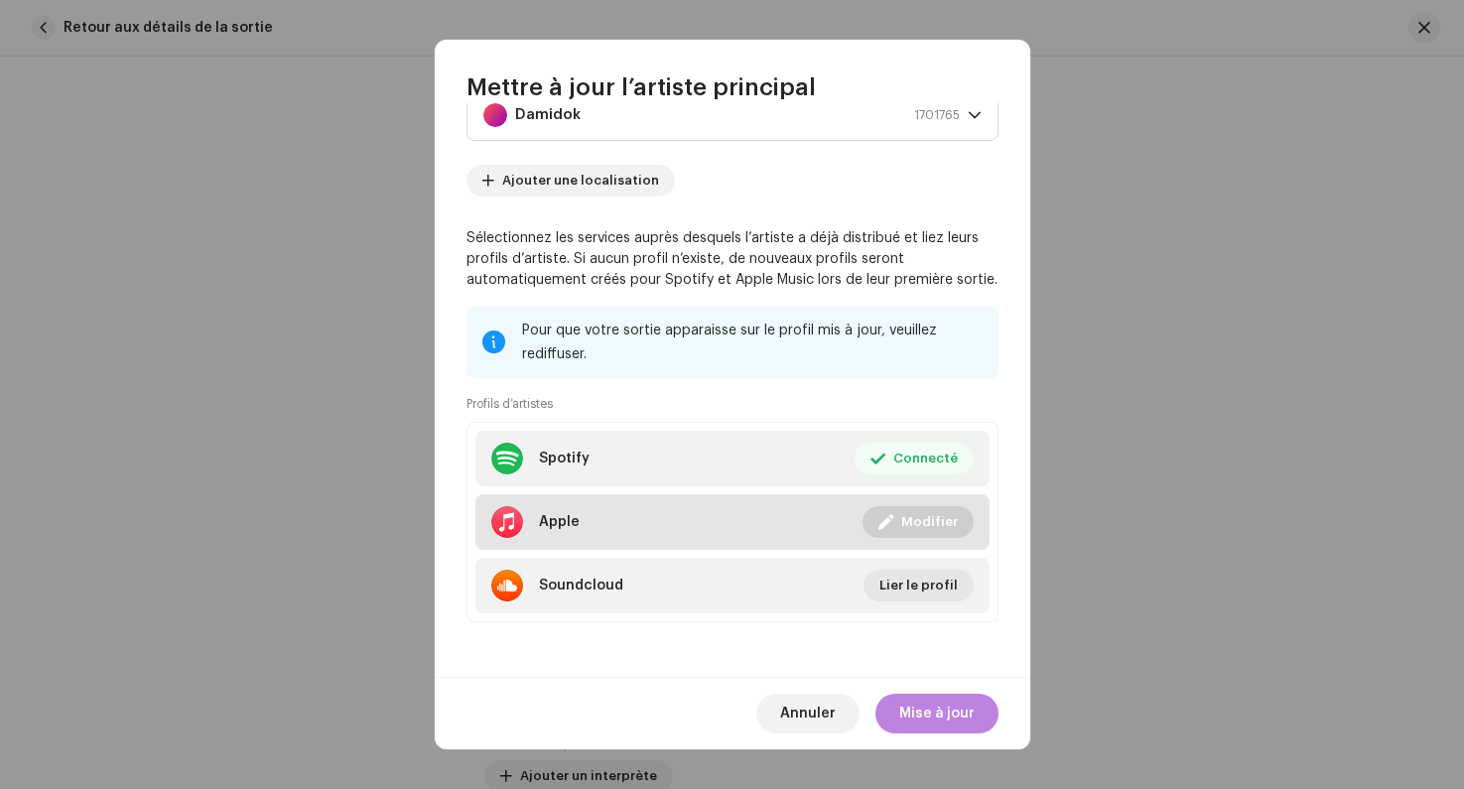
click at [793, 533] on li "Apple Connecté Modifier" at bounding box center [732, 522] width 514 height 56
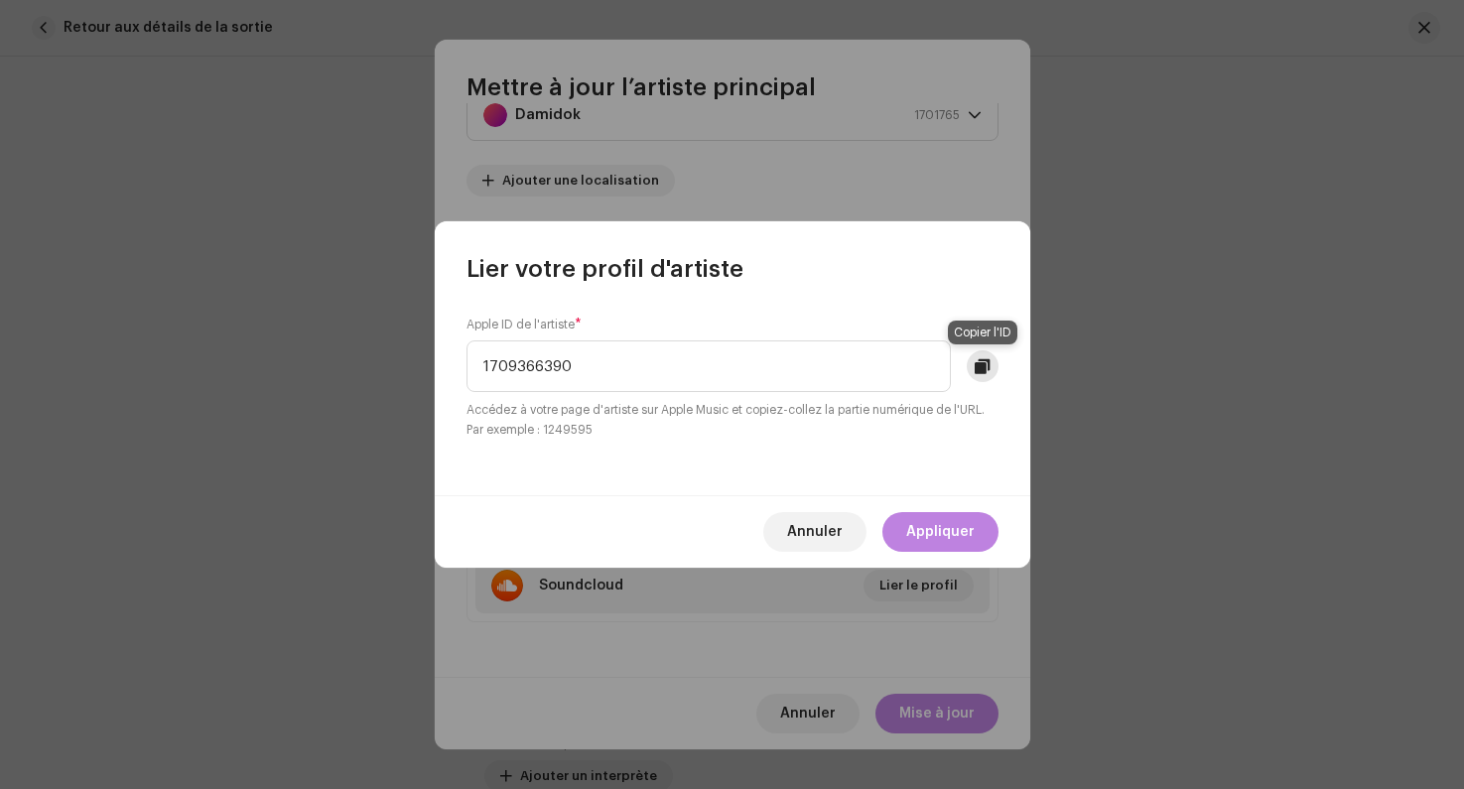
click at [977, 379] on button at bounding box center [983, 366] width 32 height 32
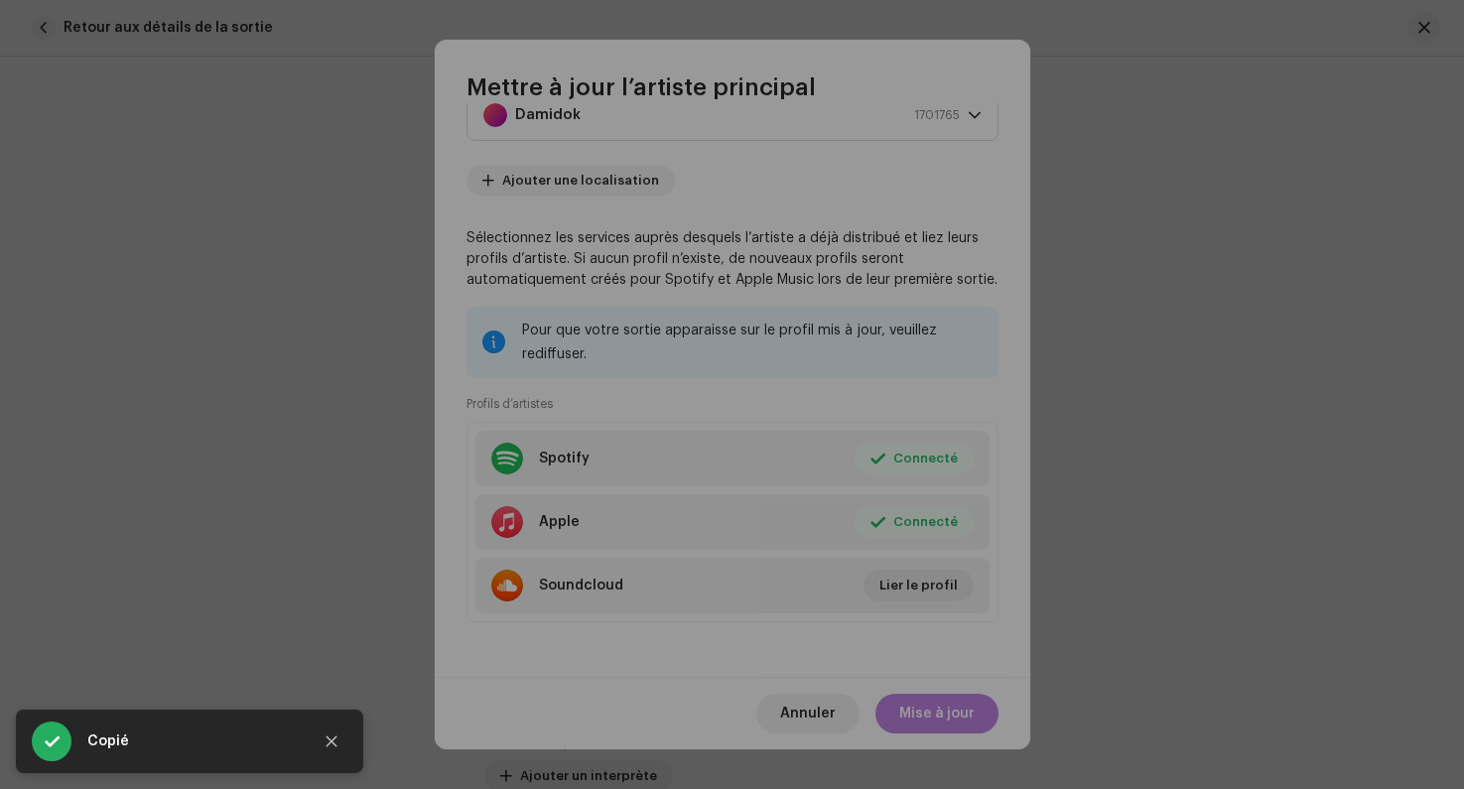
click at [1179, 422] on div "Lier votre profil d'artiste Apple ID de l'artiste * 1709366390 Accédez à votre …" at bounding box center [732, 394] width 1464 height 789
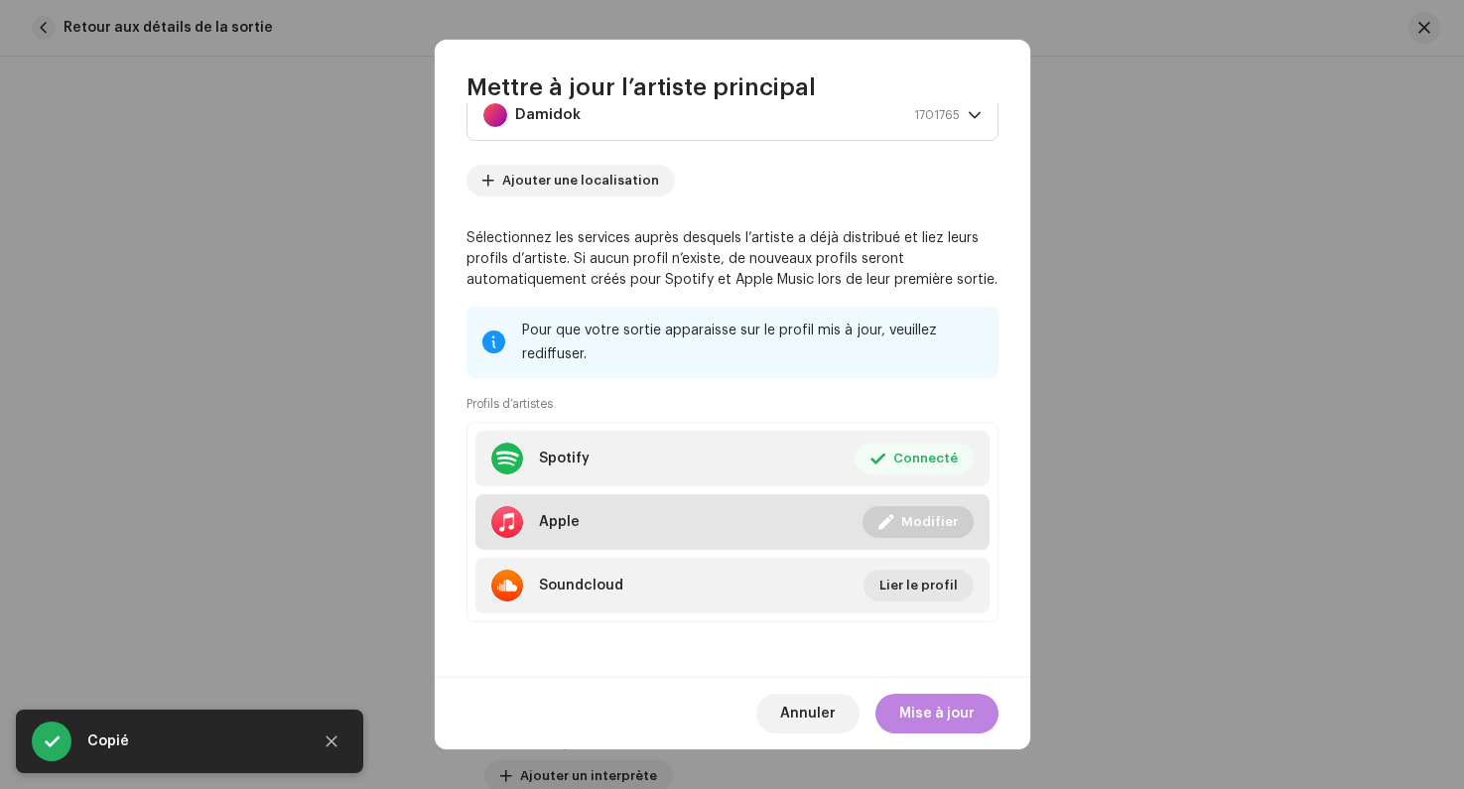
click at [918, 528] on span "Modifier" at bounding box center [929, 522] width 57 height 40
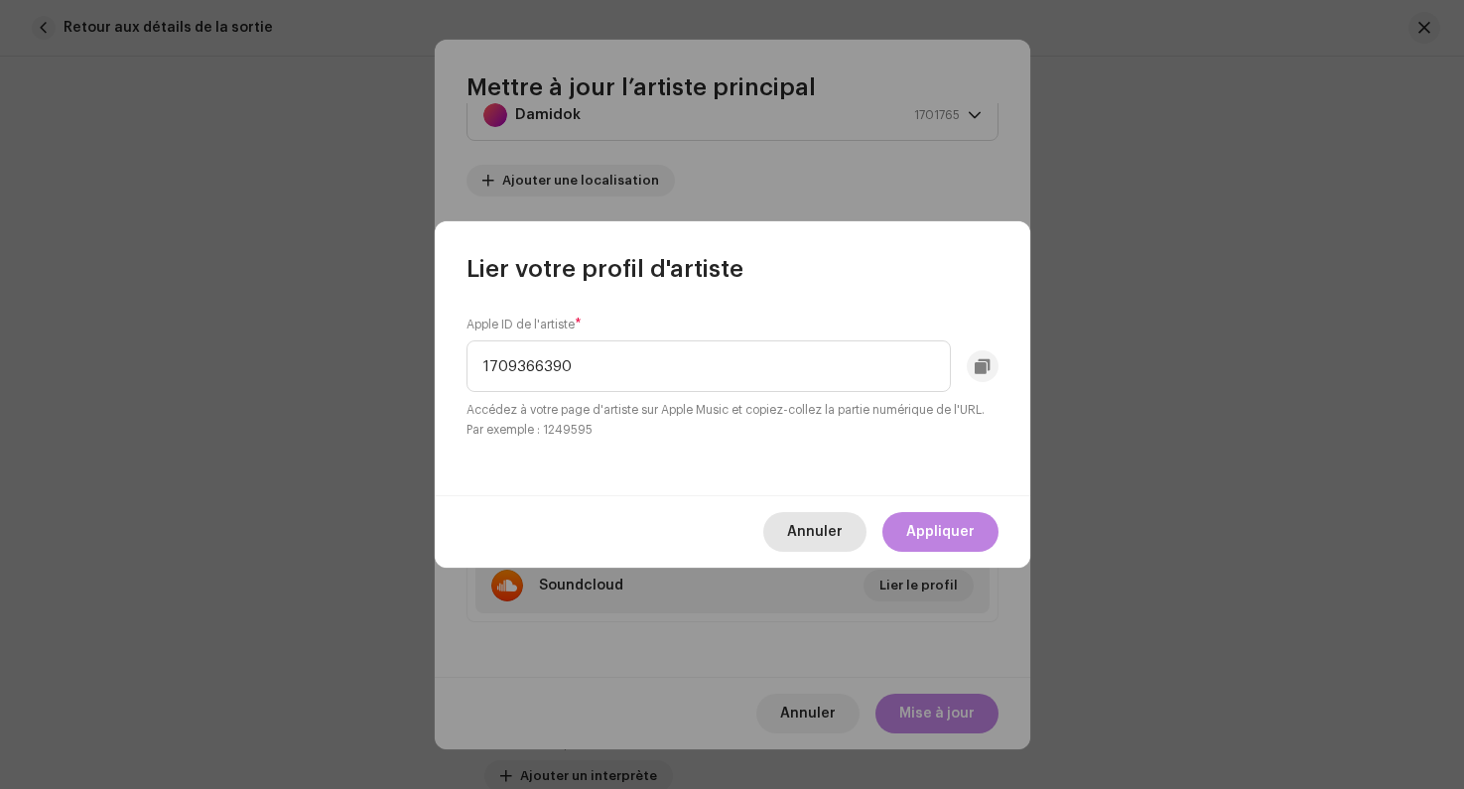
click at [827, 531] on span "Annuler" at bounding box center [815, 532] width 56 height 40
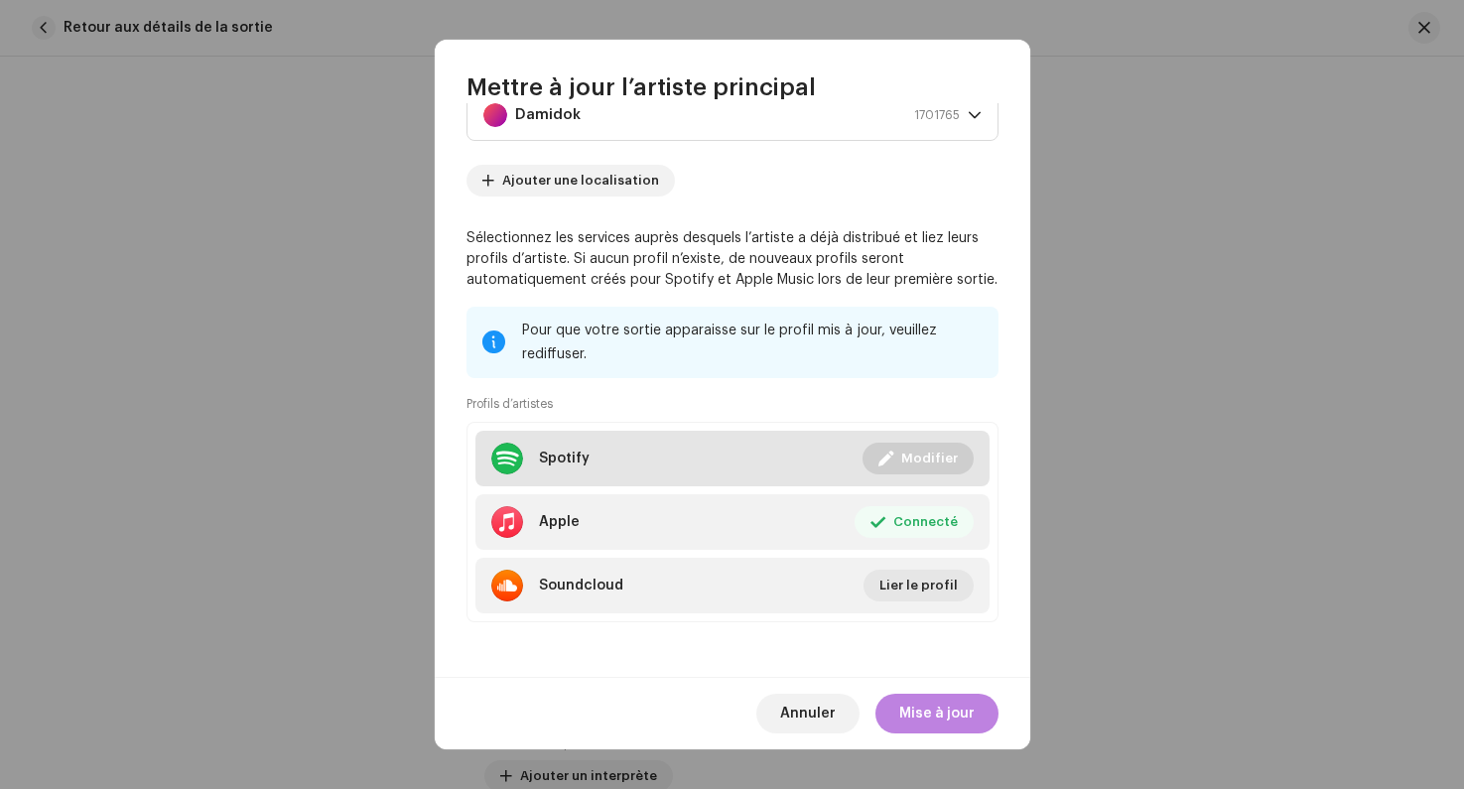
click at [911, 460] on span "Modifier" at bounding box center [929, 459] width 57 height 40
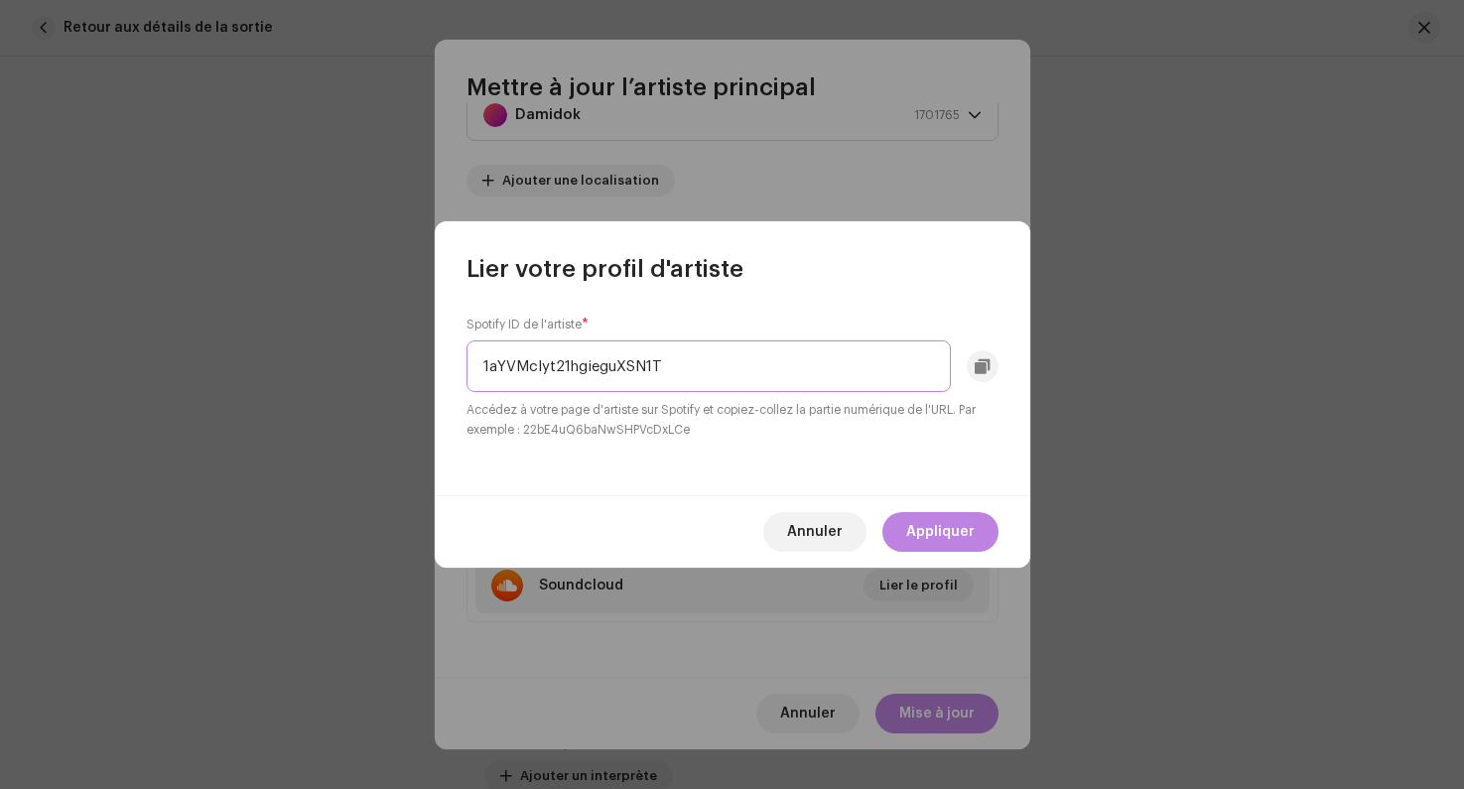
click at [651, 373] on input "1aYVMclyt21hgieguXSN1T" at bounding box center [708, 366] width 484 height 52
click at [819, 542] on span "Annuler" at bounding box center [815, 532] width 56 height 40
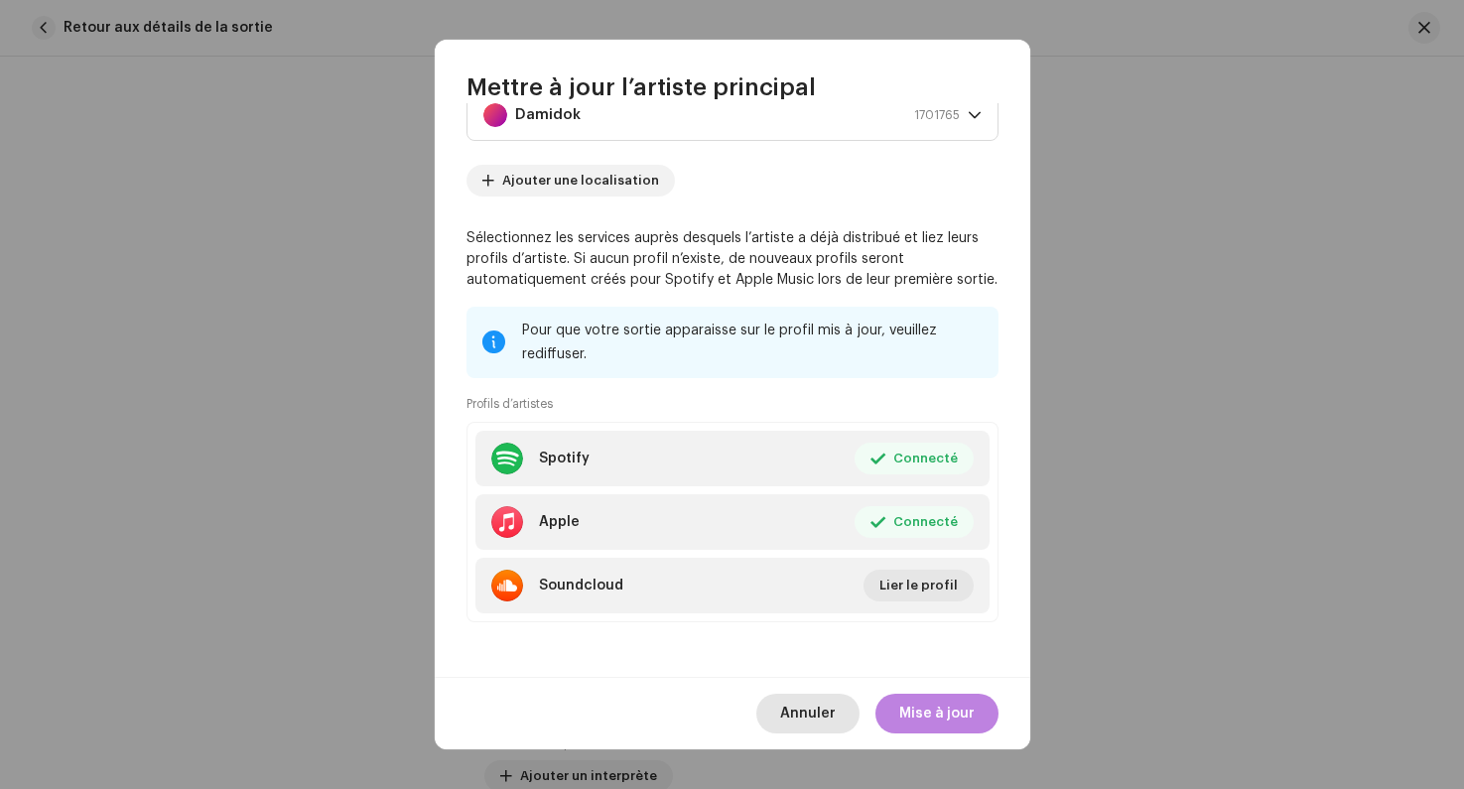
click at [804, 720] on span "Annuler" at bounding box center [808, 714] width 56 height 40
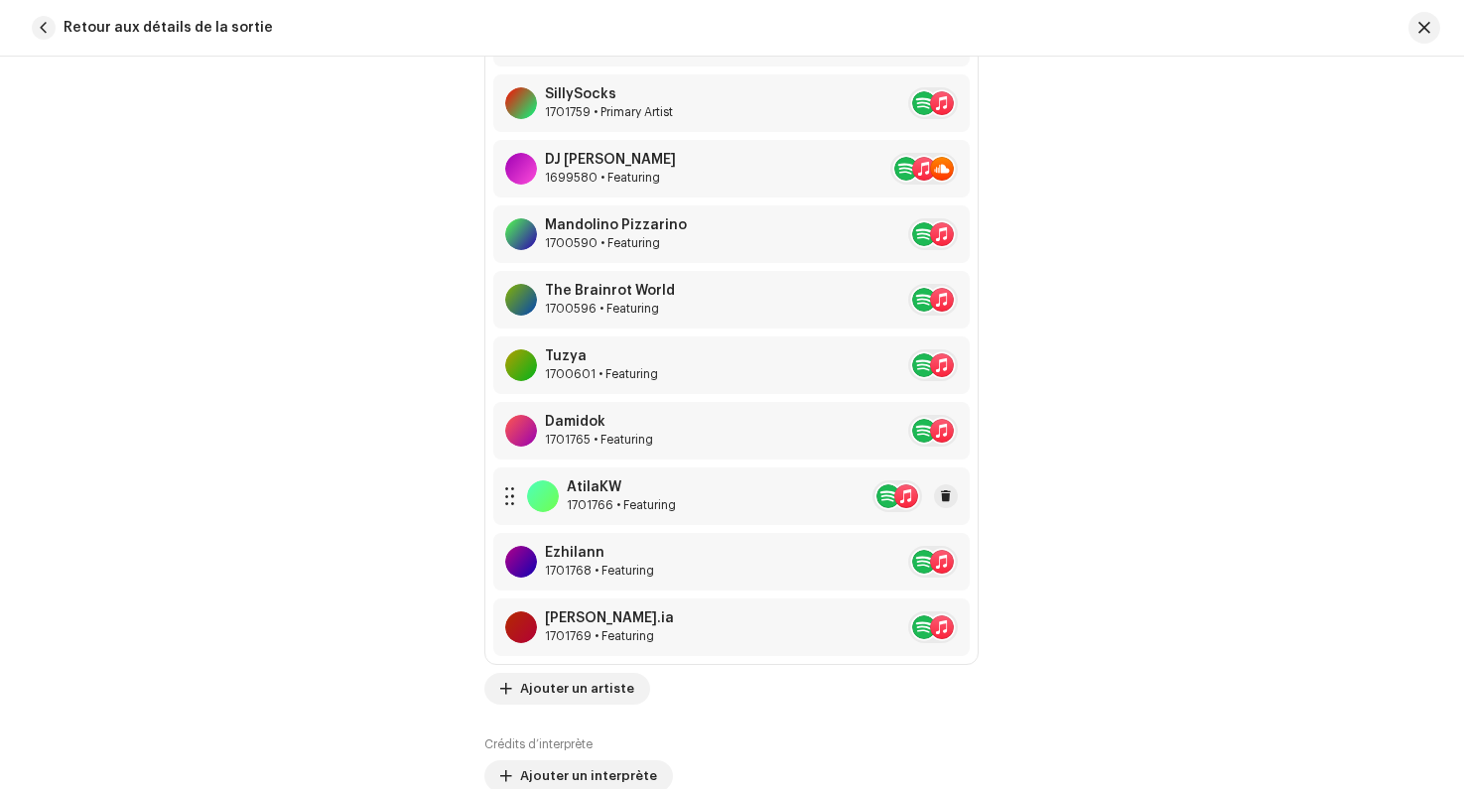
click at [758, 487] on div "AtilaKW 1701766 • Featuring" at bounding box center [731, 496] width 476 height 58
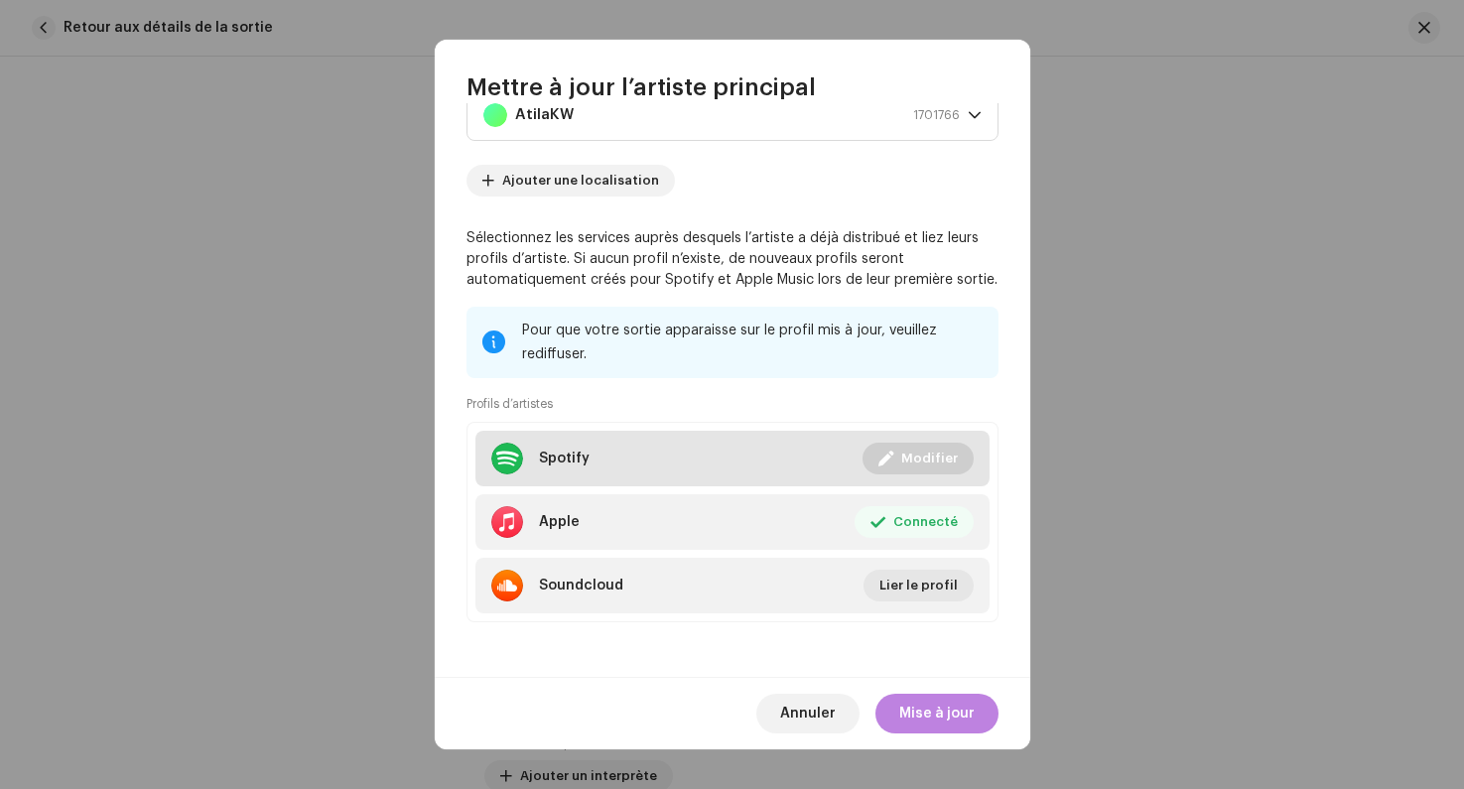
click at [910, 460] on span "Modifier" at bounding box center [929, 459] width 57 height 40
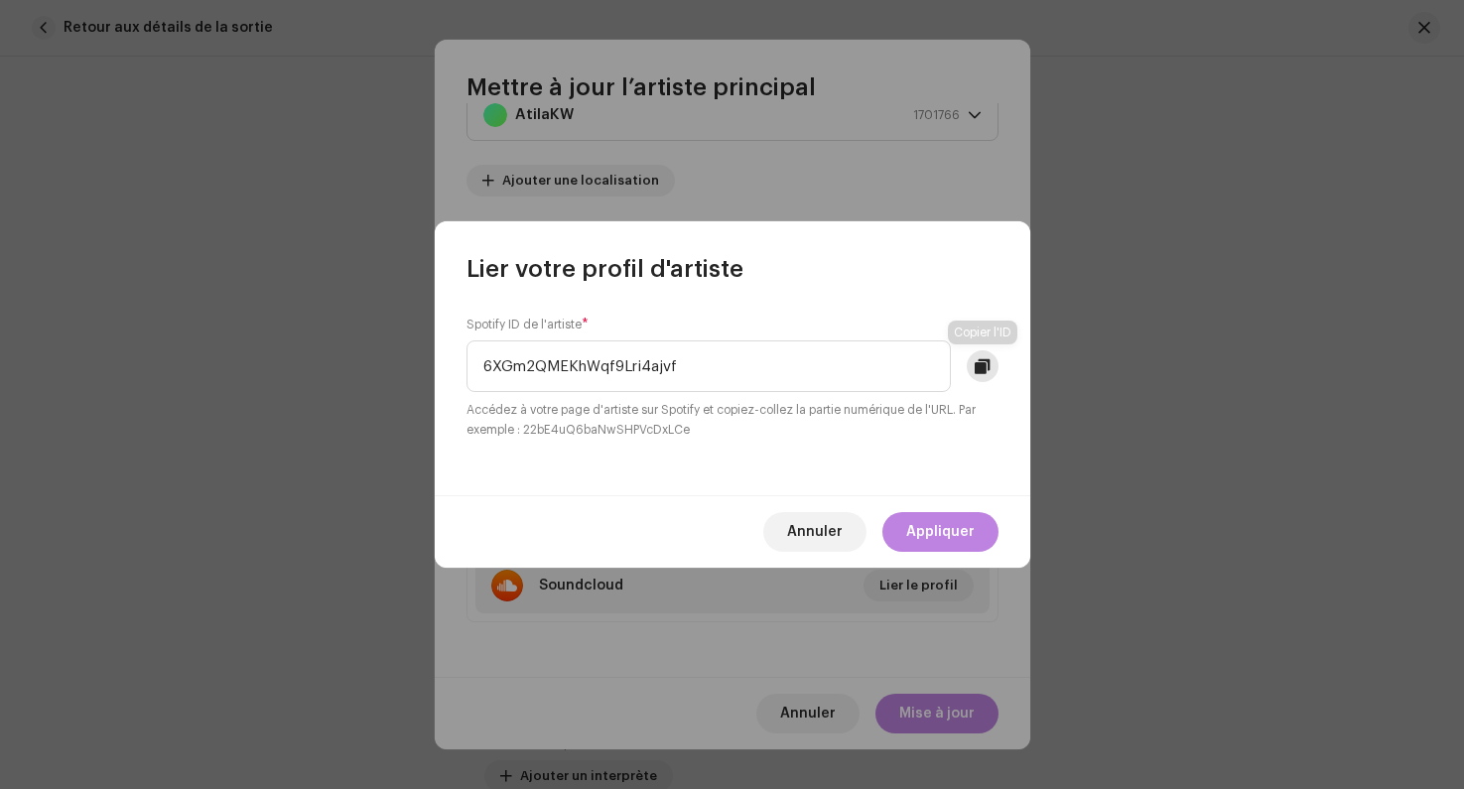
click at [986, 372] on span at bounding box center [982, 366] width 15 height 16
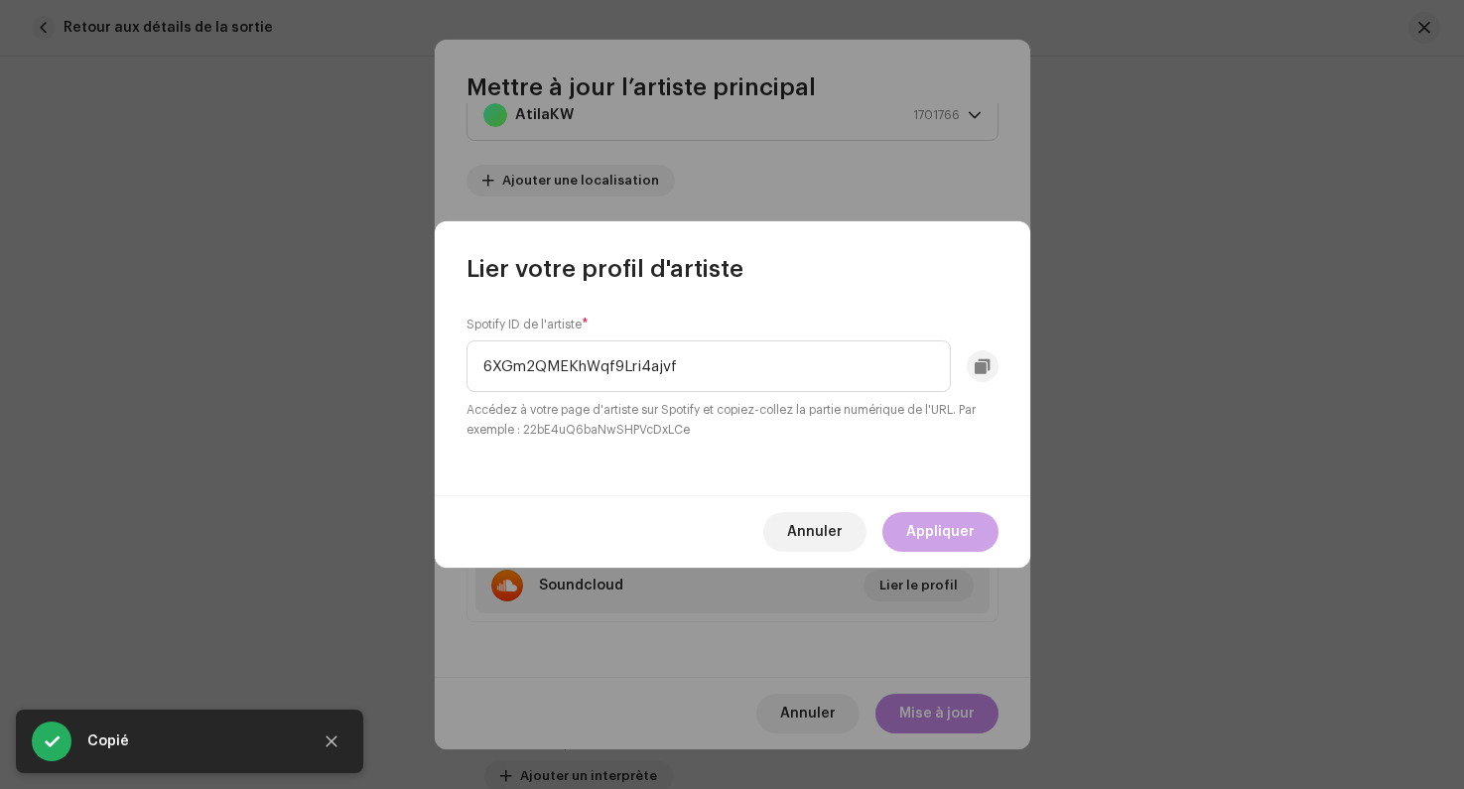
click at [951, 551] on span "Appliquer" at bounding box center [940, 532] width 68 height 40
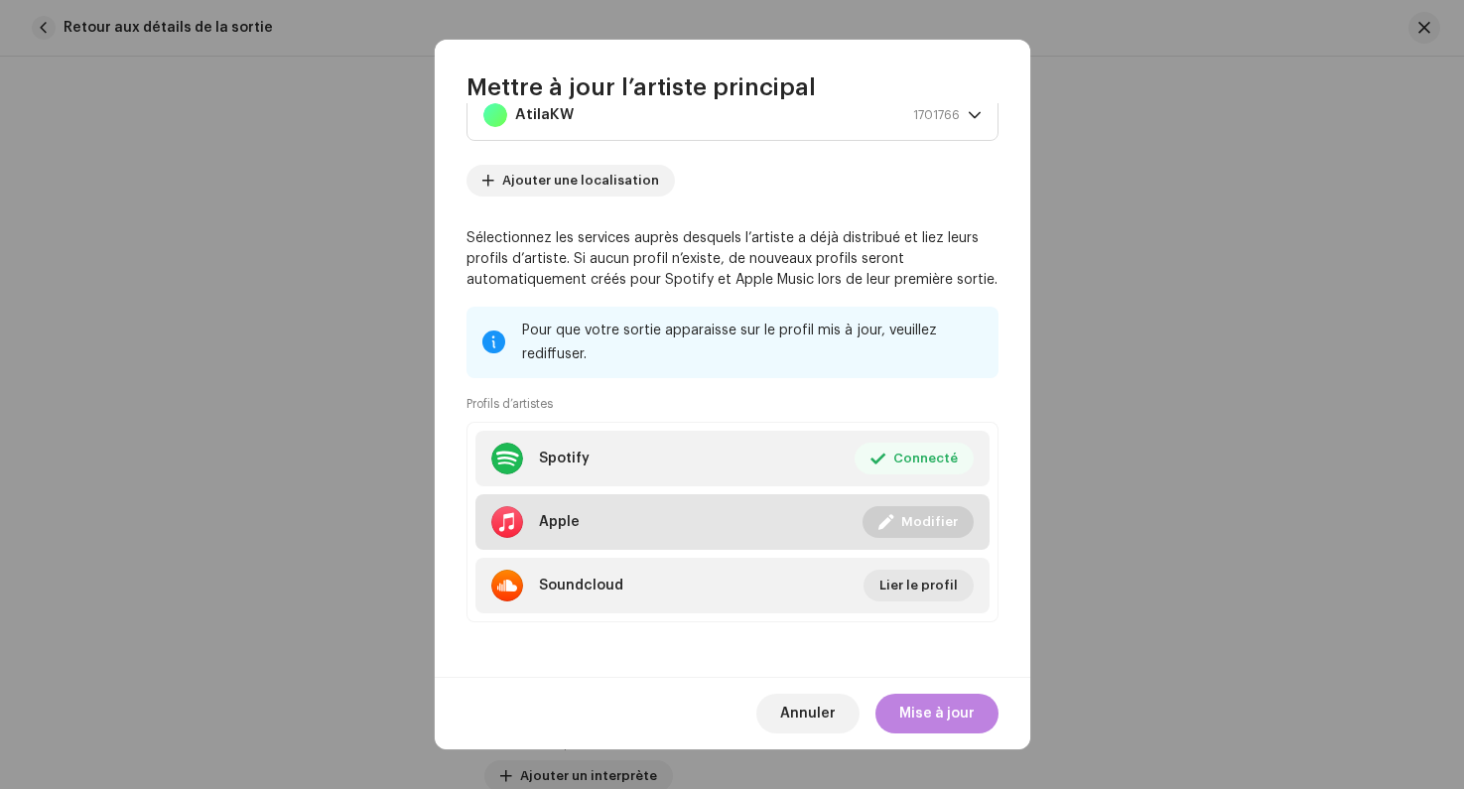
click at [894, 522] on button "Modifier" at bounding box center [917, 522] width 111 height 32
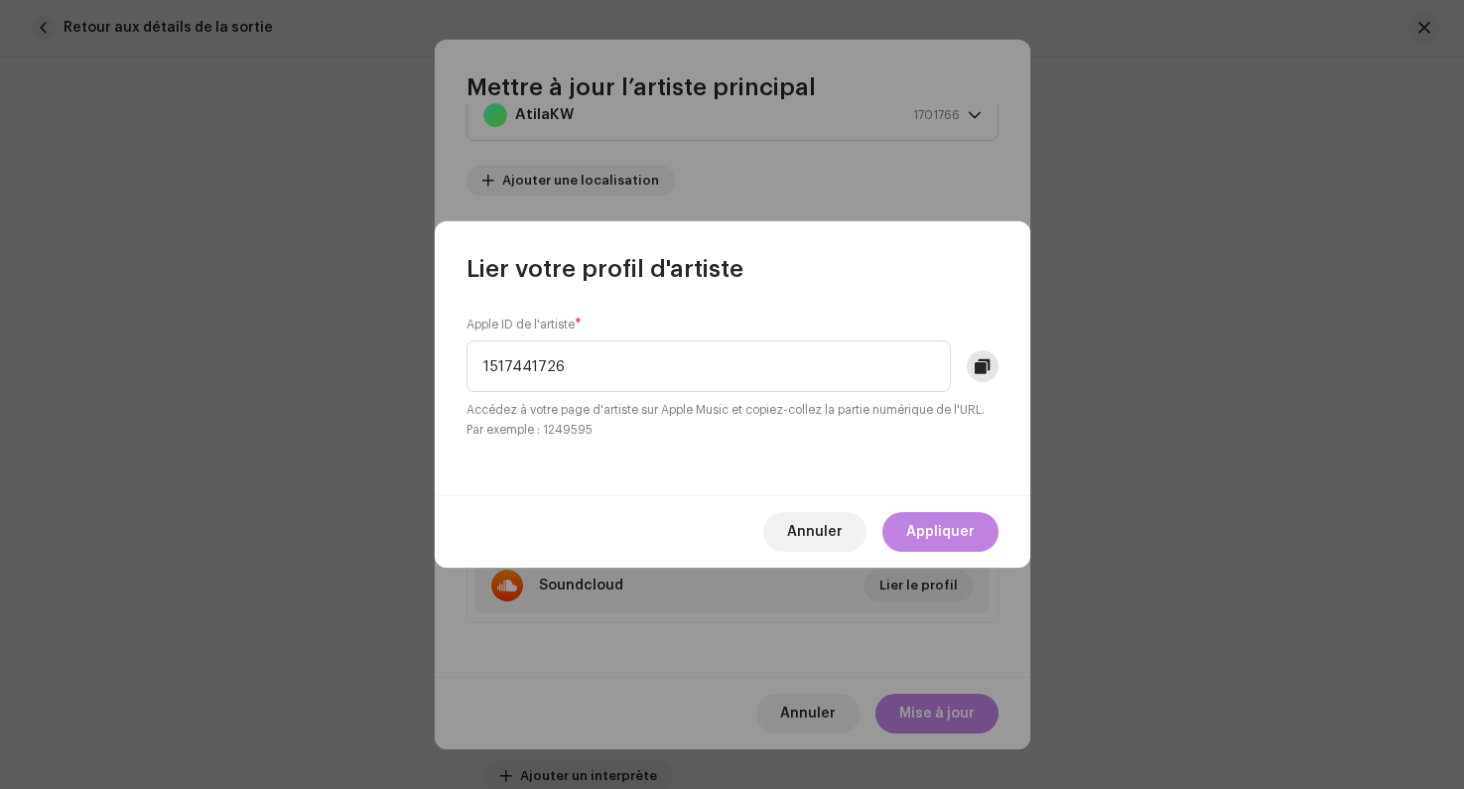
click at [984, 368] on span at bounding box center [982, 366] width 15 height 16
click at [839, 546] on span "Annuler" at bounding box center [815, 532] width 56 height 40
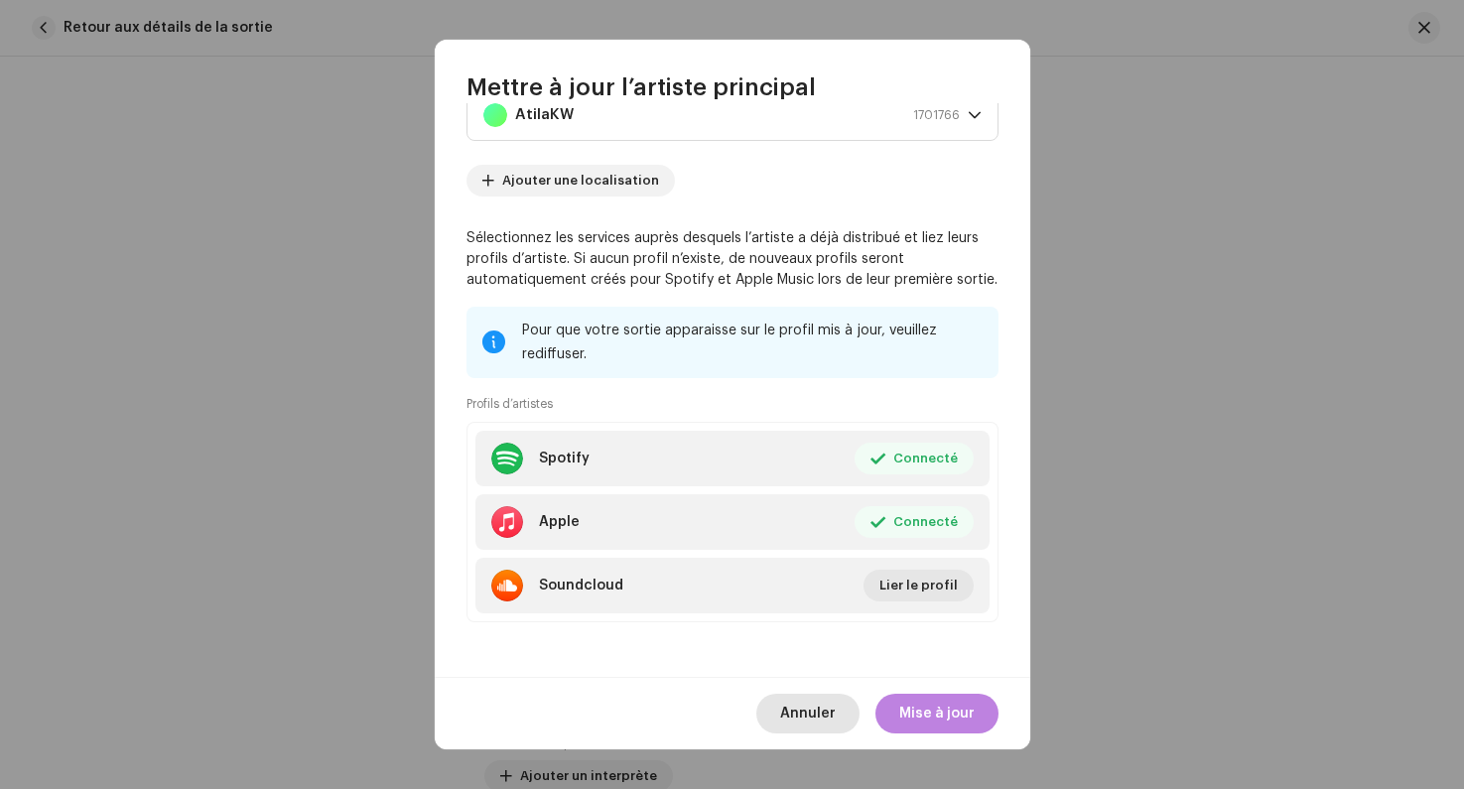
click at [807, 699] on span "Annuler" at bounding box center [808, 714] width 56 height 40
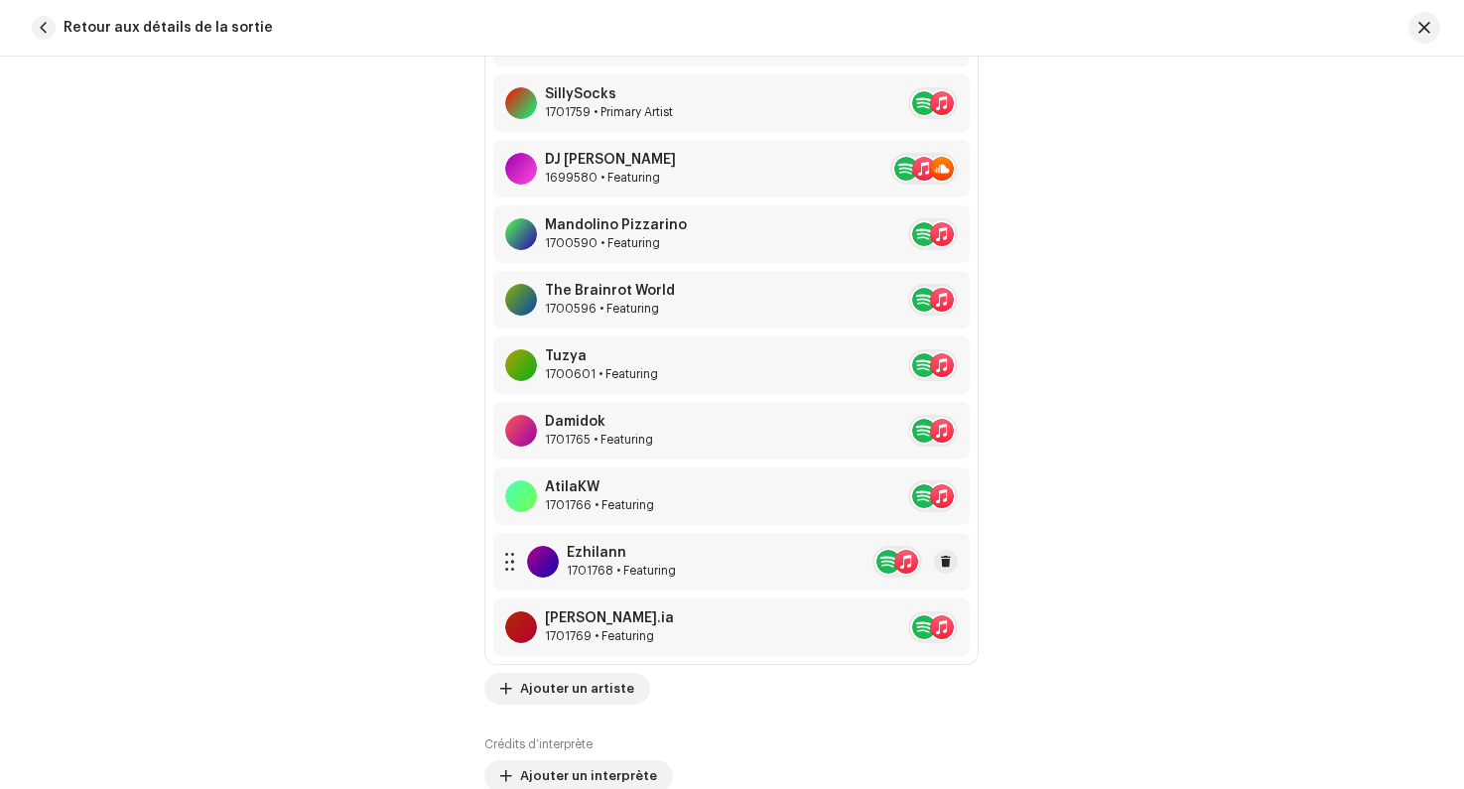
click at [784, 568] on div "Ezhilann 1701768 • Featuring" at bounding box center [731, 562] width 476 height 58
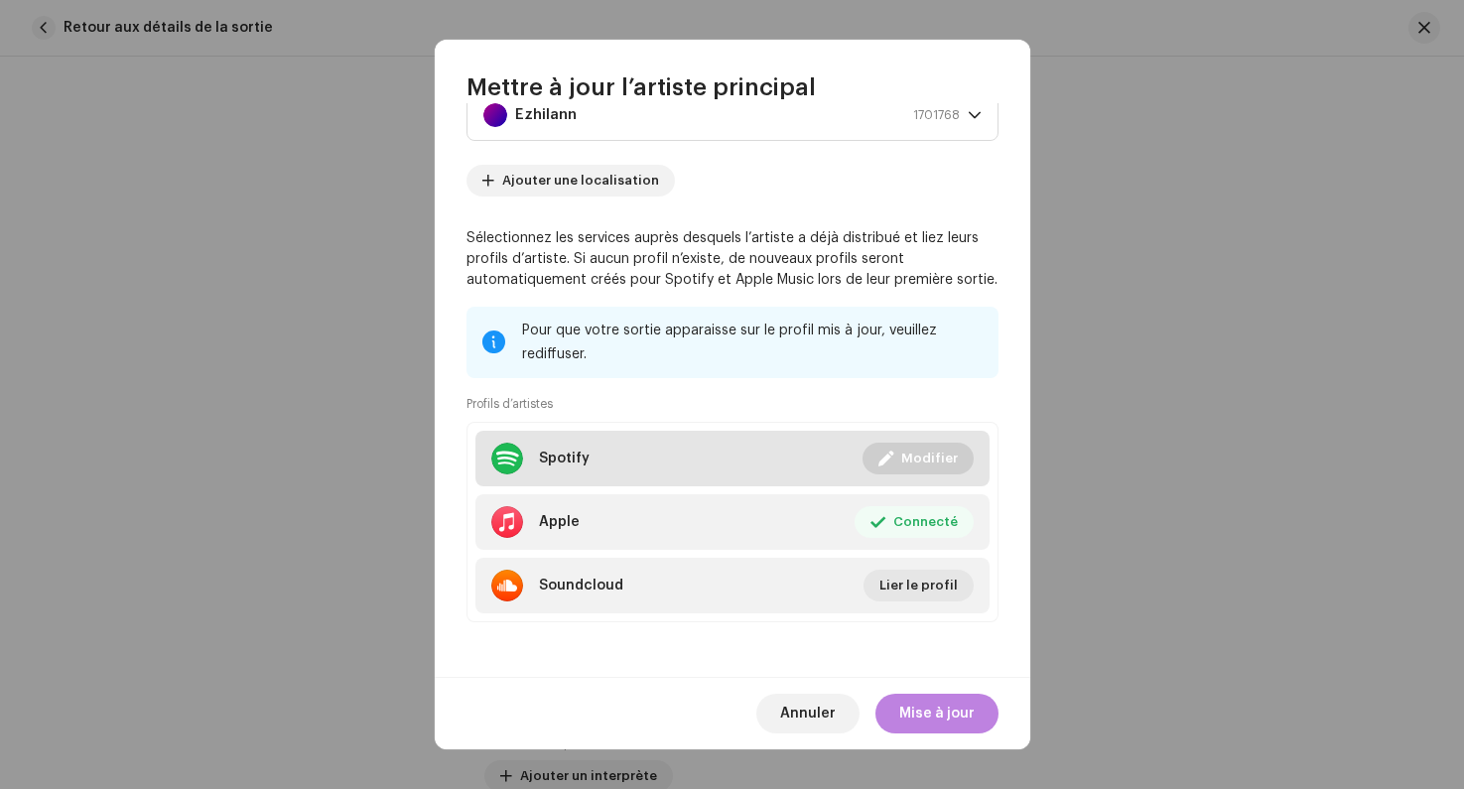
click at [884, 452] on span at bounding box center [885, 459] width 15 height 16
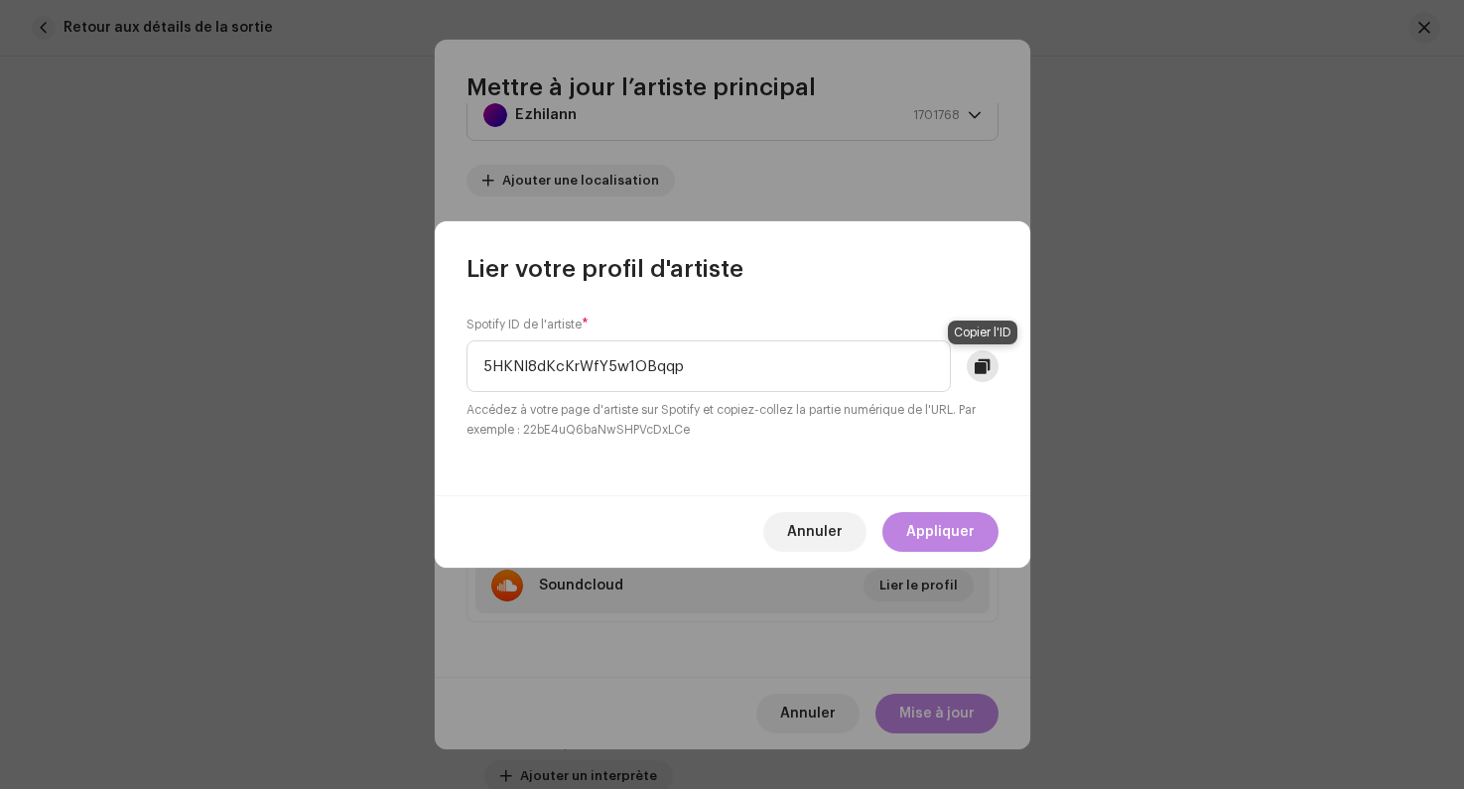
click at [984, 361] on span at bounding box center [982, 366] width 15 height 16
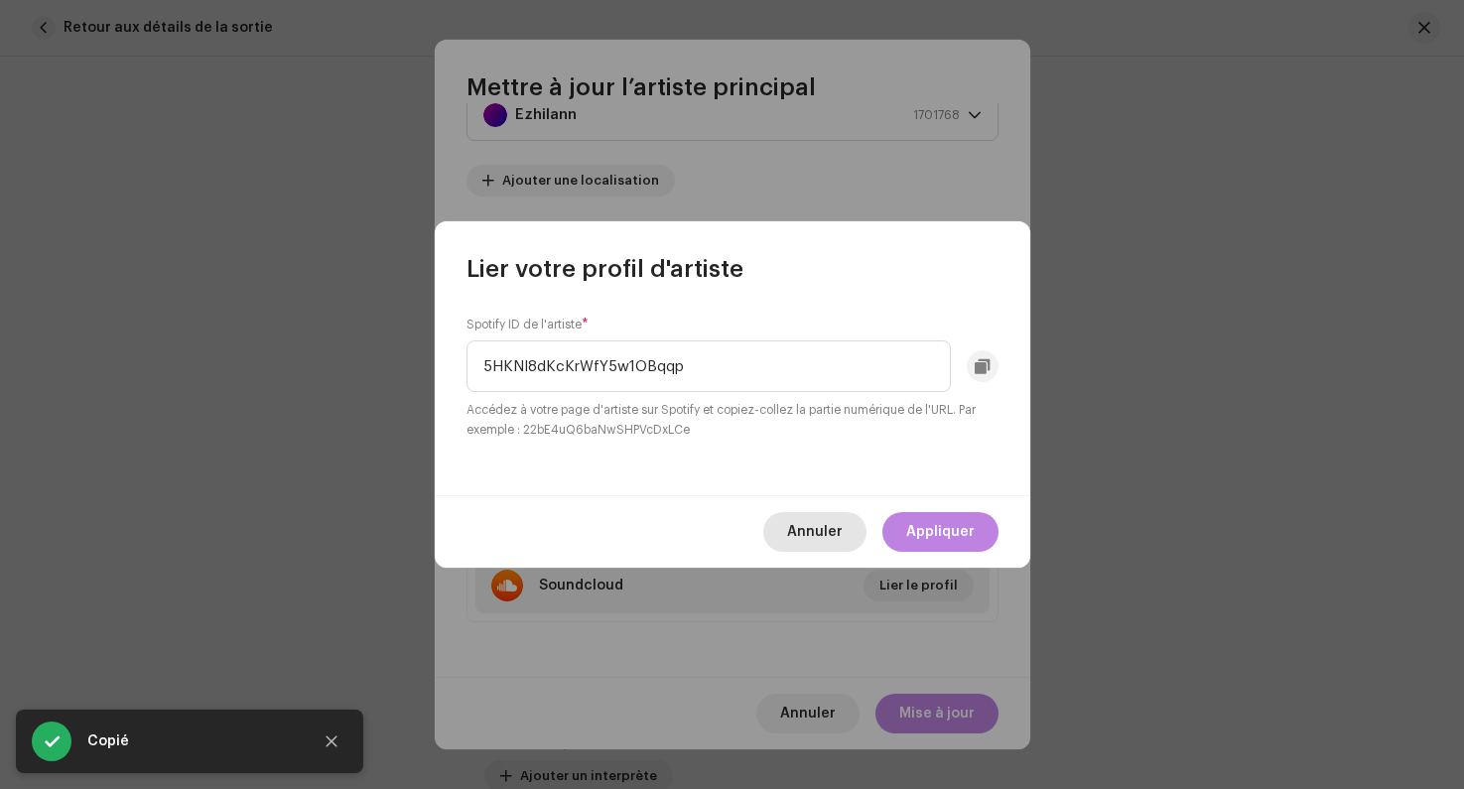
click at [805, 541] on span "Annuler" at bounding box center [815, 532] width 56 height 40
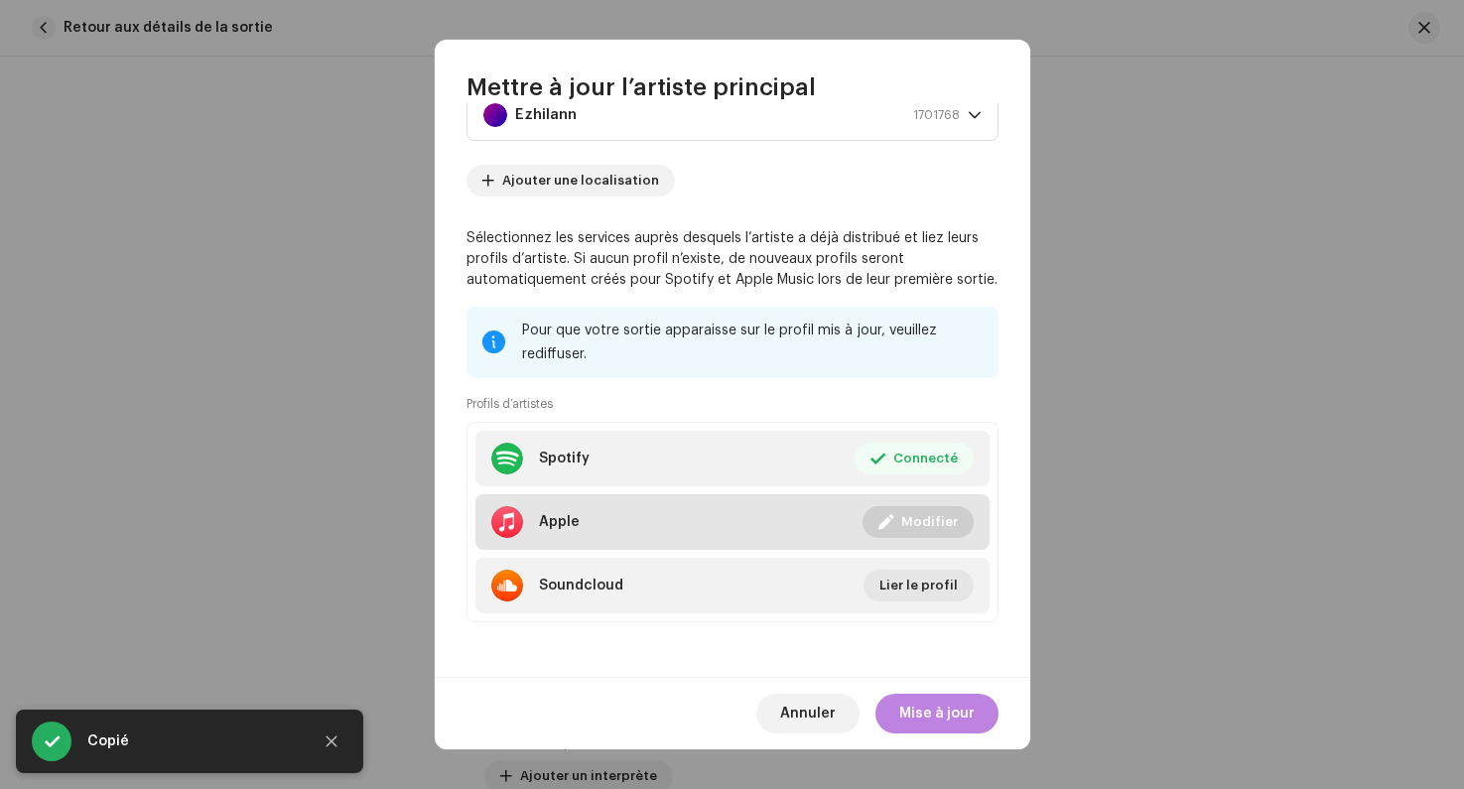
click at [901, 524] on span "Modifier" at bounding box center [929, 522] width 57 height 40
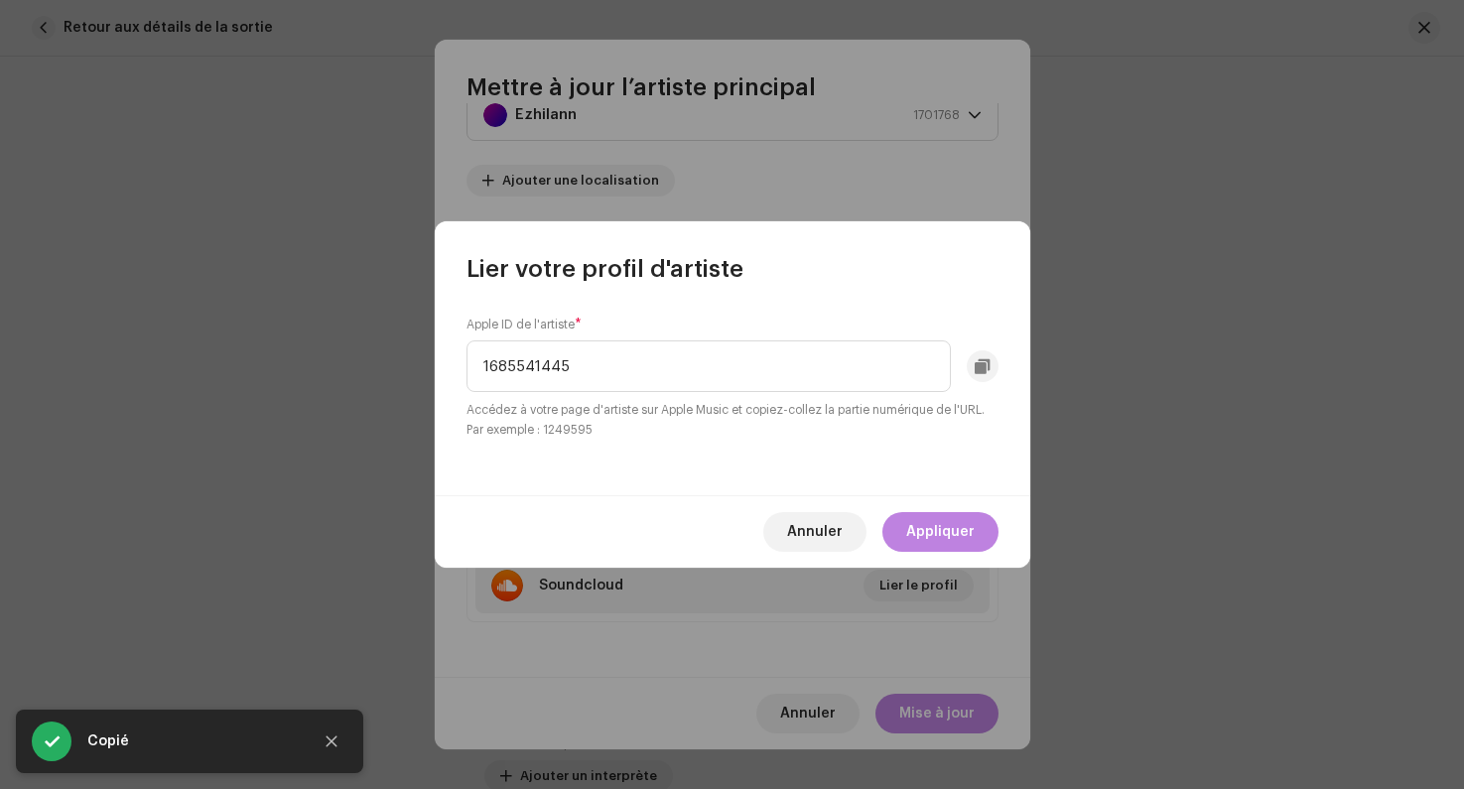
click at [984, 348] on div "1685541445" at bounding box center [732, 366] width 532 height 52
click at [984, 364] on span at bounding box center [982, 366] width 15 height 16
click at [982, 381] on button at bounding box center [983, 366] width 32 height 32
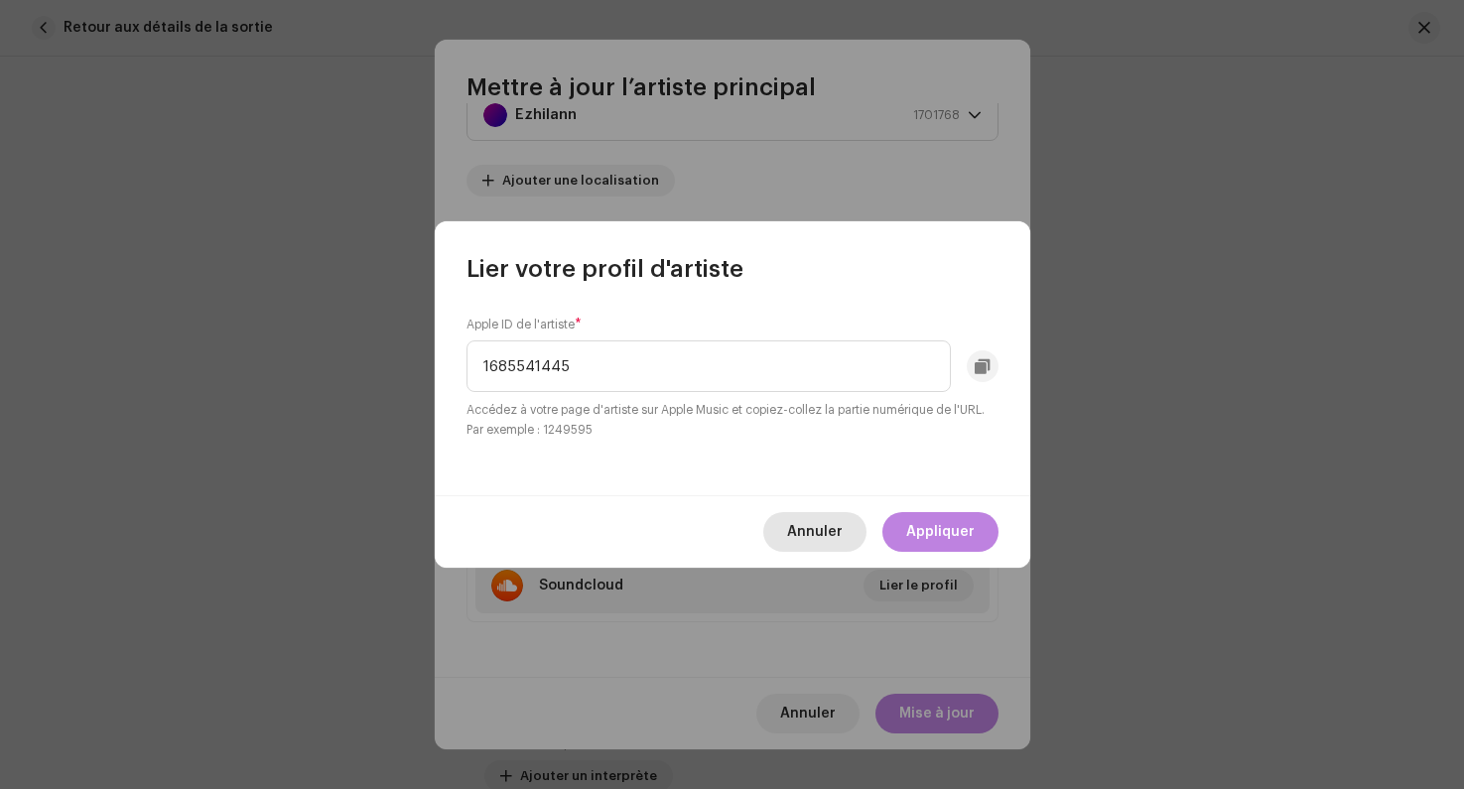
click at [832, 550] on span "Annuler" at bounding box center [815, 532] width 56 height 40
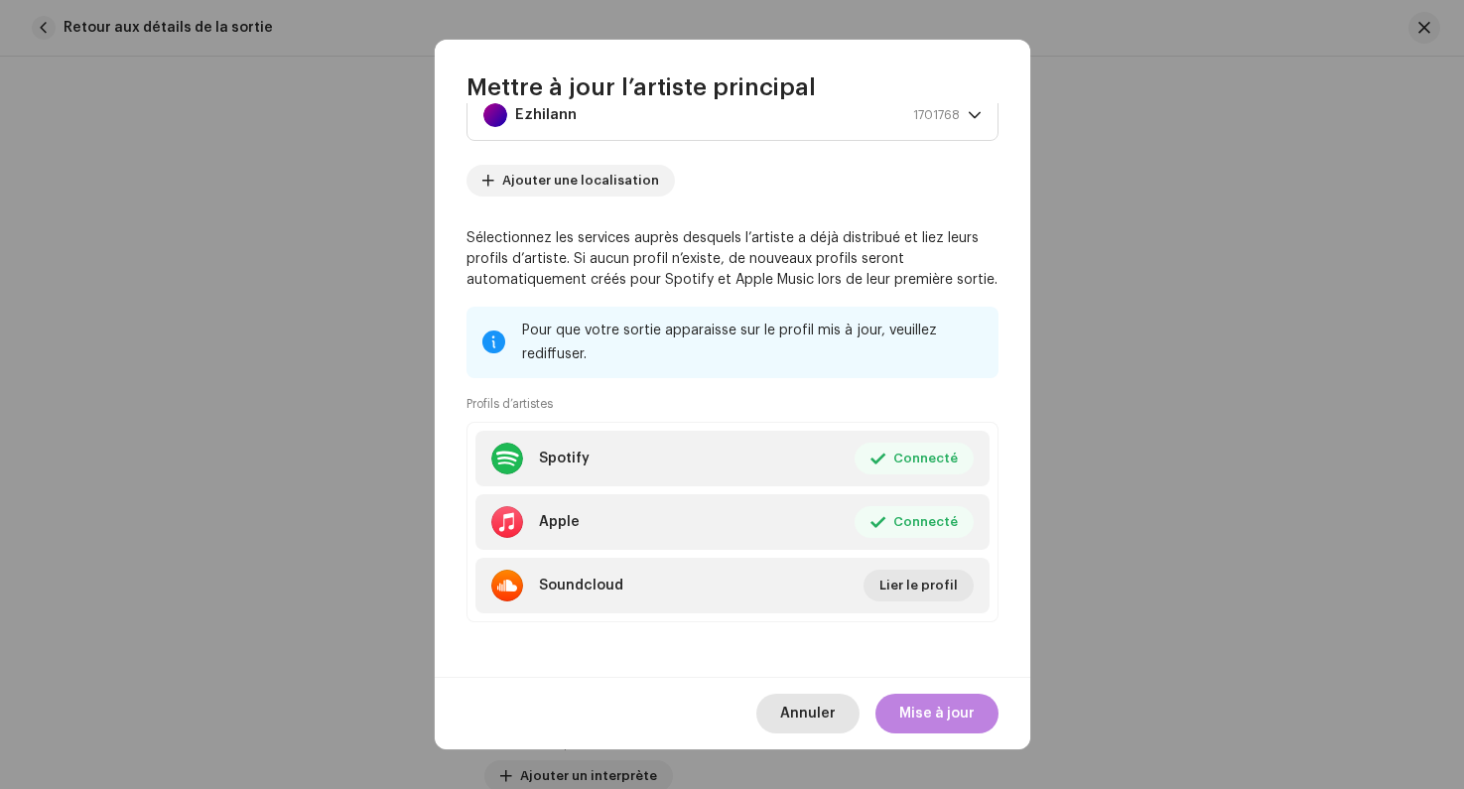
click at [816, 696] on span "Annuler" at bounding box center [808, 714] width 56 height 40
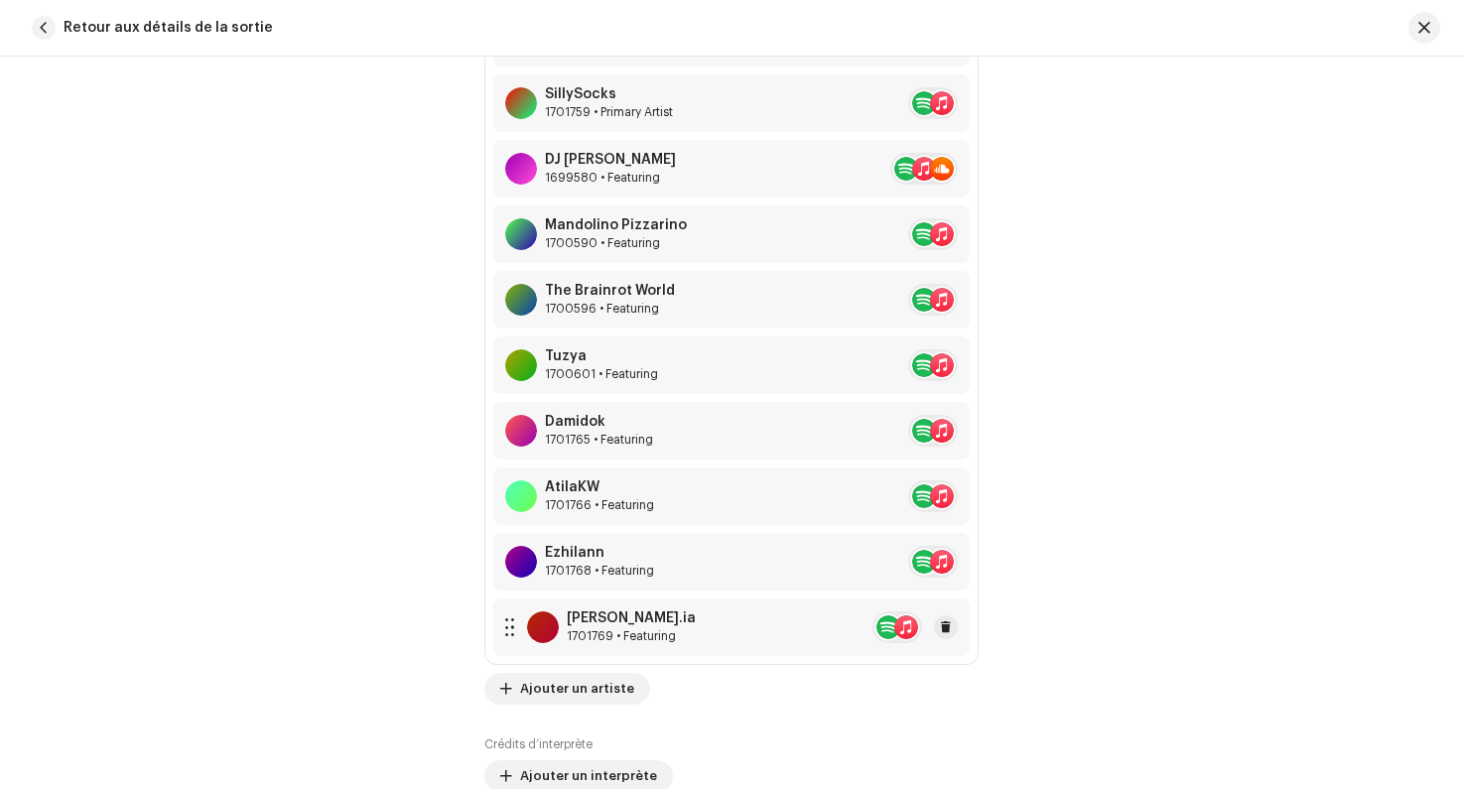
click at [807, 631] on div "[PERSON_NAME].ia 1701769 • Featuring" at bounding box center [731, 627] width 476 height 58
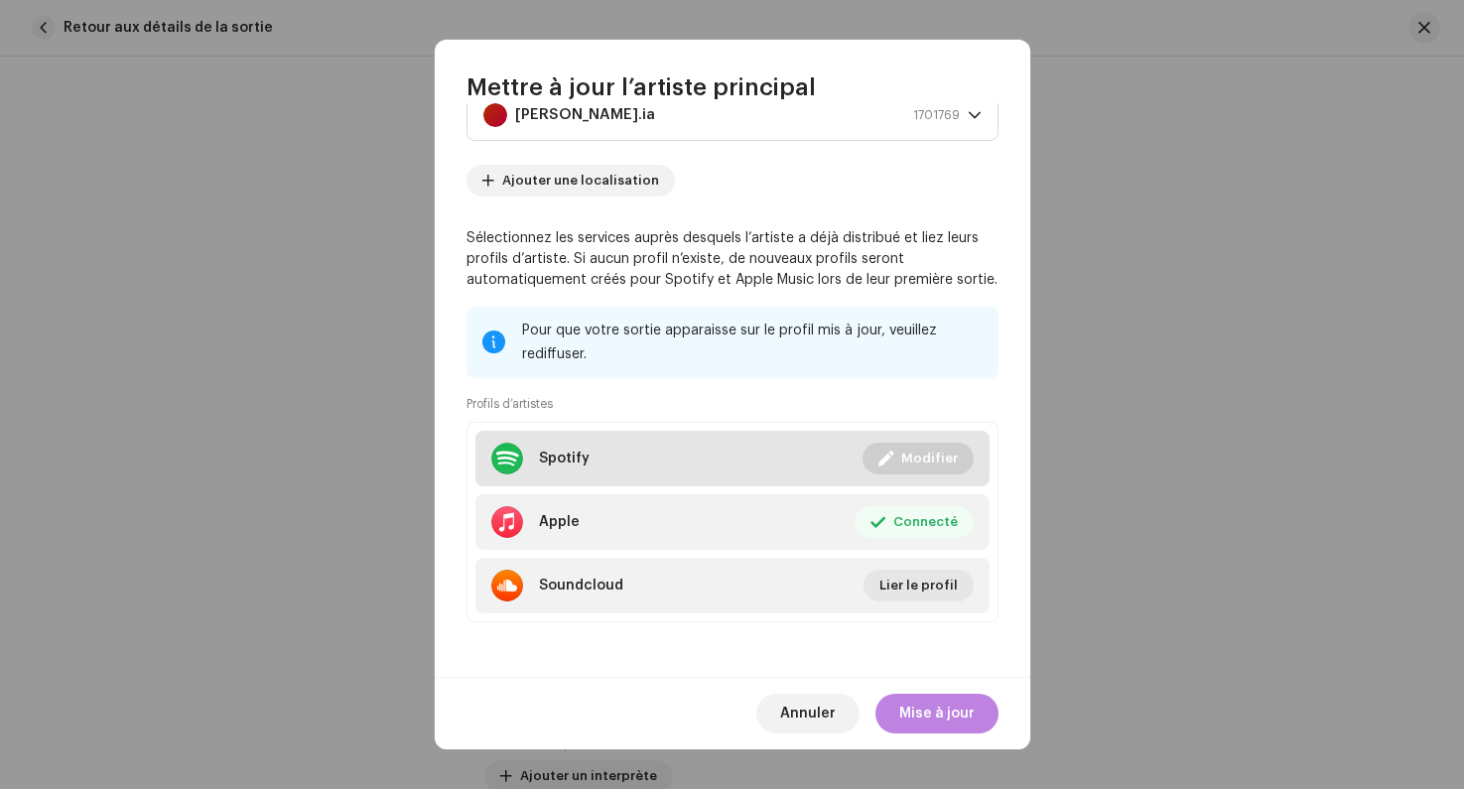
click at [902, 460] on span "Modifier" at bounding box center [929, 459] width 57 height 40
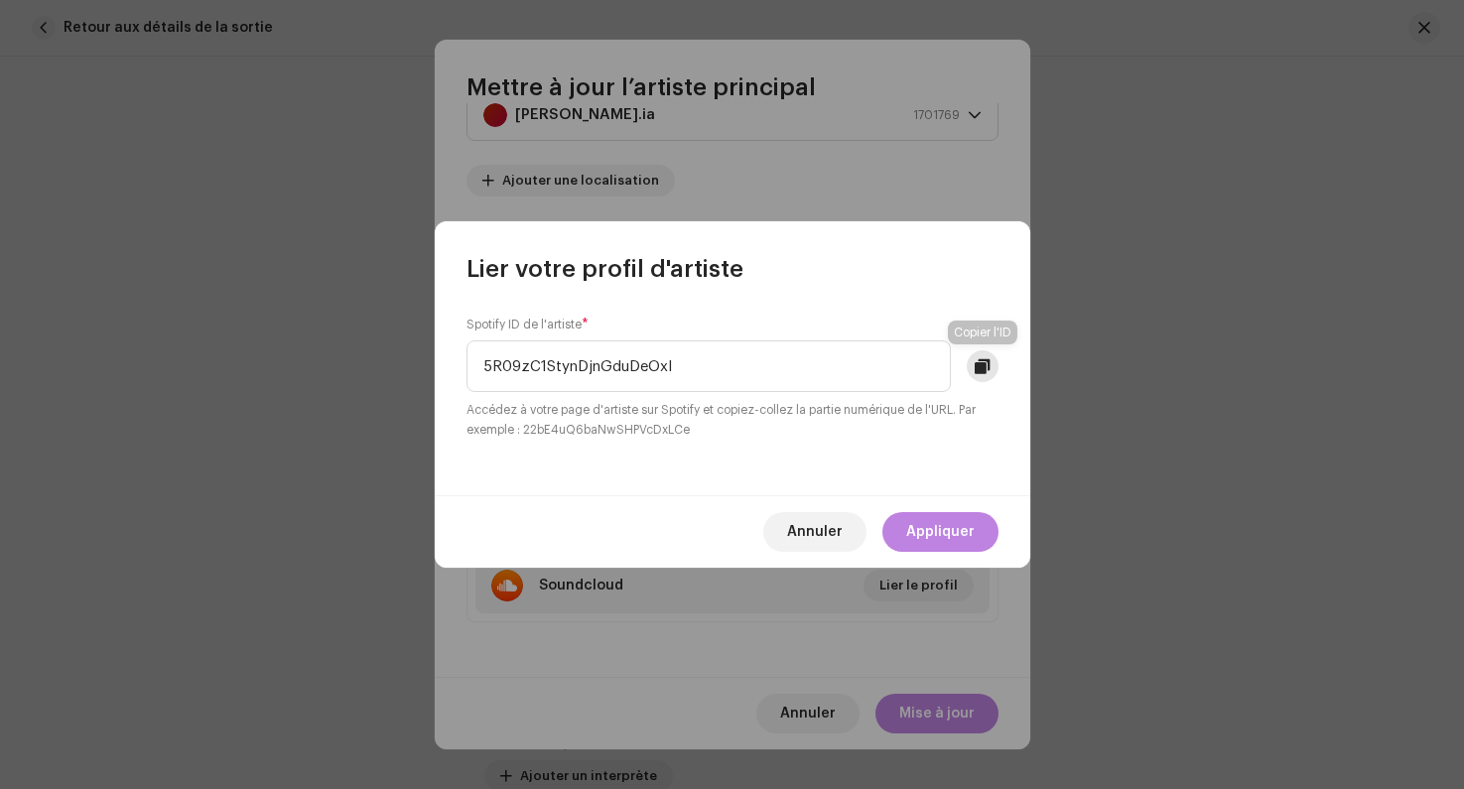
click at [979, 375] on button at bounding box center [983, 366] width 32 height 32
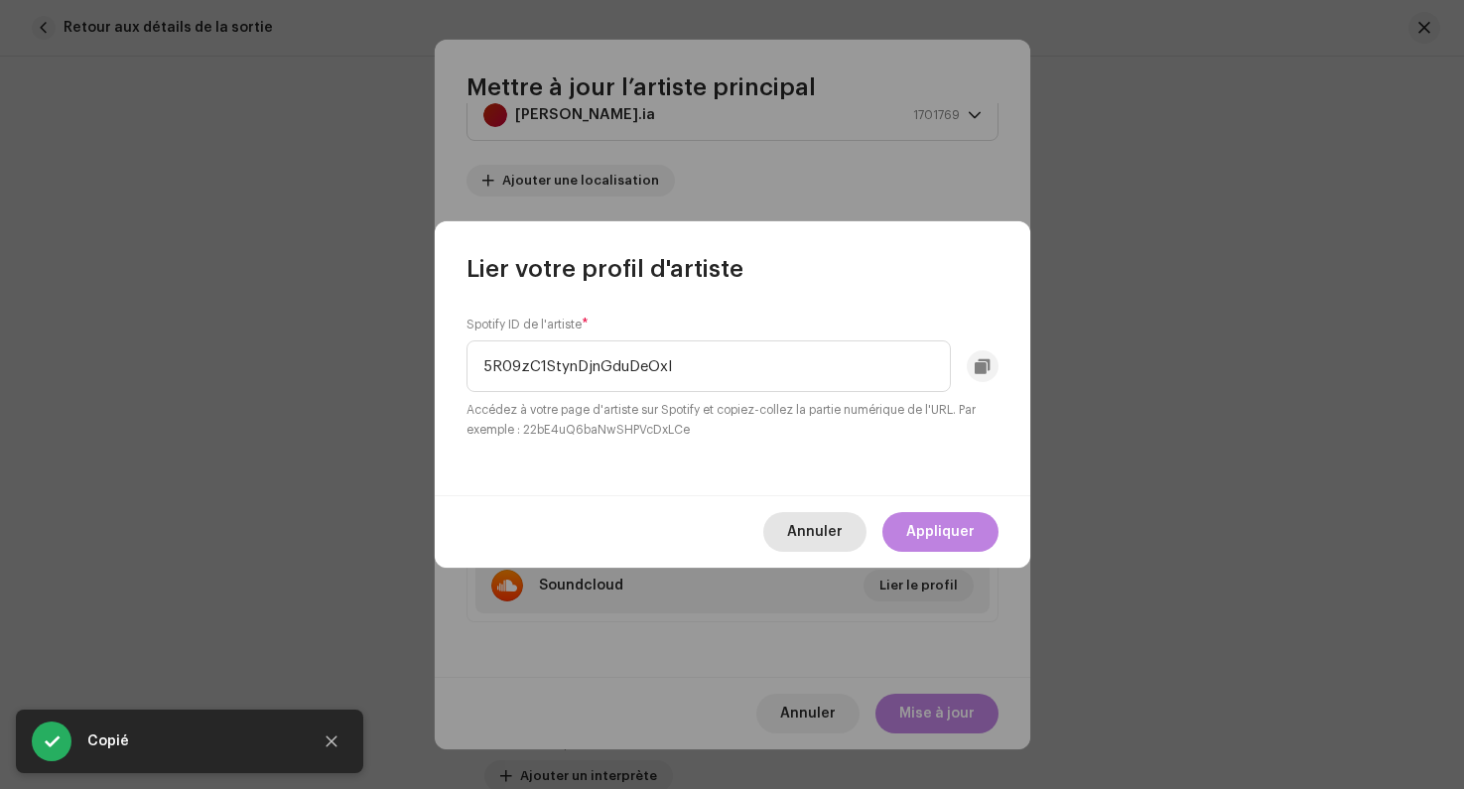
click at [812, 521] on span "Annuler" at bounding box center [815, 532] width 56 height 40
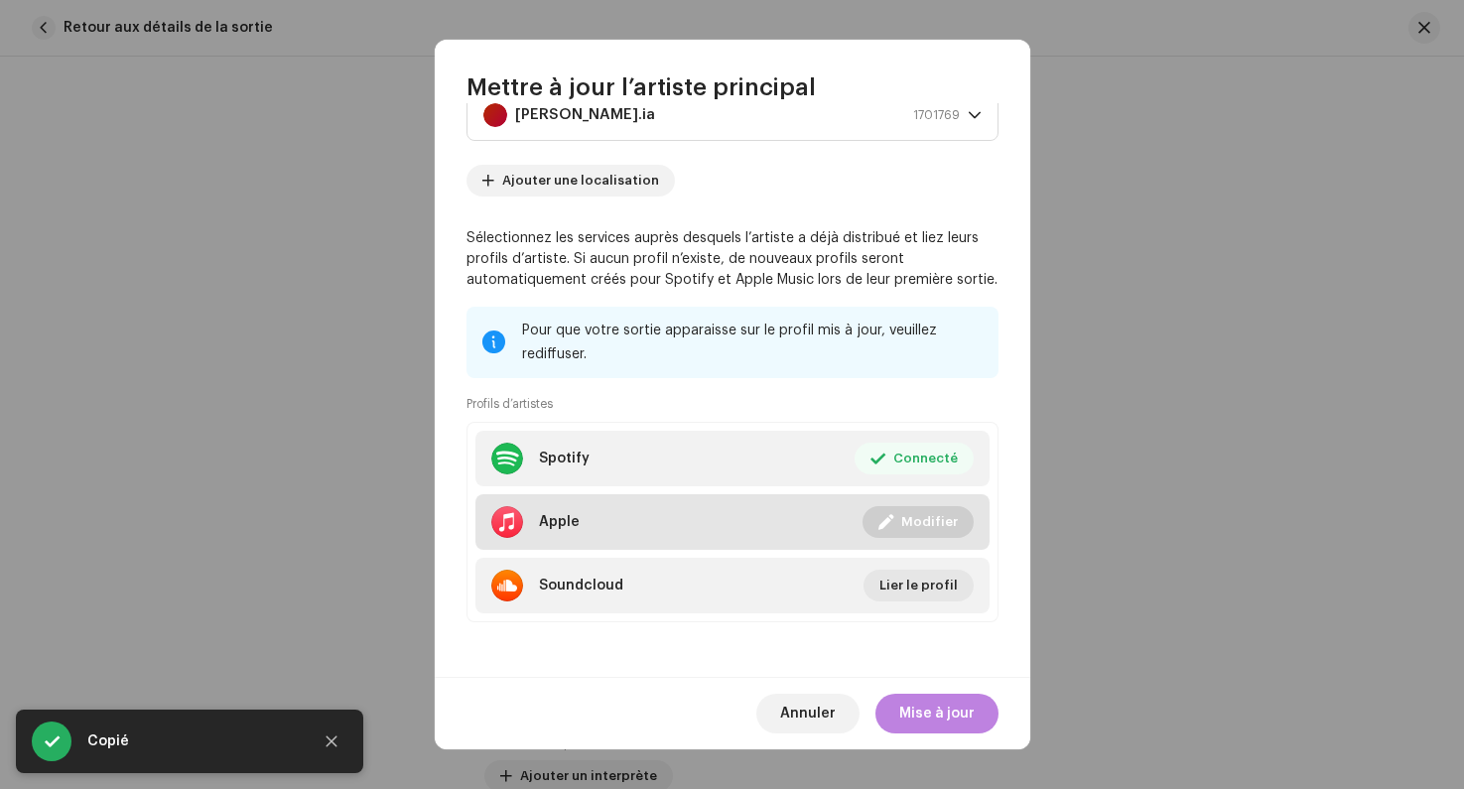
click at [915, 512] on span "Modifier" at bounding box center [929, 522] width 57 height 40
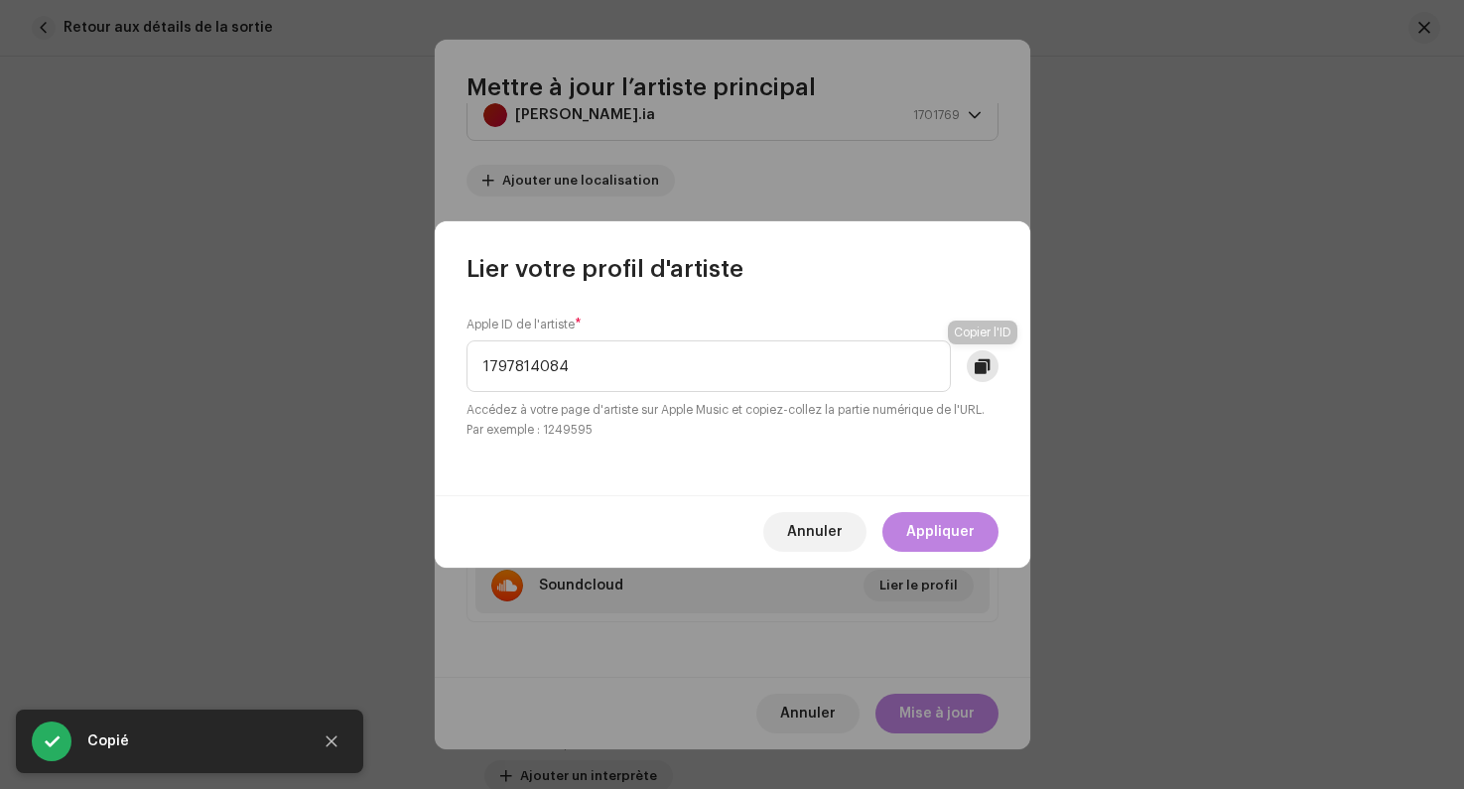
click at [981, 369] on span at bounding box center [982, 366] width 15 height 16
click at [974, 378] on button at bounding box center [983, 366] width 32 height 32
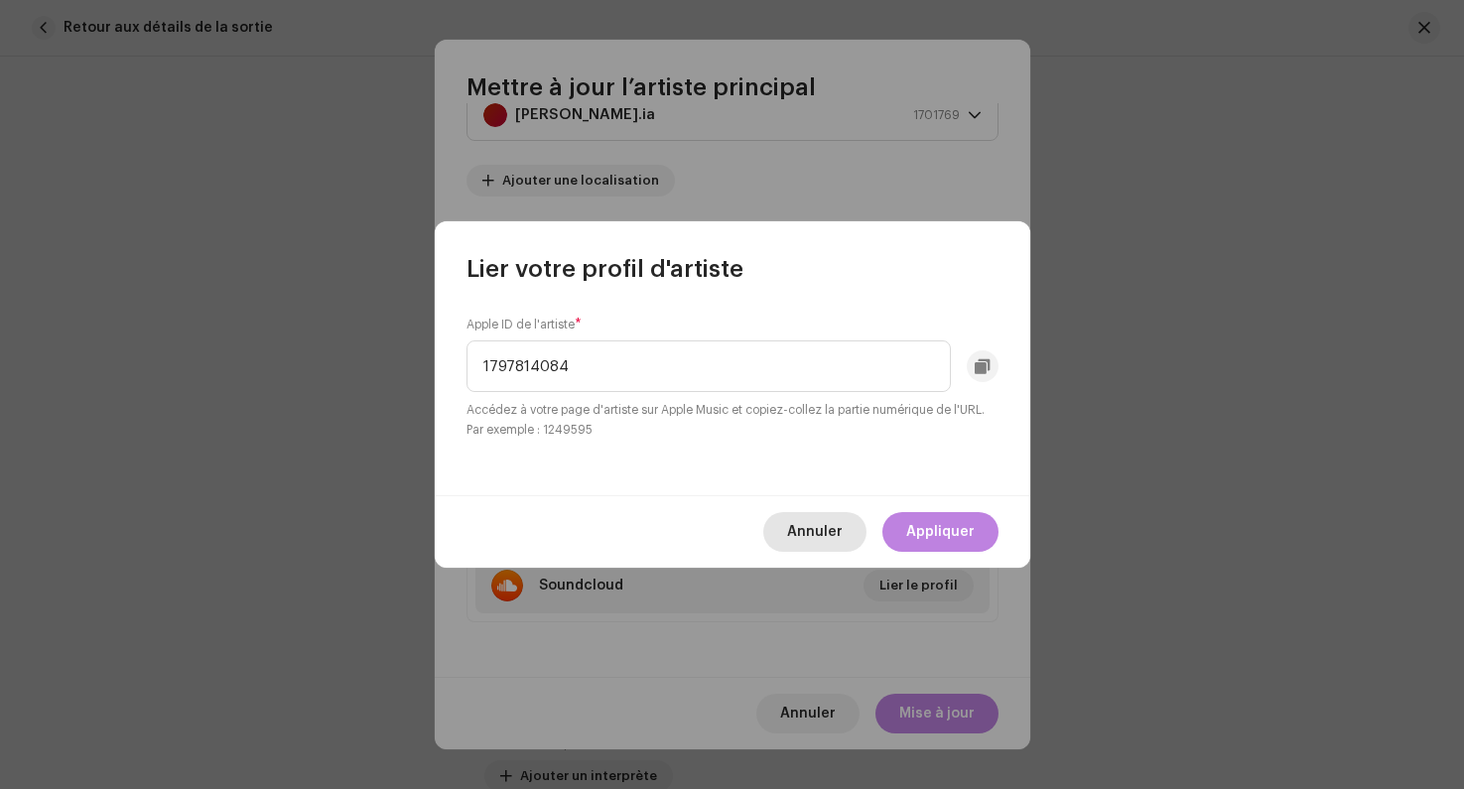
click at [816, 538] on span "Annuler" at bounding box center [815, 532] width 56 height 40
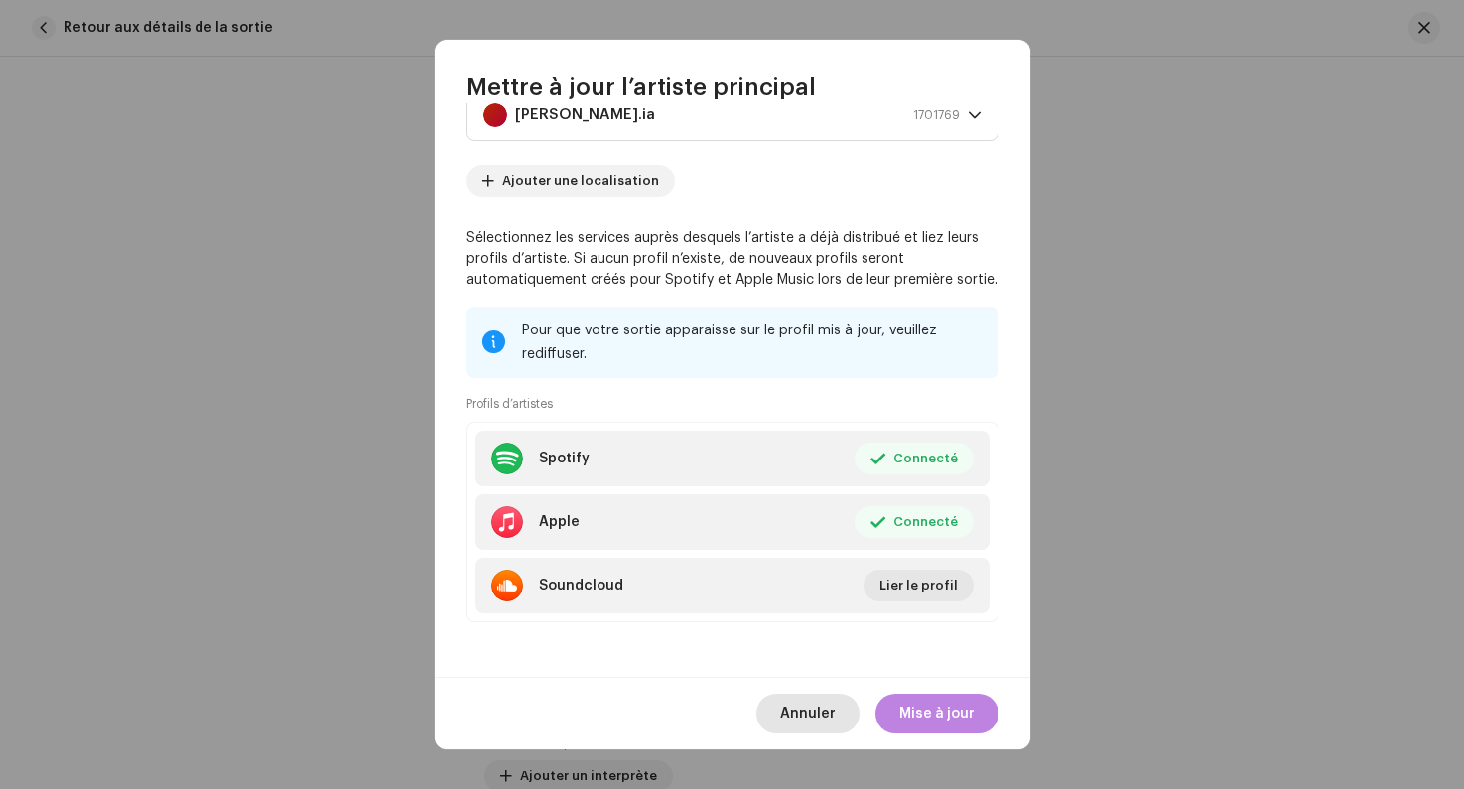
click at [814, 702] on span "Annuler" at bounding box center [808, 714] width 56 height 40
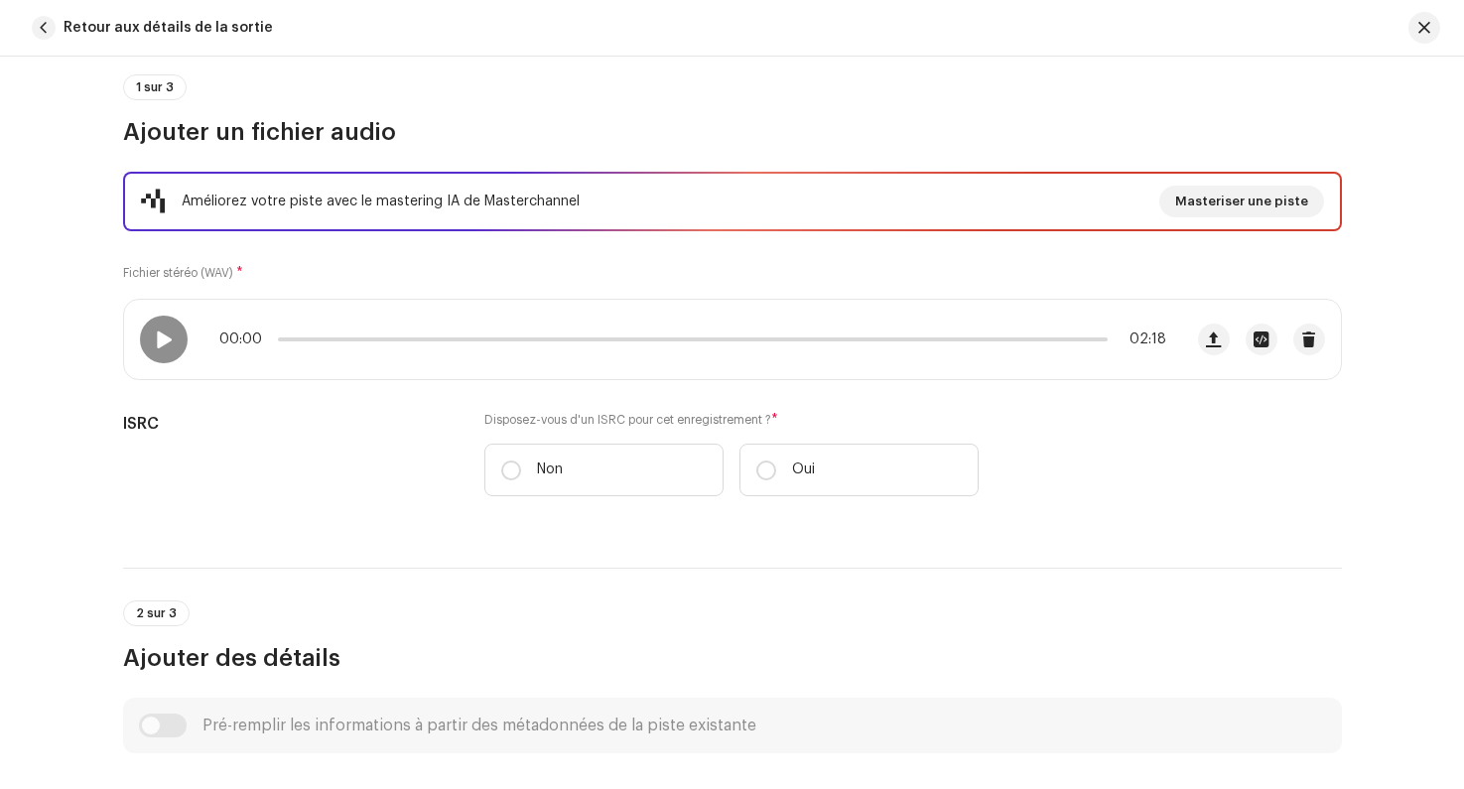
scroll to position [197, 0]
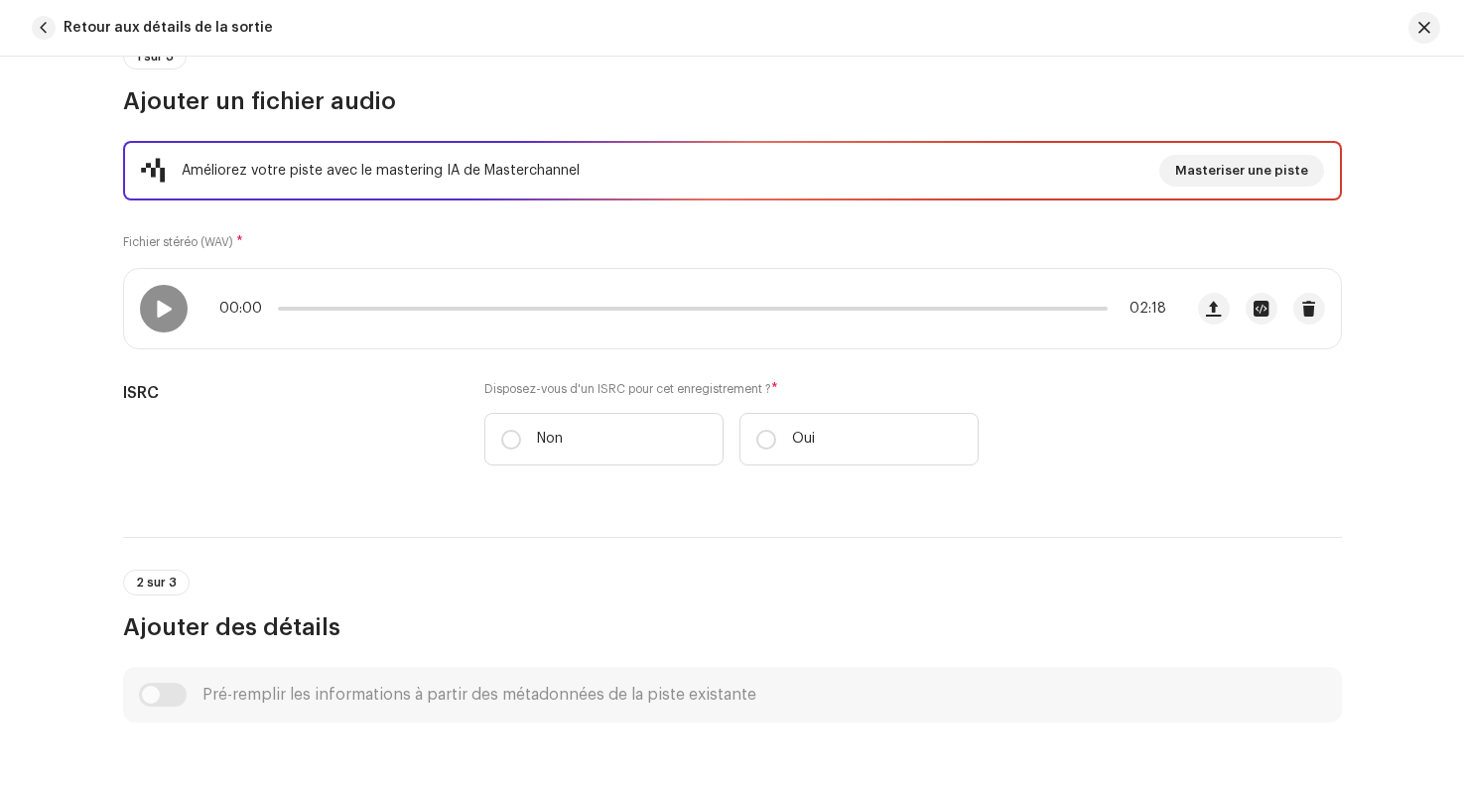
click at [501, 234] on div "Améliorez votre piste avec le mastering IA de Masterchannel Masteriser une pist…" at bounding box center [732, 315] width 1219 height 348
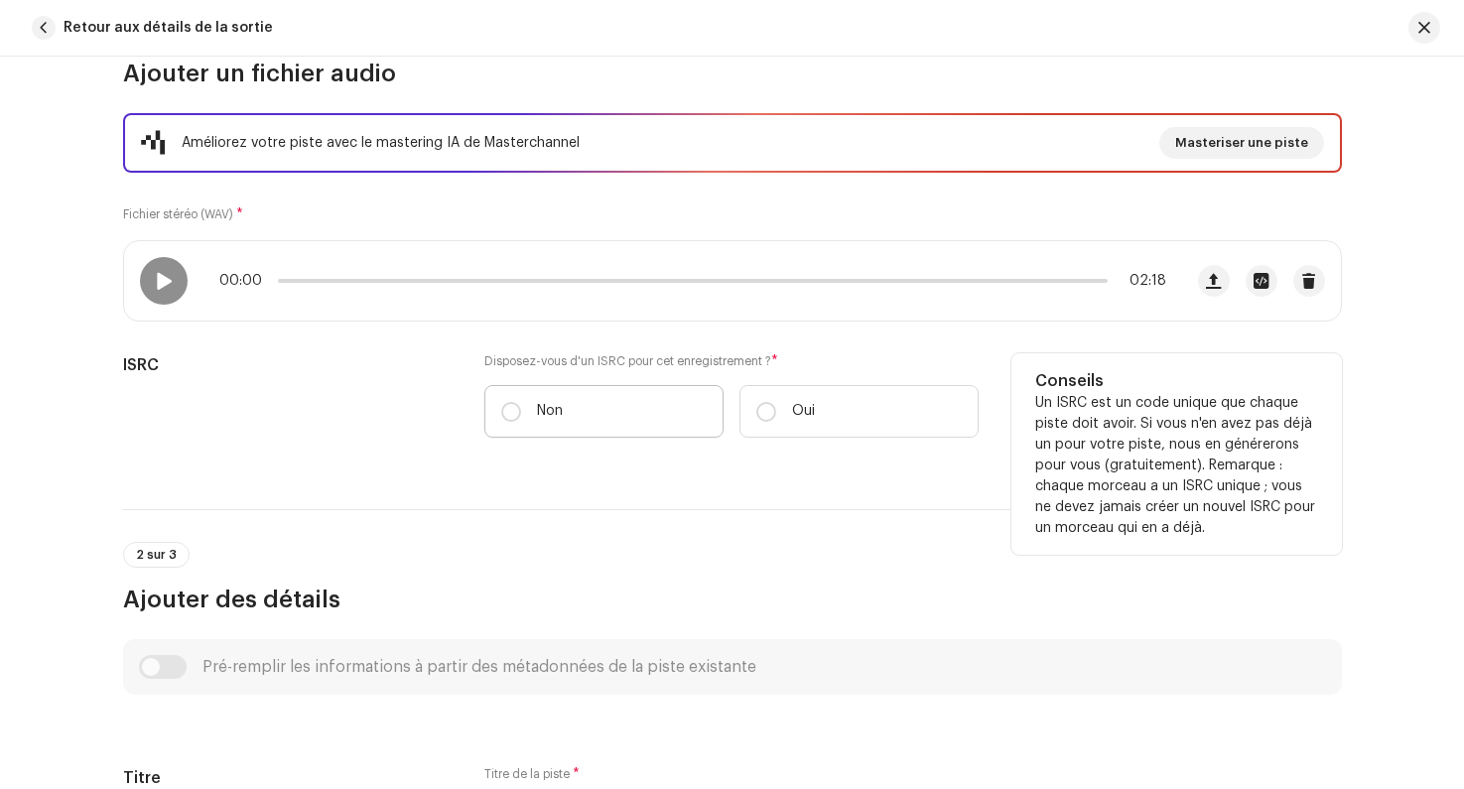
scroll to position [231, 0]
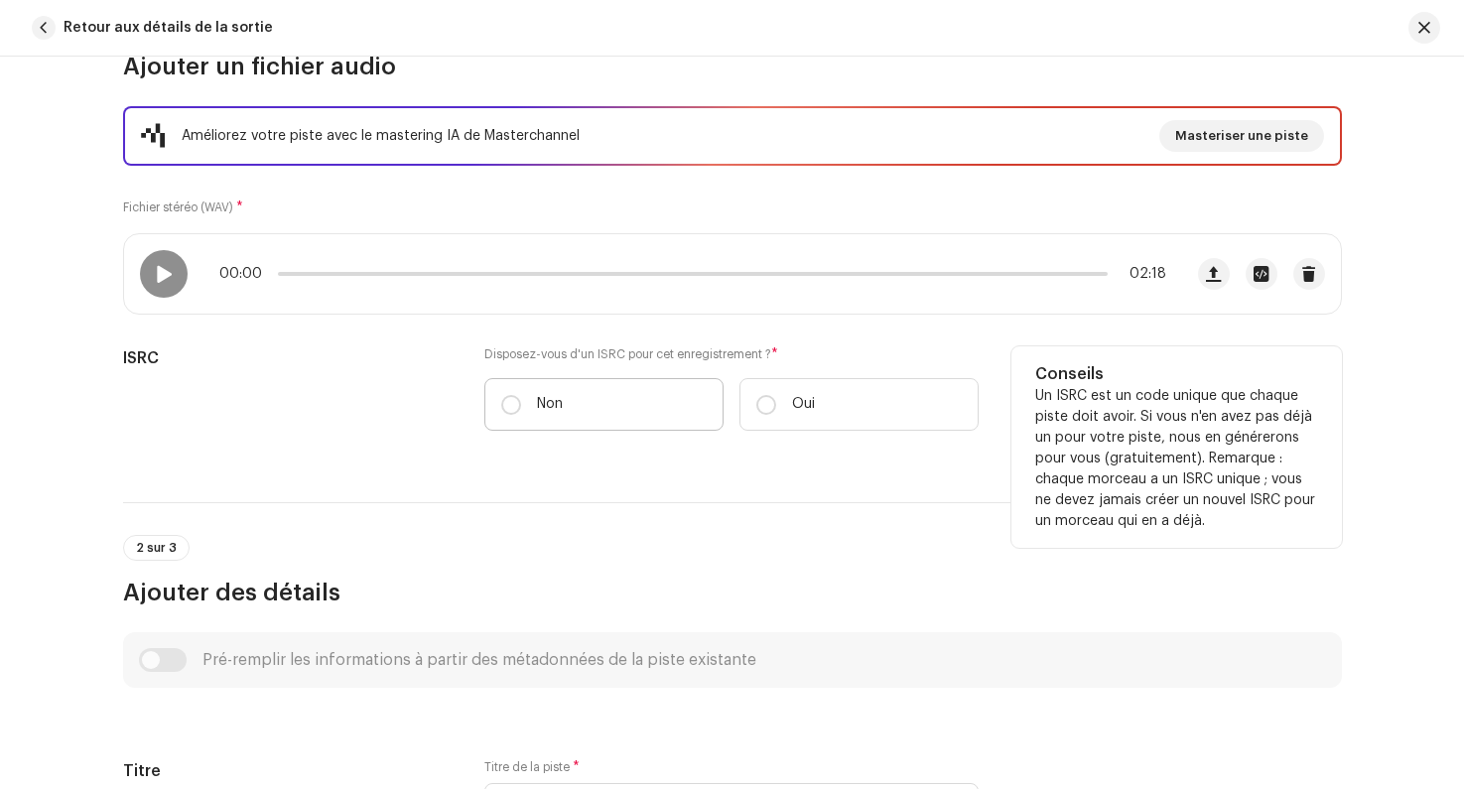
click at [519, 415] on label "Non" at bounding box center [603, 404] width 239 height 53
click at [519, 415] on input "Non" at bounding box center [511, 405] width 20 height 20
radio input "true"
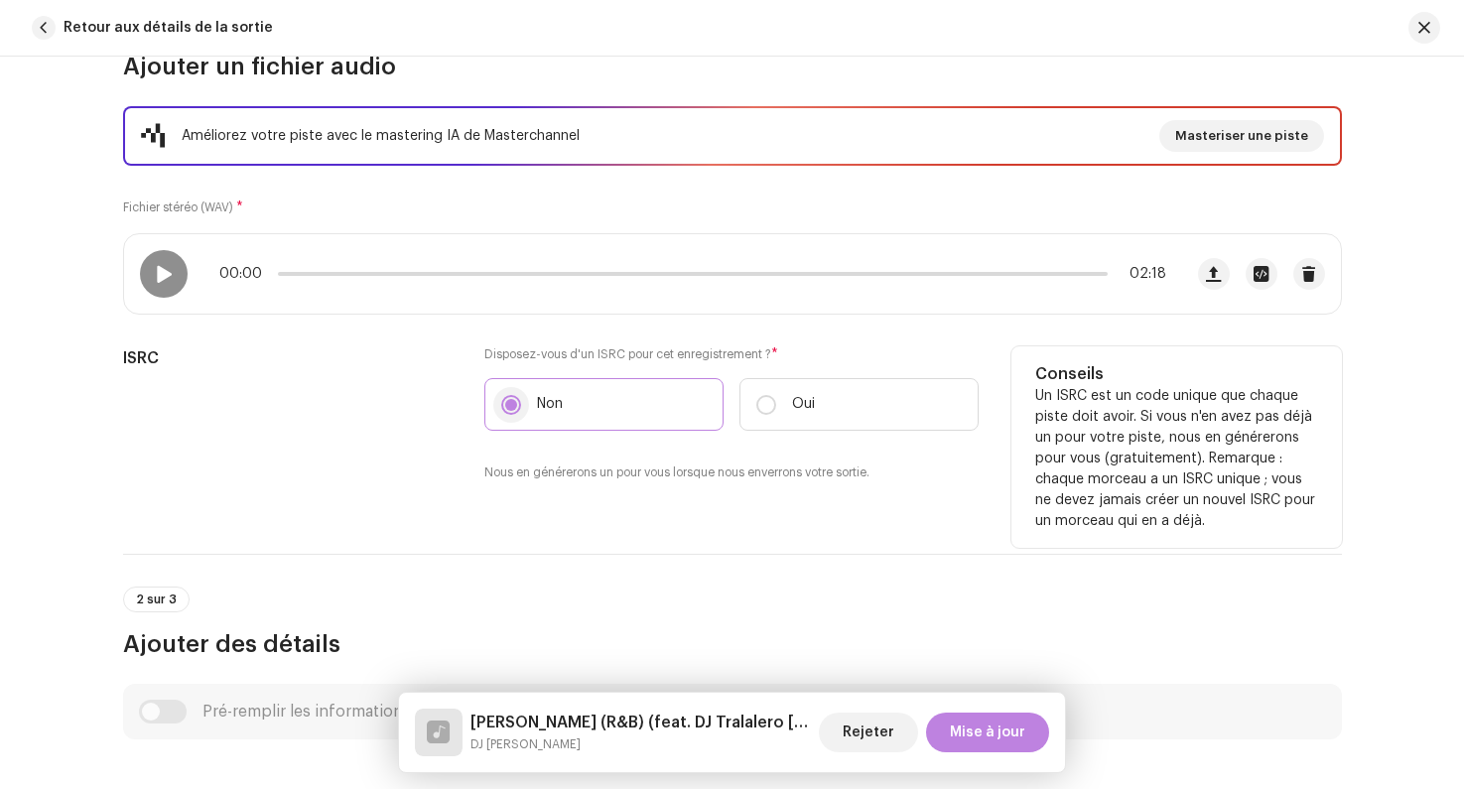
click at [508, 402] on input "Non" at bounding box center [511, 405] width 20 height 20
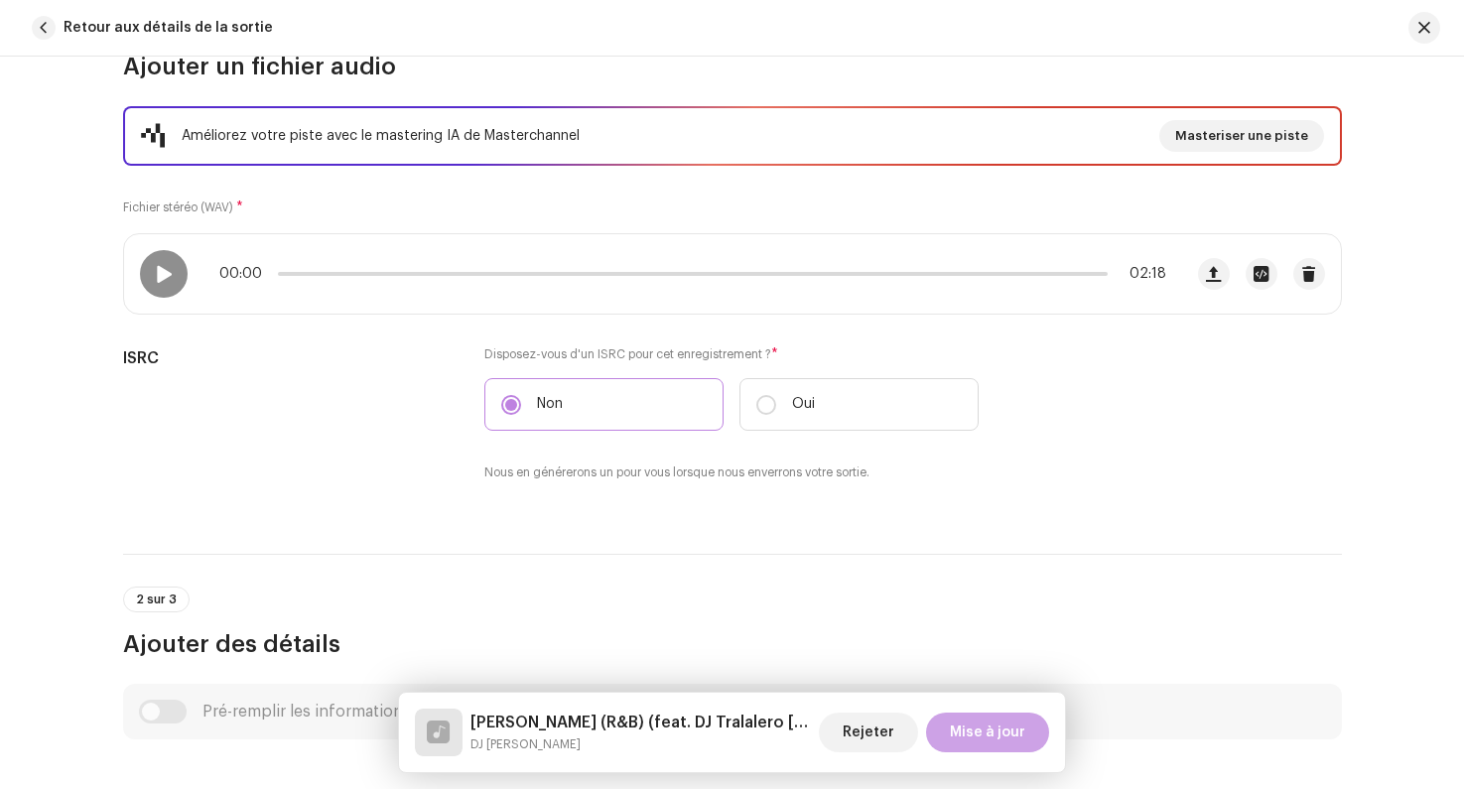
click at [987, 725] on span "Mise à jour" at bounding box center [987, 733] width 75 height 40
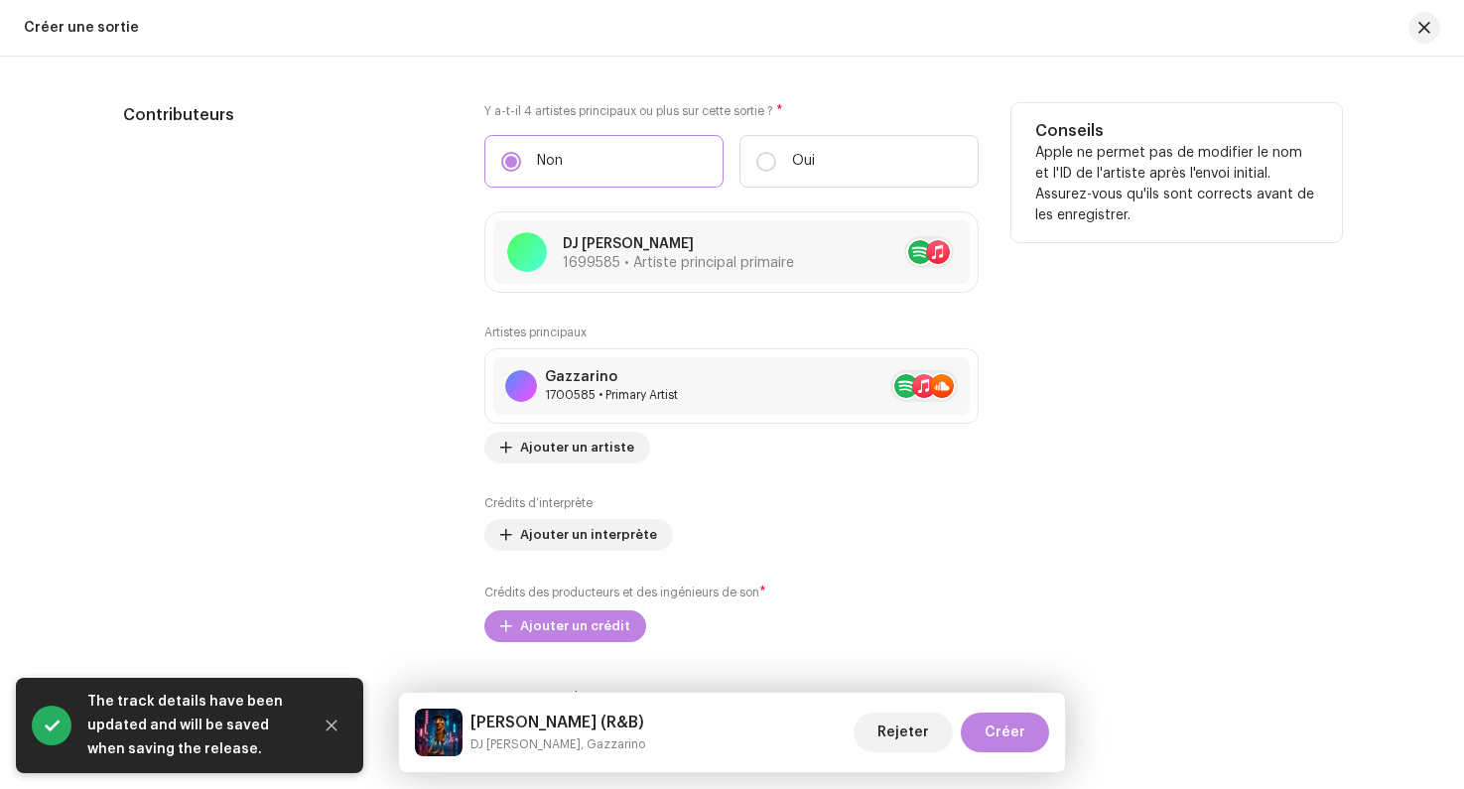
scroll to position [2189, 0]
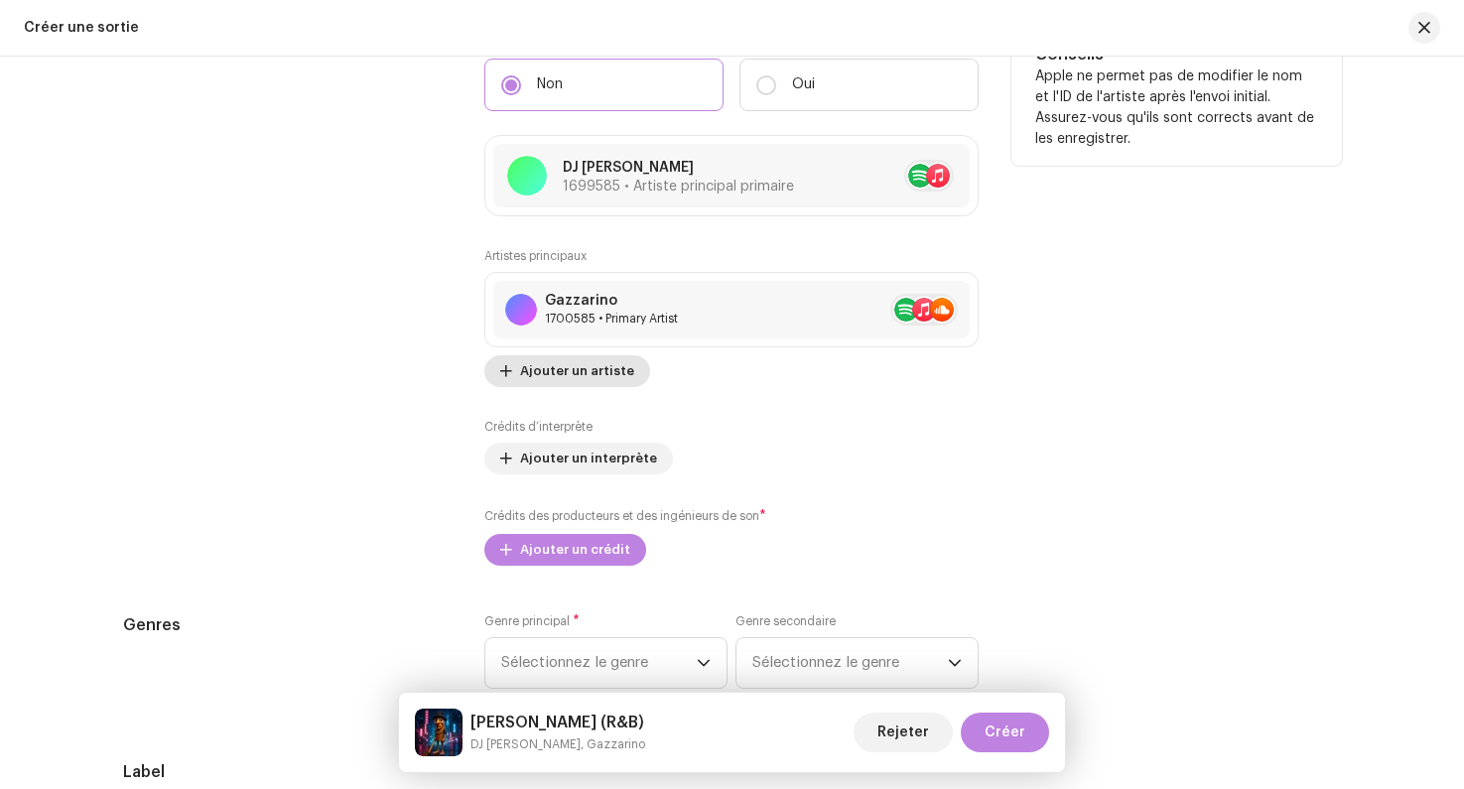
click at [546, 373] on span "Ajouter un artiste" at bounding box center [577, 371] width 114 height 40
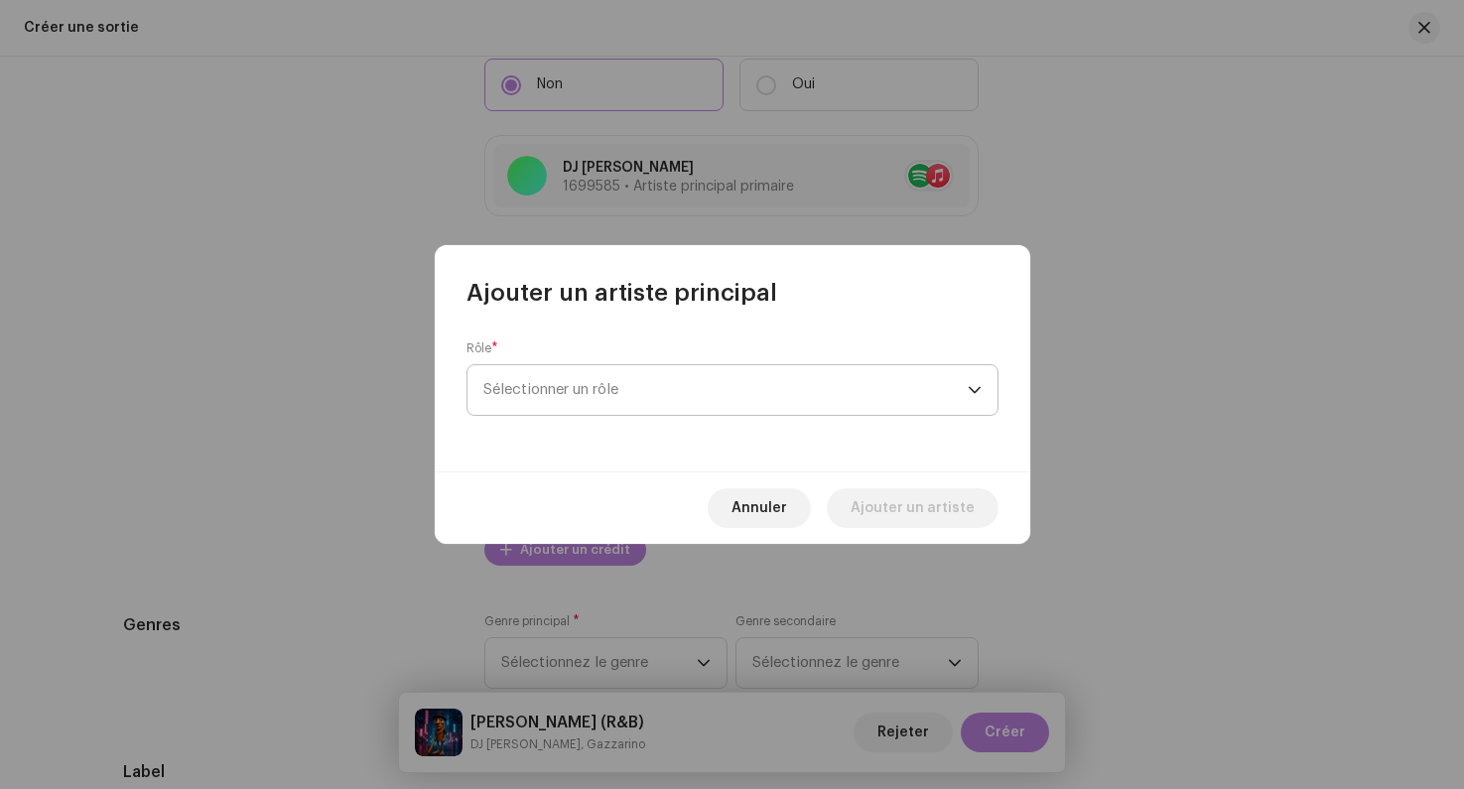
click at [572, 395] on span "Sélectionner un rôle" at bounding box center [725, 390] width 484 height 50
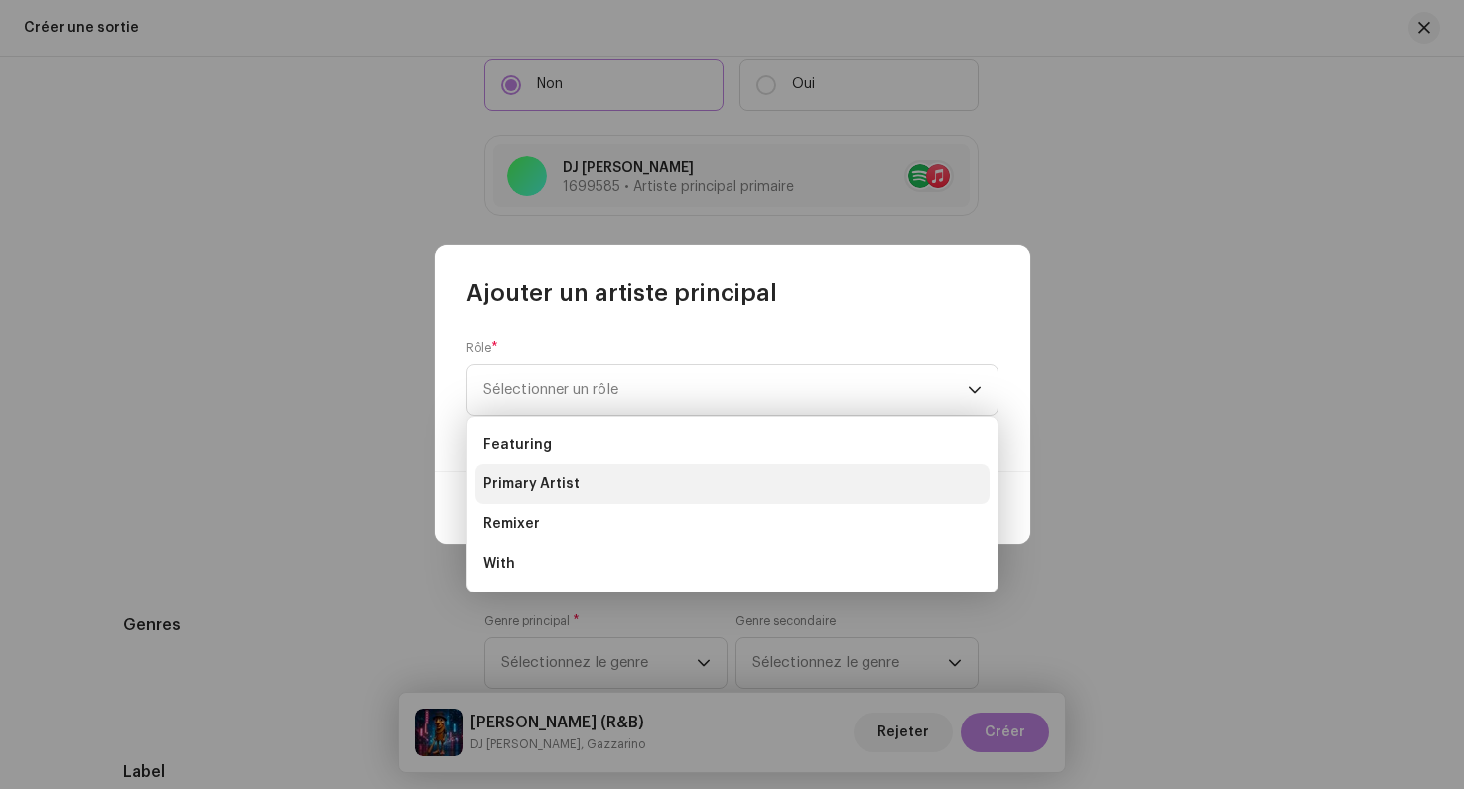
click at [557, 480] on span "Primary Artist" at bounding box center [531, 484] width 96 height 20
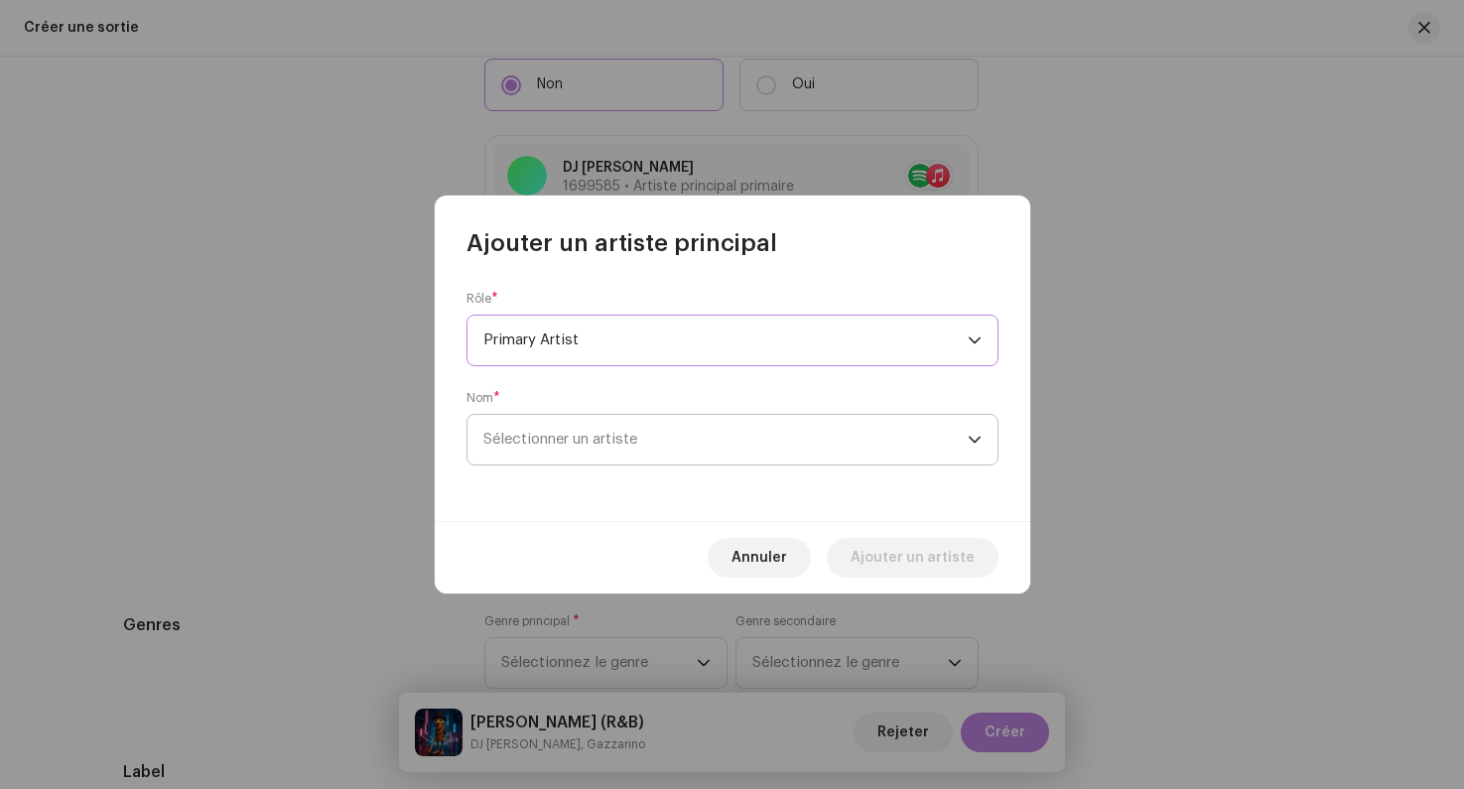
click at [569, 432] on span "Sélectionner un artiste" at bounding box center [560, 439] width 154 height 15
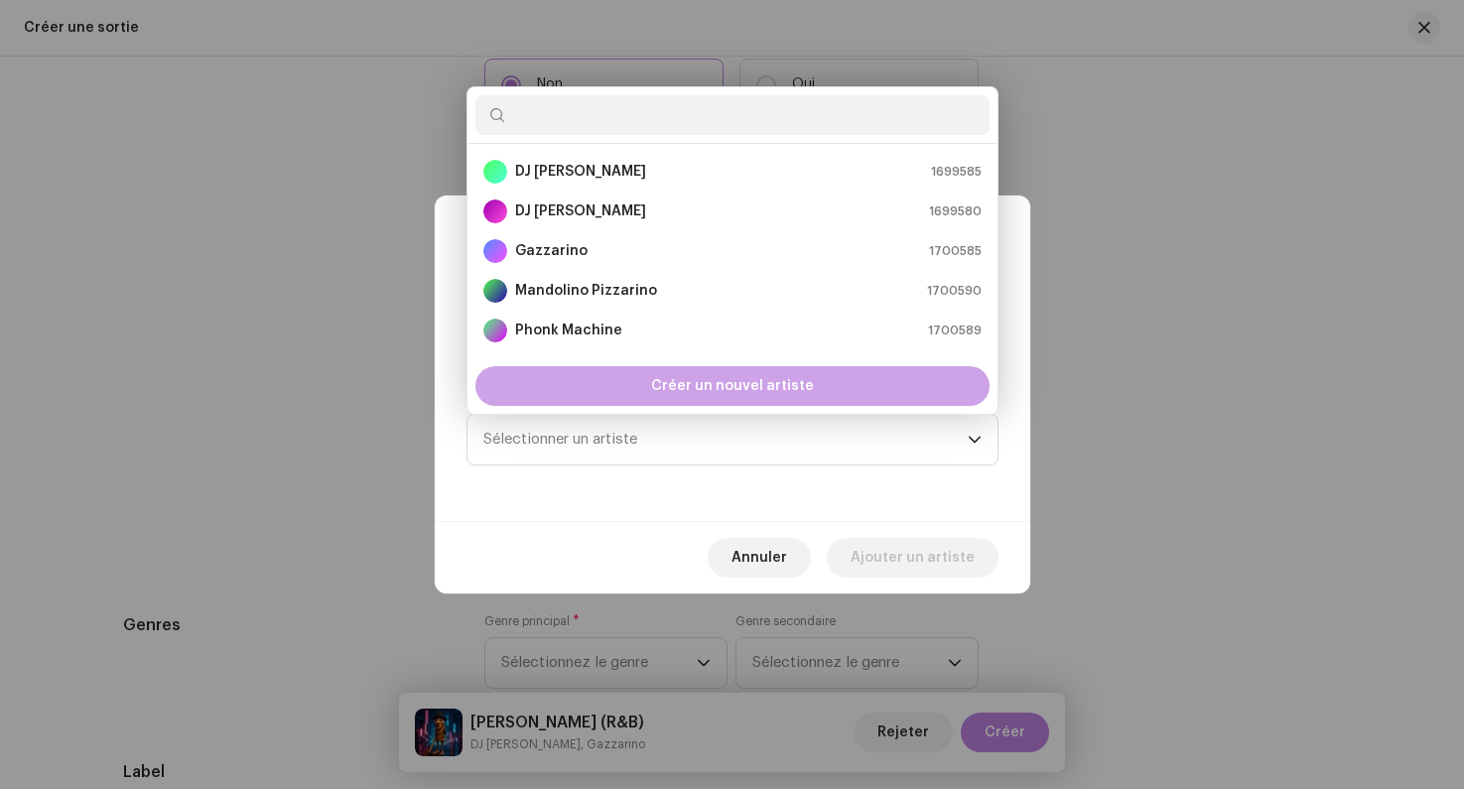
scroll to position [32, 0]
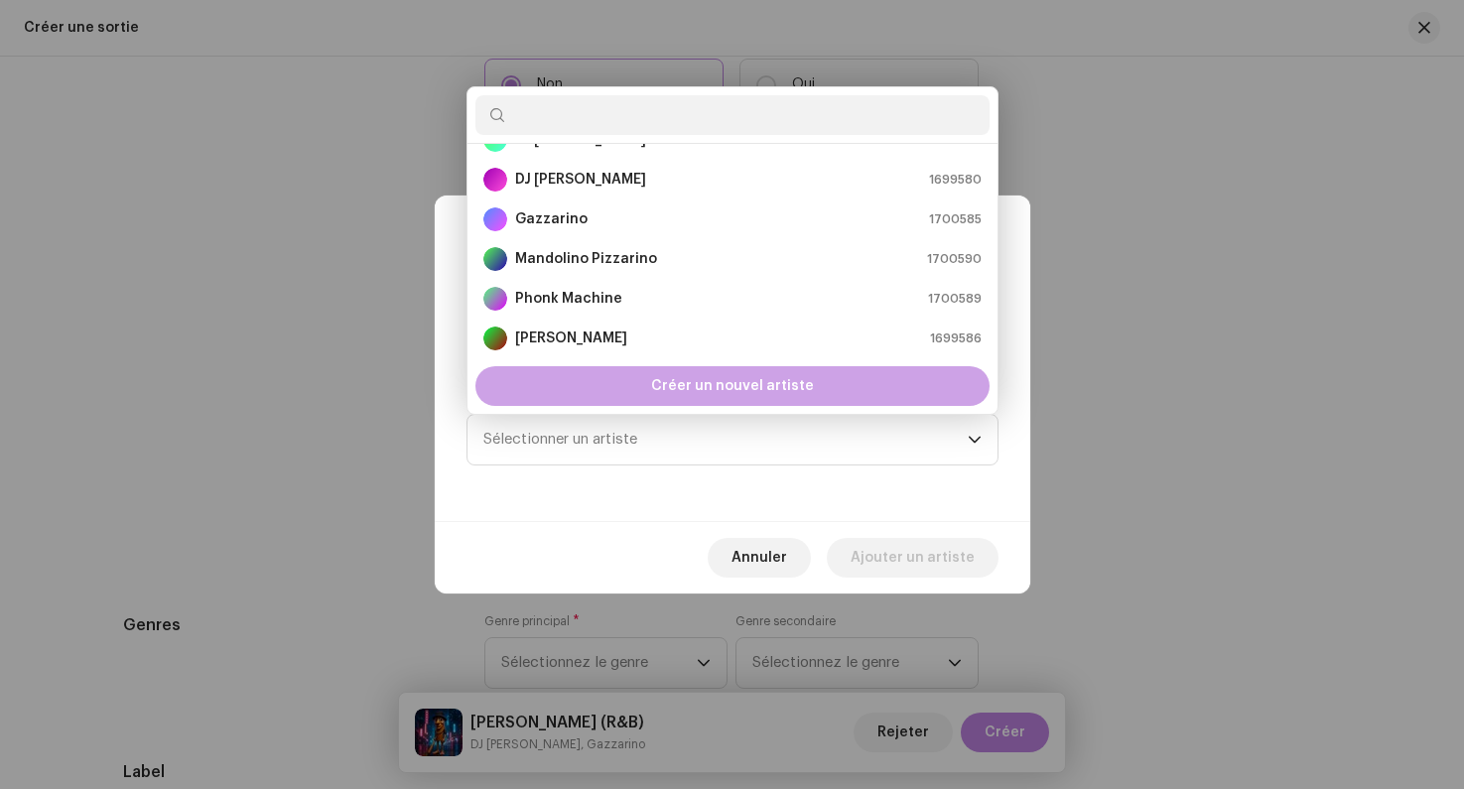
click at [619, 384] on div "Créer un nouvel artiste" at bounding box center [732, 386] width 514 height 40
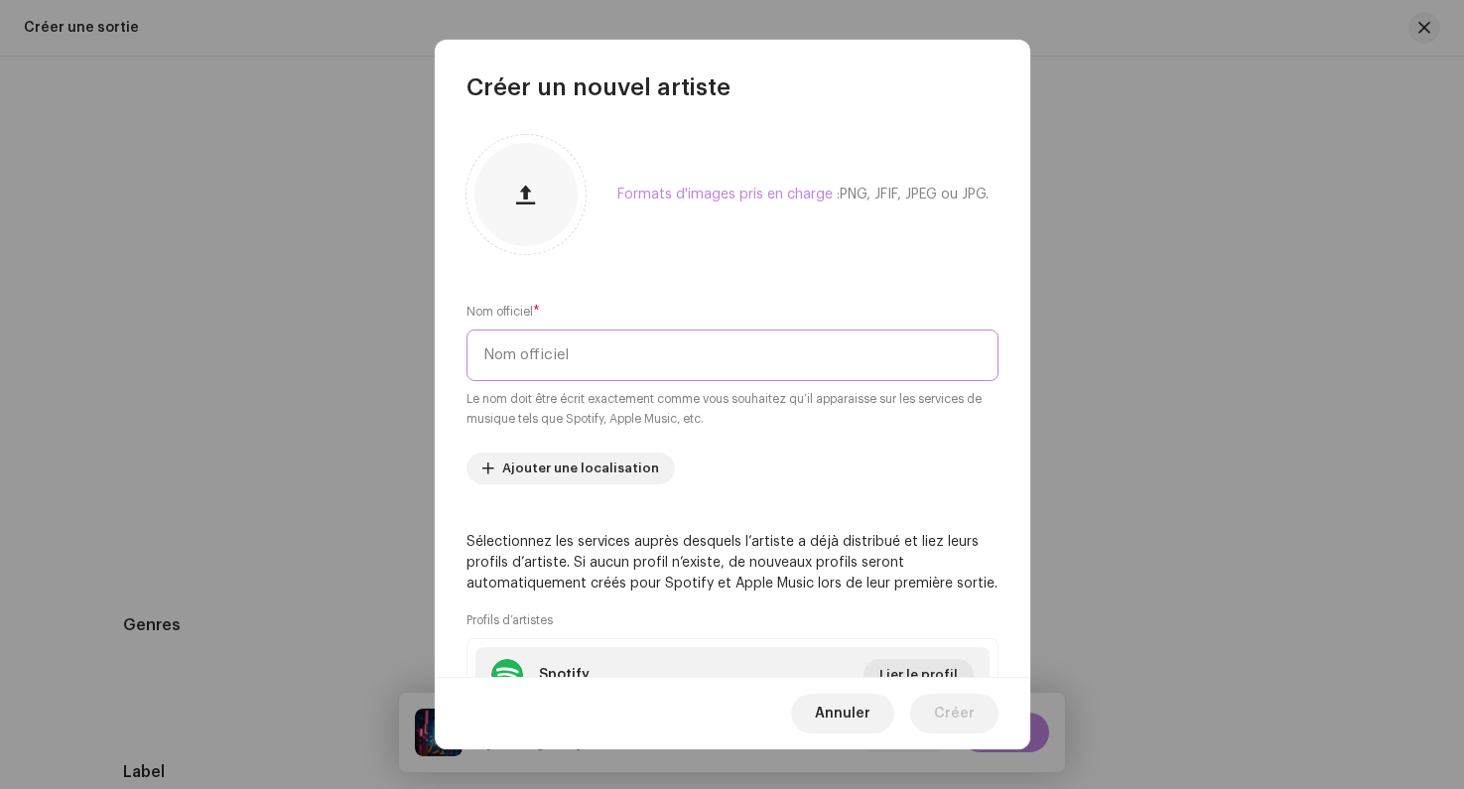
click at [548, 356] on input "text" at bounding box center [732, 355] width 532 height 52
paste input "SillySocks"
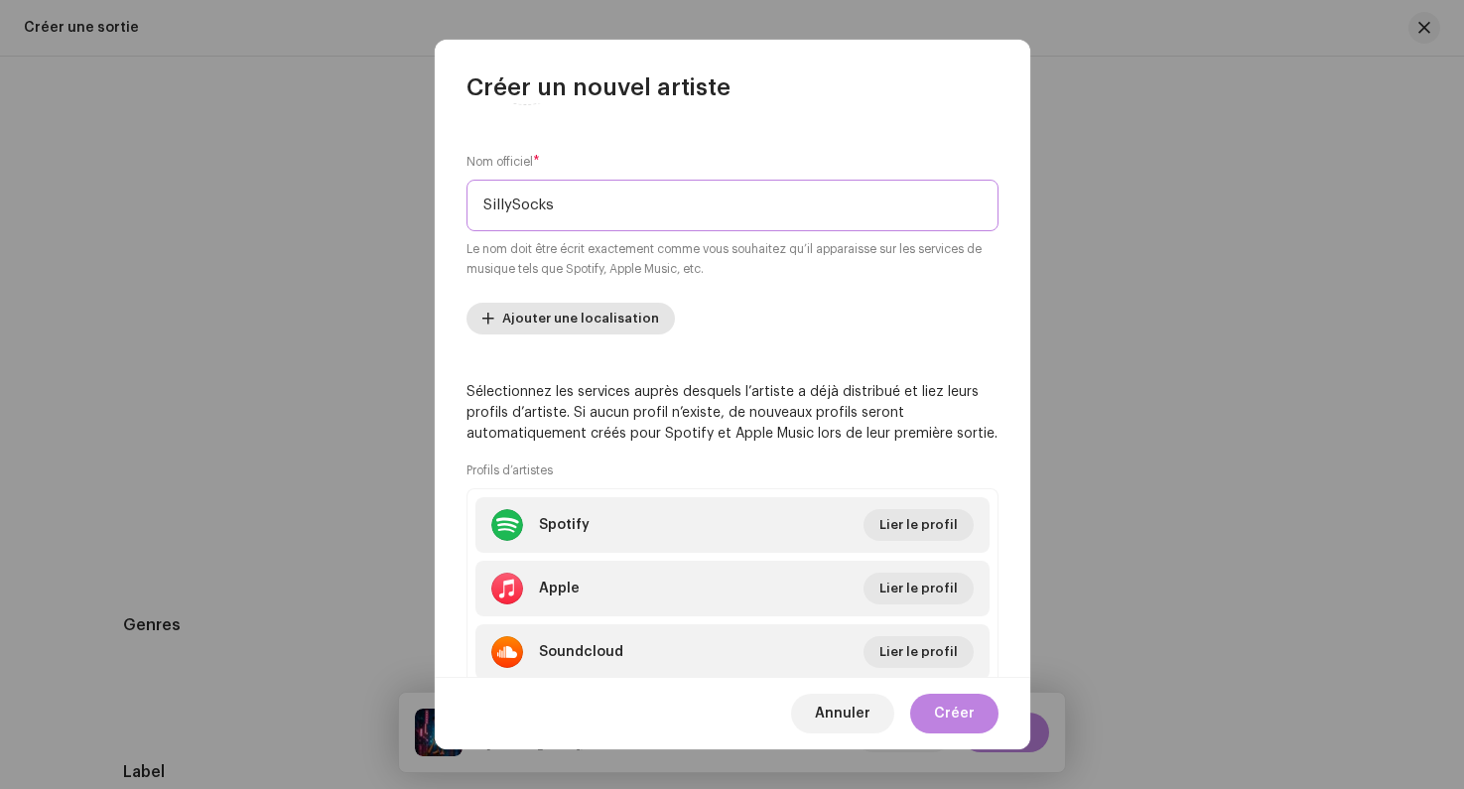
scroll to position [216, 0]
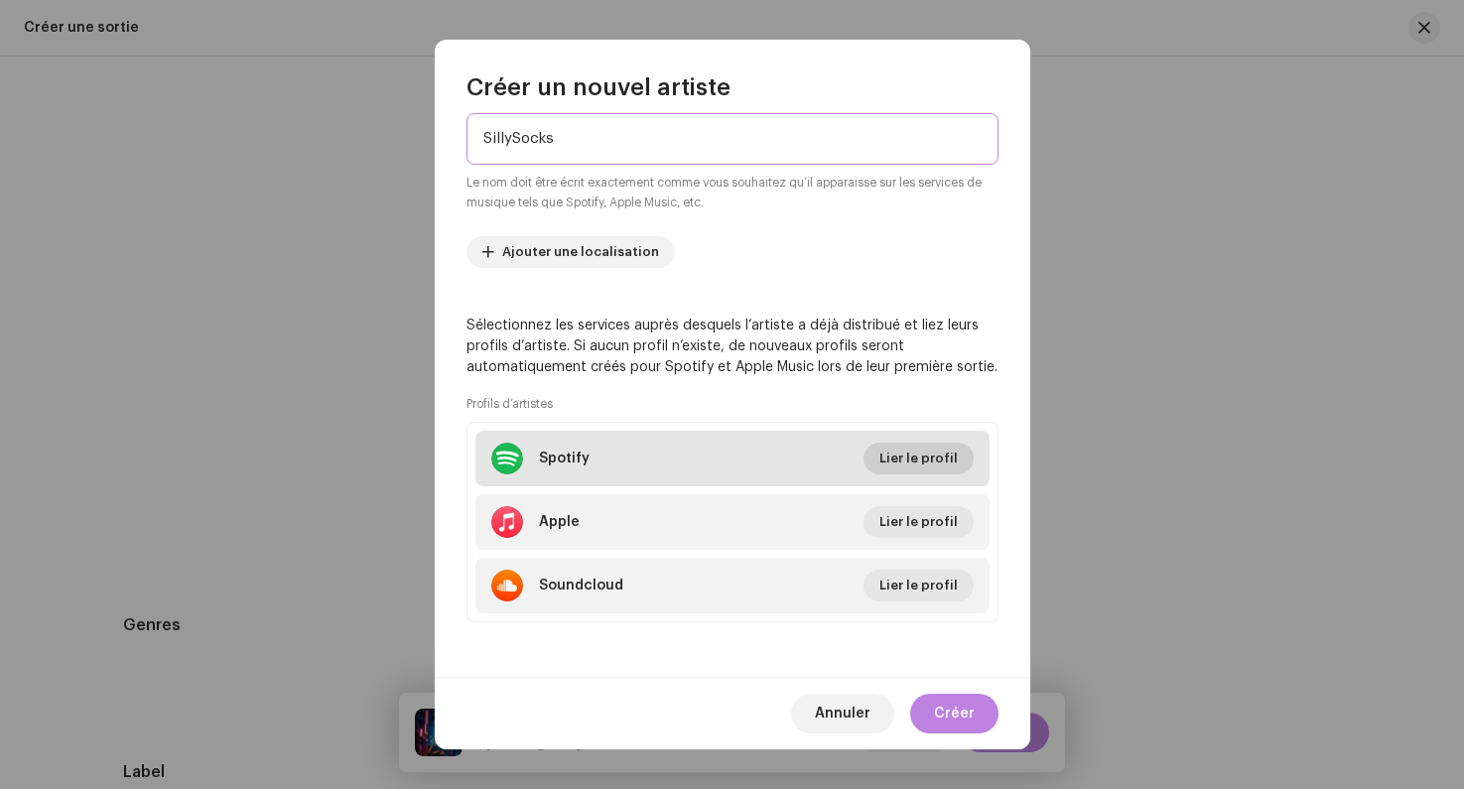
type input "SillySocks"
click at [923, 444] on span "Lier le profil" at bounding box center [918, 459] width 78 height 40
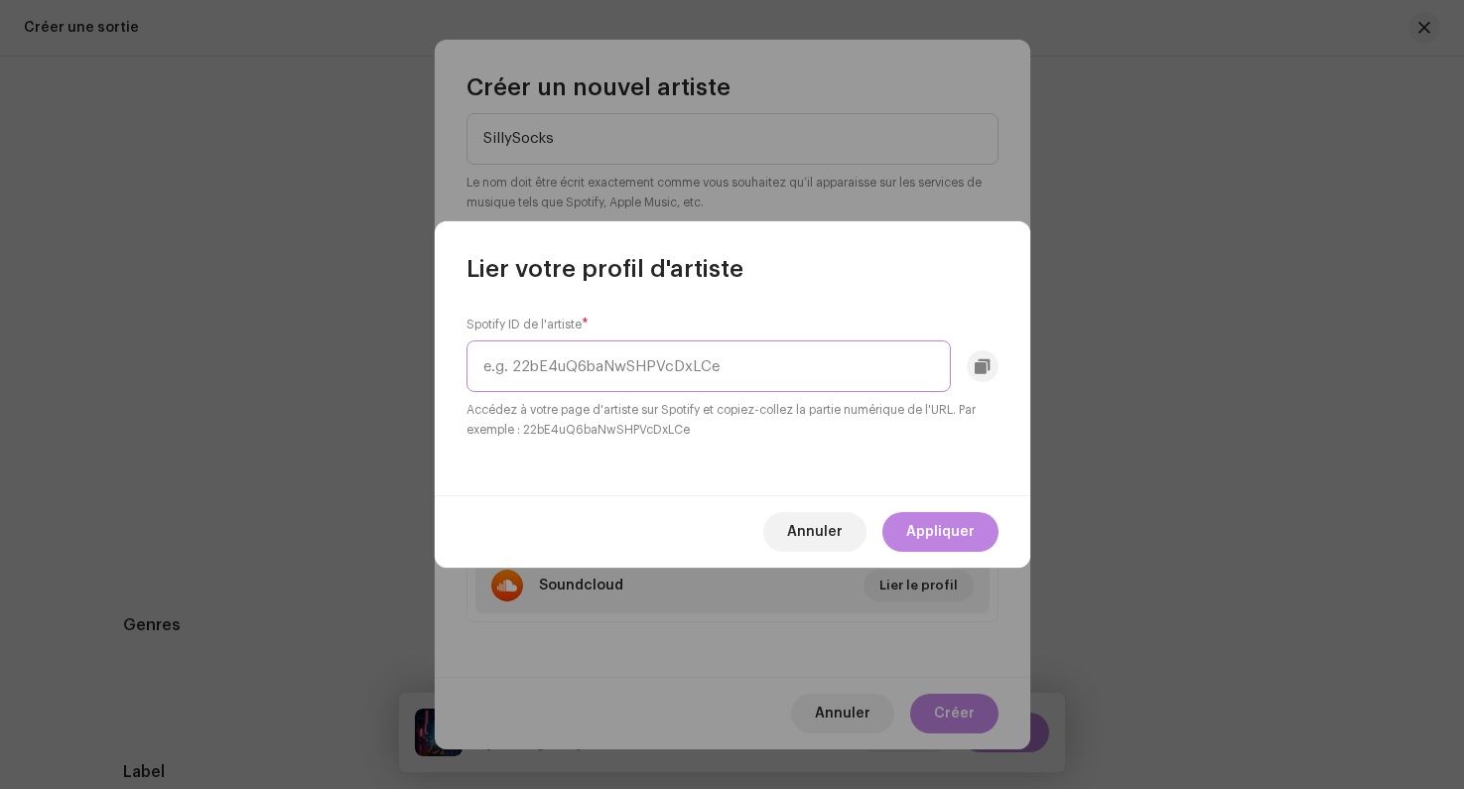
paste input "1jKVeyTW5jr0uottPszAld"
type input "1jKVeyTW5jr0uottPszAld"
click at [936, 536] on span "Appliquer" at bounding box center [940, 532] width 68 height 40
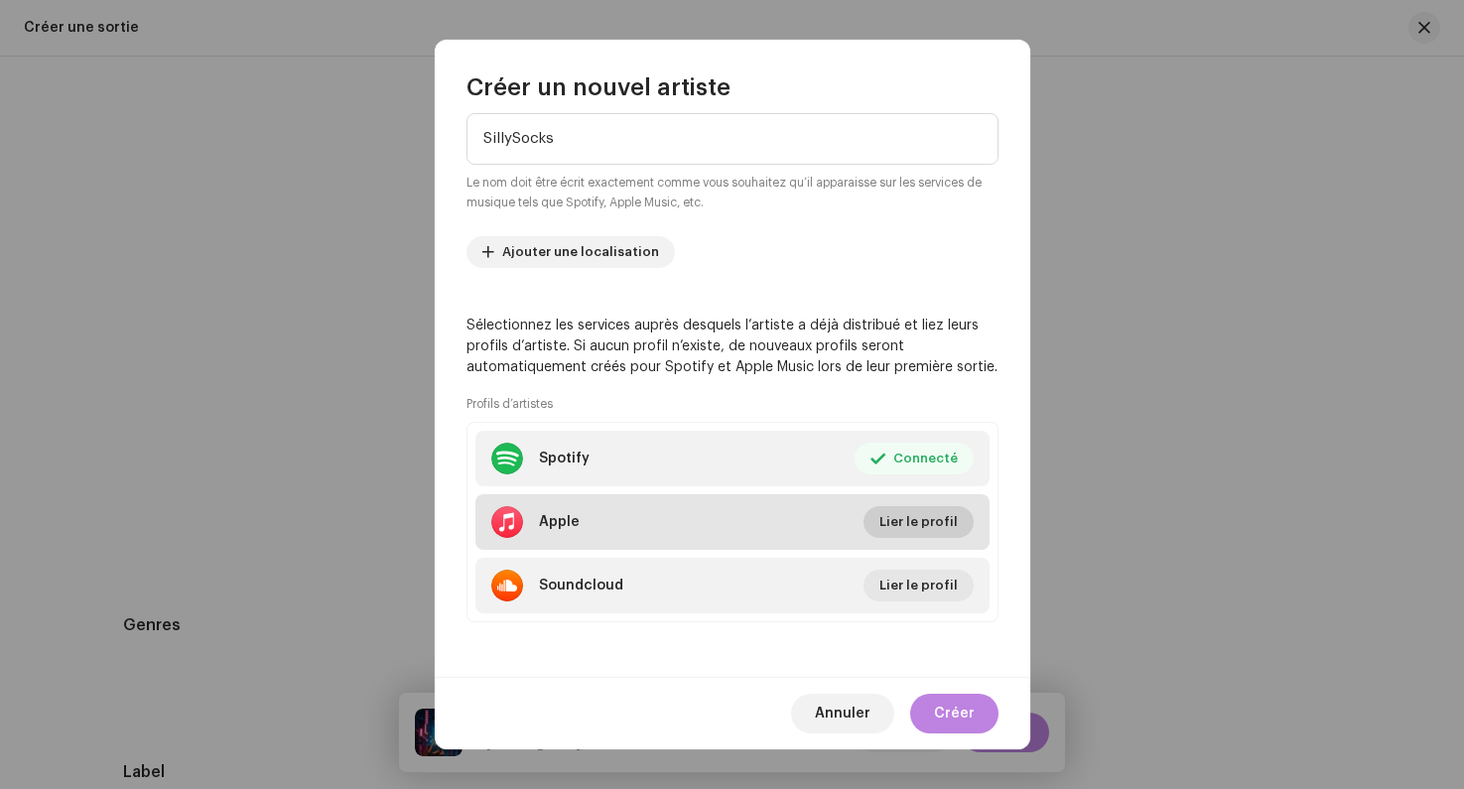
click at [911, 520] on span "Lier le profil" at bounding box center [918, 522] width 78 height 40
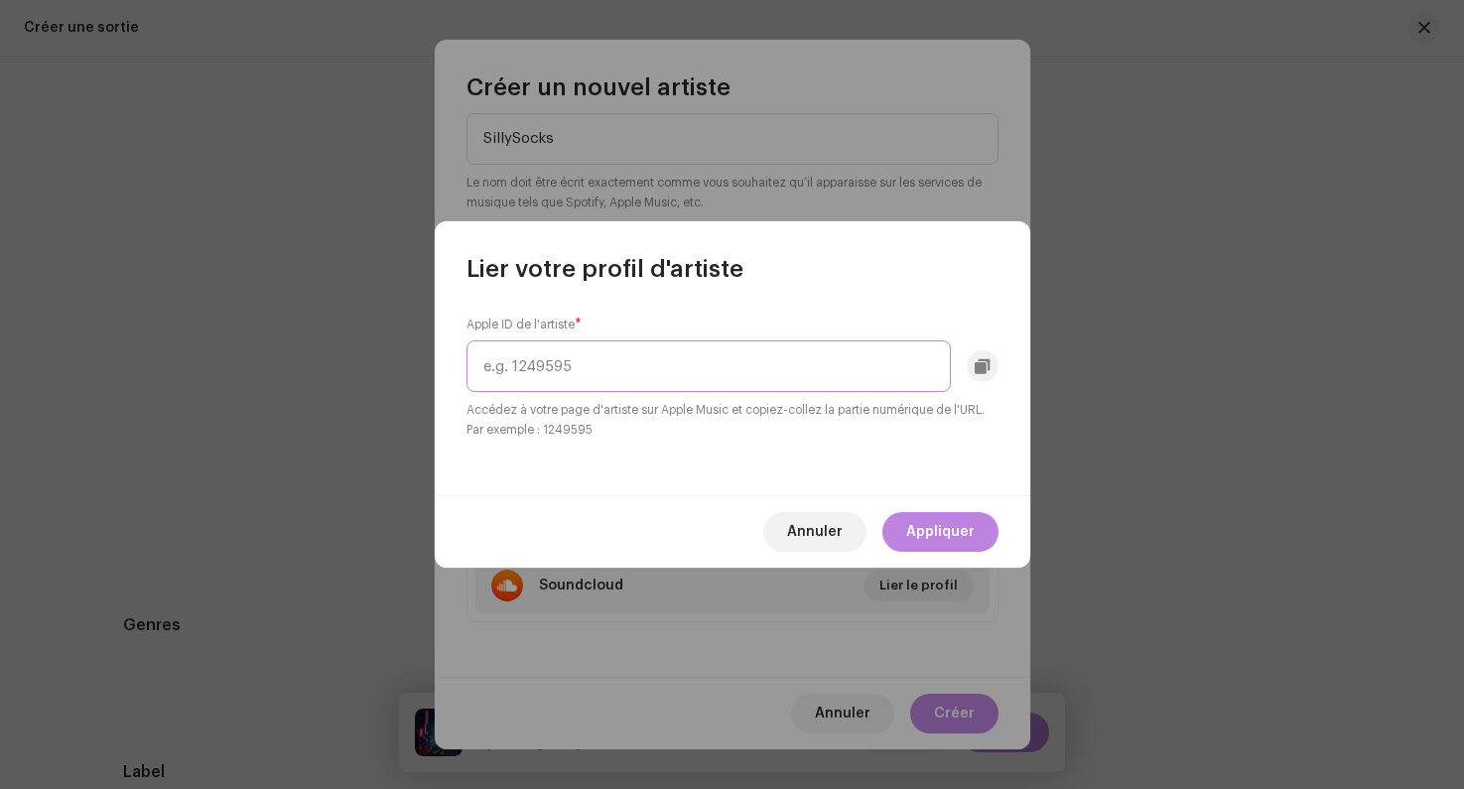
paste input "1831732701"
type input "1831732701"
click at [938, 538] on span "Appliquer" at bounding box center [940, 532] width 68 height 40
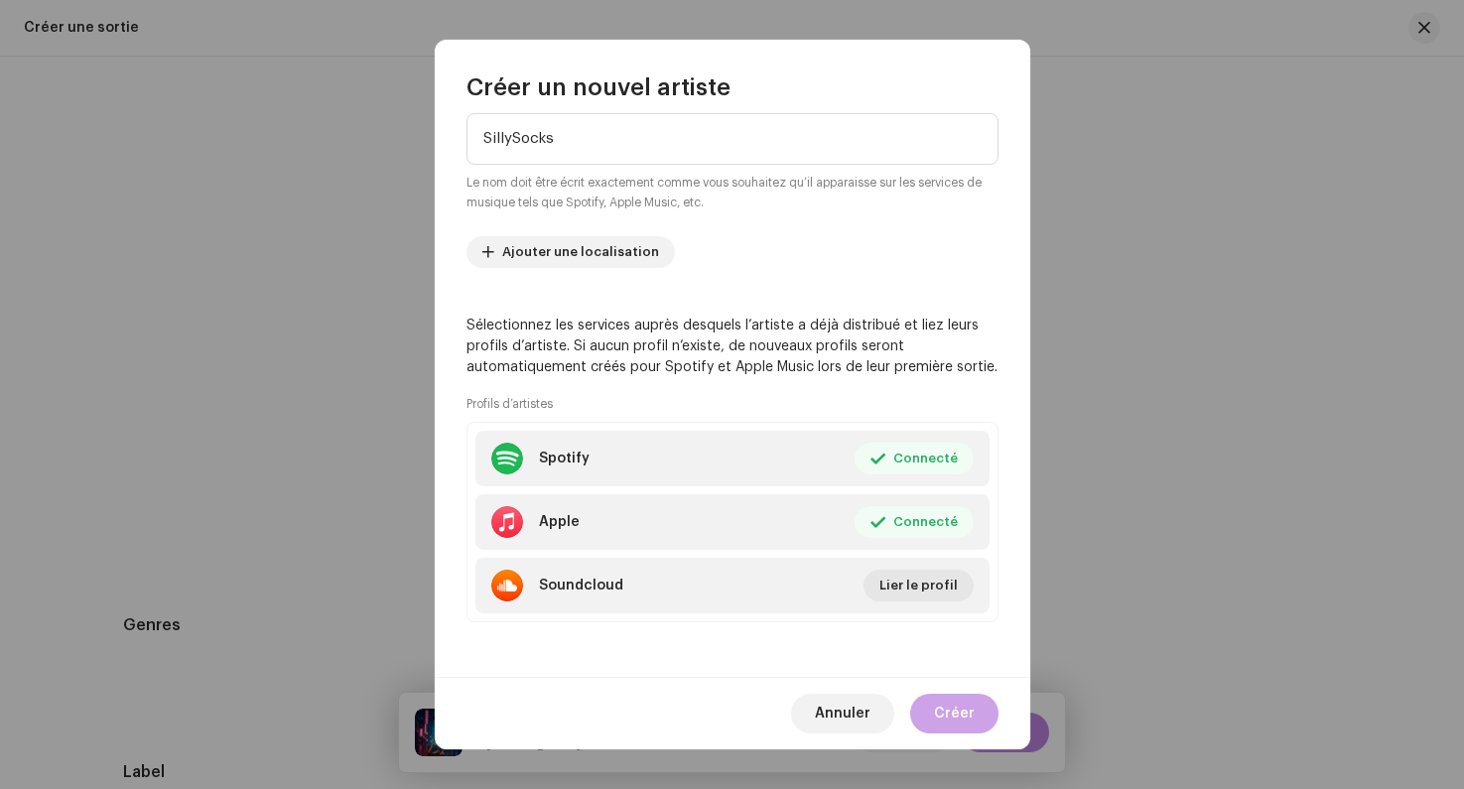
click at [961, 712] on span "Créer" at bounding box center [954, 714] width 41 height 40
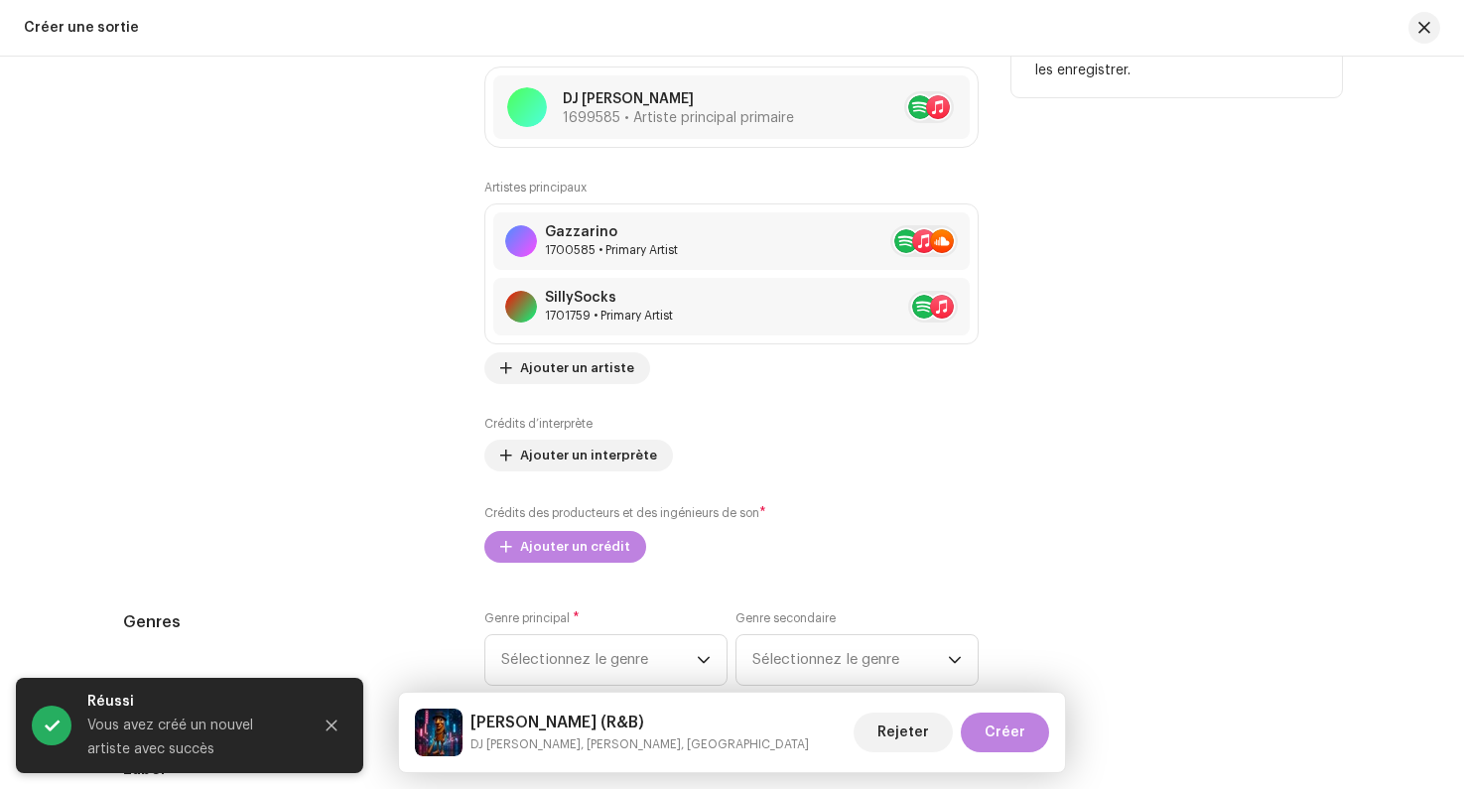
scroll to position [2233, 0]
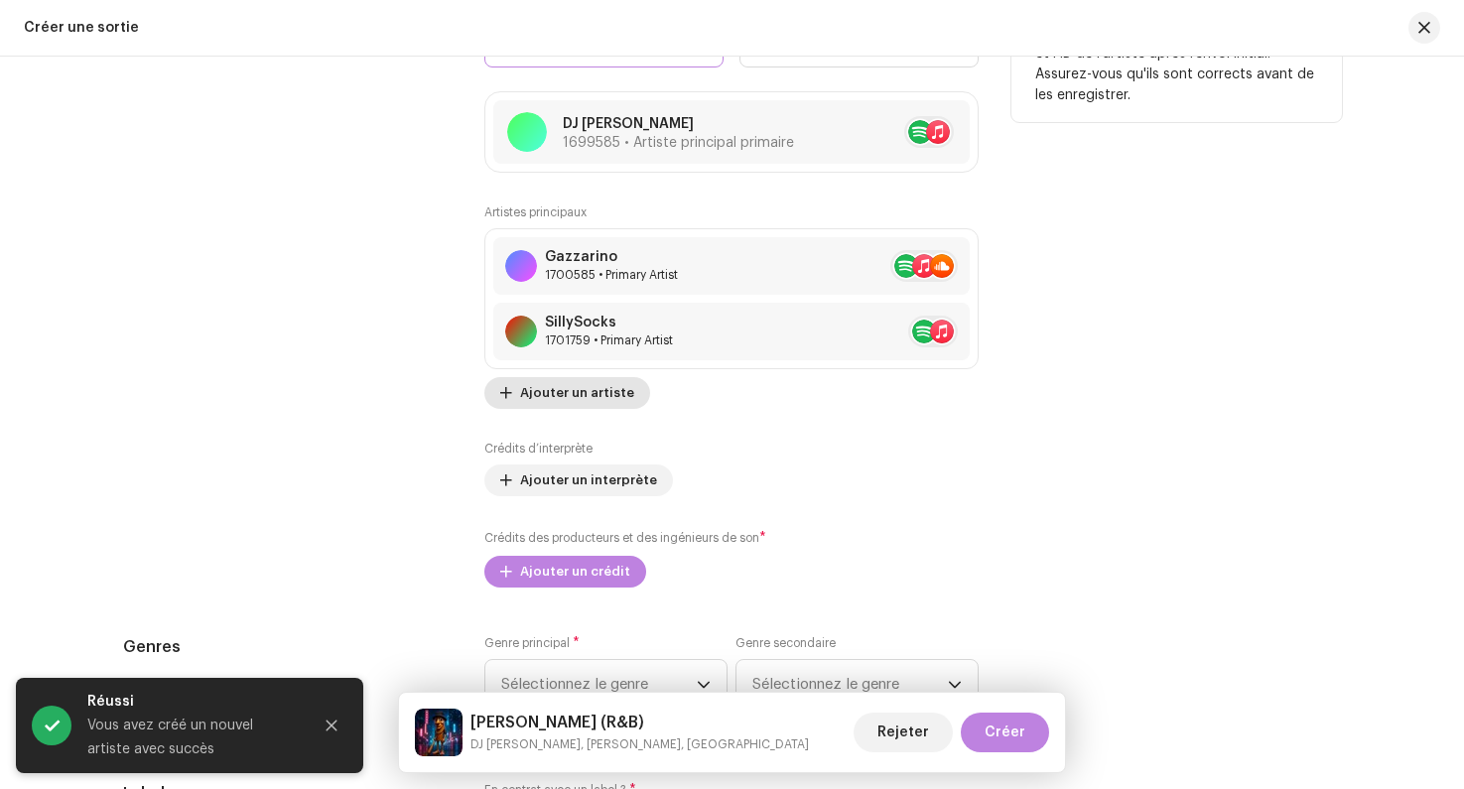
click at [565, 398] on span "Ajouter un artiste" at bounding box center [577, 393] width 114 height 40
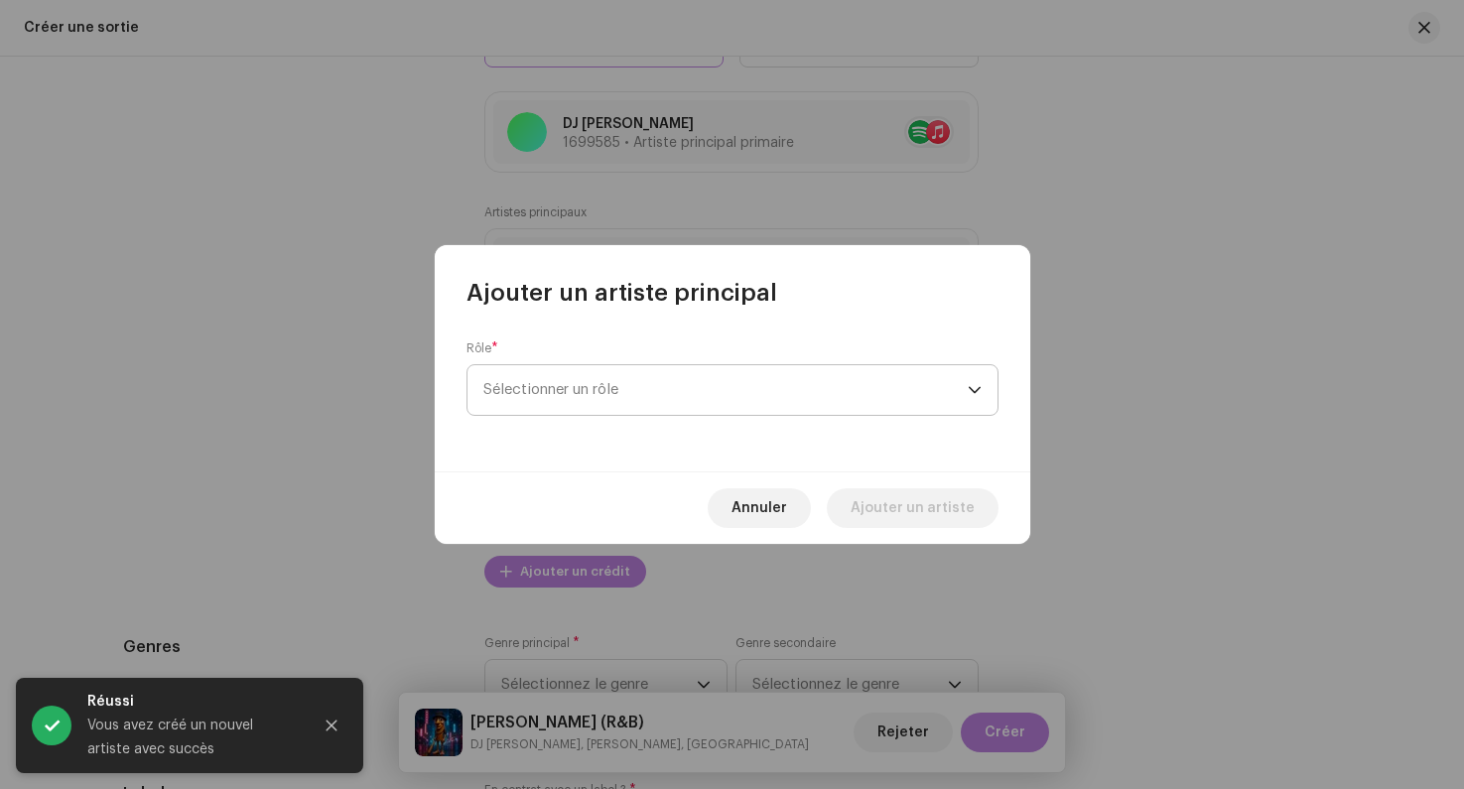
click at [622, 402] on span "Sélectionner un rôle" at bounding box center [725, 390] width 484 height 50
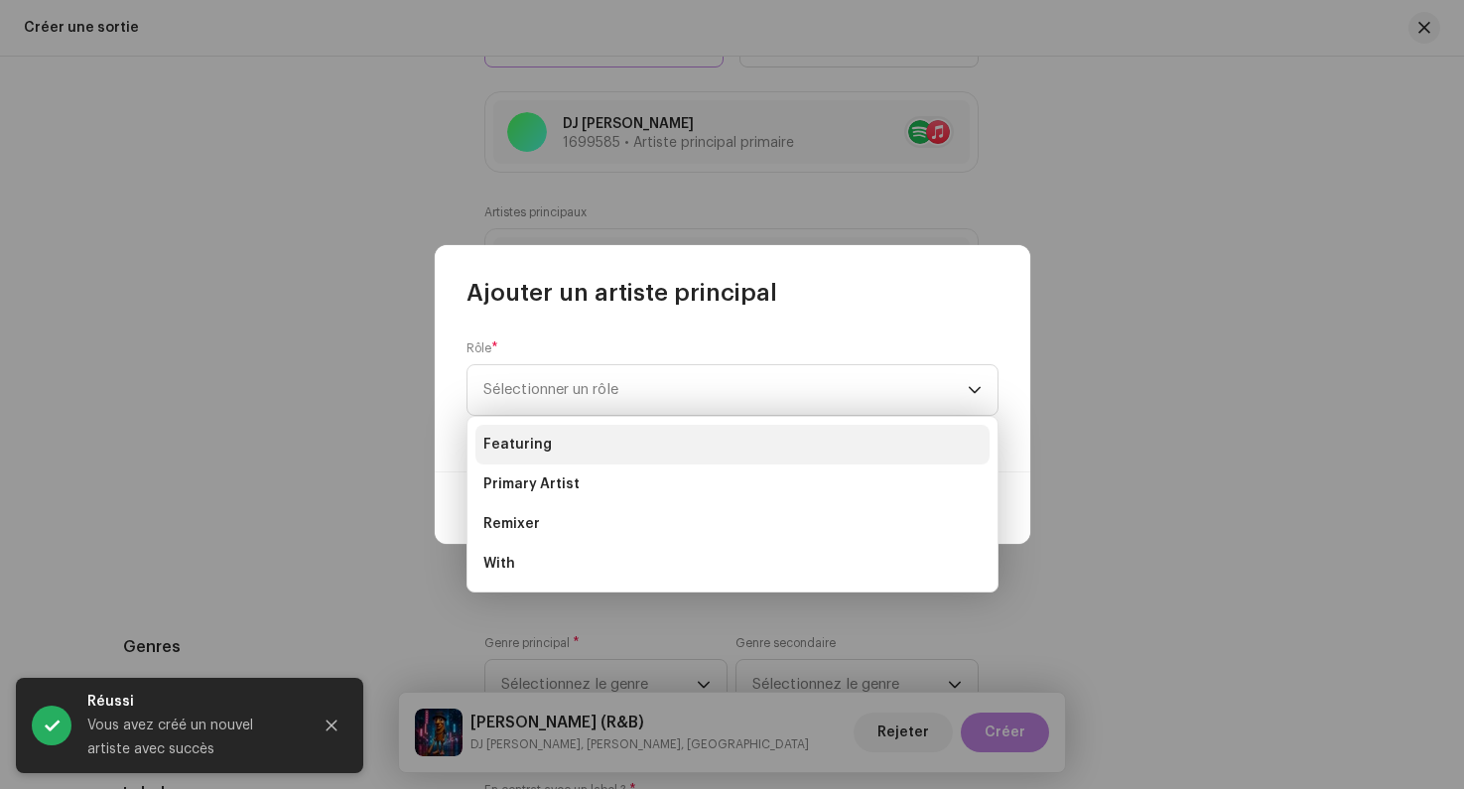
click at [592, 450] on li "Featuring" at bounding box center [732, 445] width 514 height 40
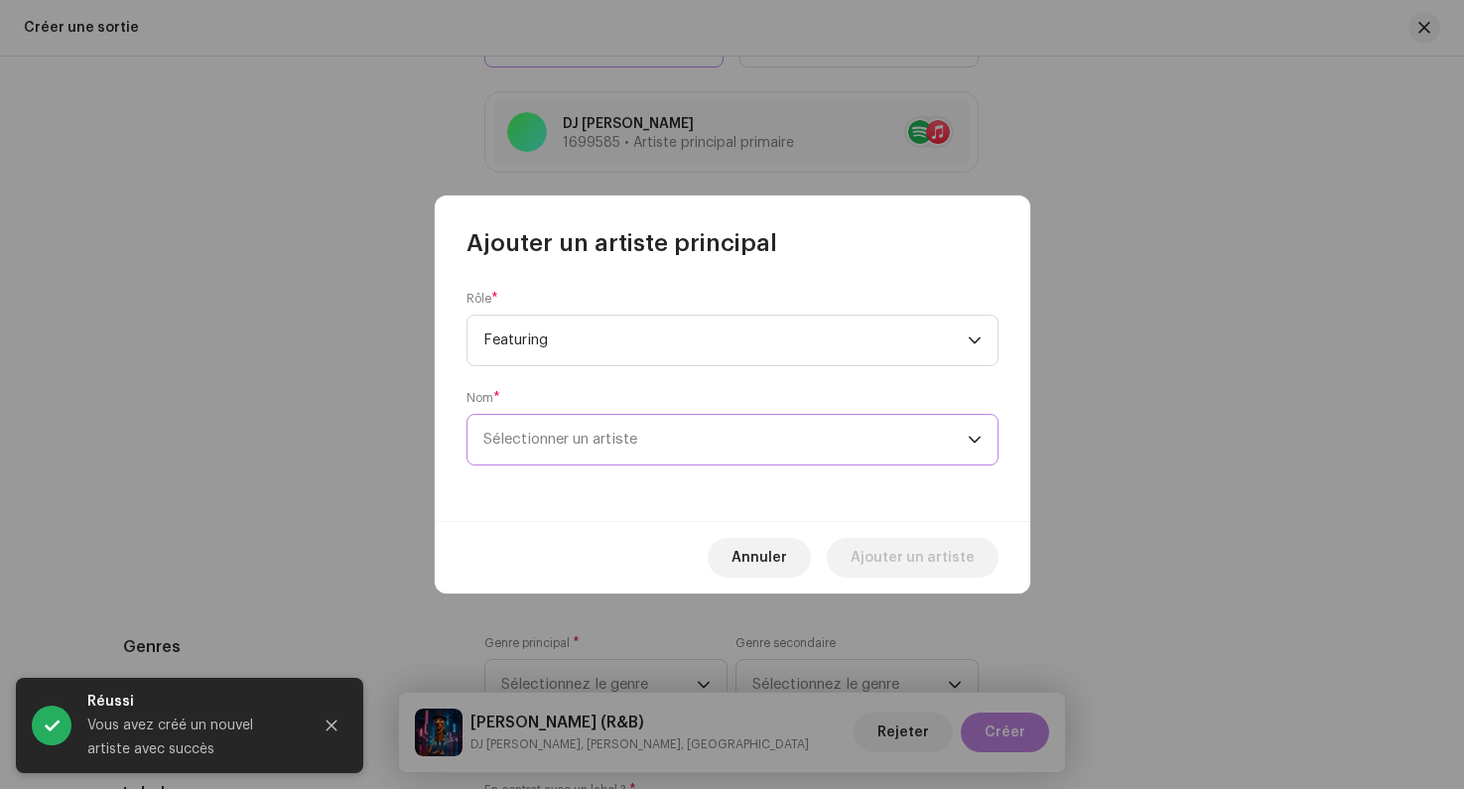
click at [594, 441] on span "Sélectionner un artiste" at bounding box center [560, 439] width 154 height 15
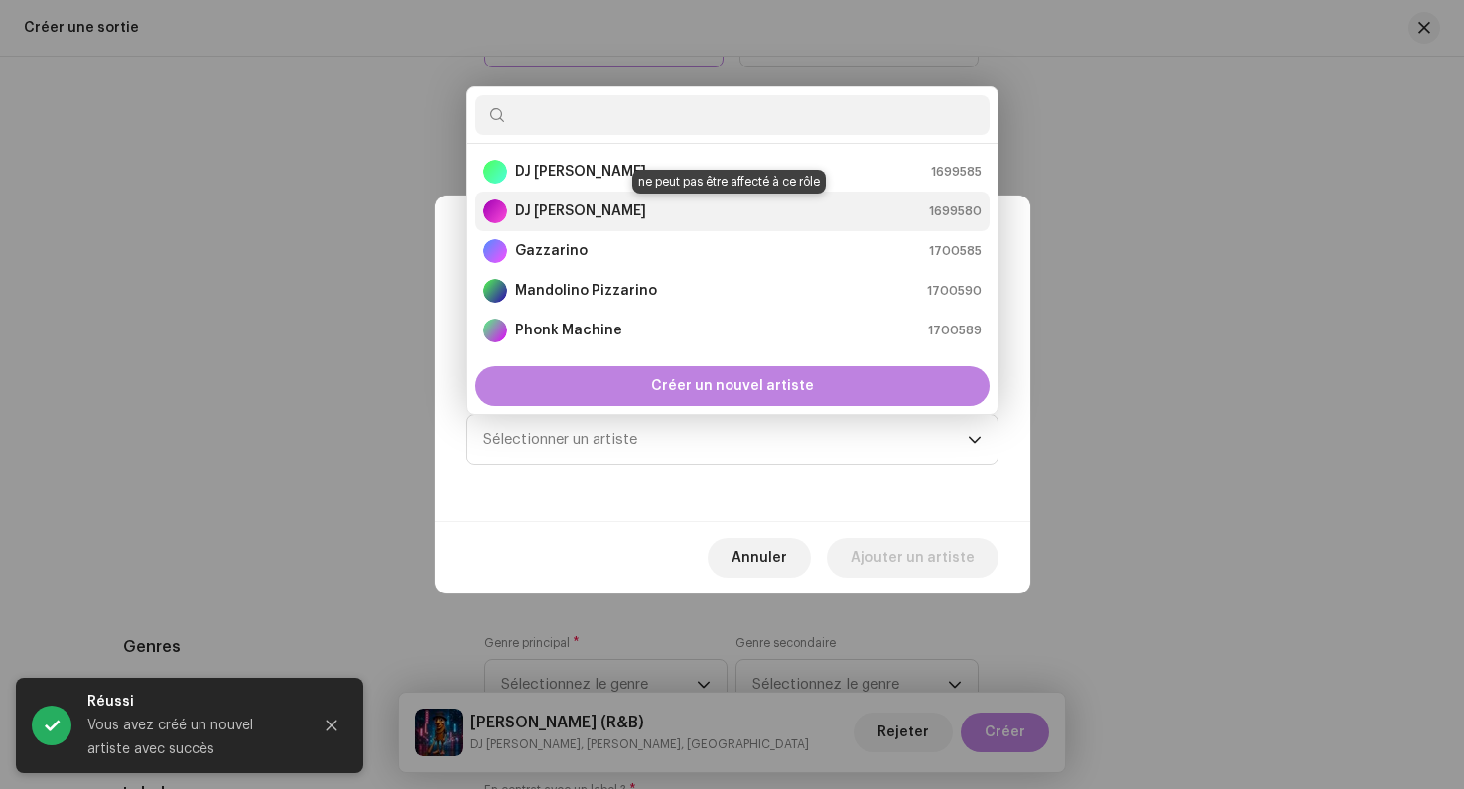
click at [602, 213] on strong "DJ [PERSON_NAME]" at bounding box center [580, 211] width 131 height 20
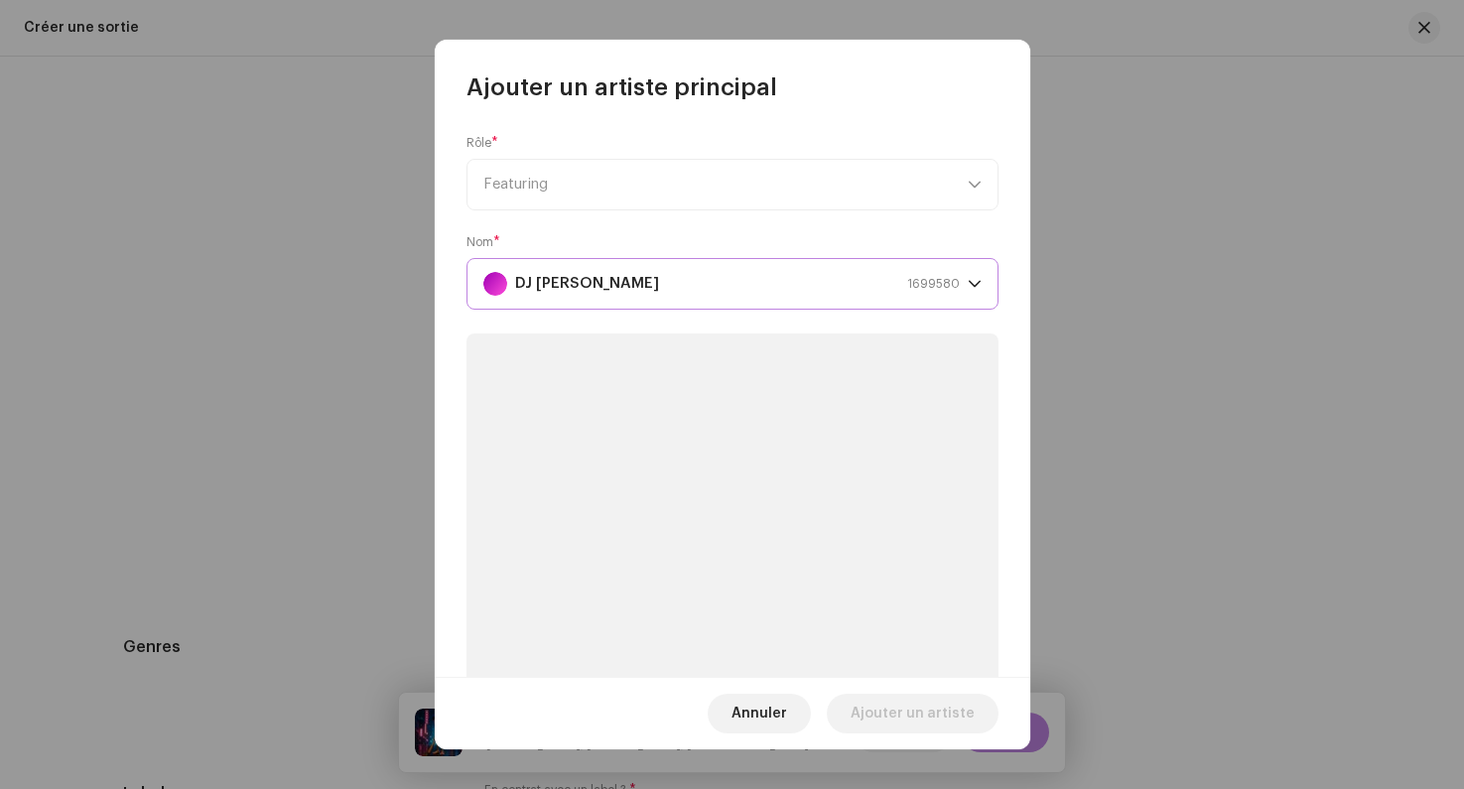
scroll to position [170, 0]
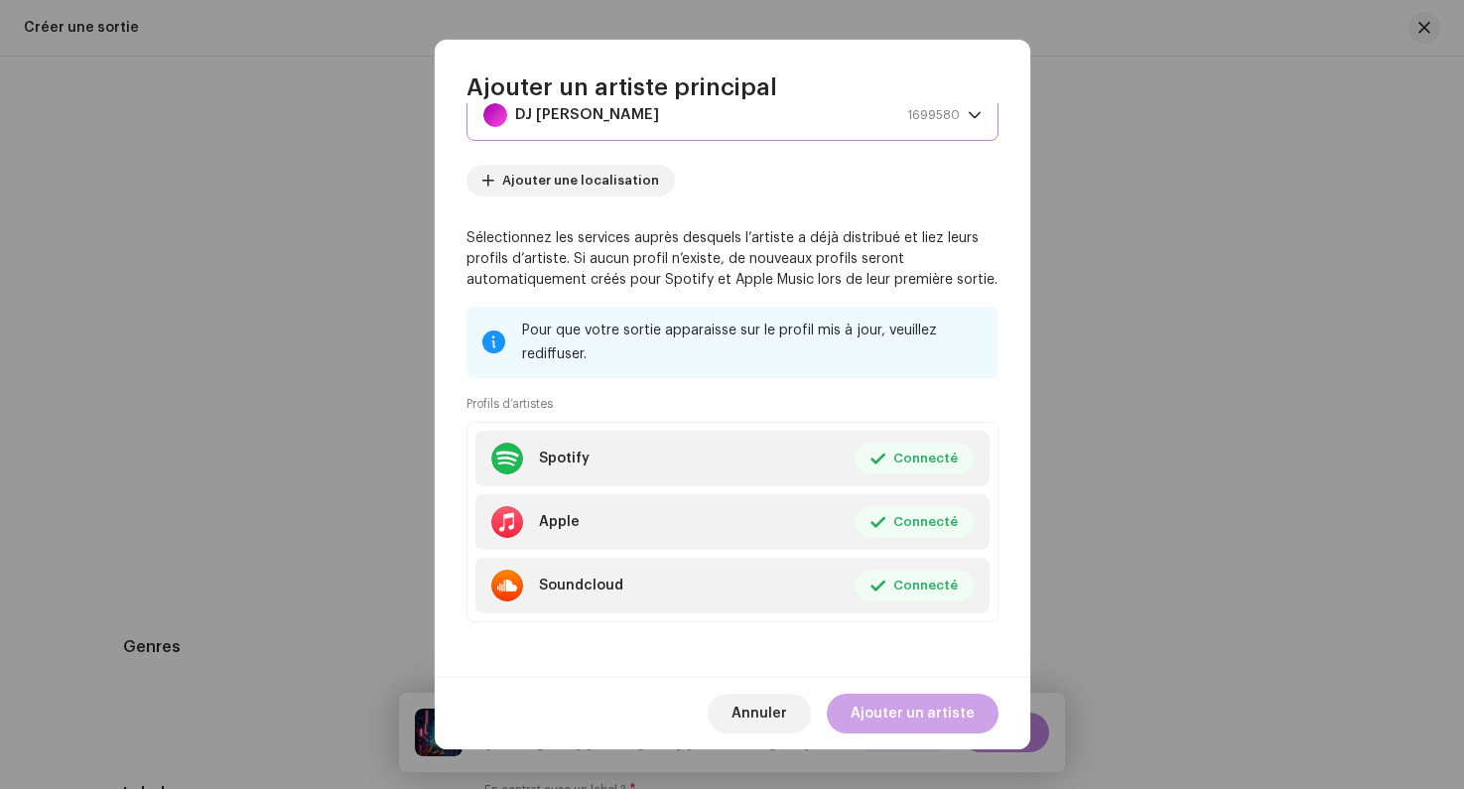
click at [897, 709] on span "Ajouter un artiste" at bounding box center [913, 714] width 124 height 40
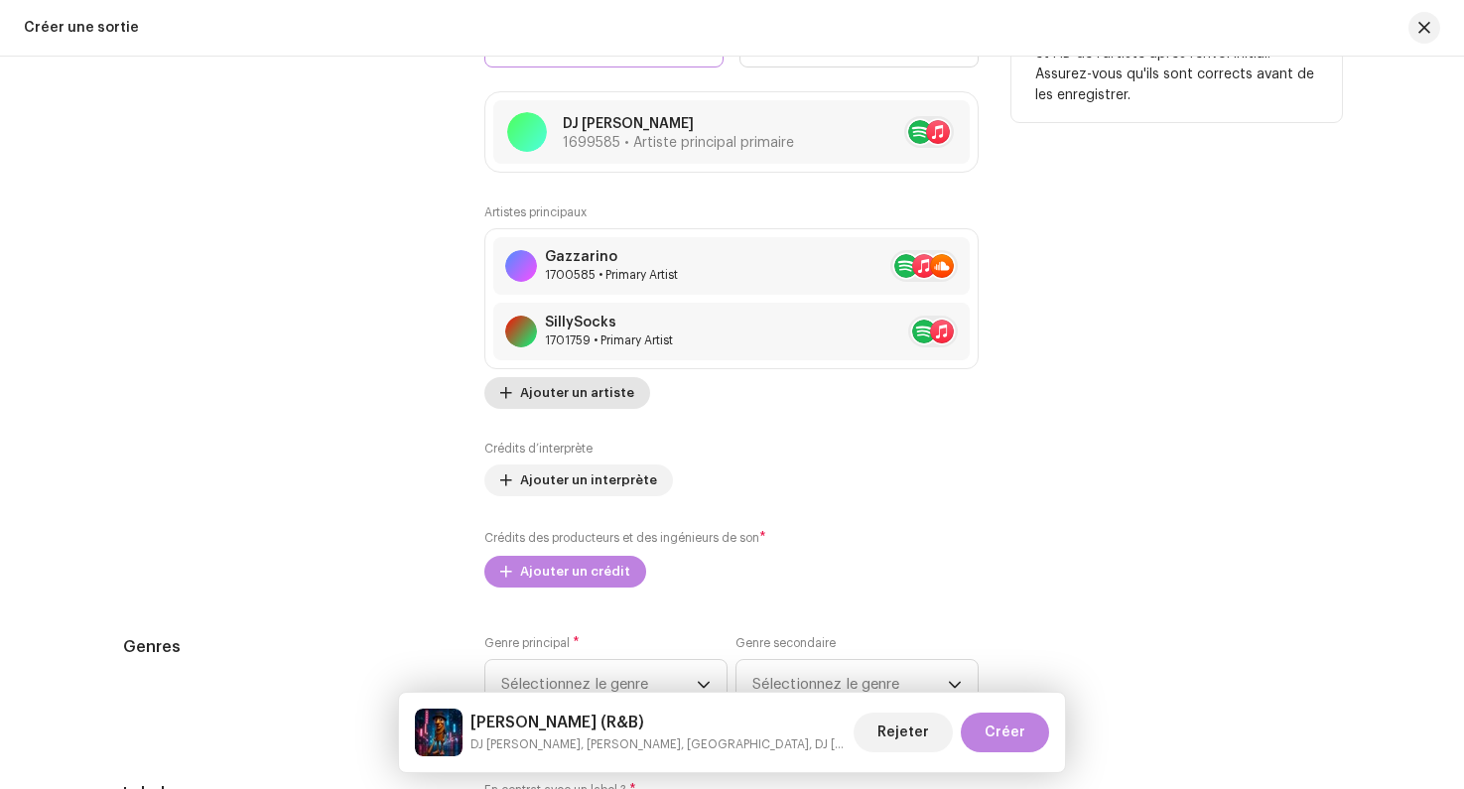
click at [579, 406] on span "Ajouter un artiste" at bounding box center [577, 393] width 114 height 40
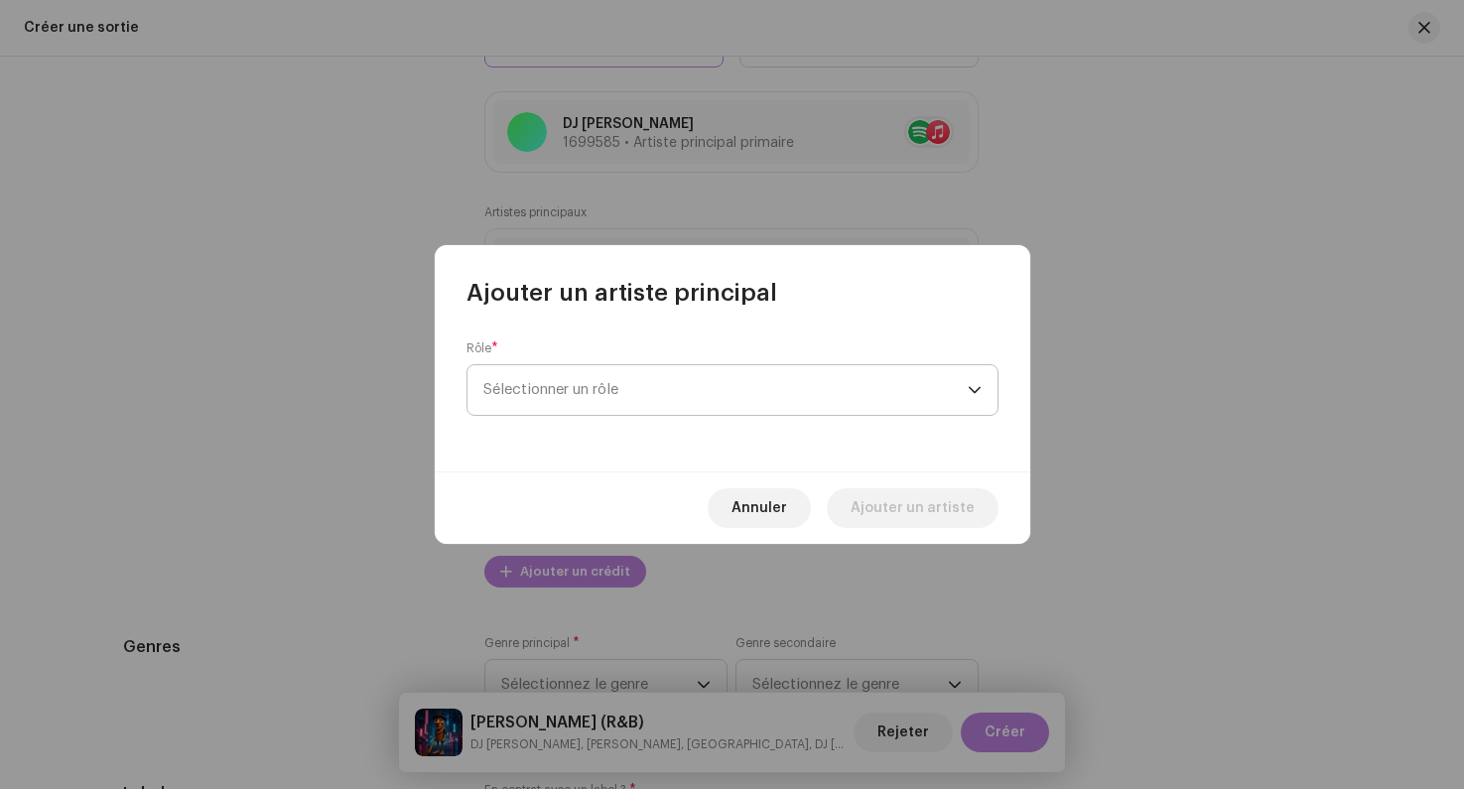
click at [552, 385] on span "Sélectionner un rôle" at bounding box center [725, 390] width 484 height 50
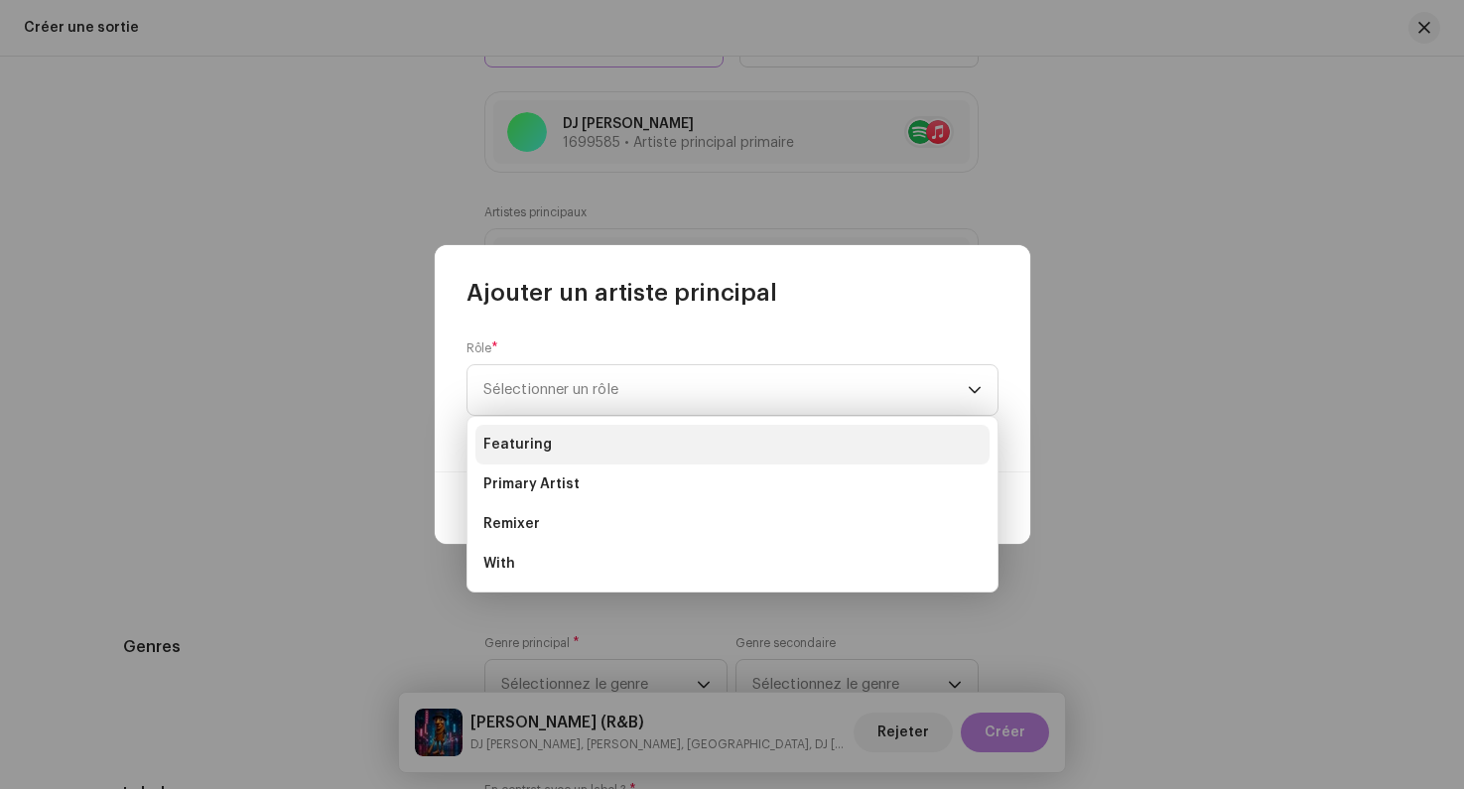
click at [549, 445] on li "Featuring" at bounding box center [732, 445] width 514 height 40
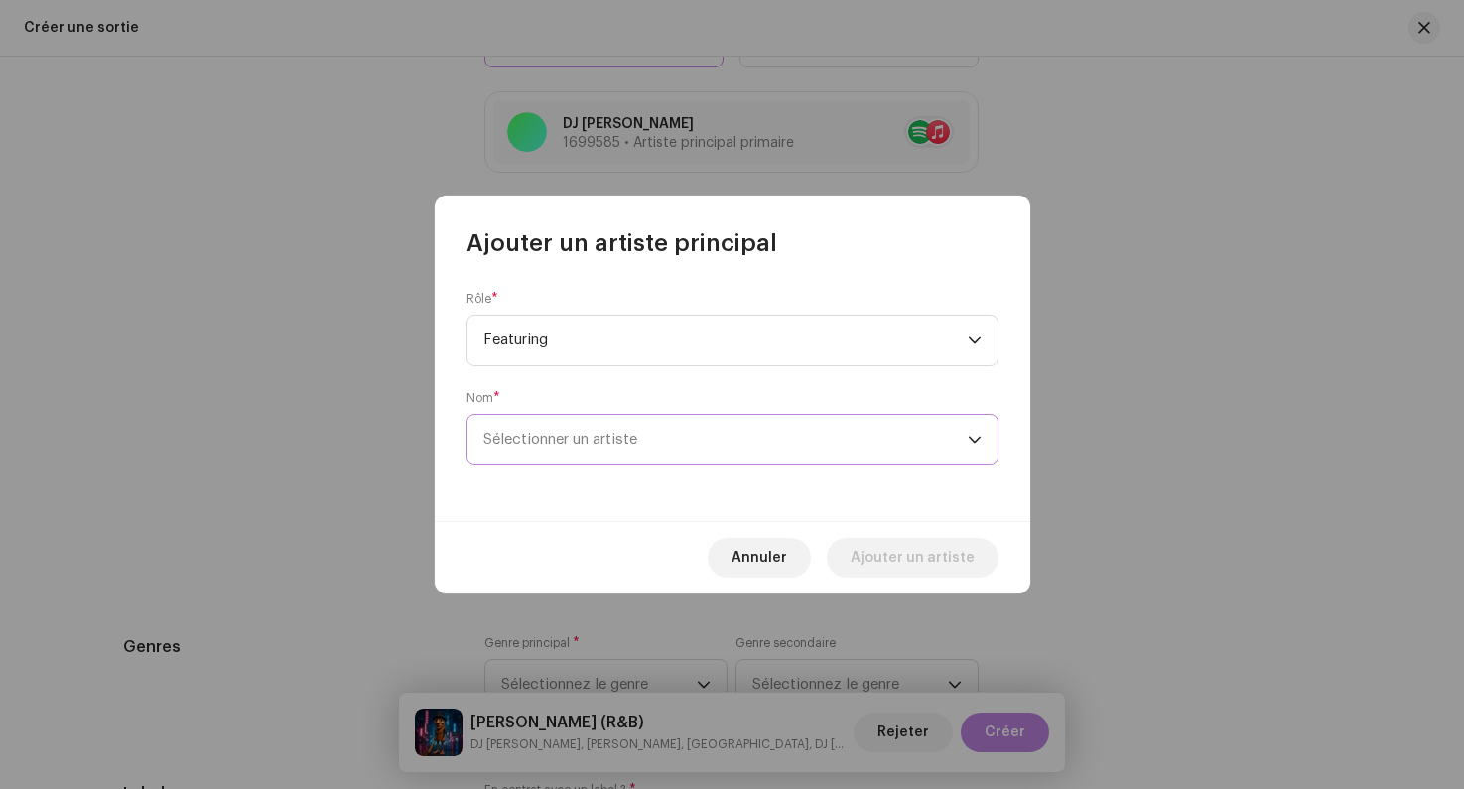
click at [552, 451] on span "Sélectionner un artiste" at bounding box center [725, 440] width 484 height 50
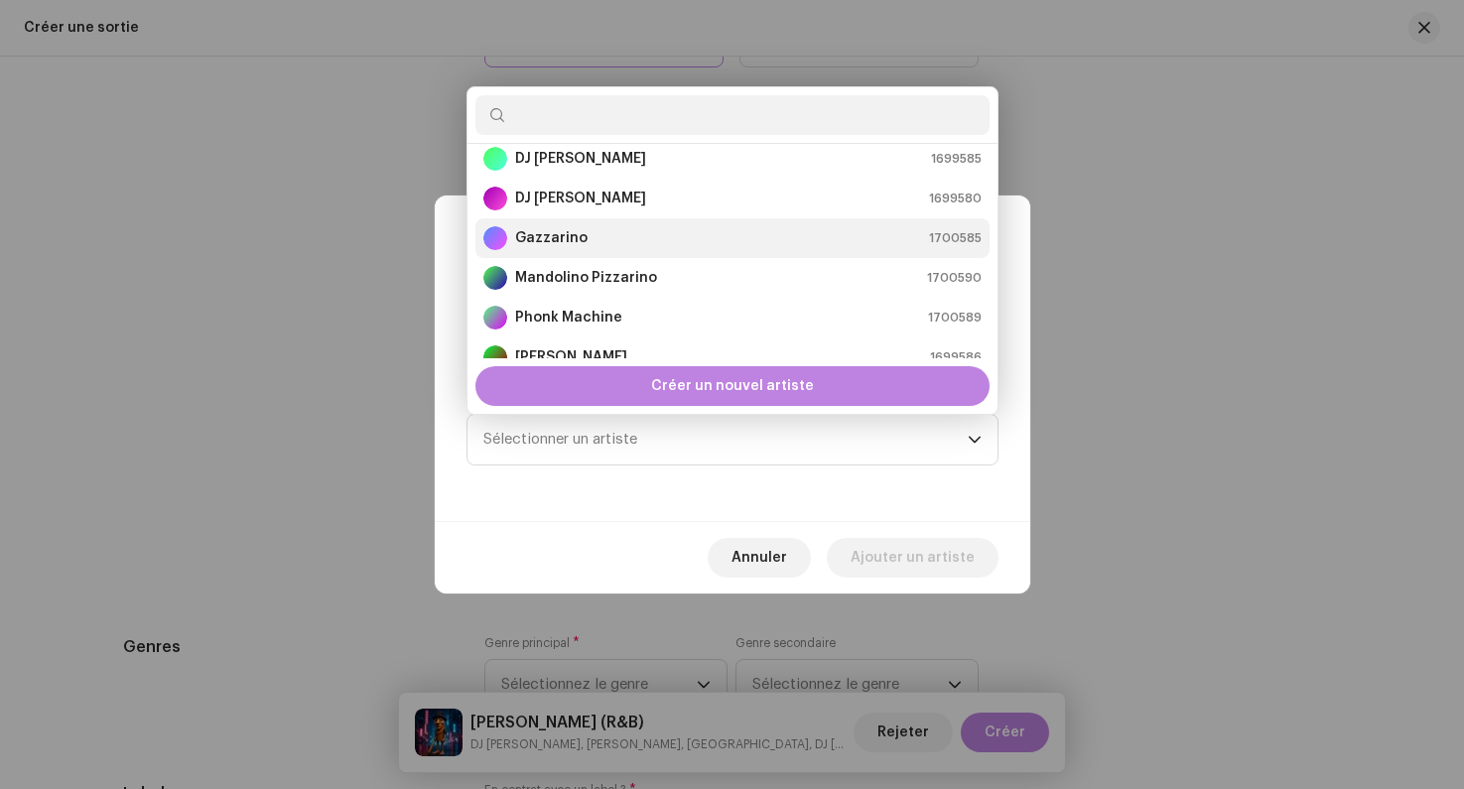
scroll to position [0, 0]
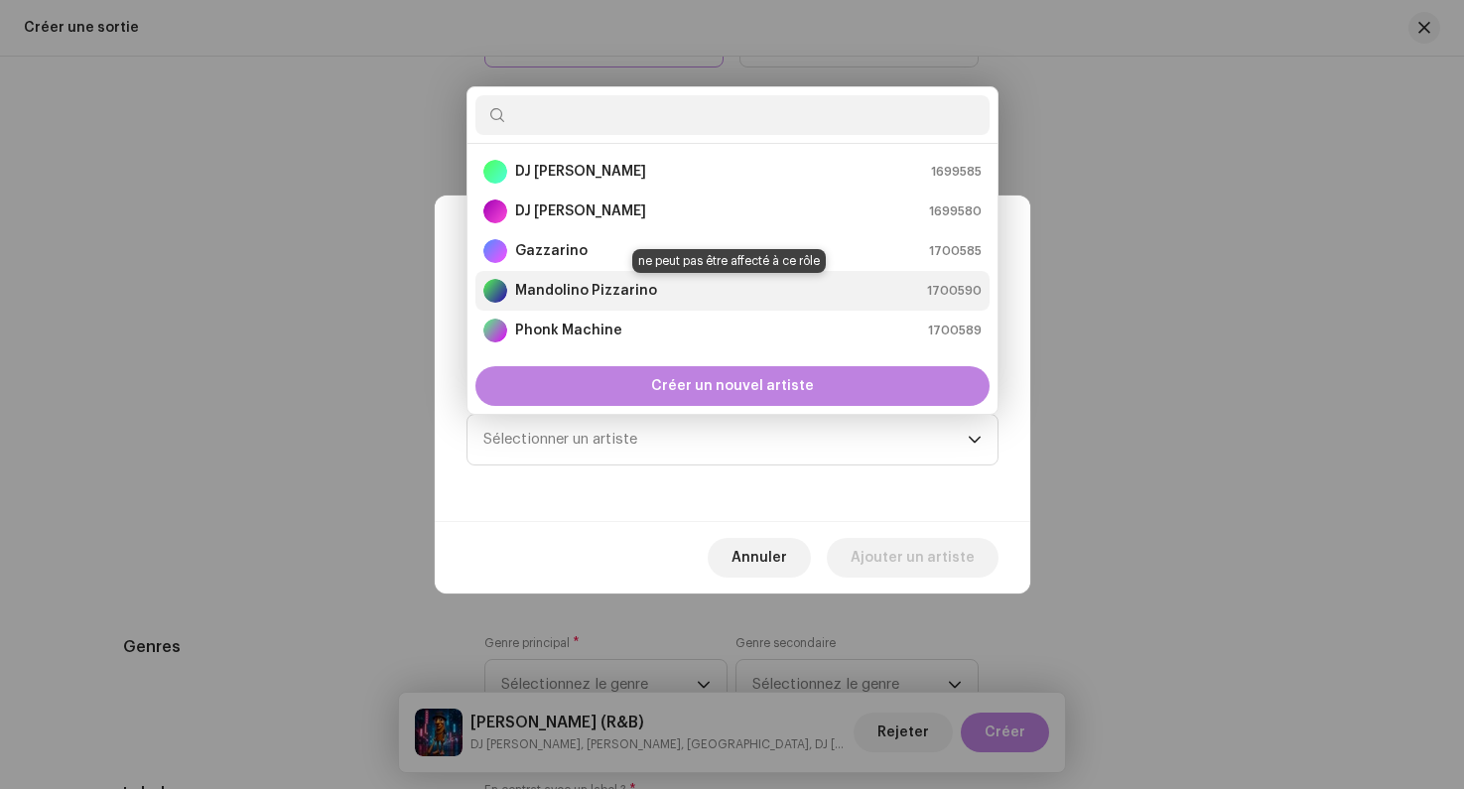
click at [560, 293] on strong "Mandolino Pizzarino" at bounding box center [586, 291] width 142 height 20
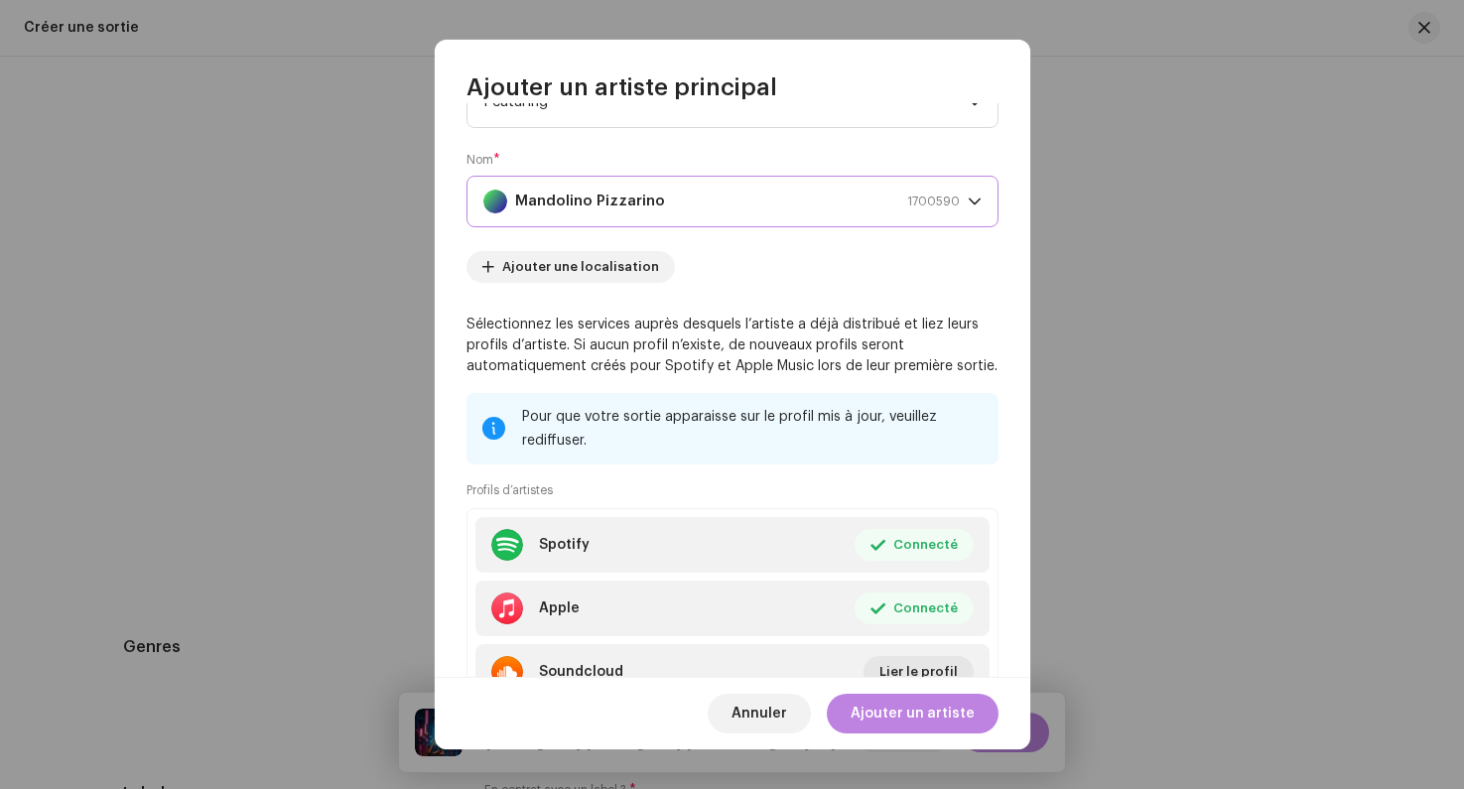
scroll to position [170, 0]
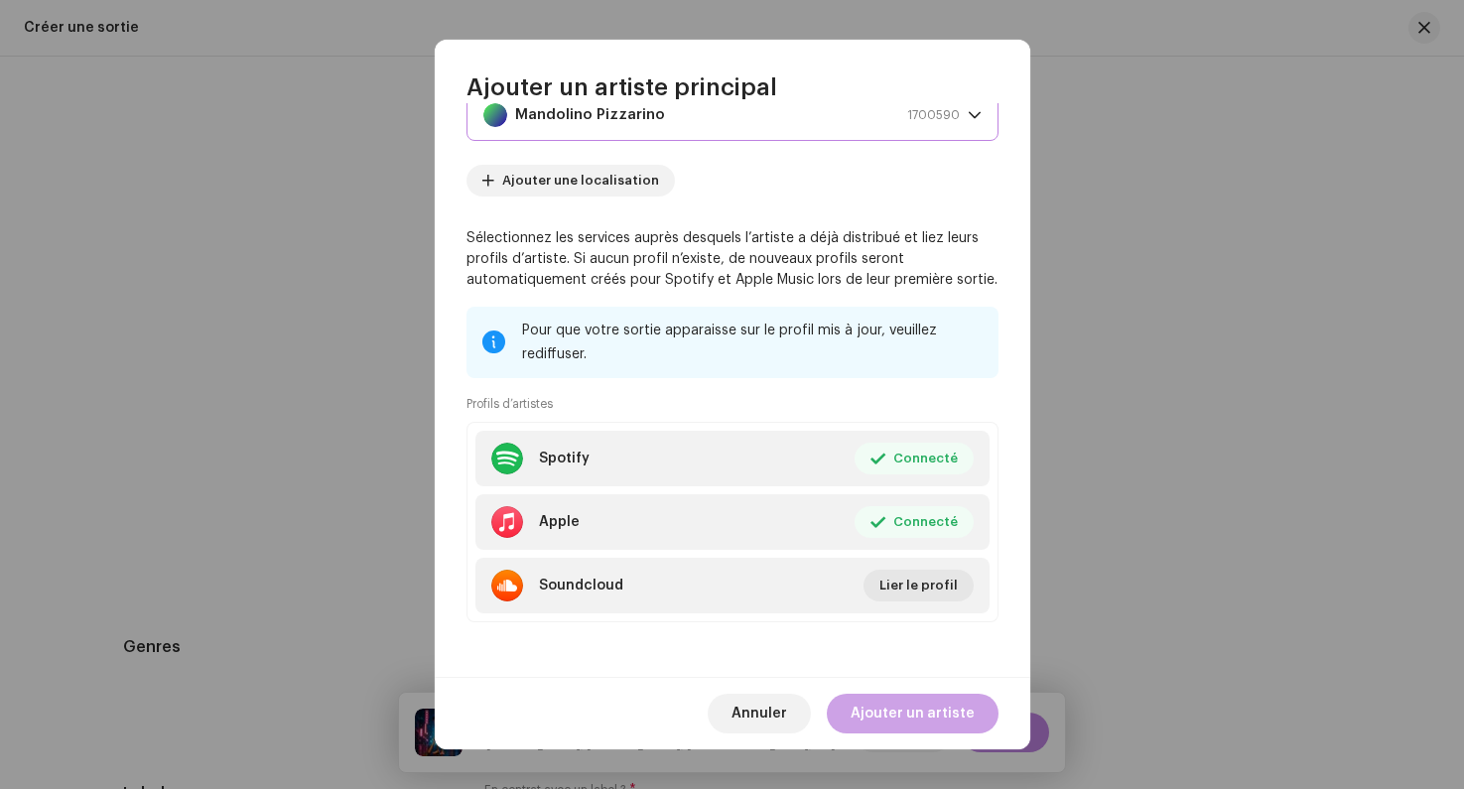
click at [872, 714] on span "Ajouter un artiste" at bounding box center [913, 714] width 124 height 40
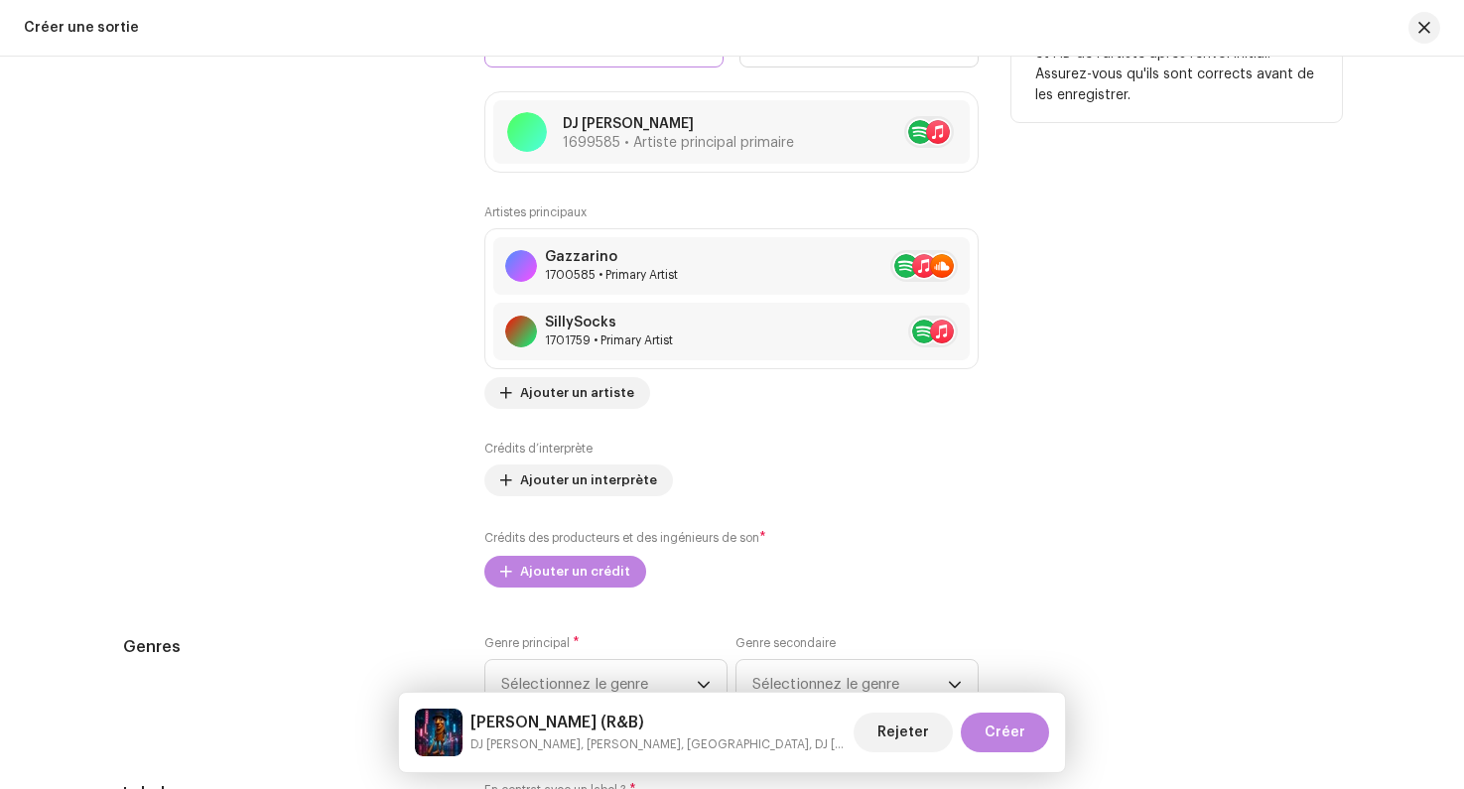
click at [528, 419] on div "Artistes principaux Gazzarino 1700585 • Primary Artist SillySocks 1701759 • Pri…" at bounding box center [731, 395] width 494 height 383
click at [523, 389] on span "Ajouter un artiste" at bounding box center [577, 393] width 114 height 40
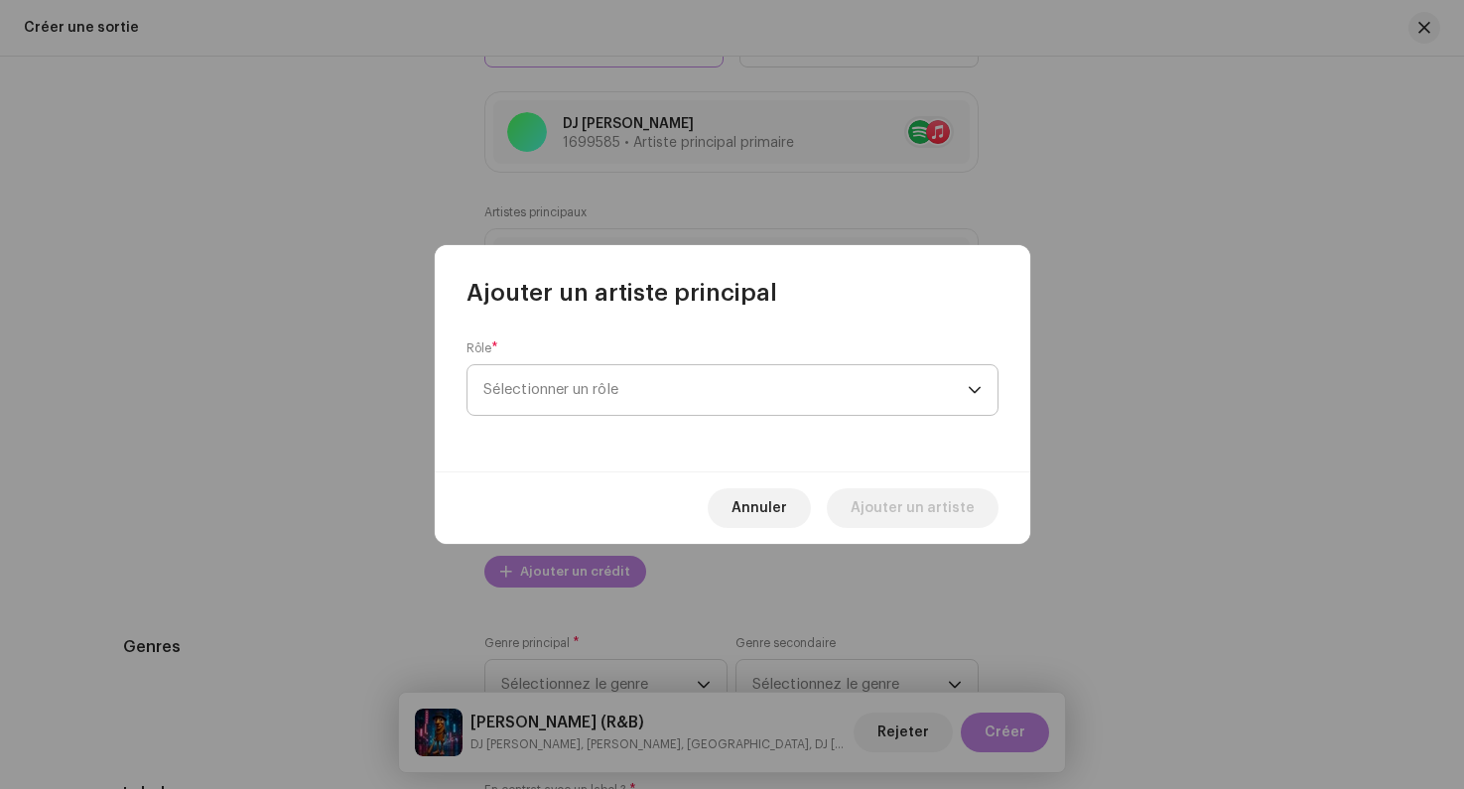
click at [537, 388] on span "Sélectionner un rôle" at bounding box center [725, 390] width 484 height 50
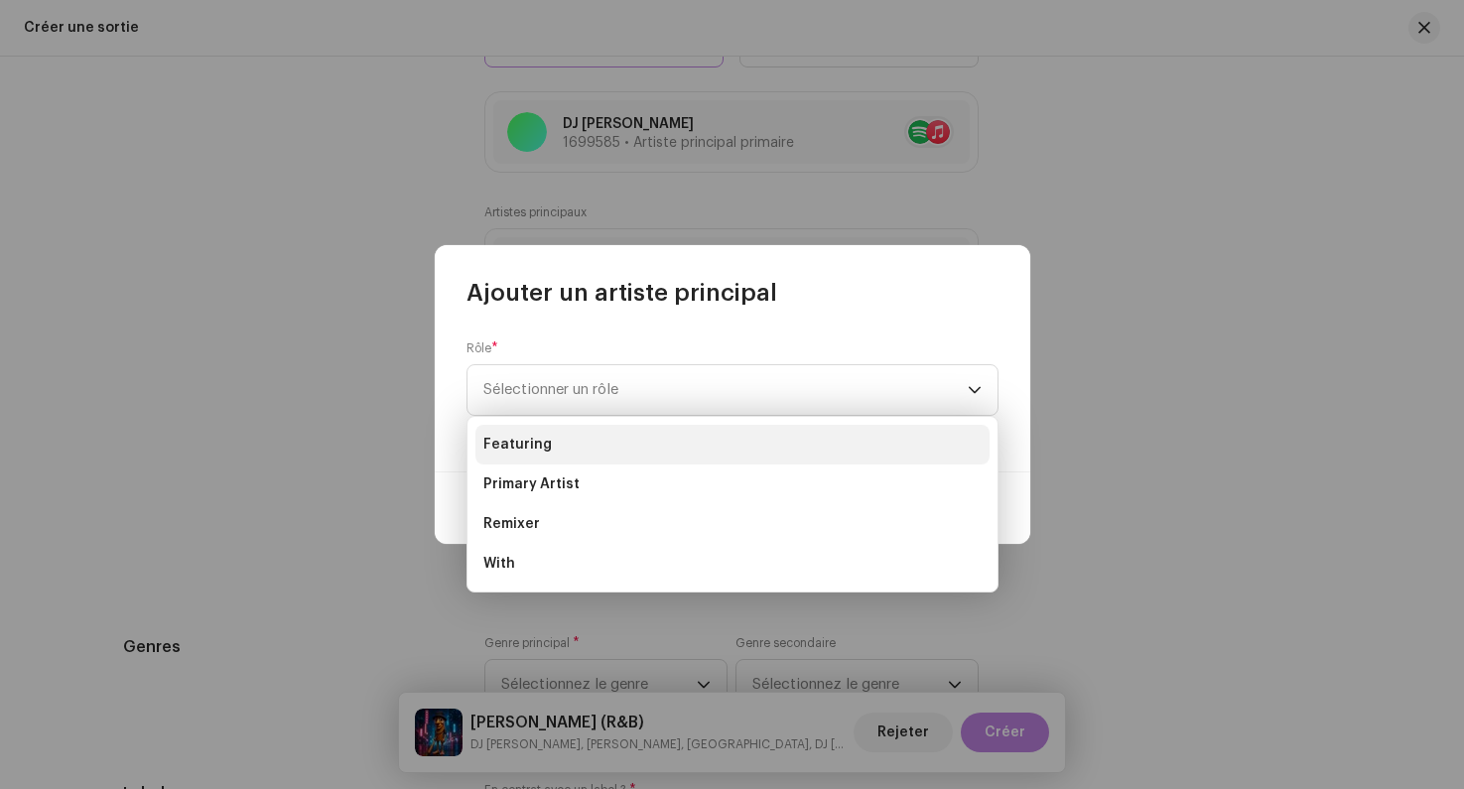
click at [552, 434] on li "Featuring" at bounding box center [732, 445] width 514 height 40
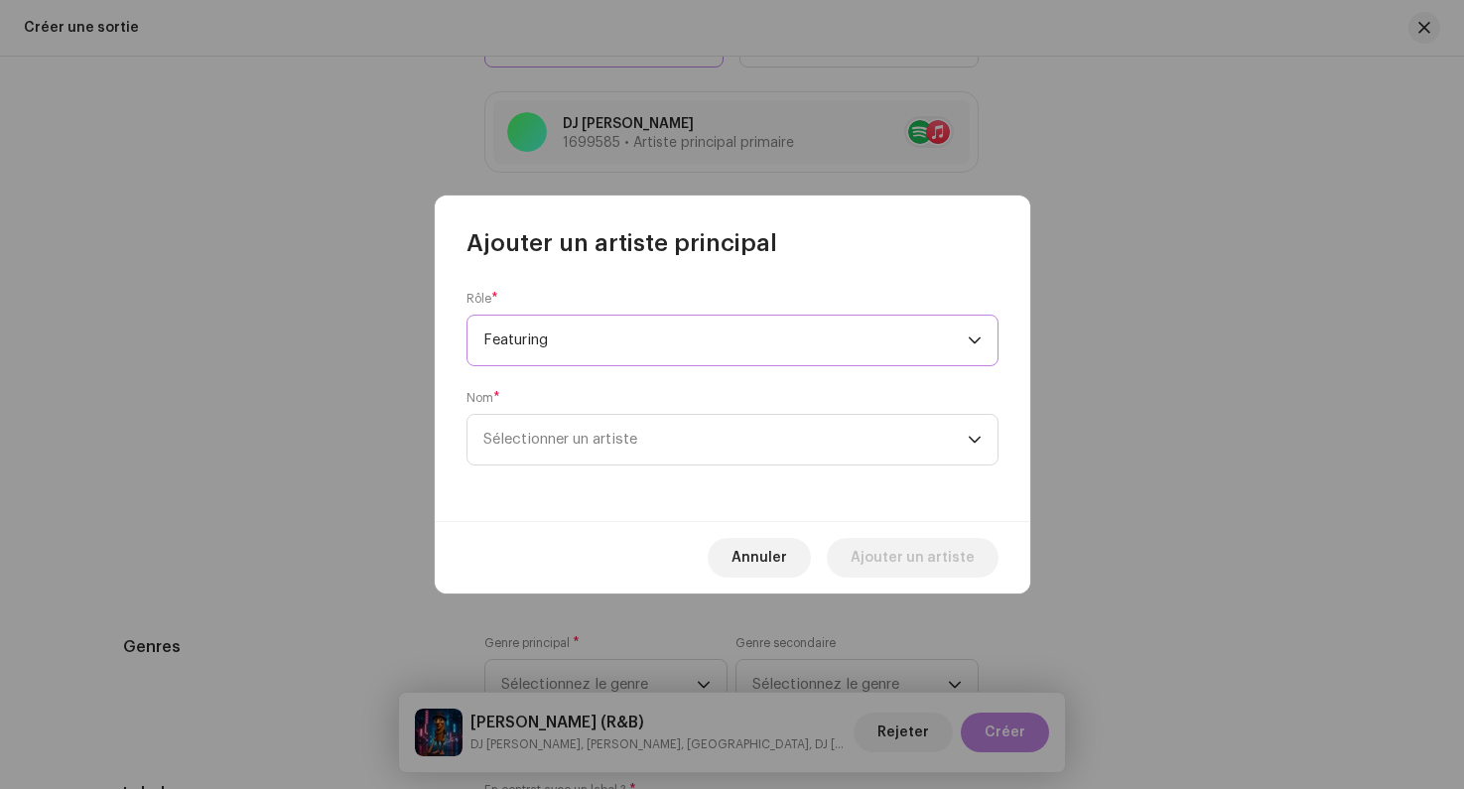
click at [552, 434] on span "Sélectionner un artiste" at bounding box center [560, 439] width 154 height 15
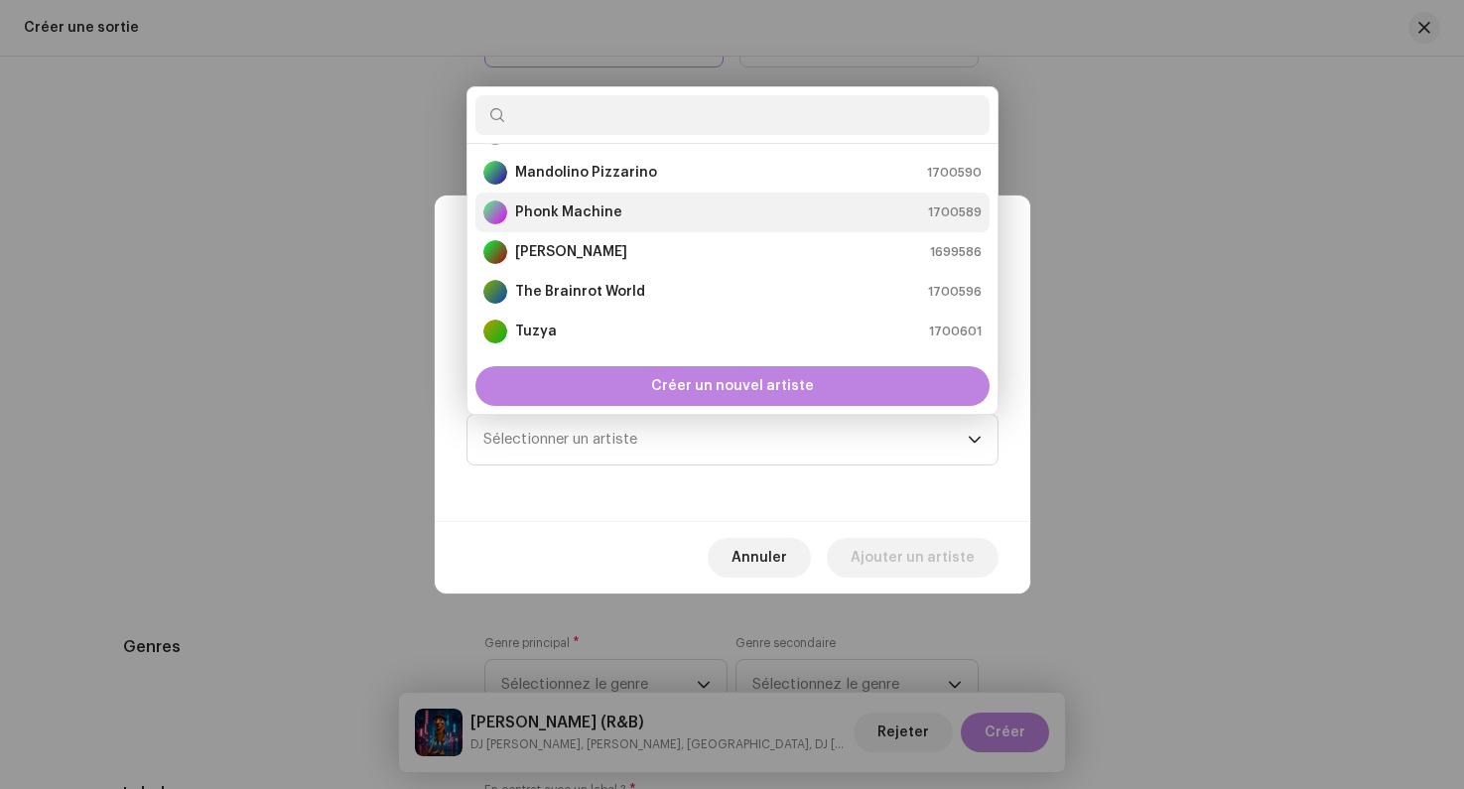
scroll to position [119, 0]
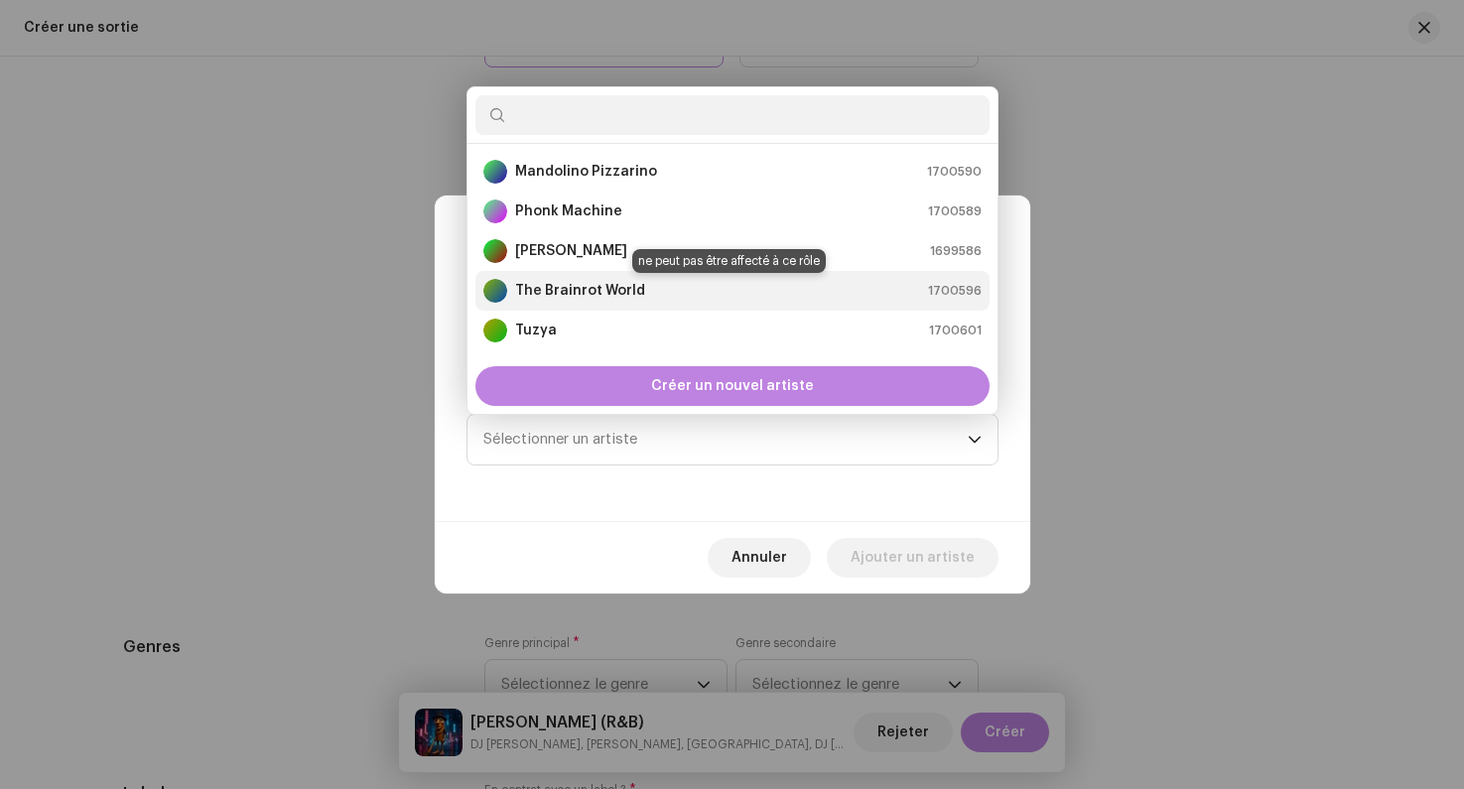
click at [552, 298] on strong "The Brainrot World" at bounding box center [580, 291] width 130 height 20
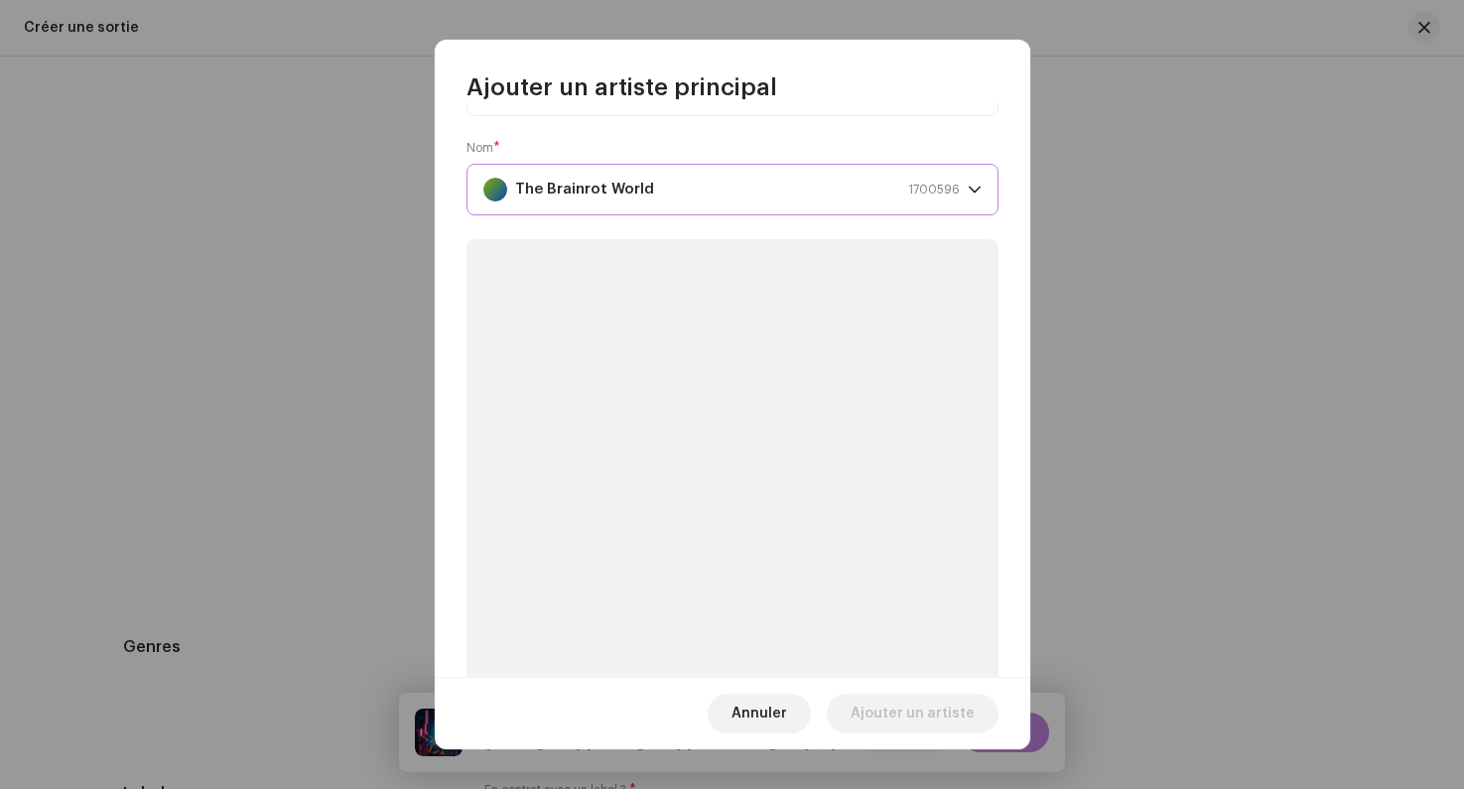
scroll to position [170, 0]
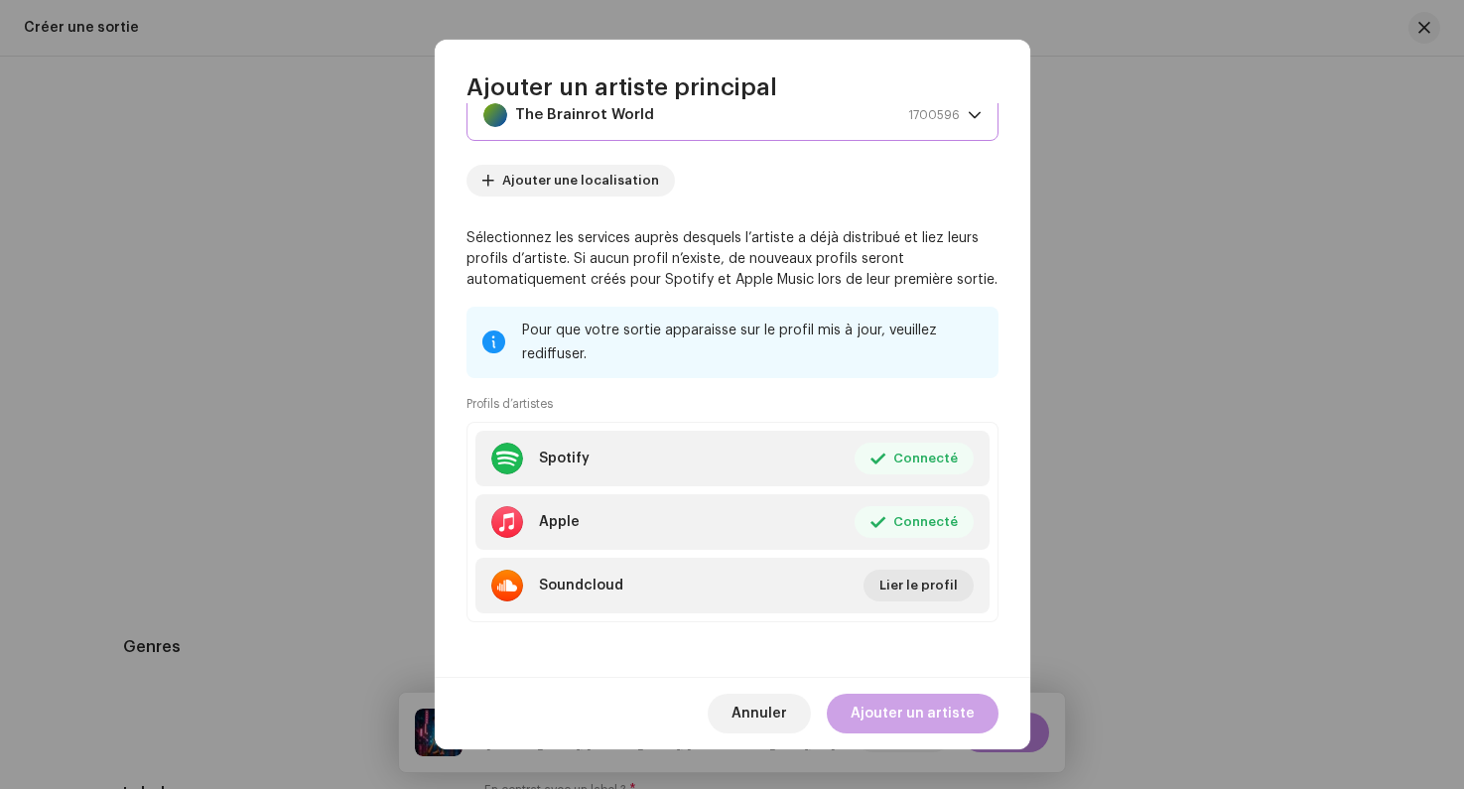
click at [910, 711] on span "Ajouter un artiste" at bounding box center [913, 714] width 124 height 40
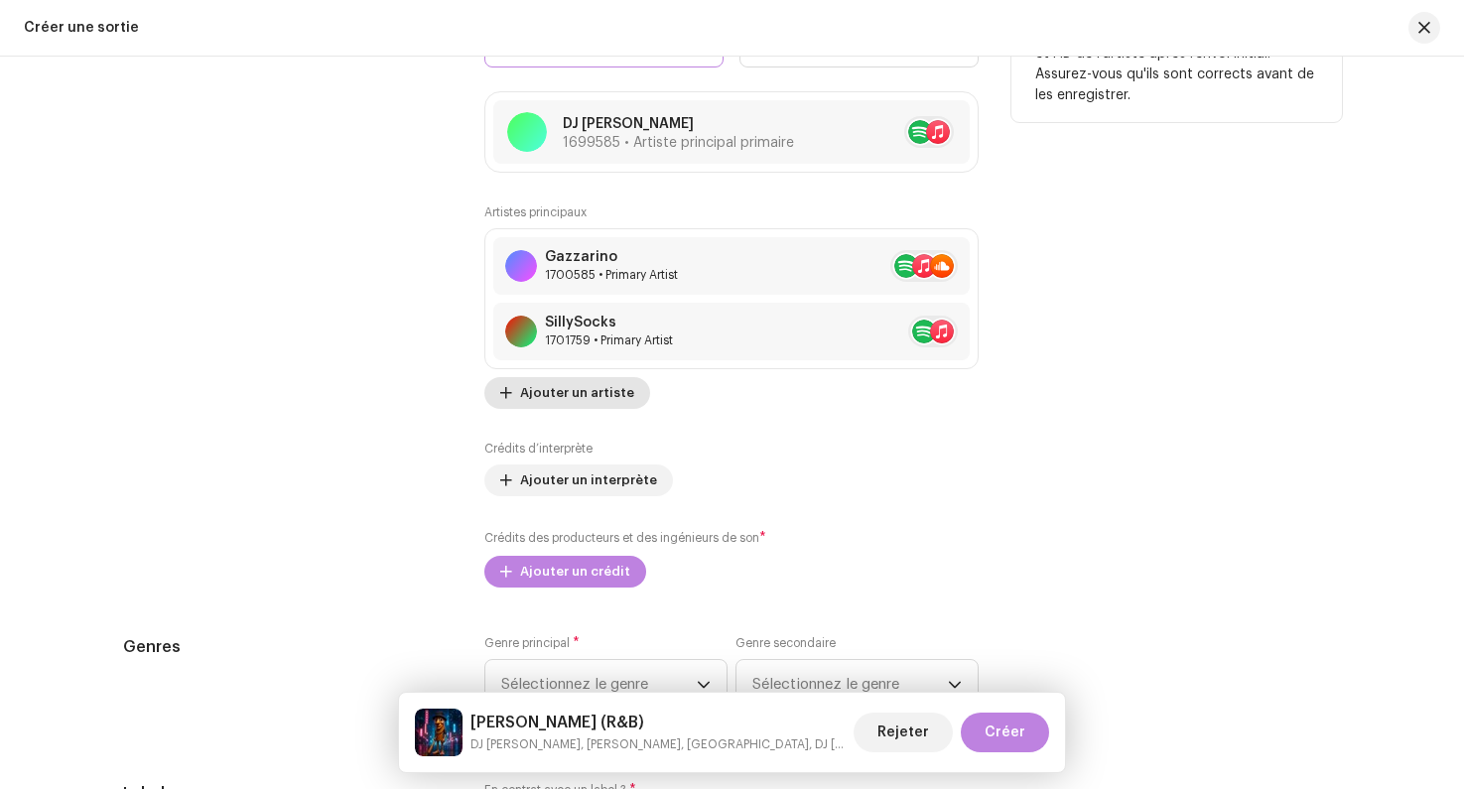
click at [553, 399] on span "Ajouter un artiste" at bounding box center [577, 393] width 114 height 40
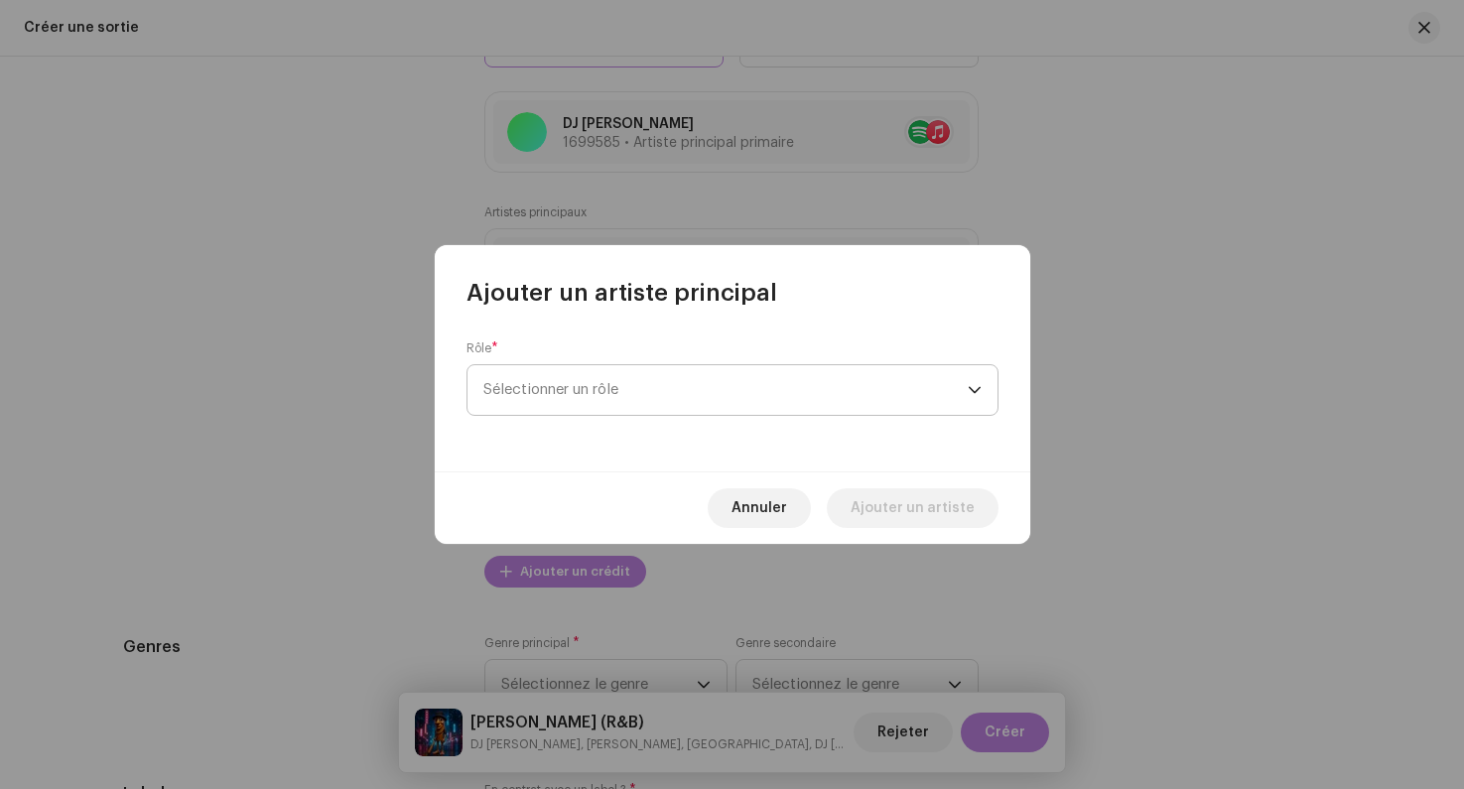
click at [553, 389] on span "Sélectionner un rôle" at bounding box center [725, 390] width 484 height 50
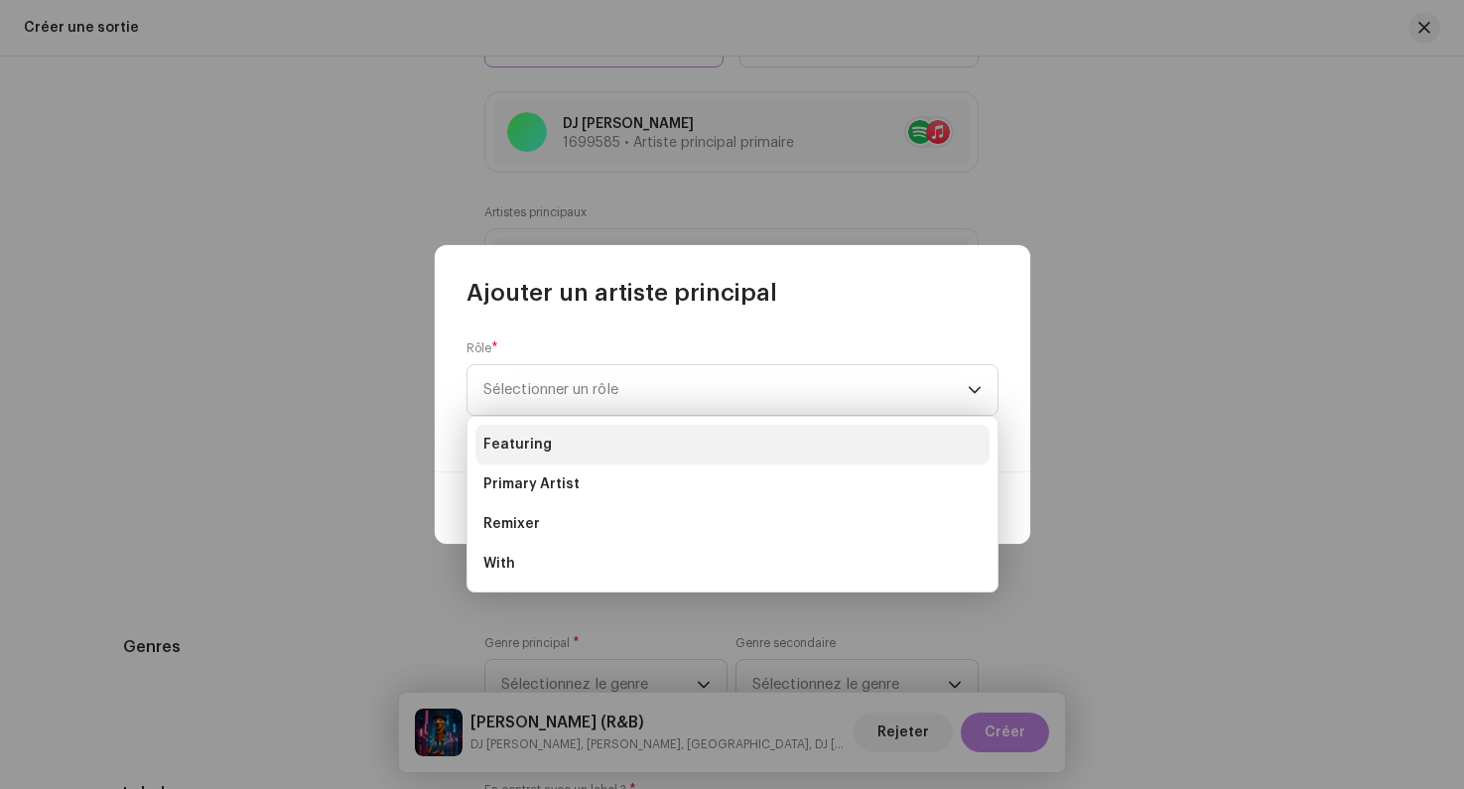
click at [558, 439] on li "Featuring" at bounding box center [732, 445] width 514 height 40
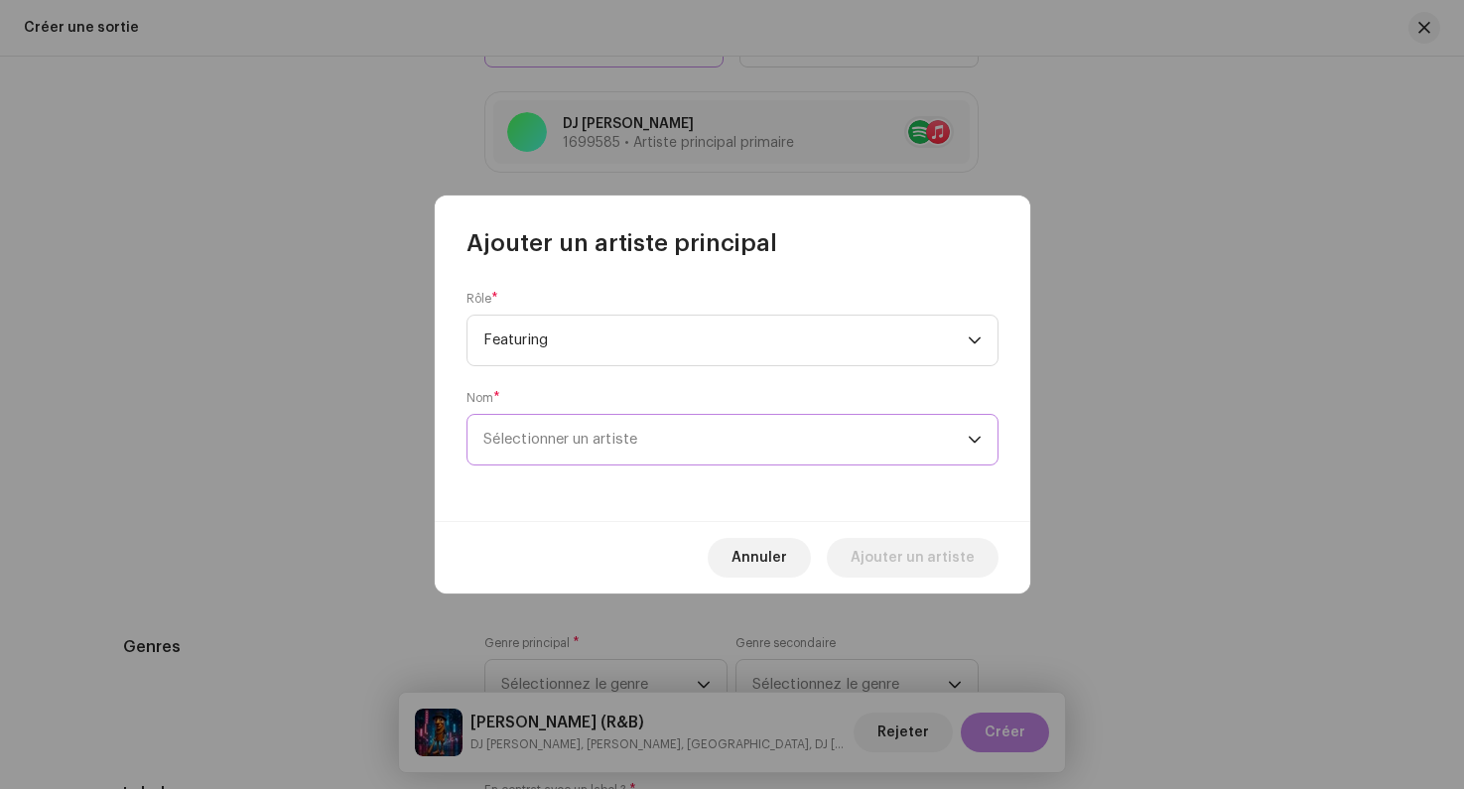
click at [566, 448] on span "Sélectionner un artiste" at bounding box center [725, 440] width 484 height 50
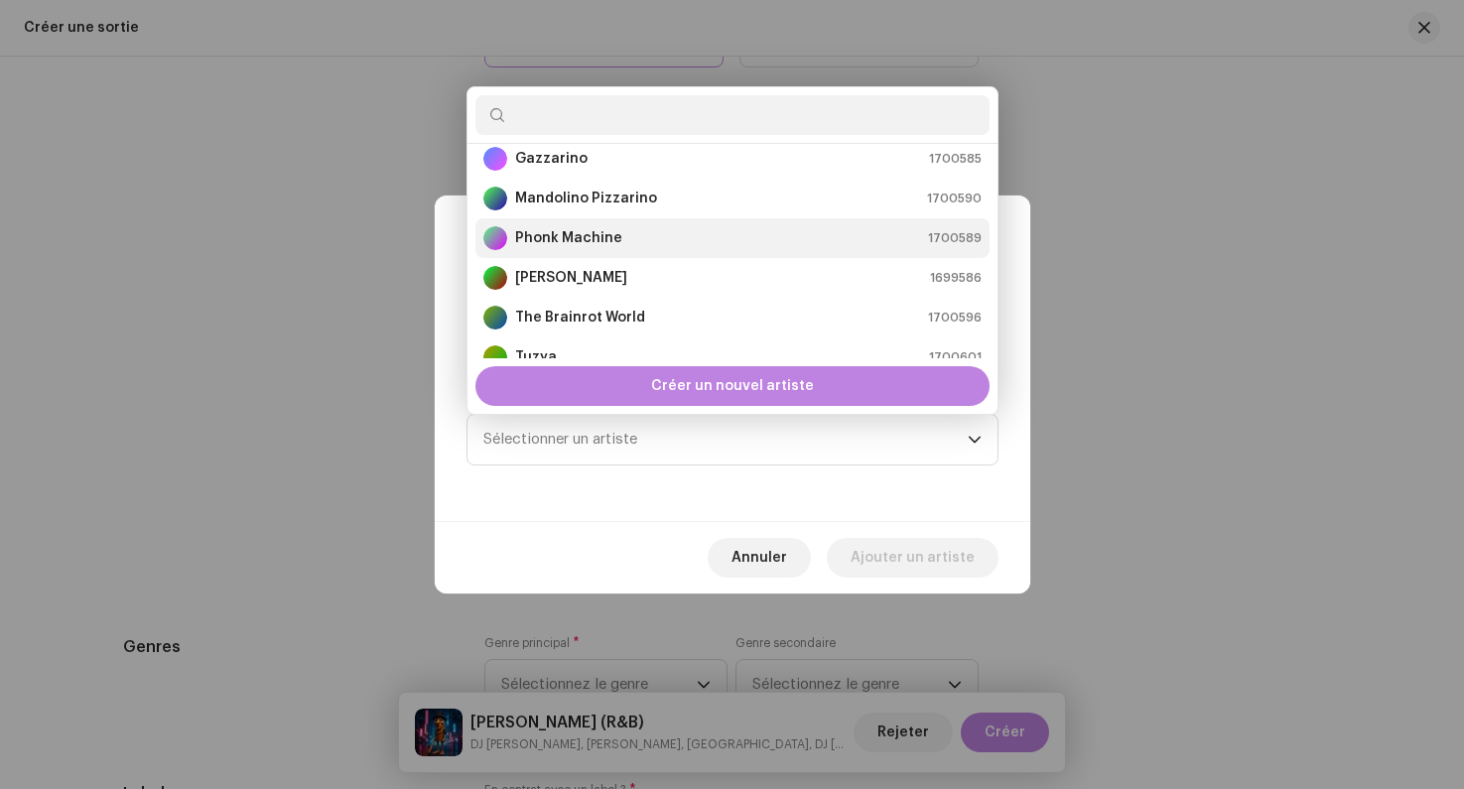
scroll to position [119, 0]
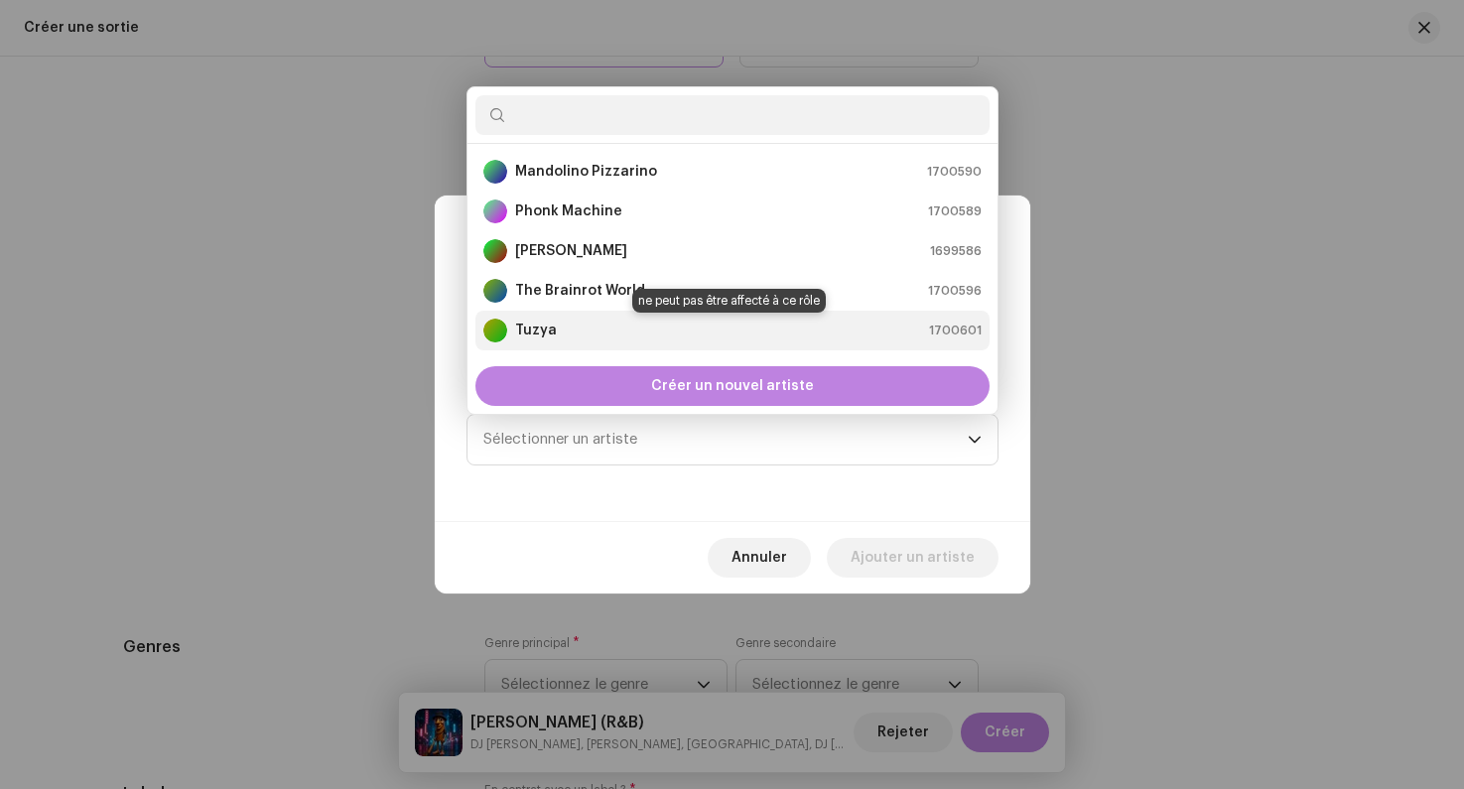
click at [543, 331] on strong "Tuzya" at bounding box center [536, 331] width 42 height 20
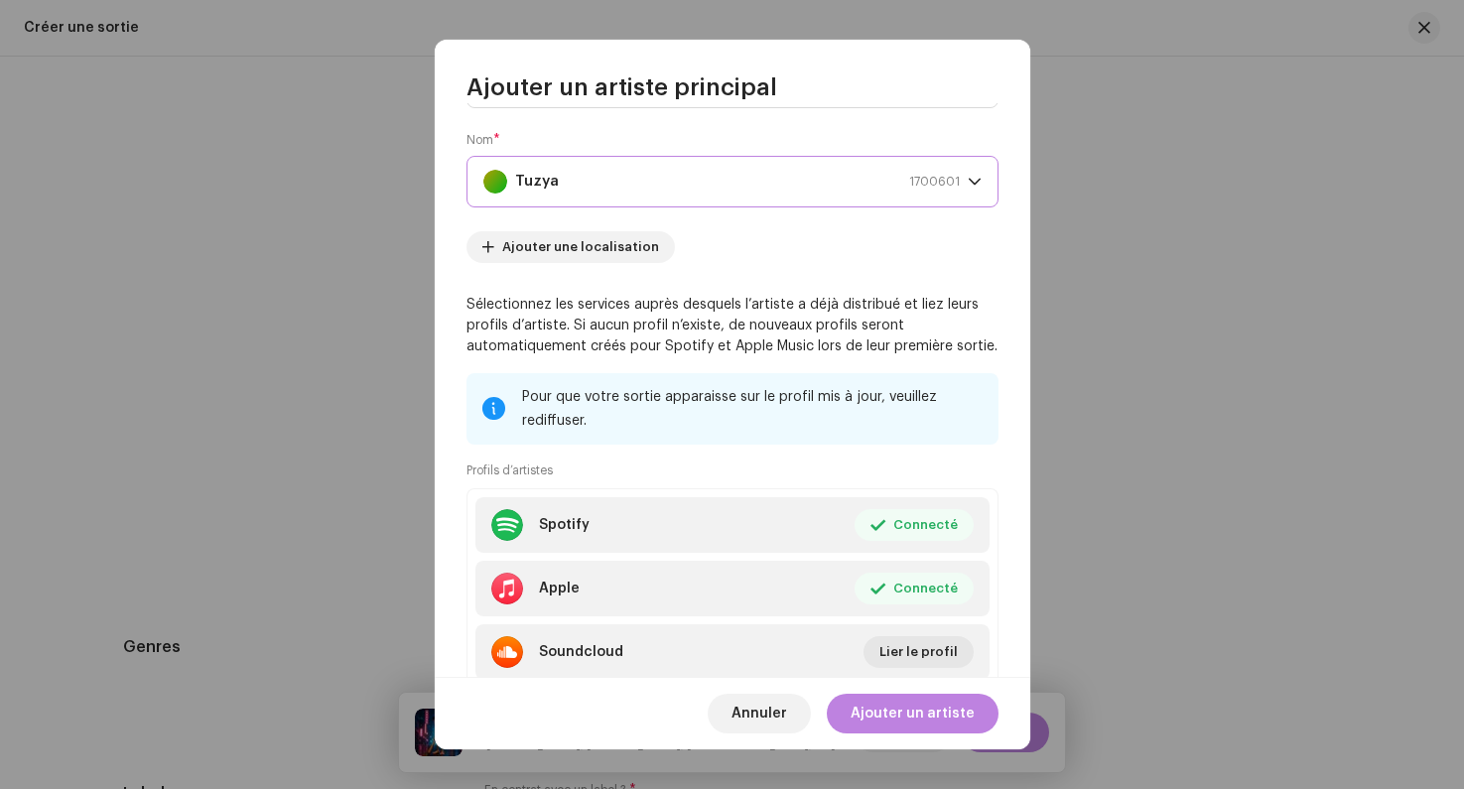
scroll to position [170, 0]
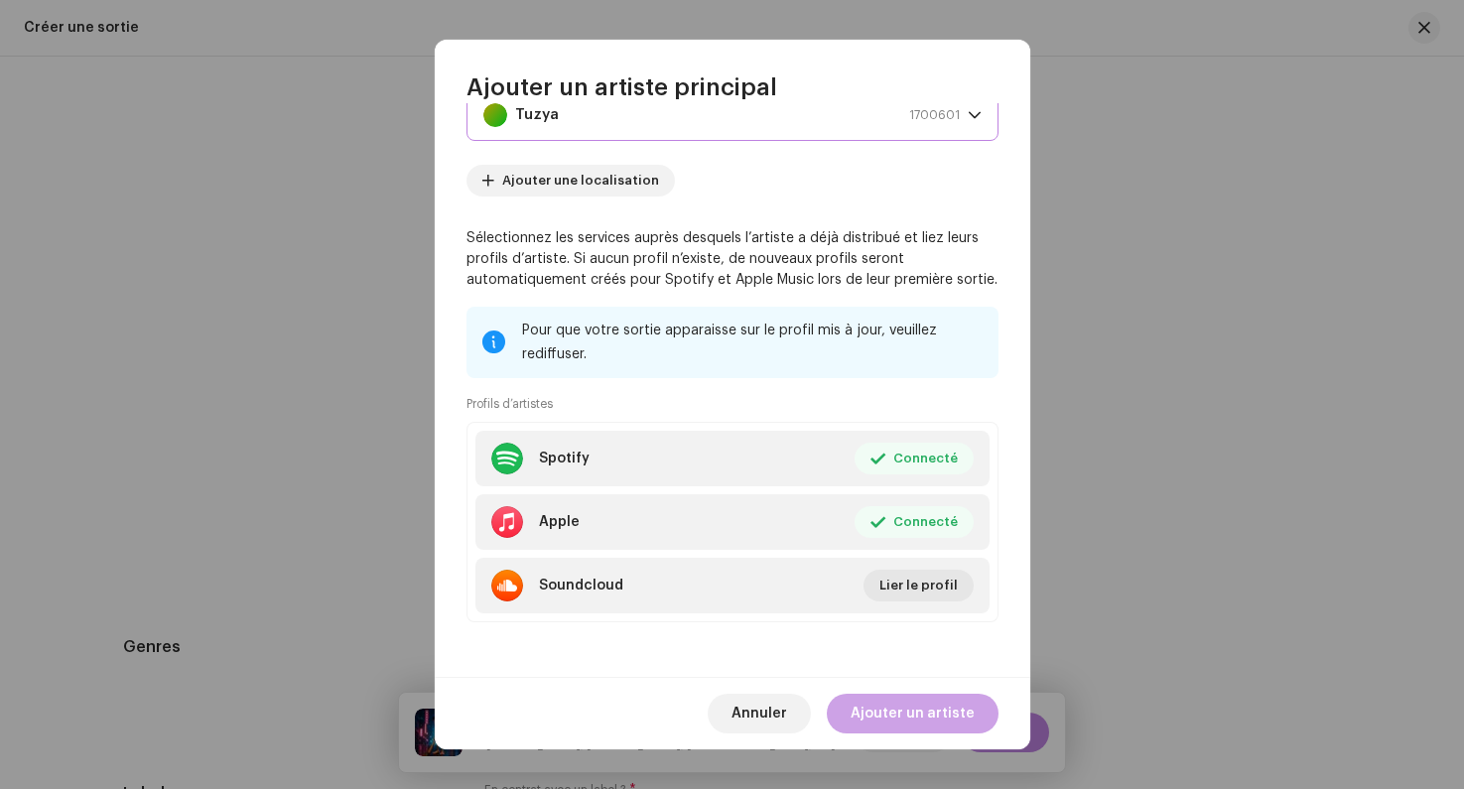
click at [875, 702] on span "Ajouter un artiste" at bounding box center [913, 714] width 124 height 40
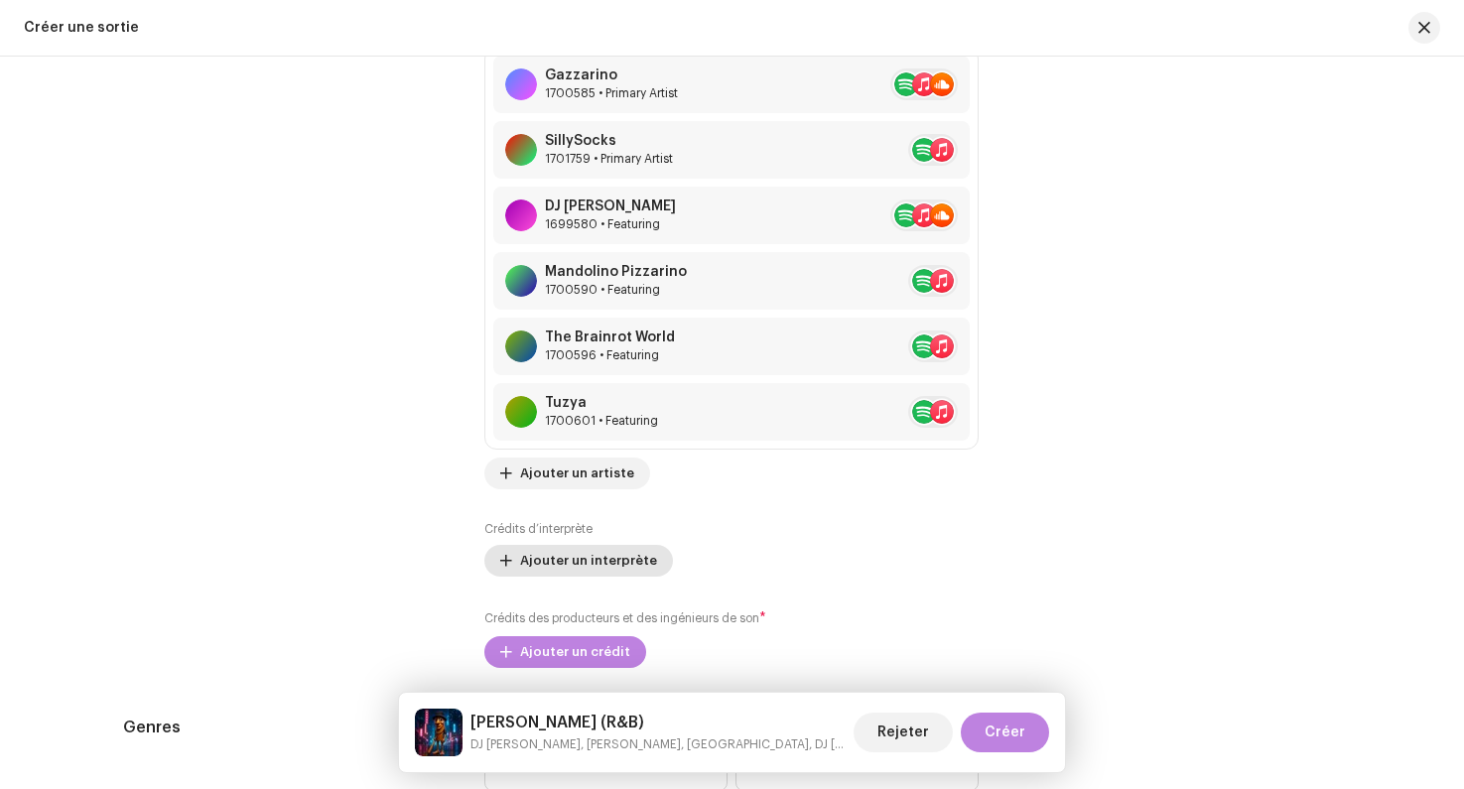
scroll to position [2425, 0]
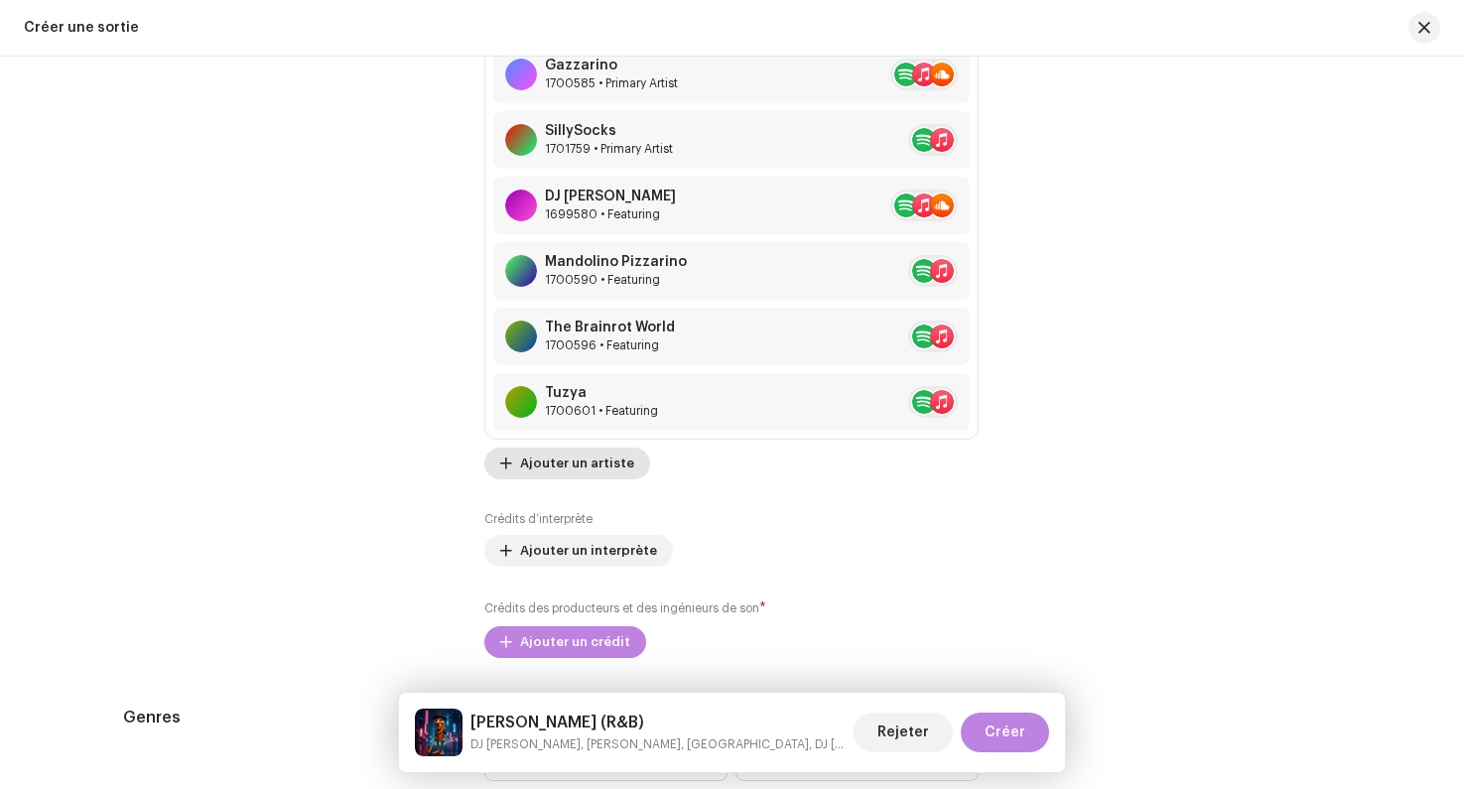
click at [579, 463] on span "Ajouter un artiste" at bounding box center [577, 464] width 114 height 40
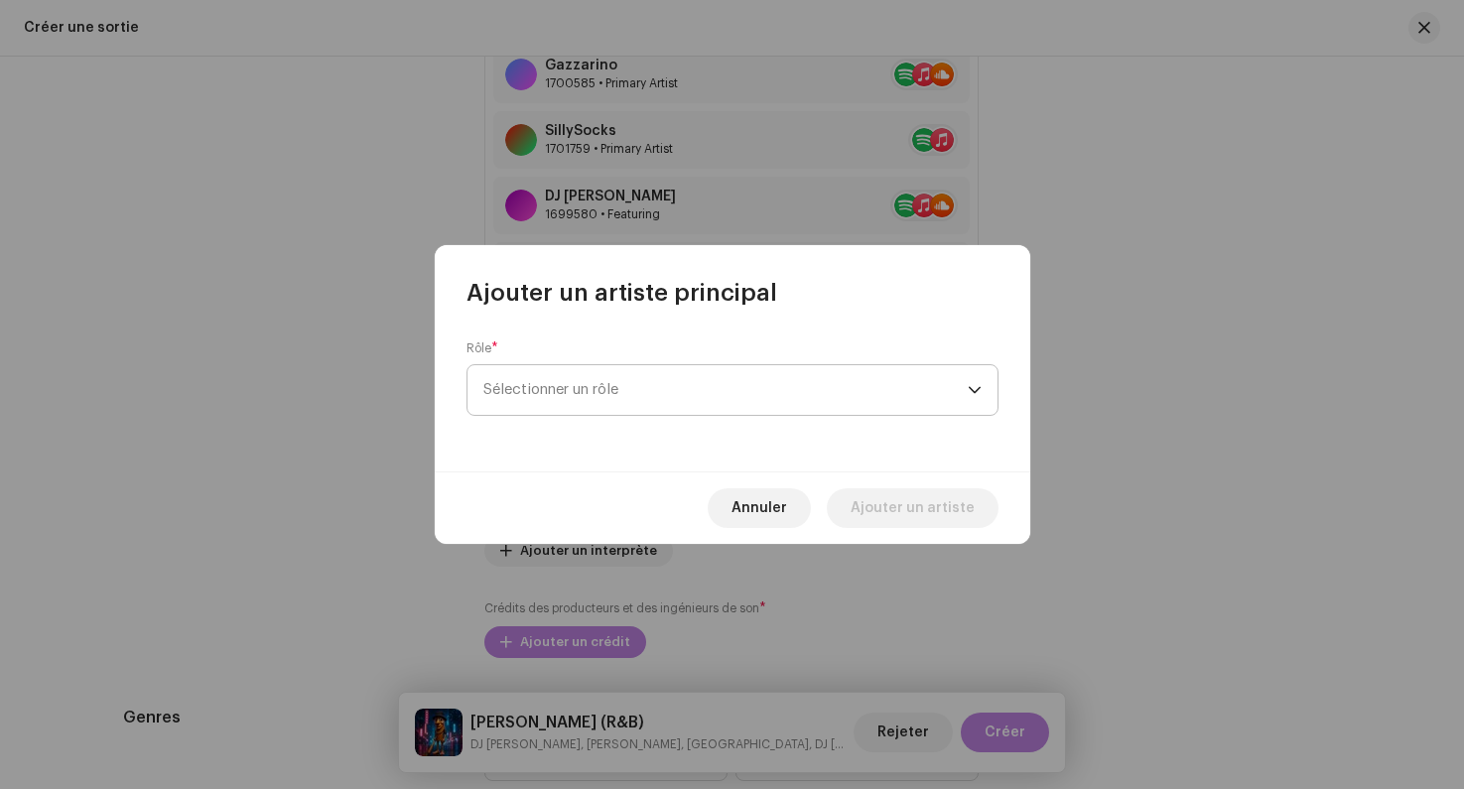
click at [649, 376] on span "Sélectionner un rôle" at bounding box center [725, 390] width 484 height 50
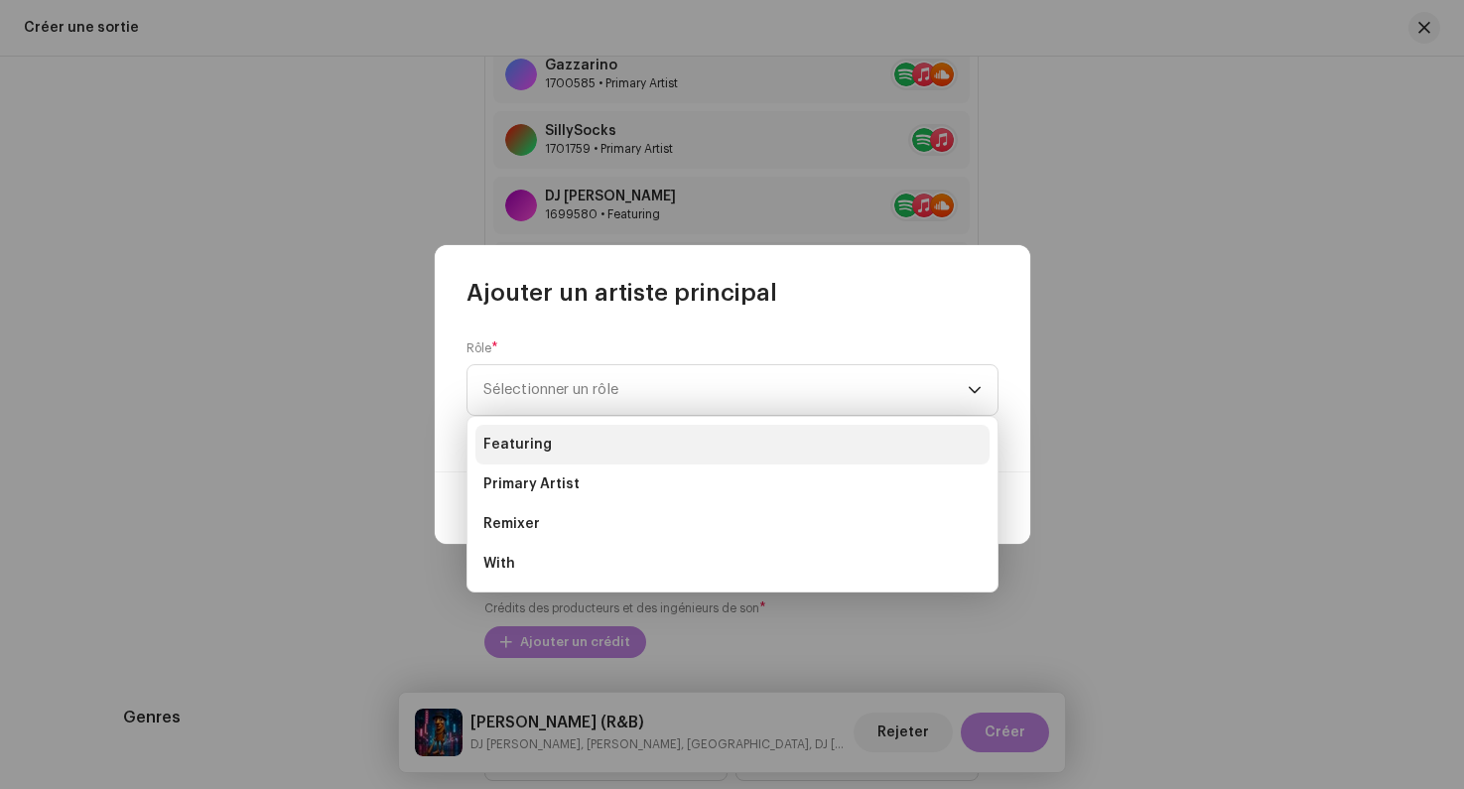
click at [560, 444] on li "Featuring" at bounding box center [732, 445] width 514 height 40
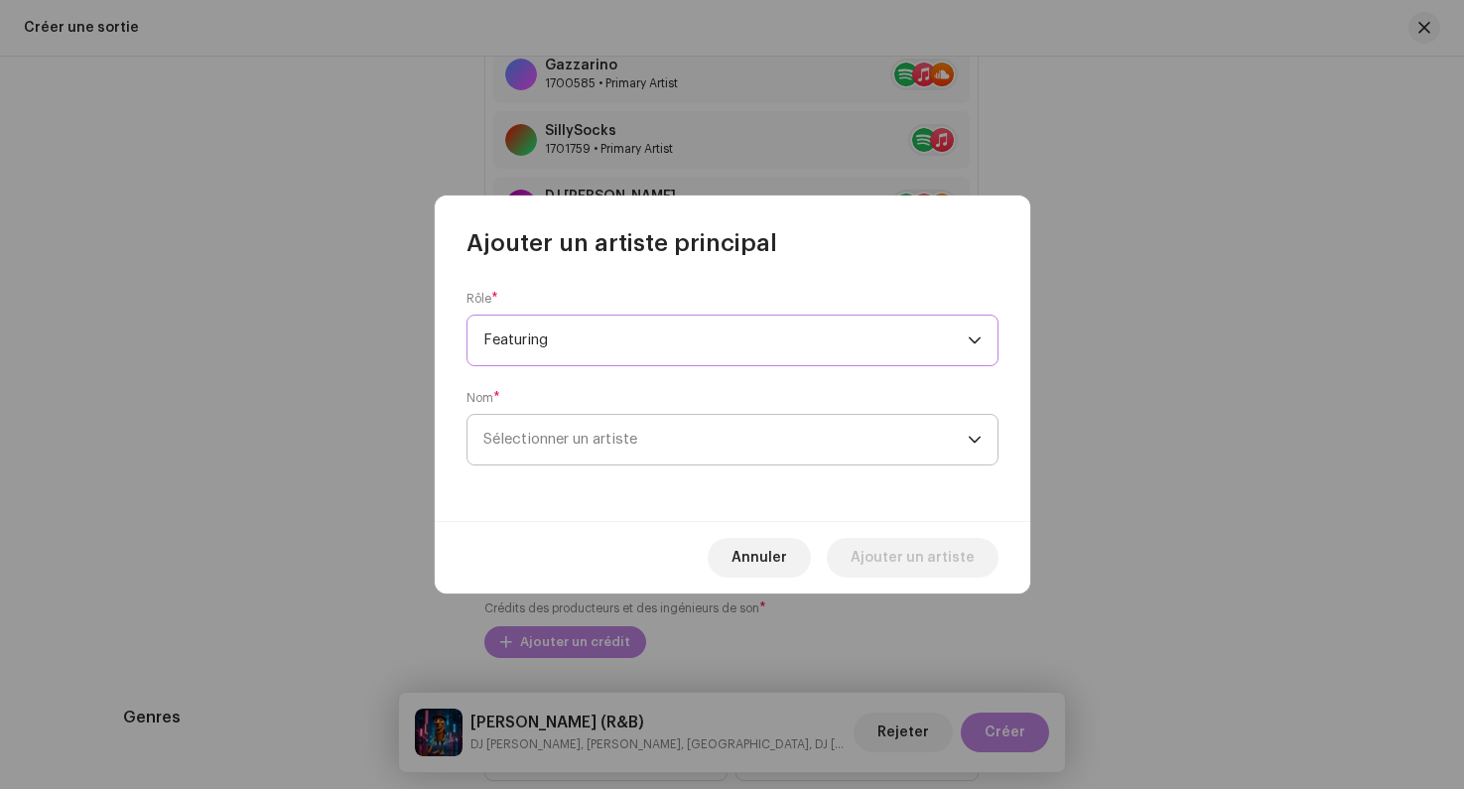
click at [560, 447] on span "Sélectionner un artiste" at bounding box center [560, 439] width 154 height 15
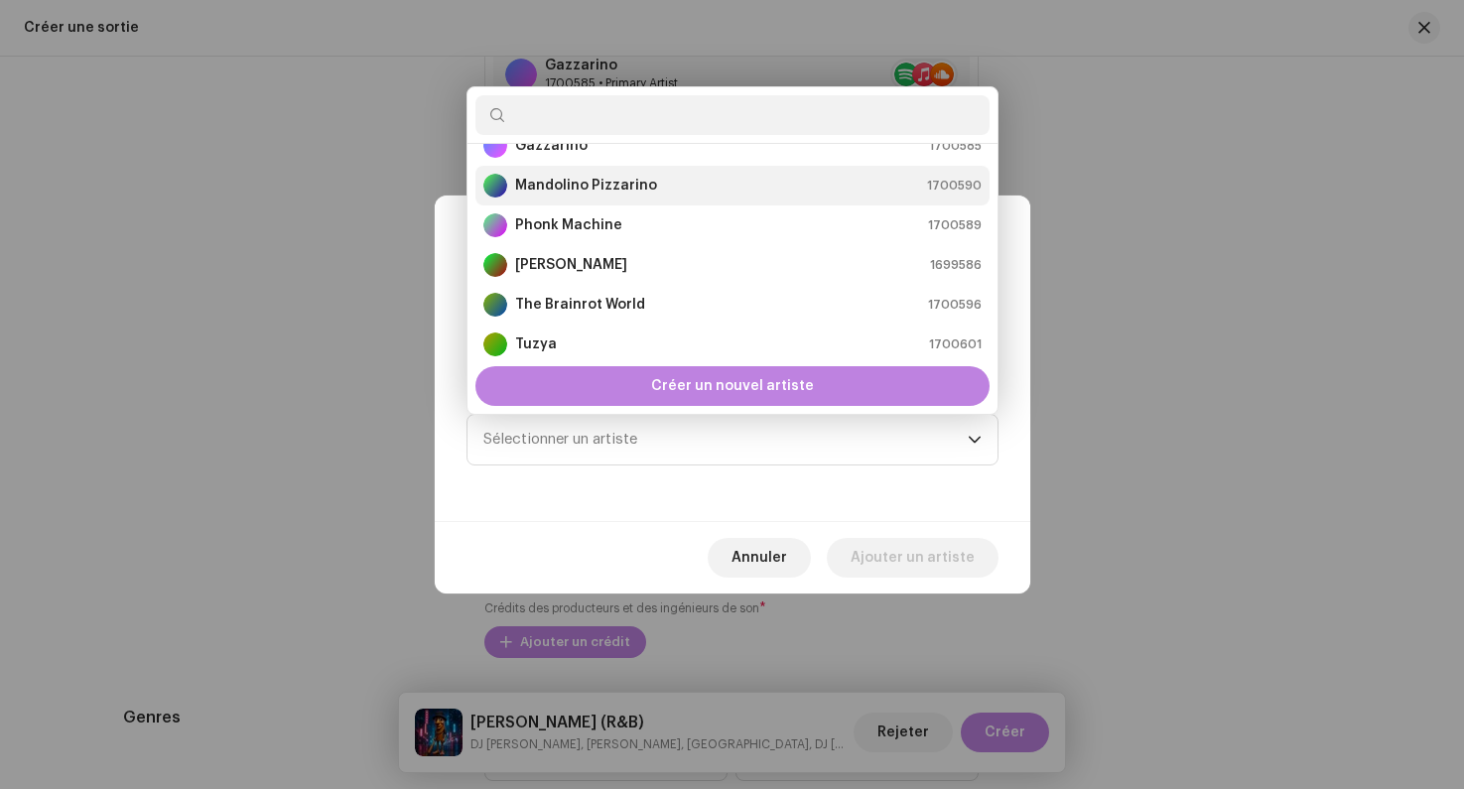
scroll to position [119, 0]
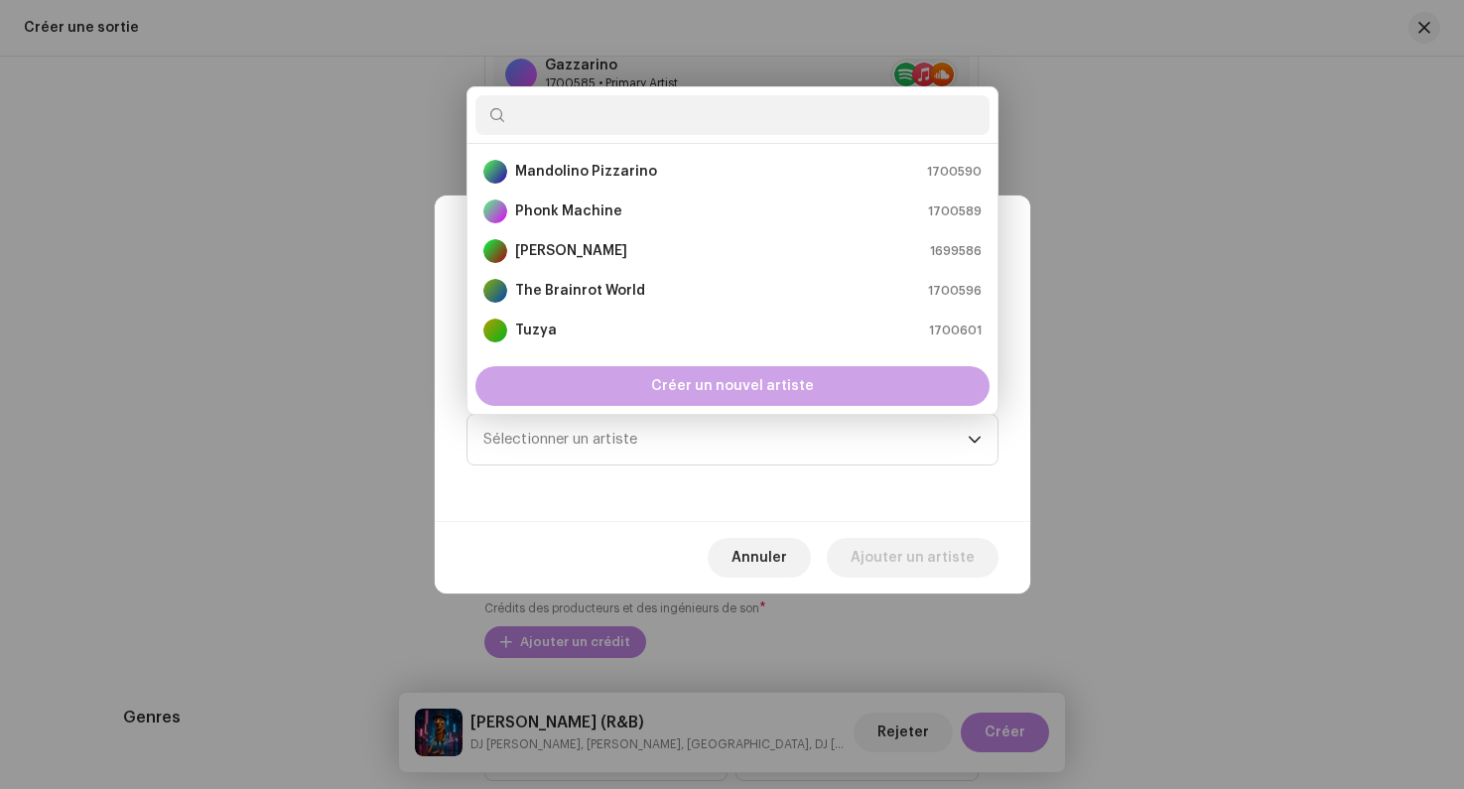
click at [631, 387] on div "Créer un nouvel artiste" at bounding box center [732, 386] width 514 height 40
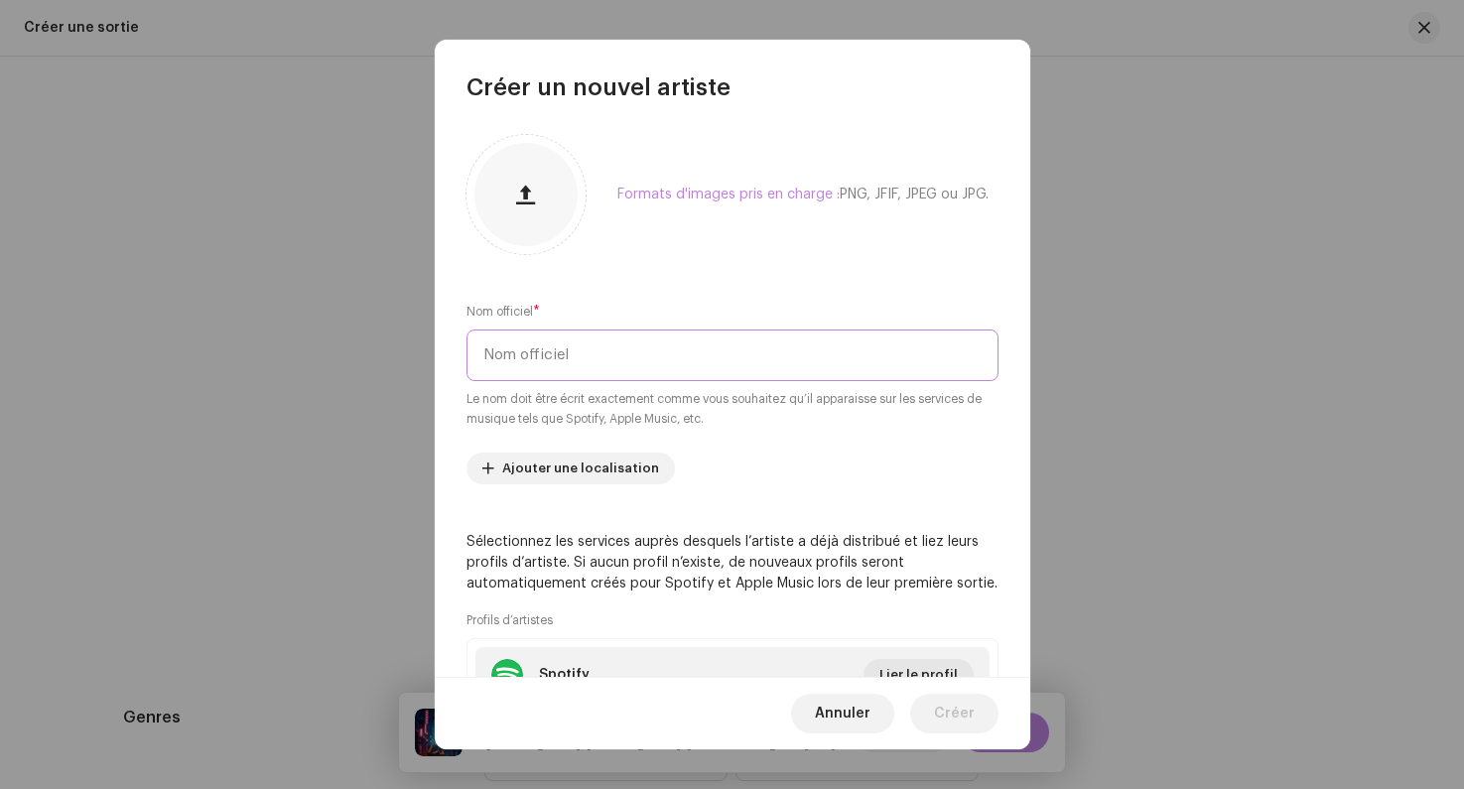
click at [478, 362] on input "text" at bounding box center [732, 355] width 532 height 52
paste input "Damidok"
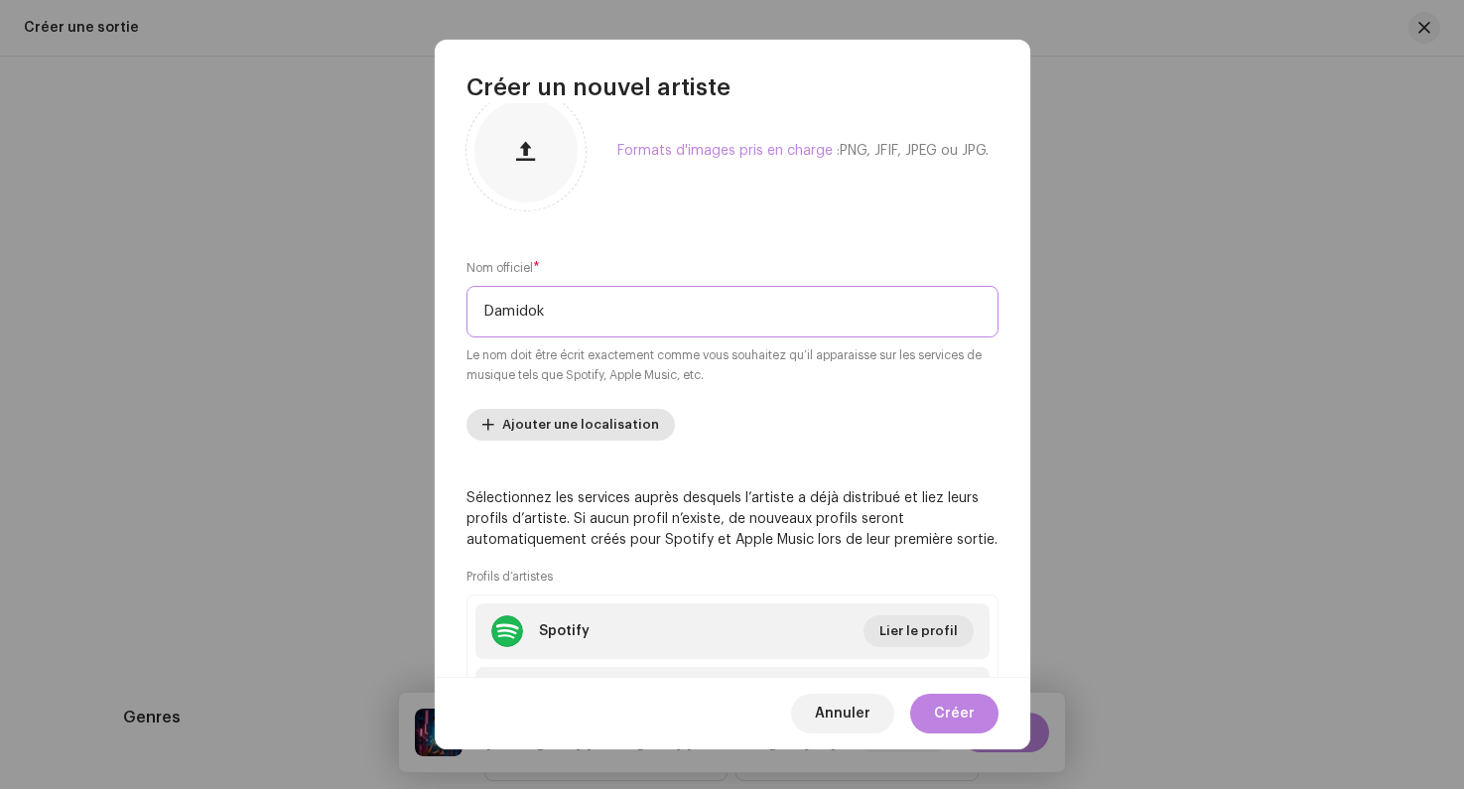
scroll to position [216, 0]
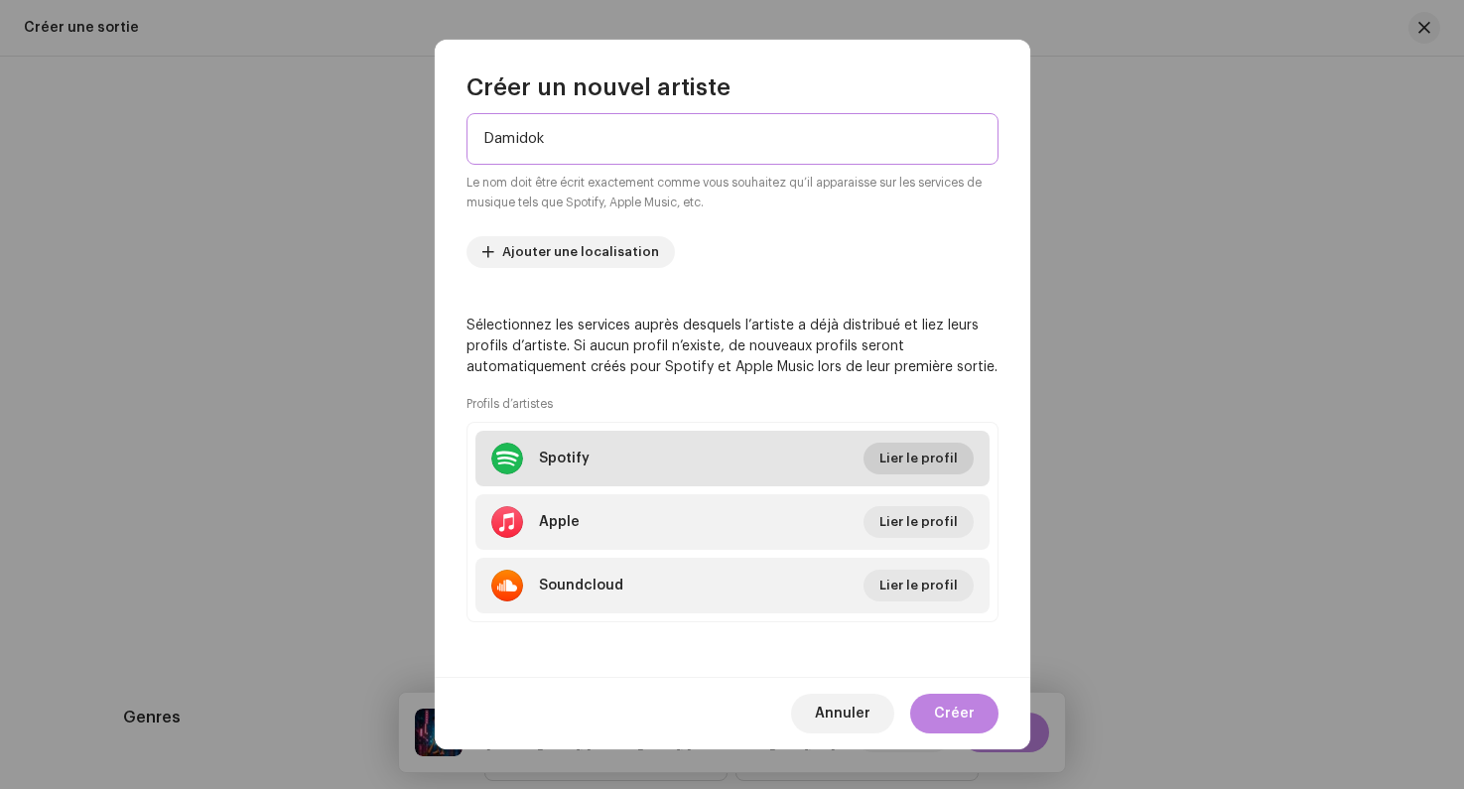
type input "Damidok"
click at [880, 464] on span "Lier le profil" at bounding box center [918, 459] width 78 height 40
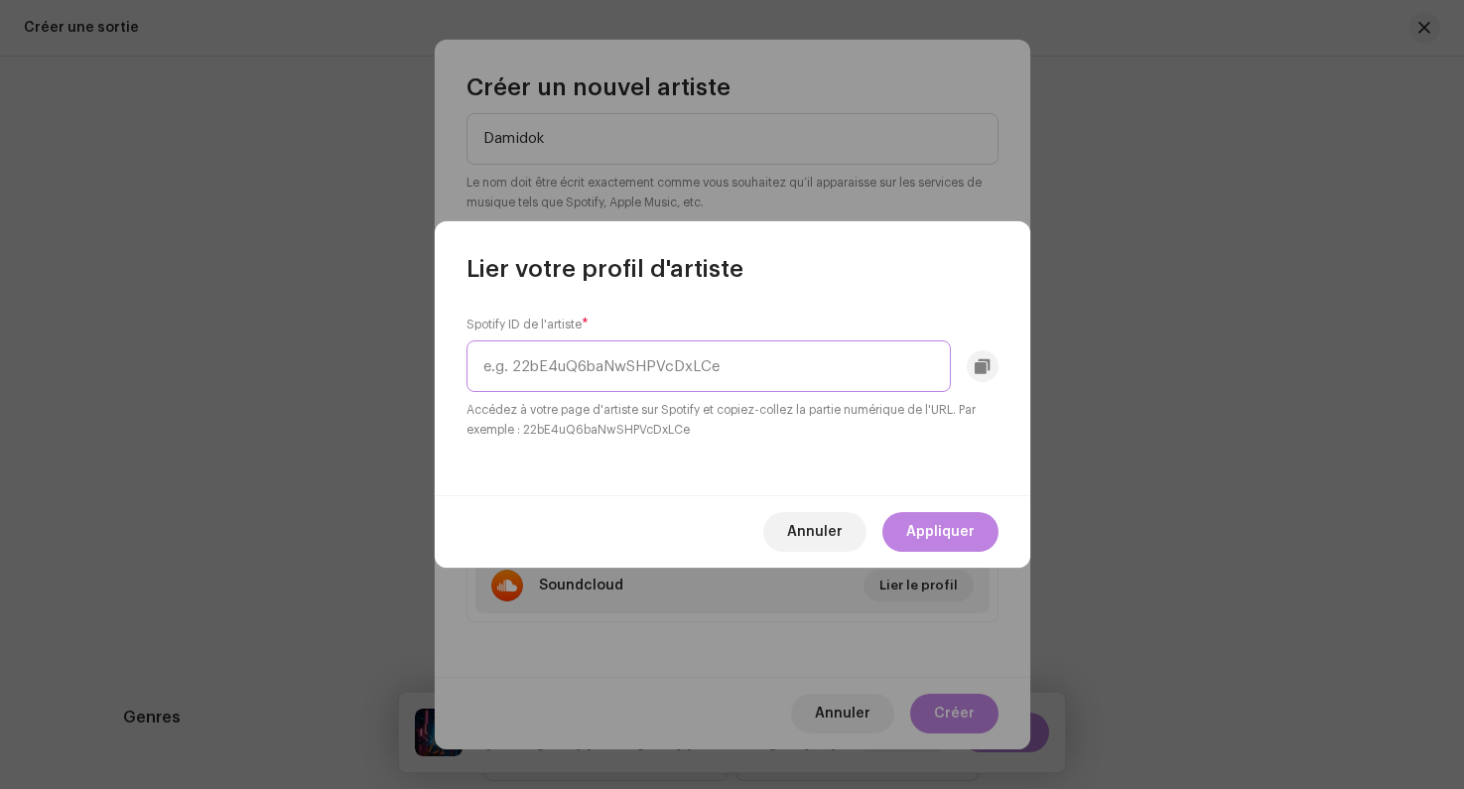
paste input "1aYVMclyt21hgieguXSN1T"
type input "1aYVMclyt21hgieguXSN1T"
click at [933, 531] on span "Appliquer" at bounding box center [940, 532] width 68 height 40
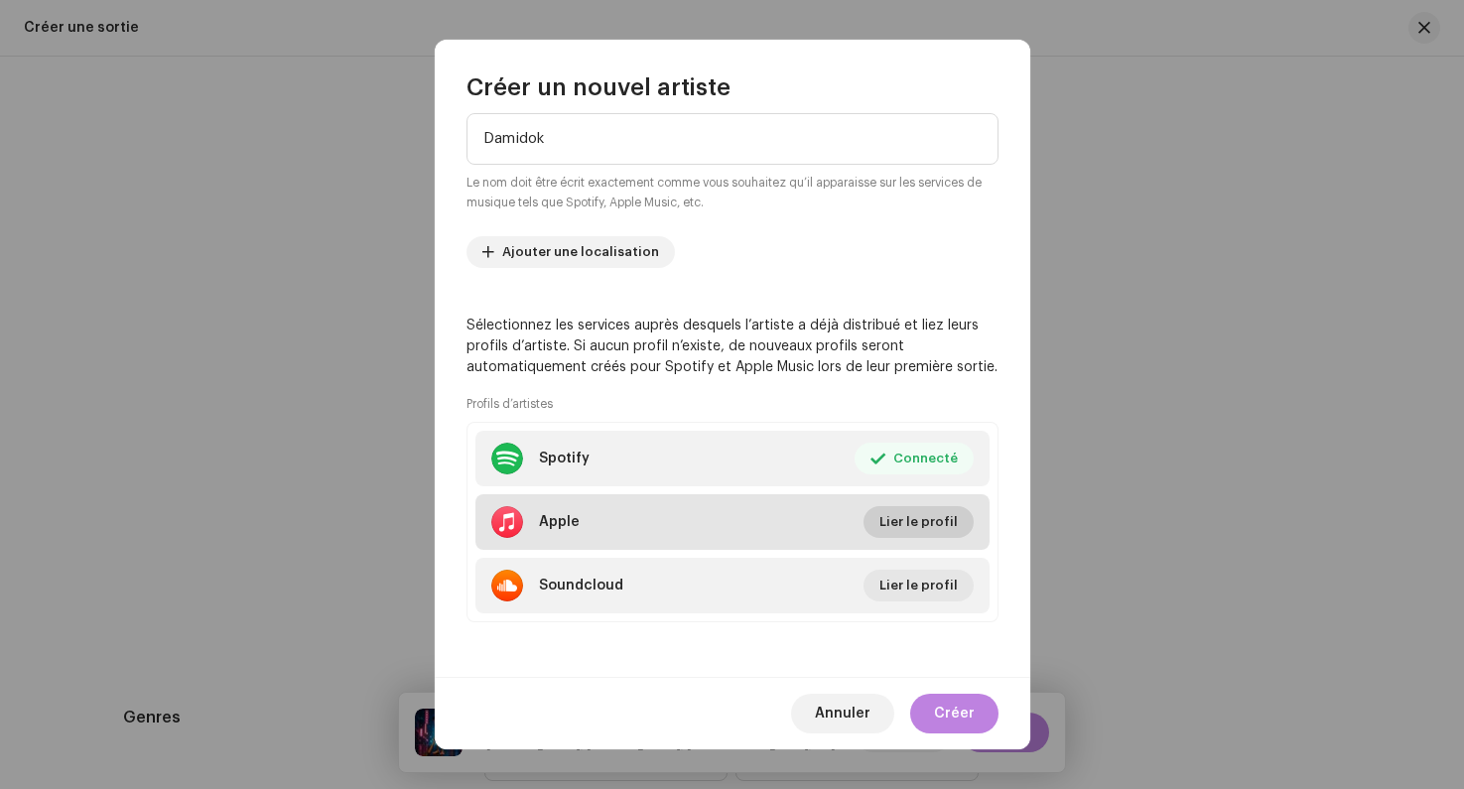
click at [914, 508] on span "Lier le profil" at bounding box center [918, 522] width 78 height 40
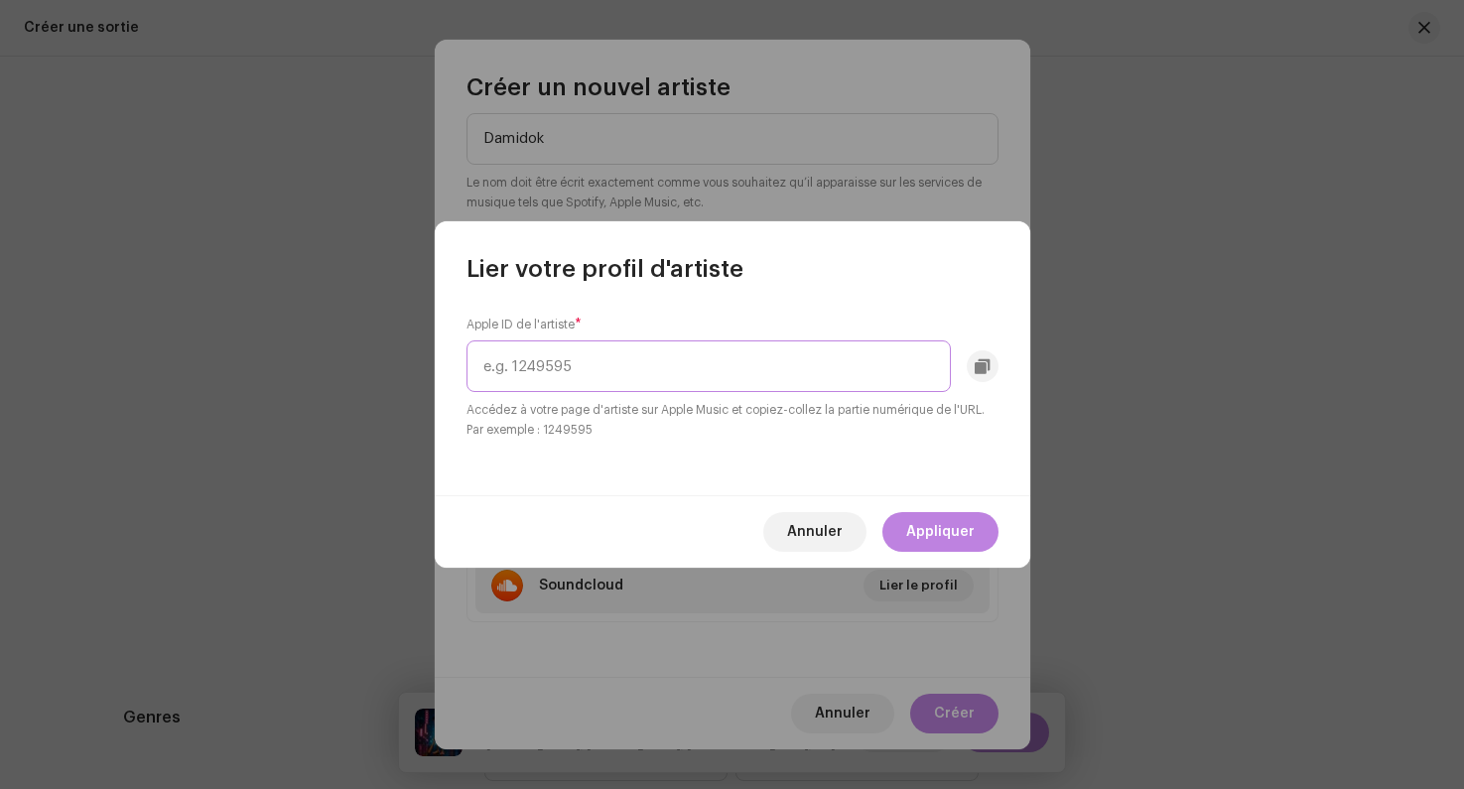
paste input "1709366390"
type input "1709366390"
click at [930, 524] on span "Appliquer" at bounding box center [940, 532] width 68 height 40
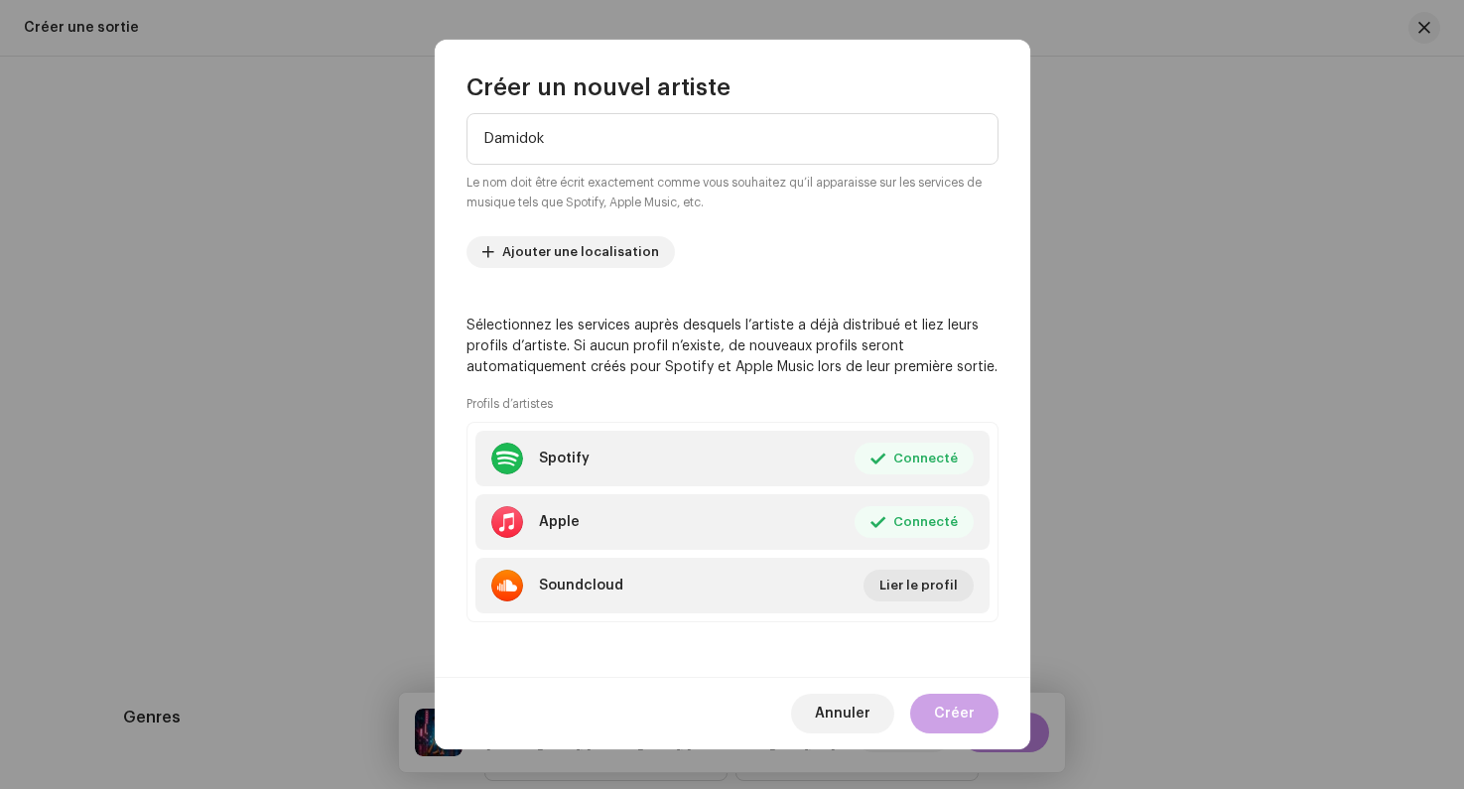
click at [957, 714] on span "Créer" at bounding box center [954, 714] width 41 height 40
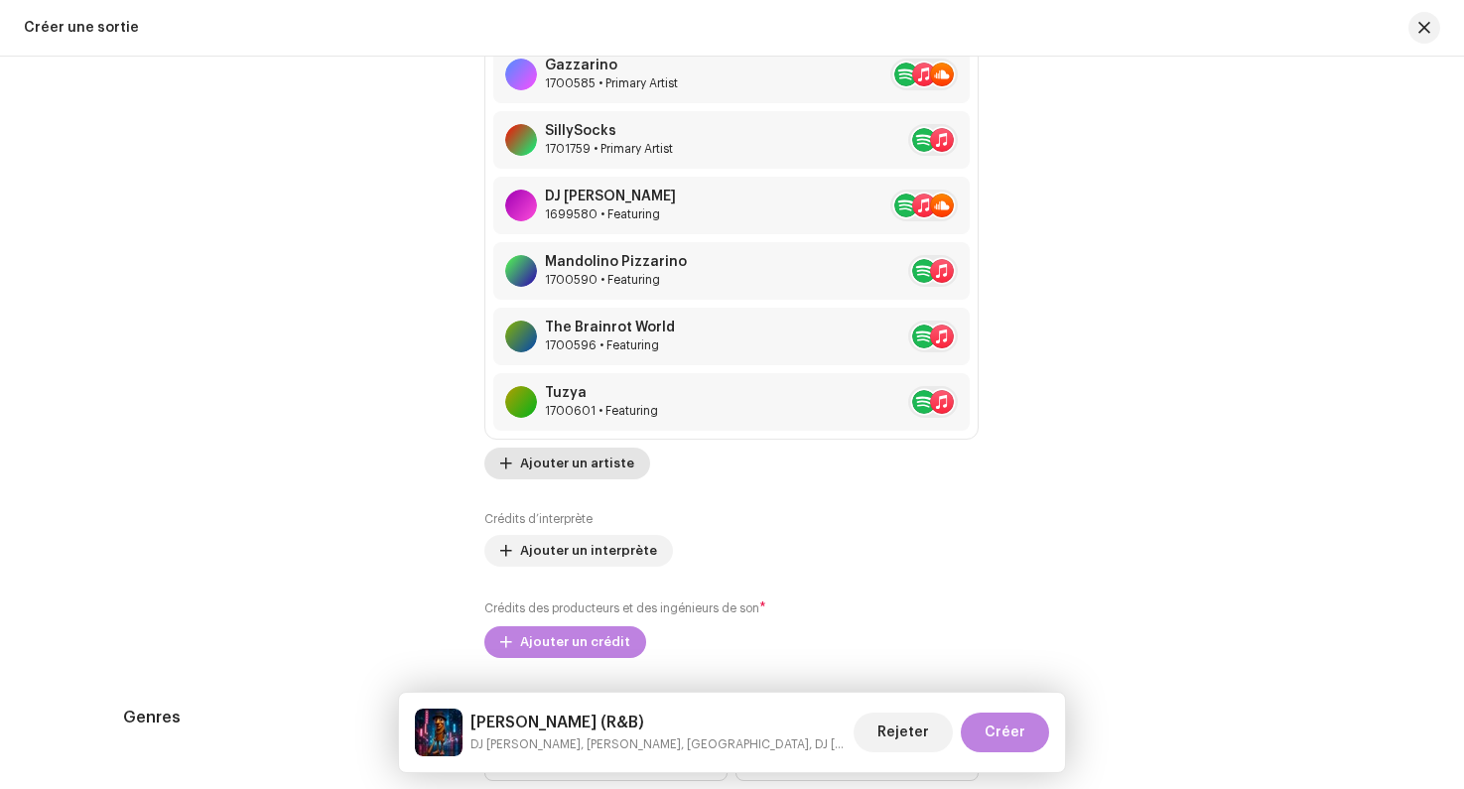
click at [563, 479] on span "Ajouter un artiste" at bounding box center [577, 464] width 114 height 40
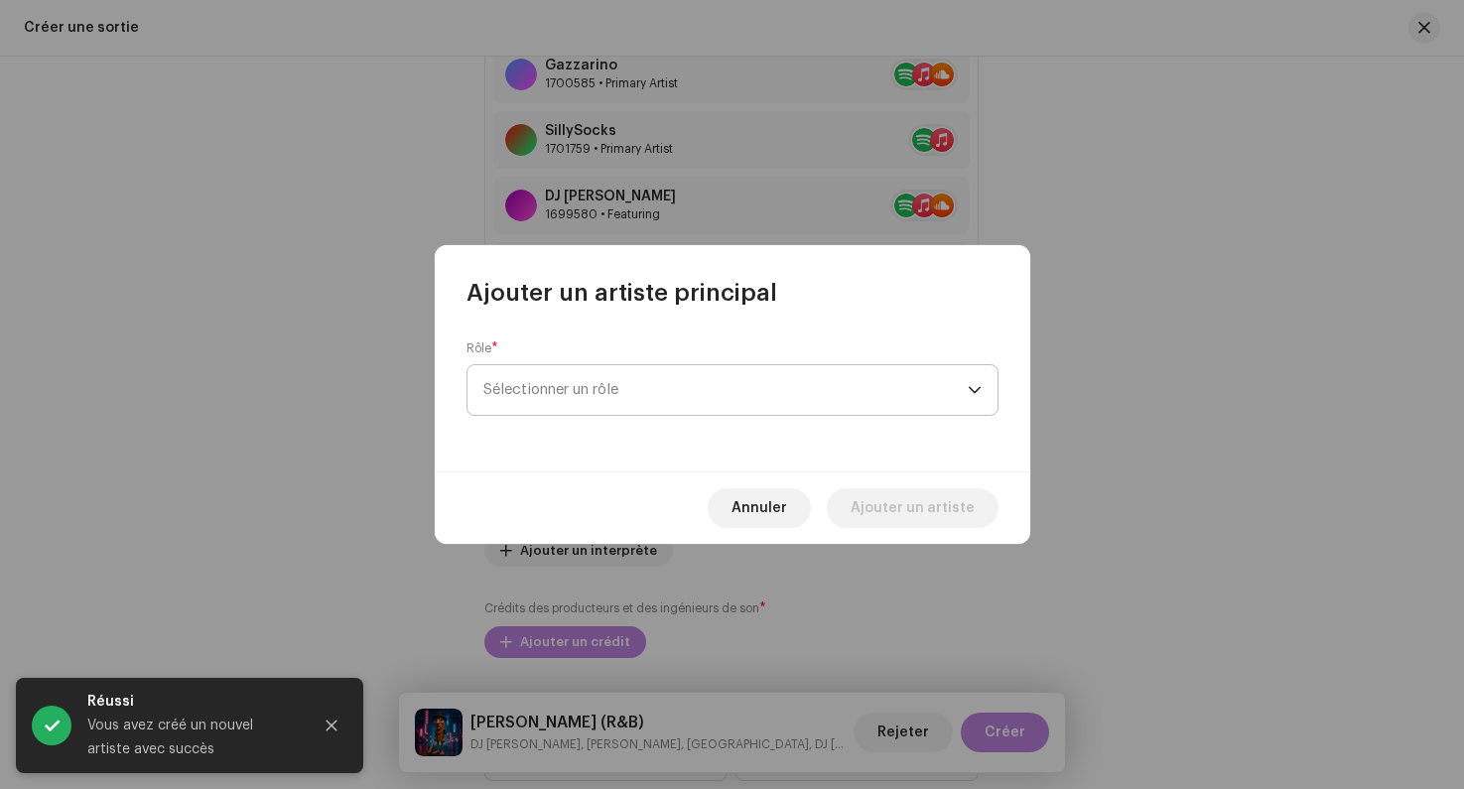
click at [561, 365] on span "Sélectionner un rôle" at bounding box center [725, 390] width 484 height 50
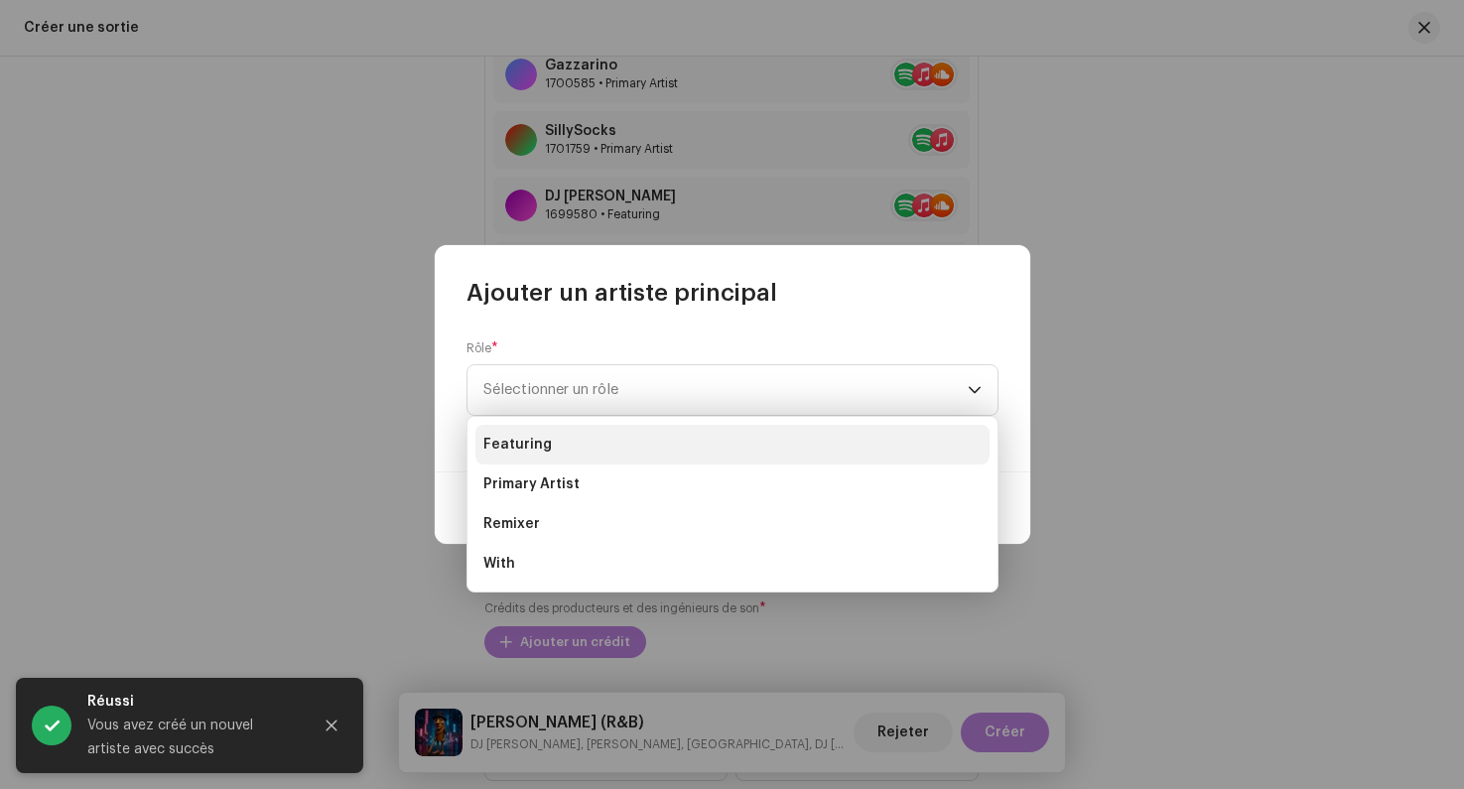
click at [566, 449] on li "Featuring" at bounding box center [732, 445] width 514 height 40
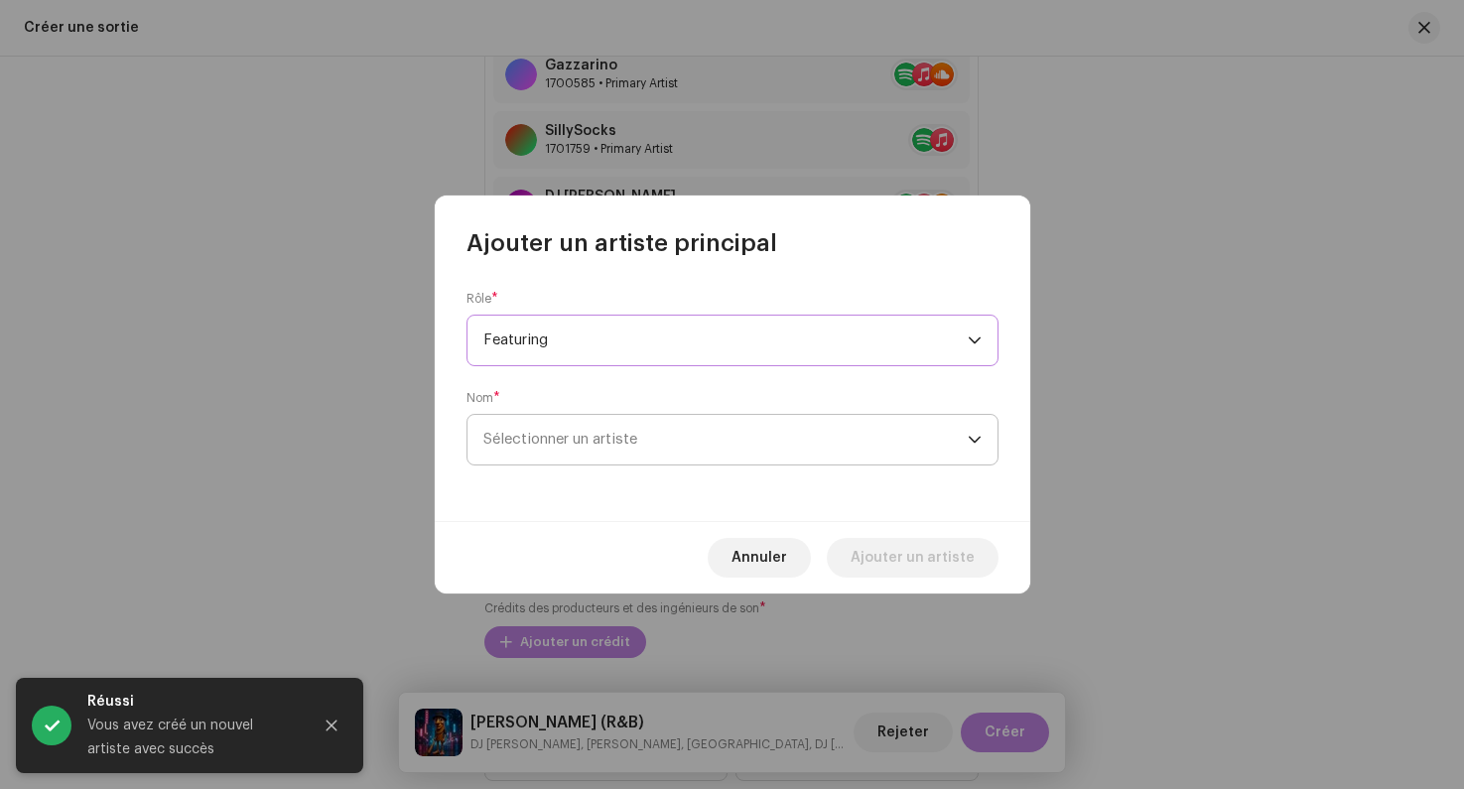
click at [651, 451] on span "Sélectionner un artiste" at bounding box center [725, 440] width 484 height 50
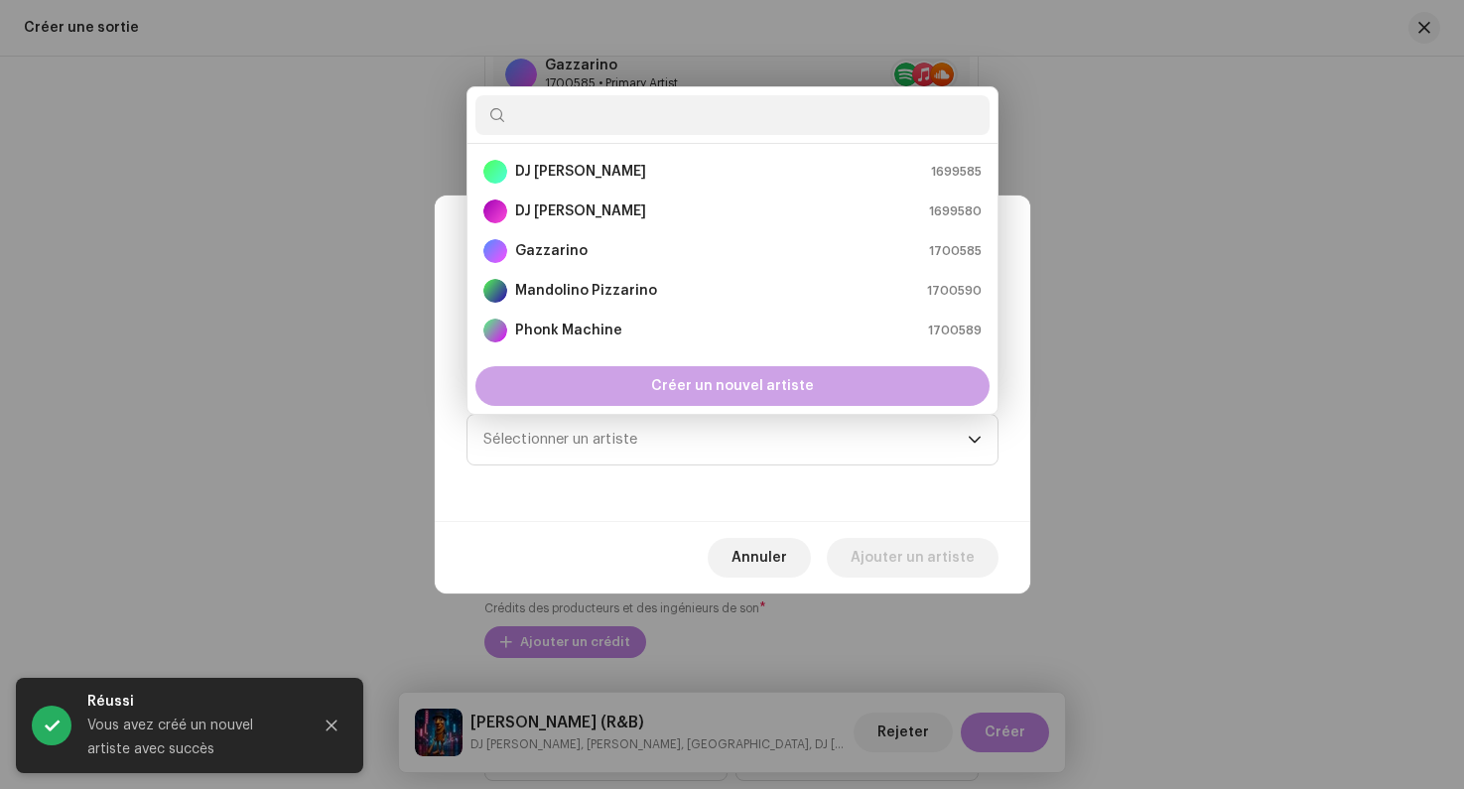
click at [696, 391] on span "Créer un nouvel artiste" at bounding box center [732, 386] width 163 height 40
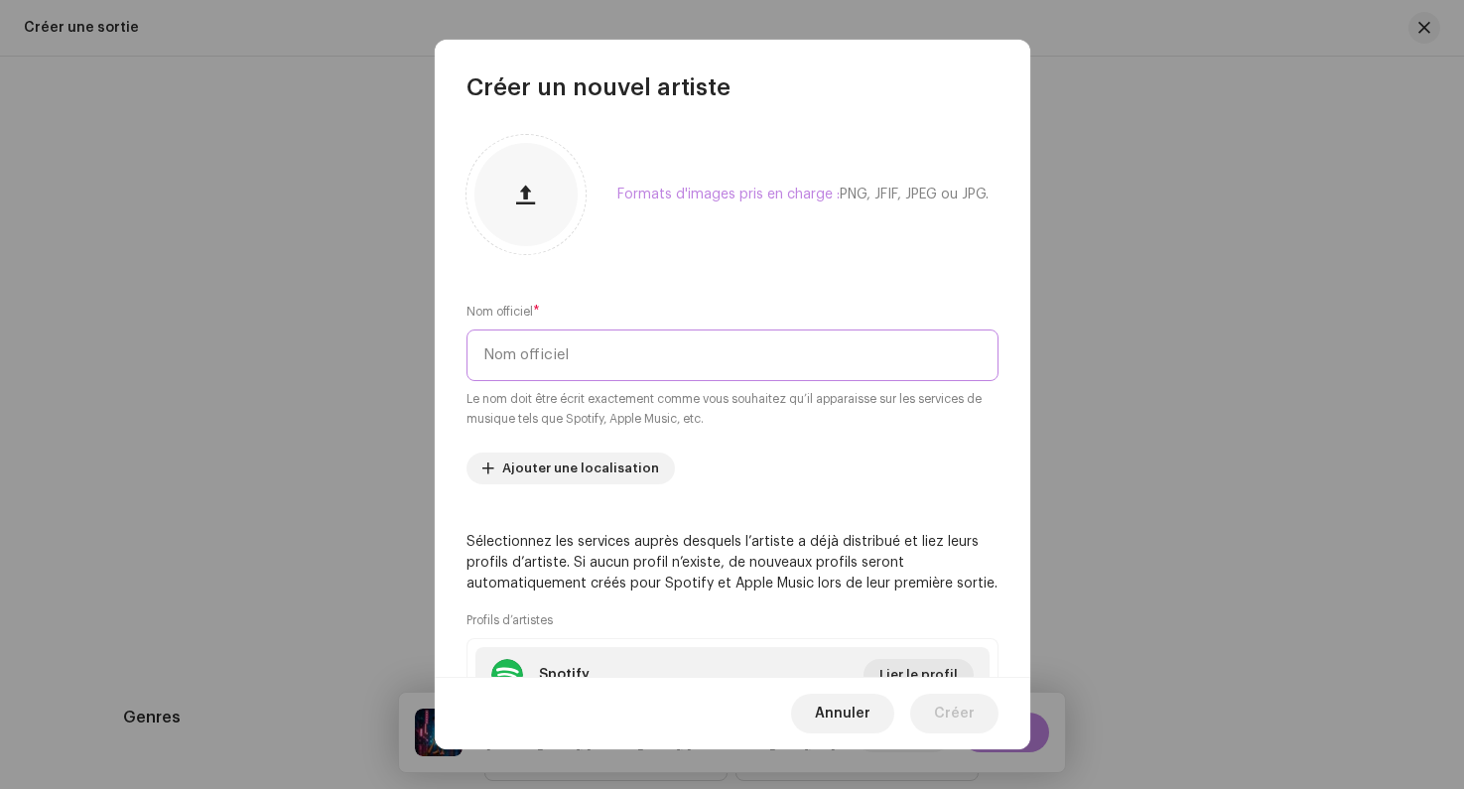
click at [529, 375] on input "text" at bounding box center [732, 355] width 532 height 52
paste input "AtilaKw"
type input "AtilaKw"
click at [526, 539] on p "Sélectionnez les services auprès desquels l’artiste a déjà distribué et liez le…" at bounding box center [732, 563] width 532 height 63
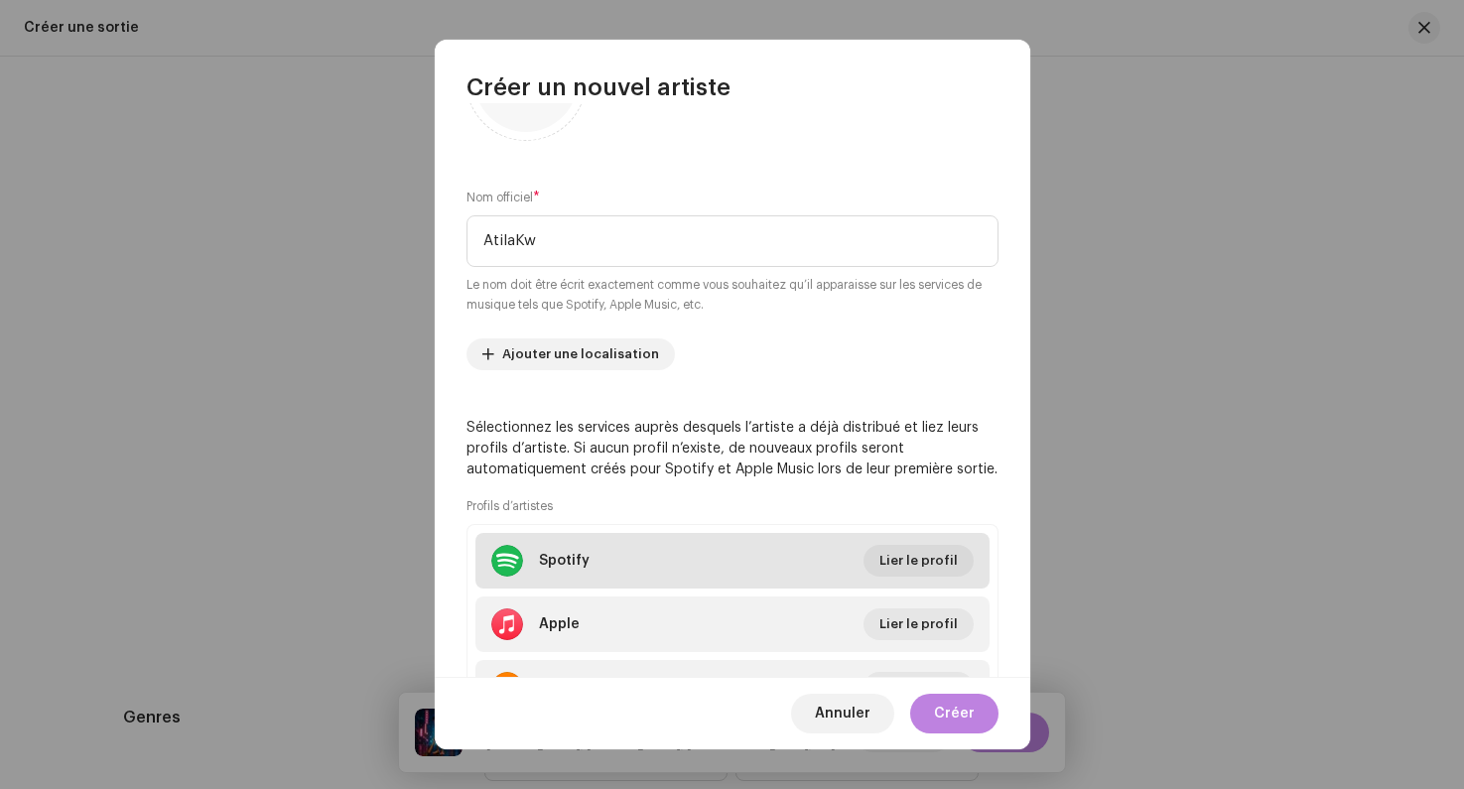
scroll to position [138, 0]
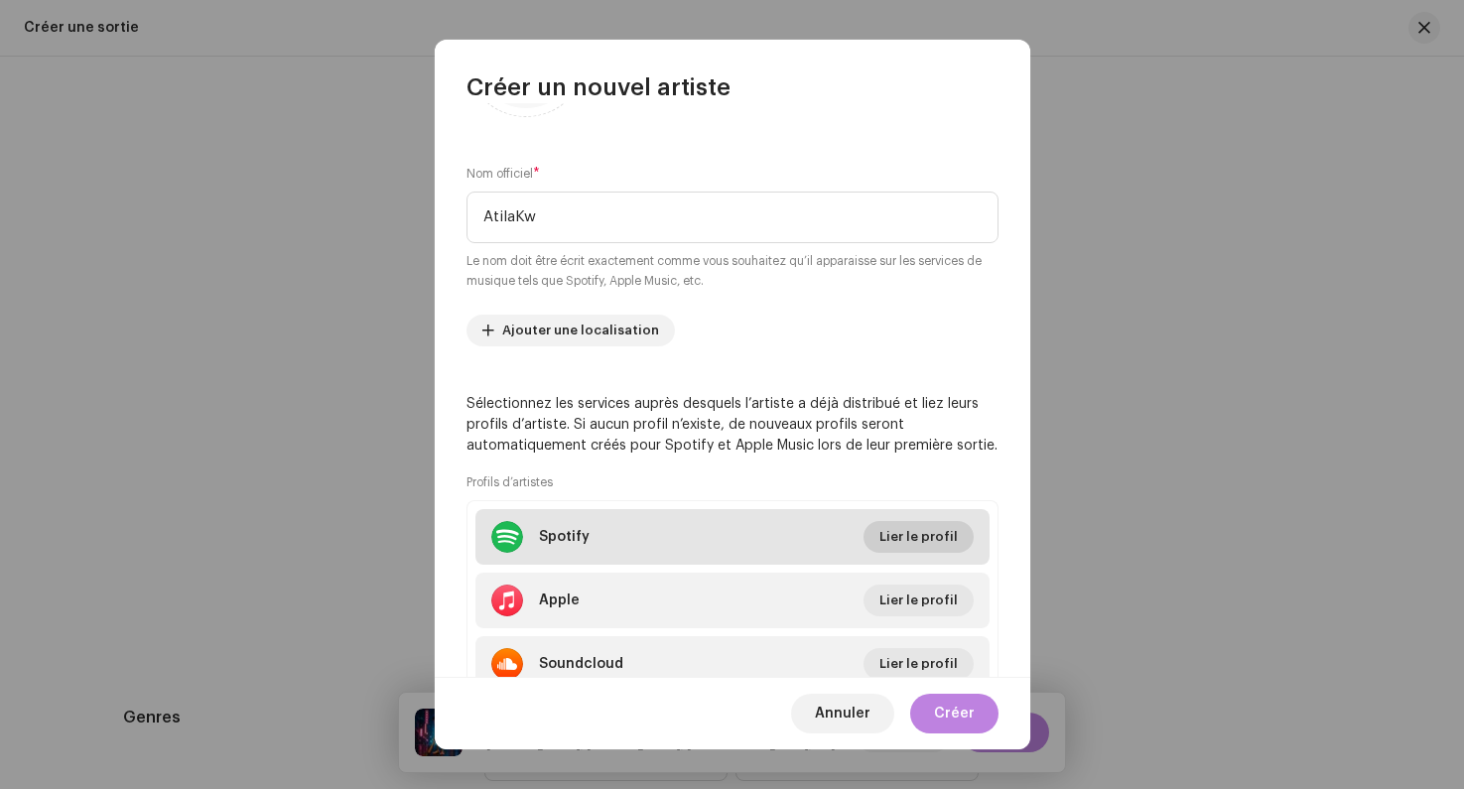
click at [913, 537] on span "Lier le profil" at bounding box center [918, 537] width 78 height 40
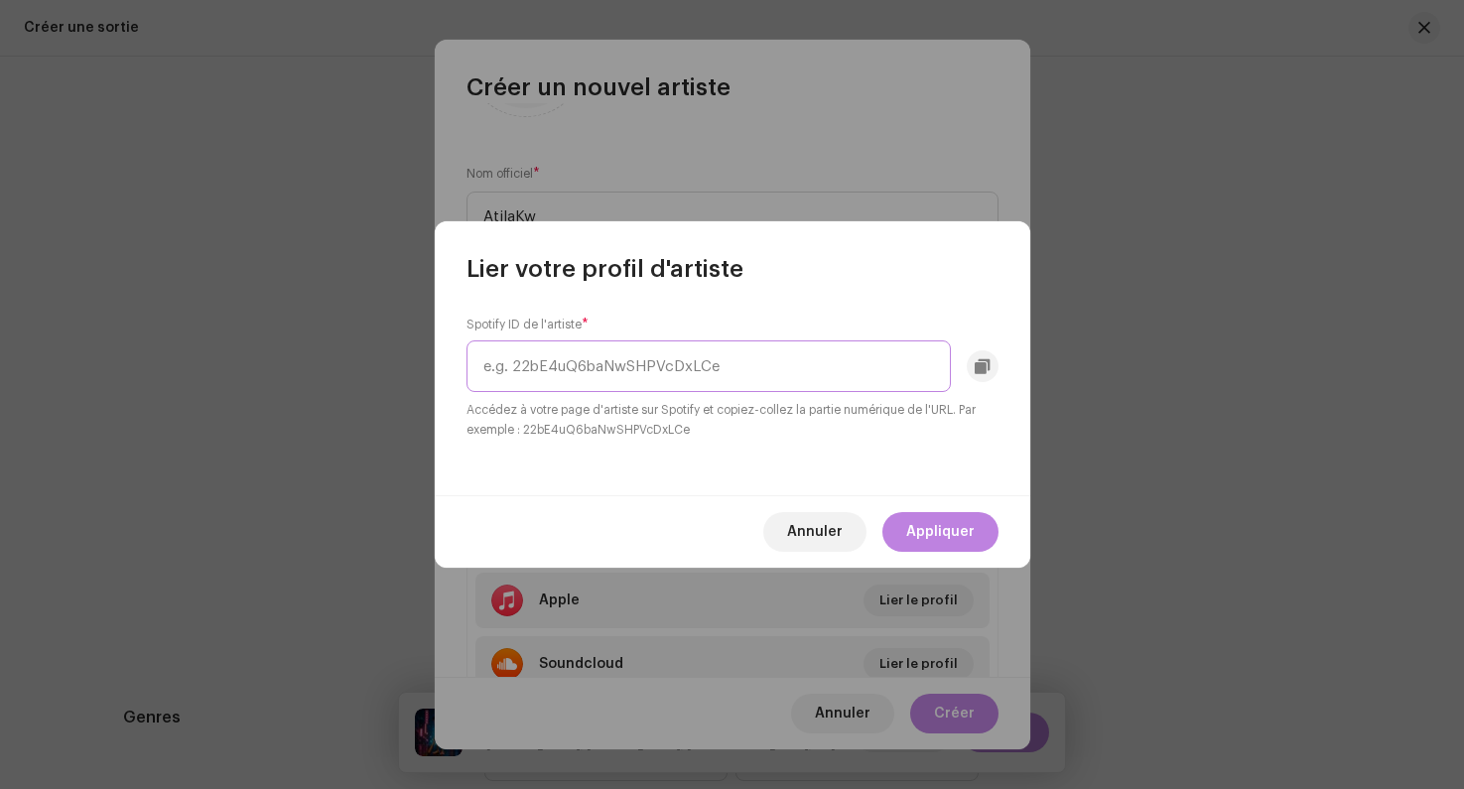
paste input "6XGm2QMEKhWqf9Lri4ajvf"
type input "6XGm2QMEKhWqf9Lri4ajvf"
click at [937, 540] on span "Appliquer" at bounding box center [940, 532] width 68 height 40
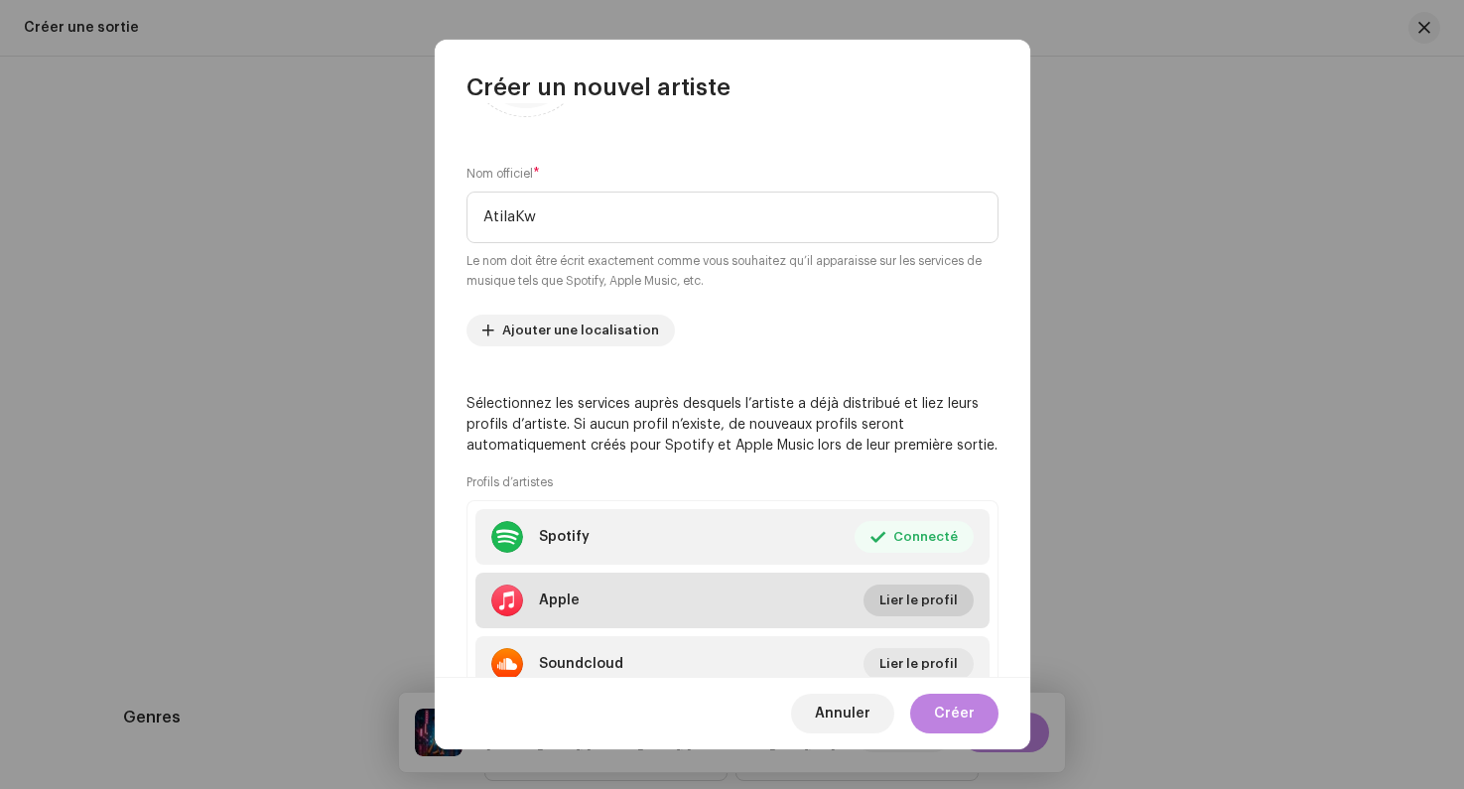
click at [900, 596] on span "Lier le profil" at bounding box center [918, 601] width 78 height 40
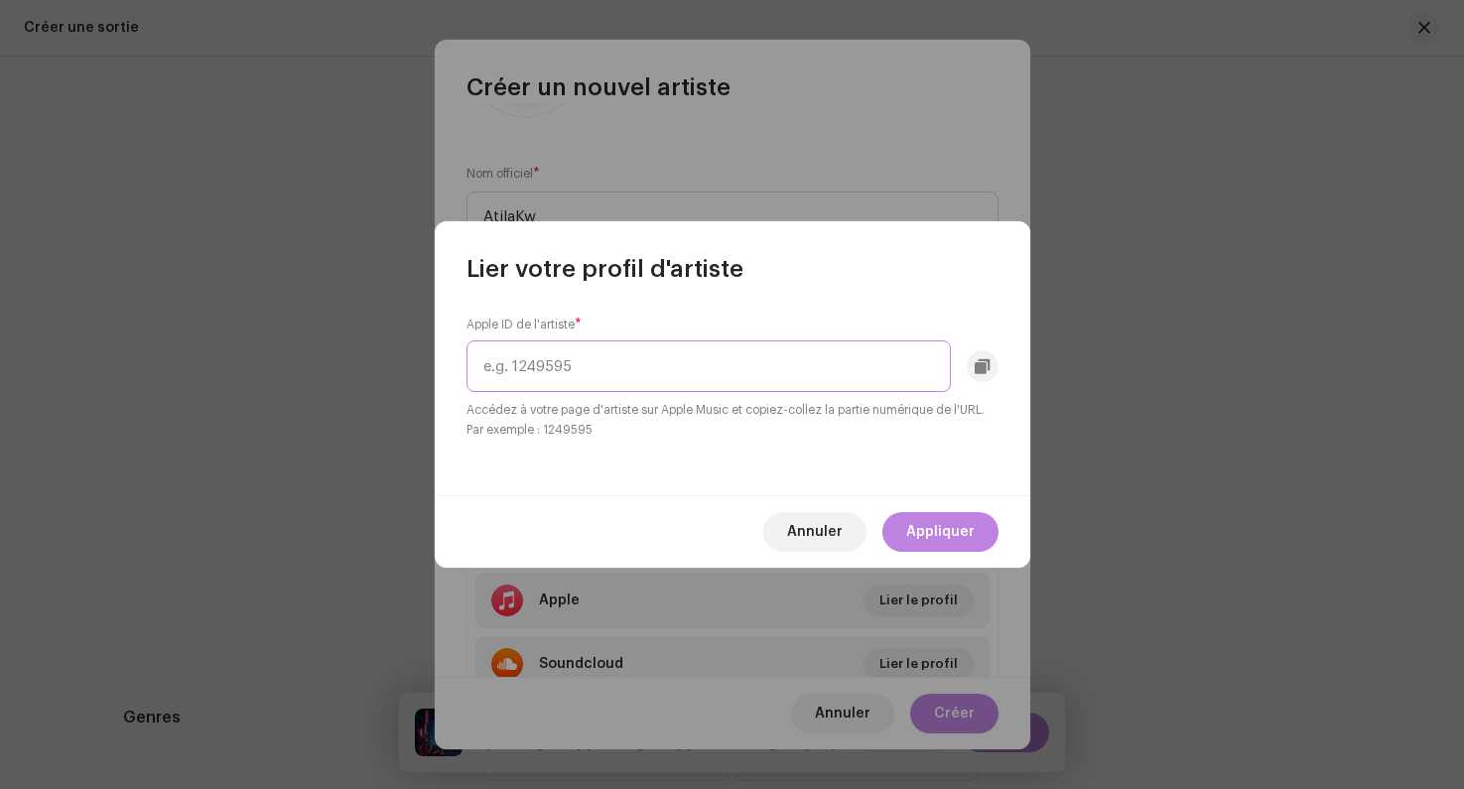
paste input "1517441726"
type input "1517441726"
click at [918, 523] on span "Appliquer" at bounding box center [940, 532] width 68 height 40
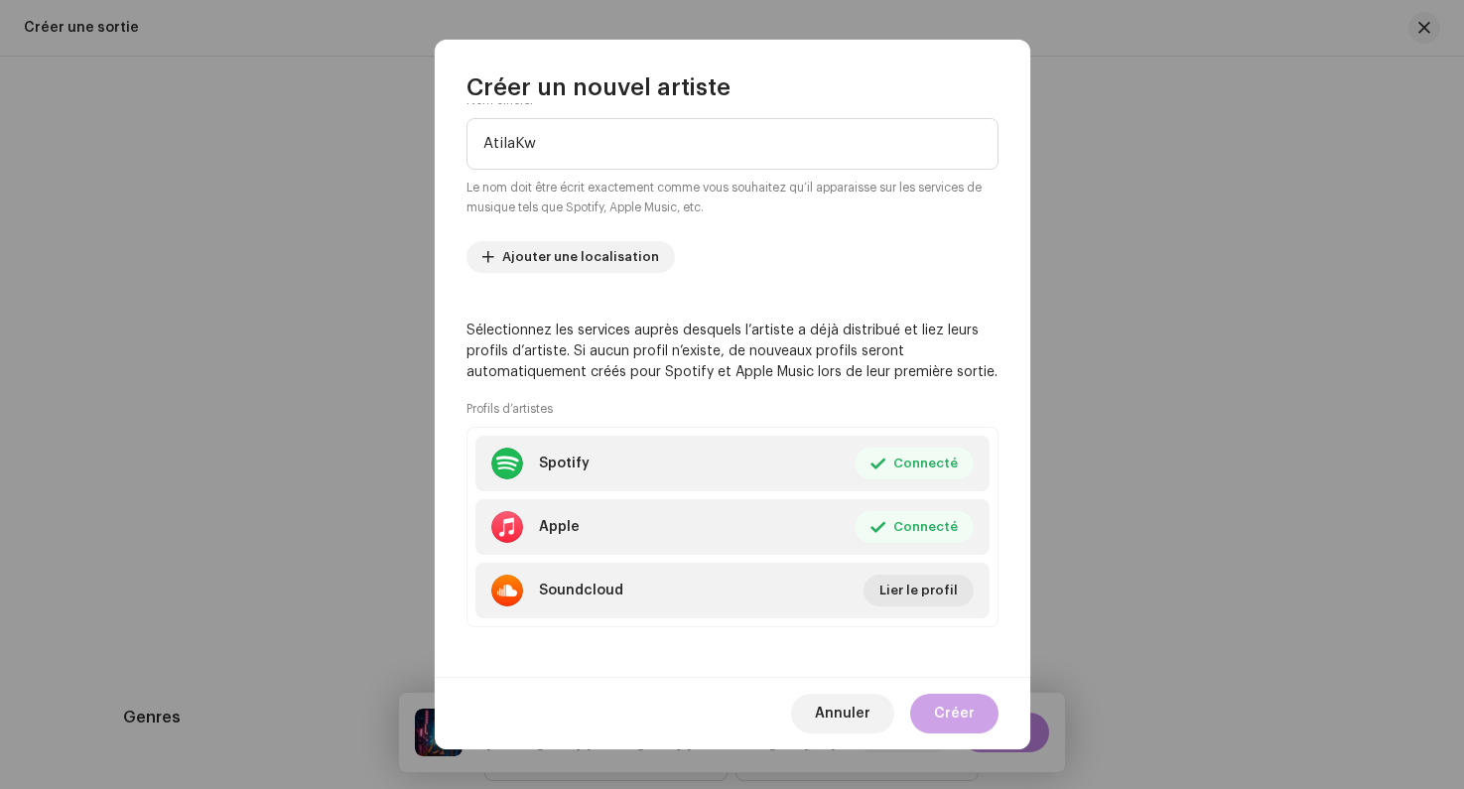
scroll to position [216, 0]
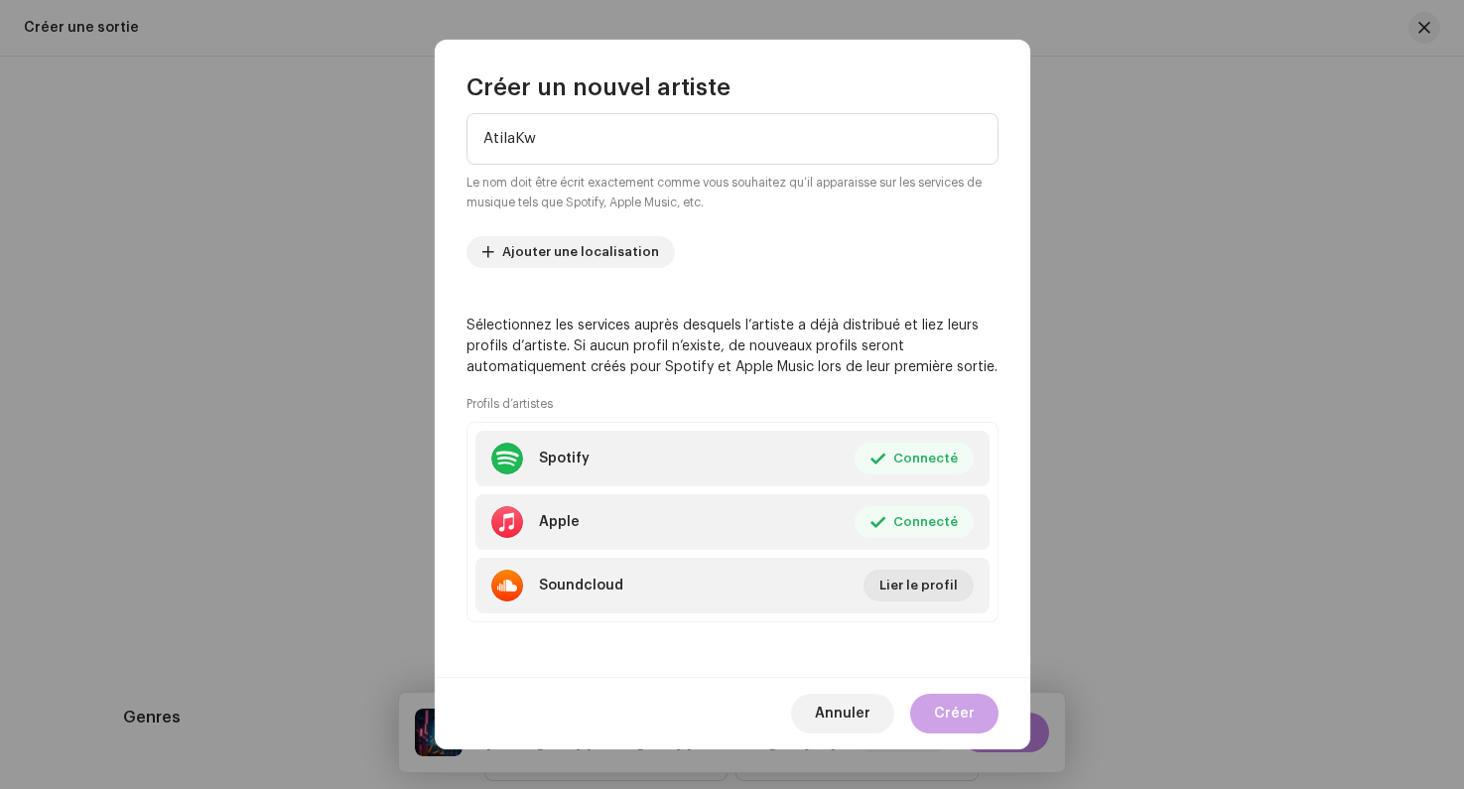
click at [969, 711] on span "Créer" at bounding box center [954, 714] width 41 height 40
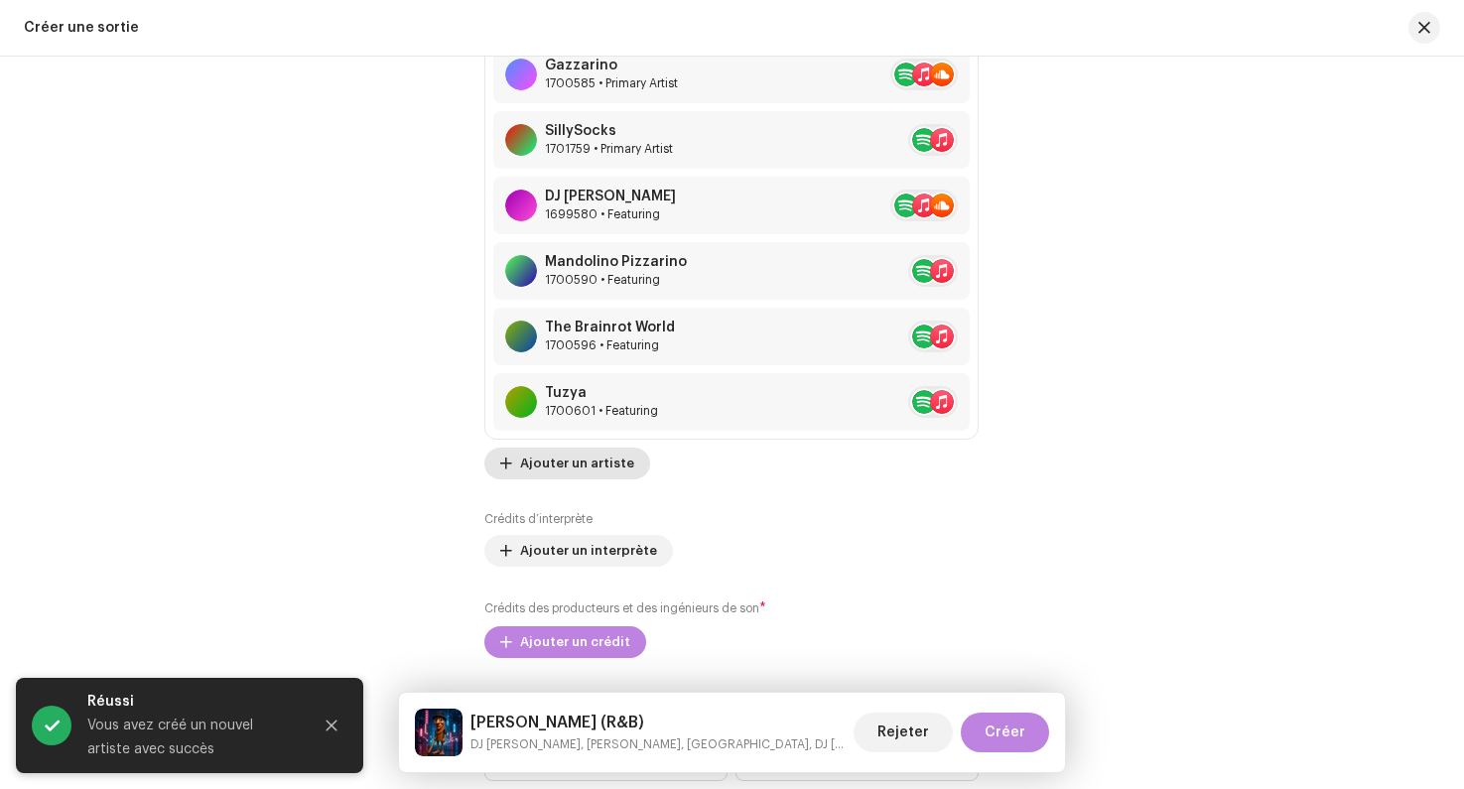
click at [550, 452] on span "Ajouter un artiste" at bounding box center [577, 464] width 114 height 40
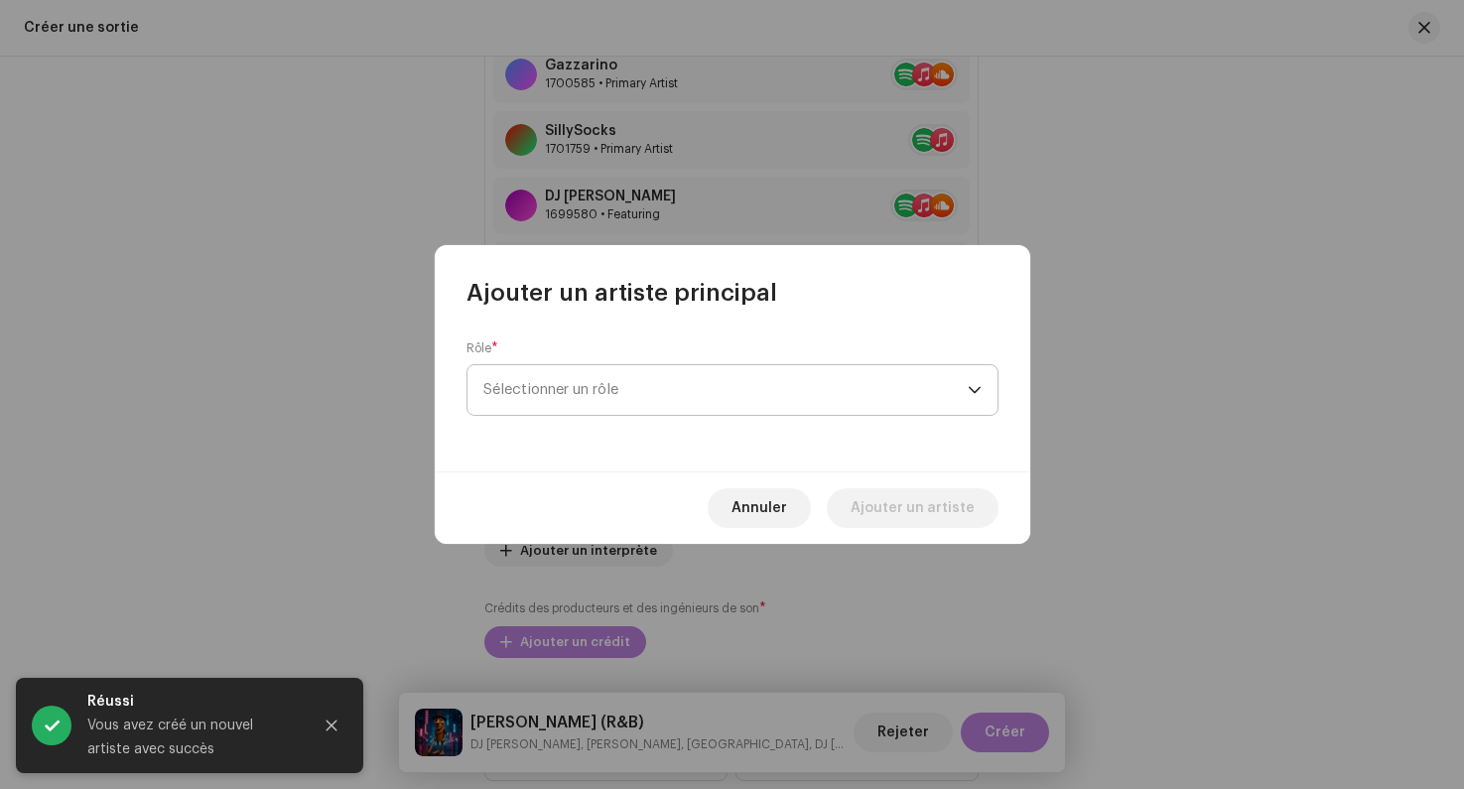
click at [621, 383] on span "Sélectionner un rôle" at bounding box center [725, 390] width 484 height 50
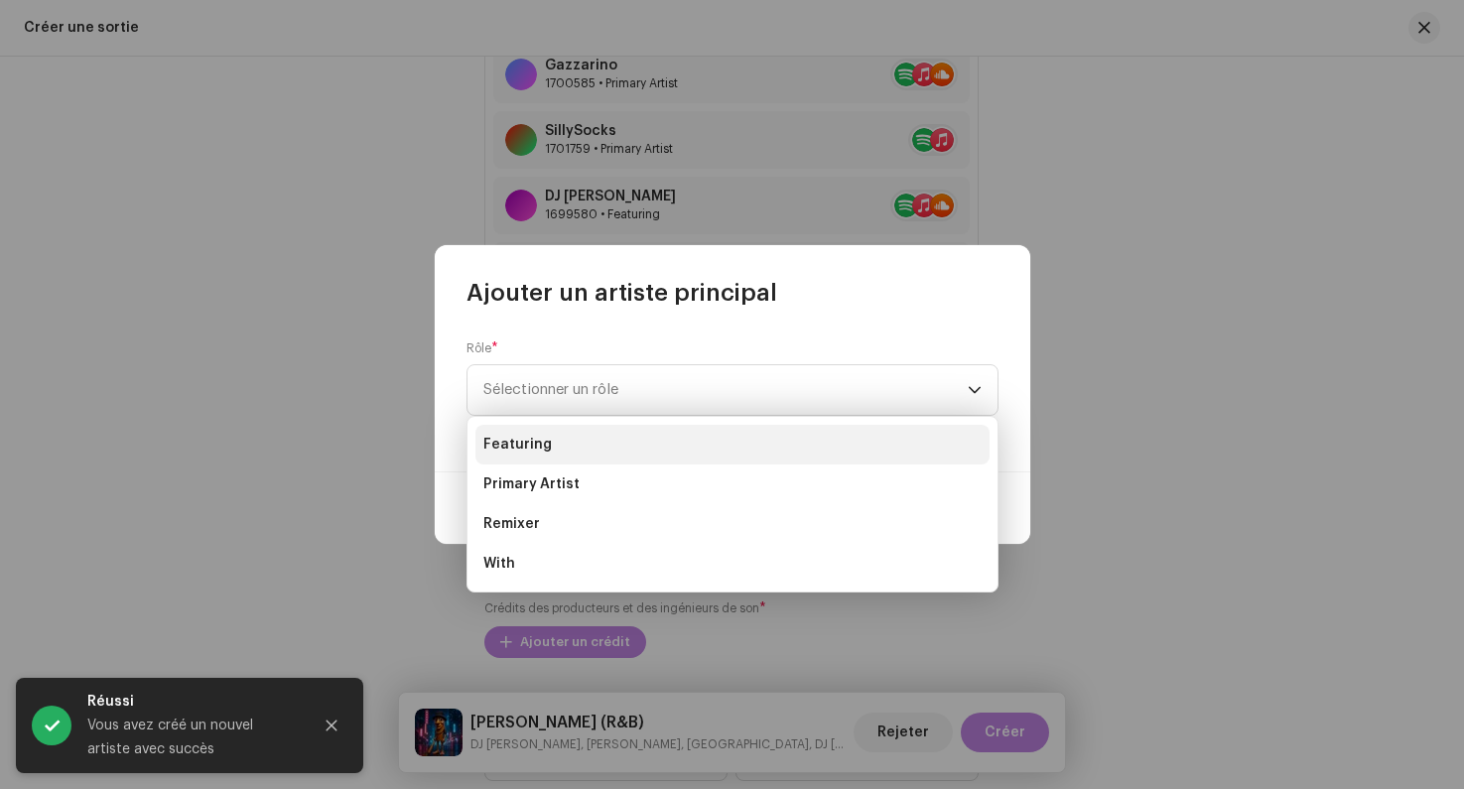
click at [591, 459] on li "Featuring" at bounding box center [732, 445] width 514 height 40
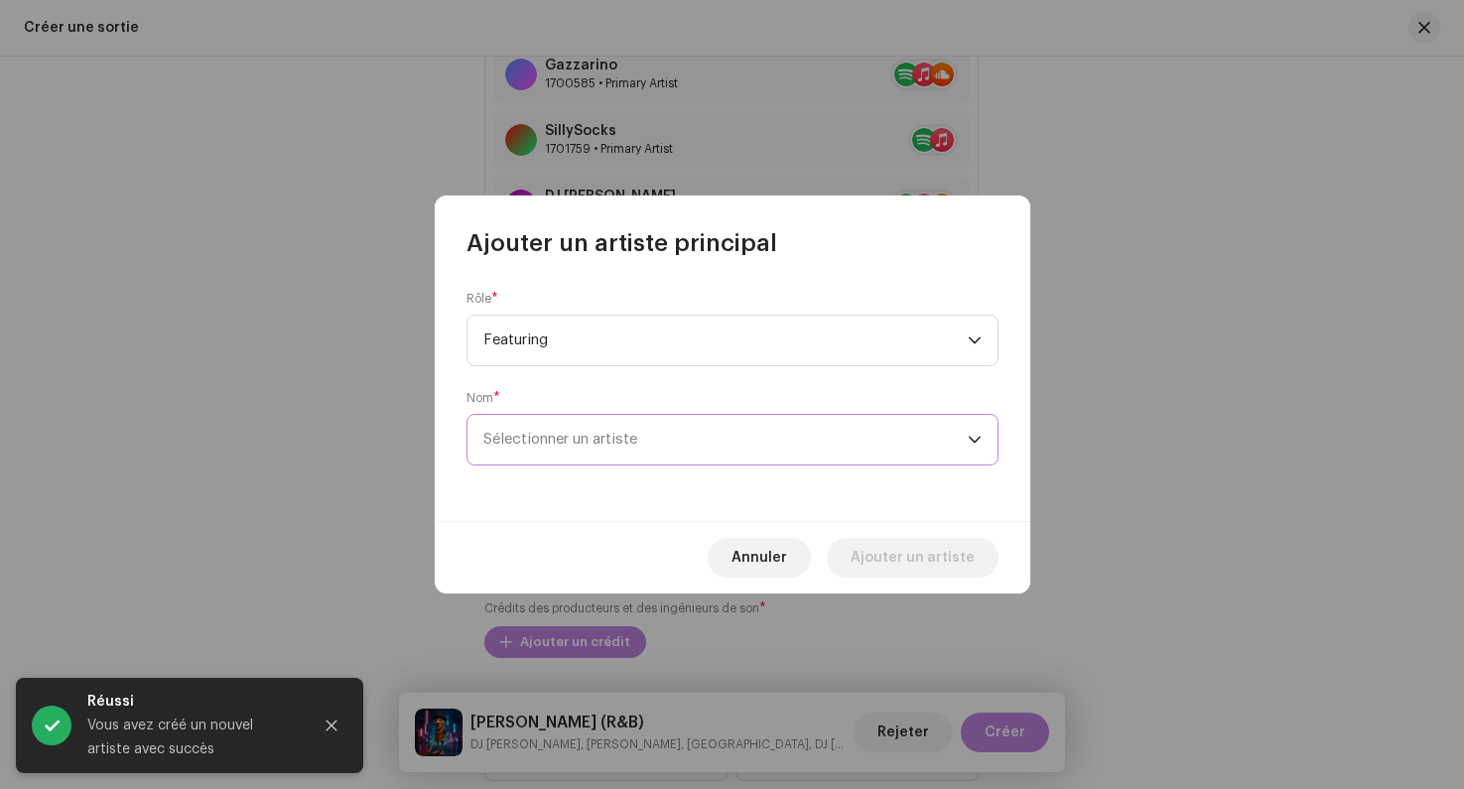
click at [627, 442] on span "Sélectionner un artiste" at bounding box center [560, 439] width 154 height 15
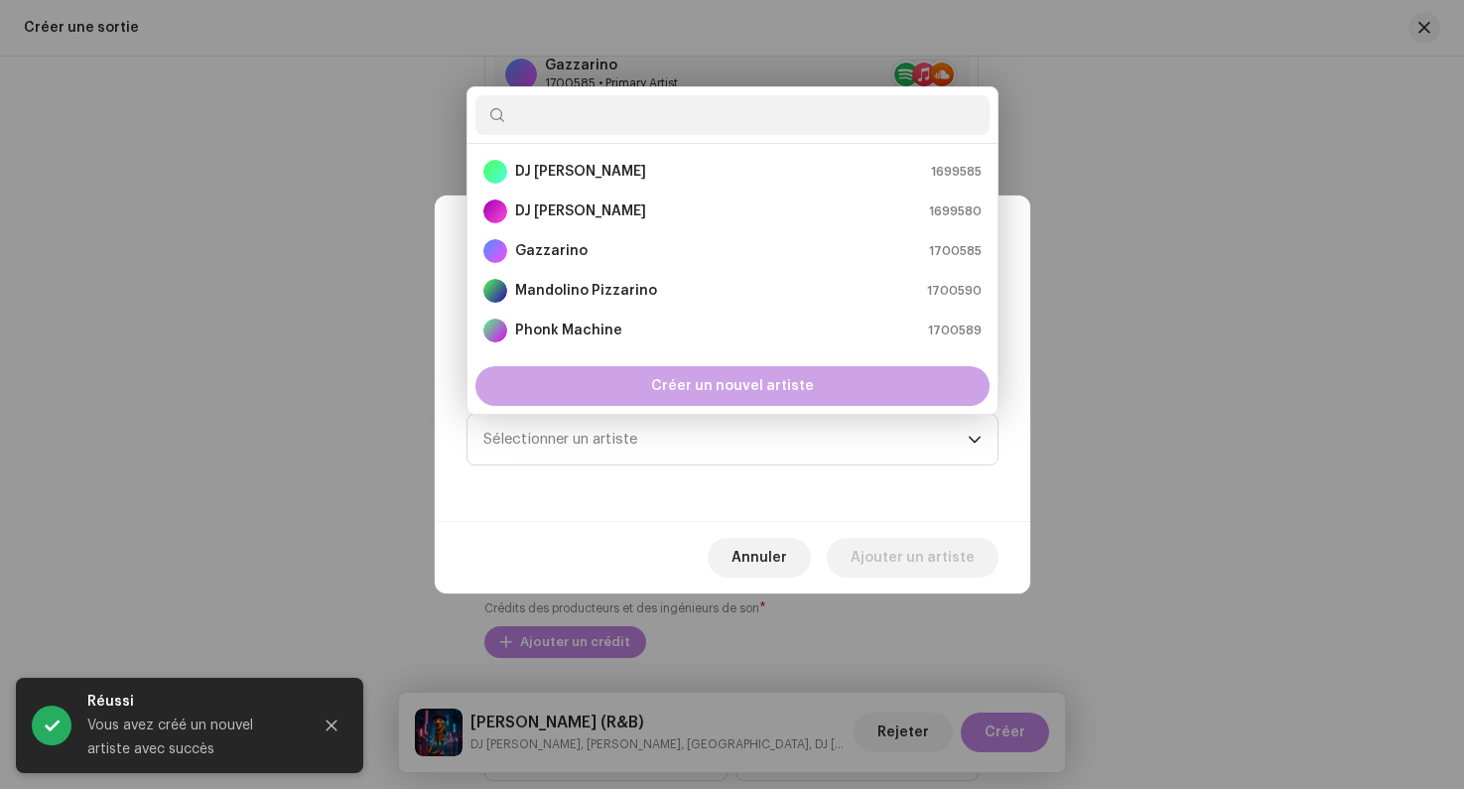
click at [676, 392] on span "Créer un nouvel artiste" at bounding box center [732, 386] width 163 height 40
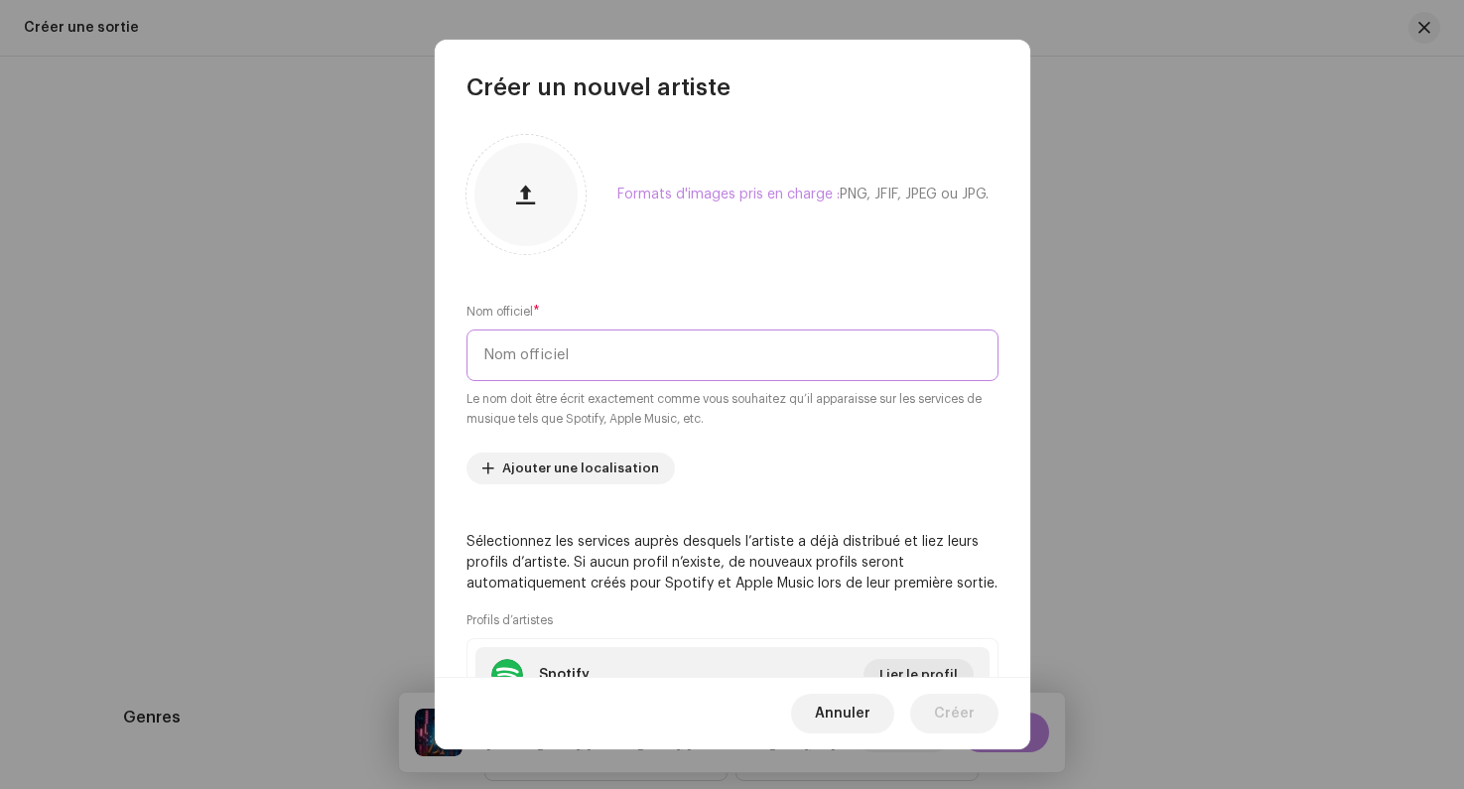
click at [561, 361] on input "text" at bounding box center [732, 355] width 532 height 52
paste input "Ezhilann"
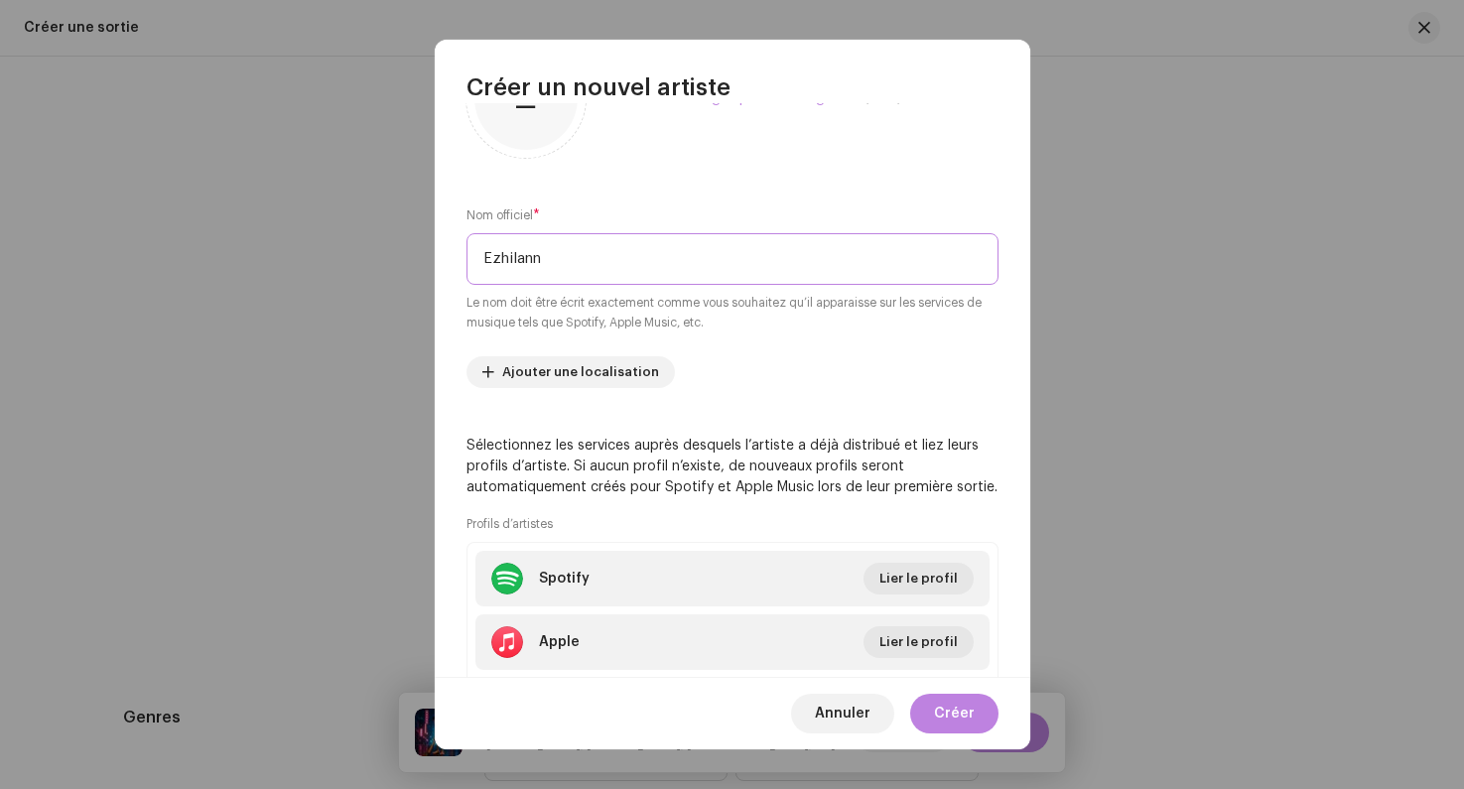
scroll to position [140, 0]
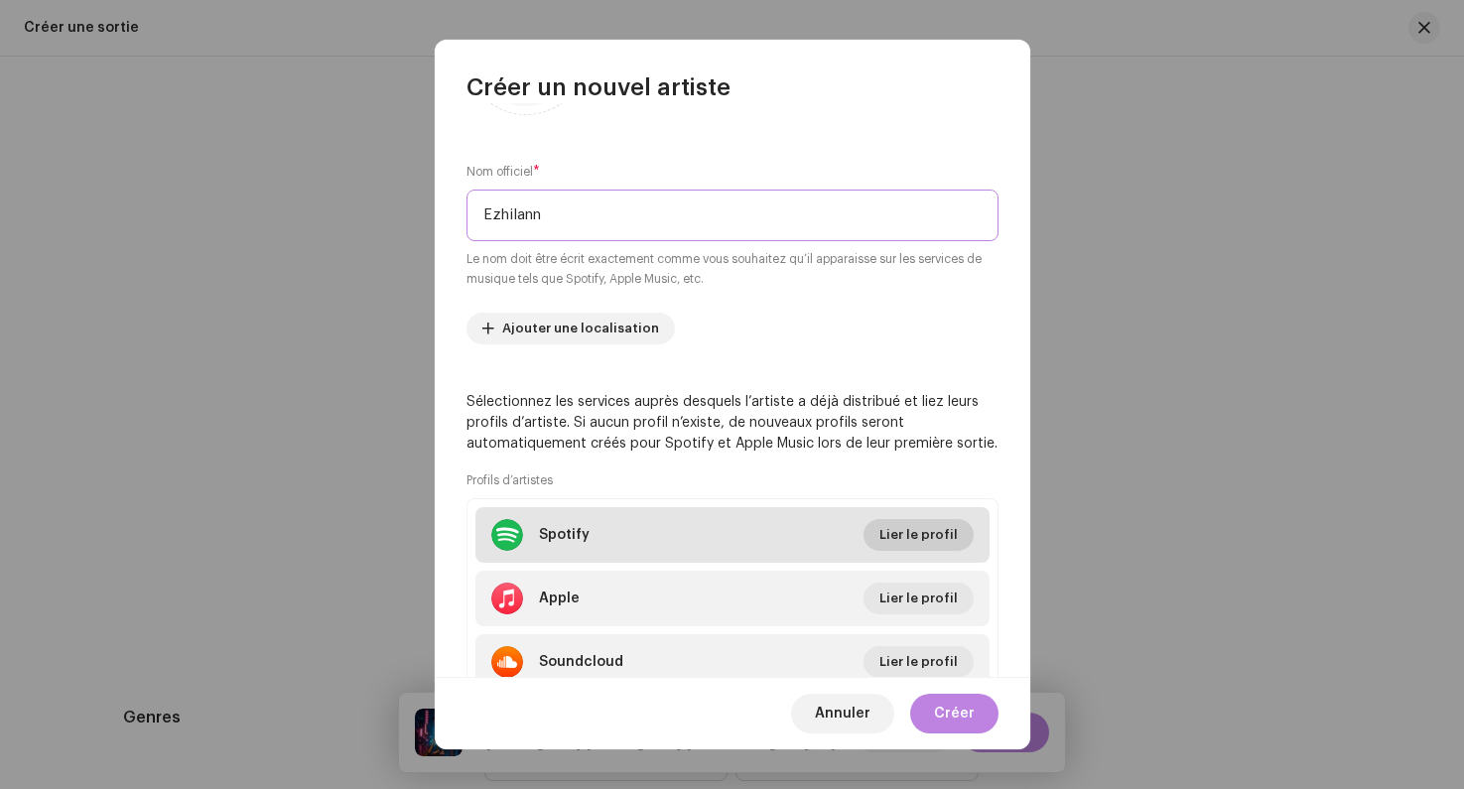
type input "Ezhilann"
click at [938, 533] on span "Lier le profil" at bounding box center [918, 535] width 78 height 40
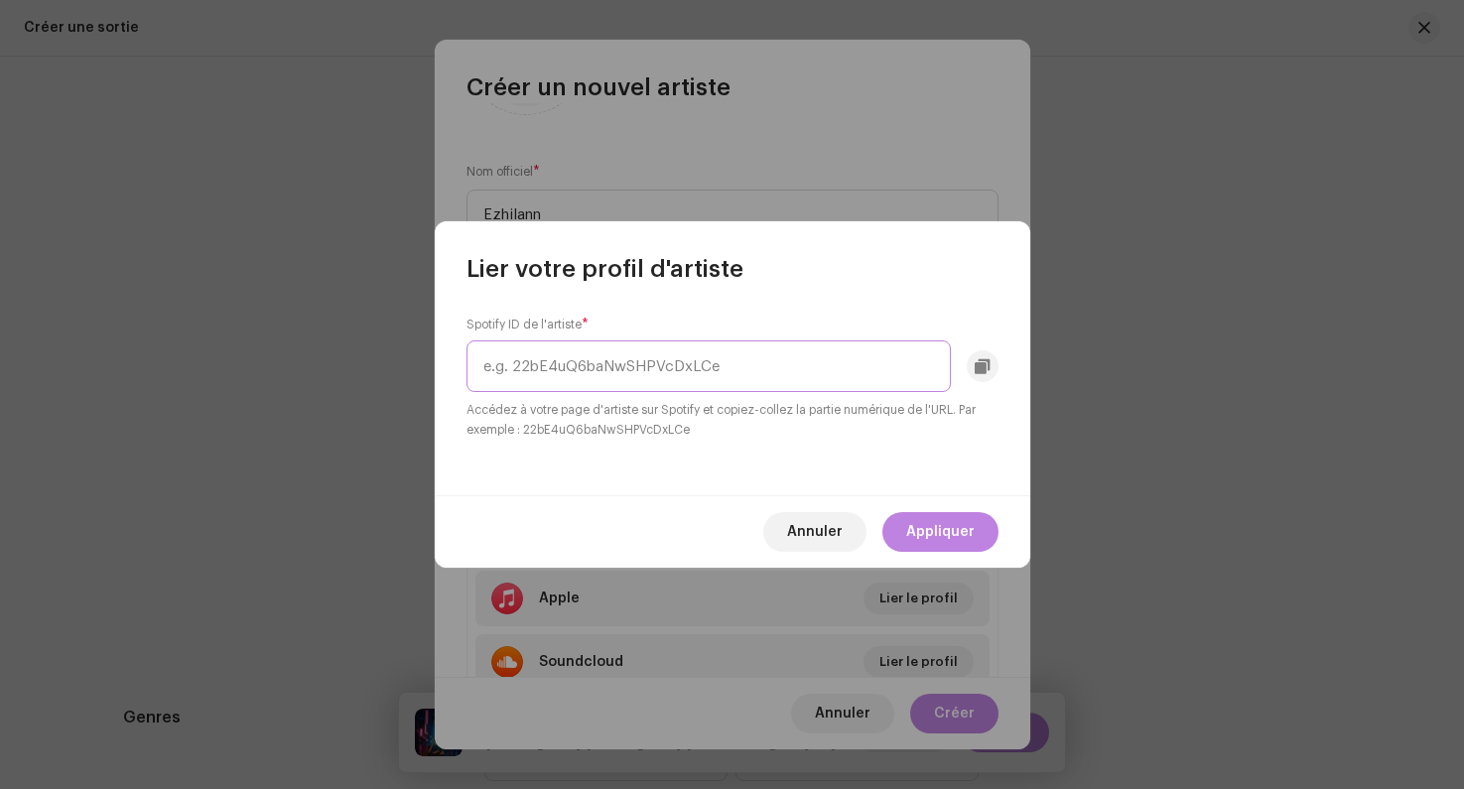
paste input "5HKNI8dKcKrWfY5w1OBqqp"
type input "5HKNI8dKcKrWfY5w1OBqqp"
click at [953, 538] on span "Appliquer" at bounding box center [940, 532] width 68 height 40
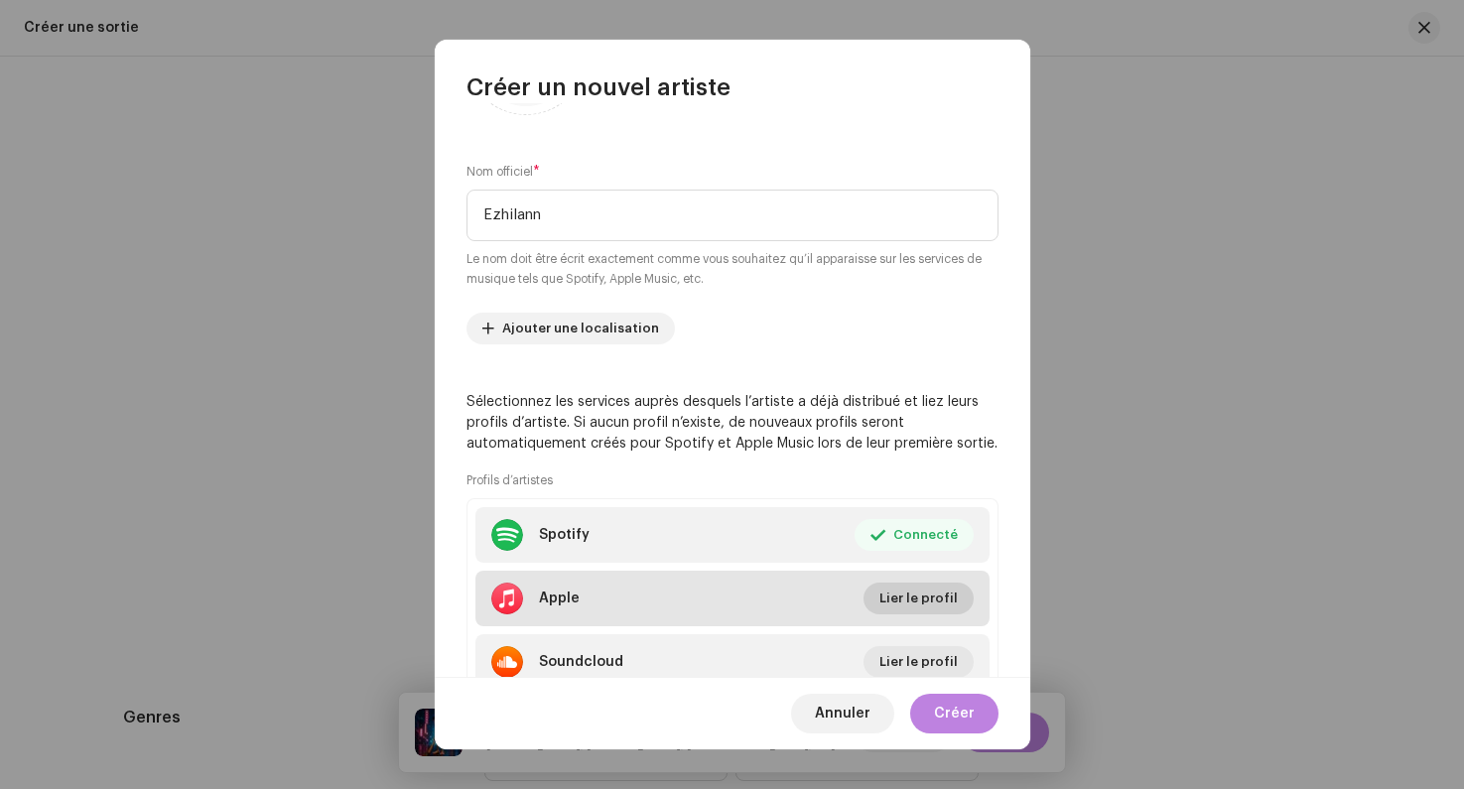
click at [927, 584] on span "Lier le profil" at bounding box center [918, 599] width 78 height 40
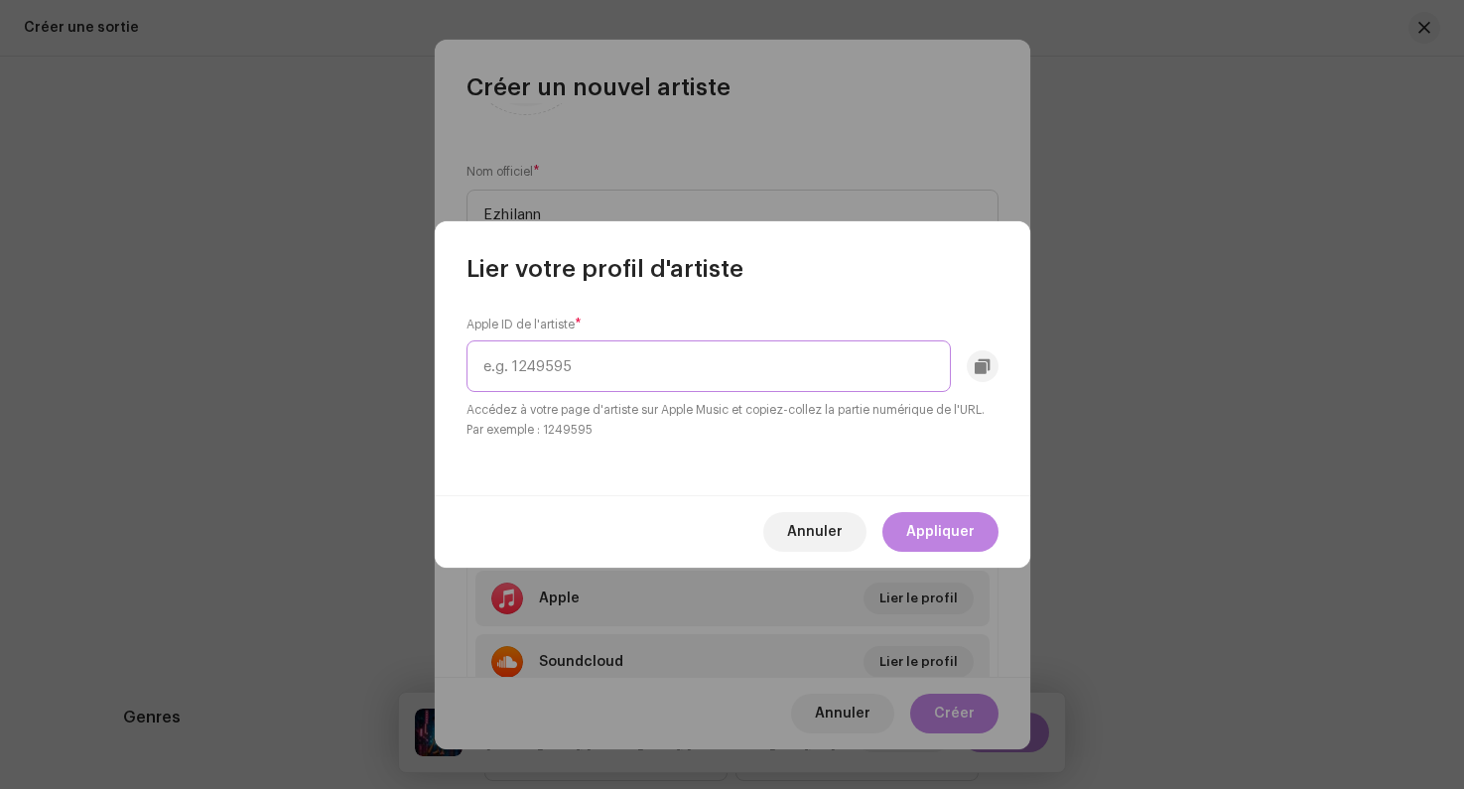
paste input "1685541445"
type input "1685541445"
click at [938, 542] on span "Appliquer" at bounding box center [940, 532] width 68 height 40
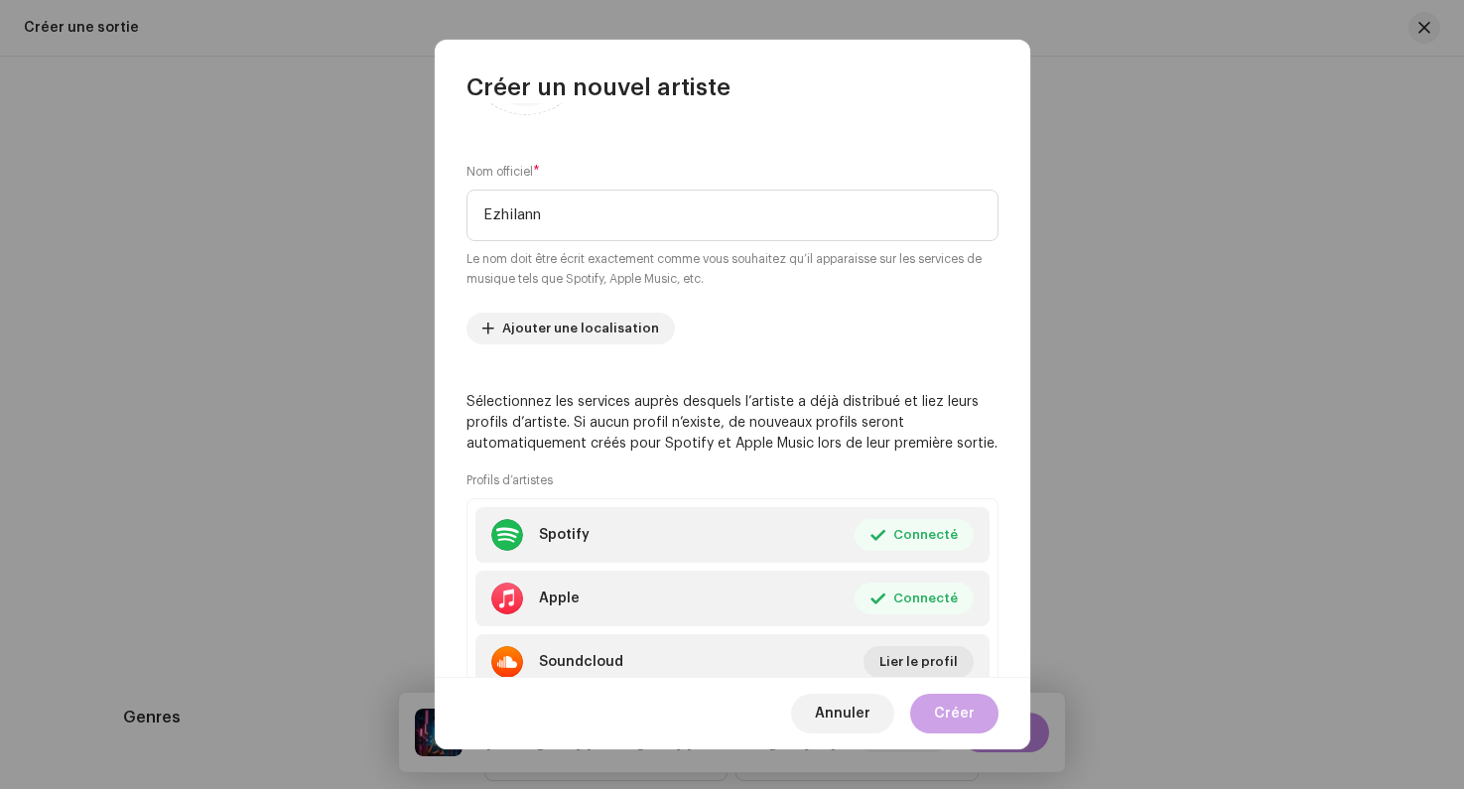
click at [956, 719] on span "Créer" at bounding box center [954, 714] width 41 height 40
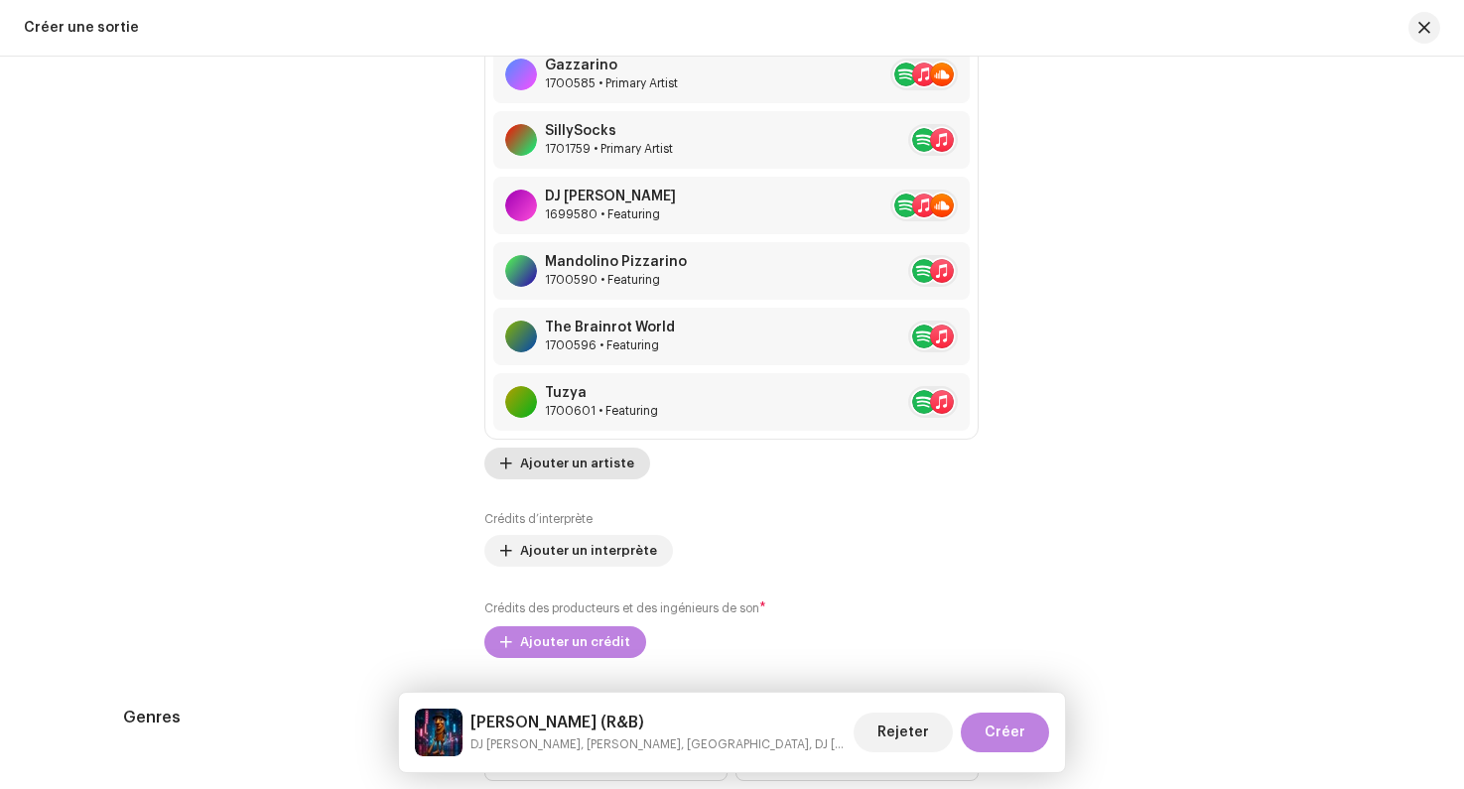
click at [564, 480] on span "Ajouter un artiste" at bounding box center [577, 464] width 114 height 40
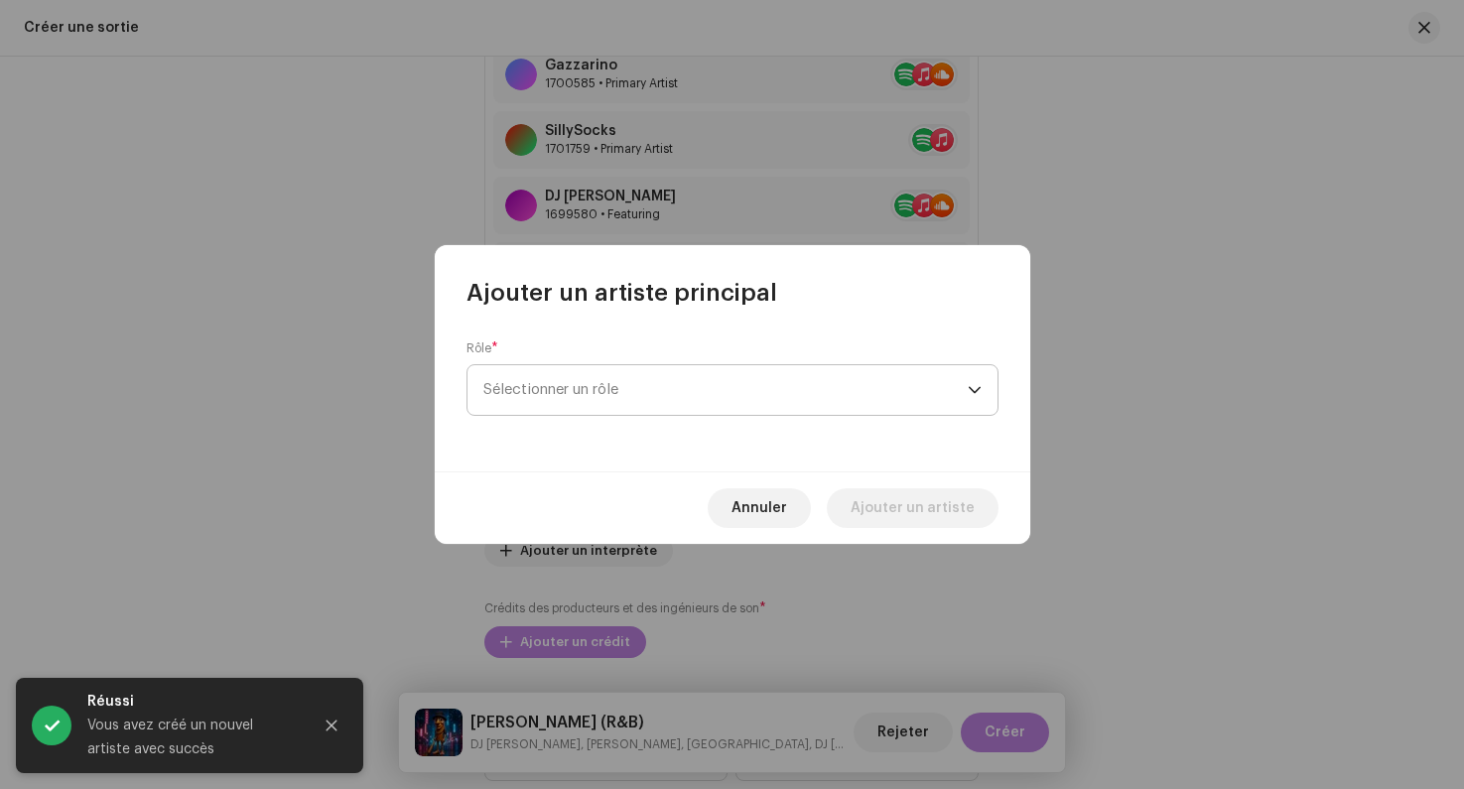
click at [956, 392] on span "Sélectionner un rôle" at bounding box center [725, 390] width 484 height 50
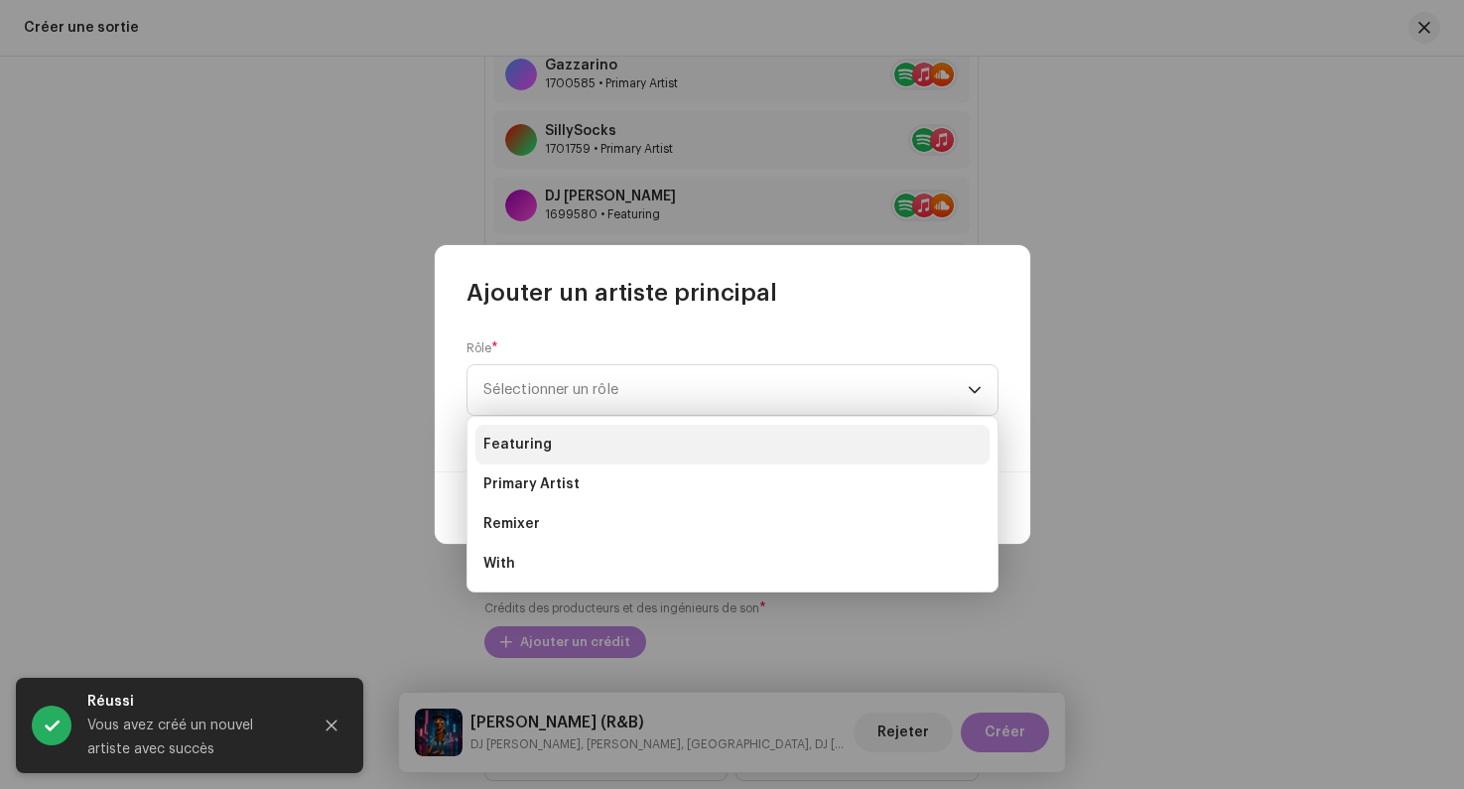
click at [757, 454] on li "Featuring" at bounding box center [732, 445] width 514 height 40
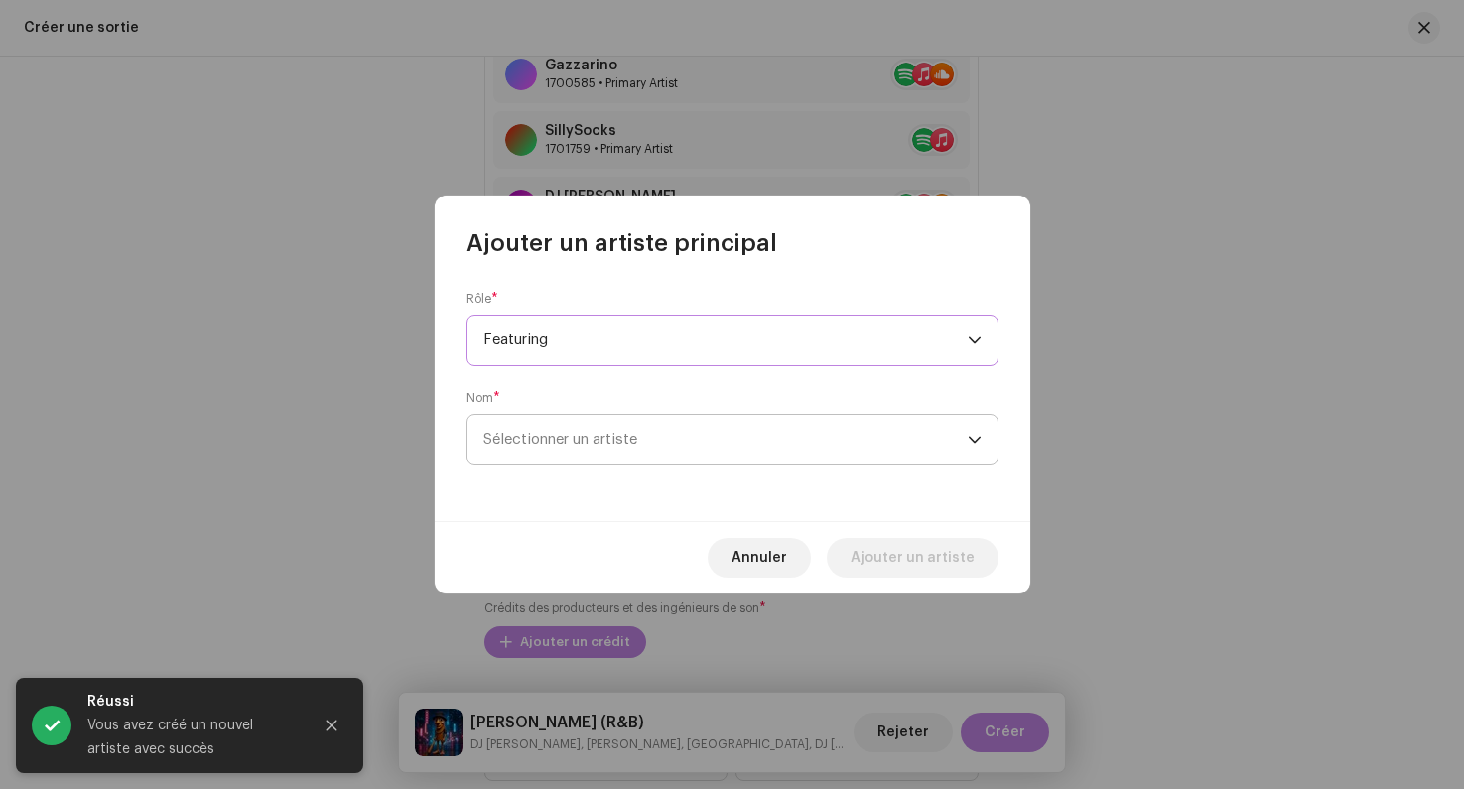
click at [663, 417] on span "Sélectionner un artiste" at bounding box center [725, 440] width 484 height 50
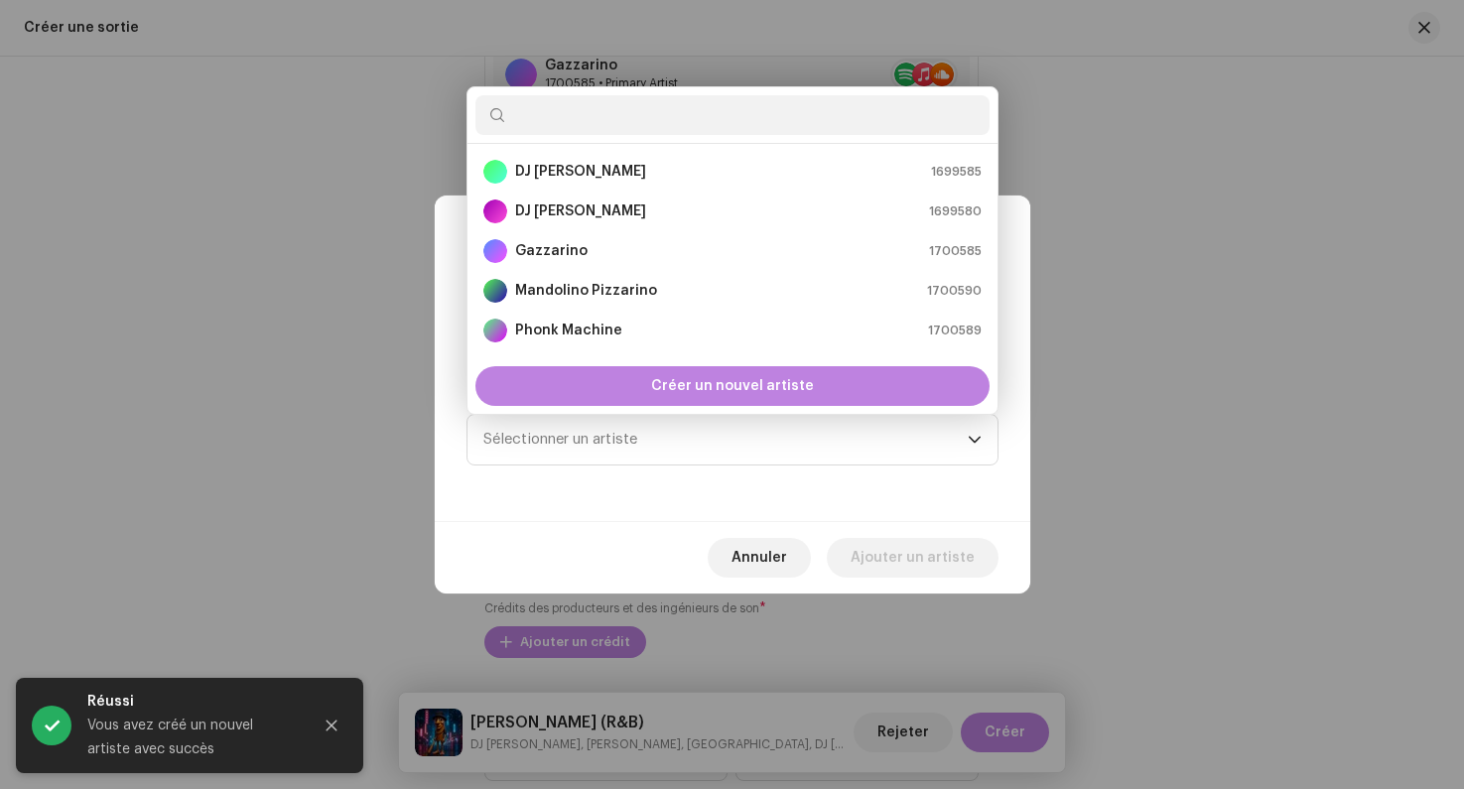
scroll to position [32, 0]
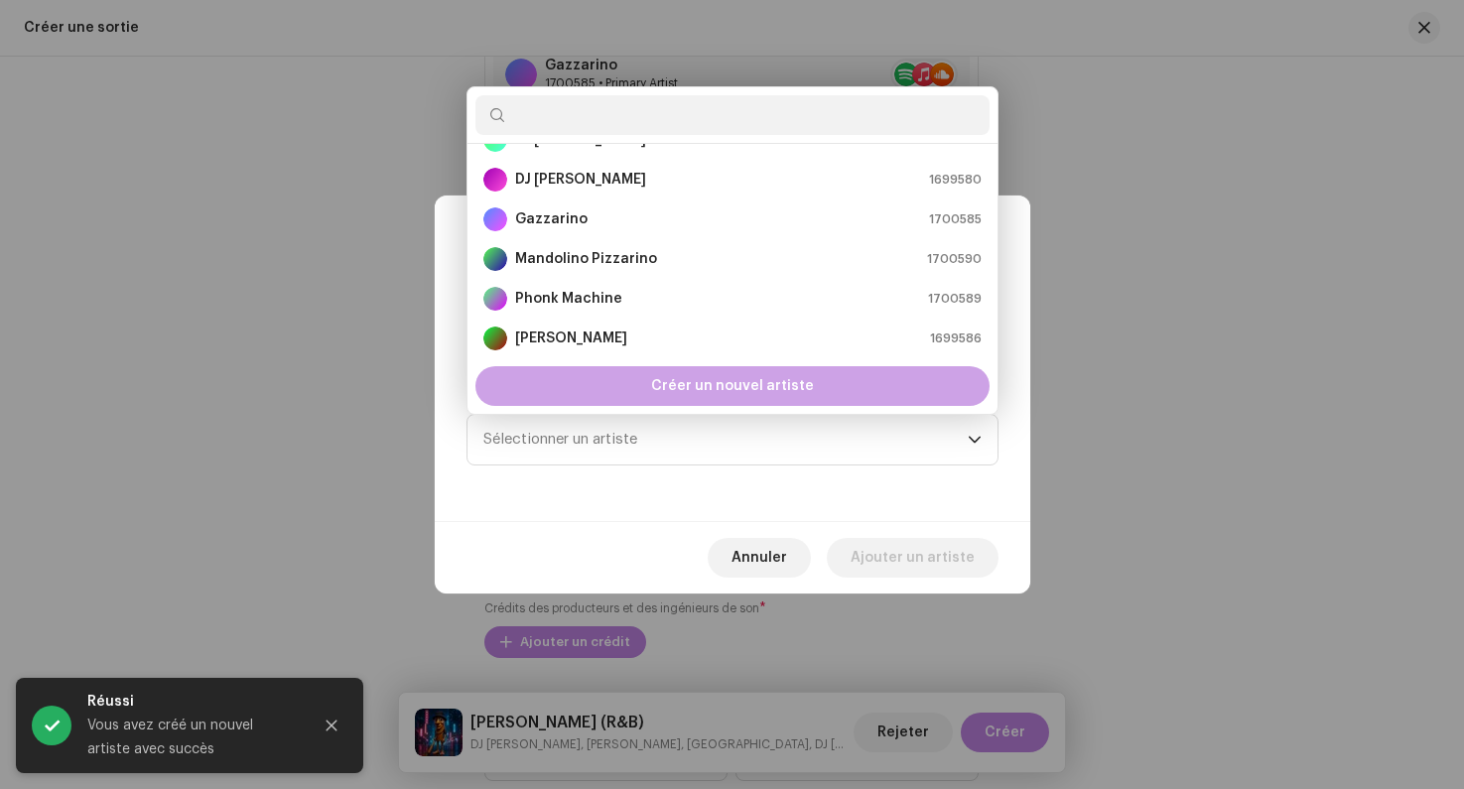
click at [788, 398] on span "Créer un nouvel artiste" at bounding box center [732, 386] width 163 height 40
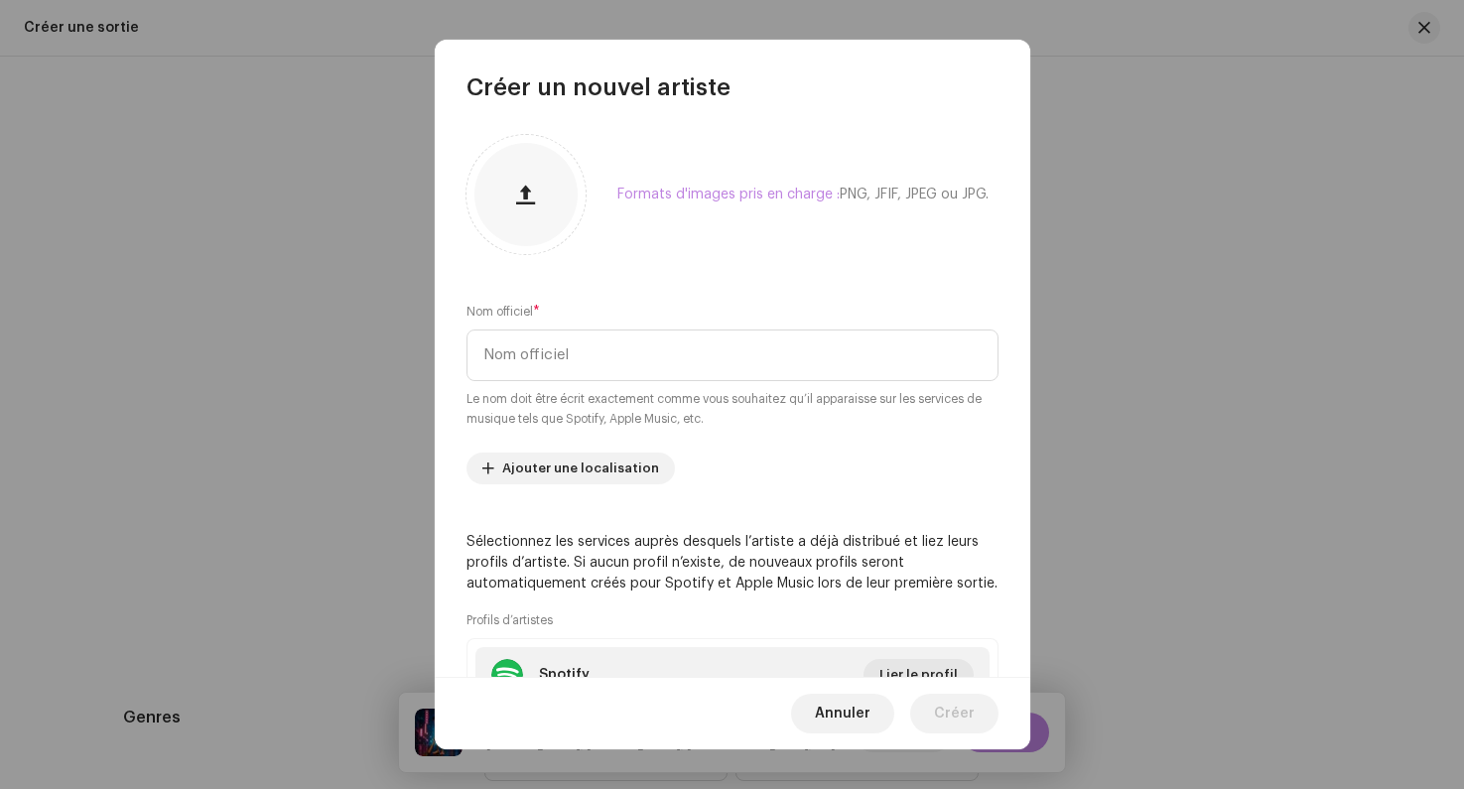
click at [531, 392] on small "Le nom doit être écrit exactement comme vous souhaitez qu’il apparaisse sur les…" at bounding box center [732, 409] width 532 height 40
click at [529, 356] on input "text" at bounding box center [732, 355] width 532 height 52
paste input "[PERSON_NAME].ia"
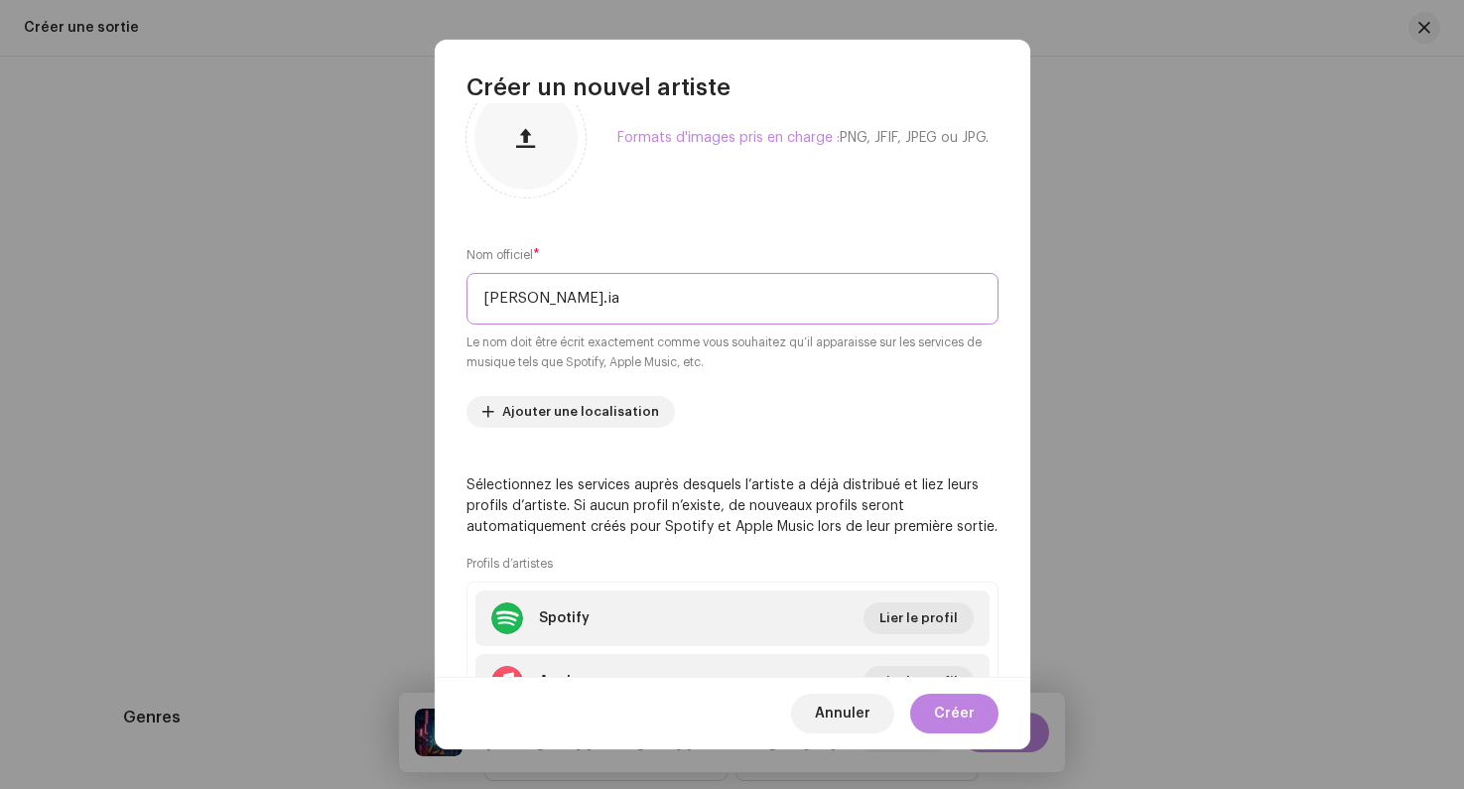
scroll to position [66, 0]
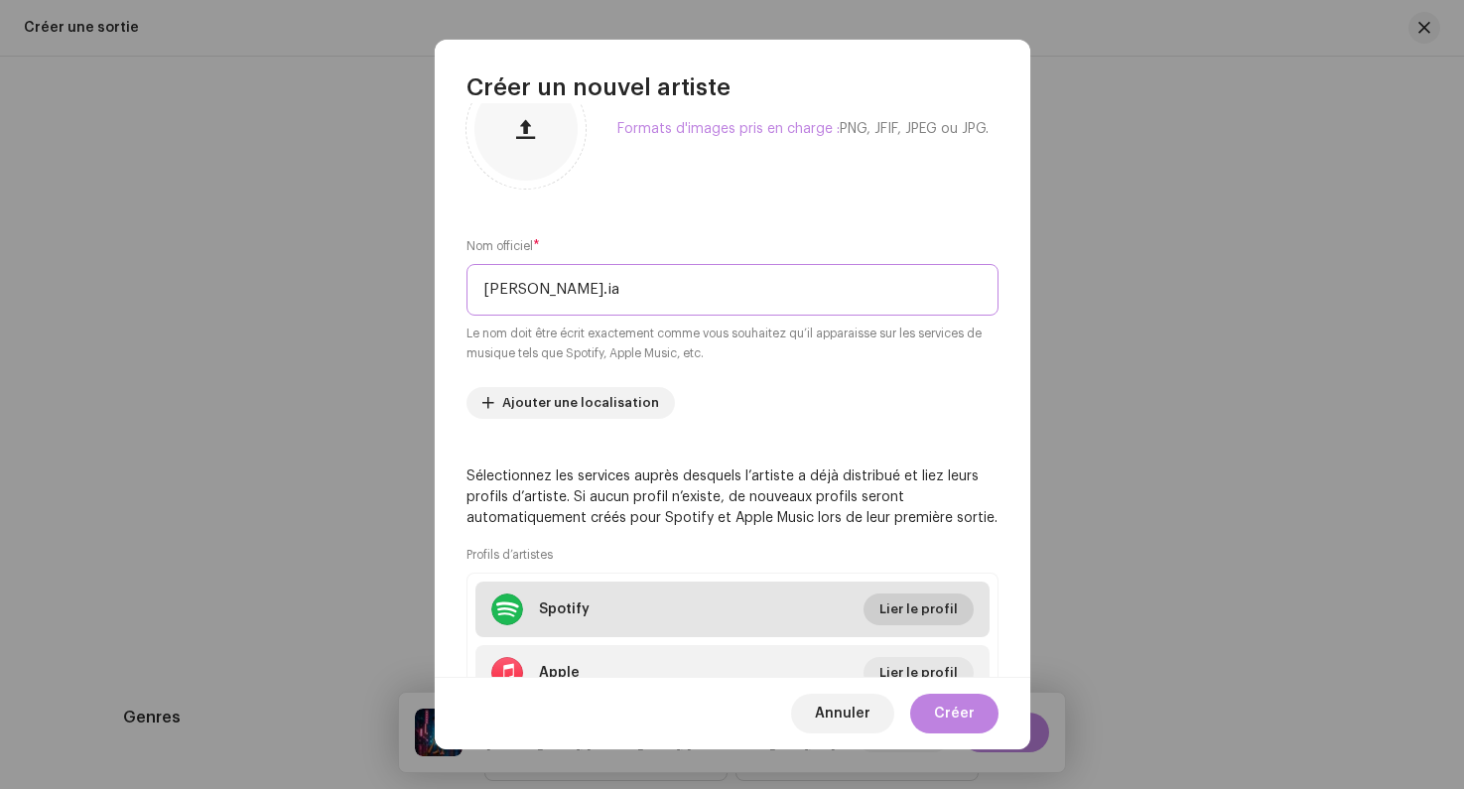
type input "[PERSON_NAME].ia"
click at [902, 607] on span "Lier le profil" at bounding box center [918, 610] width 78 height 40
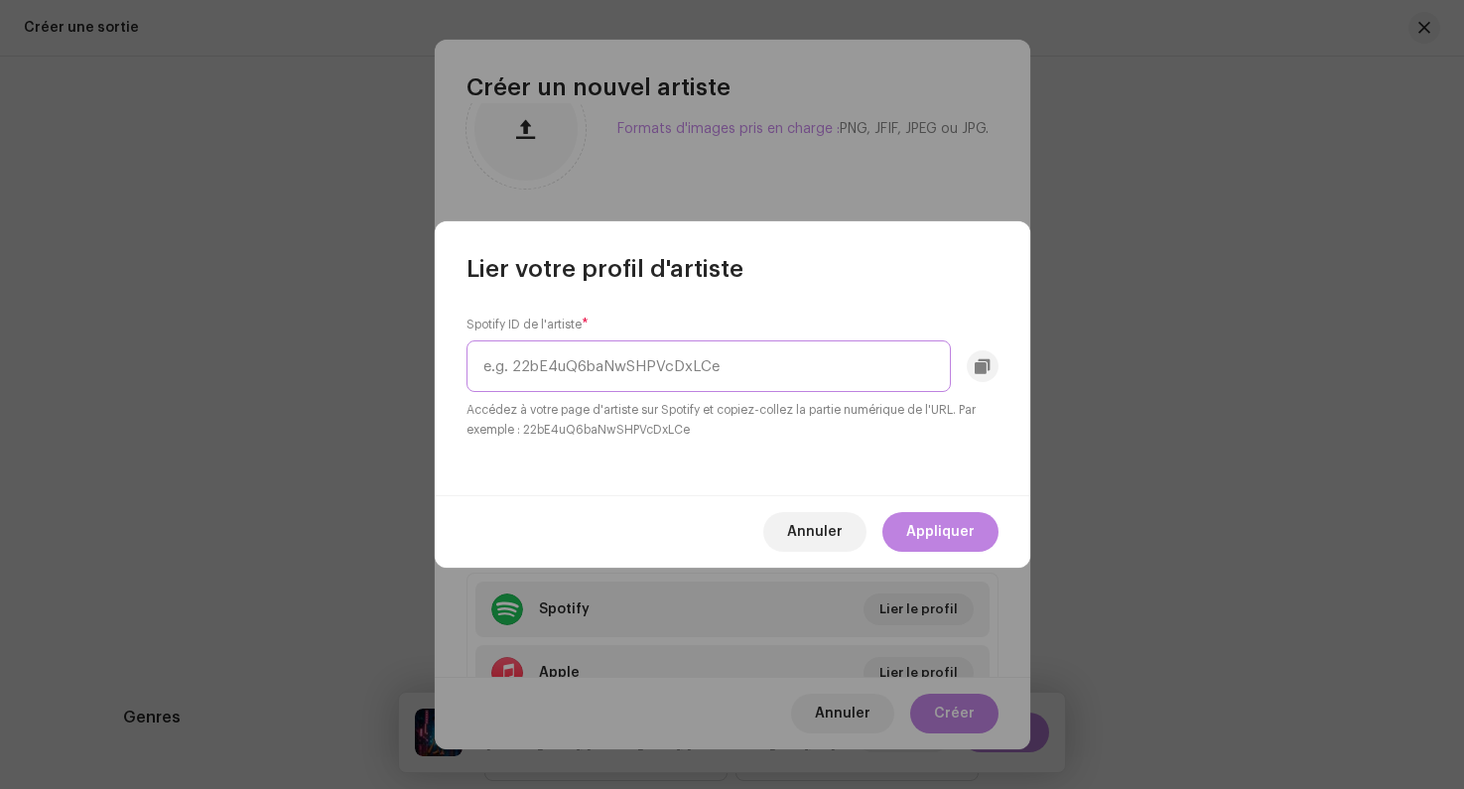
paste input "5R09zC1StynDjnGduDeOxl"
type input "5R09zC1StynDjnGduDeOxl"
click at [949, 533] on span "Appliquer" at bounding box center [940, 532] width 68 height 40
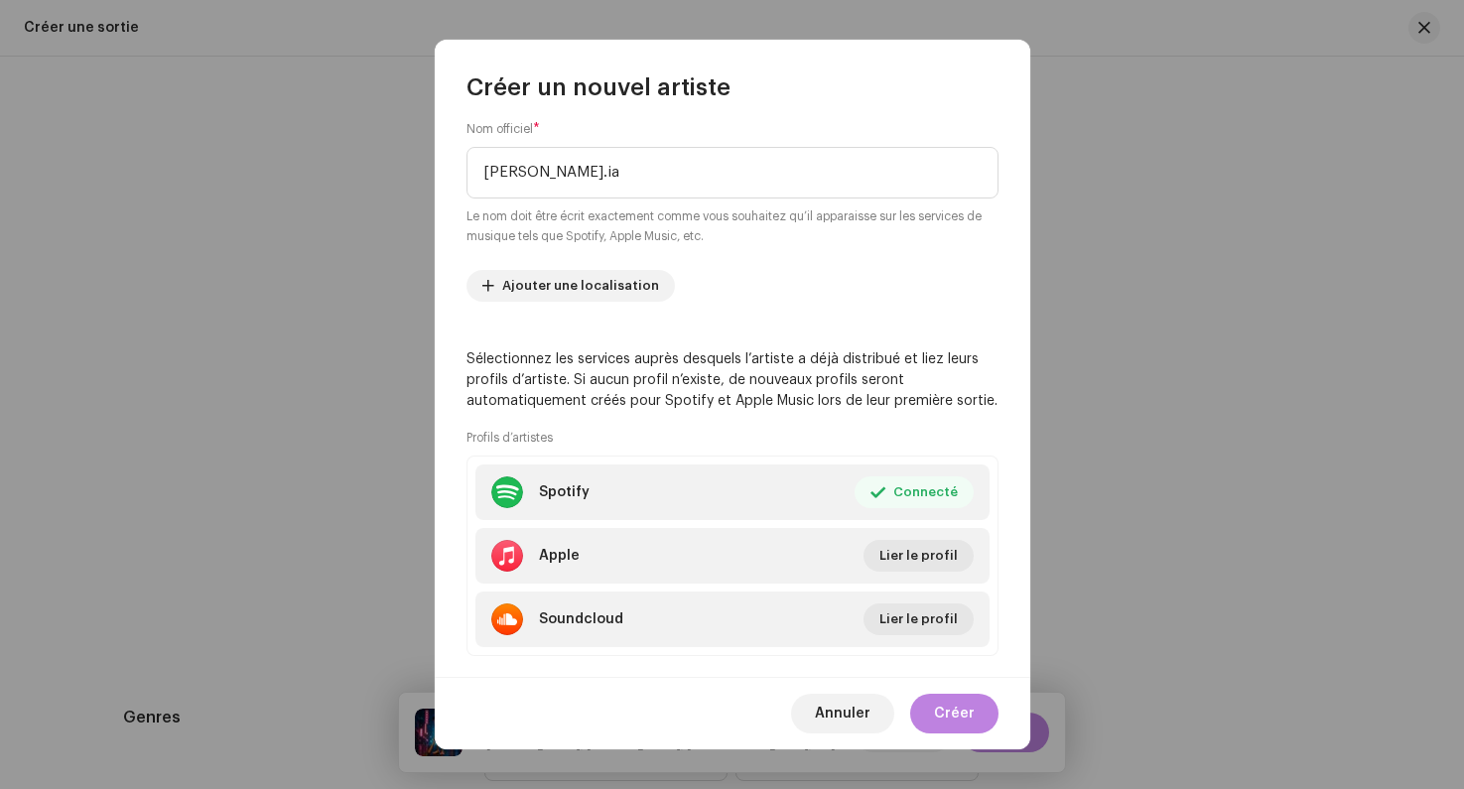
scroll to position [216, 0]
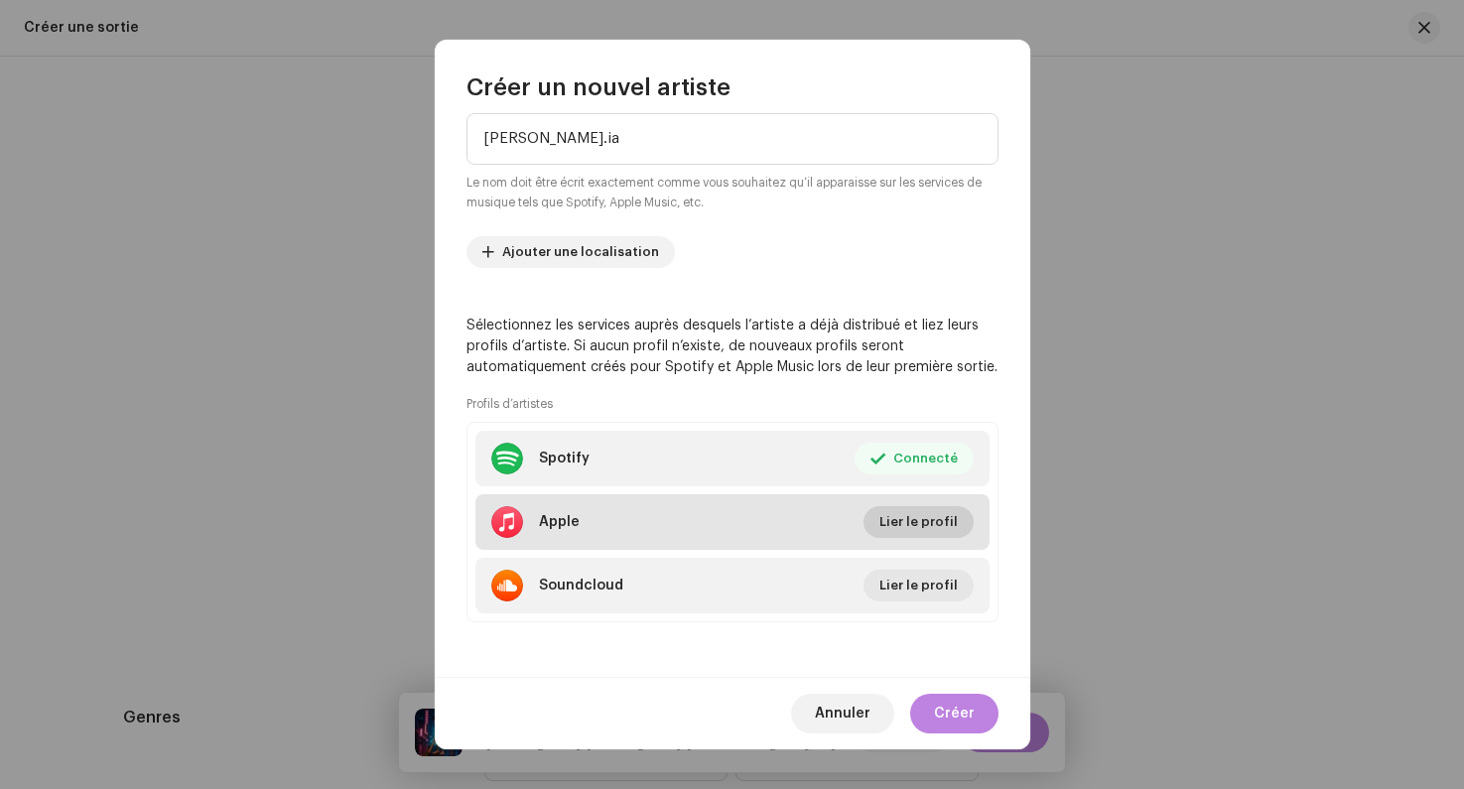
click at [900, 525] on span "Lier le profil" at bounding box center [918, 522] width 78 height 40
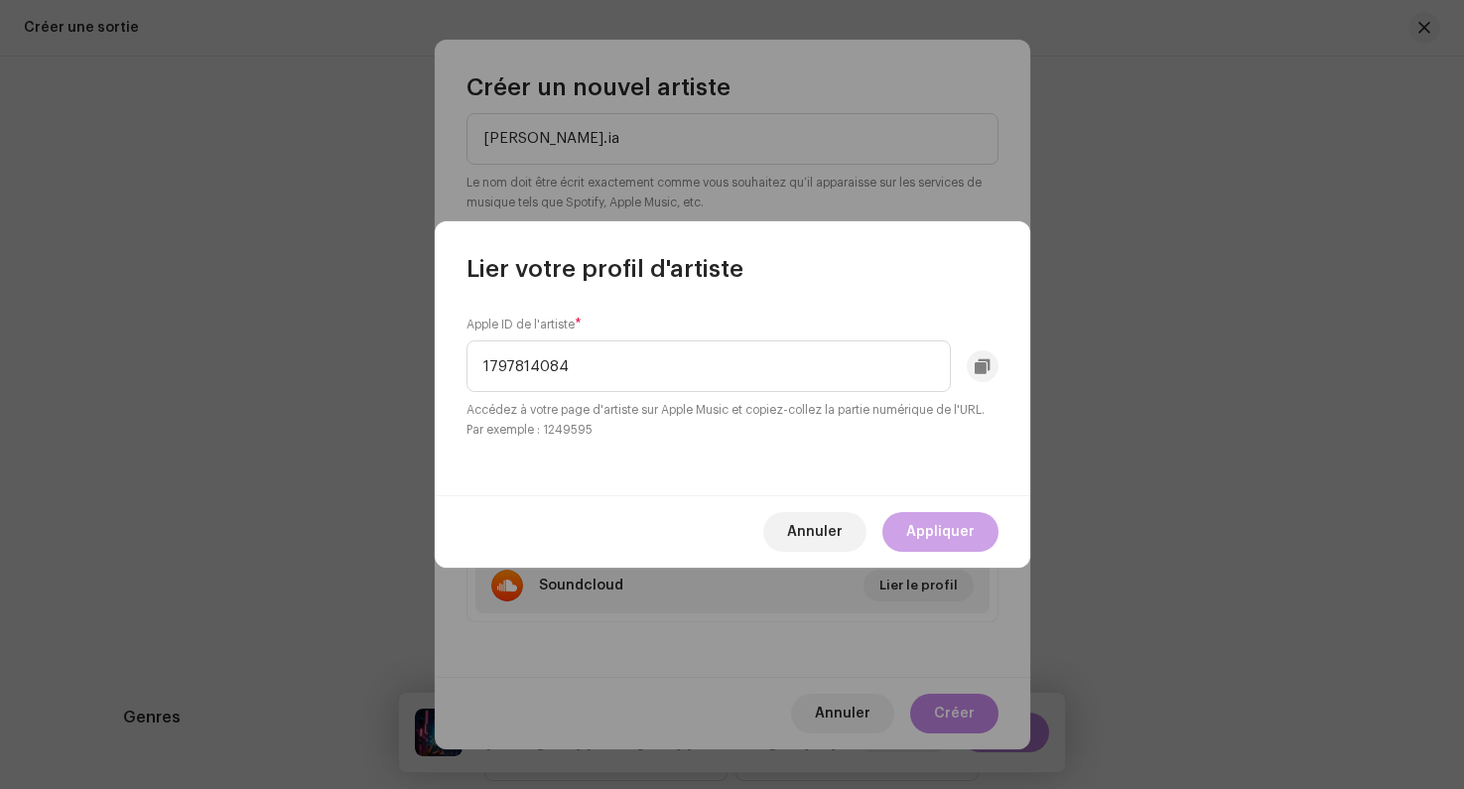
type input "1797814084"
click at [917, 538] on span "Appliquer" at bounding box center [940, 532] width 68 height 40
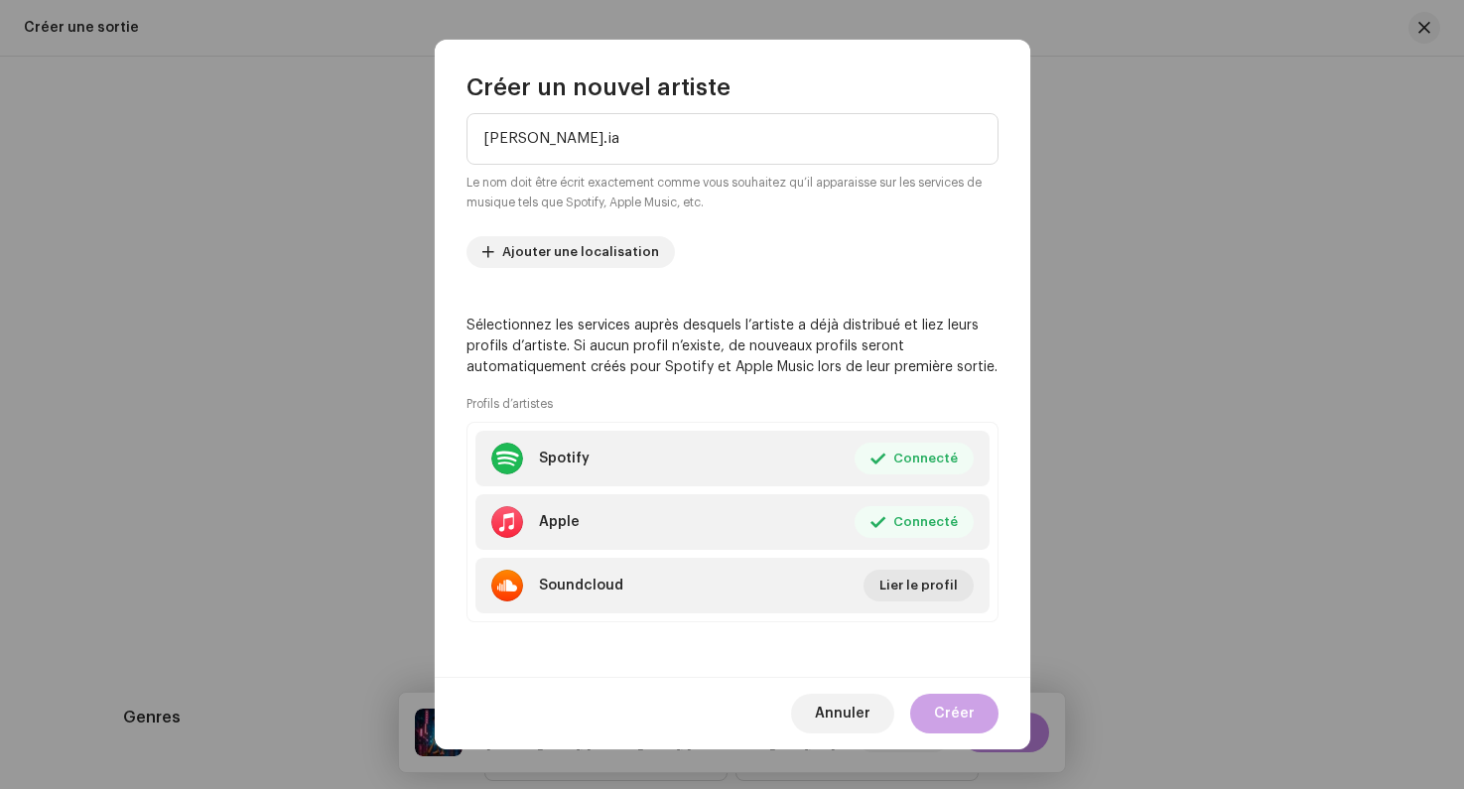
click at [961, 711] on span "Créer" at bounding box center [954, 714] width 41 height 40
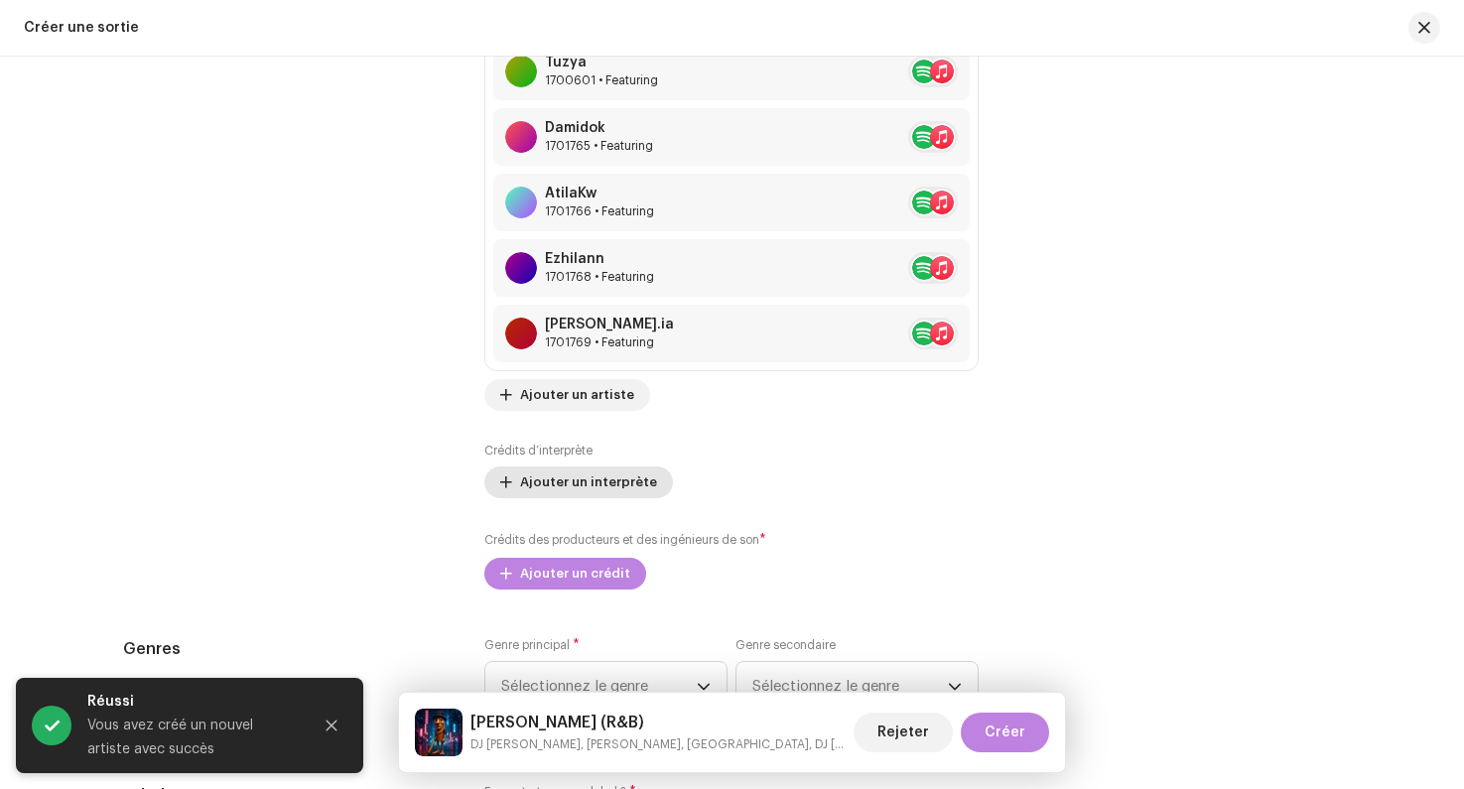
scroll to position [2775, 0]
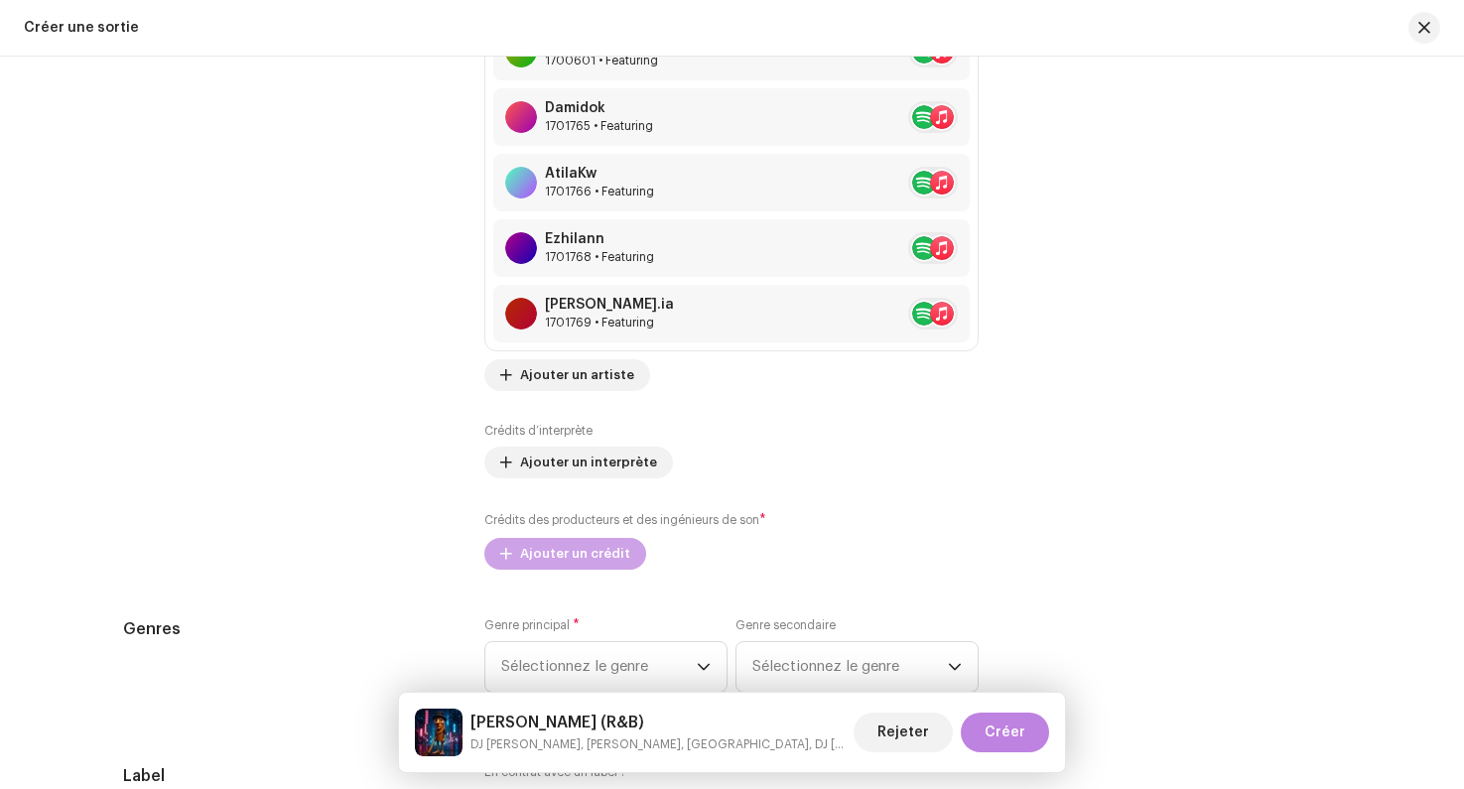
click at [566, 550] on span "Ajouter un crédit" at bounding box center [575, 554] width 110 height 40
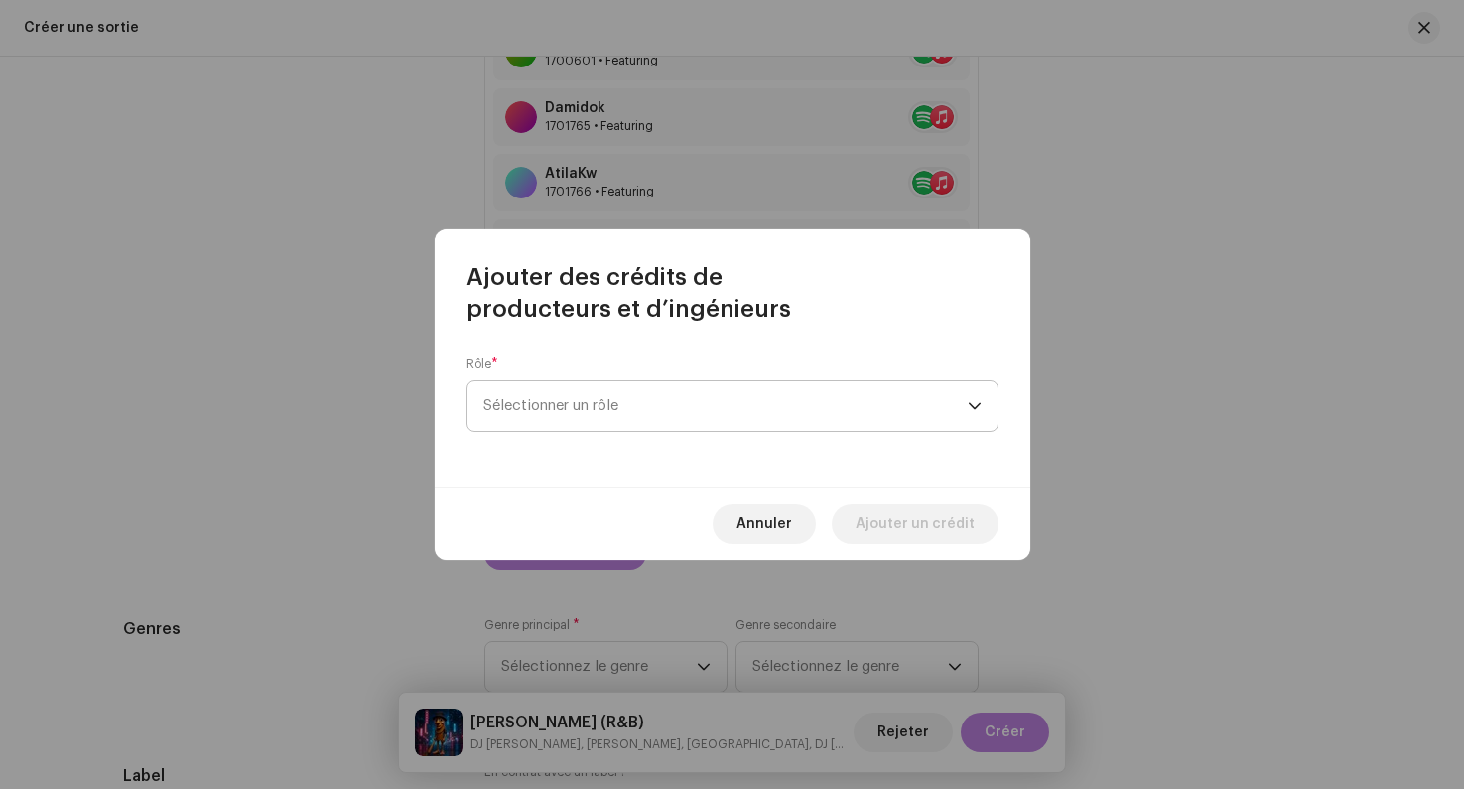
click at [565, 397] on span "Sélectionner un rôle" at bounding box center [725, 406] width 484 height 50
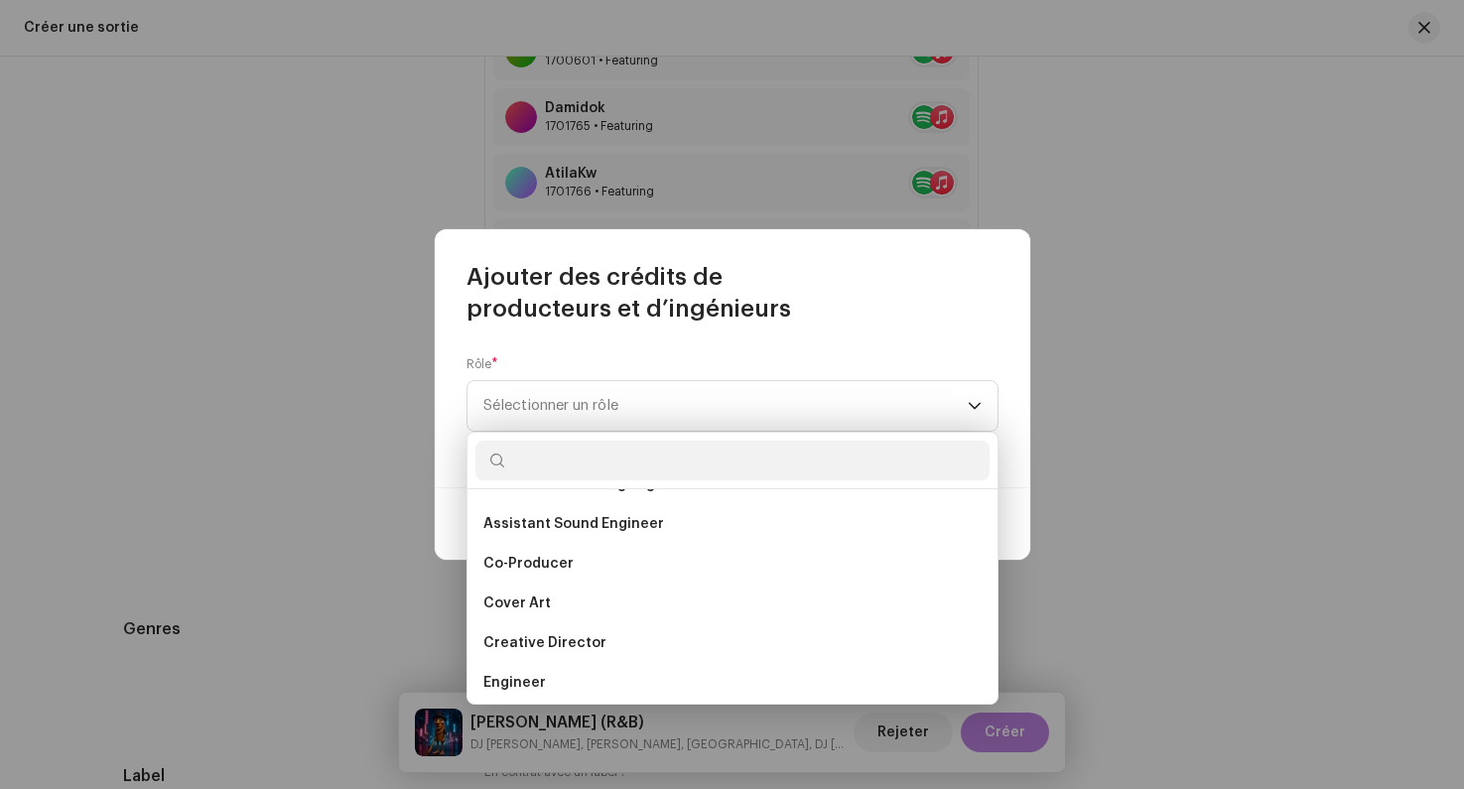
scroll to position [278, 0]
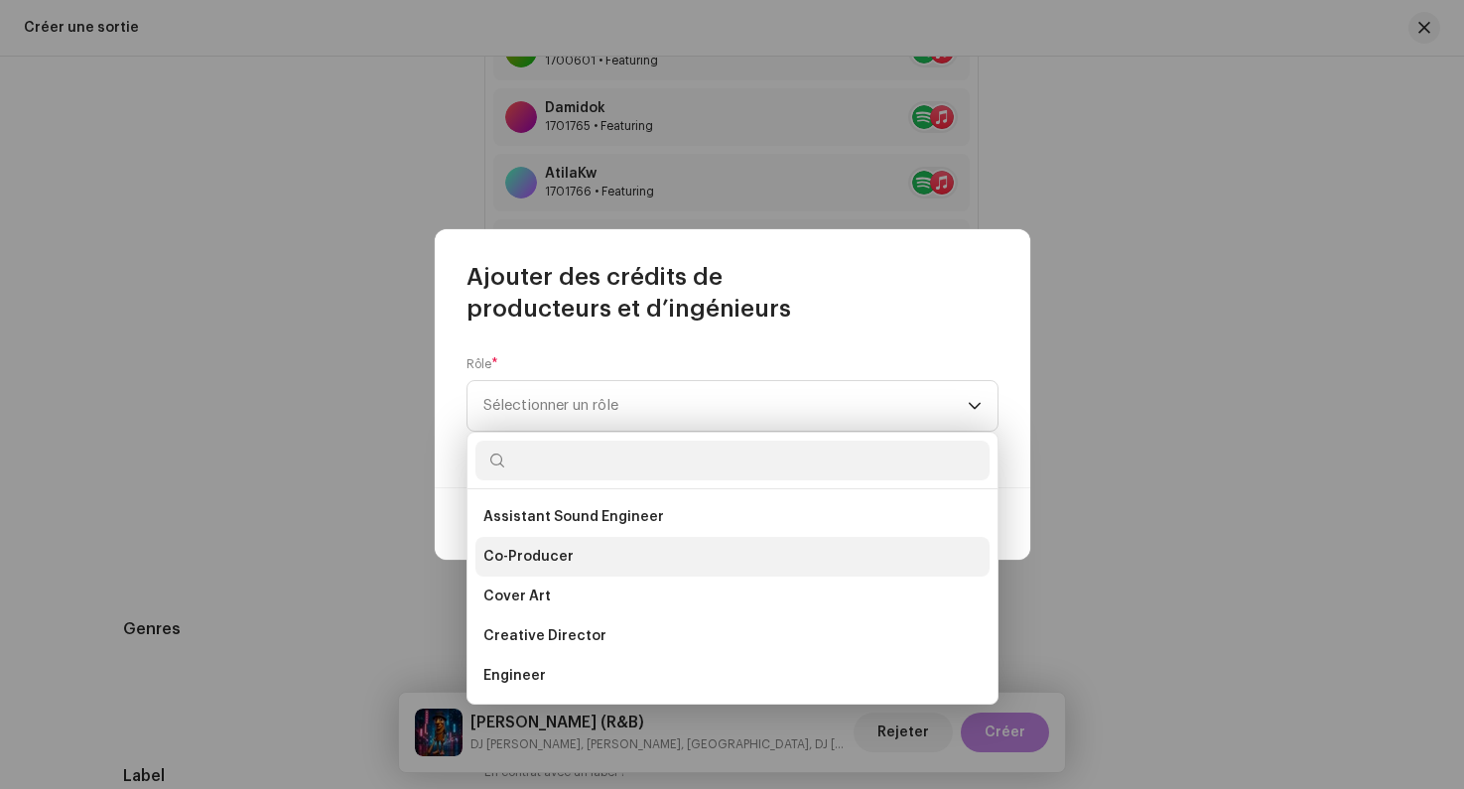
click at [565, 549] on span "Co-Producer" at bounding box center [528, 557] width 90 height 20
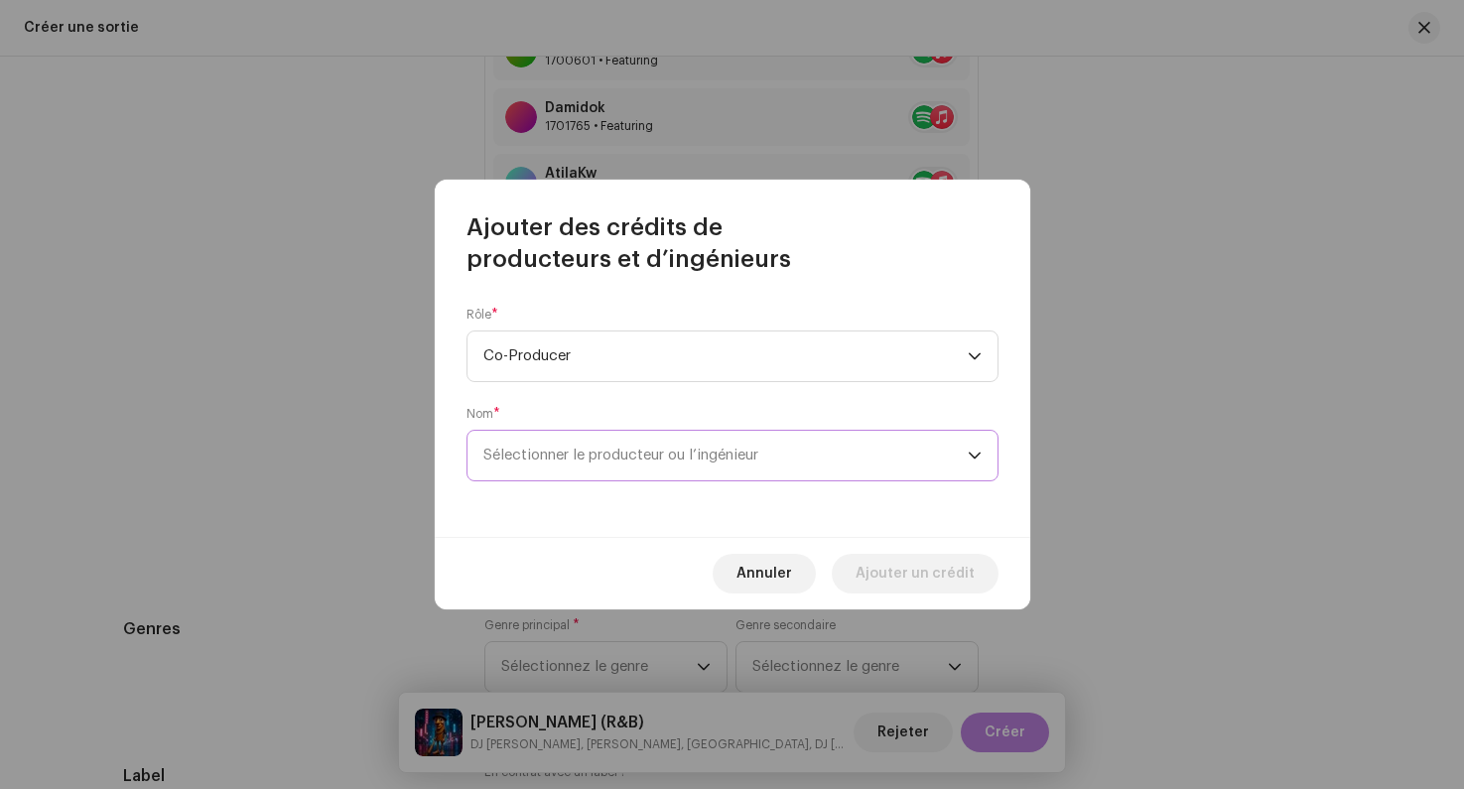
click at [558, 447] on span "Sélectionner le producteur ou l’ingénieur" at bounding box center [725, 456] width 484 height 50
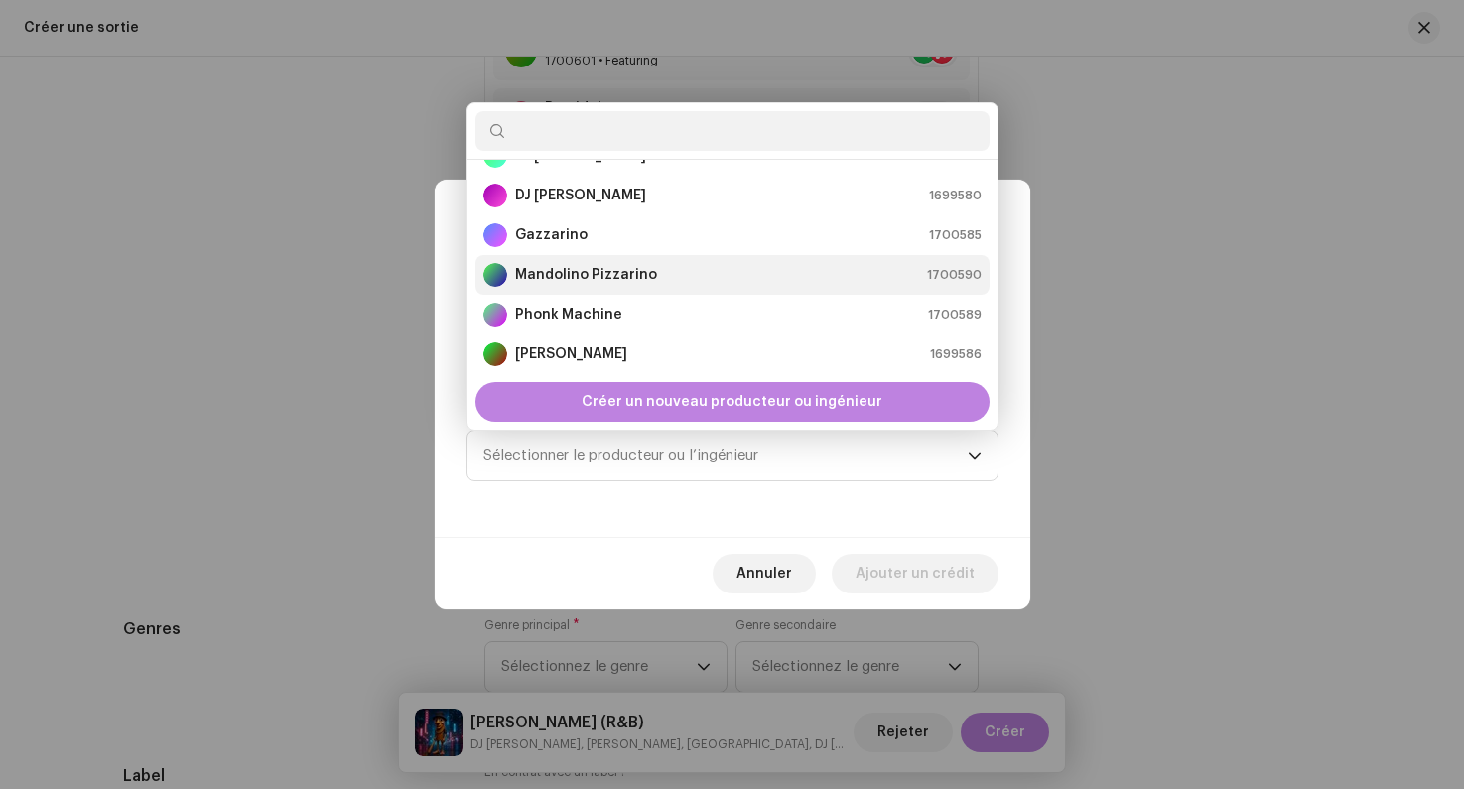
scroll to position [0, 0]
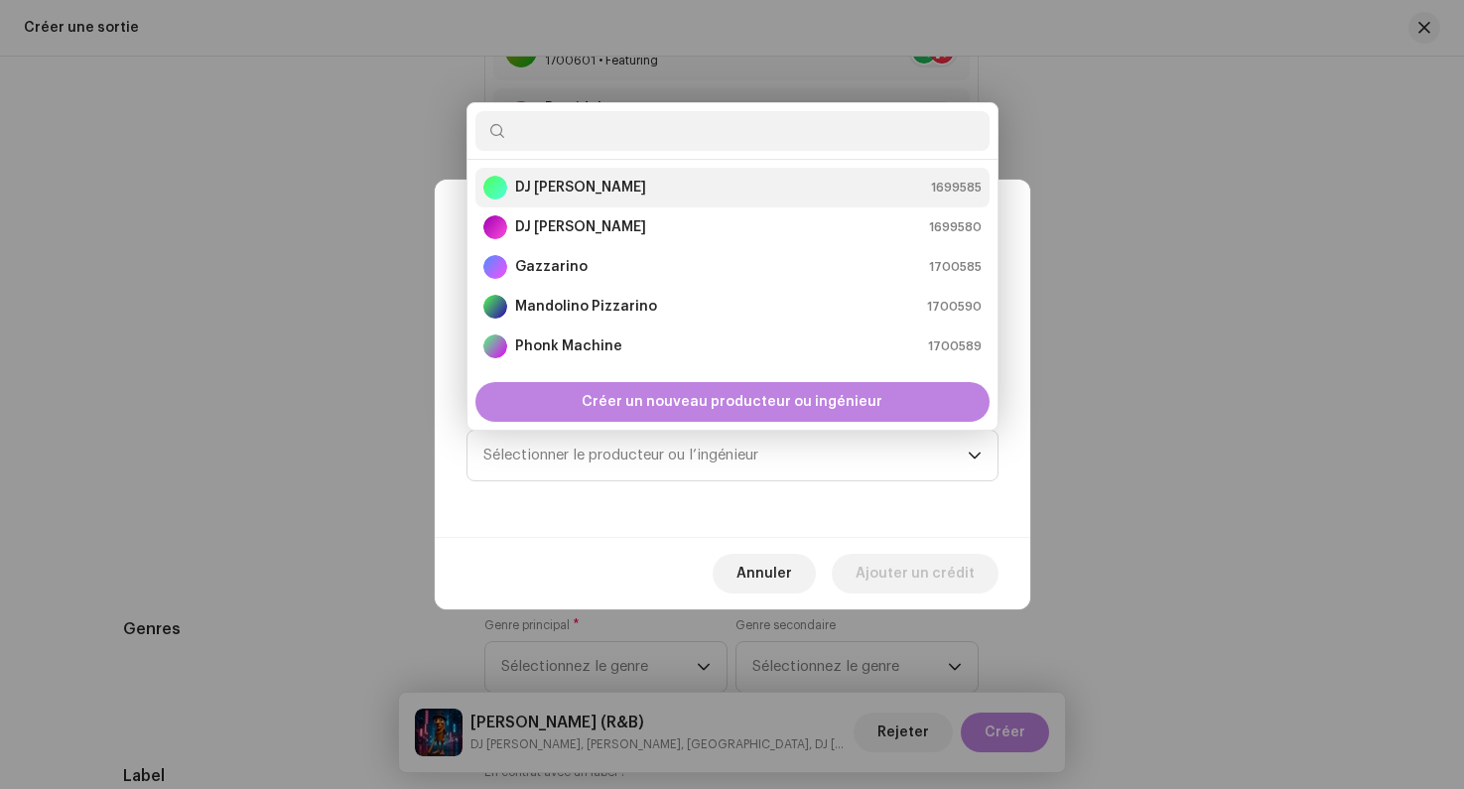
click at [562, 190] on strong "DJ [PERSON_NAME]" at bounding box center [580, 188] width 131 height 20
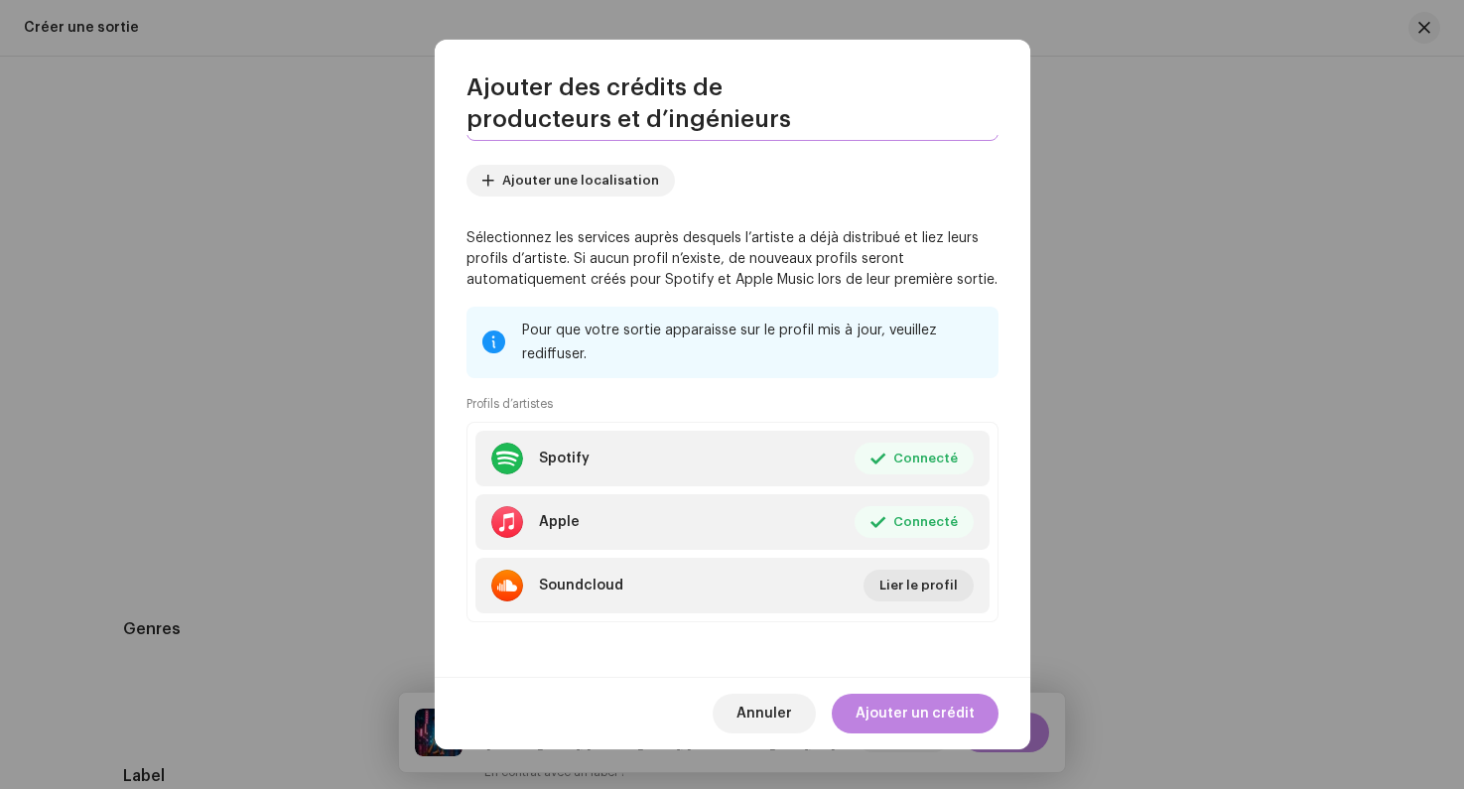
scroll to position [201, 0]
click at [903, 710] on span "Ajouter un crédit" at bounding box center [914, 714] width 119 height 40
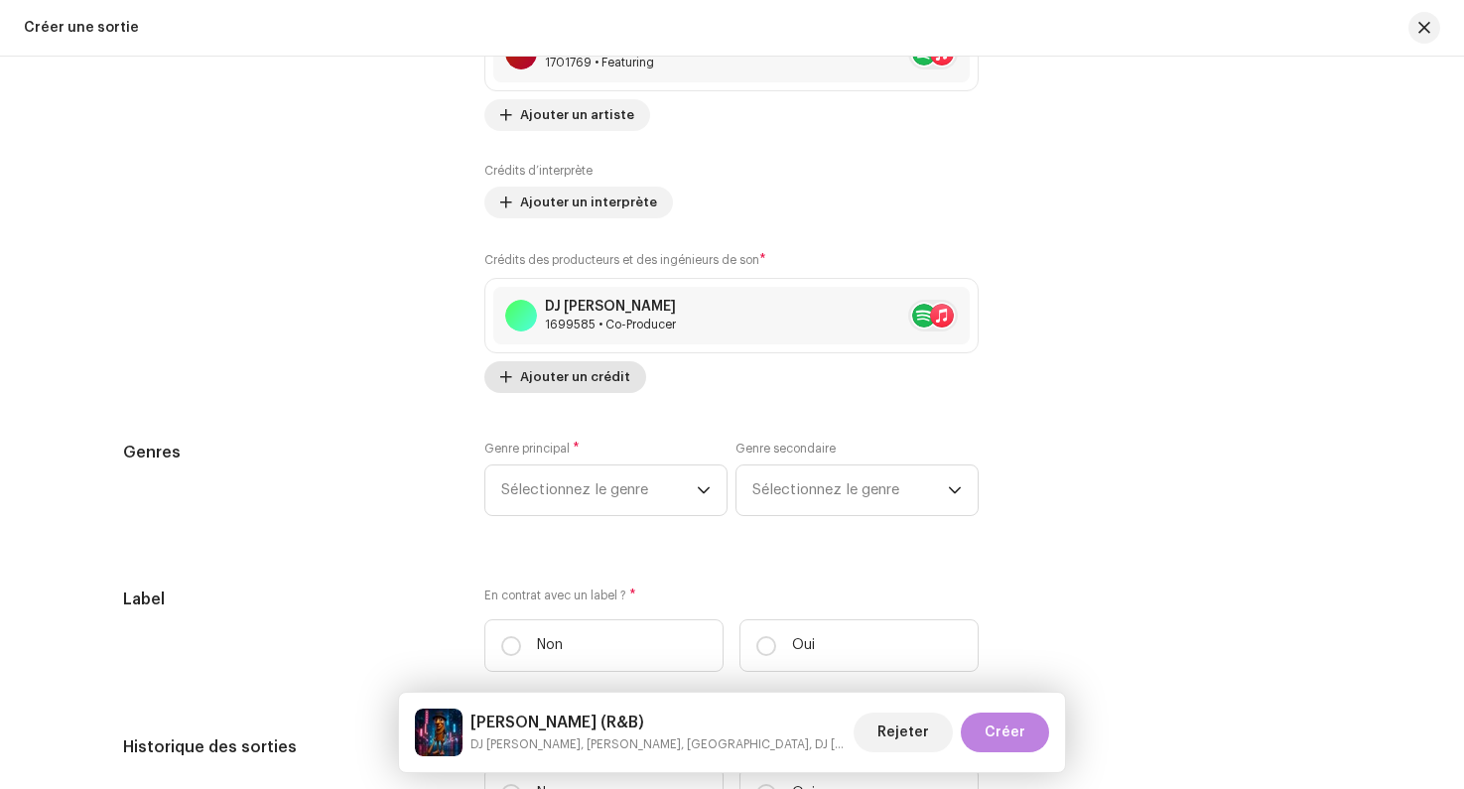
scroll to position [3086, 0]
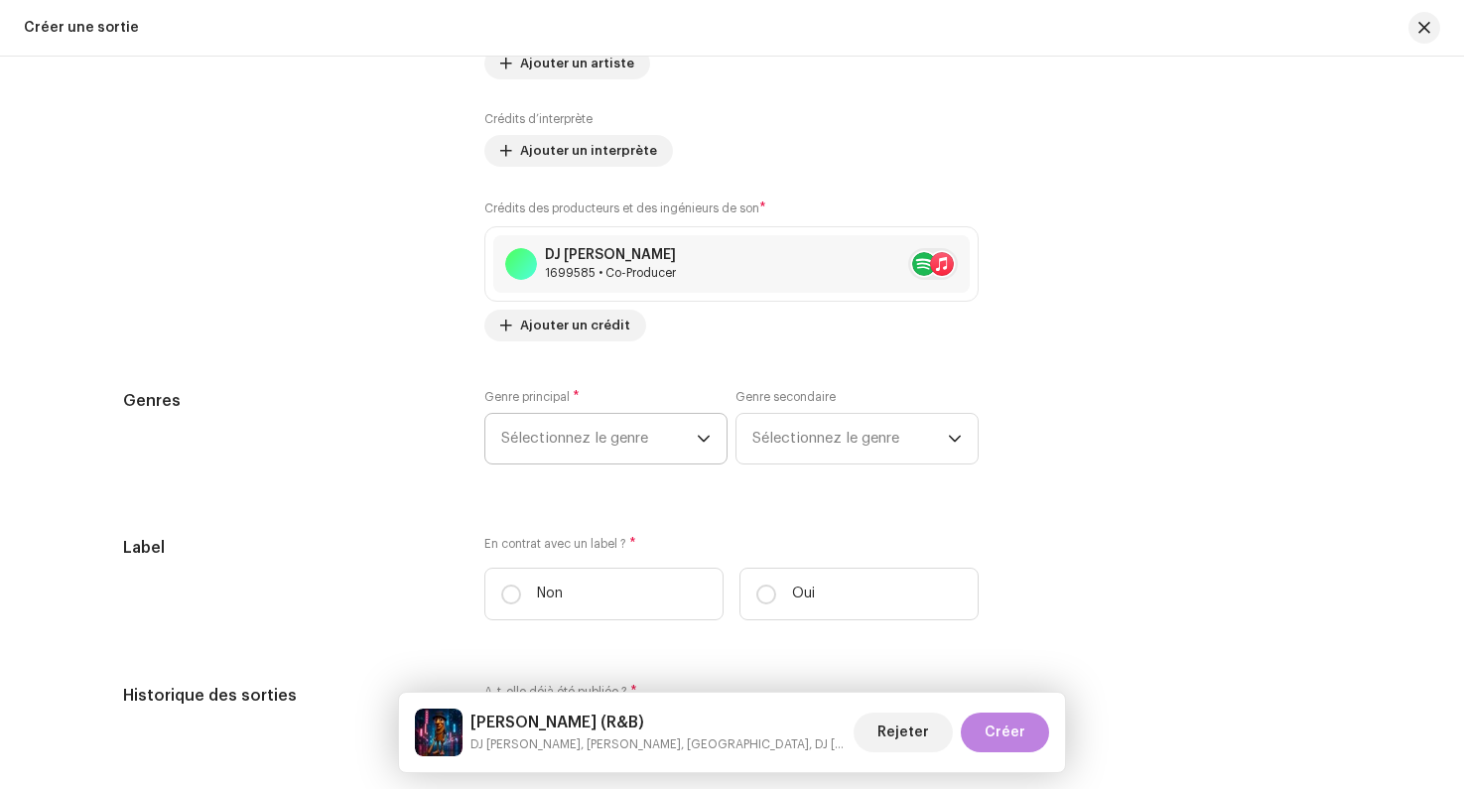
click at [573, 435] on span "Sélectionnez le genre" at bounding box center [599, 439] width 196 height 50
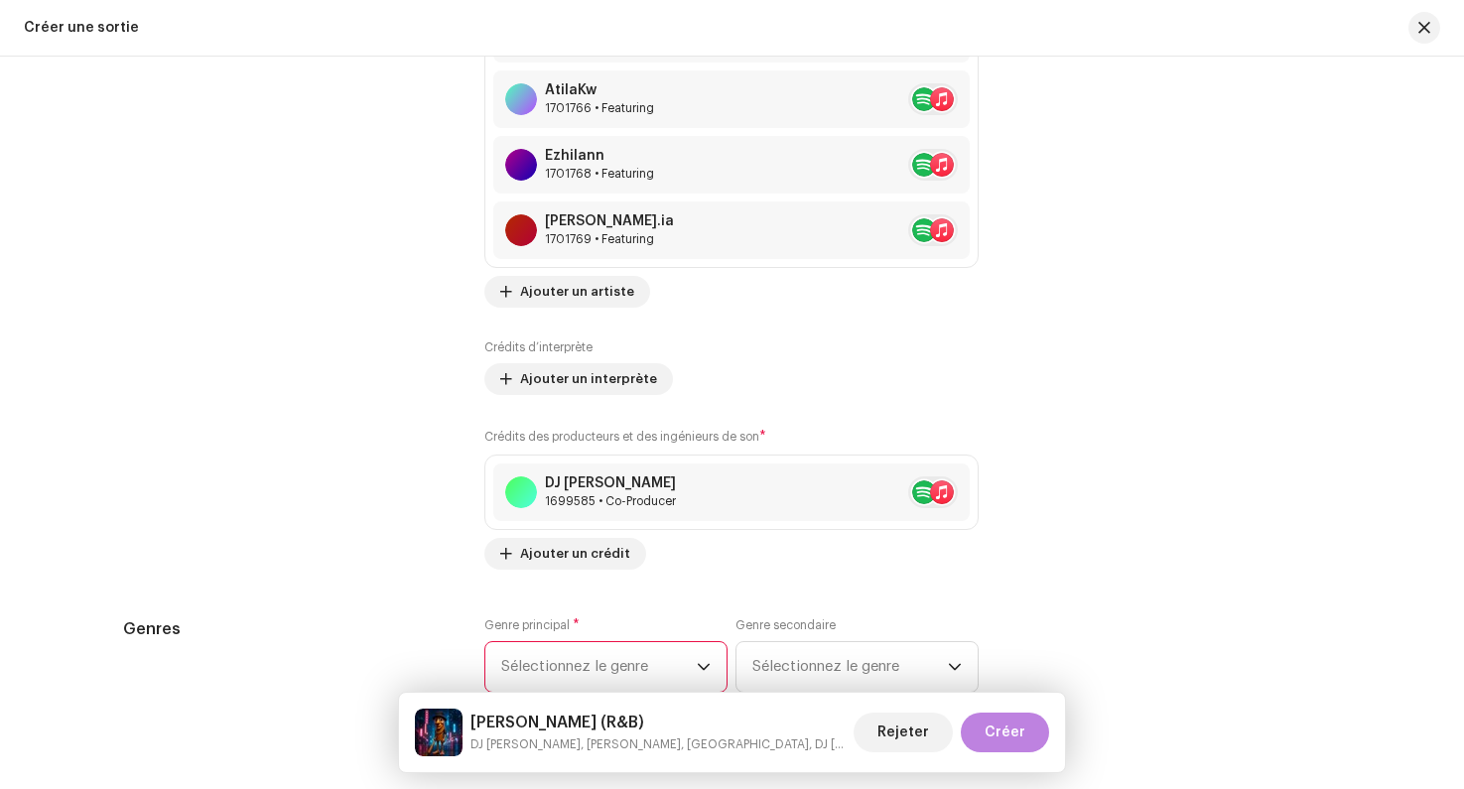
scroll to position [2939, 0]
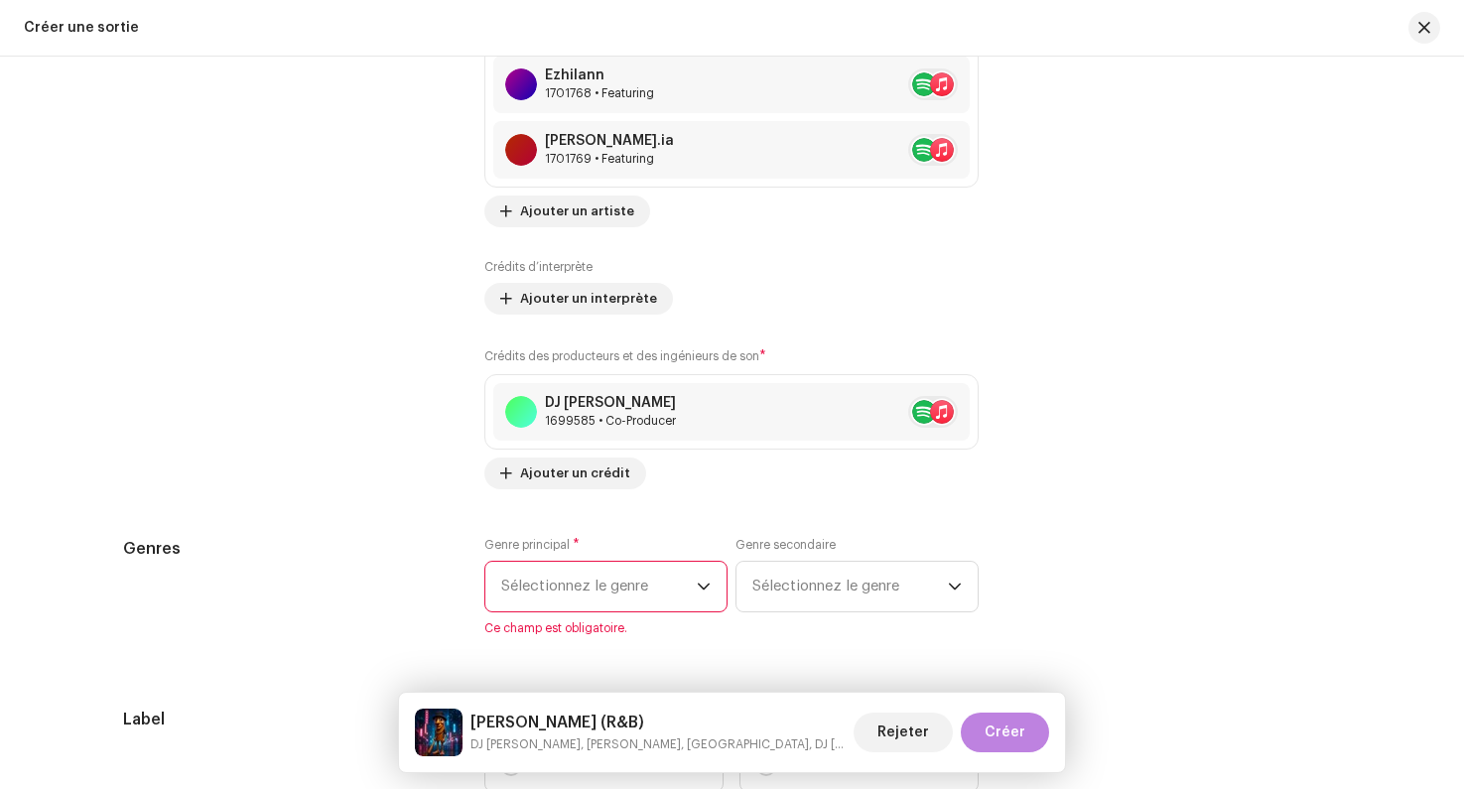
click at [580, 576] on span "Sélectionnez le genre" at bounding box center [599, 587] width 196 height 50
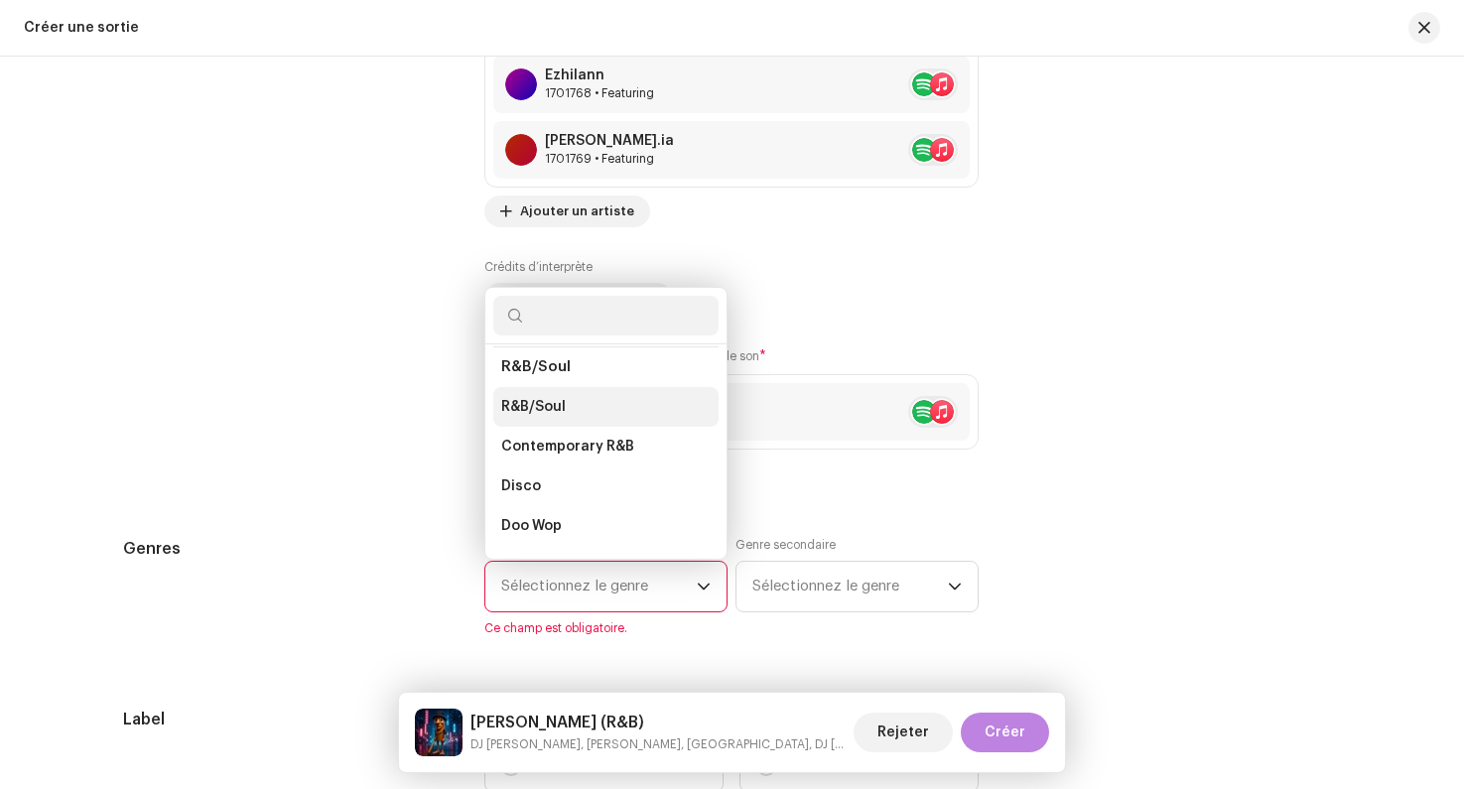
scroll to position [13450, 0]
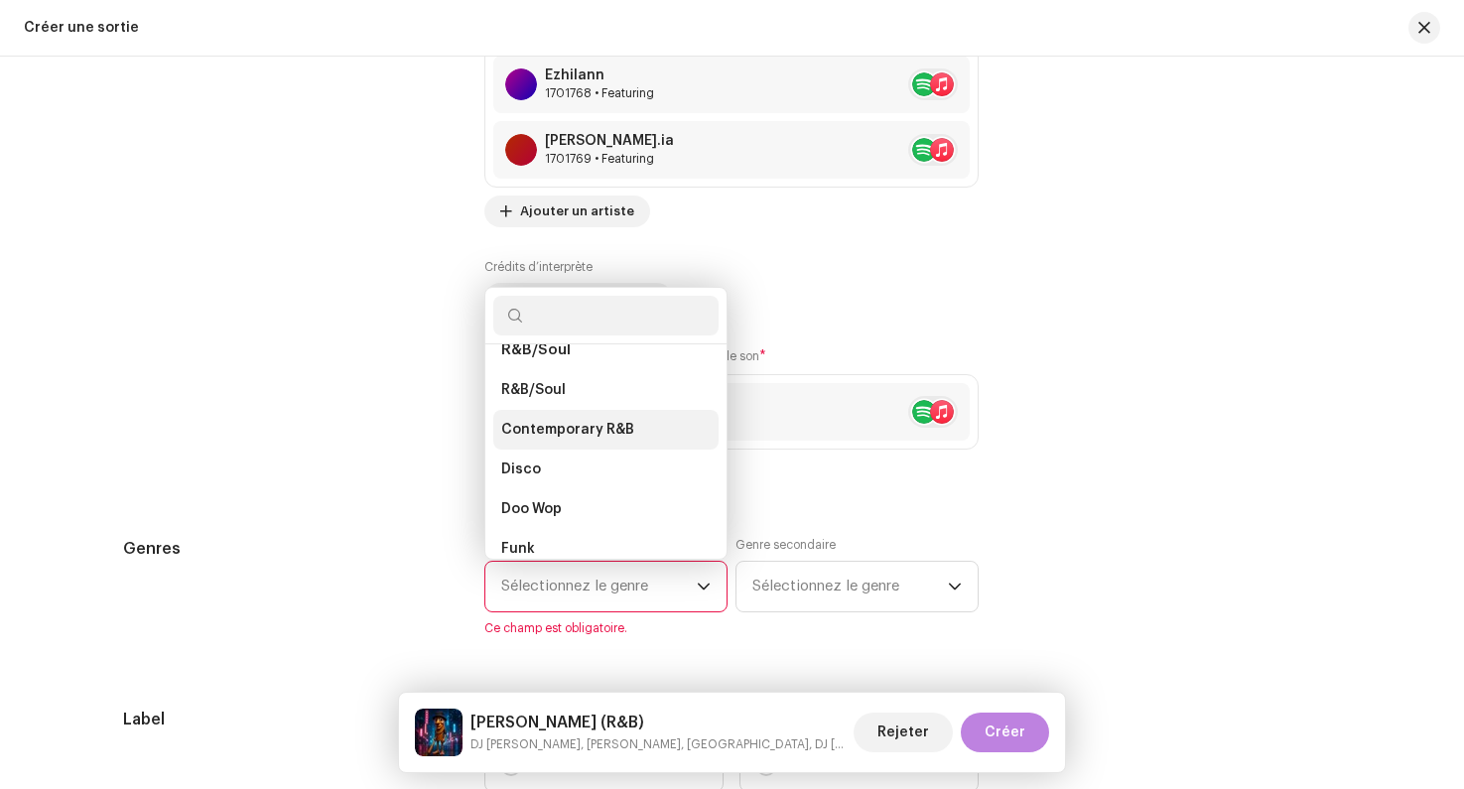
click at [570, 420] on span "Contemporary R&B" at bounding box center [567, 430] width 133 height 20
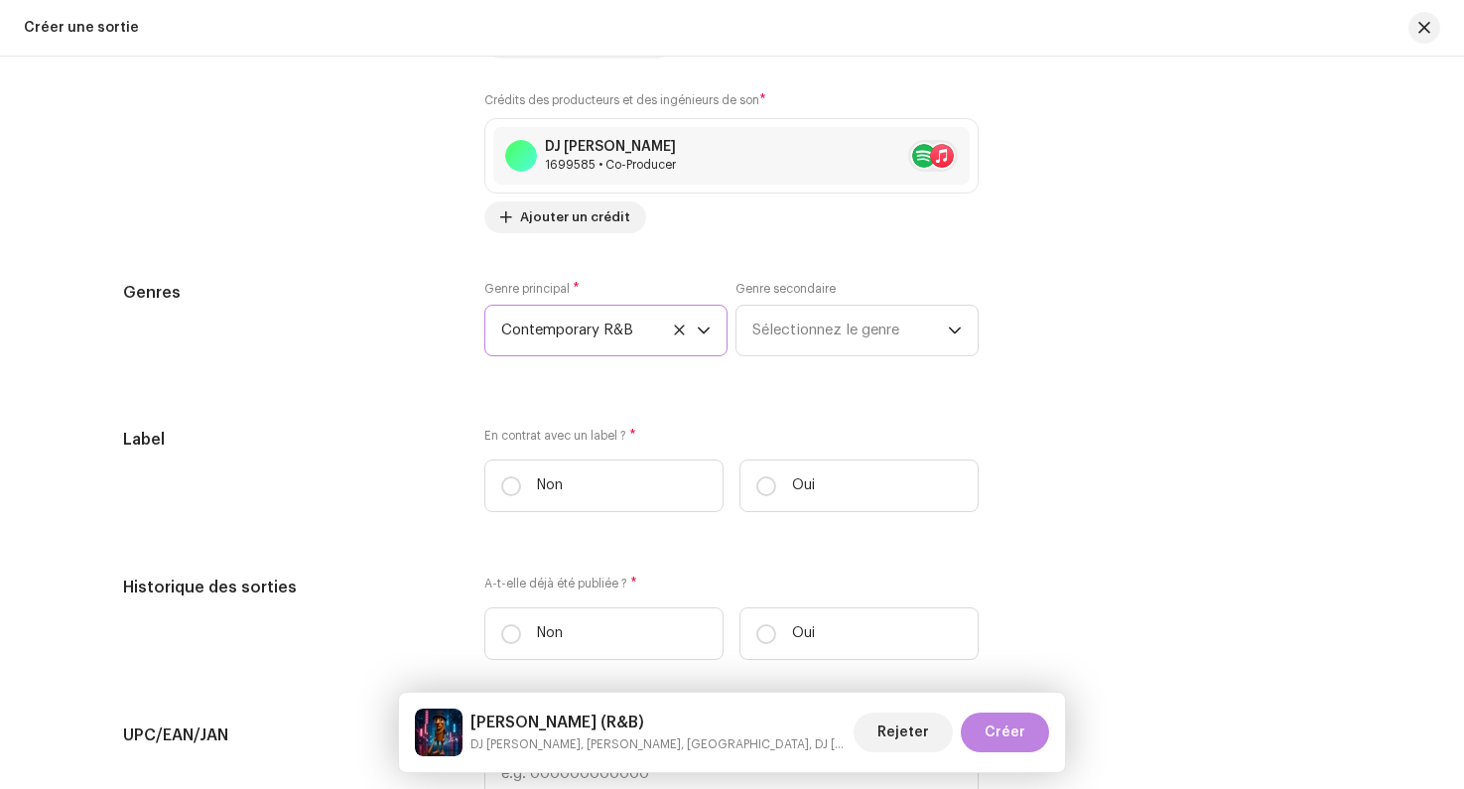
scroll to position [3232, 0]
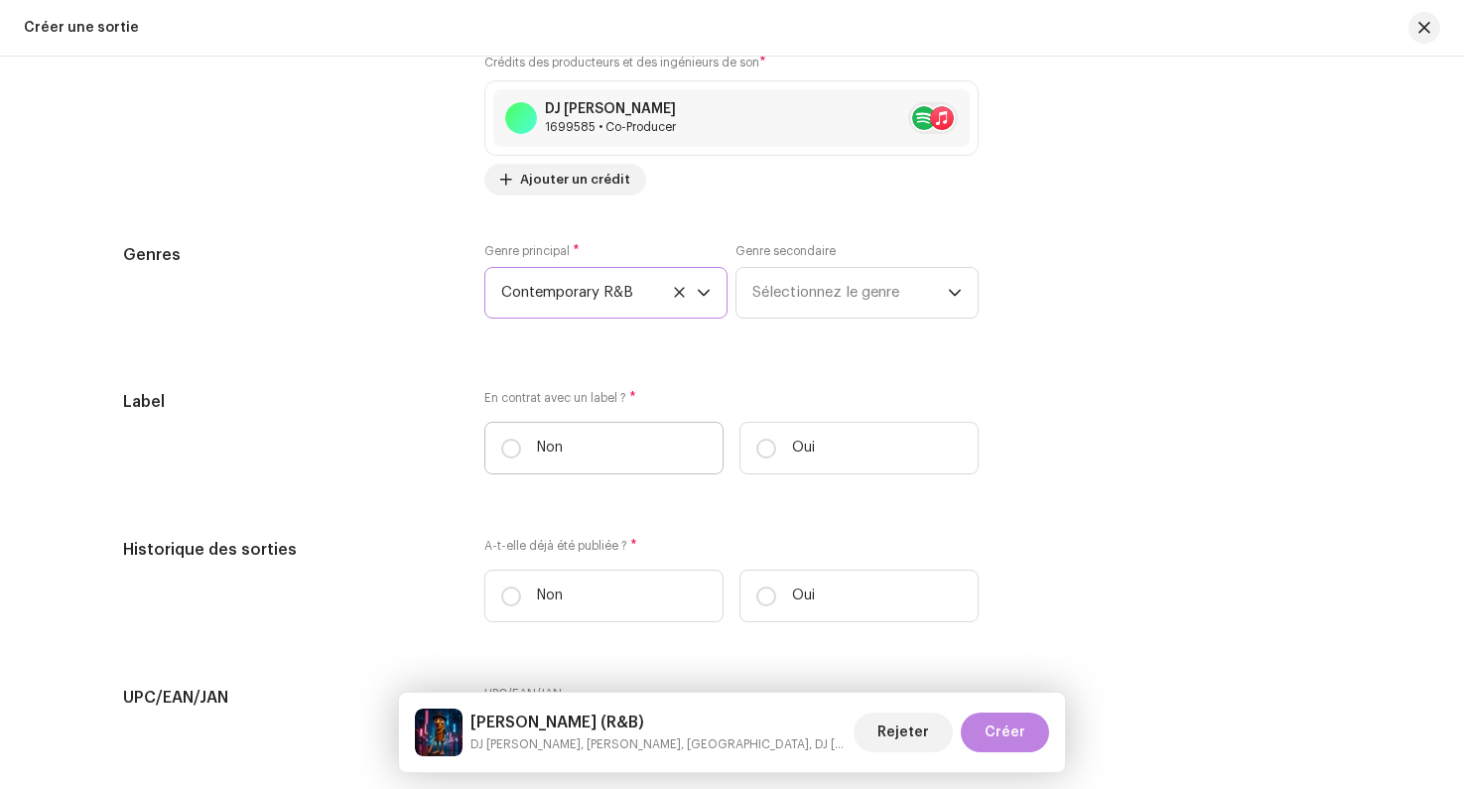
click at [517, 449] on label "Non" at bounding box center [603, 448] width 239 height 53
click at [517, 449] on input "Non" at bounding box center [511, 449] width 20 height 20
radio input "true"
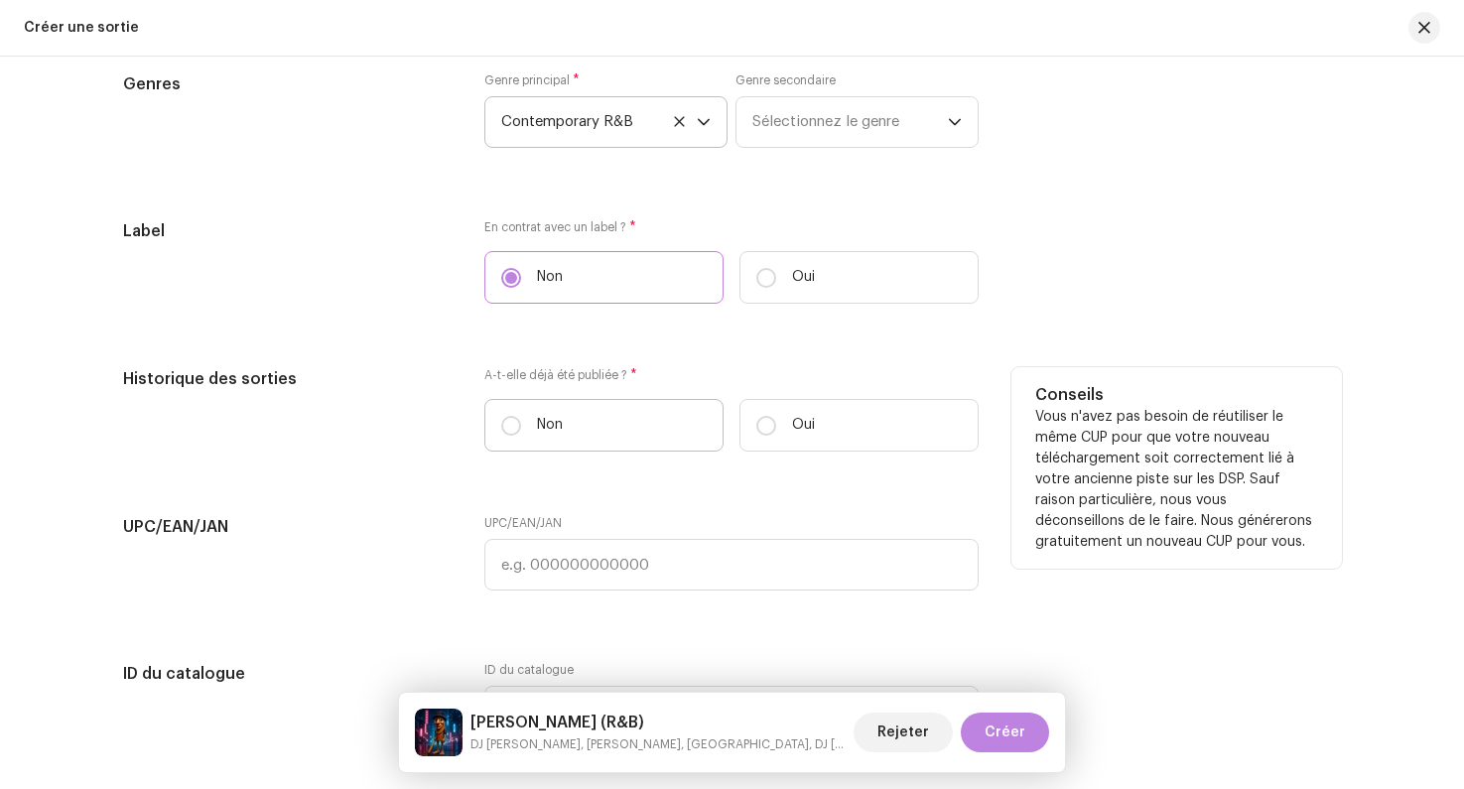
click at [506, 416] on label "Non" at bounding box center [603, 425] width 239 height 53
click at [506, 416] on input "Non" at bounding box center [511, 426] width 20 height 20
radio input "true"
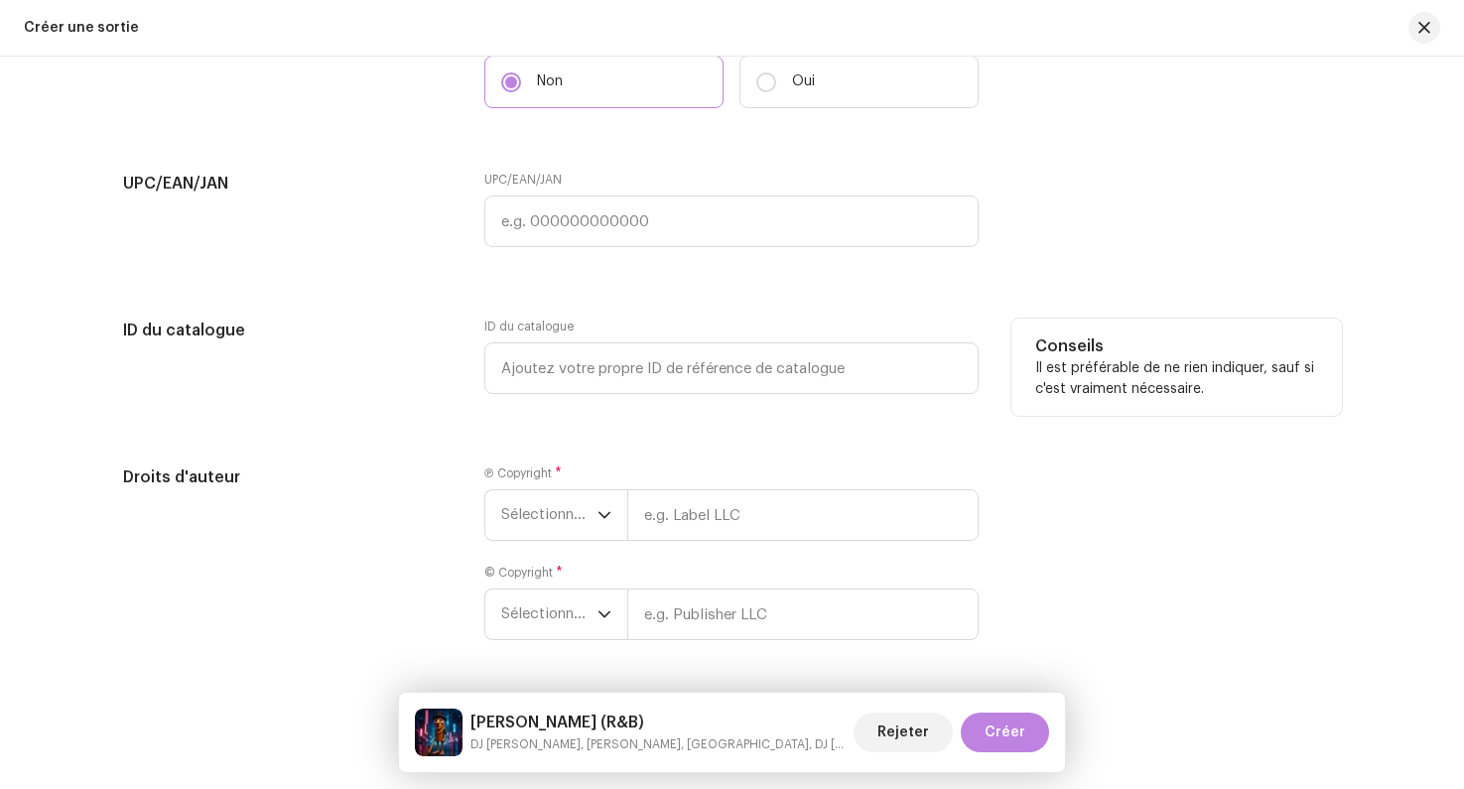
scroll to position [3797, 0]
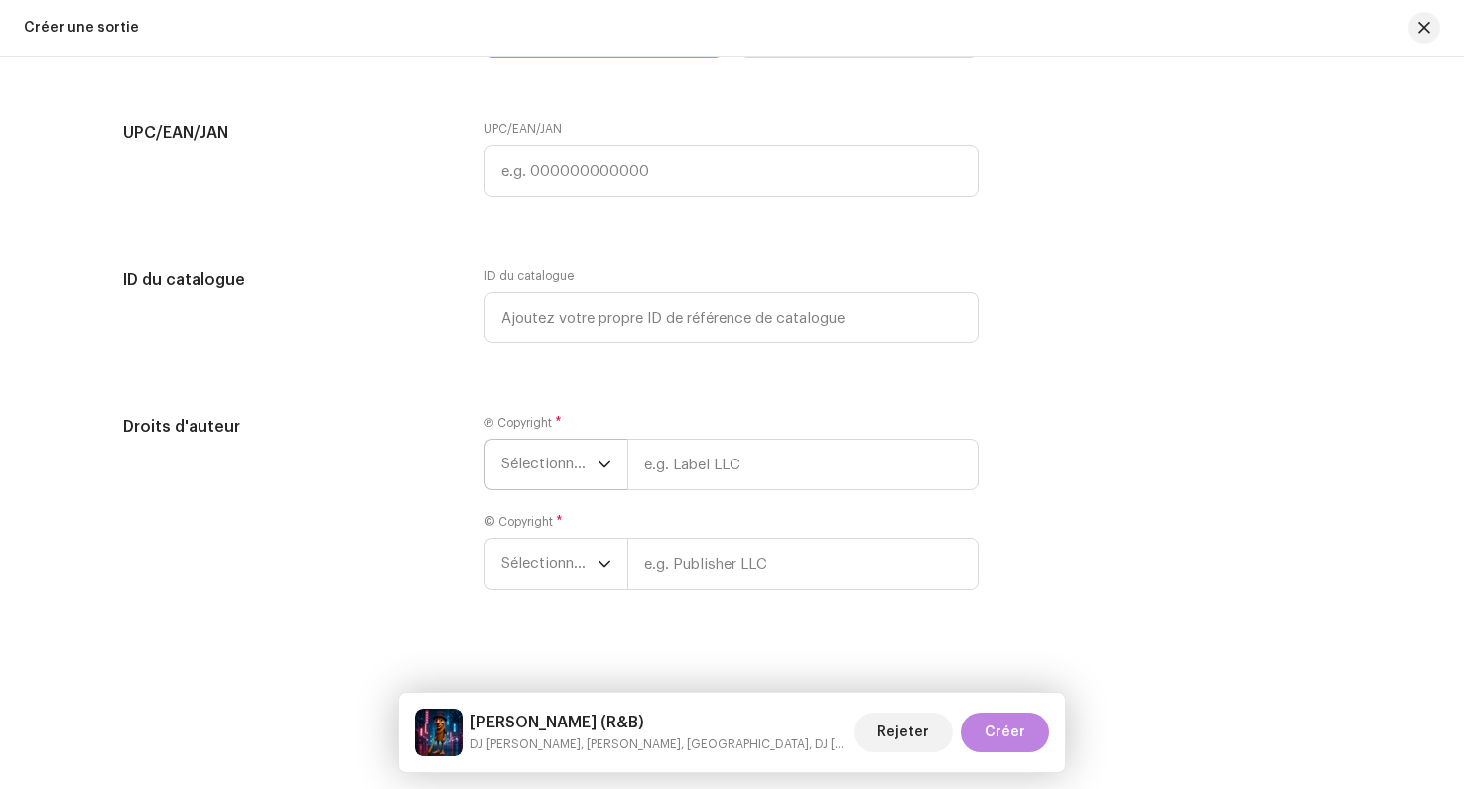
click at [567, 487] on span "Sélectionner une année" at bounding box center [549, 465] width 96 height 50
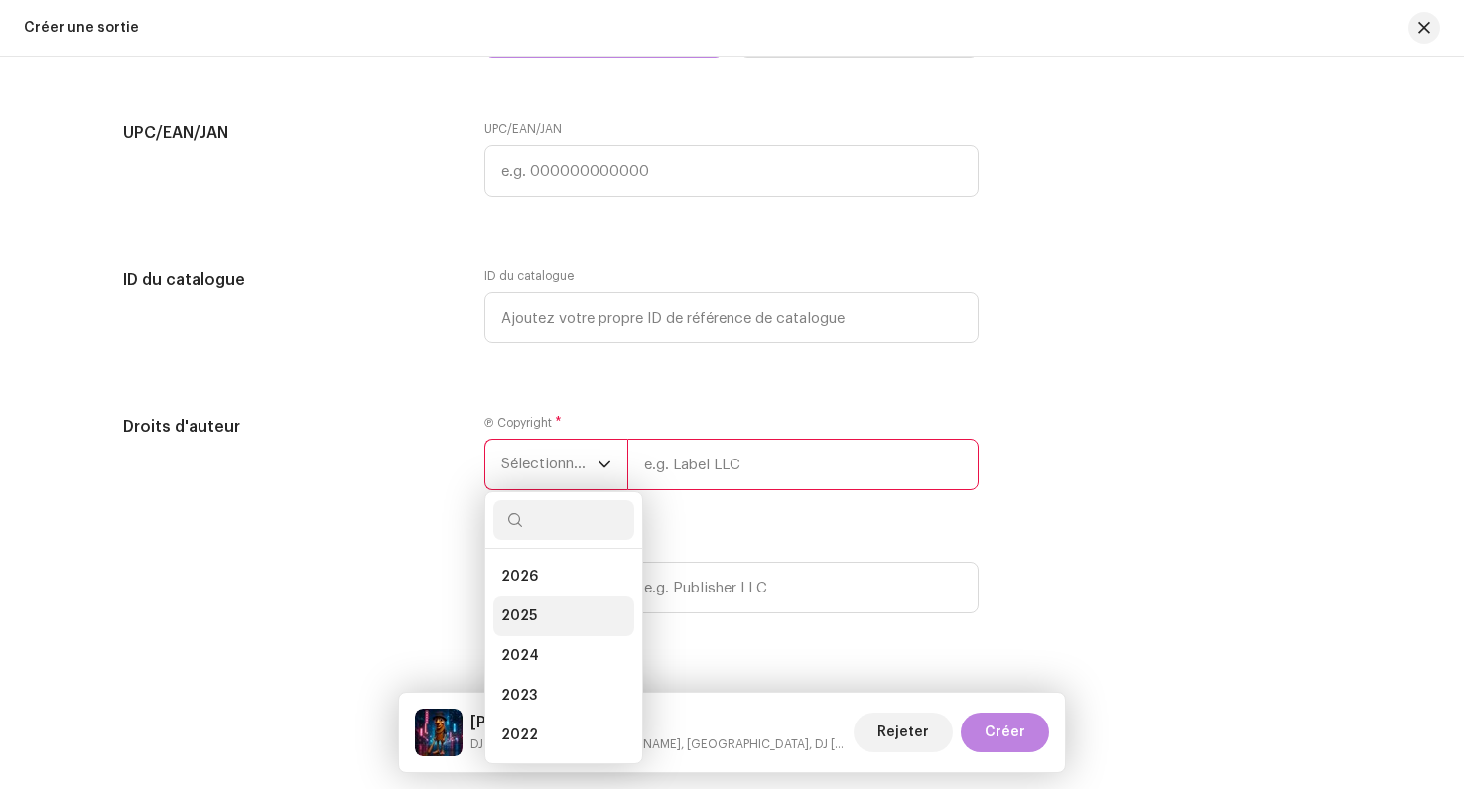
click at [554, 607] on li "2025" at bounding box center [563, 616] width 141 height 40
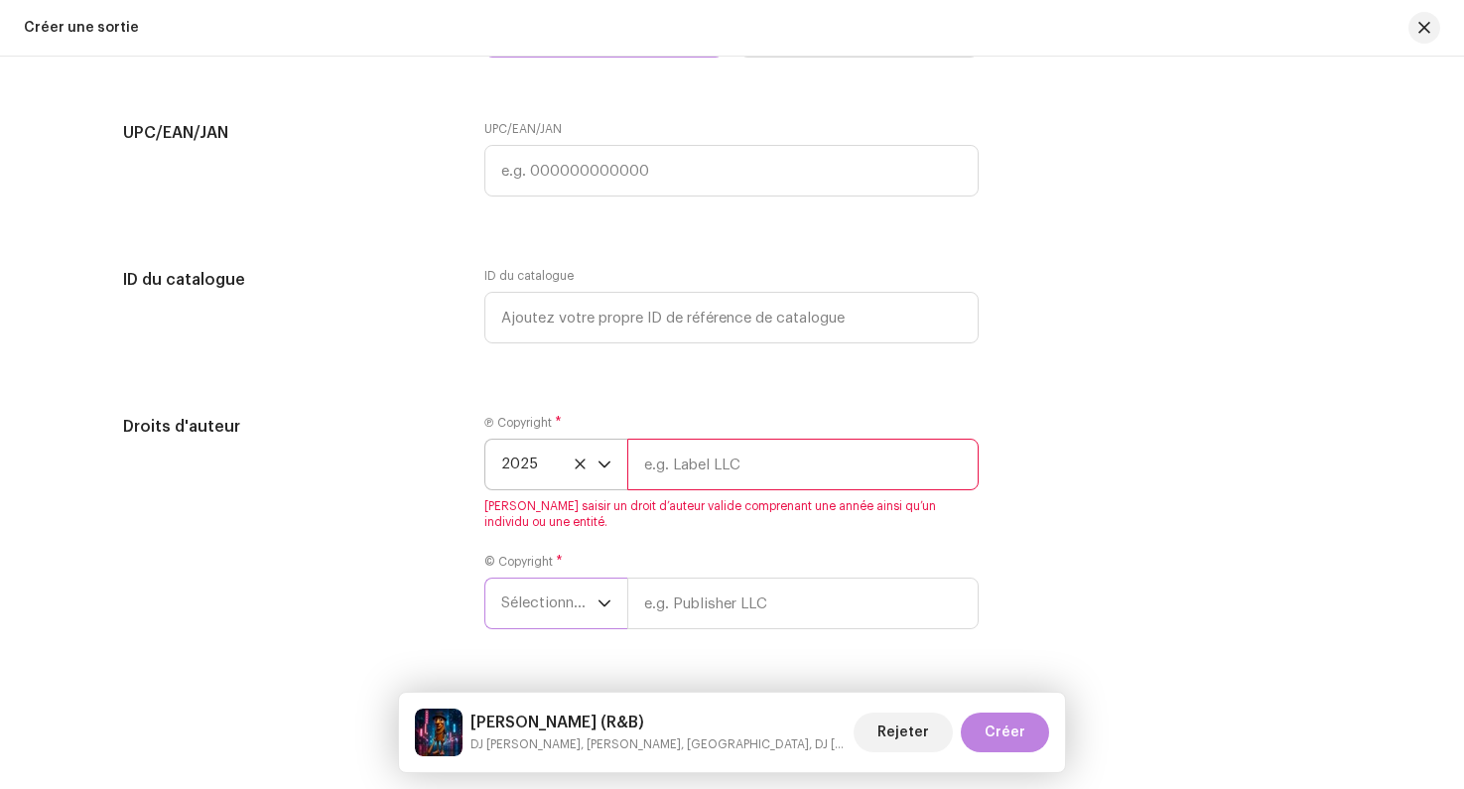
click at [556, 600] on span "Sélectionner une année" at bounding box center [549, 604] width 96 height 50
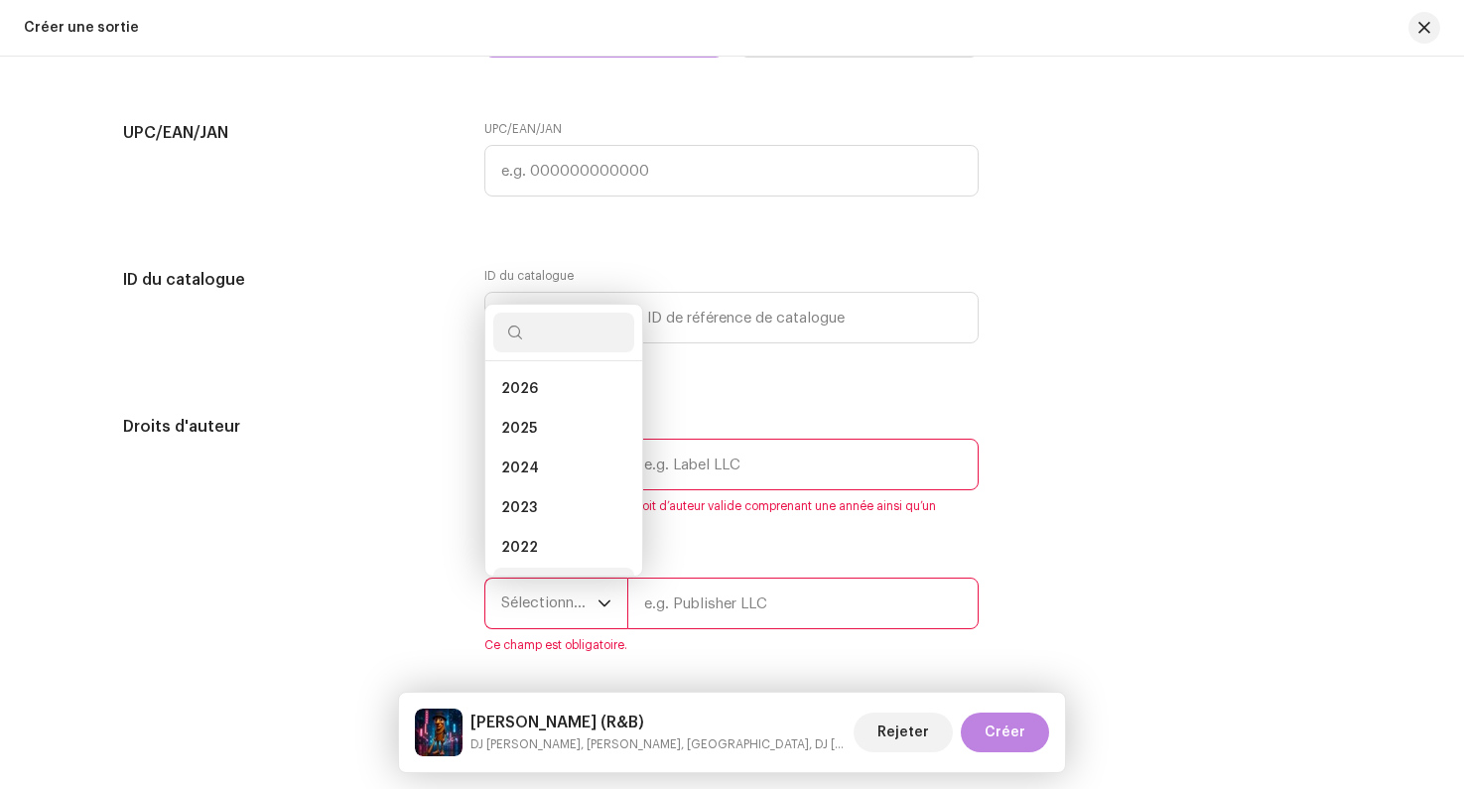
scroll to position [32, 0]
click at [539, 403] on li "2025" at bounding box center [563, 397] width 141 height 40
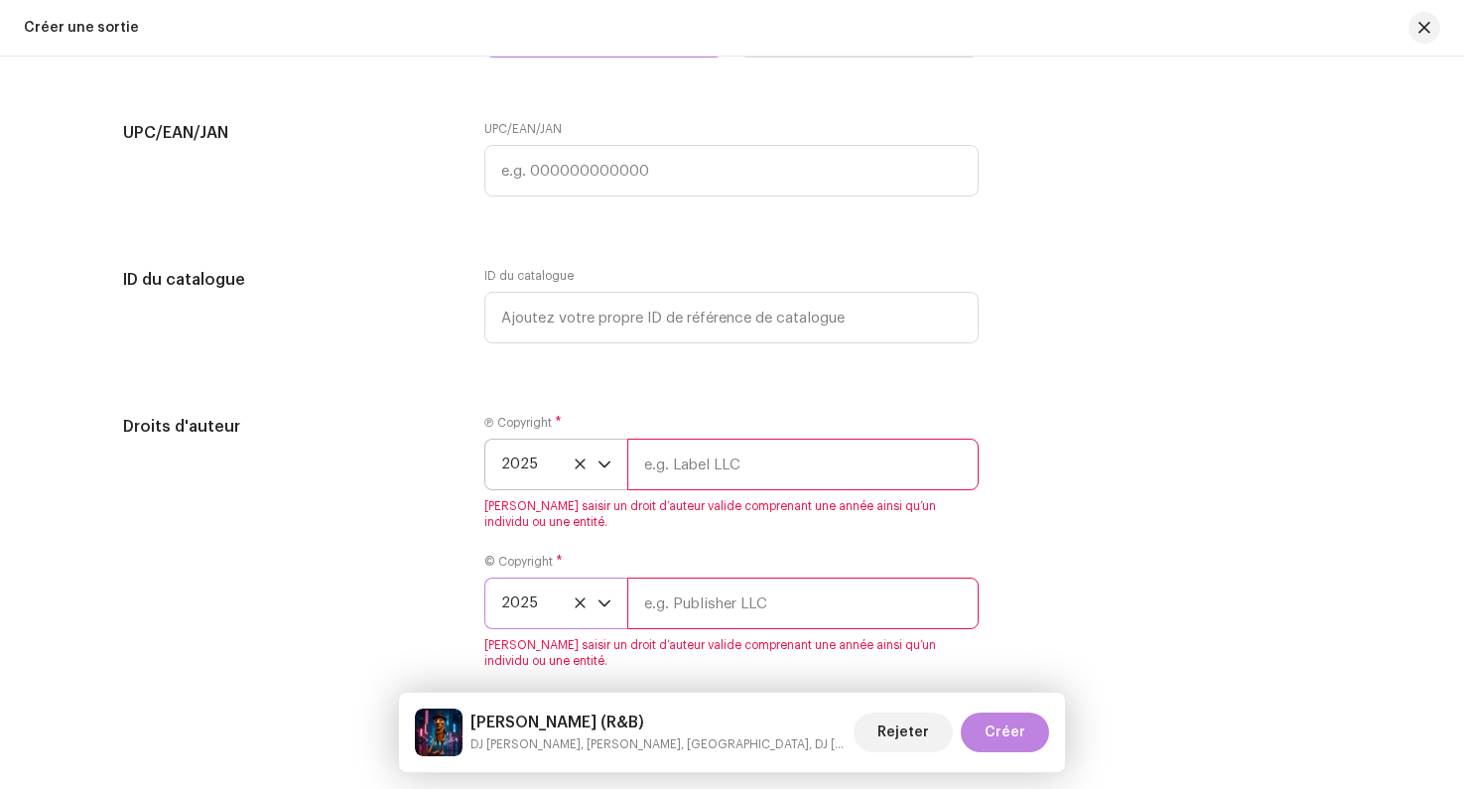
click at [679, 489] on input "text" at bounding box center [802, 465] width 351 height 52
type input "Lalala"
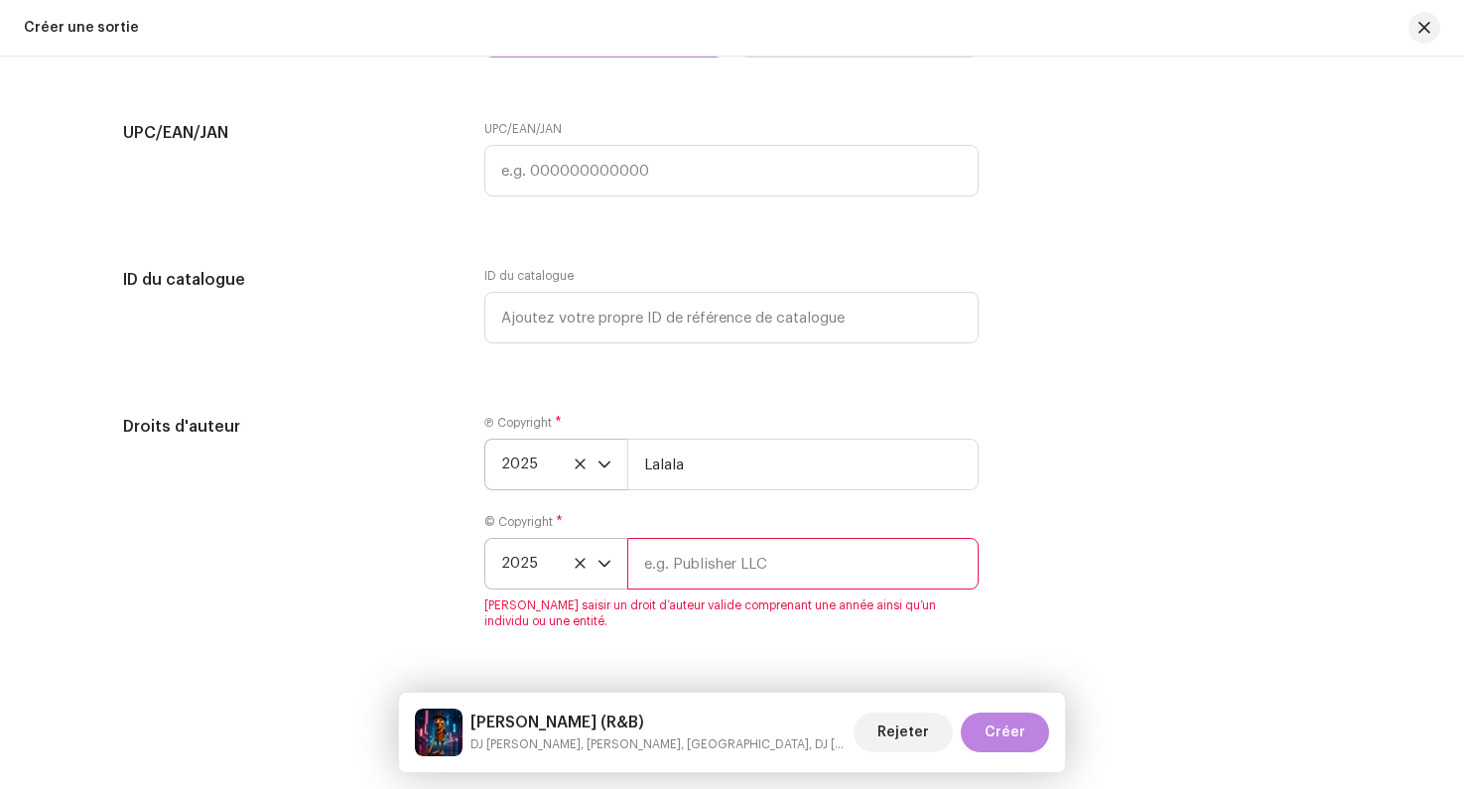
click at [719, 581] on input "text" at bounding box center [802, 564] width 351 height 52
type input "Lalala"
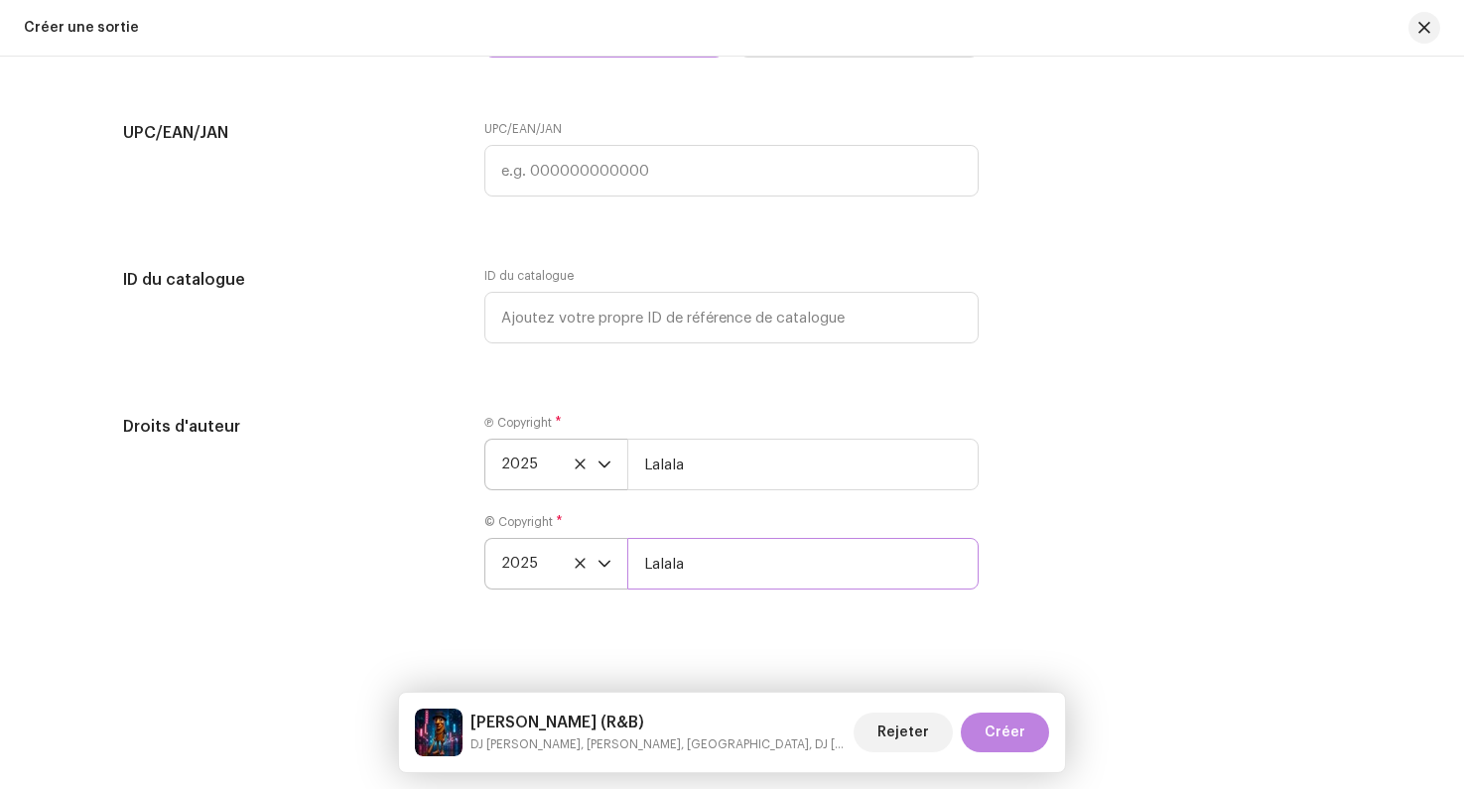
scroll to position [3818, 0]
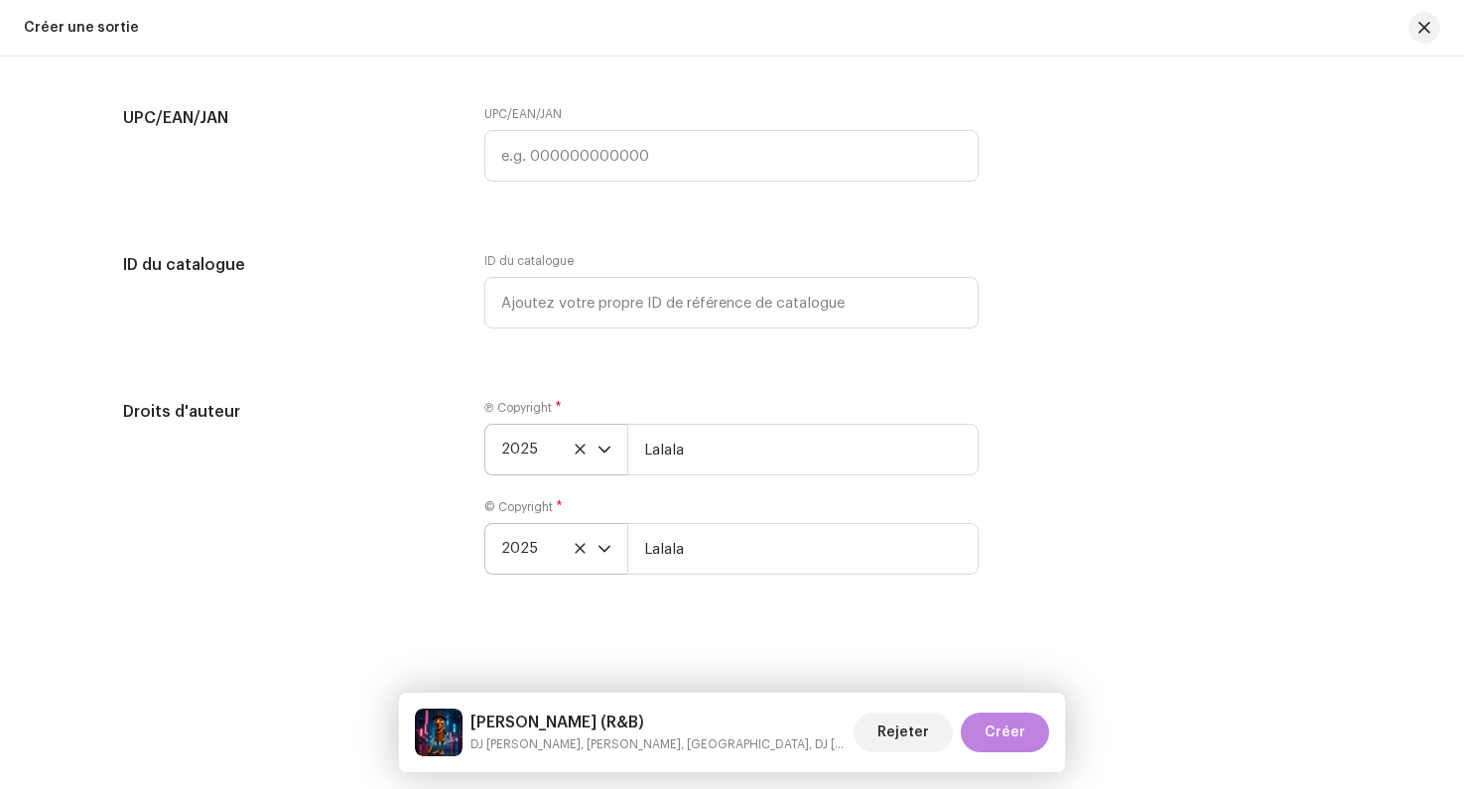
click at [275, 512] on div "Droits d'auteur" at bounding box center [288, 499] width 330 height 198
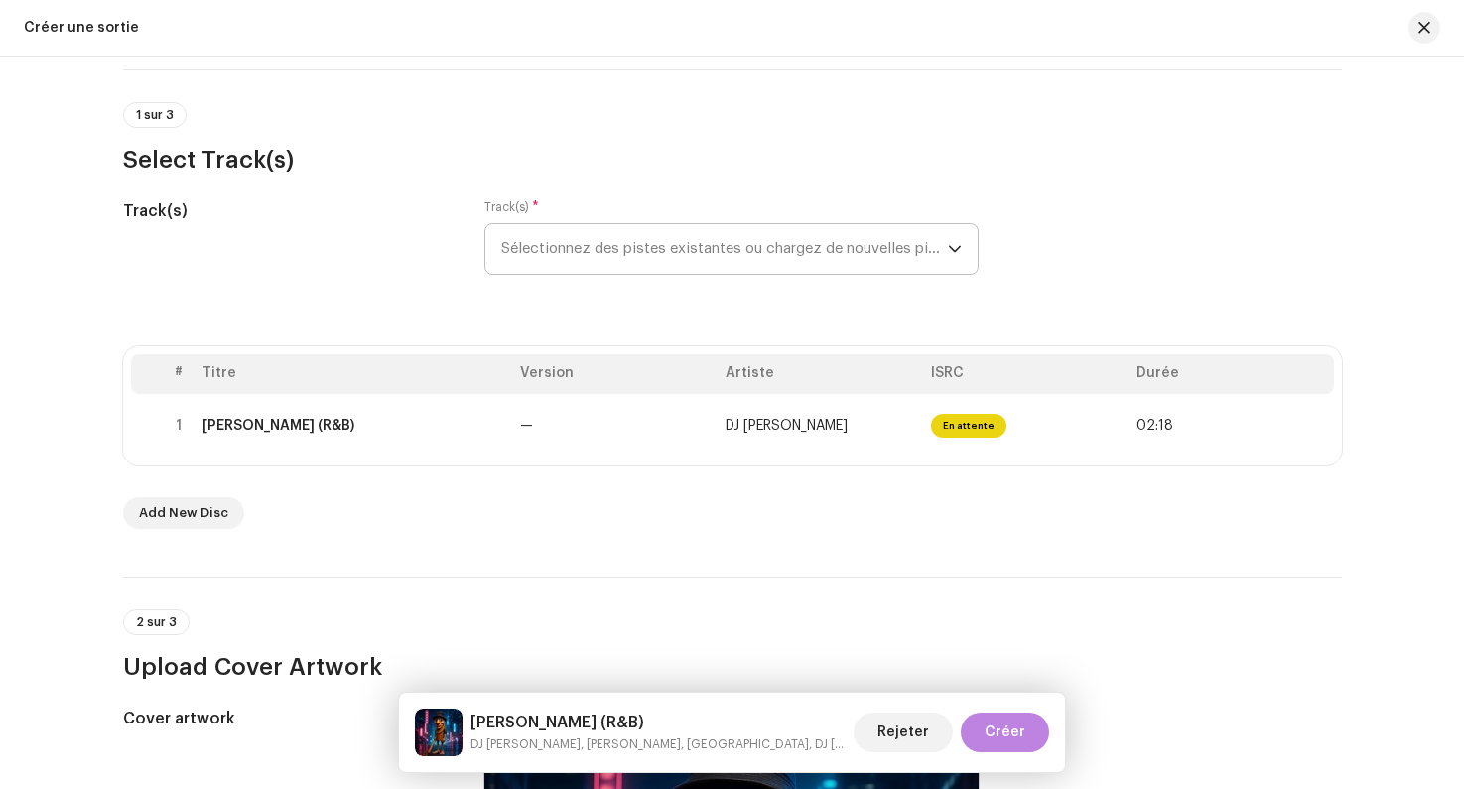
scroll to position [71, 0]
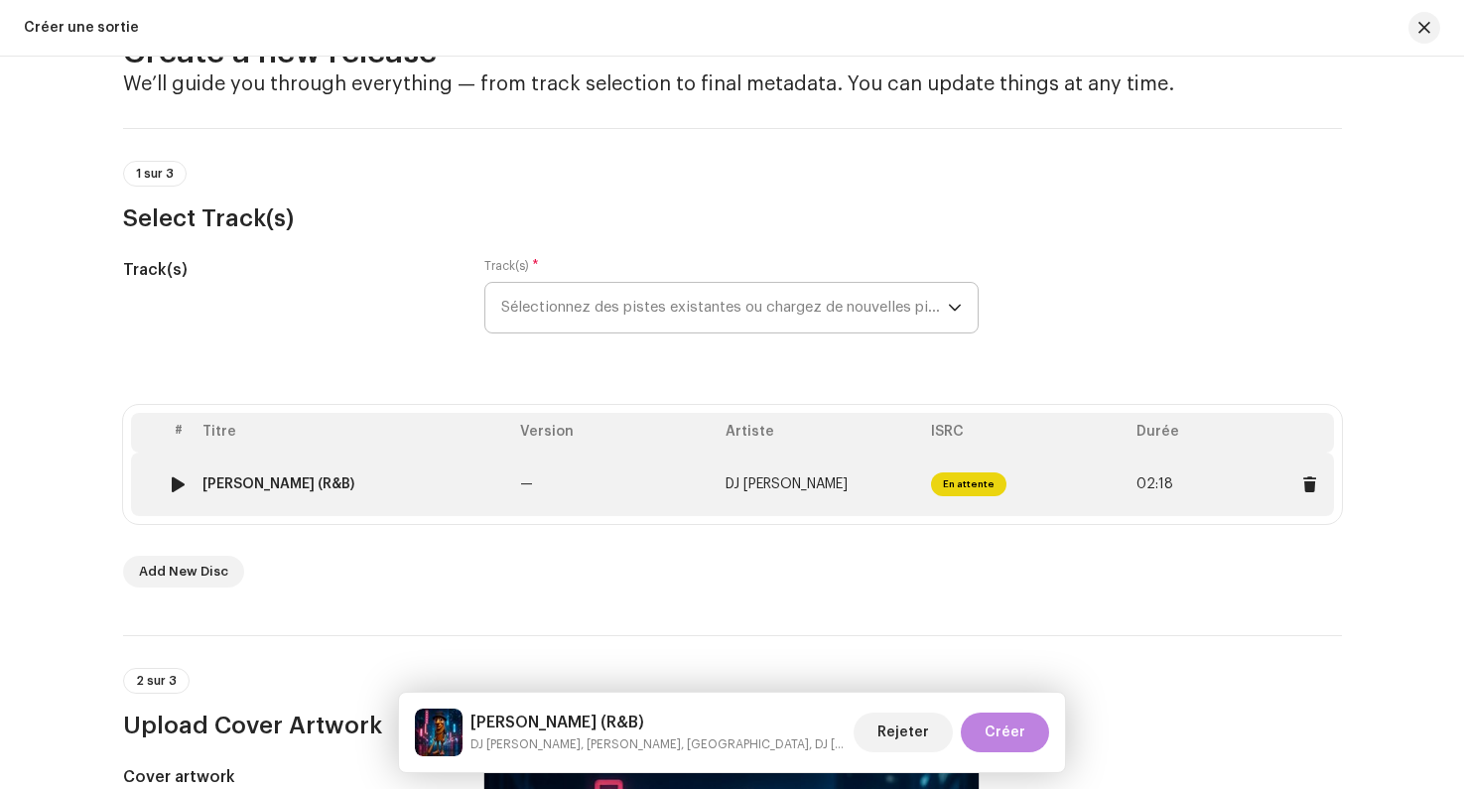
click at [179, 481] on div at bounding box center [178, 484] width 15 height 16
click at [354, 486] on div "[PERSON_NAME] (R&B)" at bounding box center [278, 484] width 152 height 16
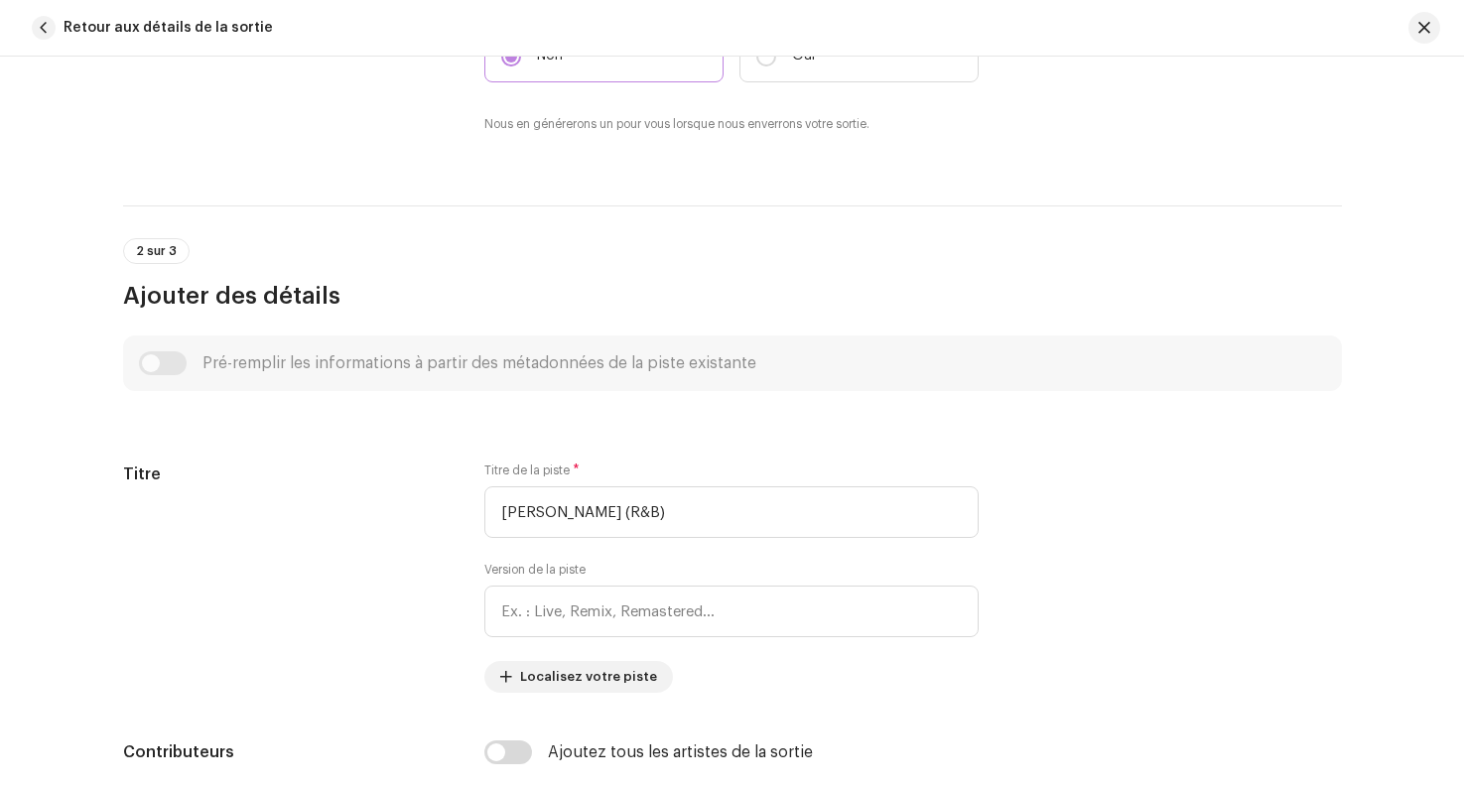
scroll to position [594, 0]
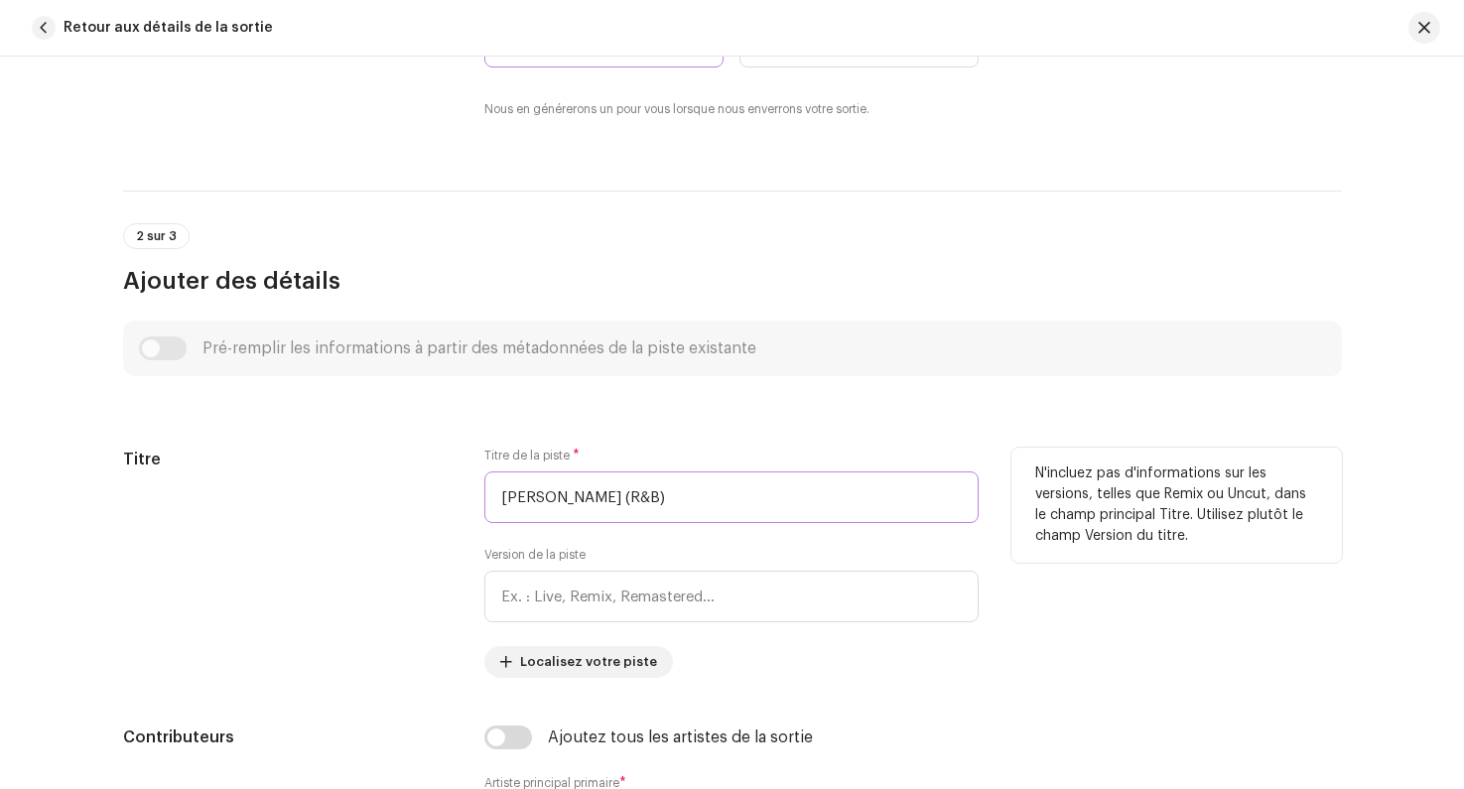
drag, startPoint x: 747, startPoint y: 502, endPoint x: 687, endPoint y: 503, distance: 60.5
click at [687, 503] on input "[PERSON_NAME] (R&B)" at bounding box center [731, 497] width 494 height 52
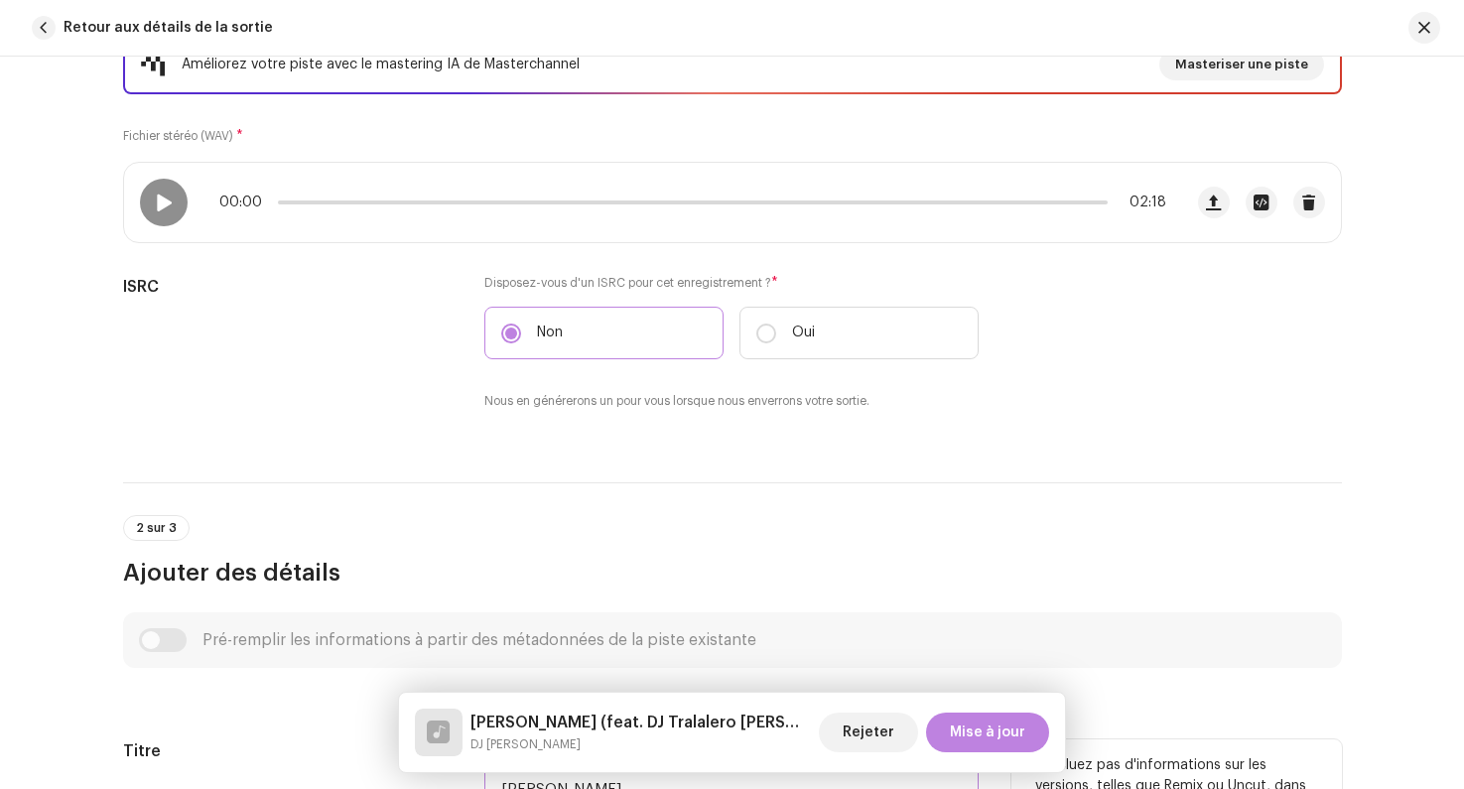
scroll to position [0, 0]
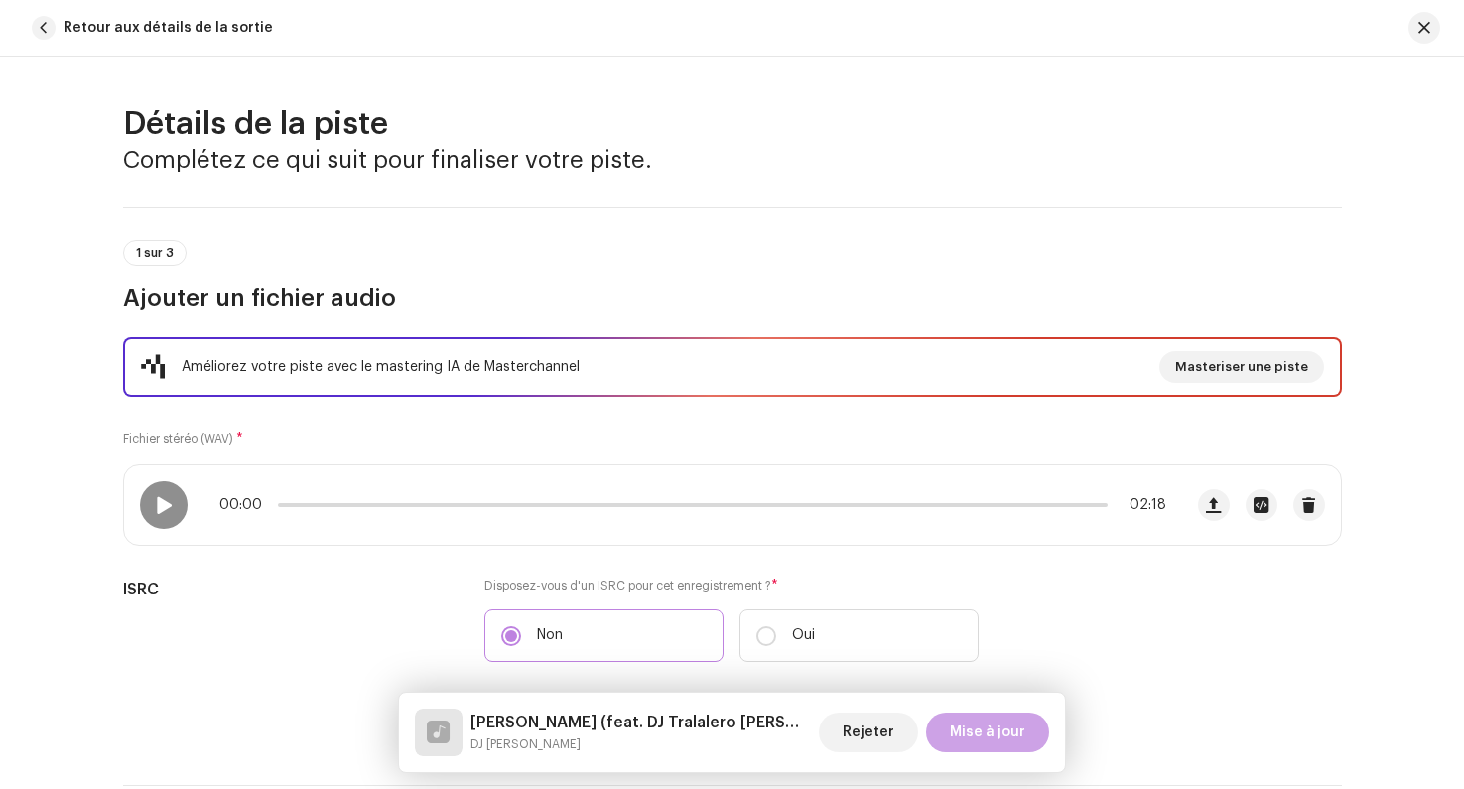
type input "[PERSON_NAME]"
click at [995, 730] on span "Mise à jour" at bounding box center [987, 733] width 75 height 40
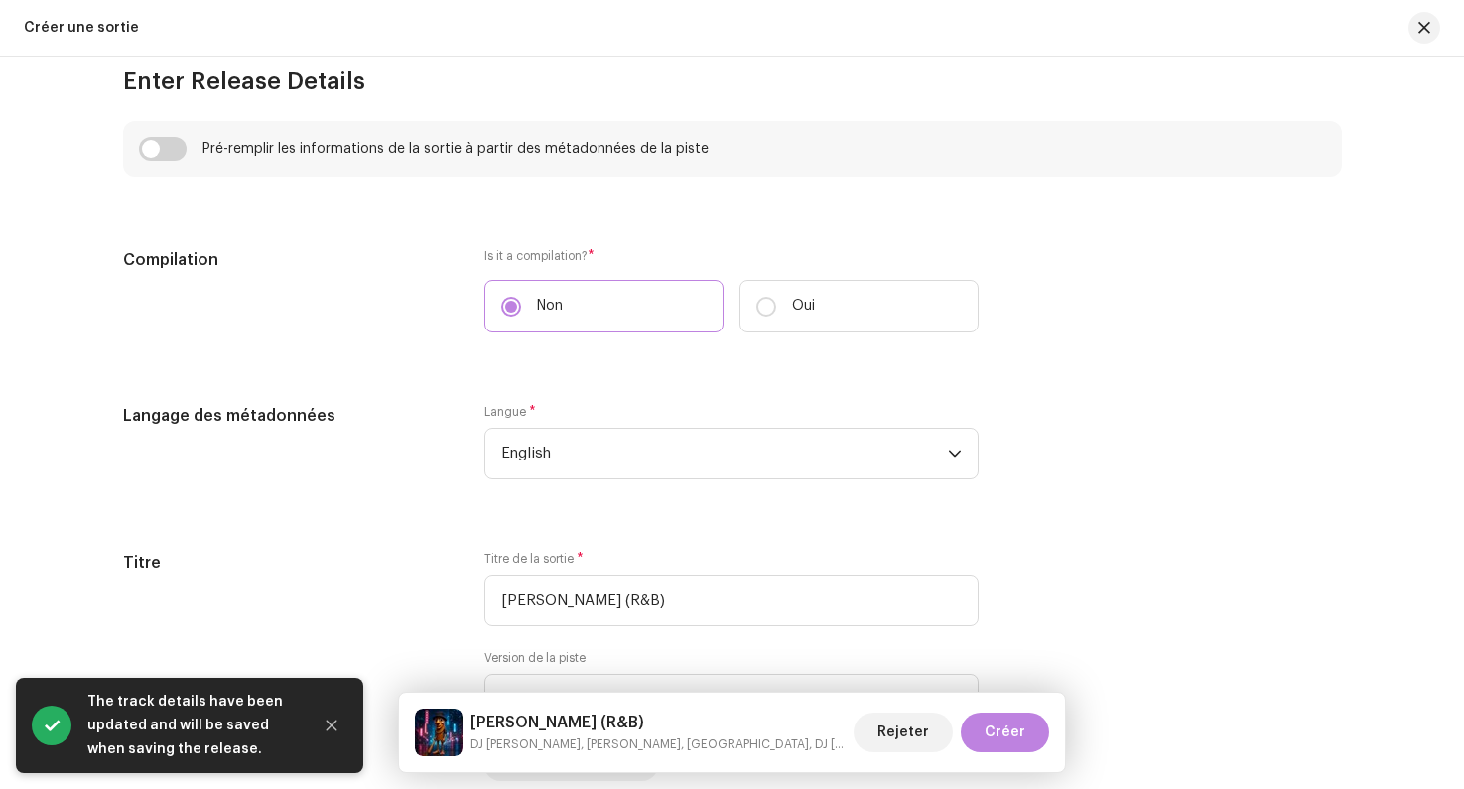
scroll to position [1486, 0]
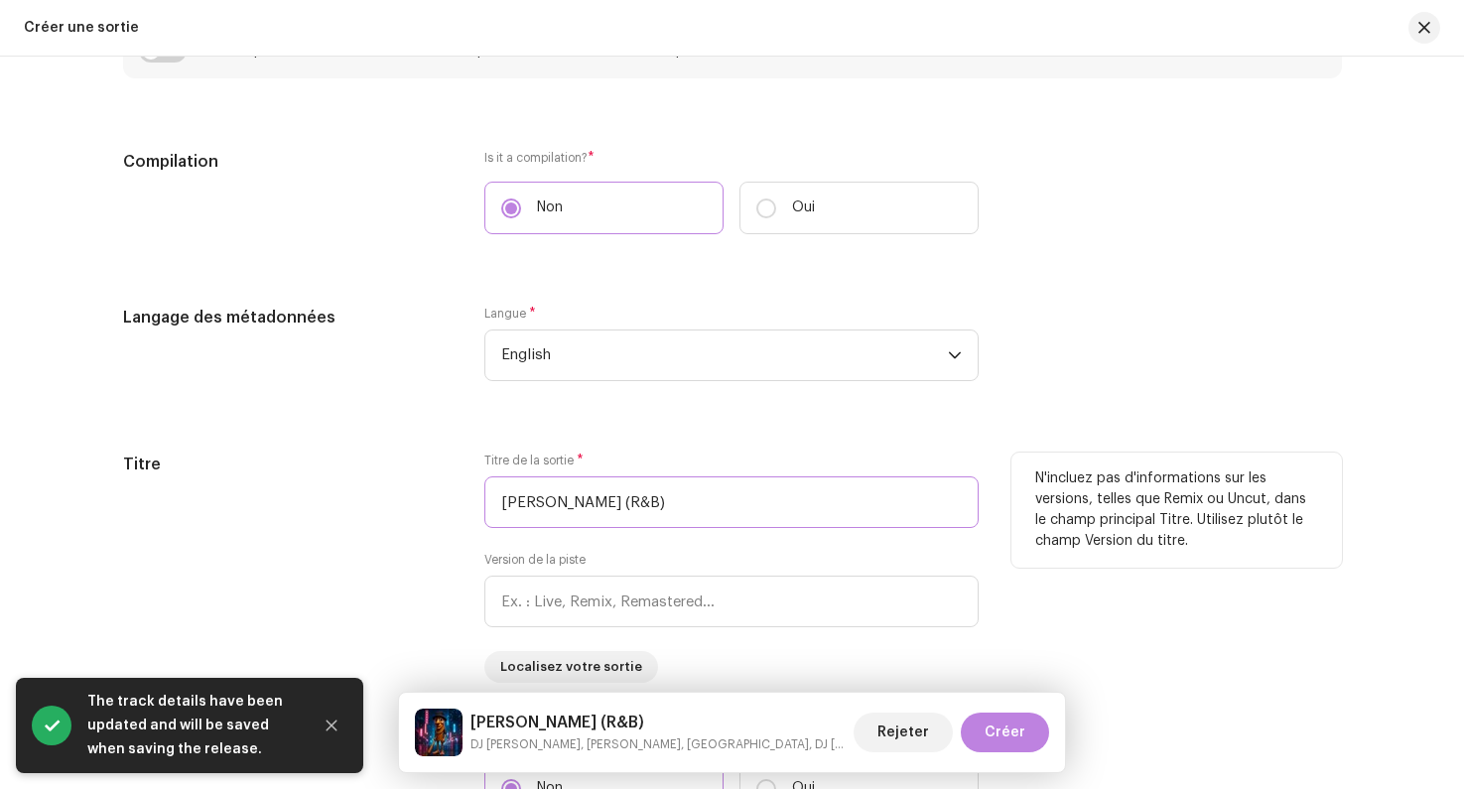
click at [754, 507] on input "[PERSON_NAME] (R&B)" at bounding box center [731, 502] width 494 height 52
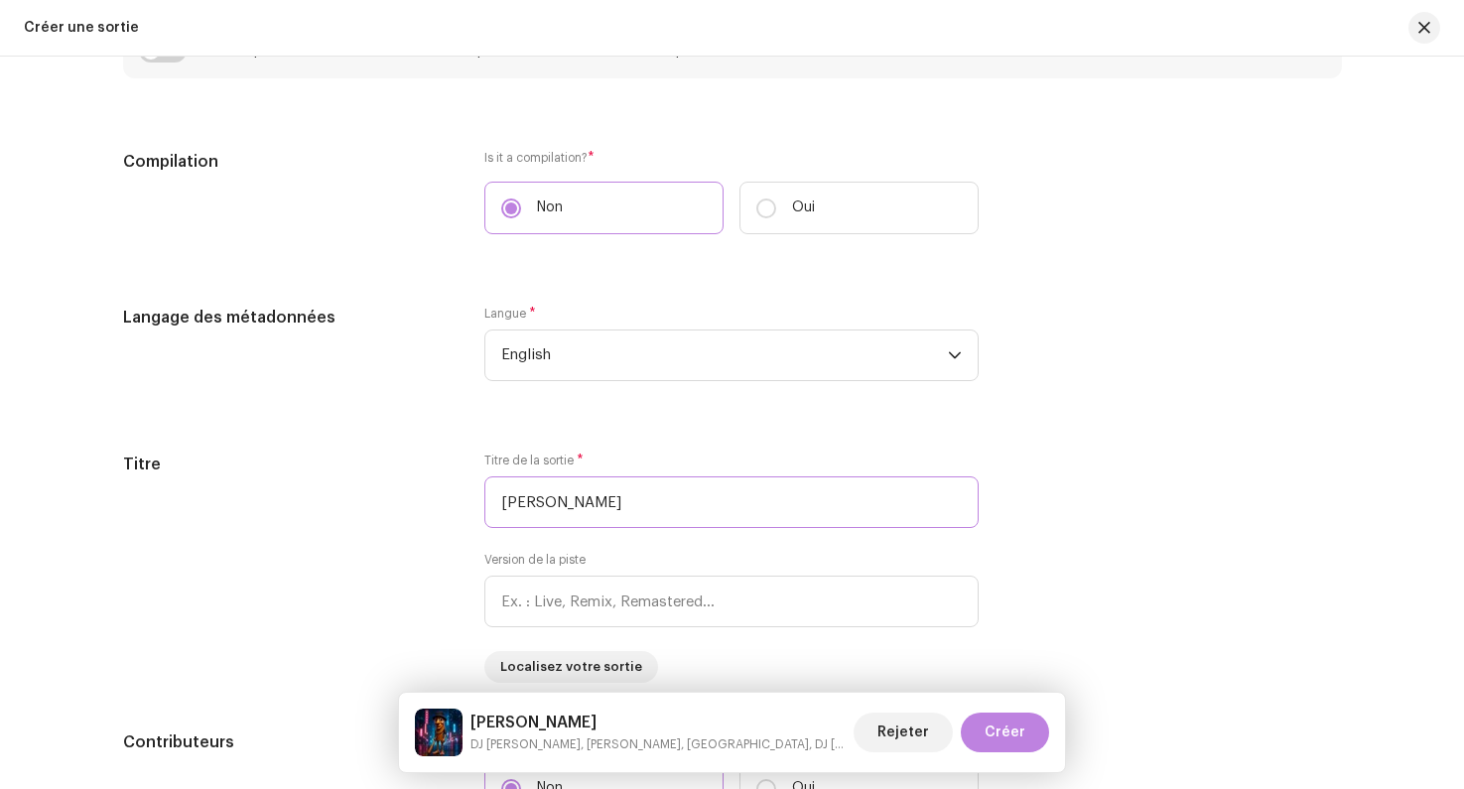
type input "[PERSON_NAME]"
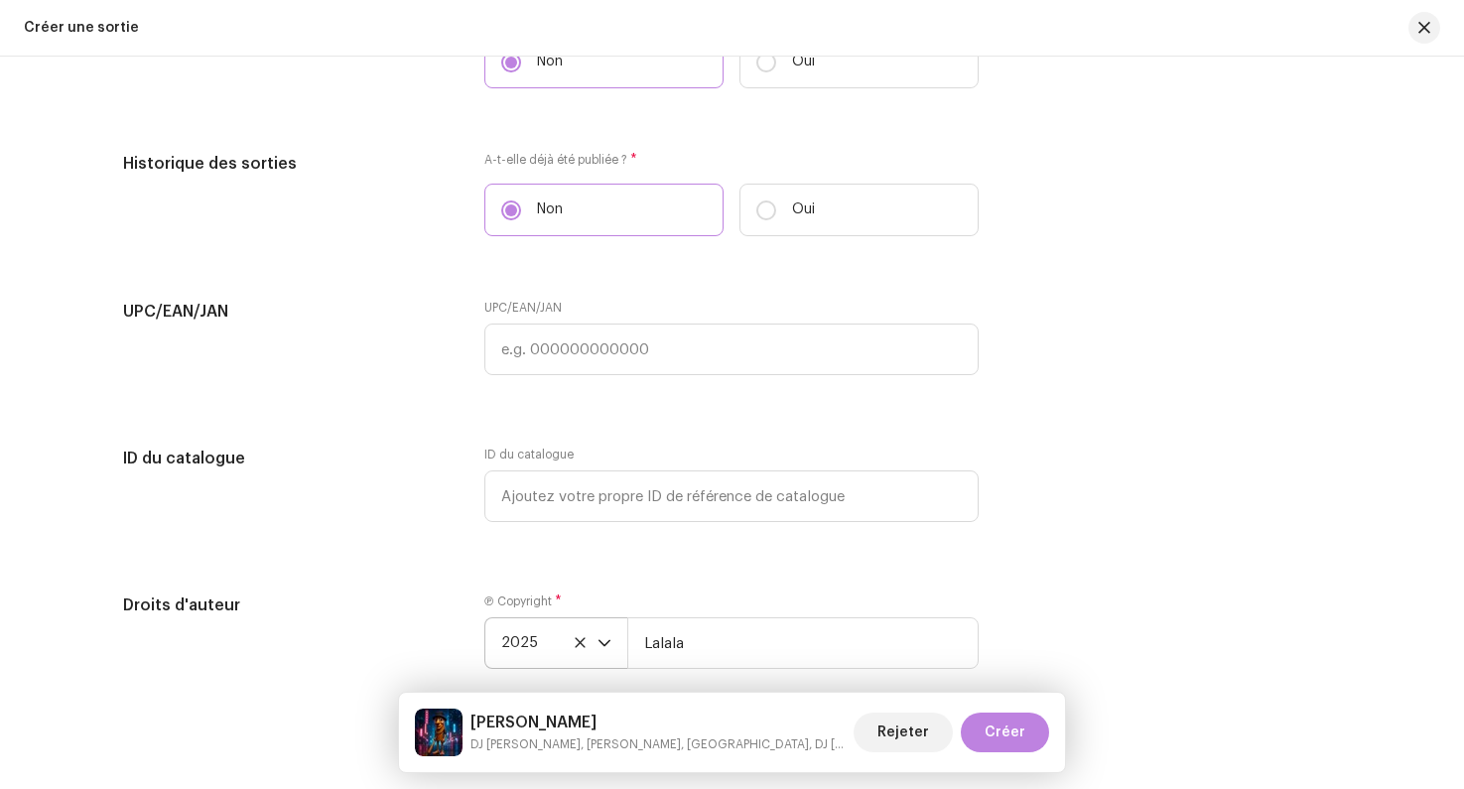
scroll to position [3818, 0]
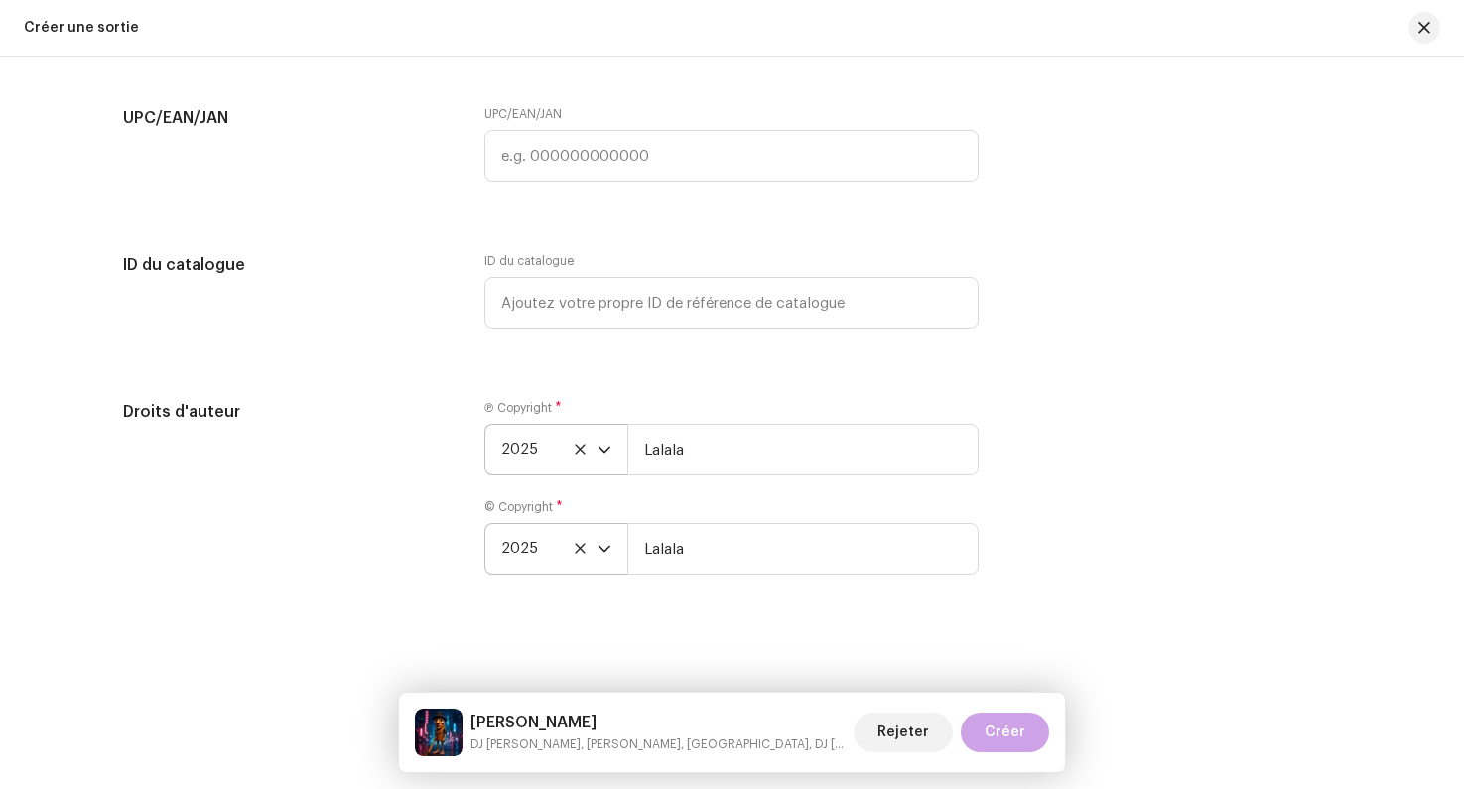
click at [1023, 727] on span "Créer" at bounding box center [1004, 733] width 41 height 40
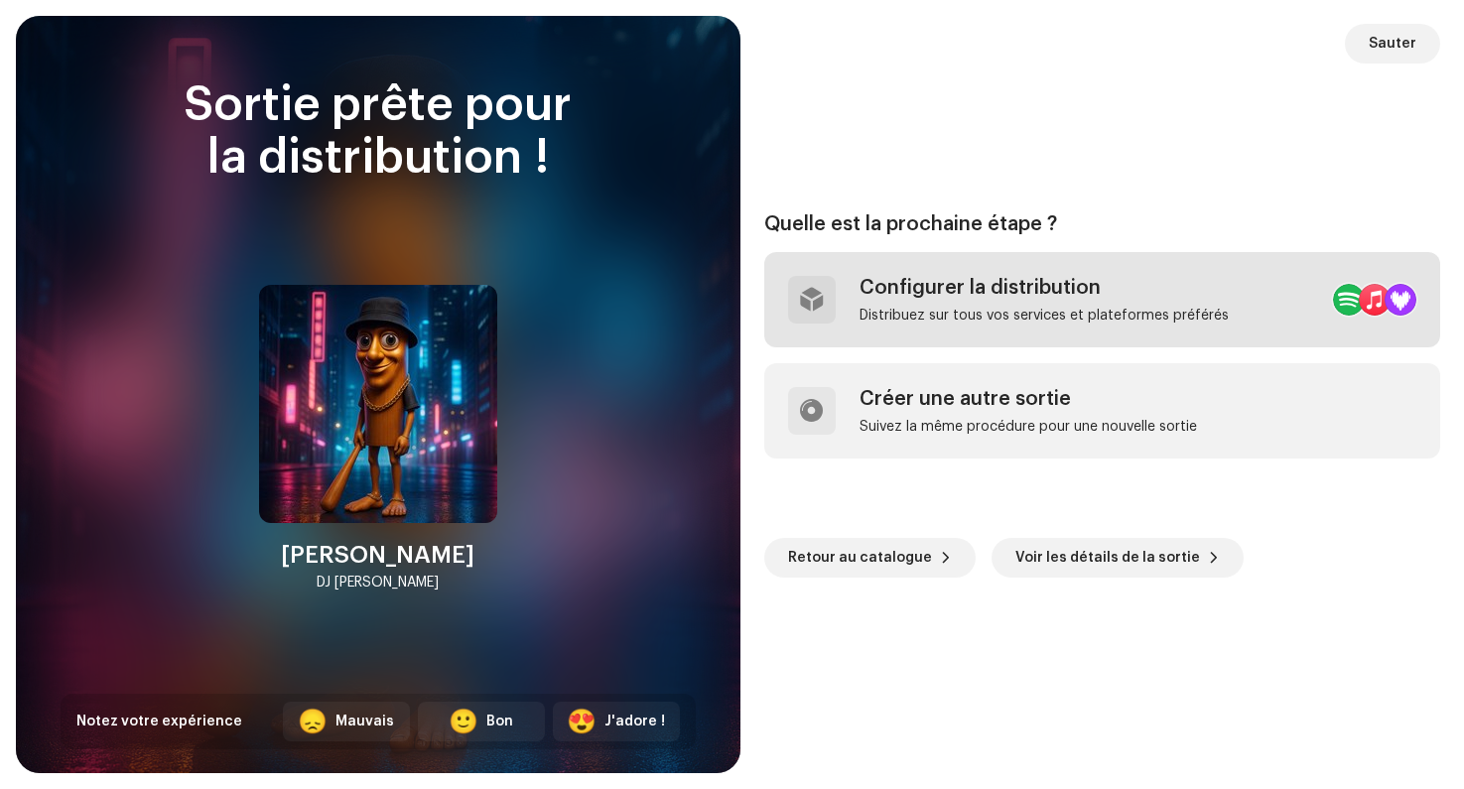
click at [972, 297] on div "Configurer la distribution" at bounding box center [1043, 288] width 369 height 24
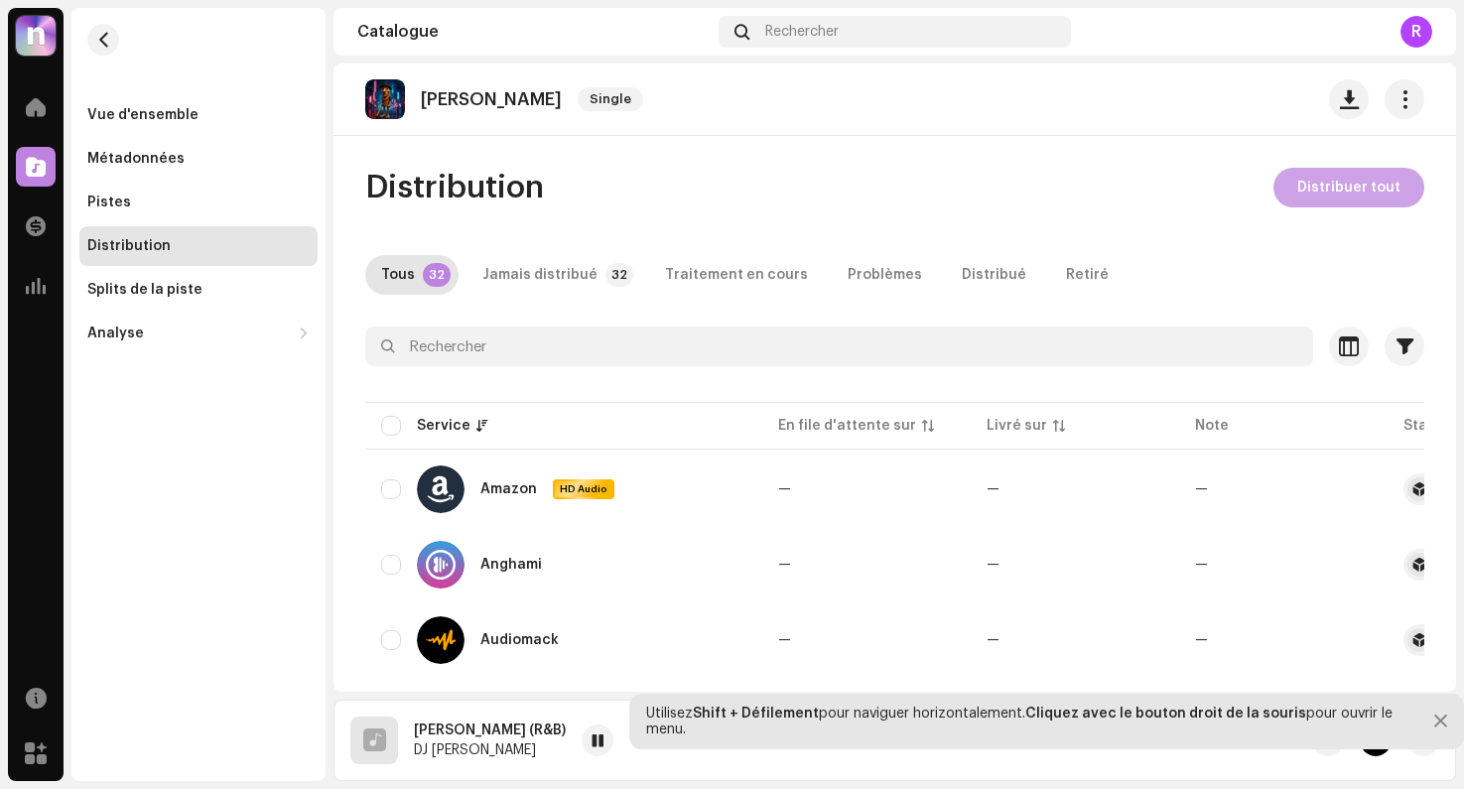
click at [1306, 194] on span "Distribuer tout" at bounding box center [1348, 188] width 103 height 40
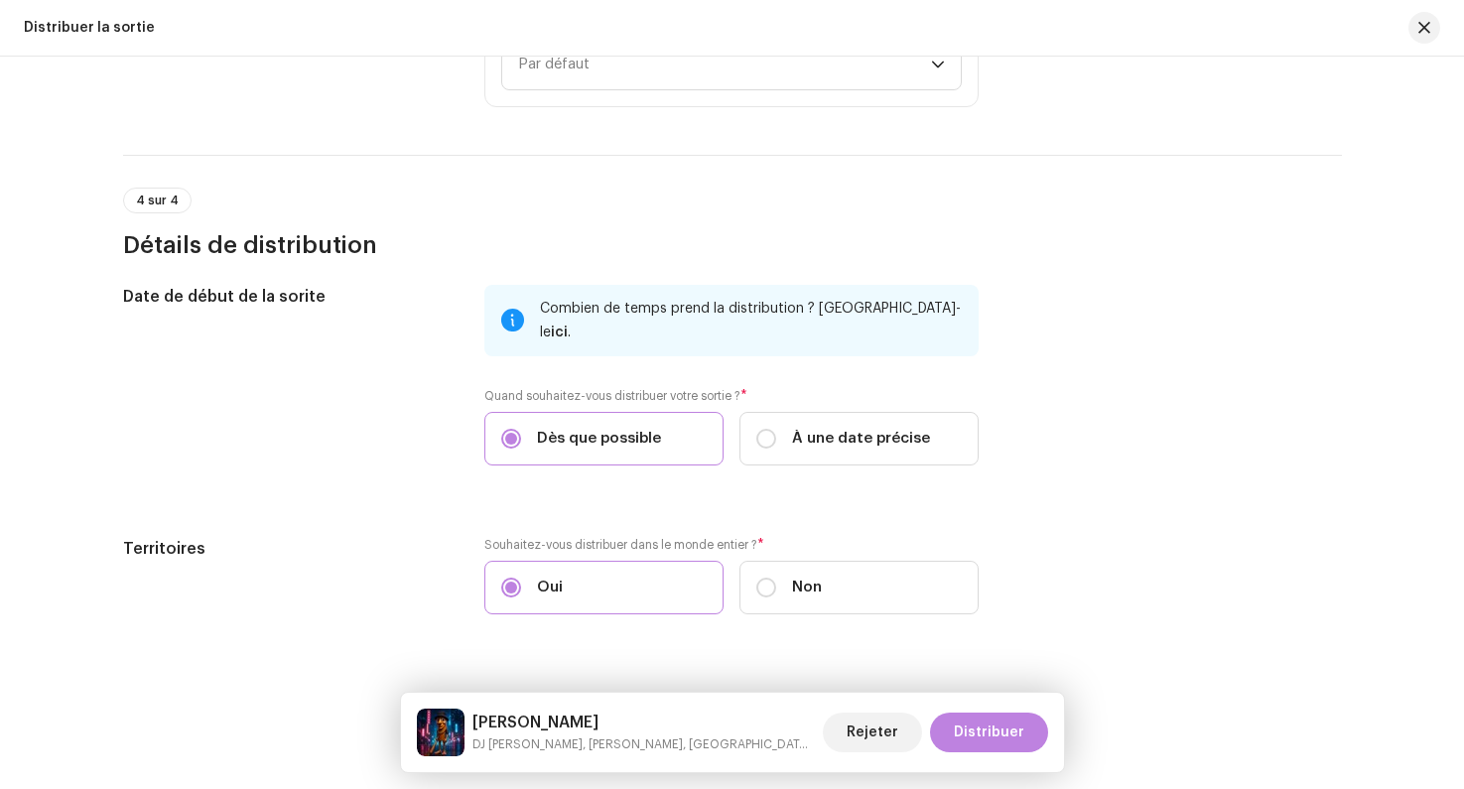
scroll to position [3321, 0]
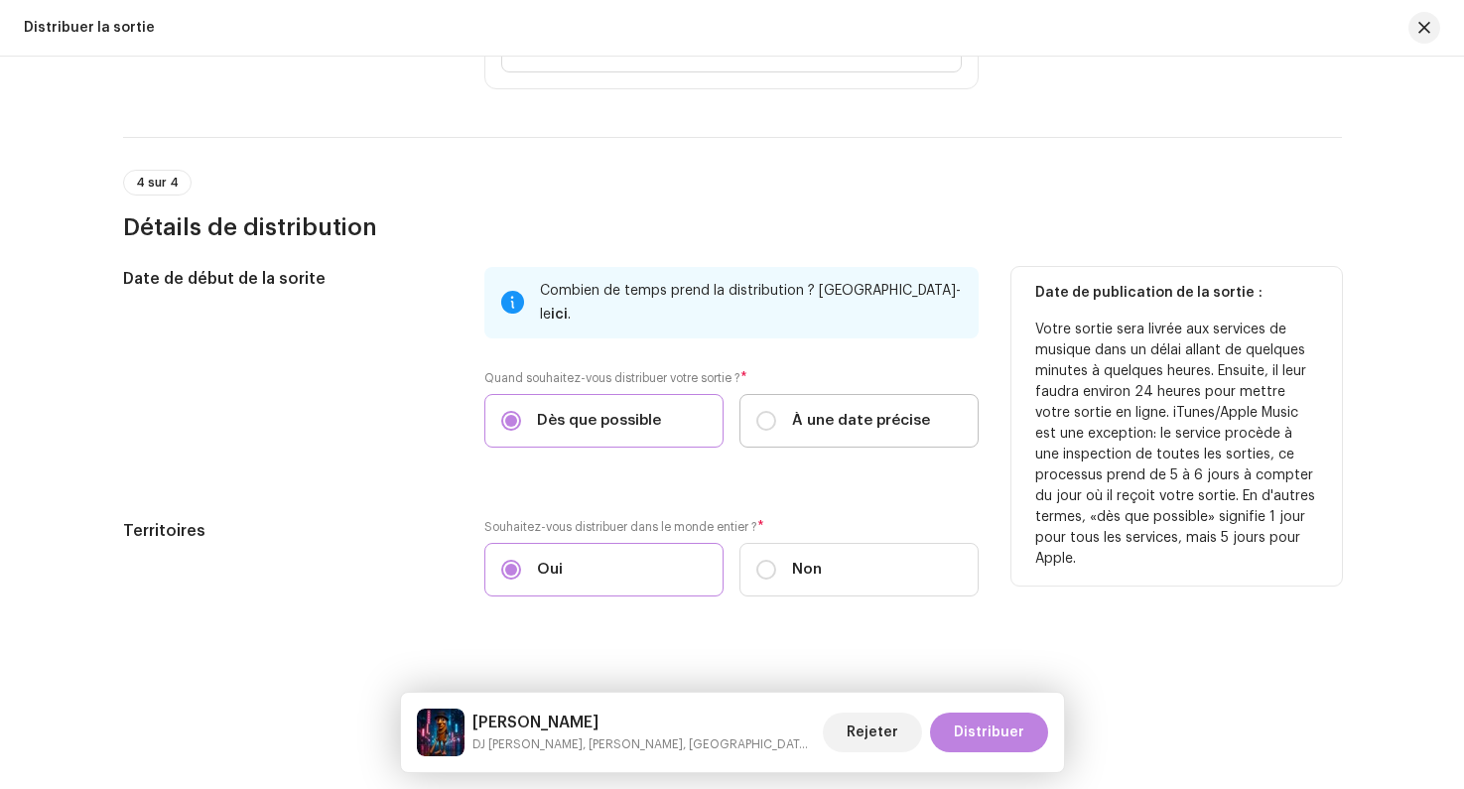
click at [784, 410] on div "À une date précise" at bounding box center [843, 421] width 174 height 22
click at [776, 411] on input "À une date précise" at bounding box center [766, 421] width 20 height 20
radio input "true"
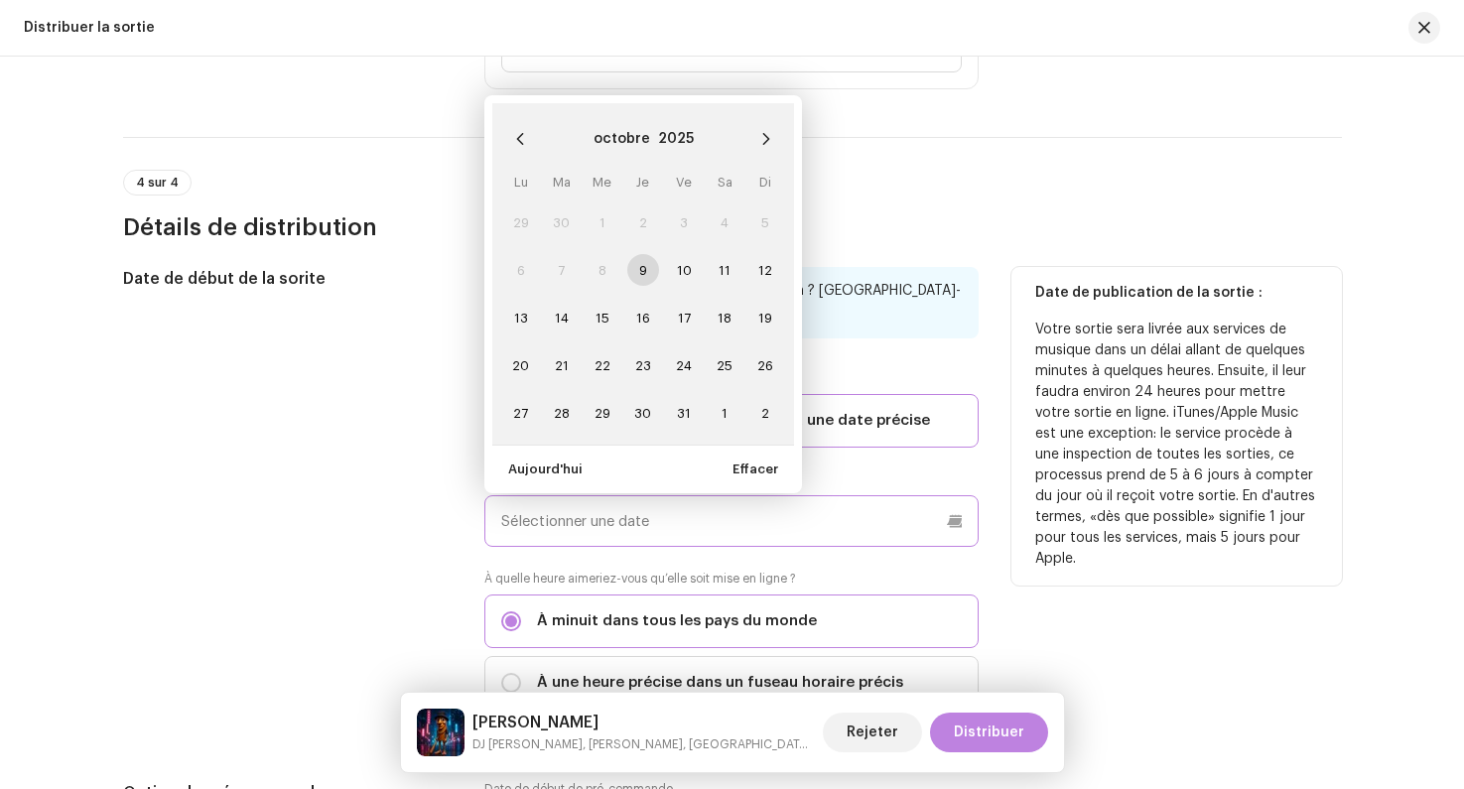
click at [680, 495] on input "text" at bounding box center [731, 521] width 494 height 52
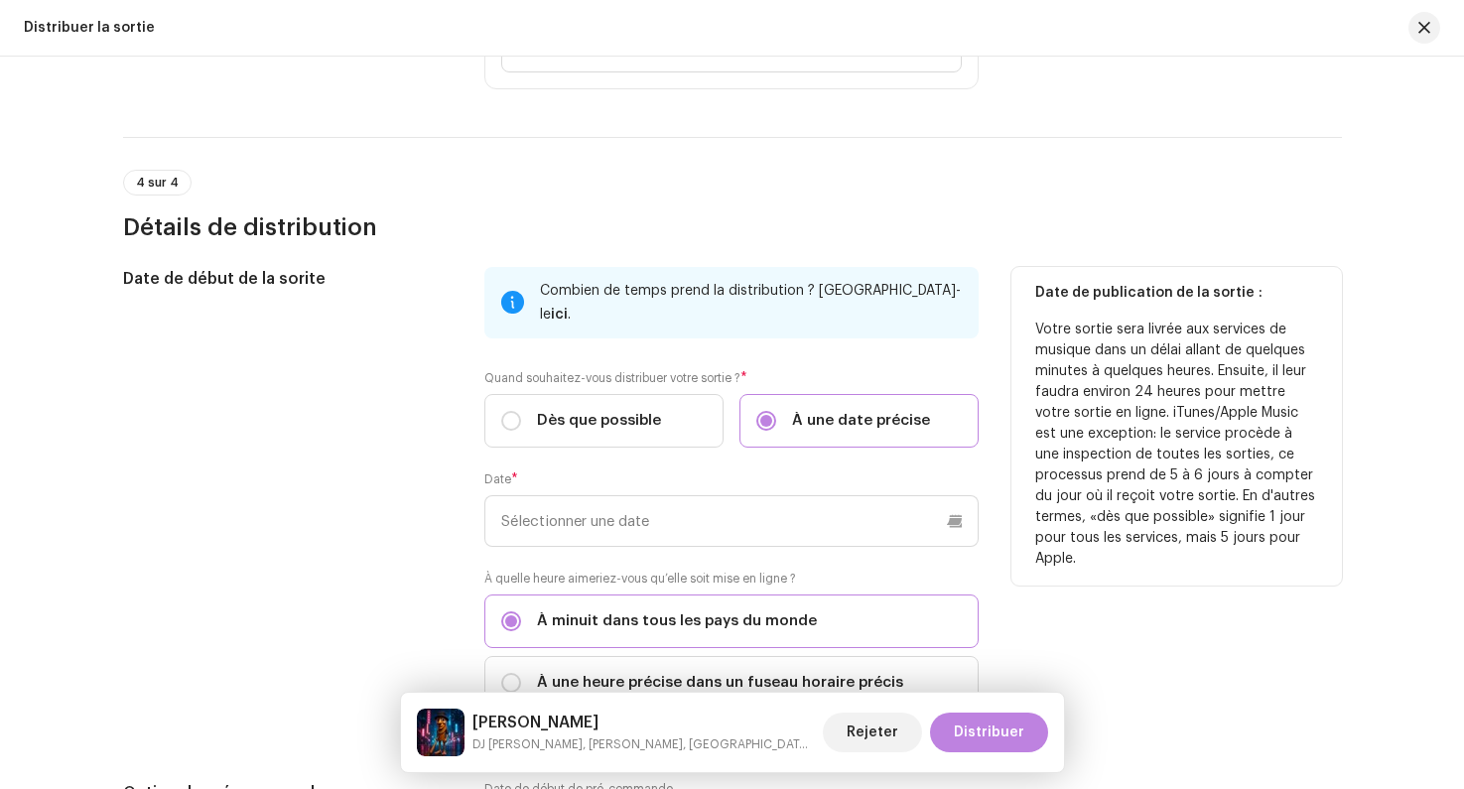
click at [412, 478] on div "Date de début de la sorite" at bounding box center [288, 500] width 330 height 466
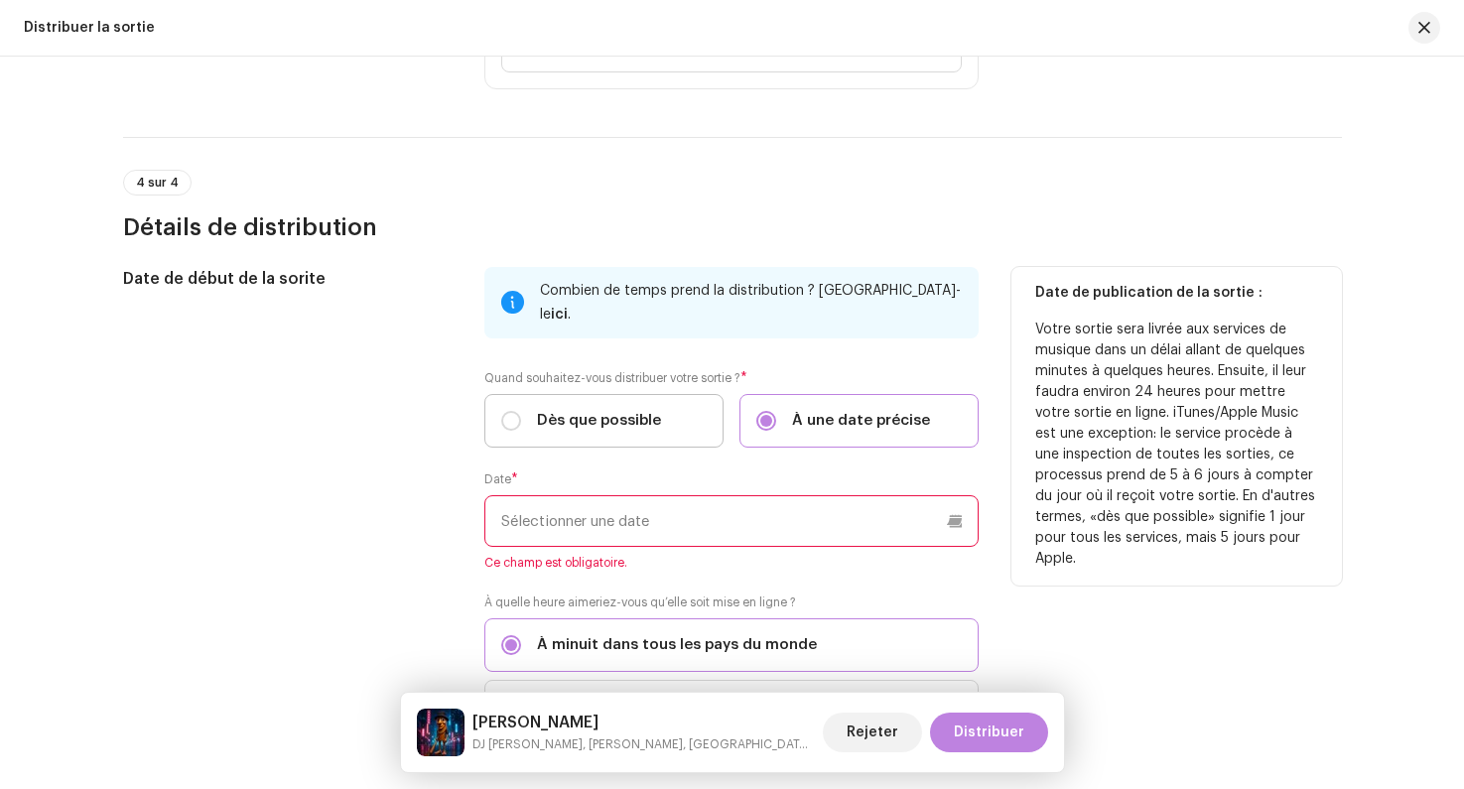
click at [497, 408] on label "Dès que possible" at bounding box center [603, 421] width 239 height 54
click at [501, 411] on input "Dès que possible" at bounding box center [511, 421] width 20 height 20
radio input "true"
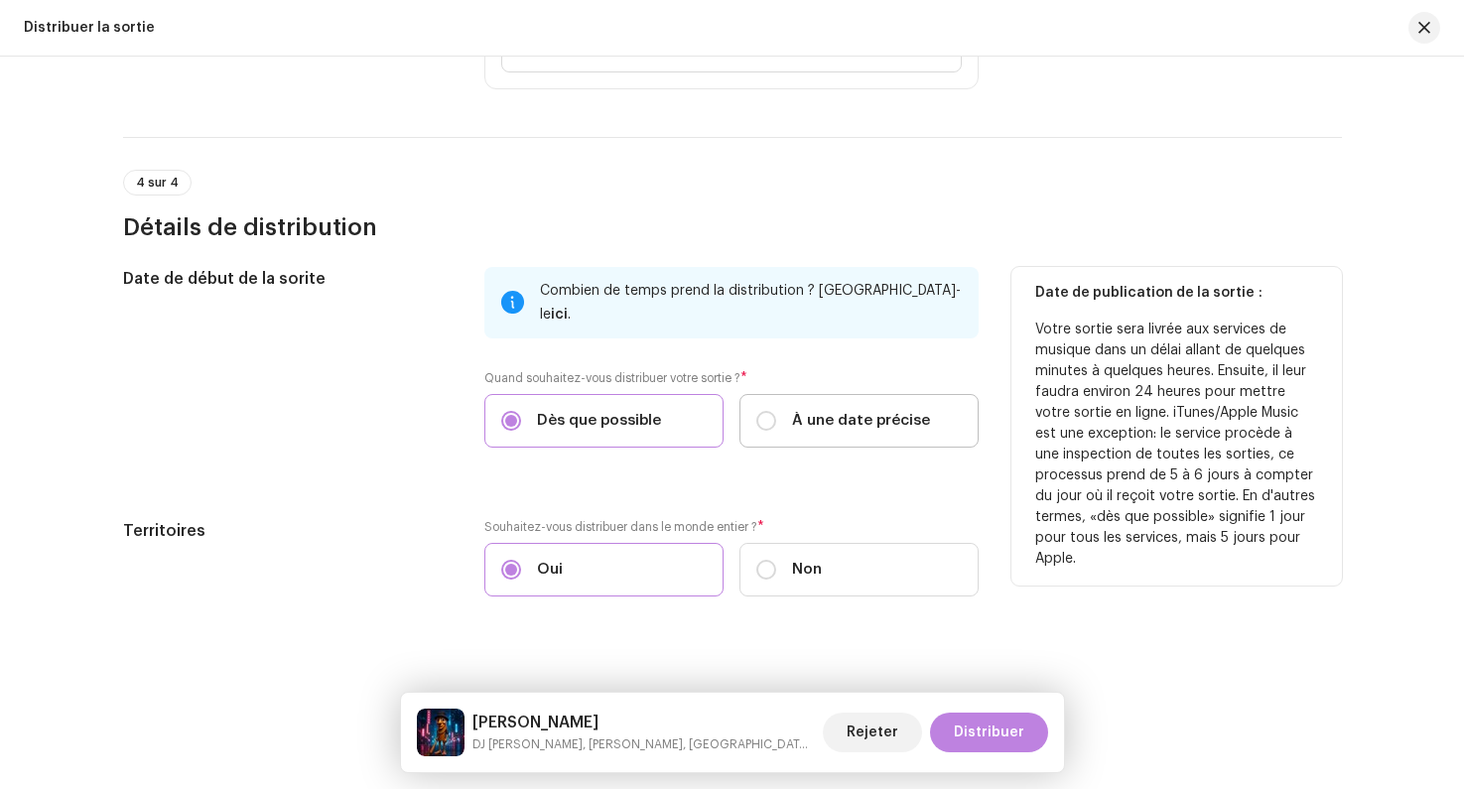
click at [751, 407] on label "À une date précise" at bounding box center [858, 421] width 239 height 54
click at [756, 411] on input "À une date précise" at bounding box center [766, 421] width 20 height 20
radio input "true"
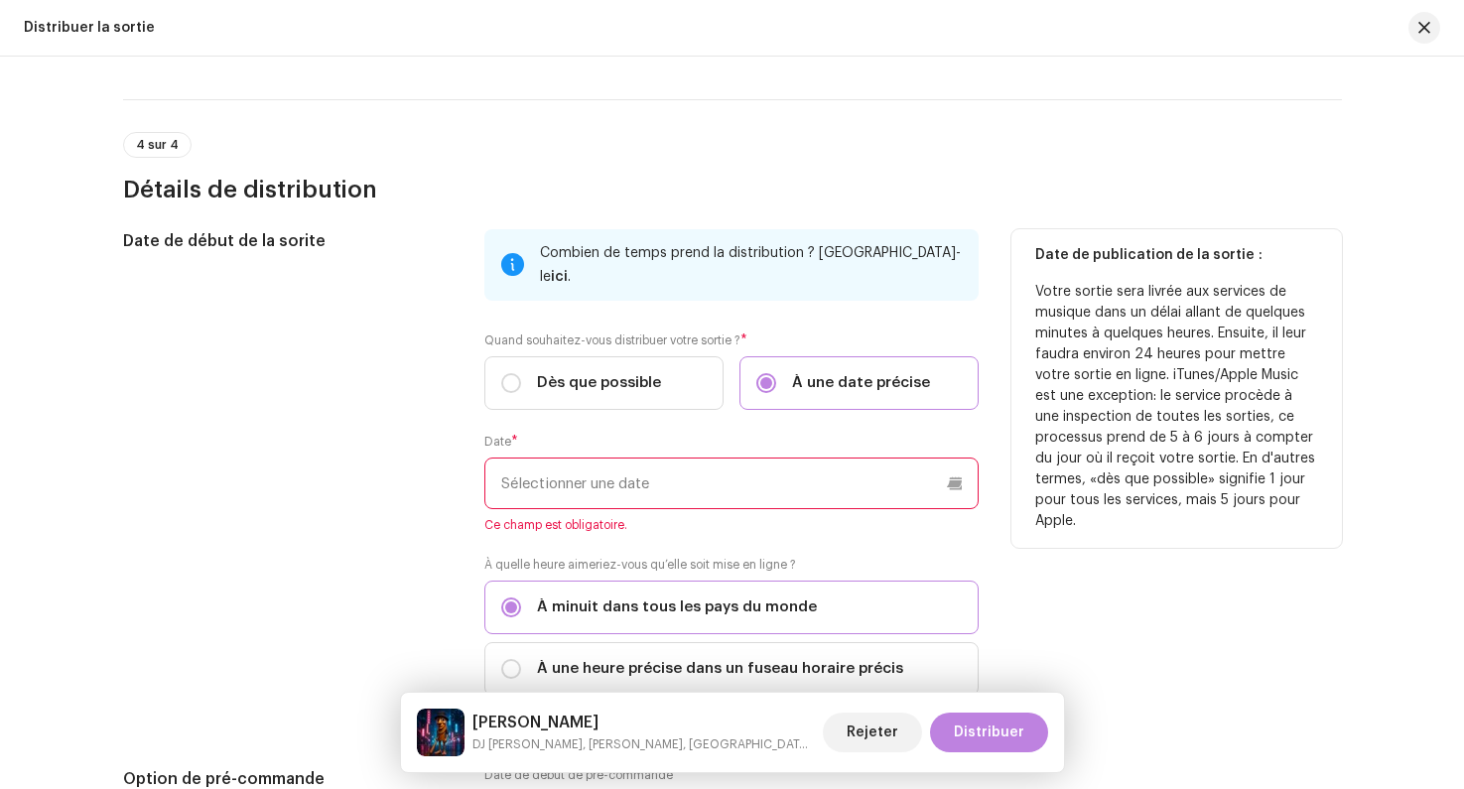
scroll to position [3359, 0]
click at [502, 372] on input "Dès que possible" at bounding box center [511, 382] width 20 height 20
radio input "true"
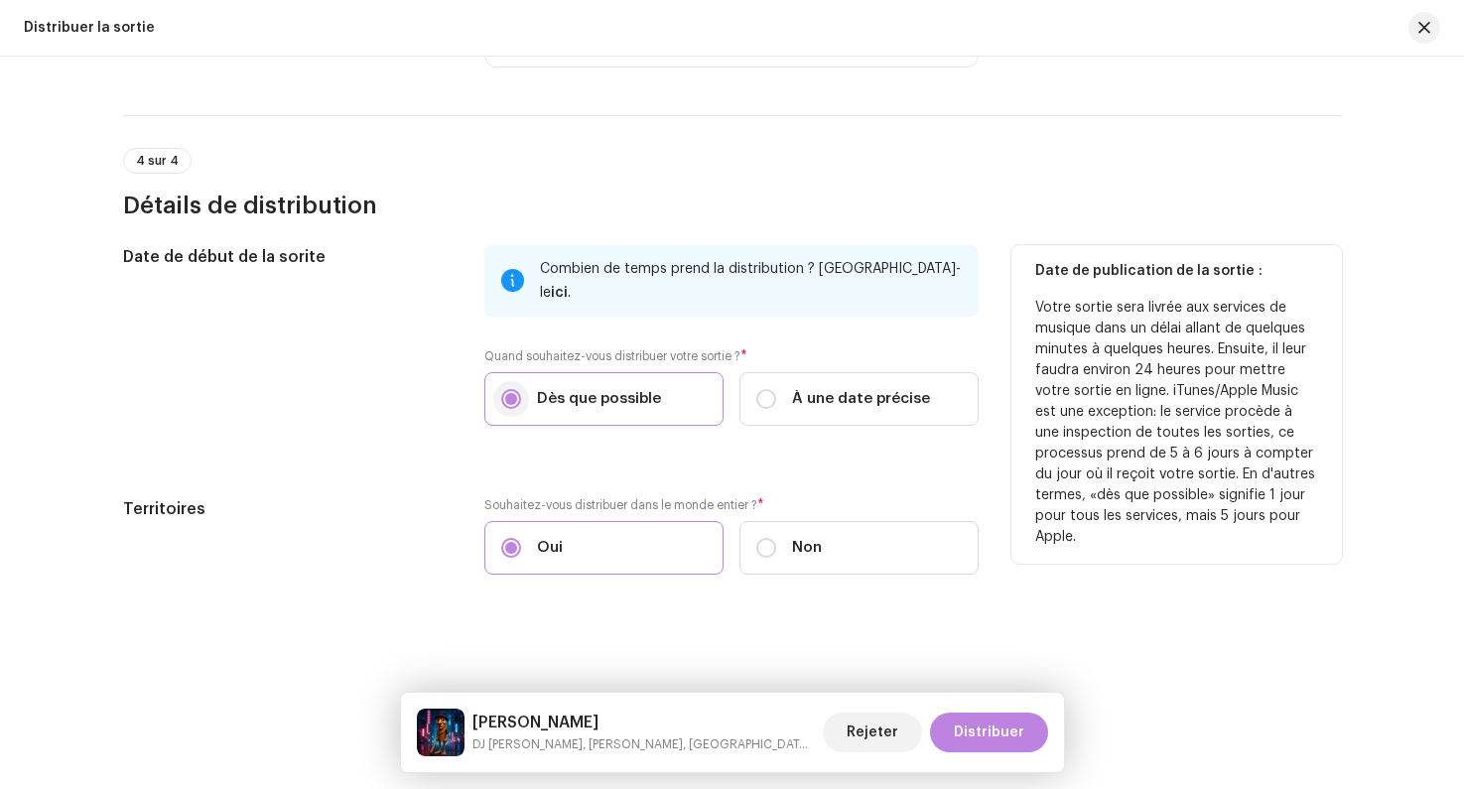
scroll to position [3321, 0]
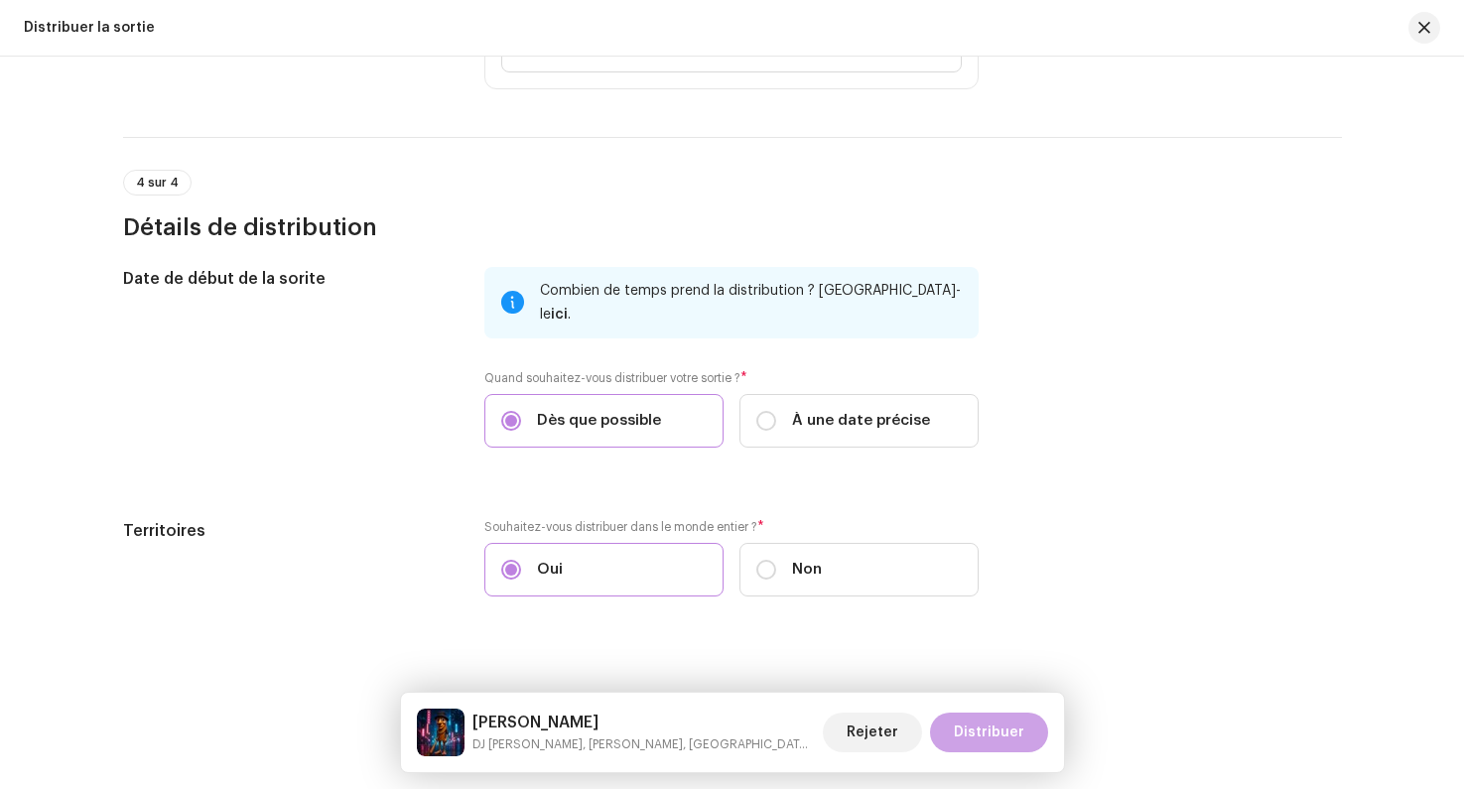
click at [987, 729] on span "Distribuer" at bounding box center [989, 733] width 70 height 40
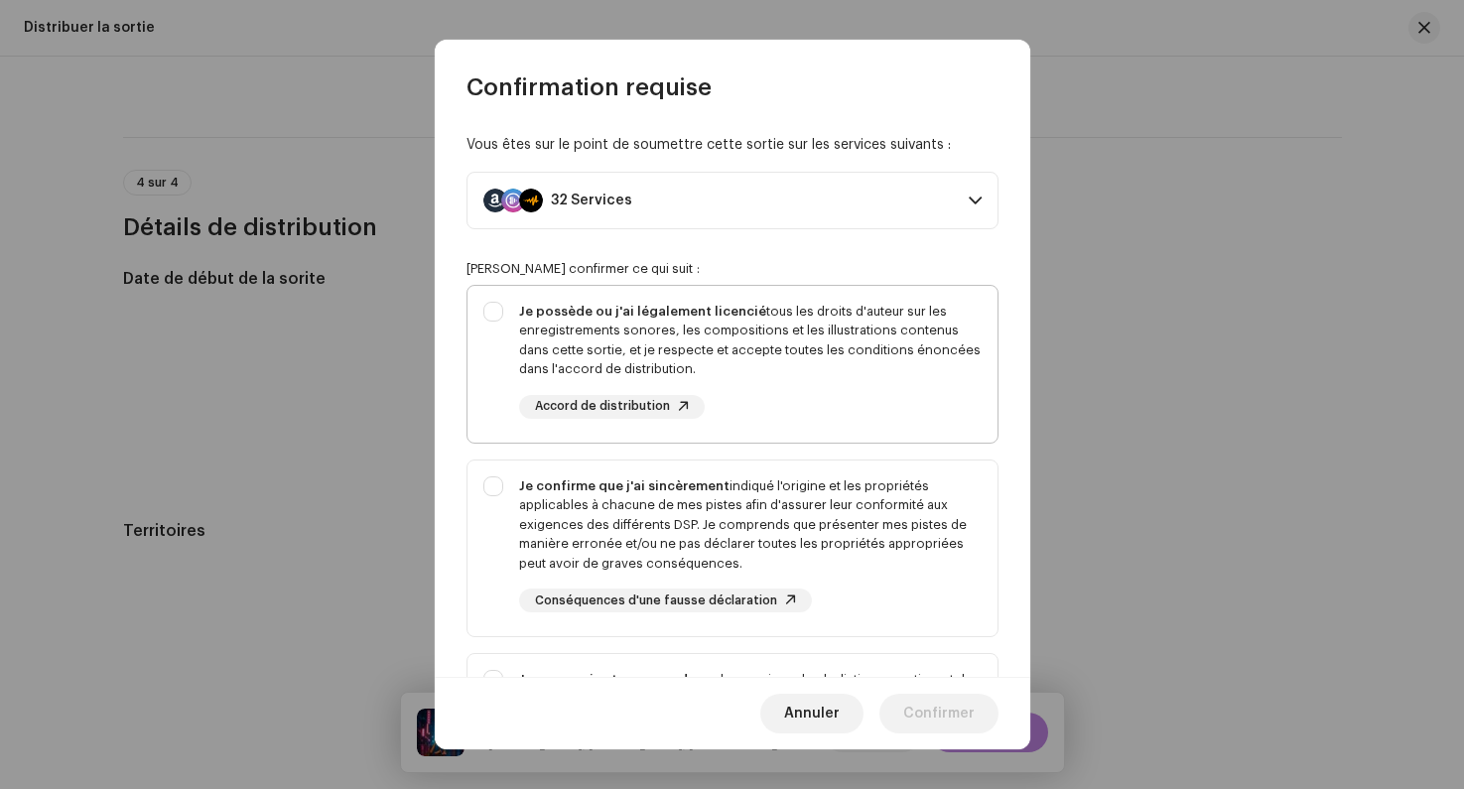
click at [493, 303] on div "Je possède ou j'ai légalement licencié tous les droits d'auteur sur les enregis…" at bounding box center [732, 360] width 530 height 149
checkbox input "true"
click at [506, 505] on div "Je confirme que j'ai sincèrement indiqué l'origine et les propriétés applicable…" at bounding box center [732, 544] width 530 height 169
checkbox input "true"
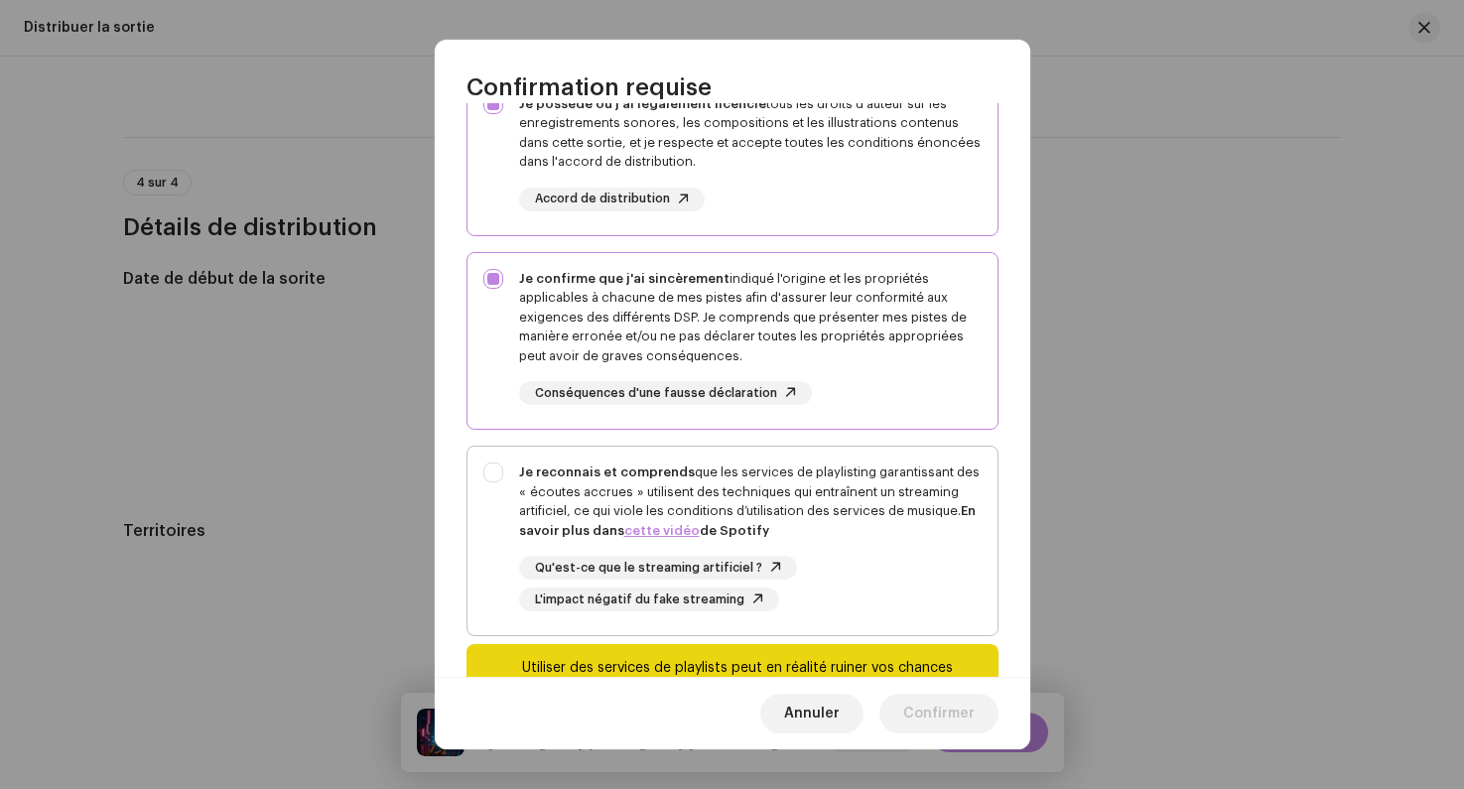
click at [501, 504] on div "Je reconnais et comprends que les services de playlisting garantissant des « éc…" at bounding box center [732, 537] width 530 height 181
checkbox input "true"
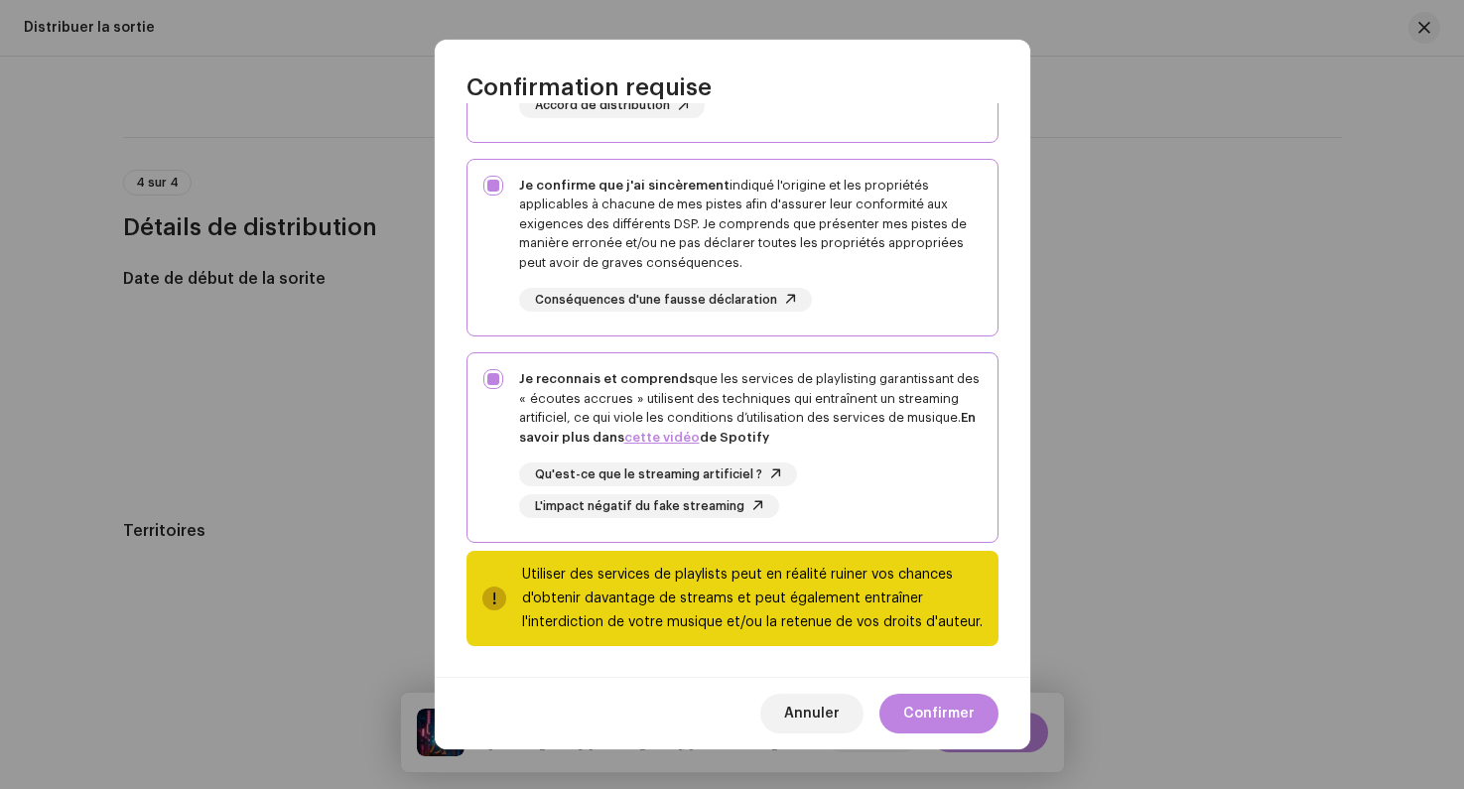
scroll to position [302, 0]
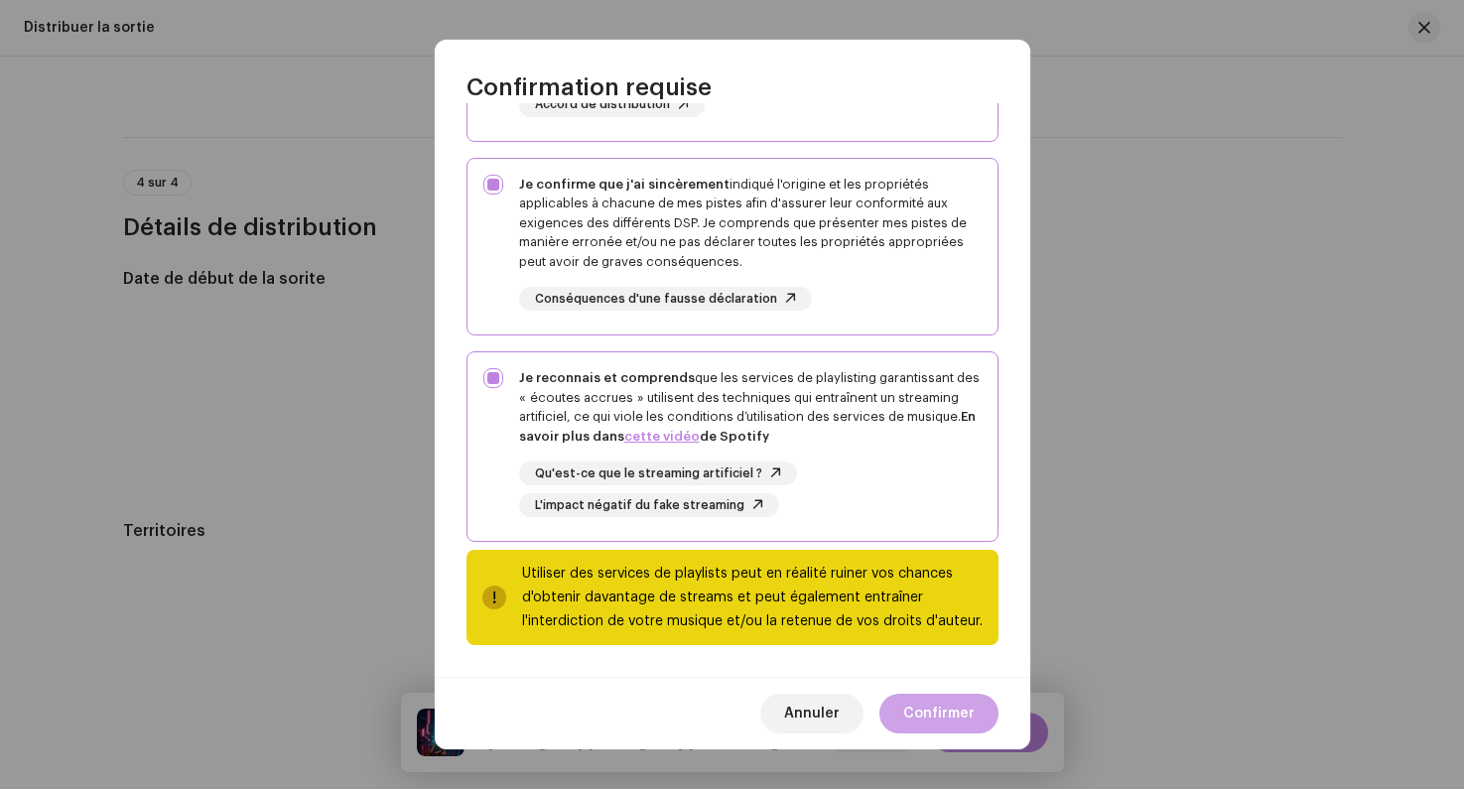
click at [920, 710] on span "Confirmer" at bounding box center [938, 714] width 71 height 40
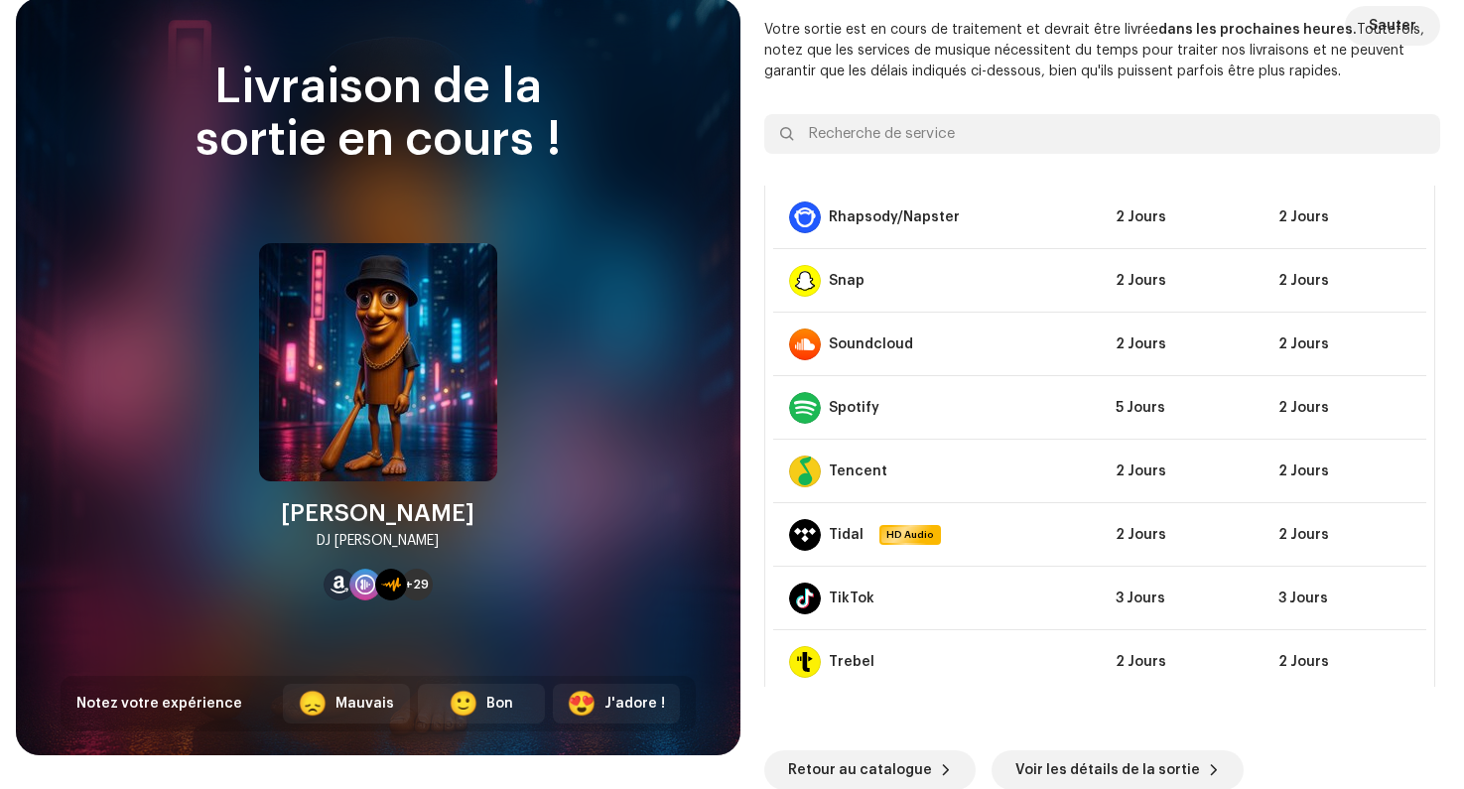
scroll to position [0, 0]
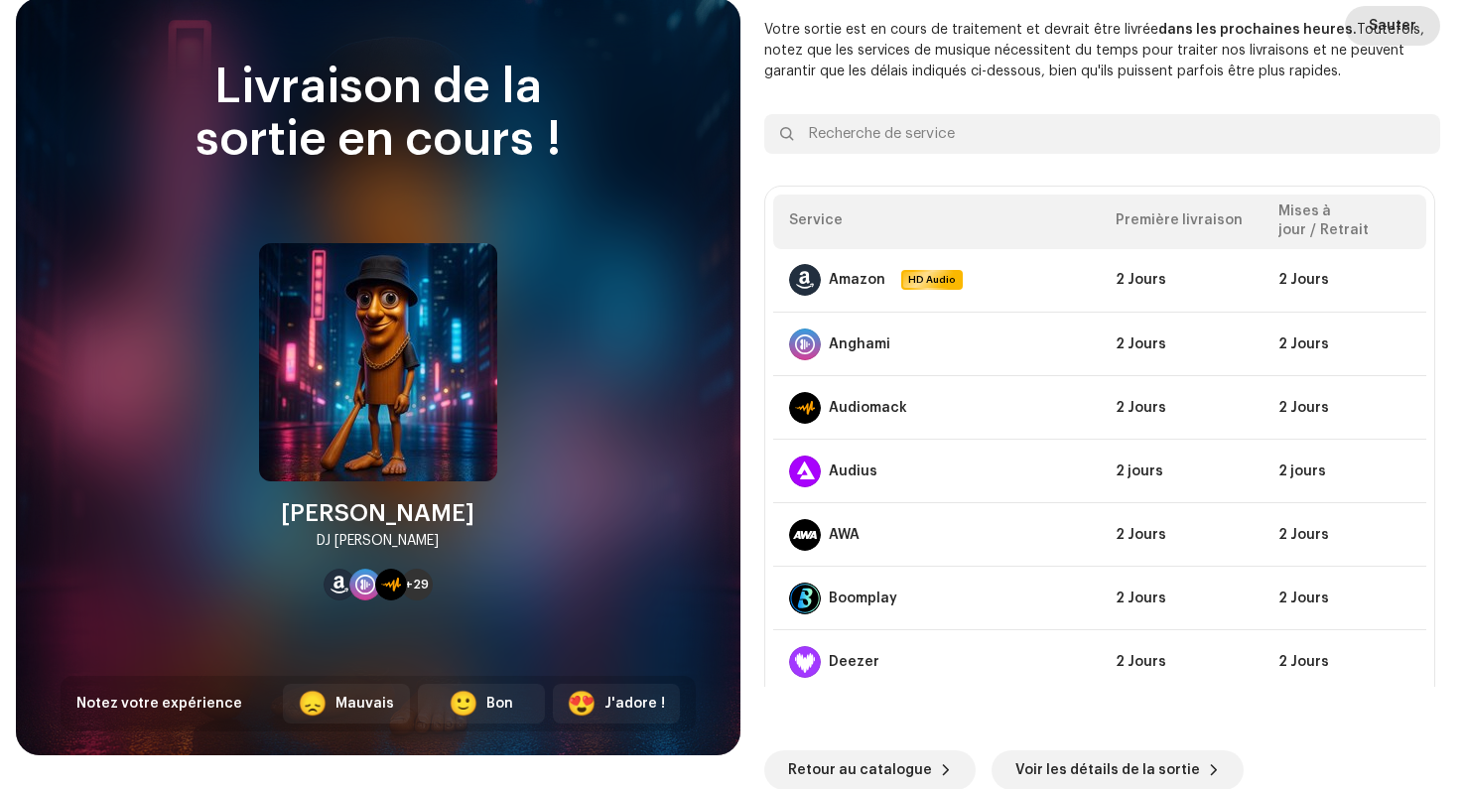
click at [1358, 29] on button "Sauter" at bounding box center [1392, 26] width 95 height 40
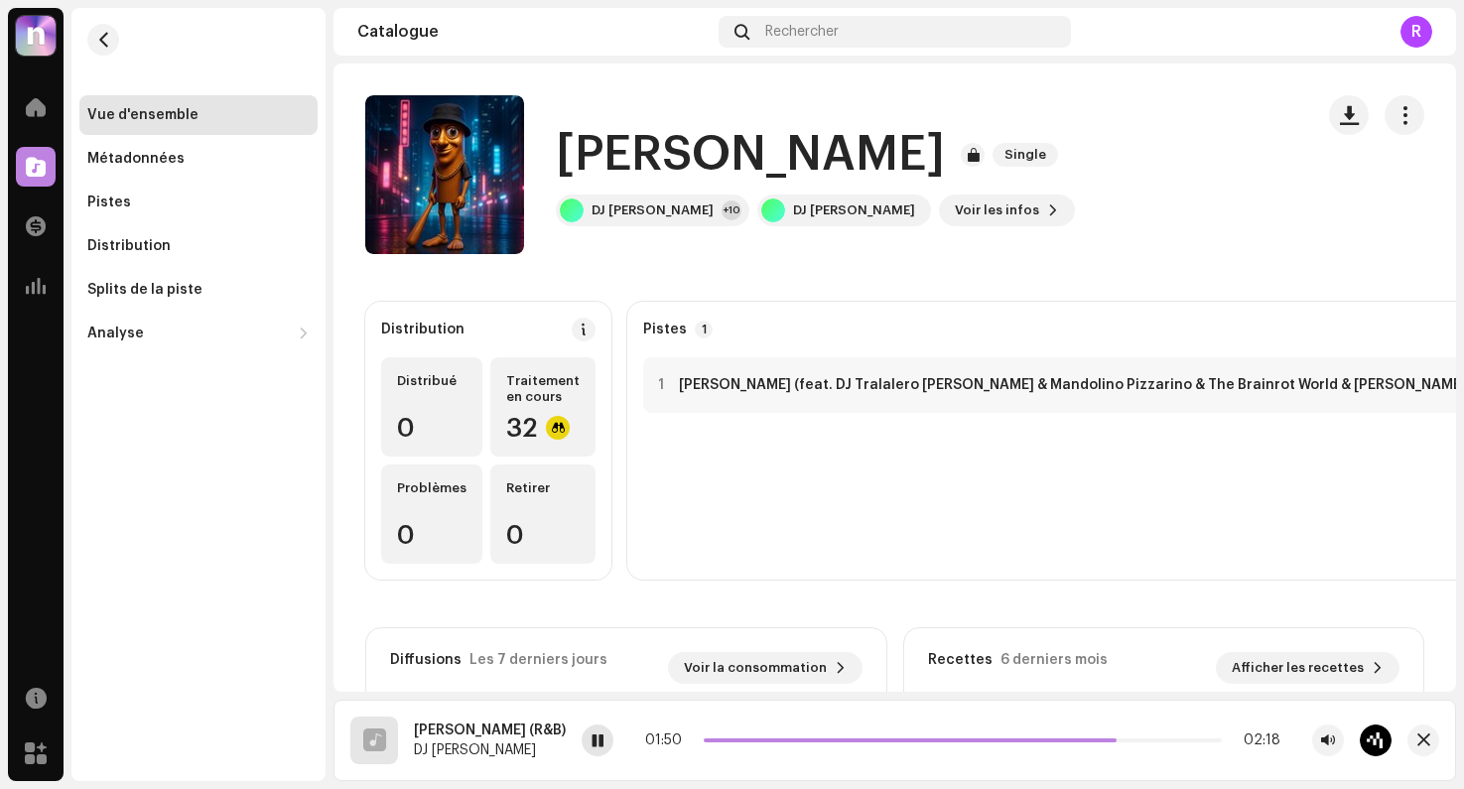
click at [603, 744] on span at bounding box center [597, 741] width 12 height 16
